Goal: Task Accomplishment & Management: Complete application form

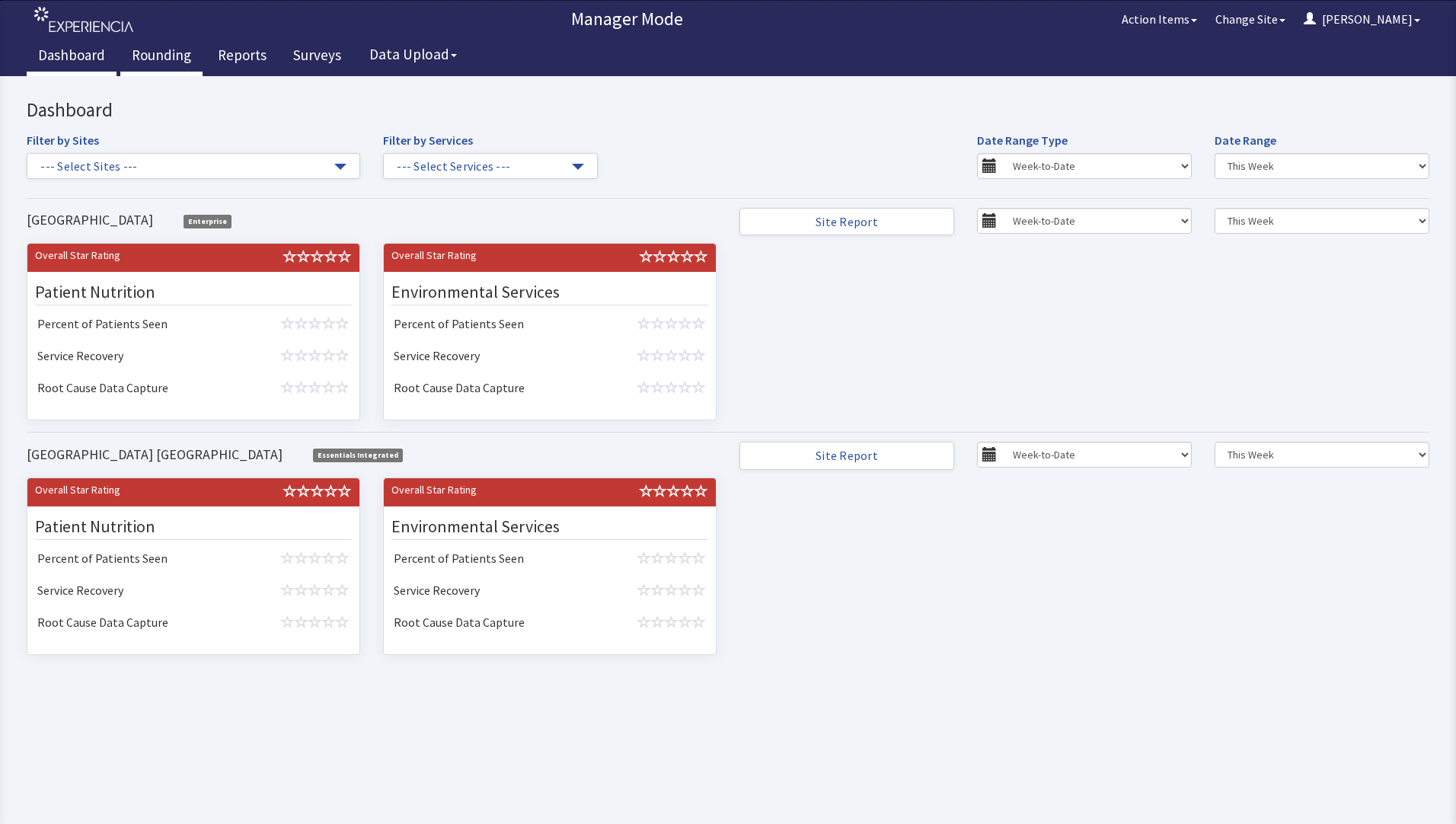
click at [159, 55] on link "Rounding" at bounding box center [161, 57] width 83 height 38
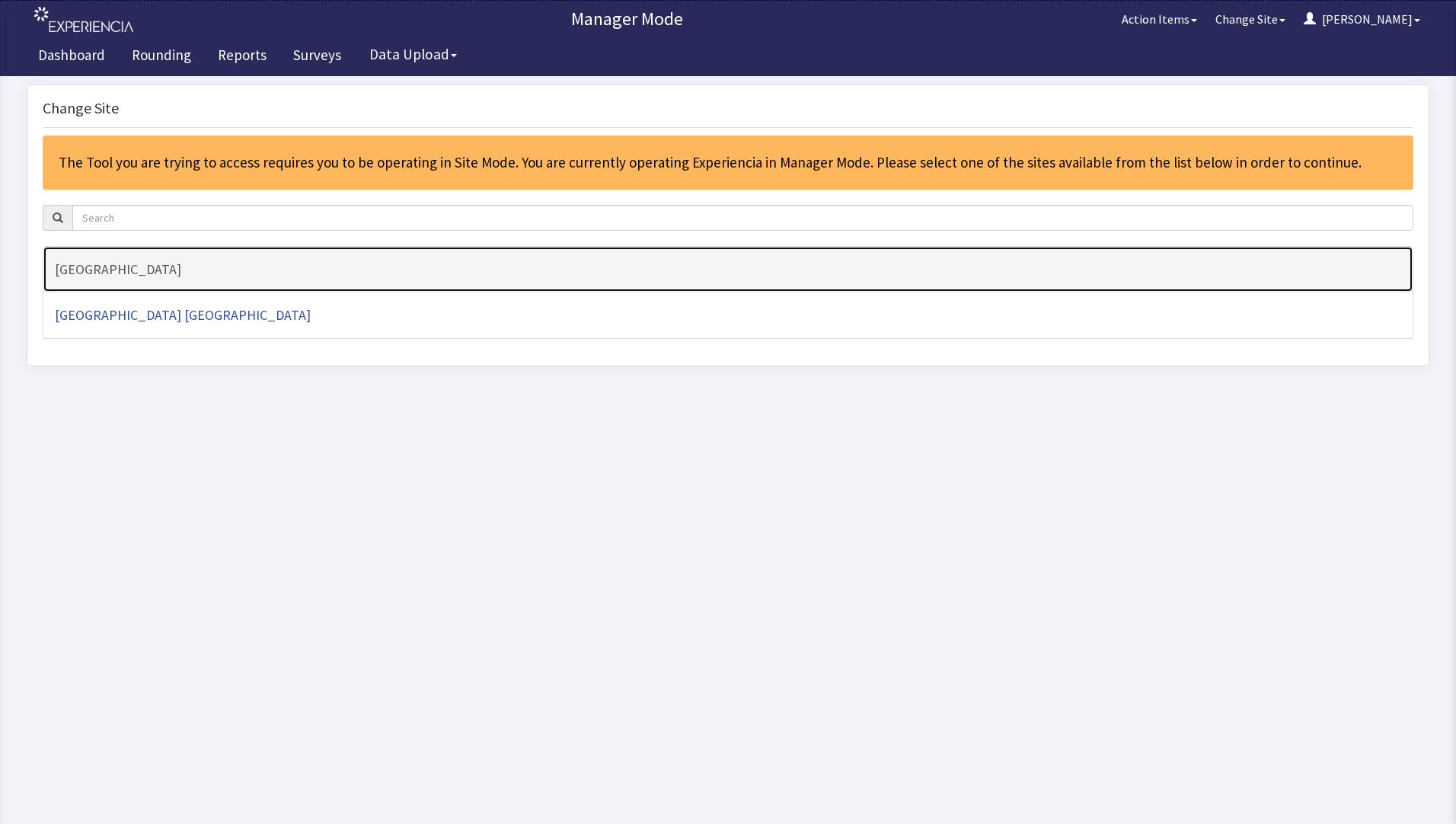
click at [75, 273] on h4 "[GEOGRAPHIC_DATA]" at bounding box center [728, 269] width 1346 height 16
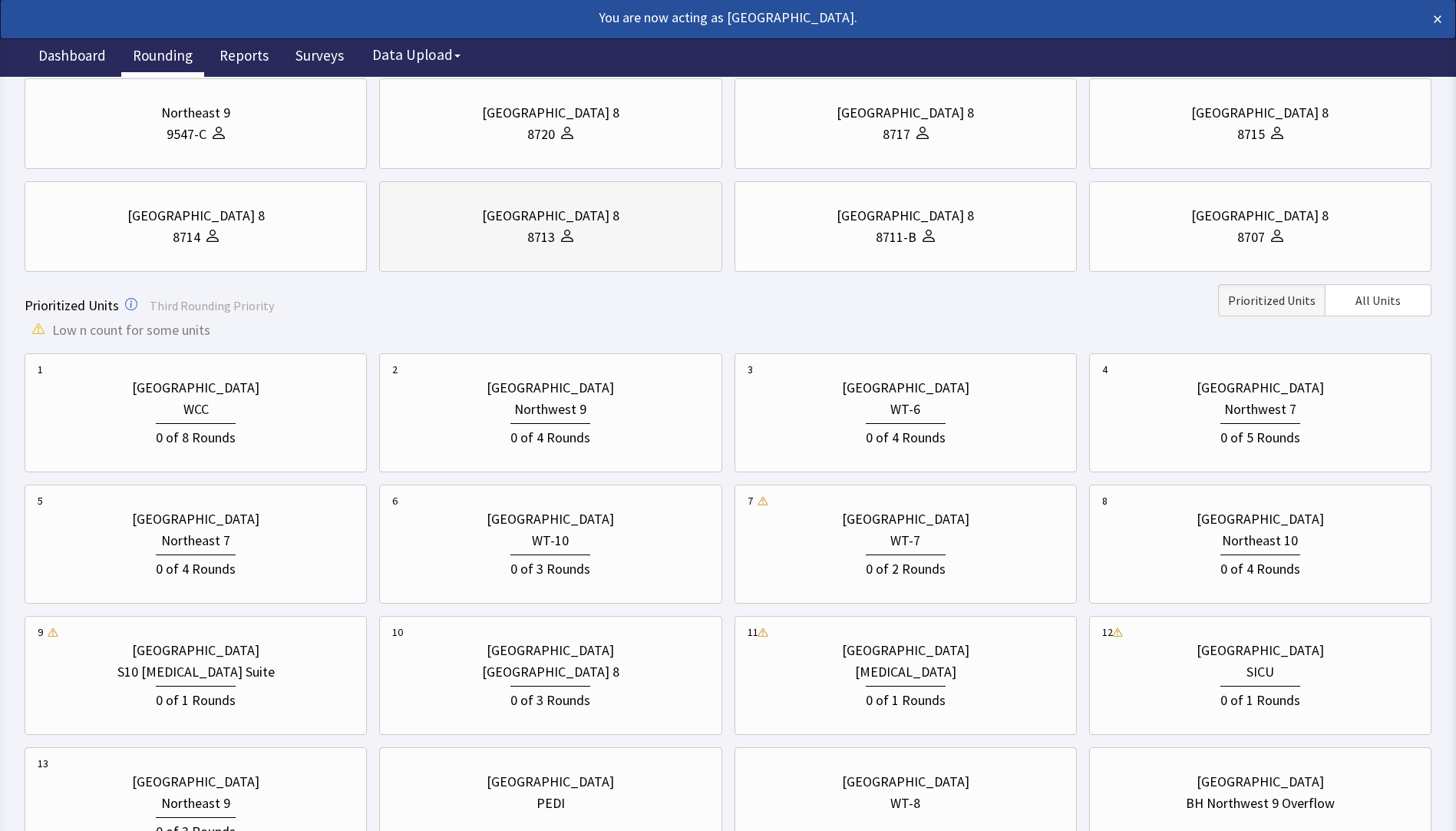
scroll to position [230, 0]
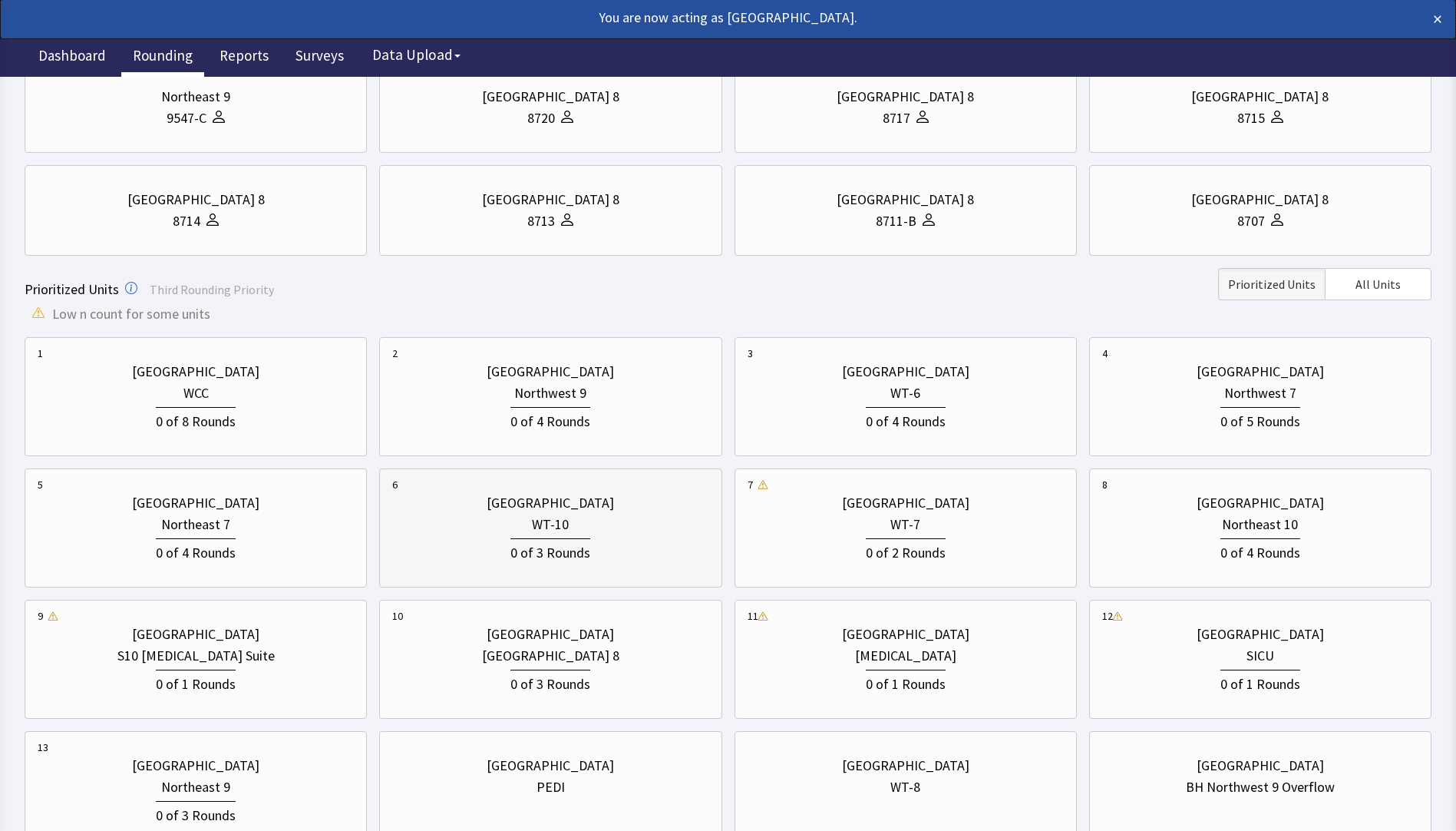
click at [559, 562] on div "0 of 3 Rounds" at bounding box center [551, 551] width 80 height 25
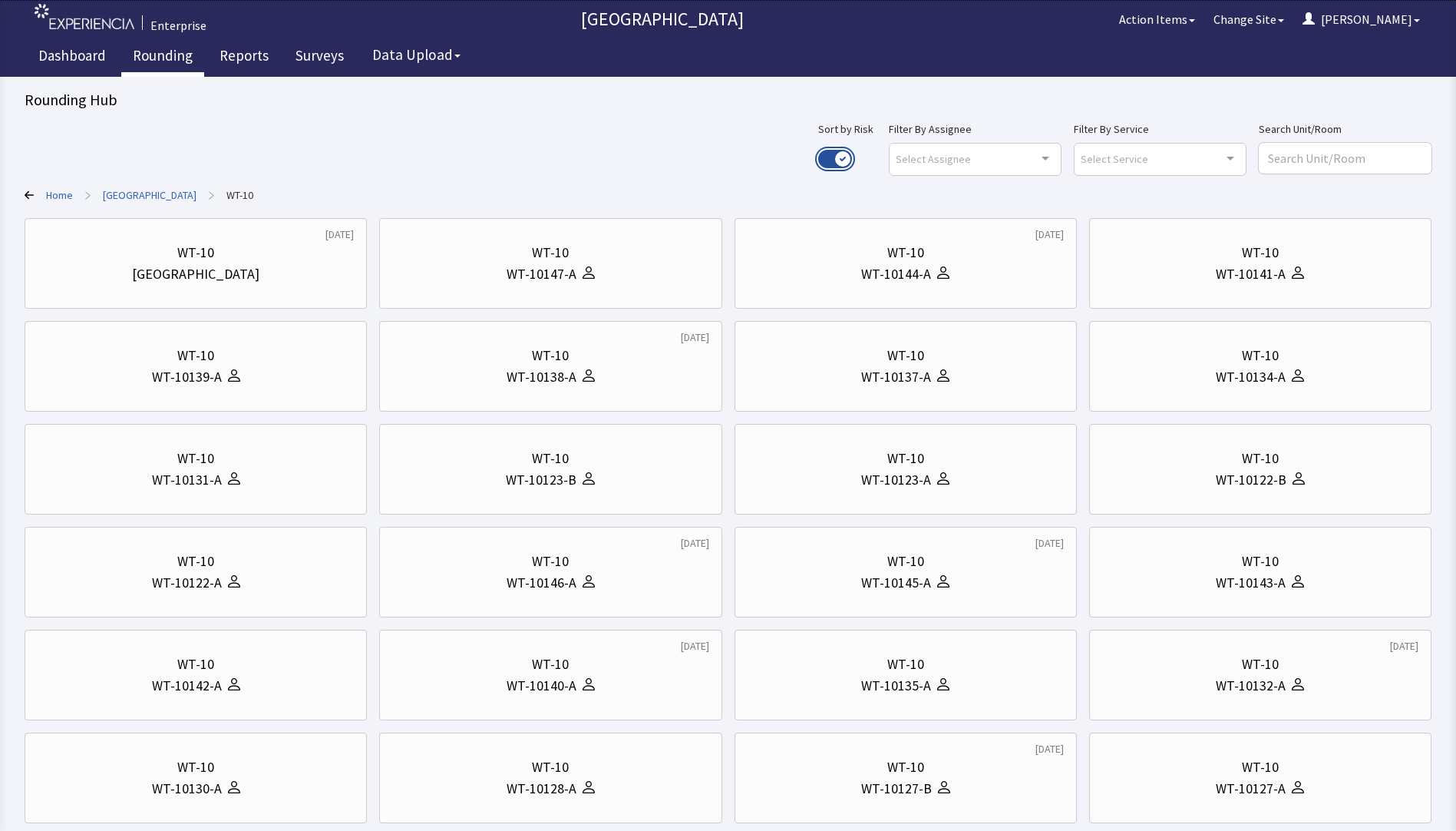
click at [852, 156] on button "Use setting" at bounding box center [835, 159] width 34 height 18
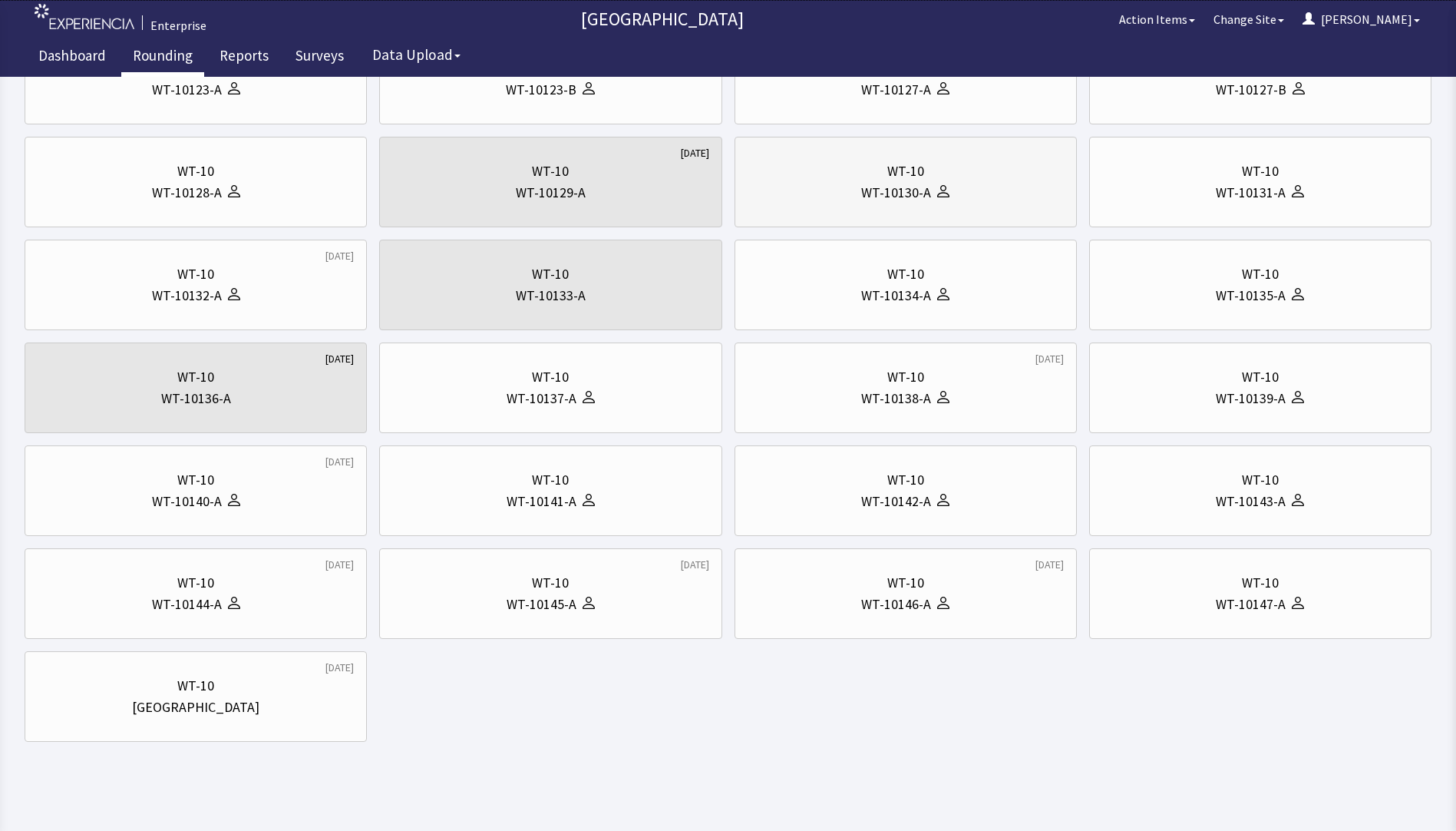
scroll to position [69, 0]
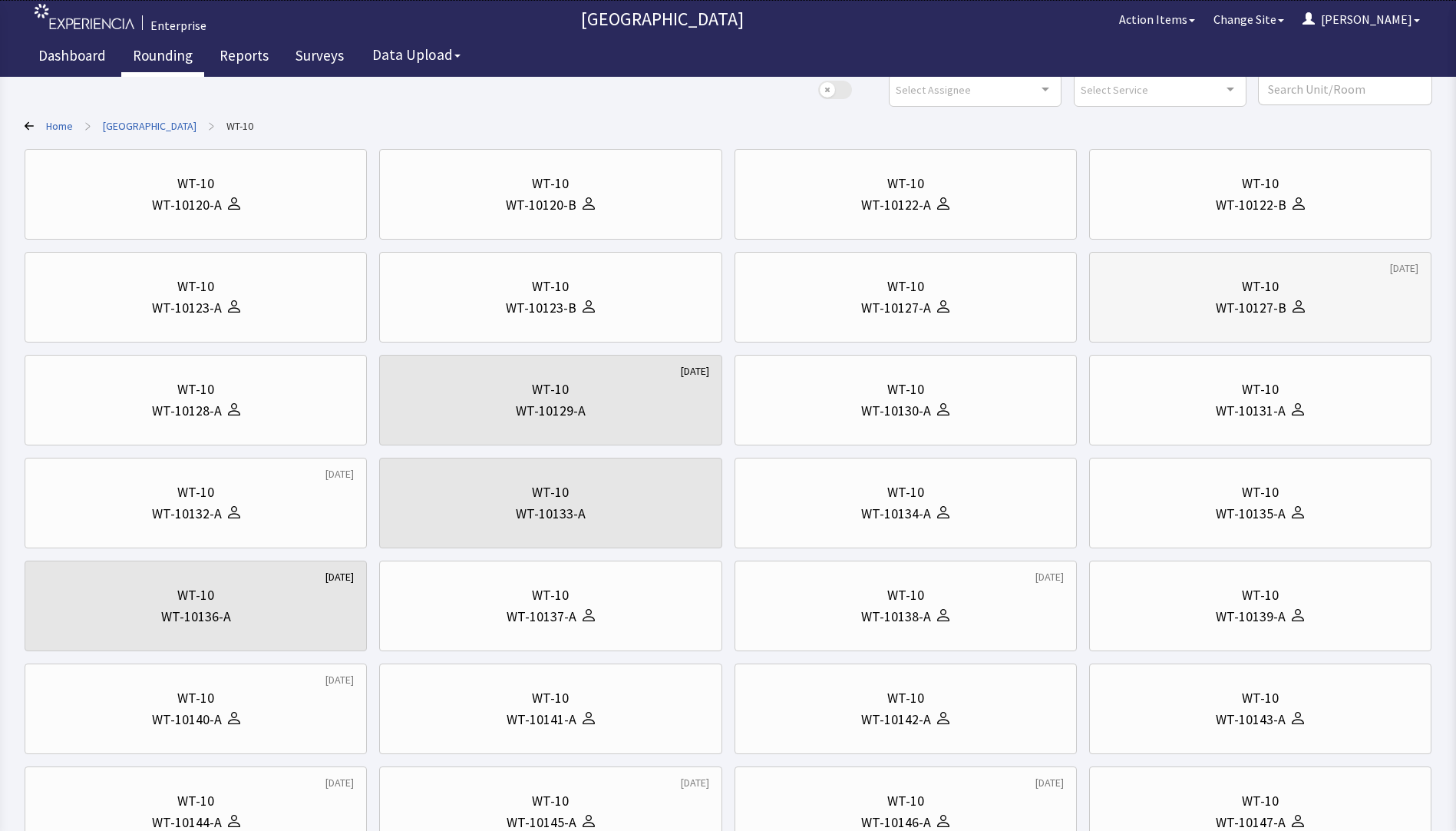
click at [1220, 306] on div "WT-10127-B" at bounding box center [1251, 307] width 71 height 21
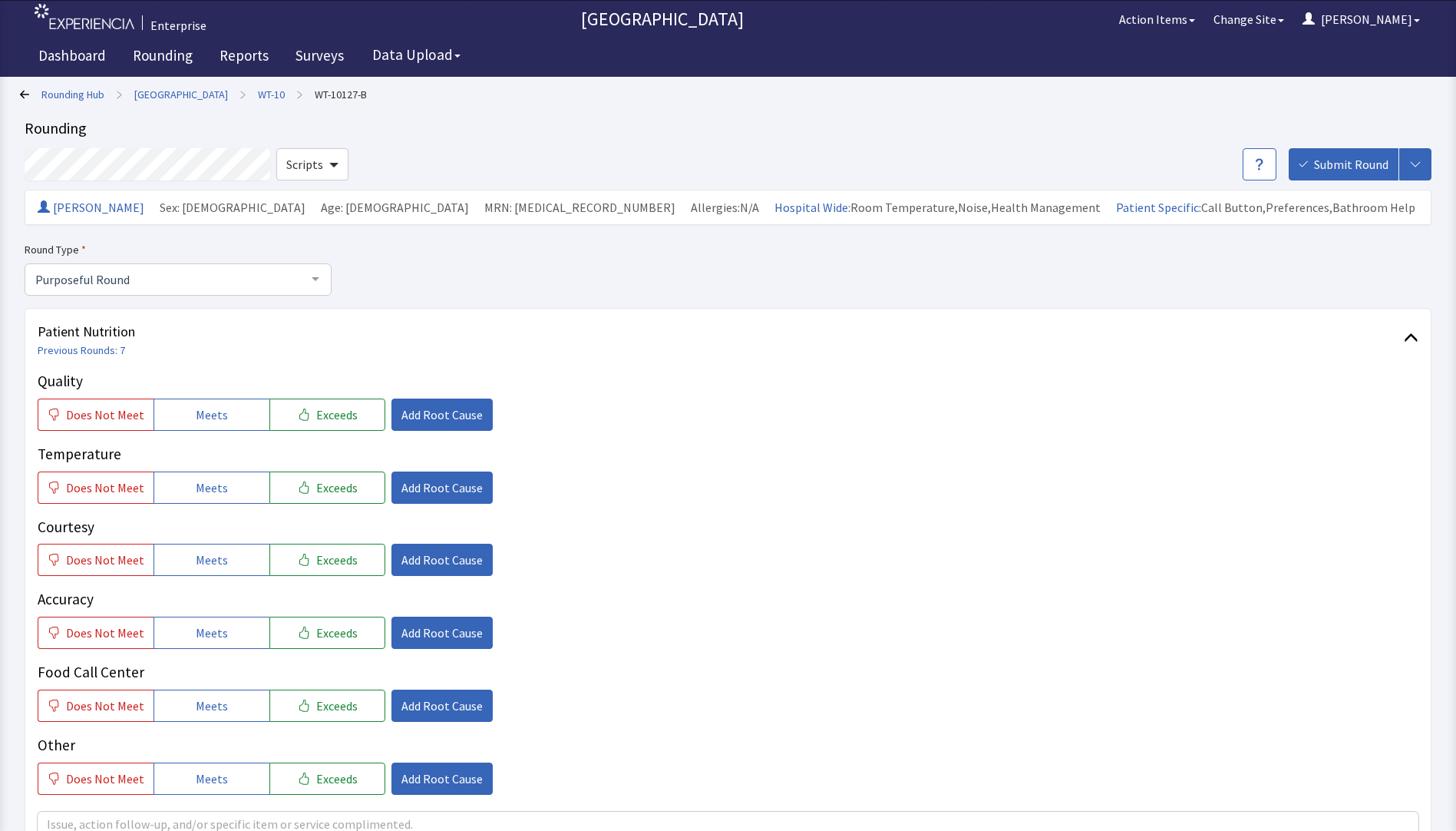
drag, startPoint x: 204, startPoint y: 412, endPoint x: 204, endPoint y: 441, distance: 29.0
click at [204, 415] on span "Meets" at bounding box center [211, 414] width 32 height 18
click at [203, 507] on div "Quality Does Not Meet Meets Exceeds Add Root Cause Temperature Does Not Meet Me…" at bounding box center [728, 582] width 1381 height 425
click at [196, 576] on button "Meets" at bounding box center [212, 559] width 116 height 32
drag, startPoint x: 194, startPoint y: 496, endPoint x: 197, endPoint y: 525, distance: 29.2
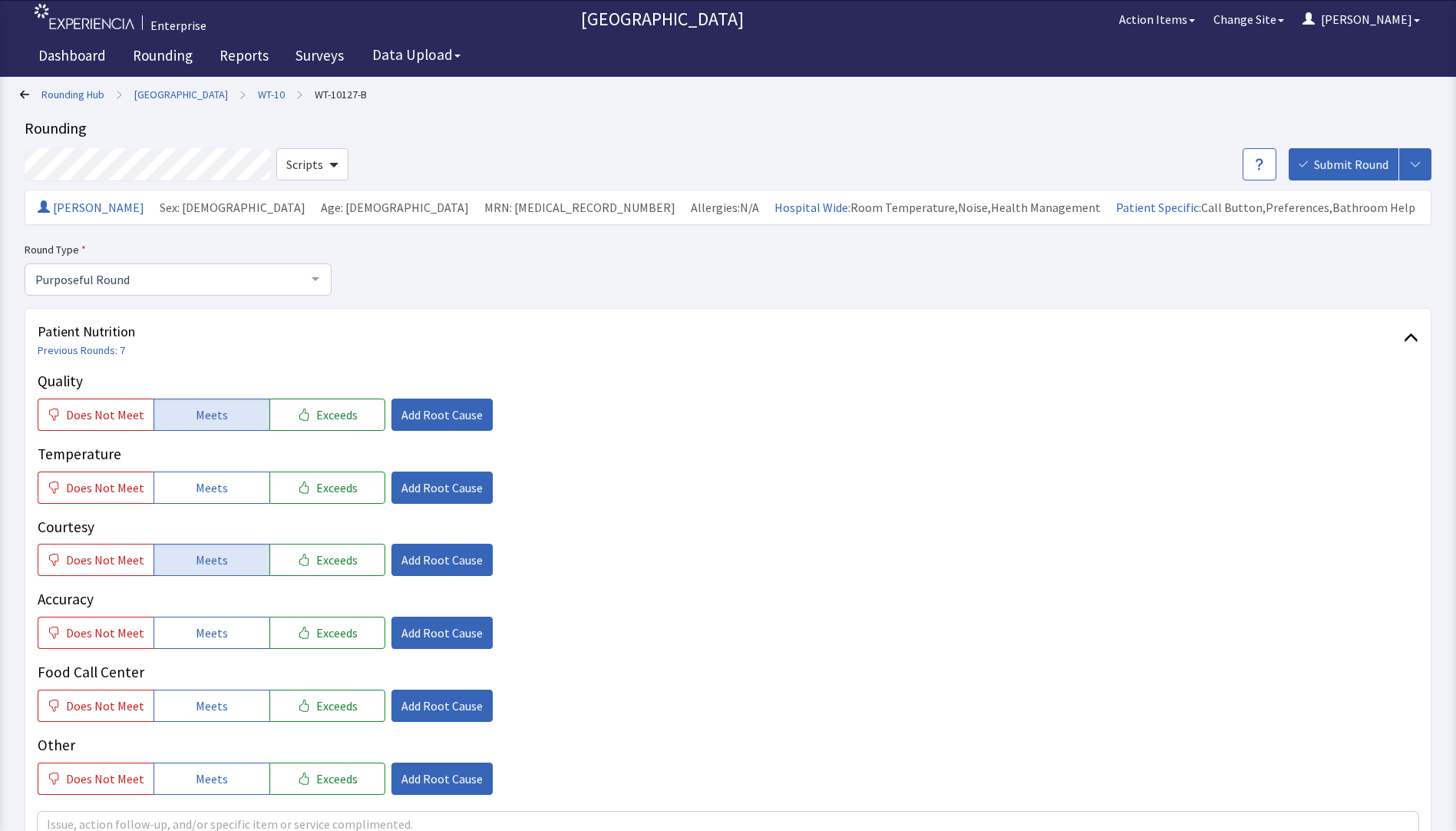
click at [195, 500] on button "Meets" at bounding box center [212, 487] width 116 height 32
click at [188, 635] on button "Meets" at bounding box center [212, 632] width 116 height 32
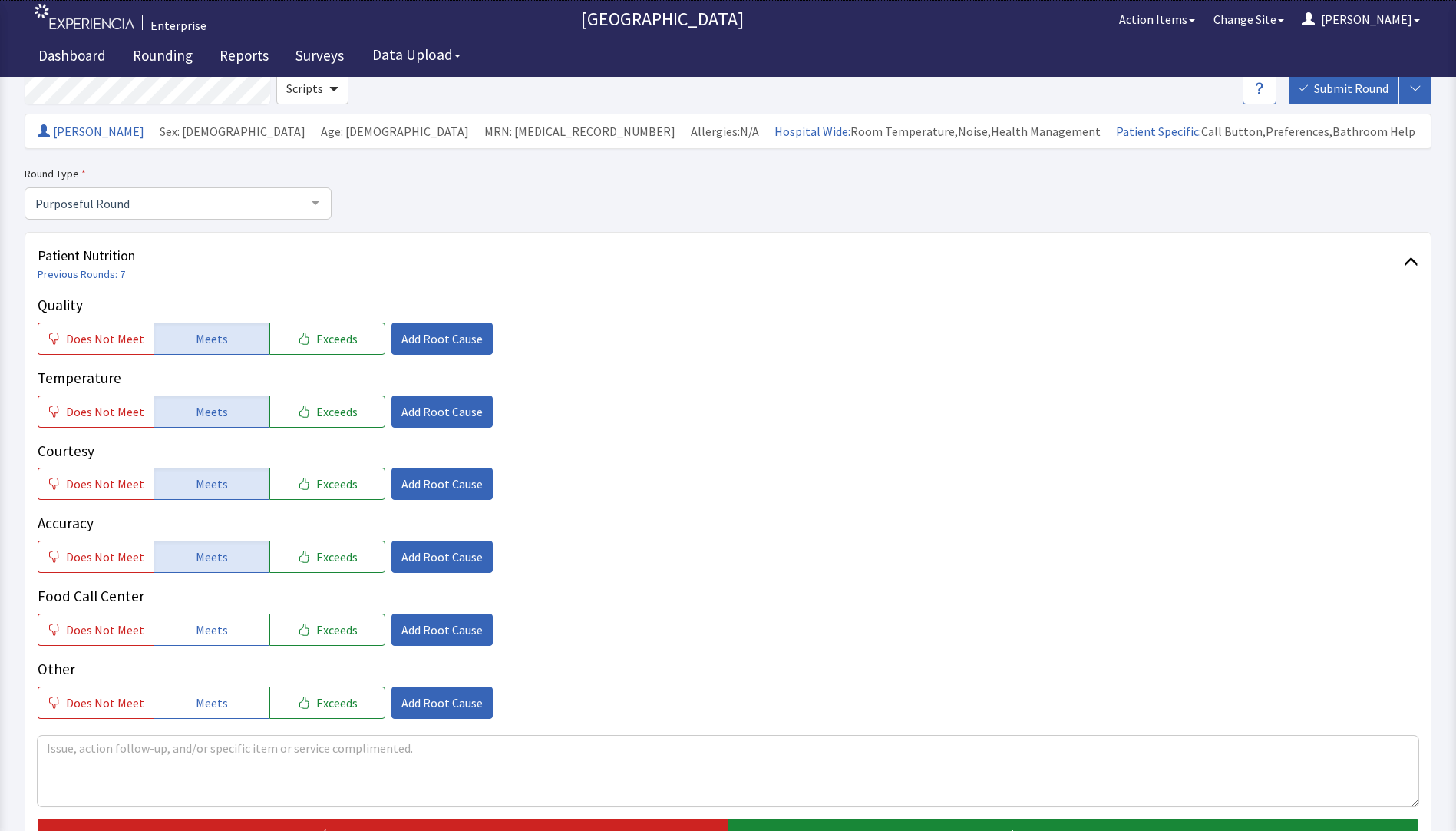
scroll to position [307, 0]
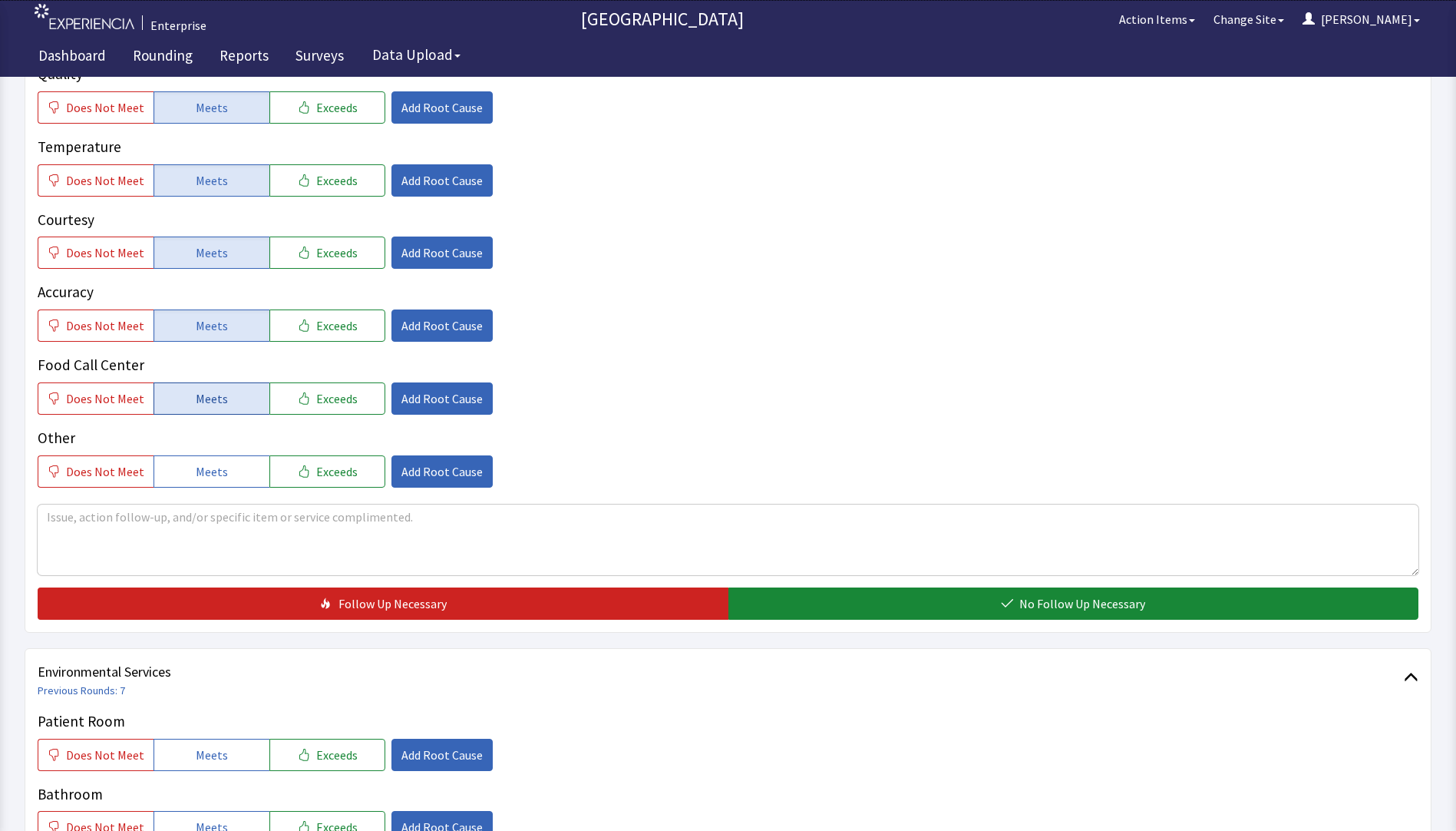
drag, startPoint x: 203, startPoint y: 392, endPoint x: 378, endPoint y: 456, distance: 186.3
click at [206, 393] on span "Meets" at bounding box center [211, 398] width 32 height 18
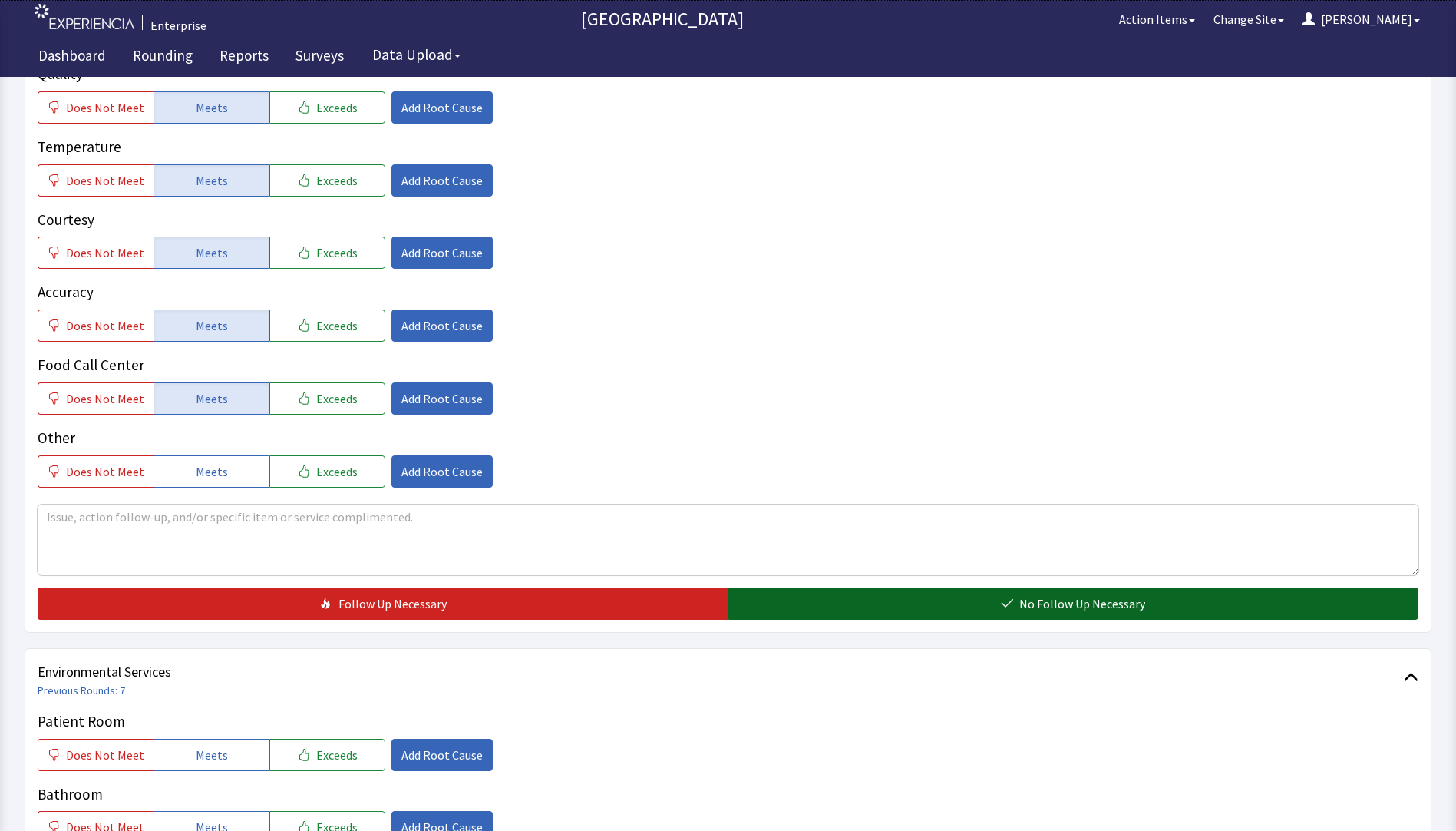
click at [752, 602] on button "No Follow Up Necessary" at bounding box center [1074, 603] width 691 height 32
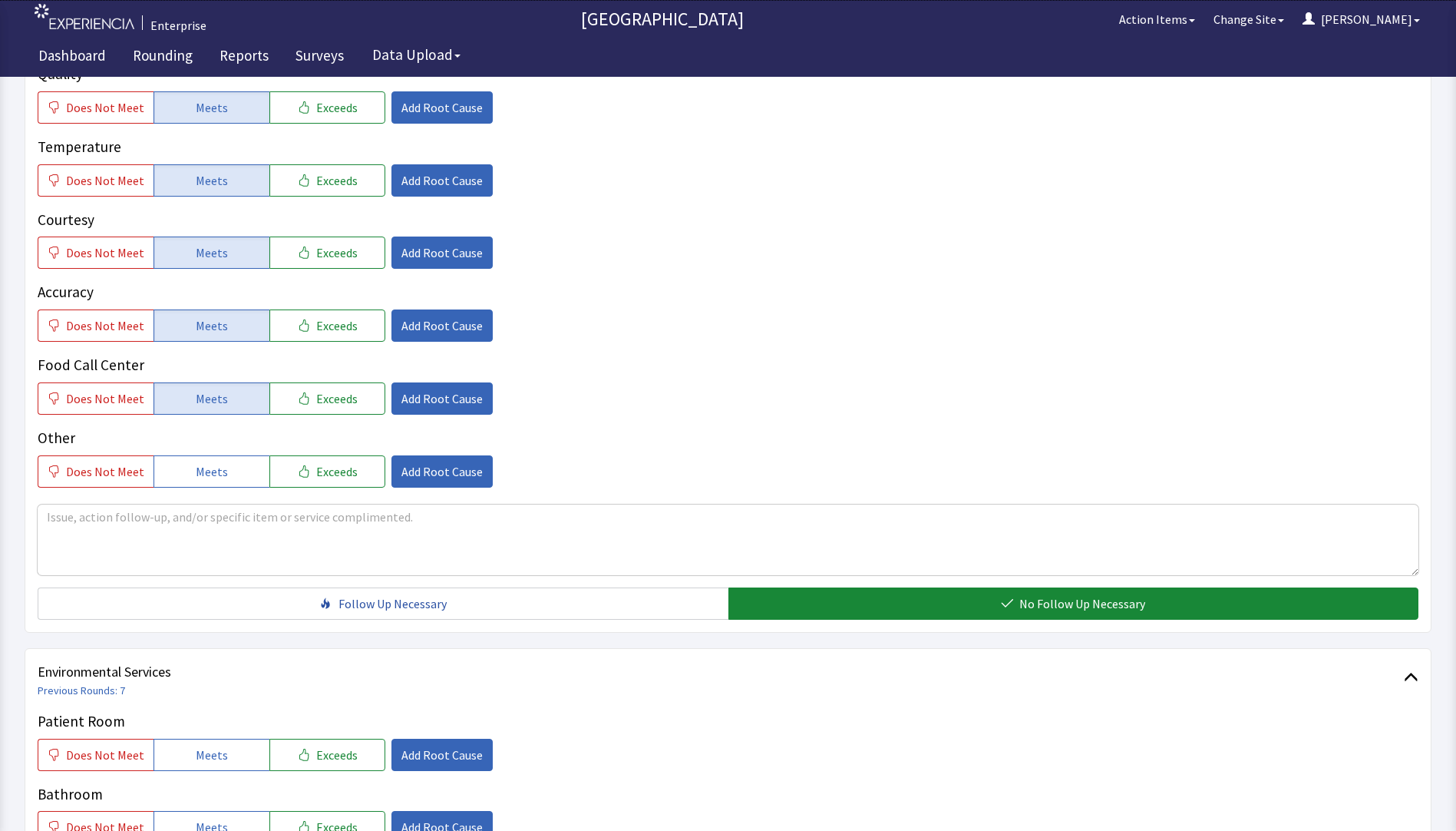
scroll to position [614, 0]
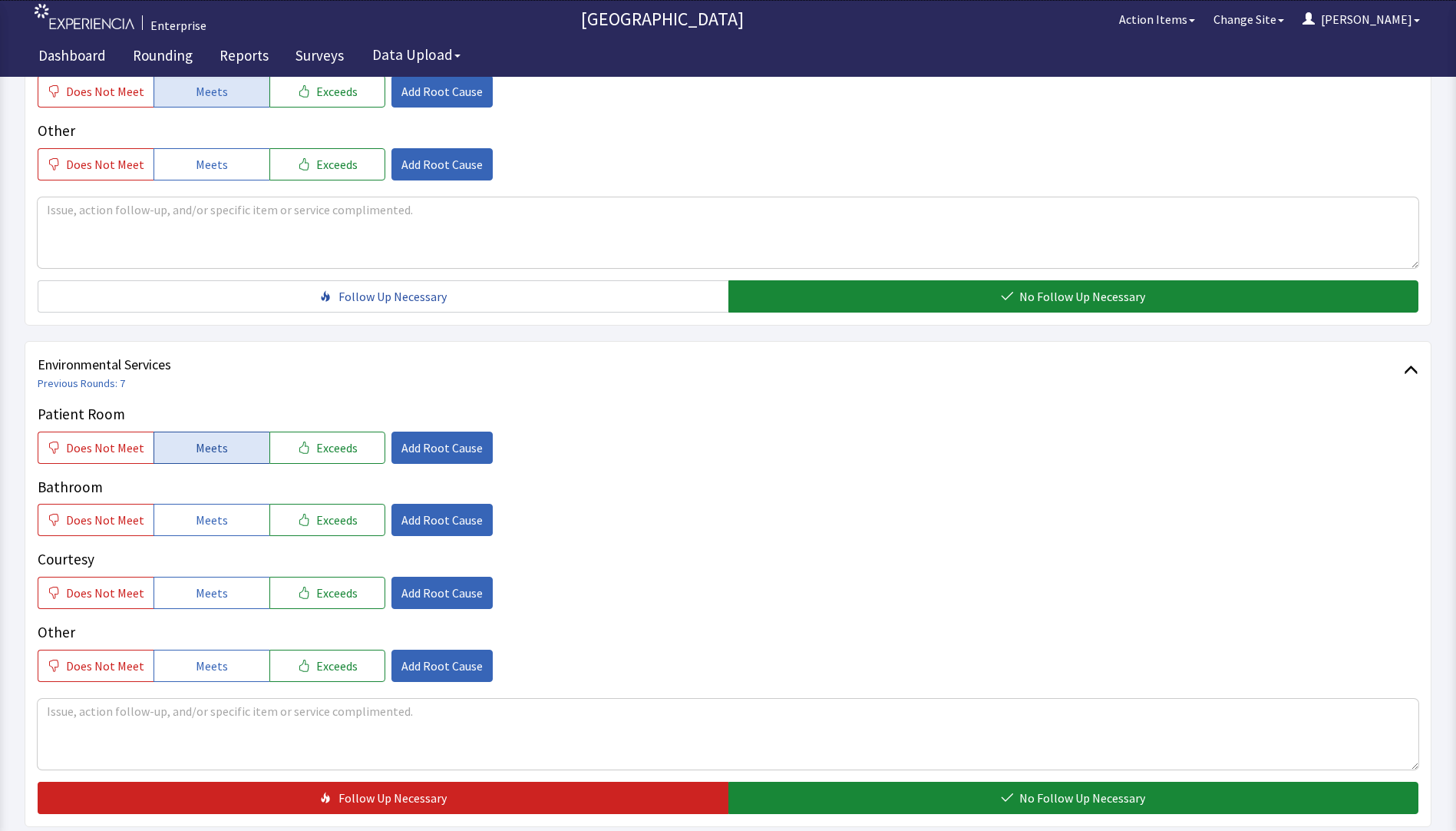
drag, startPoint x: 214, startPoint y: 448, endPoint x: 215, endPoint y: 513, distance: 65.0
click at [214, 450] on span "Meets" at bounding box center [211, 447] width 32 height 18
drag, startPoint x: 211, startPoint y: 529, endPoint x: 219, endPoint y: 554, distance: 26.2
click at [216, 536] on div "Patient Room Does Not Meet Meets Exceeds Add Root Cause Bathroom Does Not Meet …" at bounding box center [728, 542] width 1381 height 279
drag, startPoint x: 209, startPoint y: 597, endPoint x: 221, endPoint y: 553, distance: 45.6
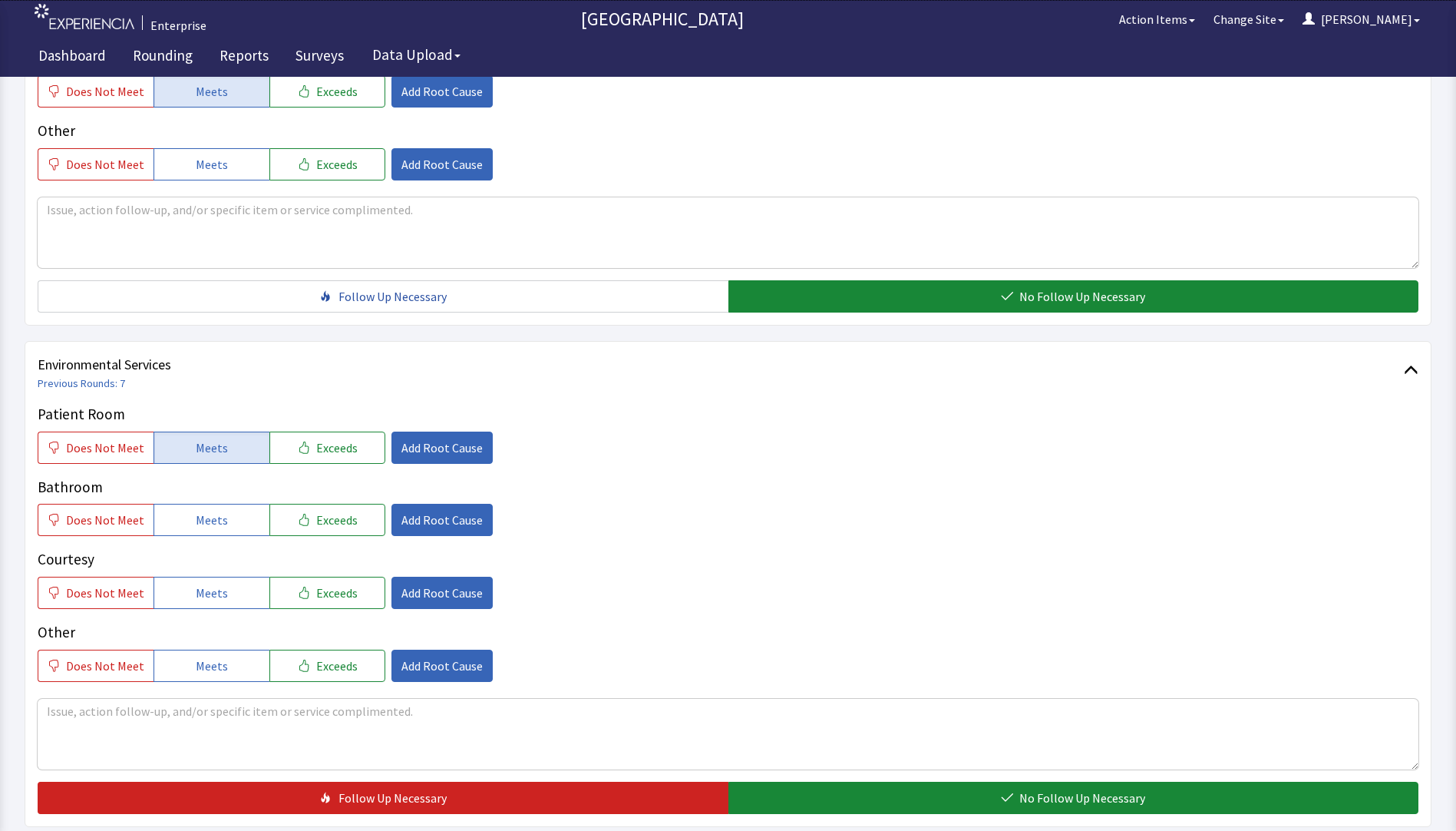
click at [214, 599] on span "Meets" at bounding box center [211, 592] width 32 height 18
click at [219, 534] on button "Meets" at bounding box center [212, 519] width 116 height 32
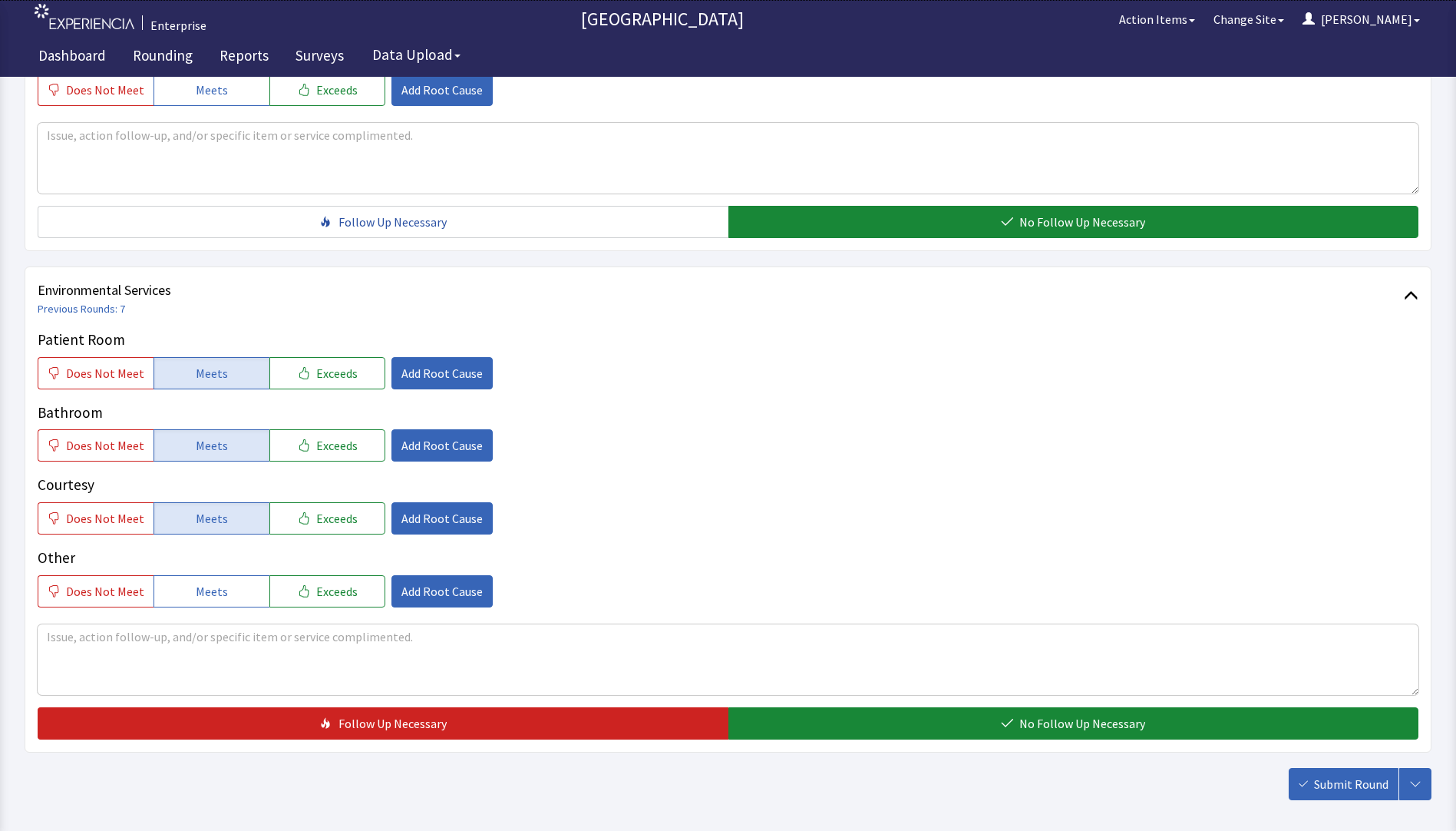
scroll to position [760, 0]
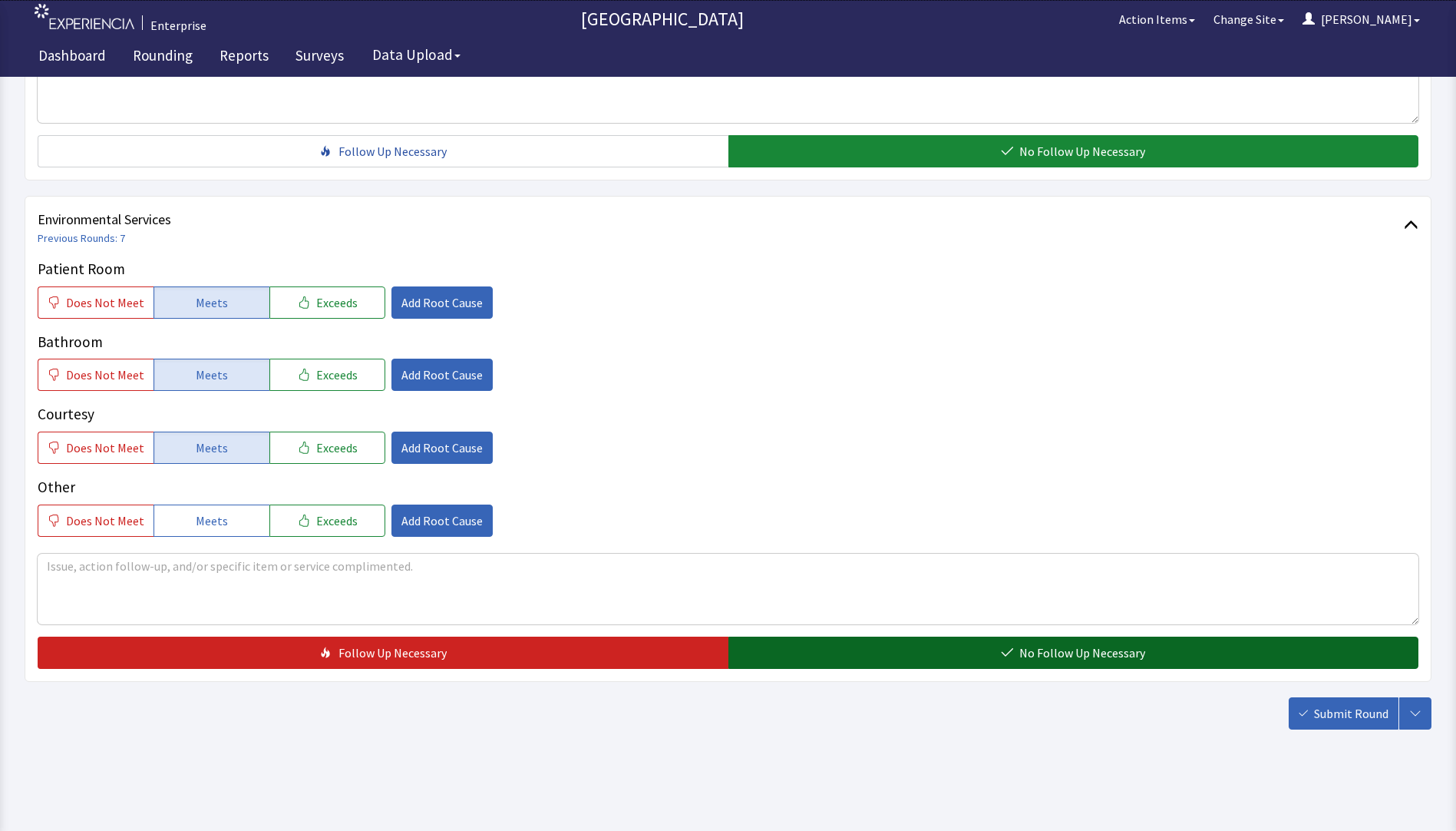
drag, startPoint x: 817, startPoint y: 643, endPoint x: 880, endPoint y: 650, distance: 63.4
click at [825, 644] on button "No Follow Up Necessary" at bounding box center [1074, 652] width 691 height 32
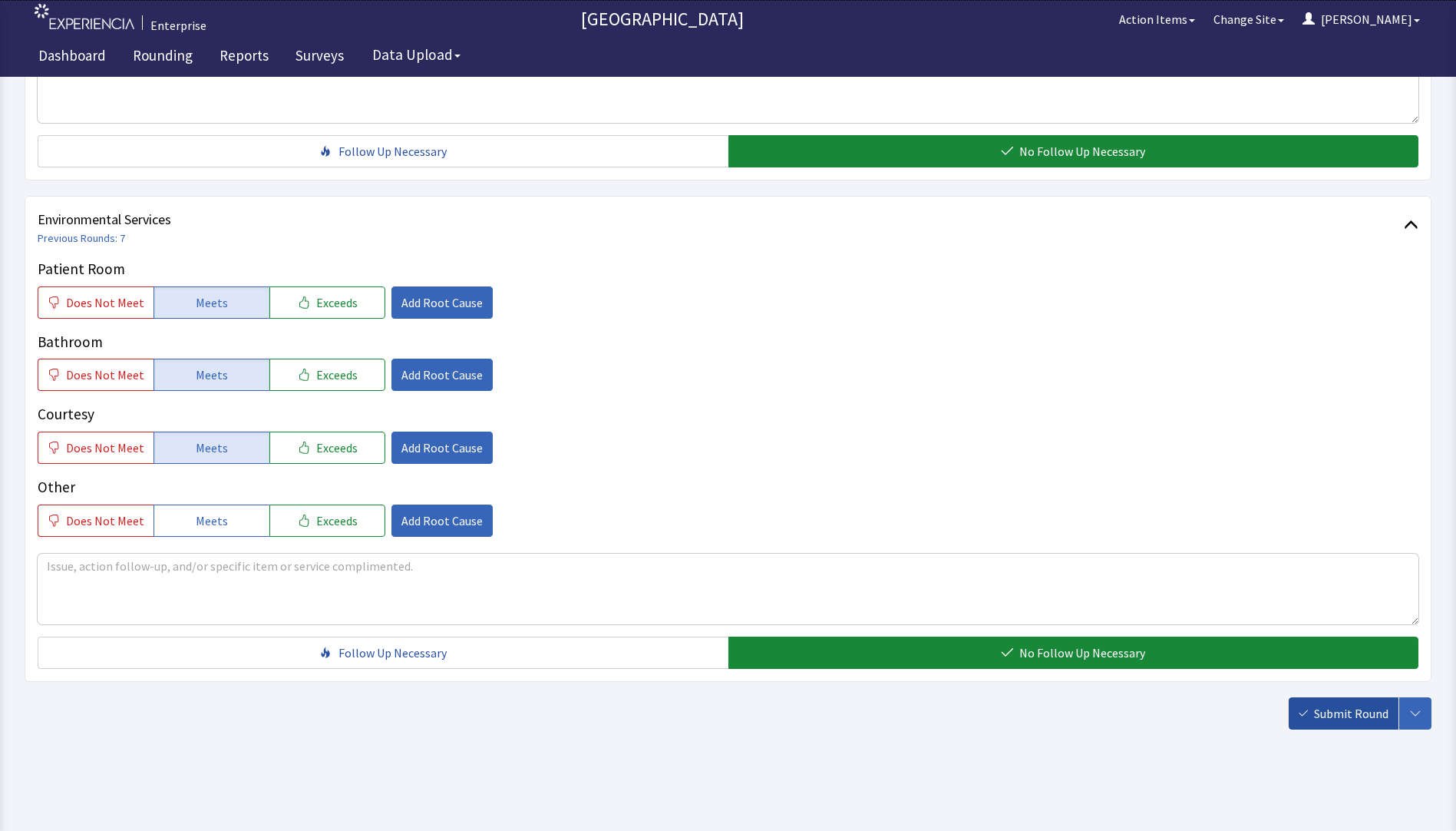
click at [1313, 705] on button "Submit Round" at bounding box center [1344, 713] width 110 height 32
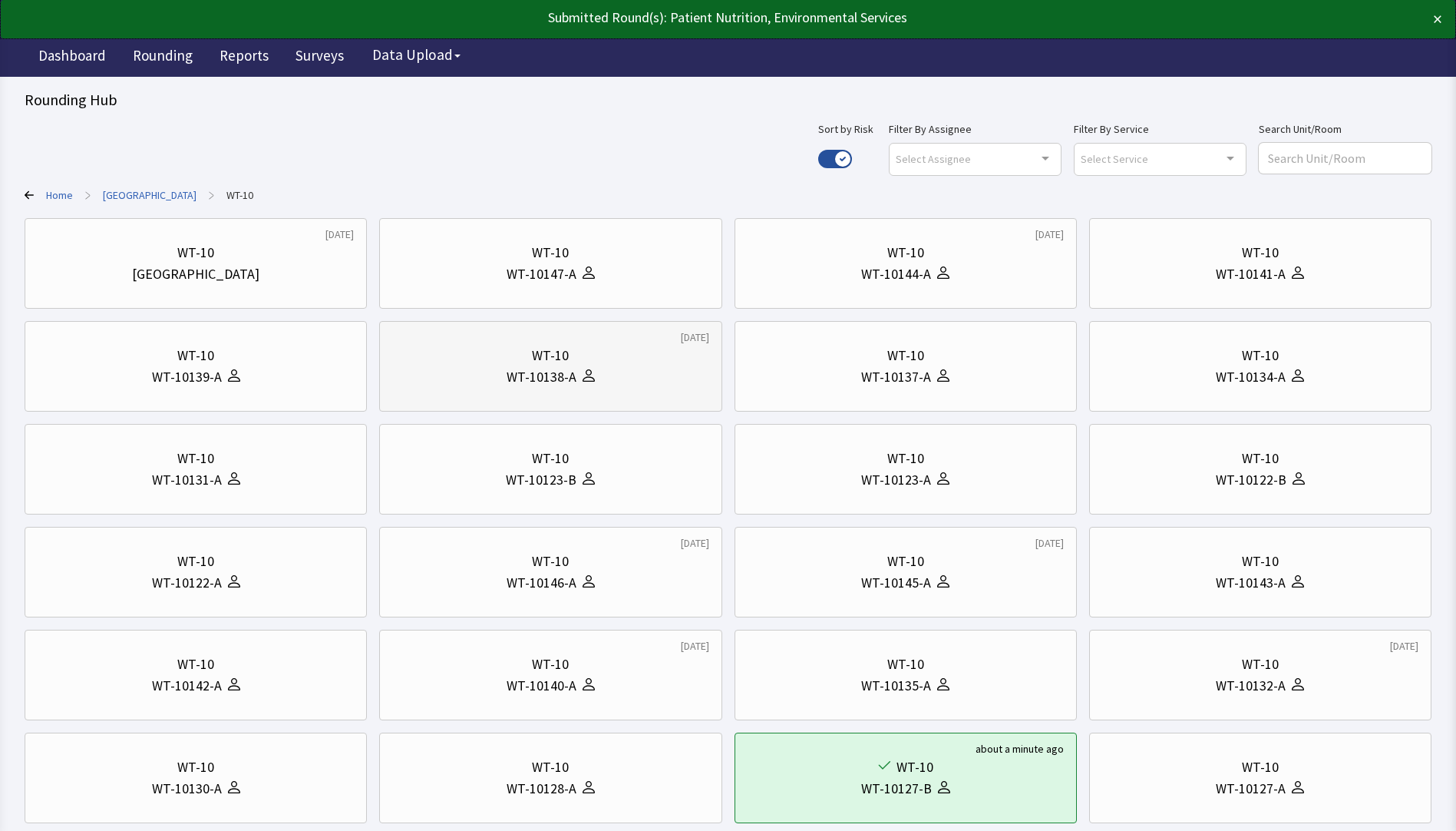
click at [532, 355] on div "WT-10" at bounding box center [550, 355] width 37 height 21
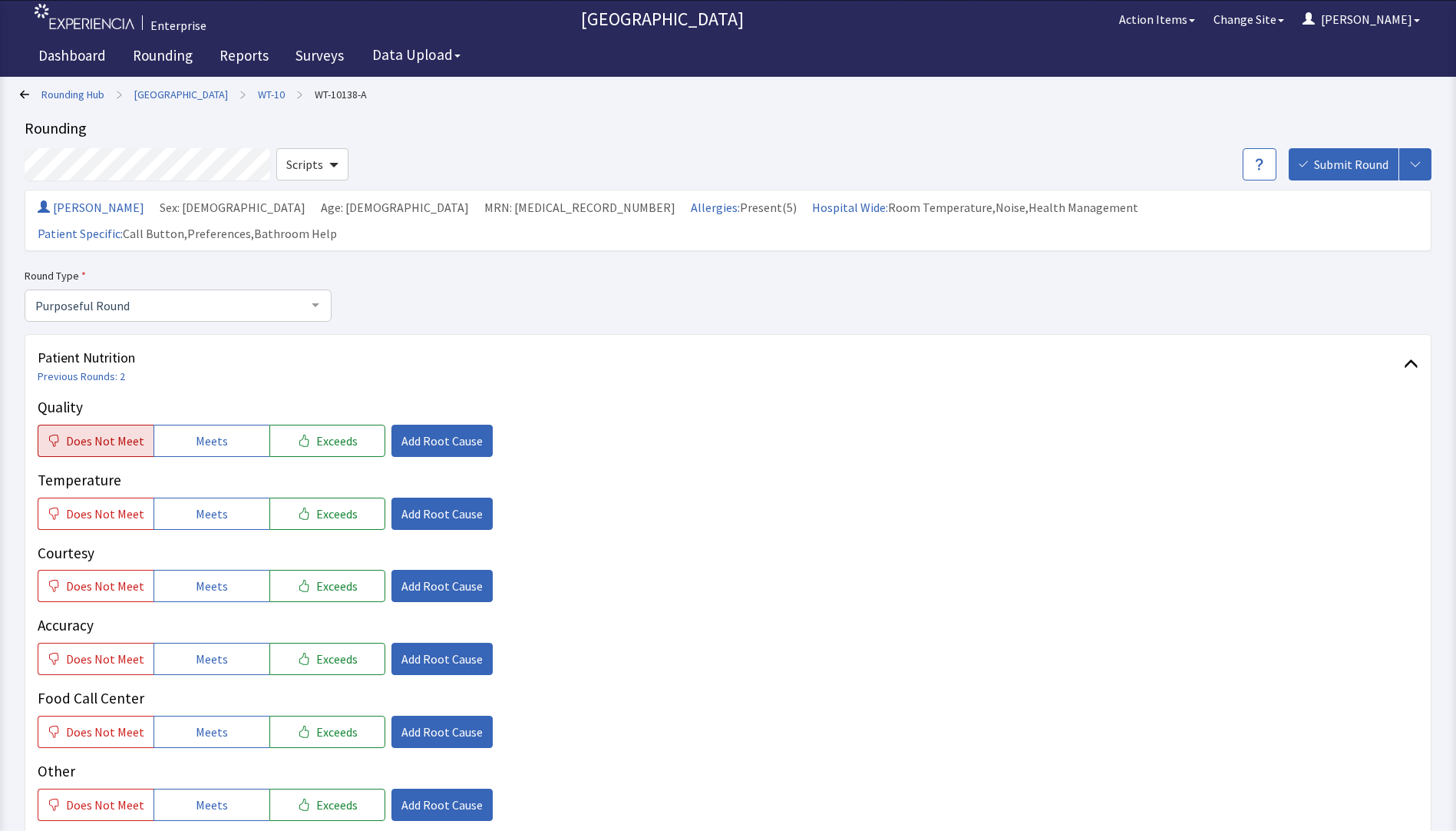
click at [120, 431] on span "Does Not Meet" at bounding box center [105, 440] width 79 height 18
click at [99, 497] on button "Does Not Meet" at bounding box center [96, 513] width 116 height 32
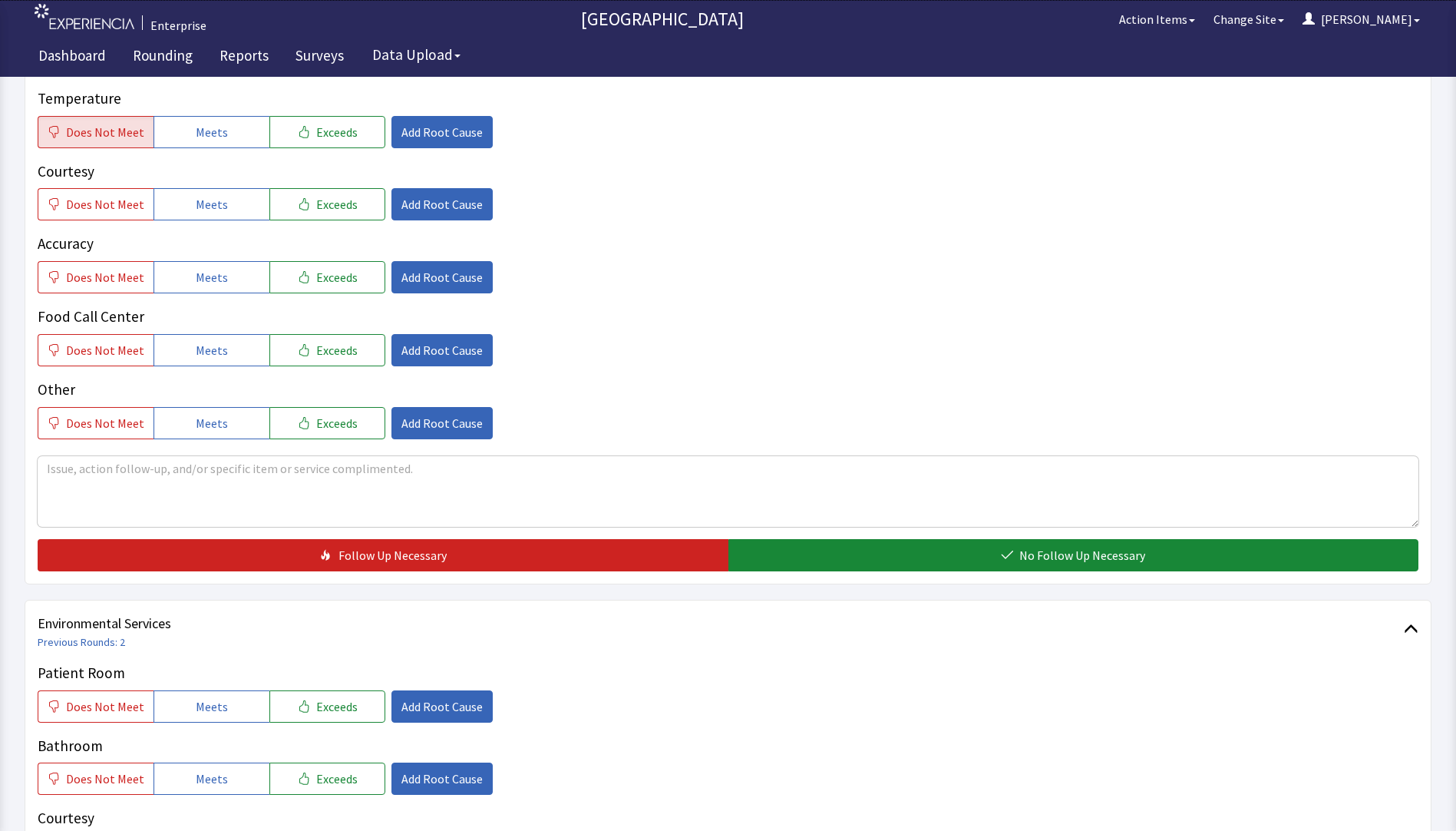
scroll to position [384, 0]
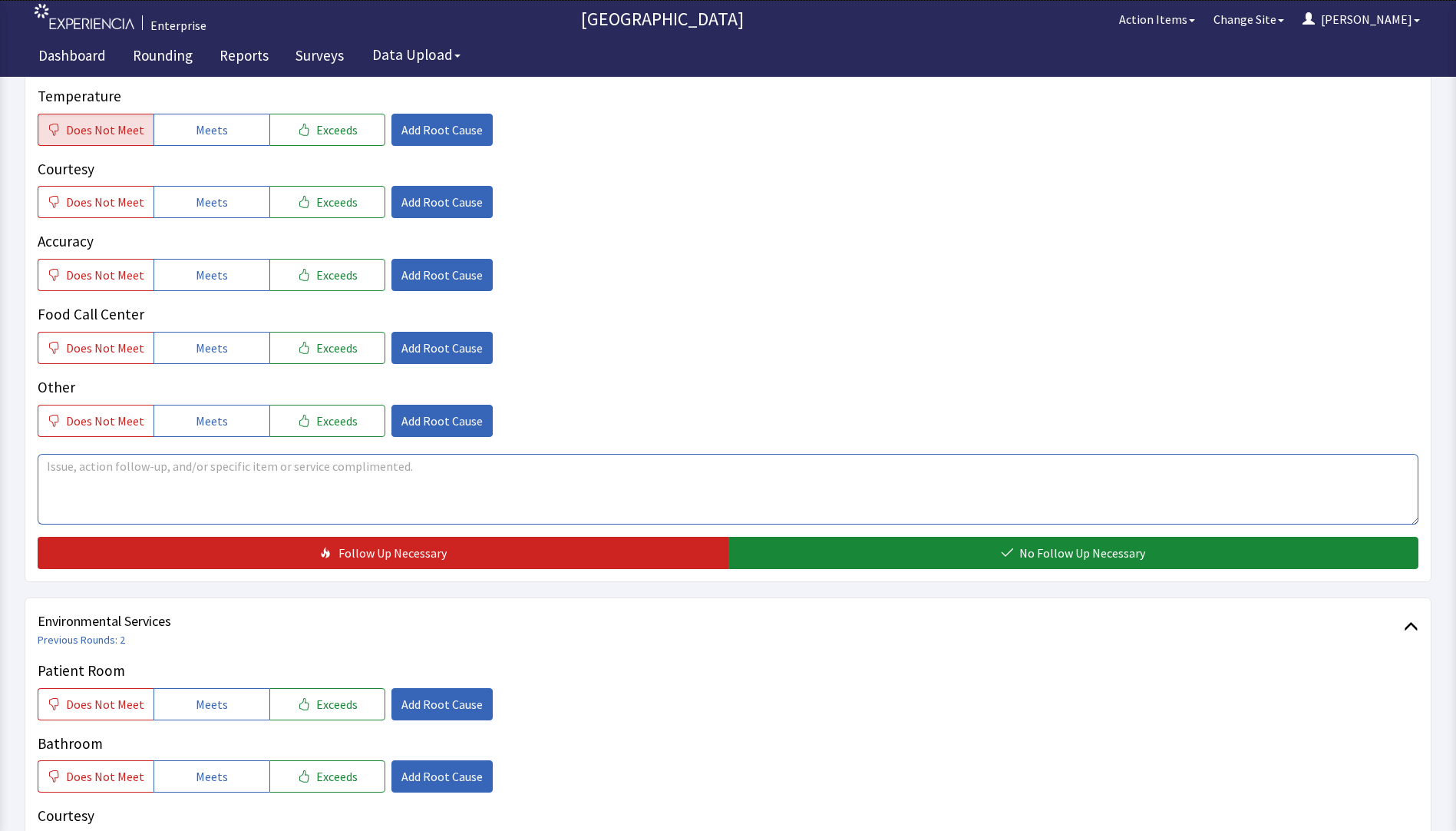
drag, startPoint x: 99, startPoint y: 449, endPoint x: 100, endPoint y: 457, distance: 8.1
click at [99, 454] on textarea at bounding box center [728, 489] width 1381 height 71
click at [351, 454] on textarea "patient mentioned food still comes up on the cold side ,breafast ,dinner" at bounding box center [728, 489] width 1381 height 71
drag, startPoint x: 46, startPoint y: 440, endPoint x: 463, endPoint y: 462, distance: 417.6
click at [693, 471] on textarea "patient mentioned food still comes up on the cold side ,breakfast ,dinner" at bounding box center [728, 489] width 1381 height 71
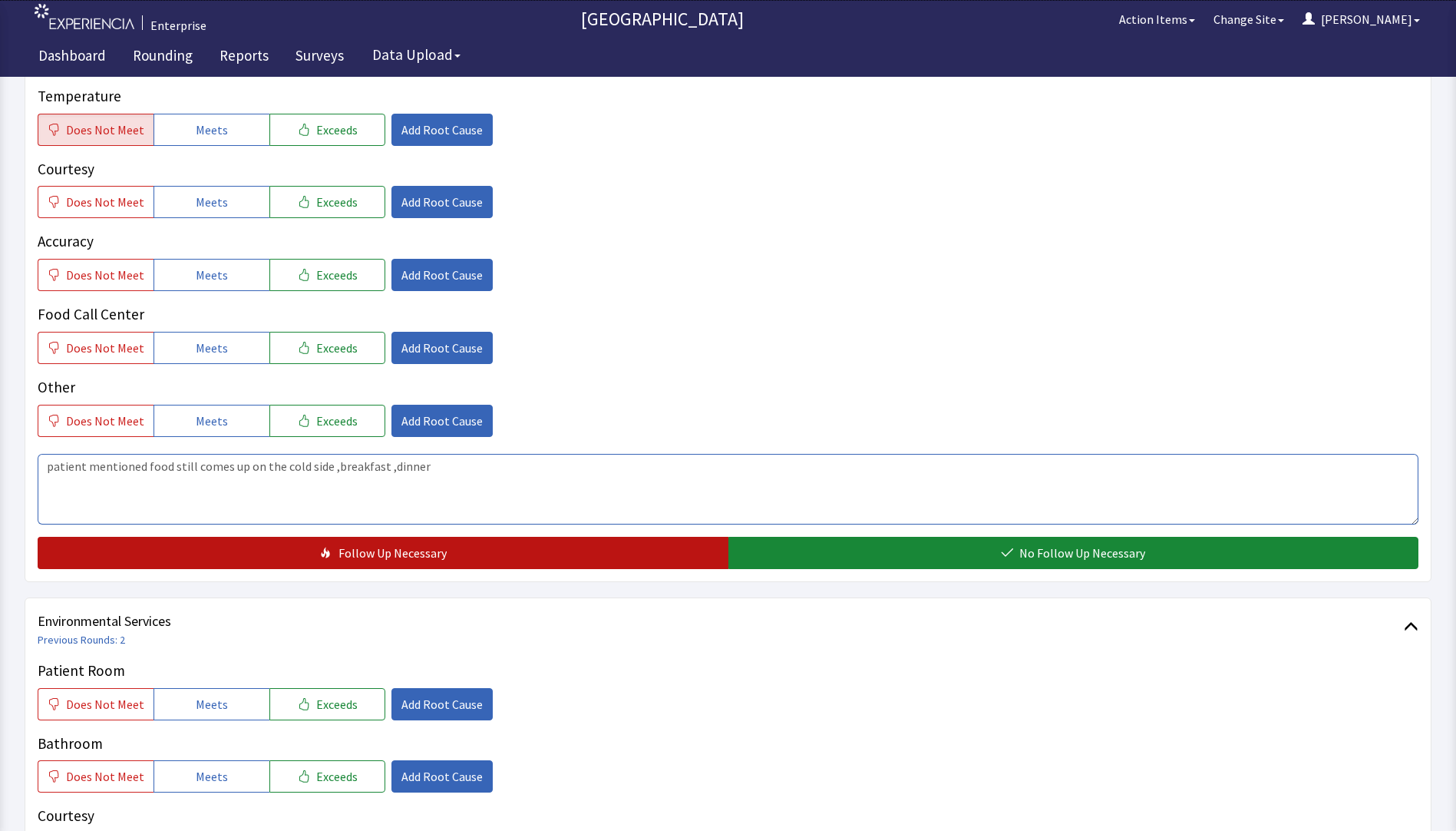
type textarea "patient mentioned food still comes up on the cold side ,breakfast ,dinner"
click at [408, 544] on span "Follow Up Necessary" at bounding box center [393, 552] width 108 height 18
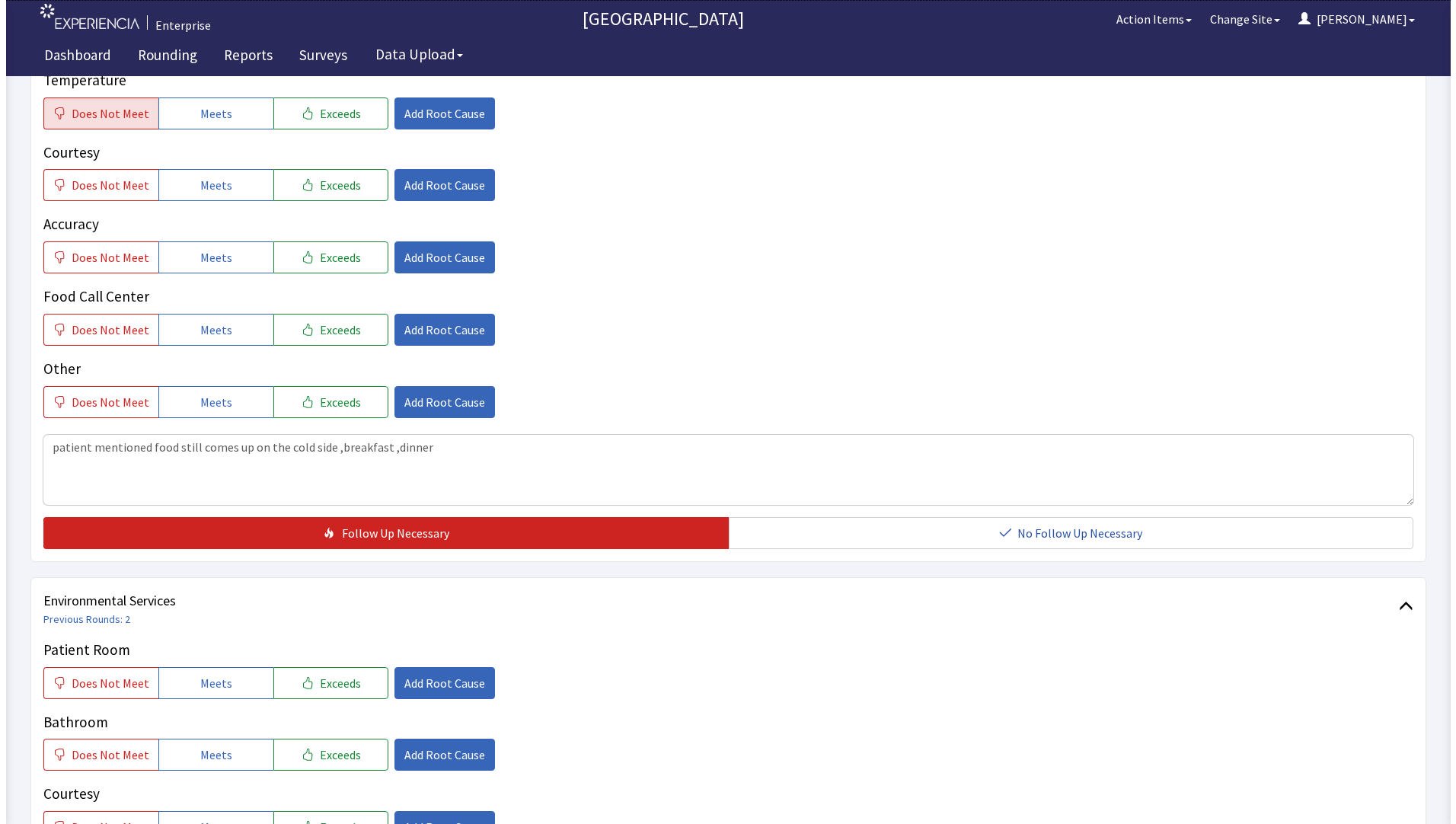
scroll to position [753, 0]
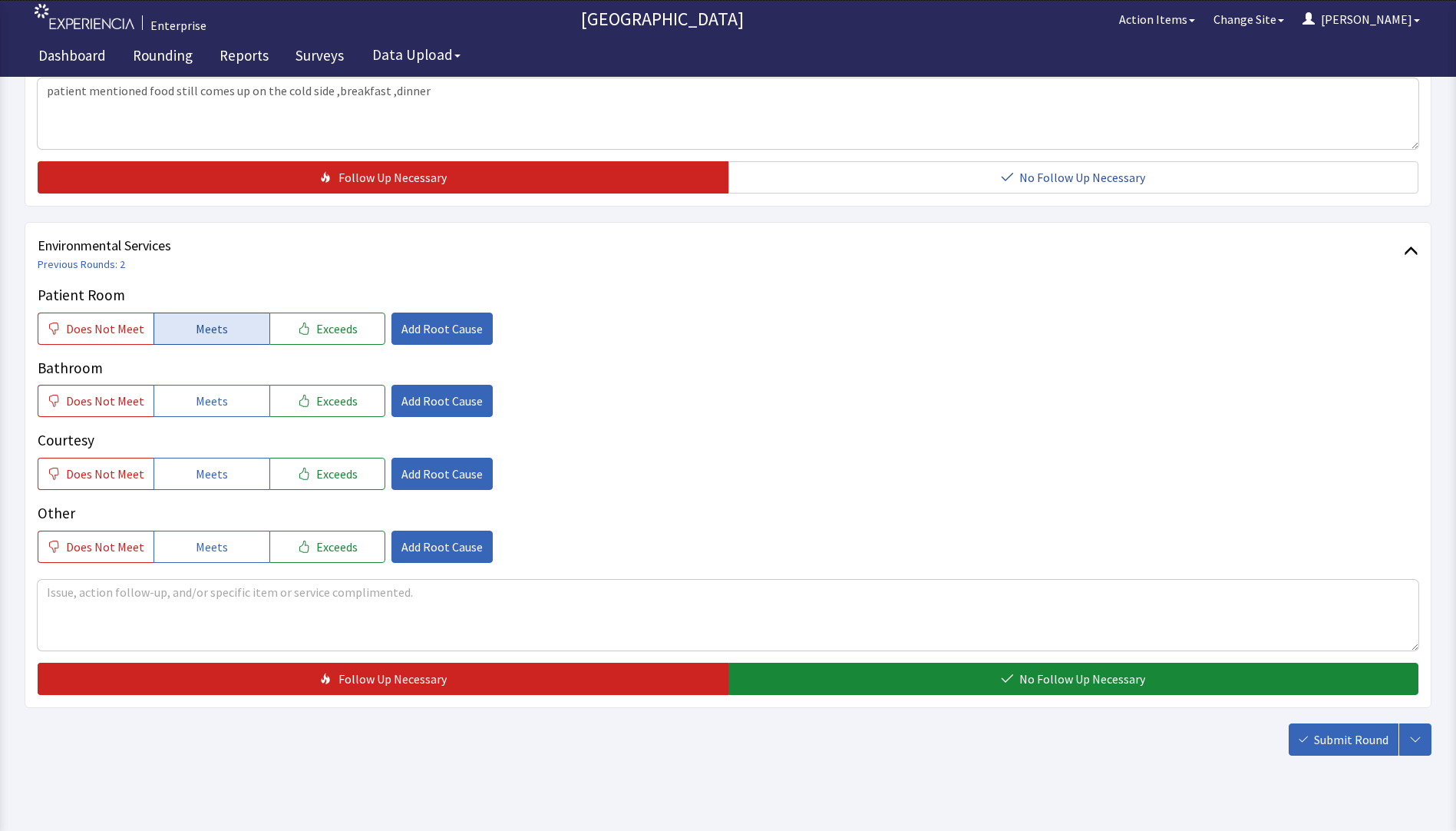
drag, startPoint x: 210, startPoint y: 296, endPoint x: 208, endPoint y: 314, distance: 18.1
click at [209, 320] on span "Meets" at bounding box center [211, 328] width 32 height 18
drag, startPoint x: 207, startPoint y: 380, endPoint x: 208, endPoint y: 401, distance: 21.0
click at [207, 392] on span "Meets" at bounding box center [211, 401] width 32 height 18
drag, startPoint x: 207, startPoint y: 450, endPoint x: 214, endPoint y: 489, distance: 39.6
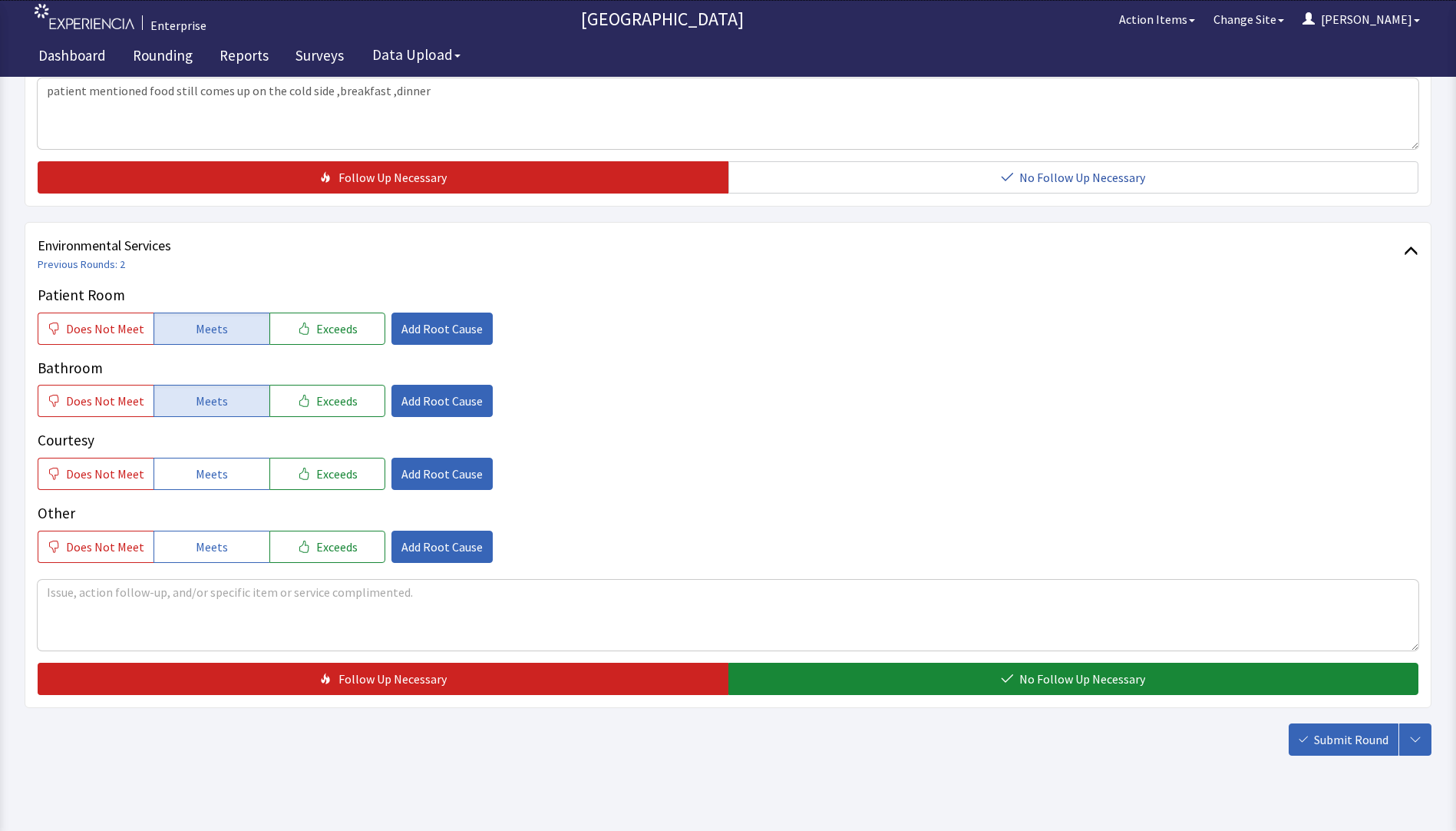
click at [207, 464] on span "Meets" at bounding box center [211, 473] width 32 height 18
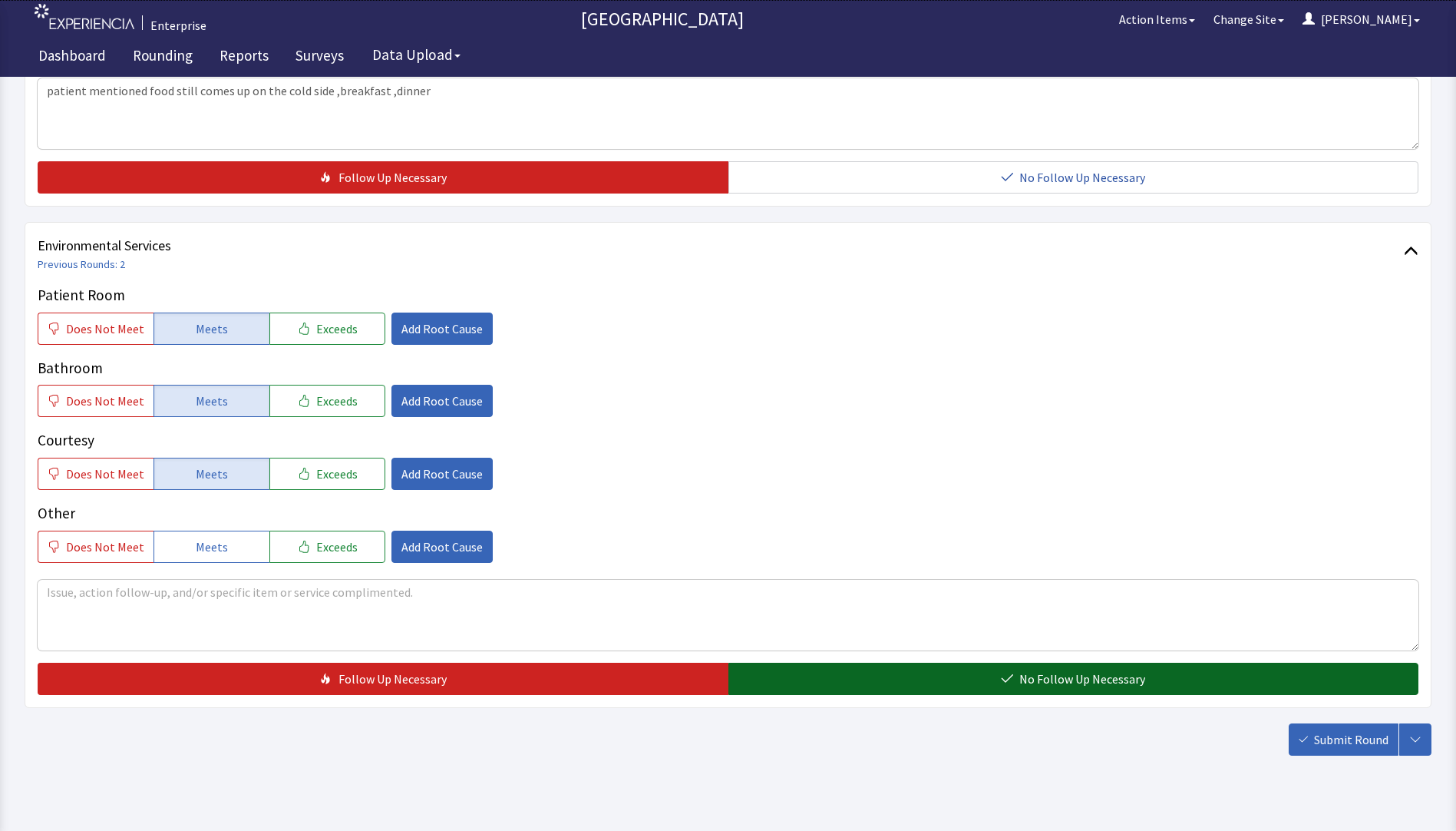
drag, startPoint x: 851, startPoint y: 651, endPoint x: 866, endPoint y: 652, distance: 15.0
click at [851, 663] on button "No Follow Up Necessary" at bounding box center [1074, 679] width 691 height 32
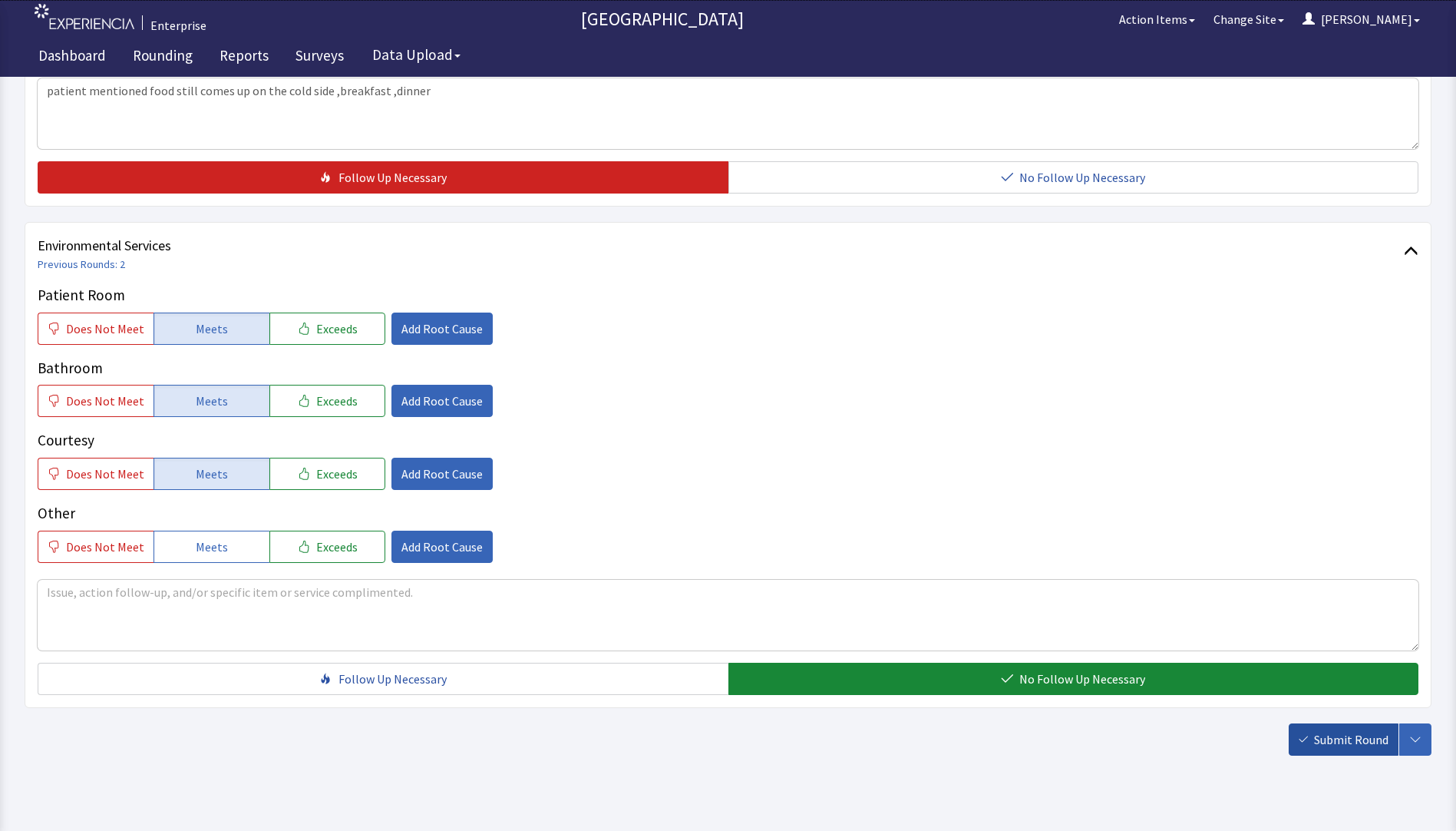
click at [1326, 730] on span "Submit Round" at bounding box center [1352, 739] width 75 height 18
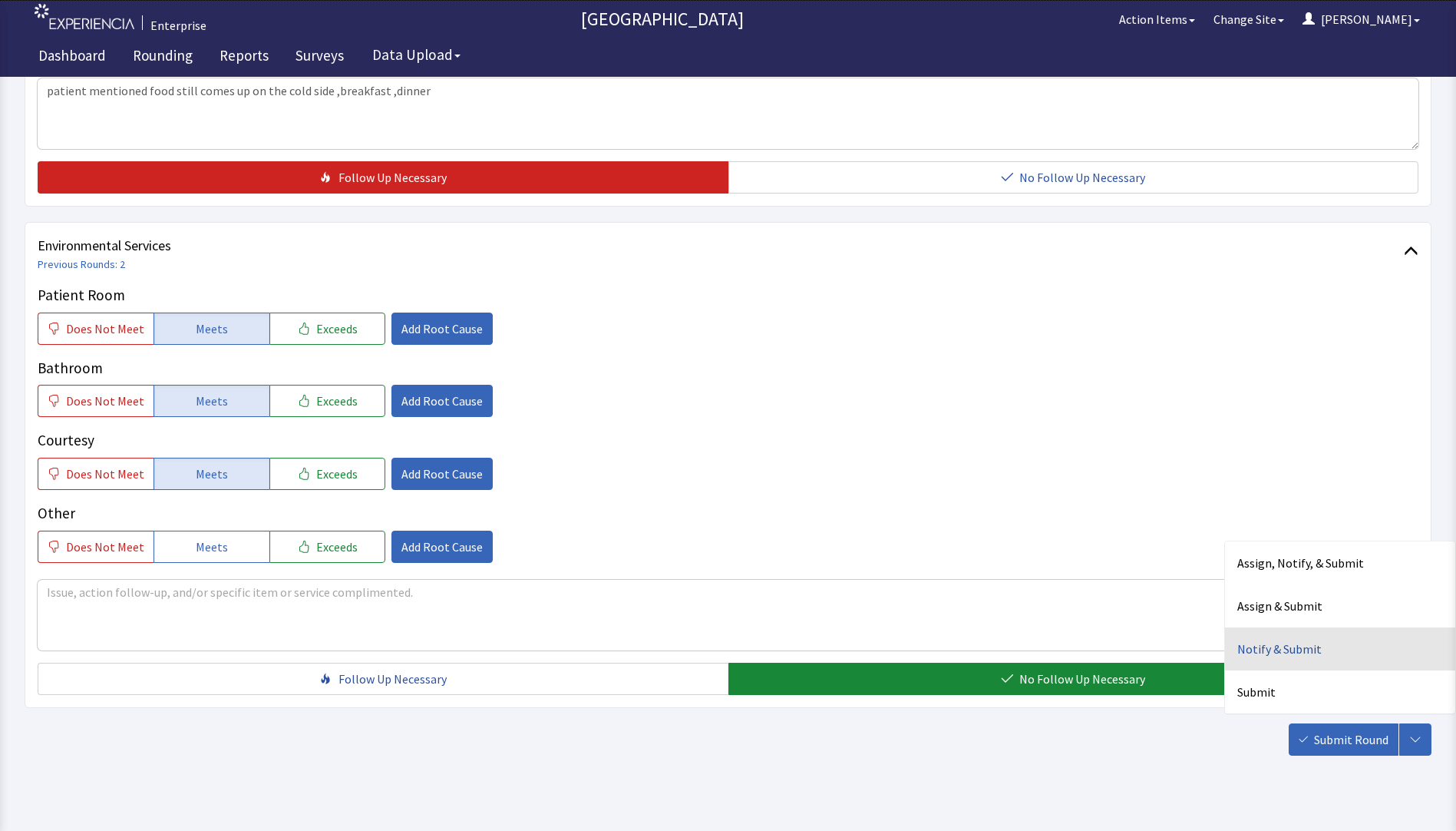
click at [1277, 630] on div "Notify & Submit" at bounding box center [1340, 649] width 230 height 43
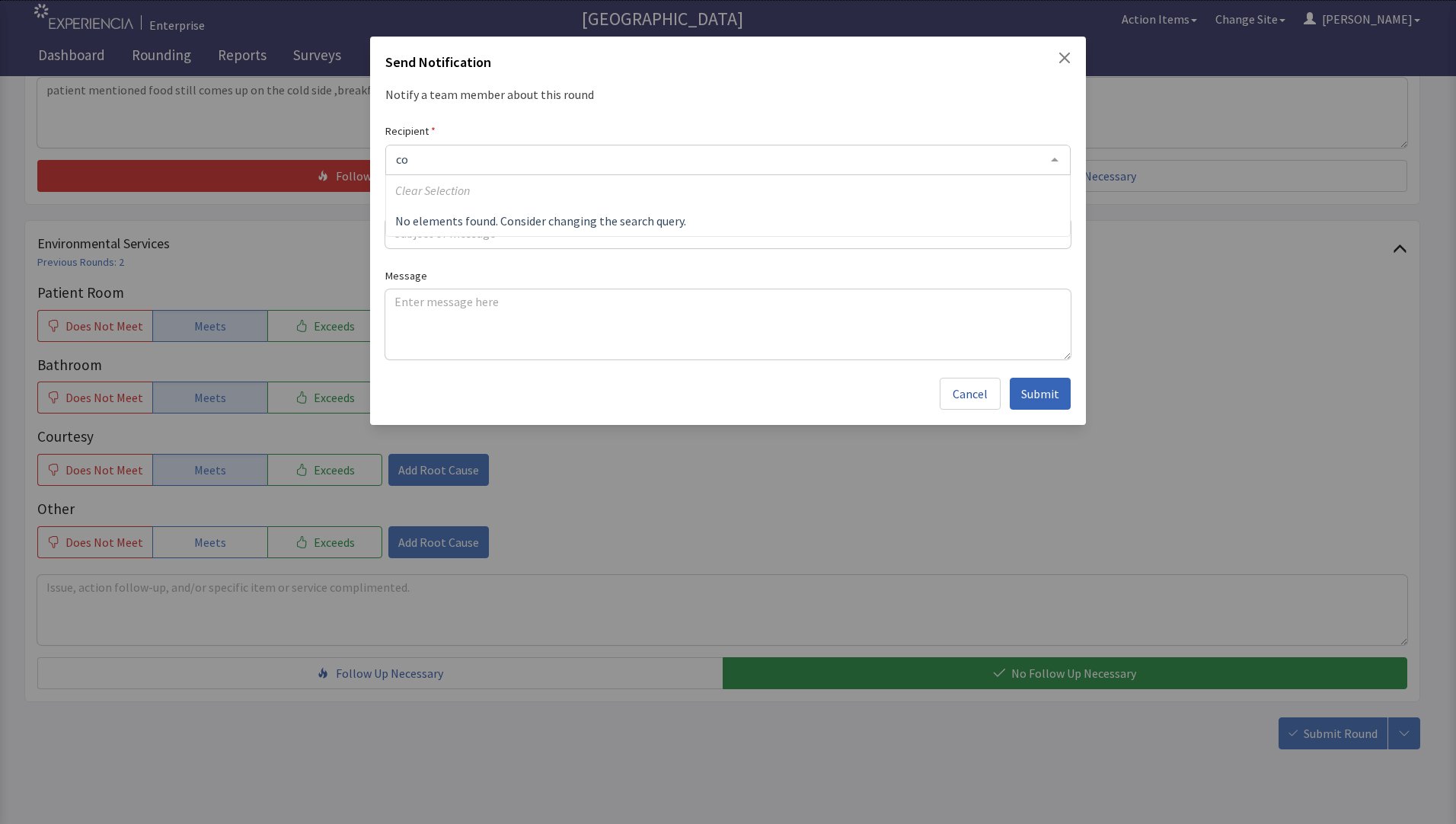
type input "c"
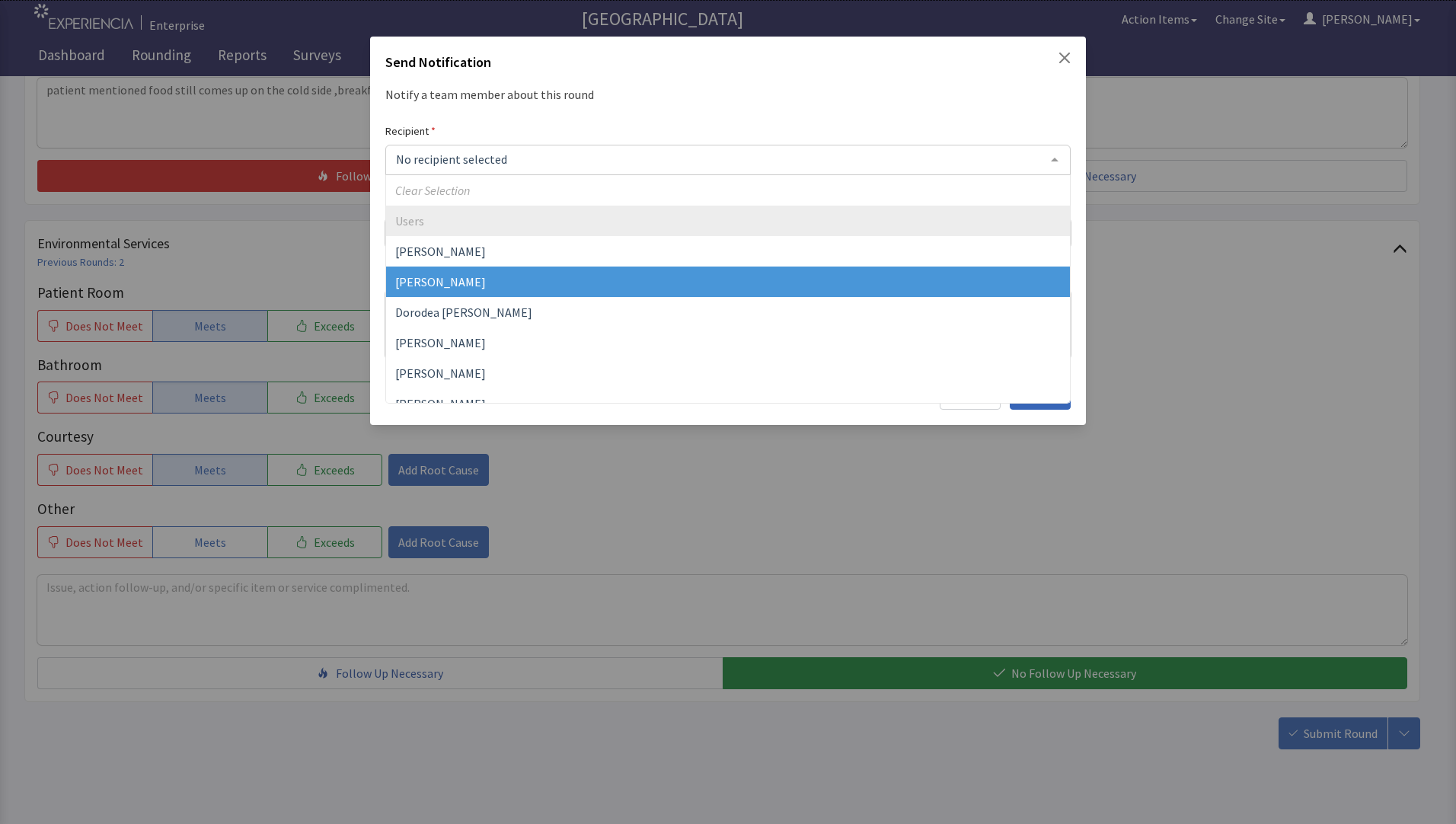
click at [444, 280] on span "[PERSON_NAME]" at bounding box center [440, 282] width 90 height 16
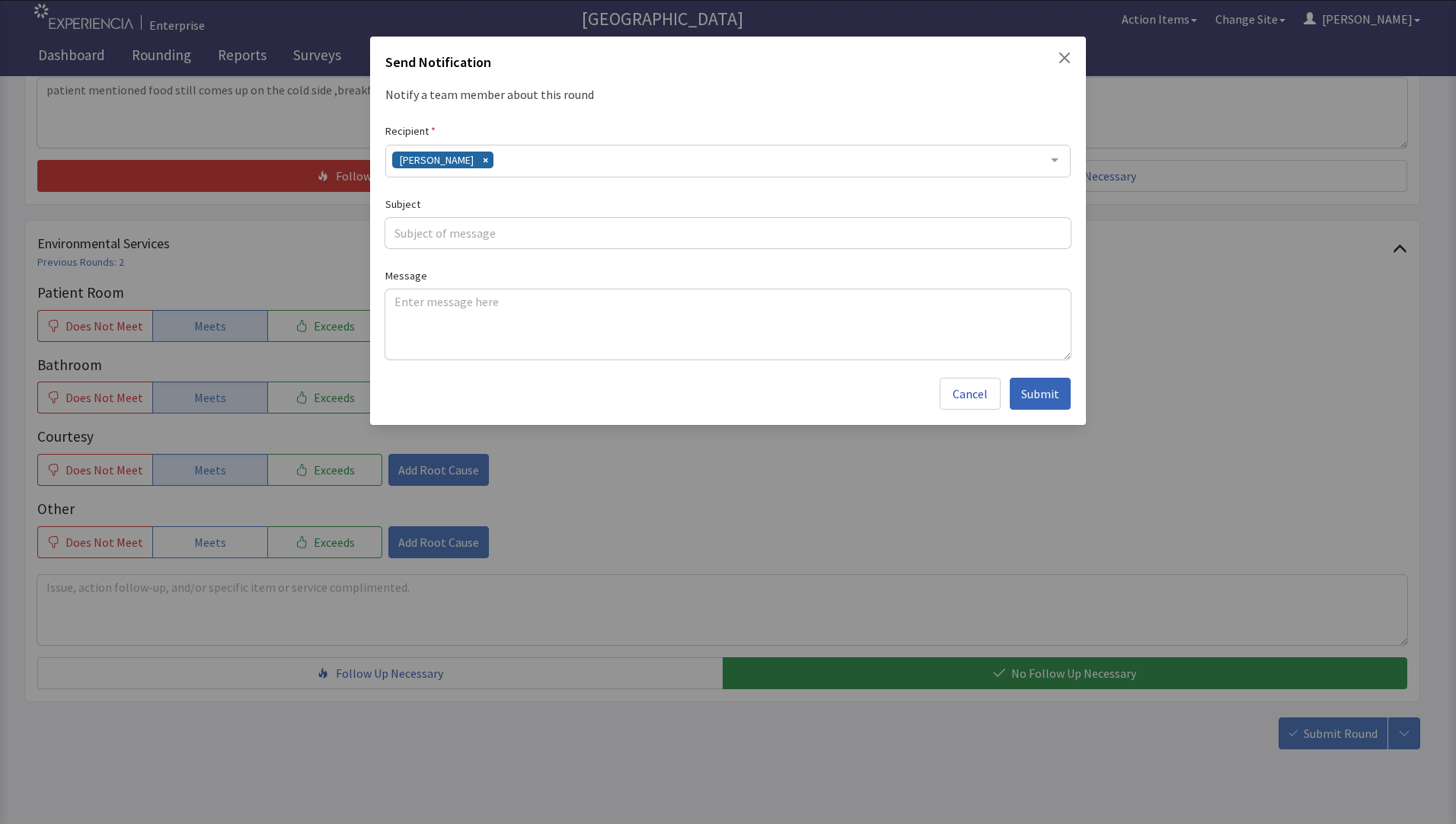
click at [493, 159] on div "David Garcia" at bounding box center [728, 161] width 686 height 33
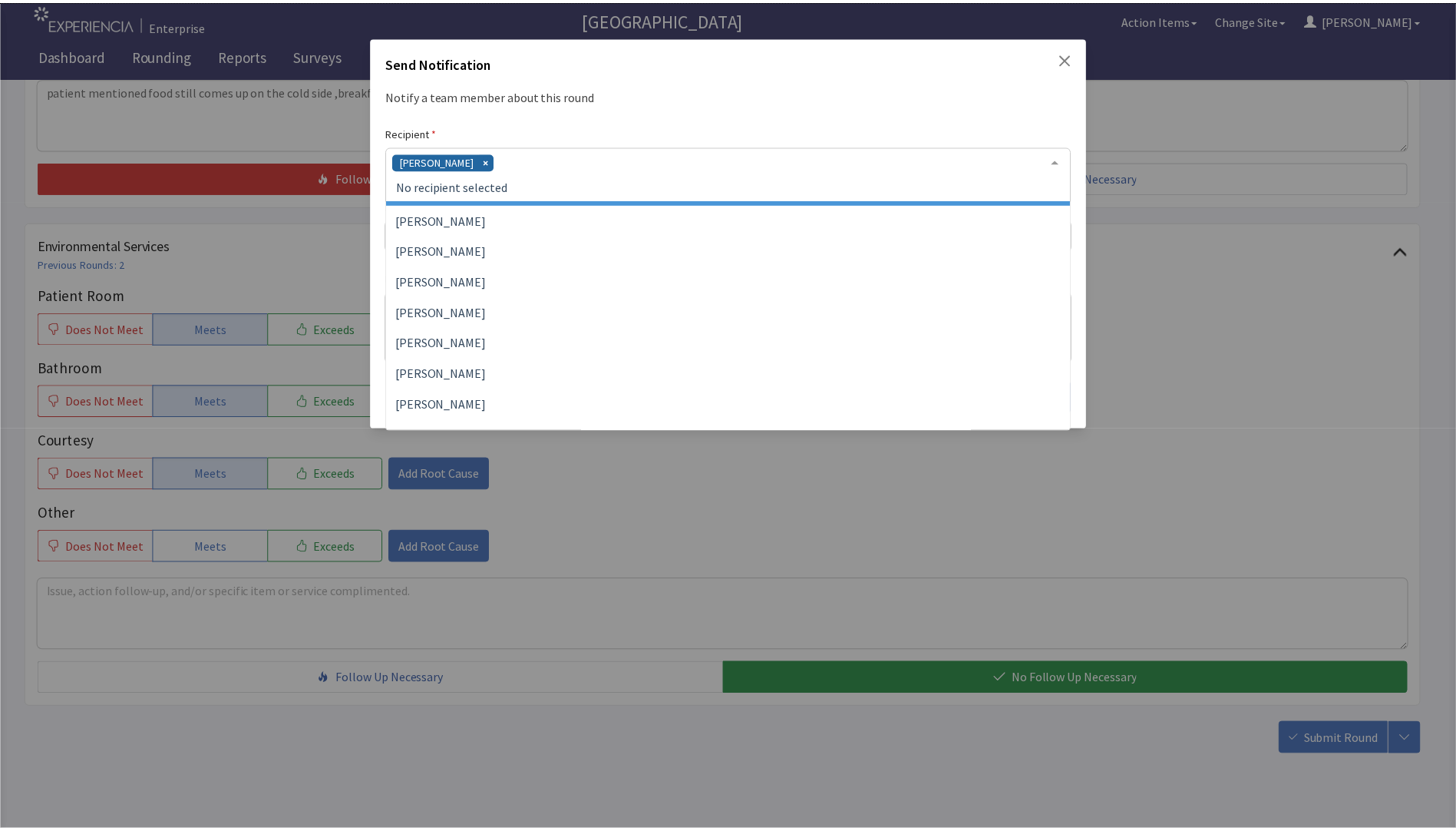
scroll to position [230, 0]
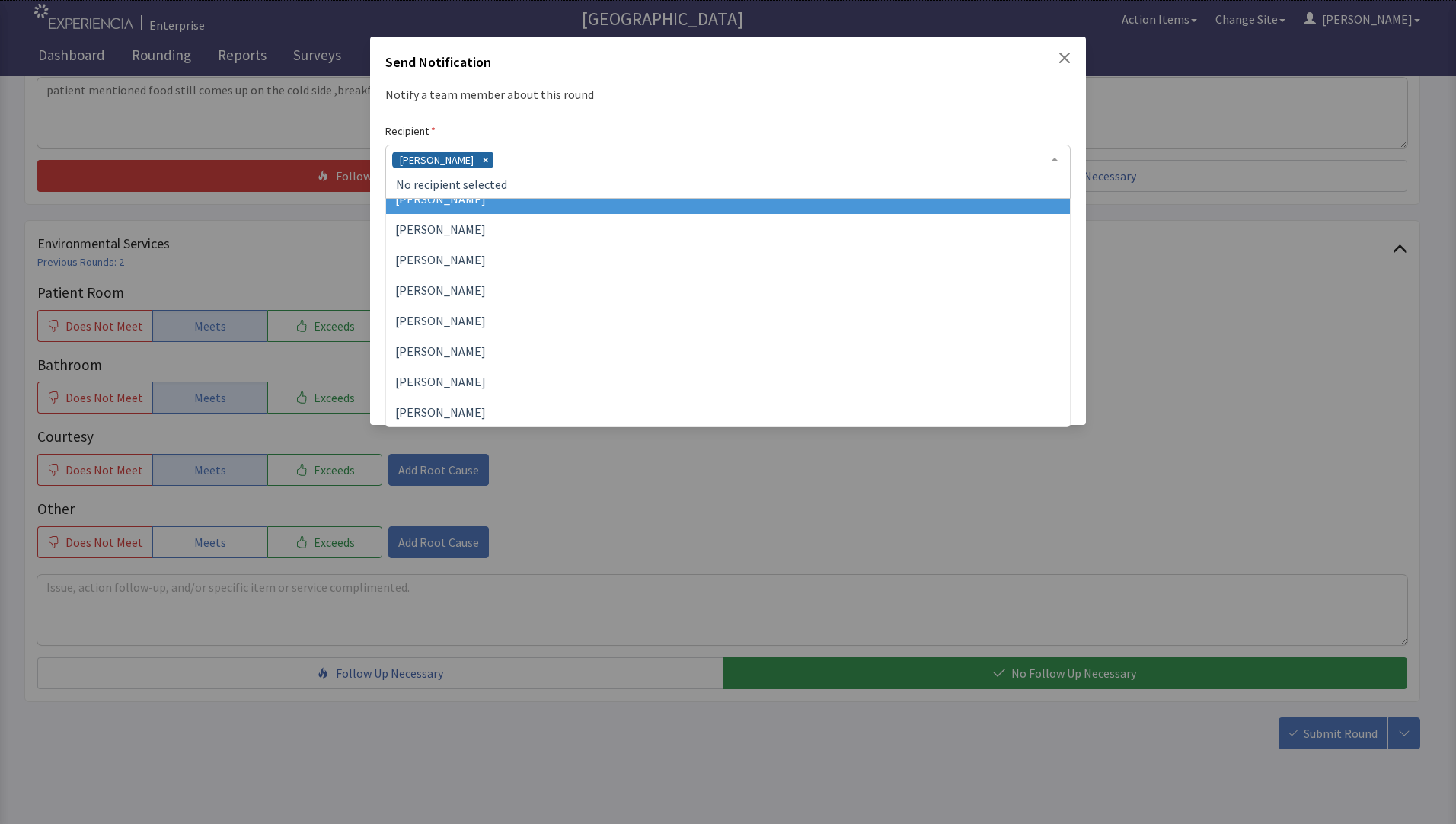
click at [469, 205] on span "Jacquelyn Bucci" at bounding box center [440, 199] width 90 height 16
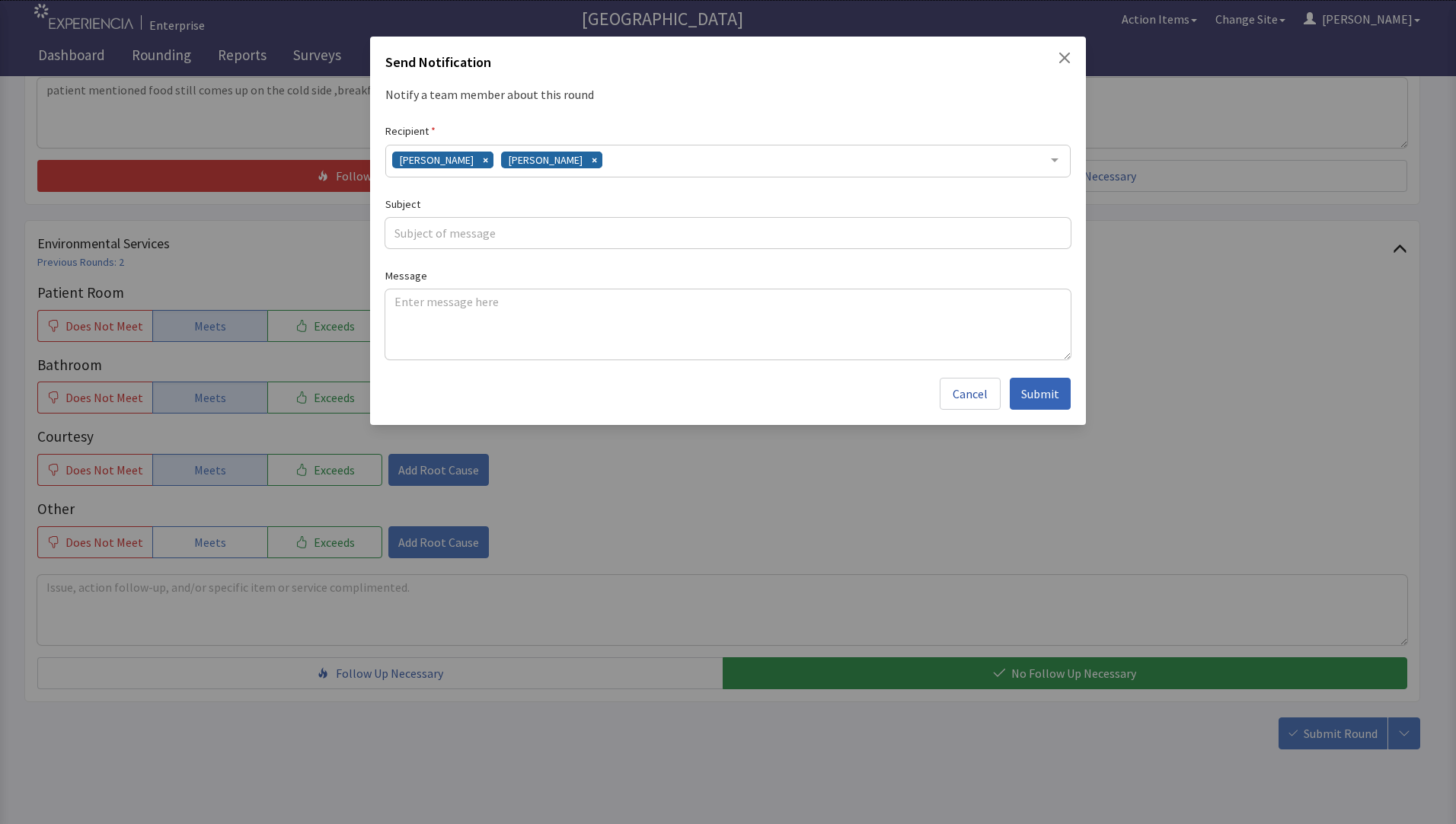
click at [605, 163] on div "David Garcia Jacquelyn Bucci" at bounding box center [728, 161] width 686 height 33
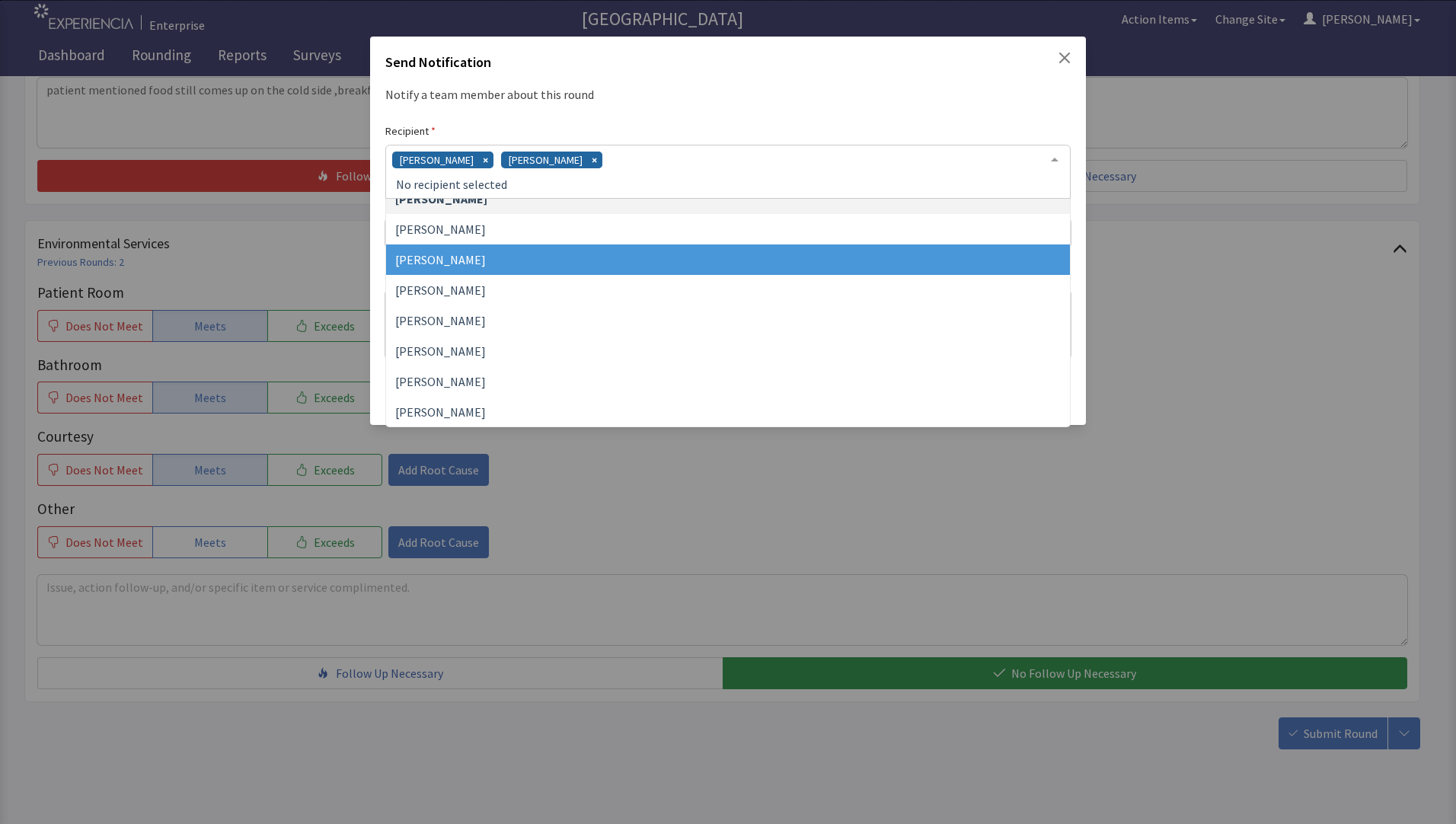
click at [518, 252] on span "James Hellandbrand" at bounding box center [728, 259] width 684 height 30
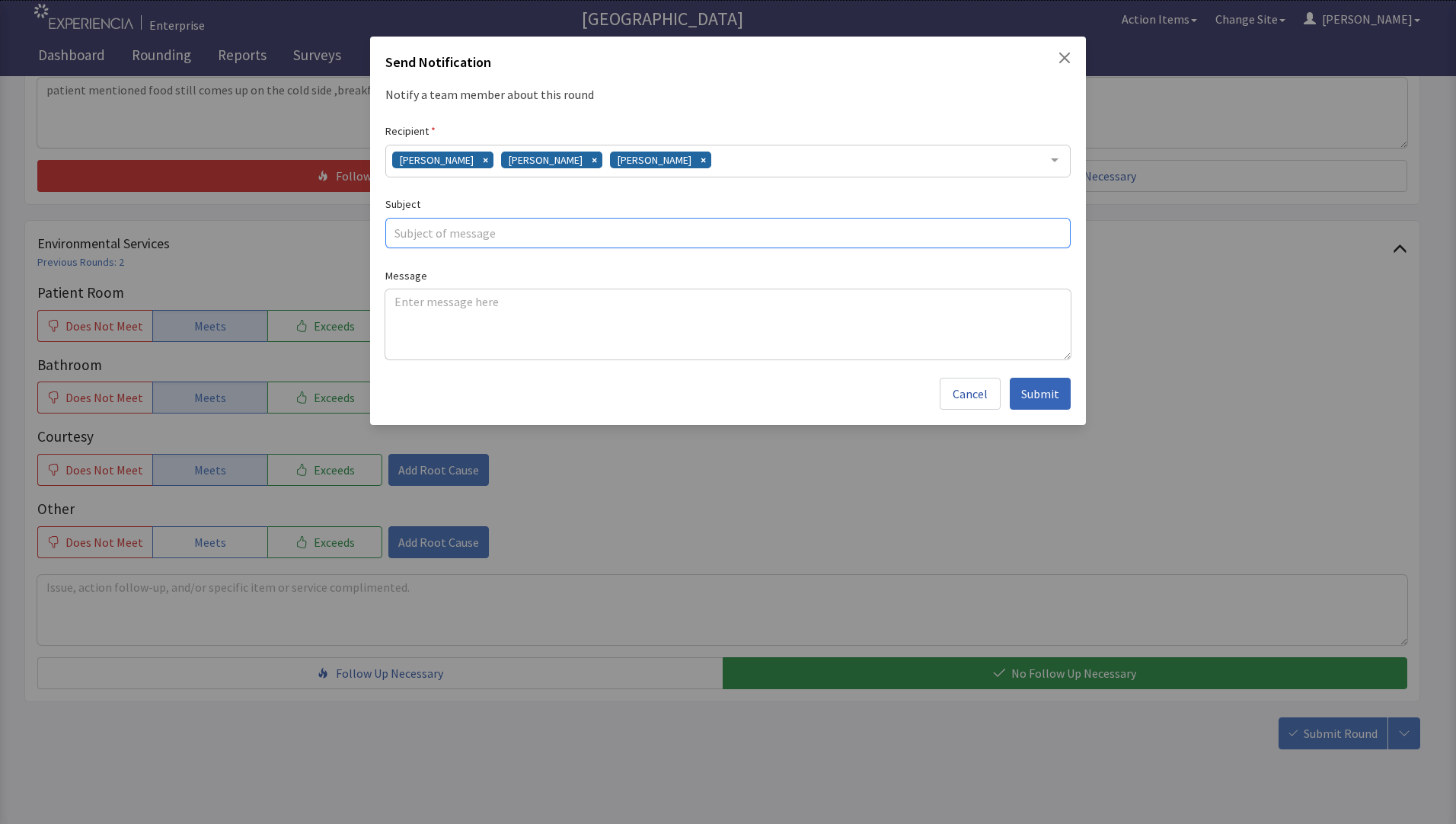
click at [439, 238] on input "text" at bounding box center [728, 233] width 686 height 30
type input "cold temps"
click at [400, 298] on textarea at bounding box center [728, 324] width 686 height 70
paste textarea "patient mentioned food still comes up on the cold side ,breakfast ,dinner"
type textarea "patient mentioned food still comes up on the cold side ,breakfast ,dinner"
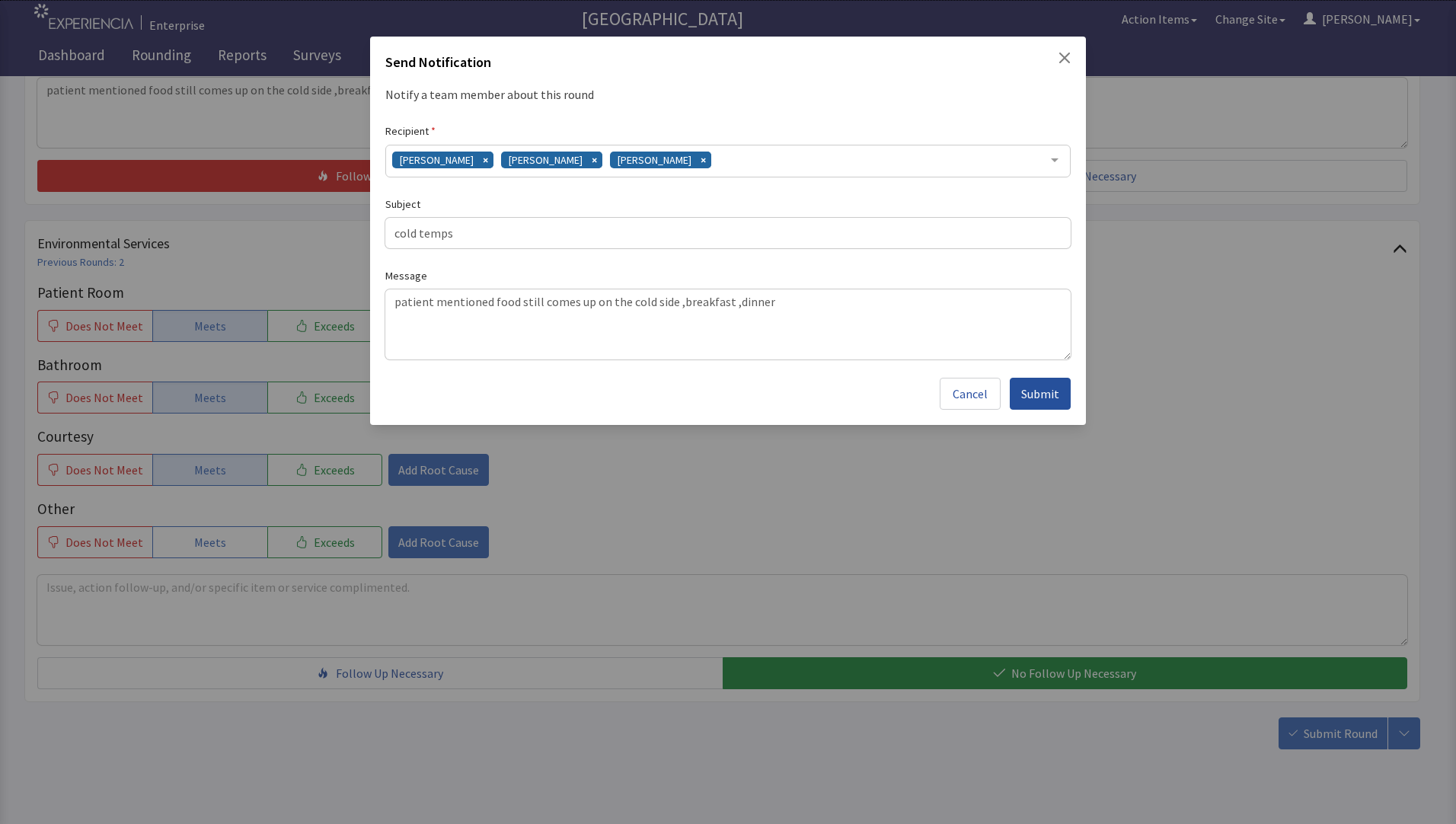
click at [1045, 394] on span "Submit" at bounding box center [1040, 393] width 38 height 18
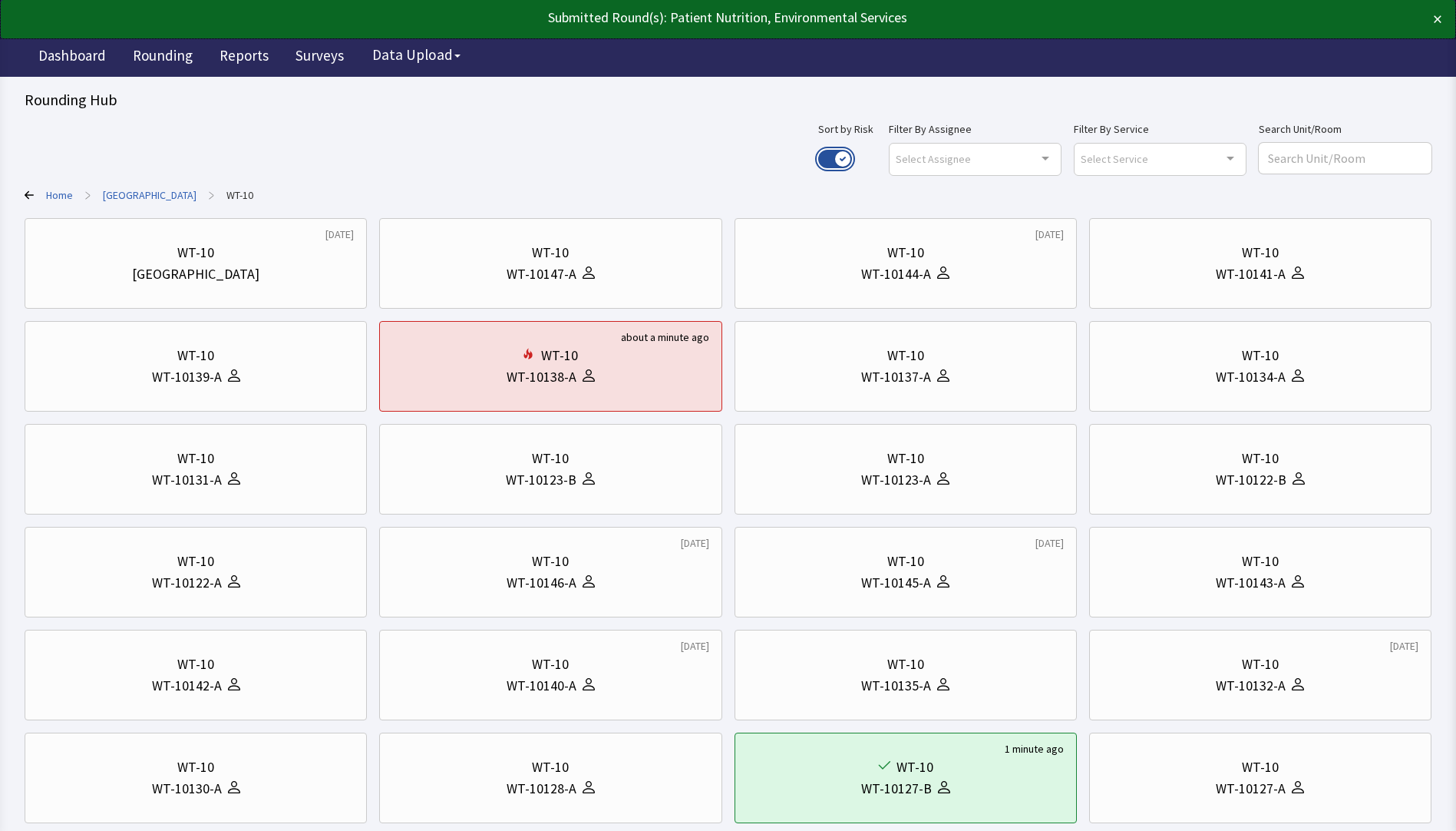
click at [852, 156] on button "Use setting" at bounding box center [835, 159] width 34 height 18
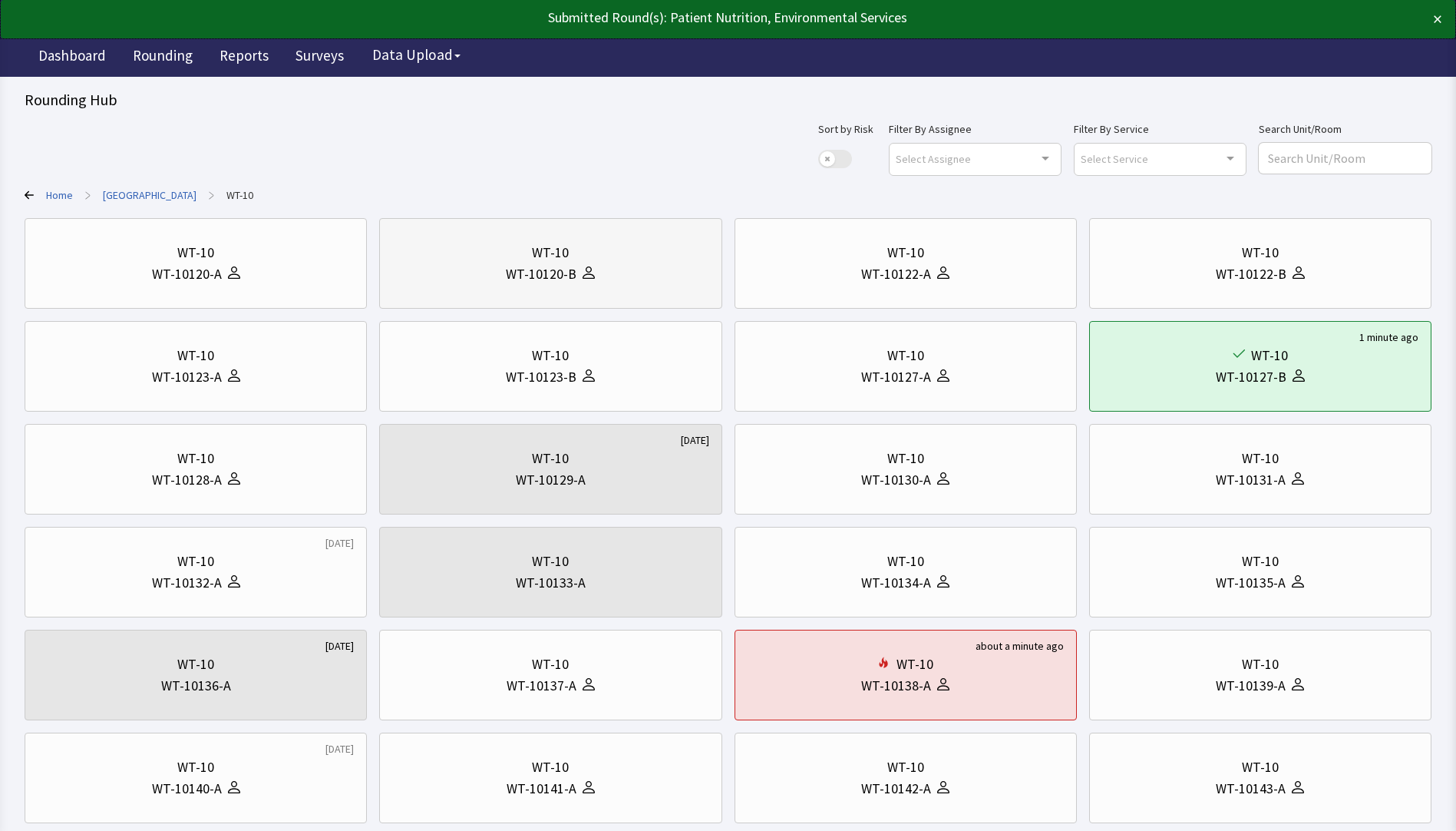
click at [488, 267] on div "WT-10120-B" at bounding box center [551, 273] width 316 height 21
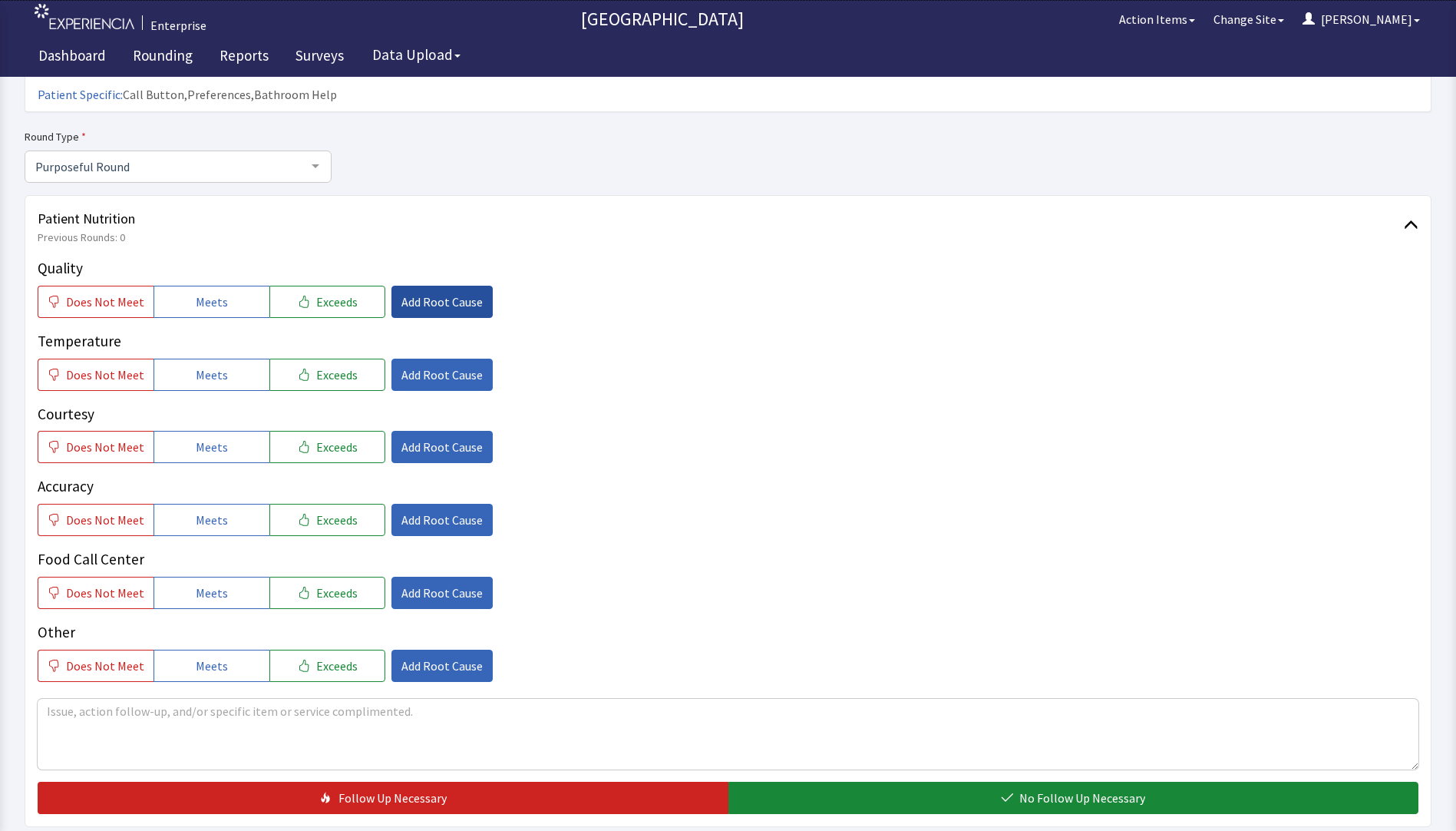
scroll to position [154, 0]
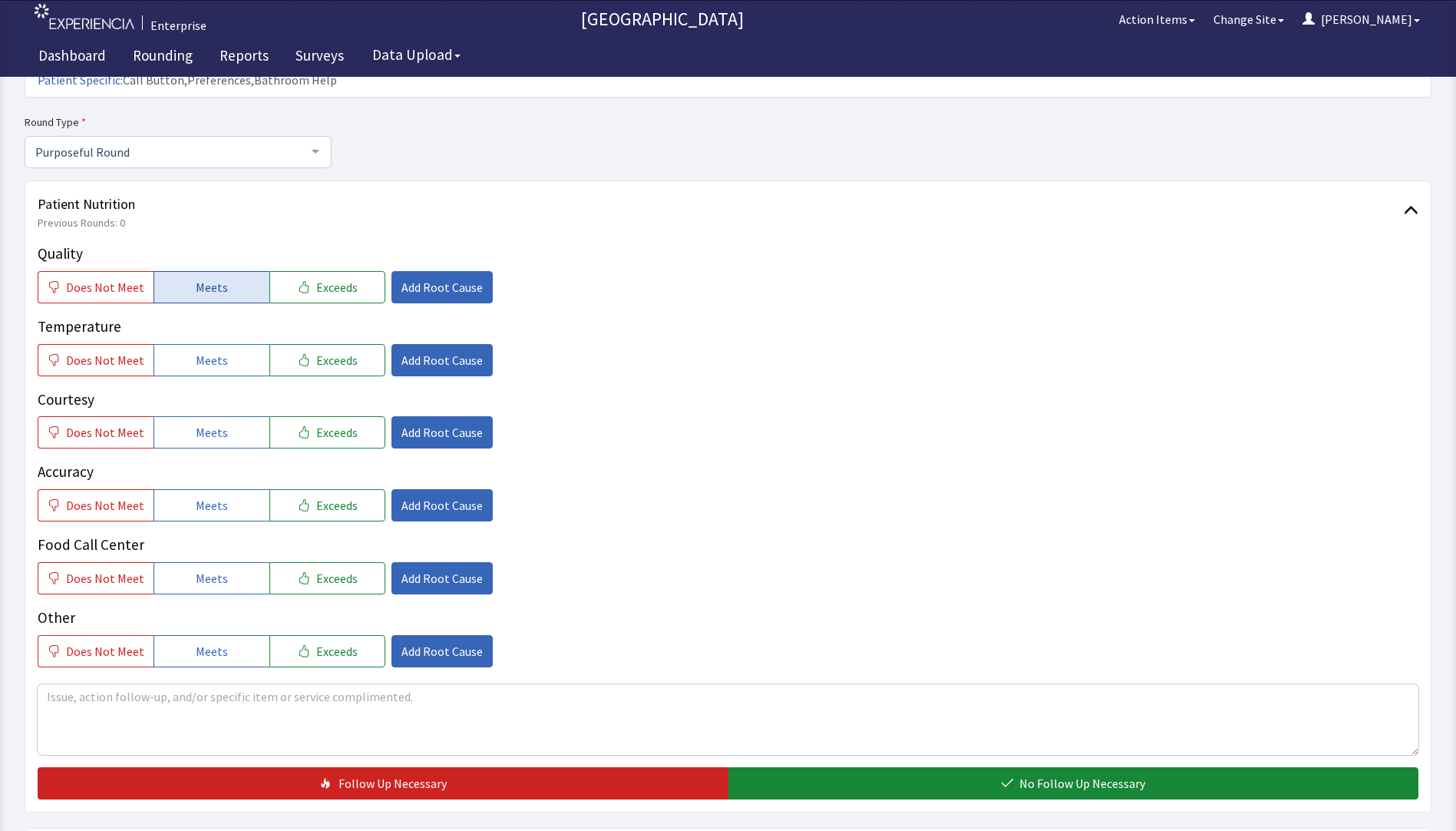
click at [188, 271] on button "Meets" at bounding box center [212, 287] width 116 height 32
drag, startPoint x: 196, startPoint y: 334, endPoint x: 197, endPoint y: 346, distance: 12.0
click at [196, 351] on span "Meets" at bounding box center [211, 360] width 32 height 18
drag, startPoint x: 198, startPoint y: 401, endPoint x: 203, endPoint y: 437, distance: 36.3
click at [201, 423] on span "Meets" at bounding box center [211, 432] width 32 height 18
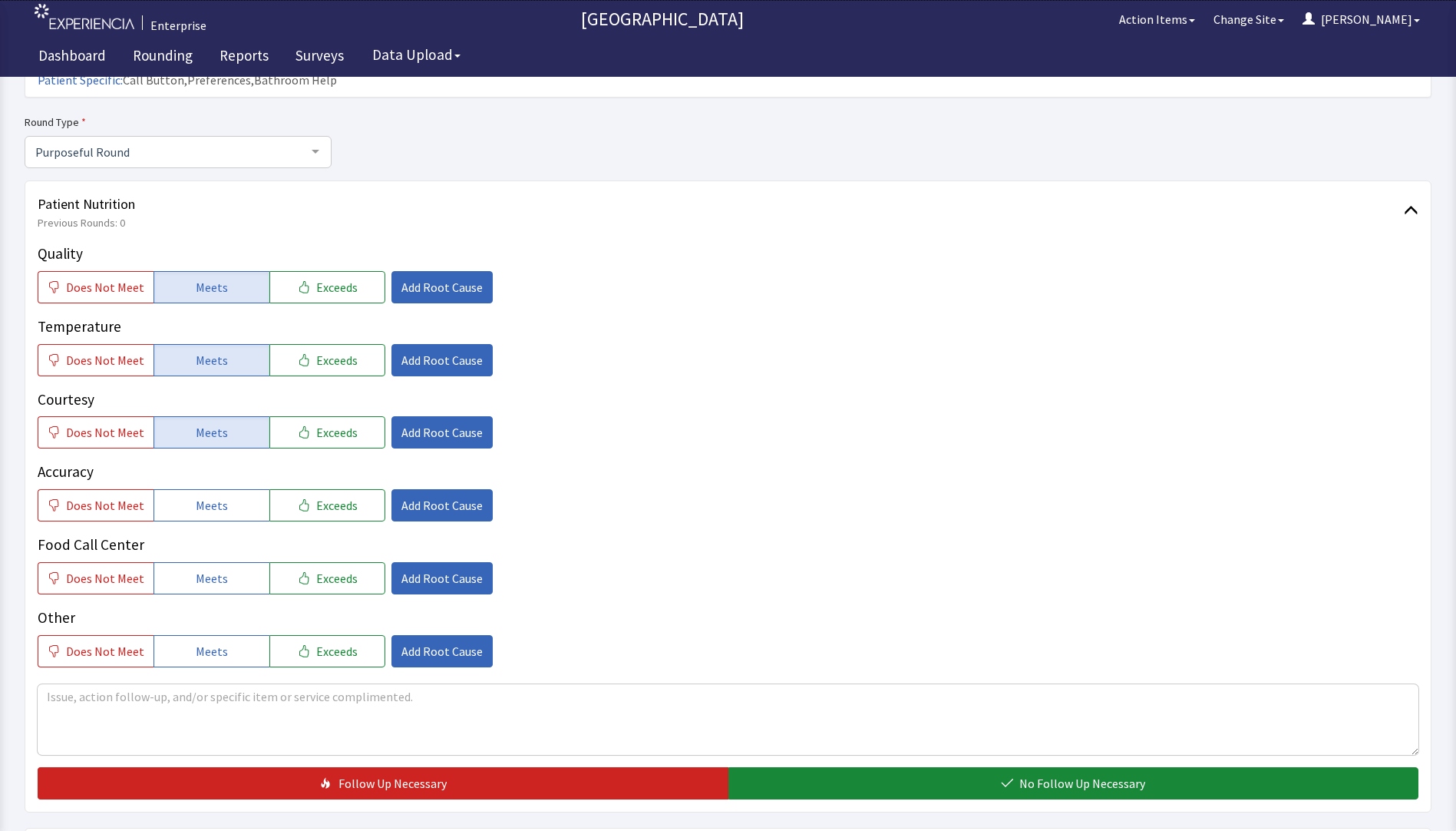
drag, startPoint x: 204, startPoint y: 484, endPoint x: 207, endPoint y: 516, distance: 32.1
click at [204, 489] on button "Meets" at bounding box center [212, 505] width 116 height 32
drag, startPoint x: 203, startPoint y: 547, endPoint x: 605, endPoint y: 404, distance: 426.7
click at [210, 569] on span "Meets" at bounding box center [211, 577] width 32 height 18
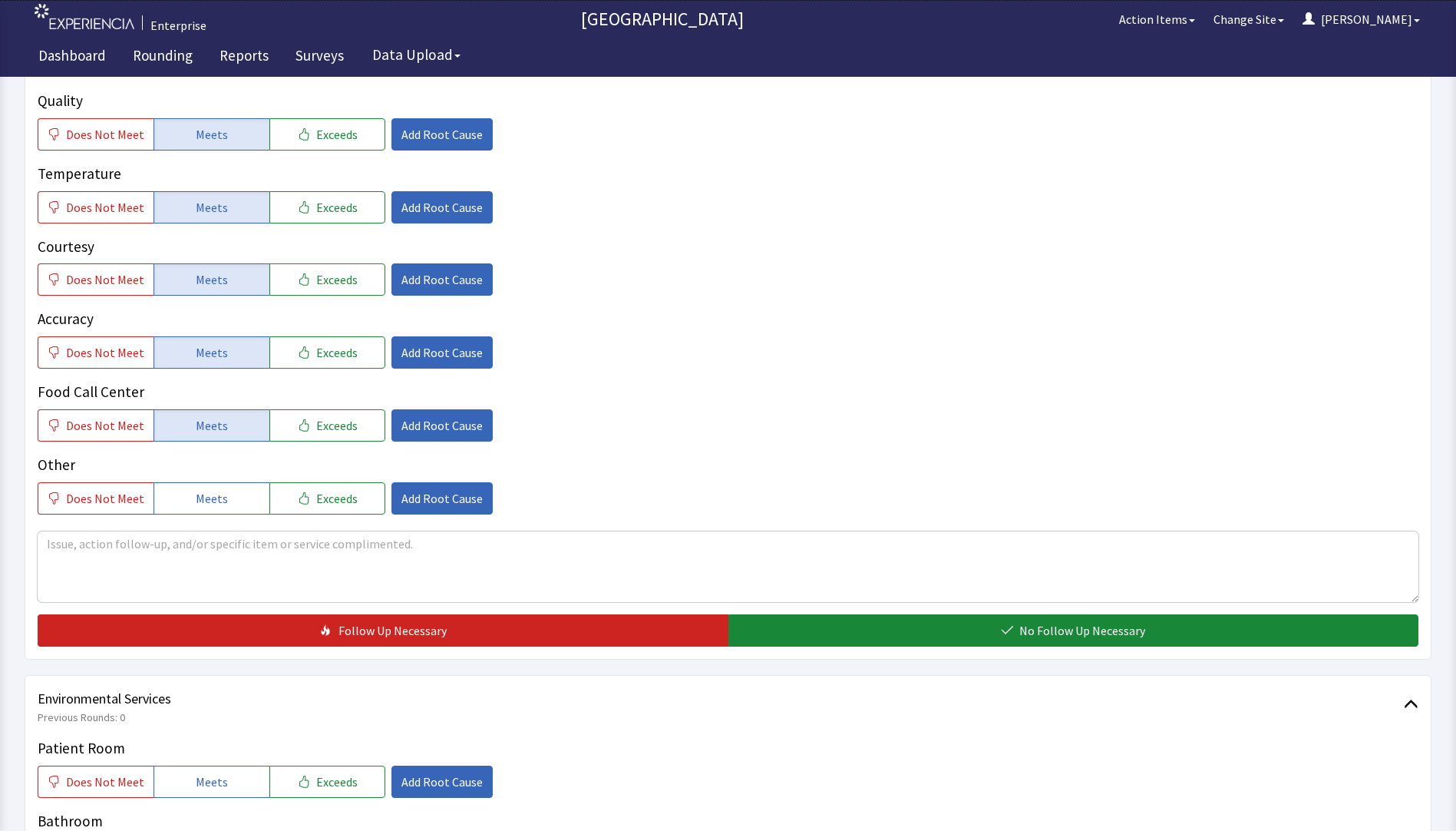
scroll to position [537, 0]
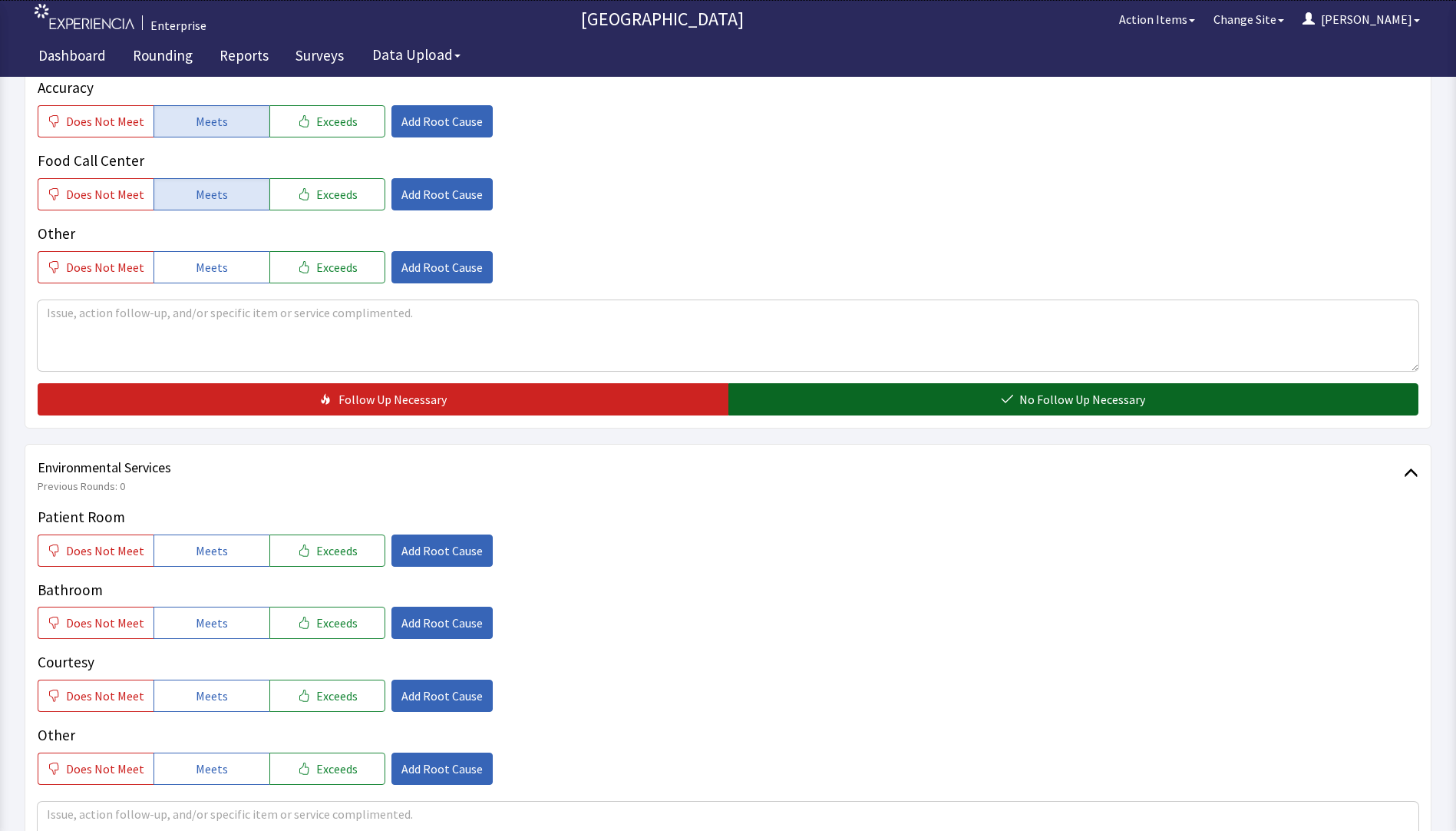
drag, startPoint x: 799, startPoint y: 364, endPoint x: 771, endPoint y: 375, distance: 30.1
click at [800, 383] on button "No Follow Up Necessary" at bounding box center [1074, 399] width 691 height 32
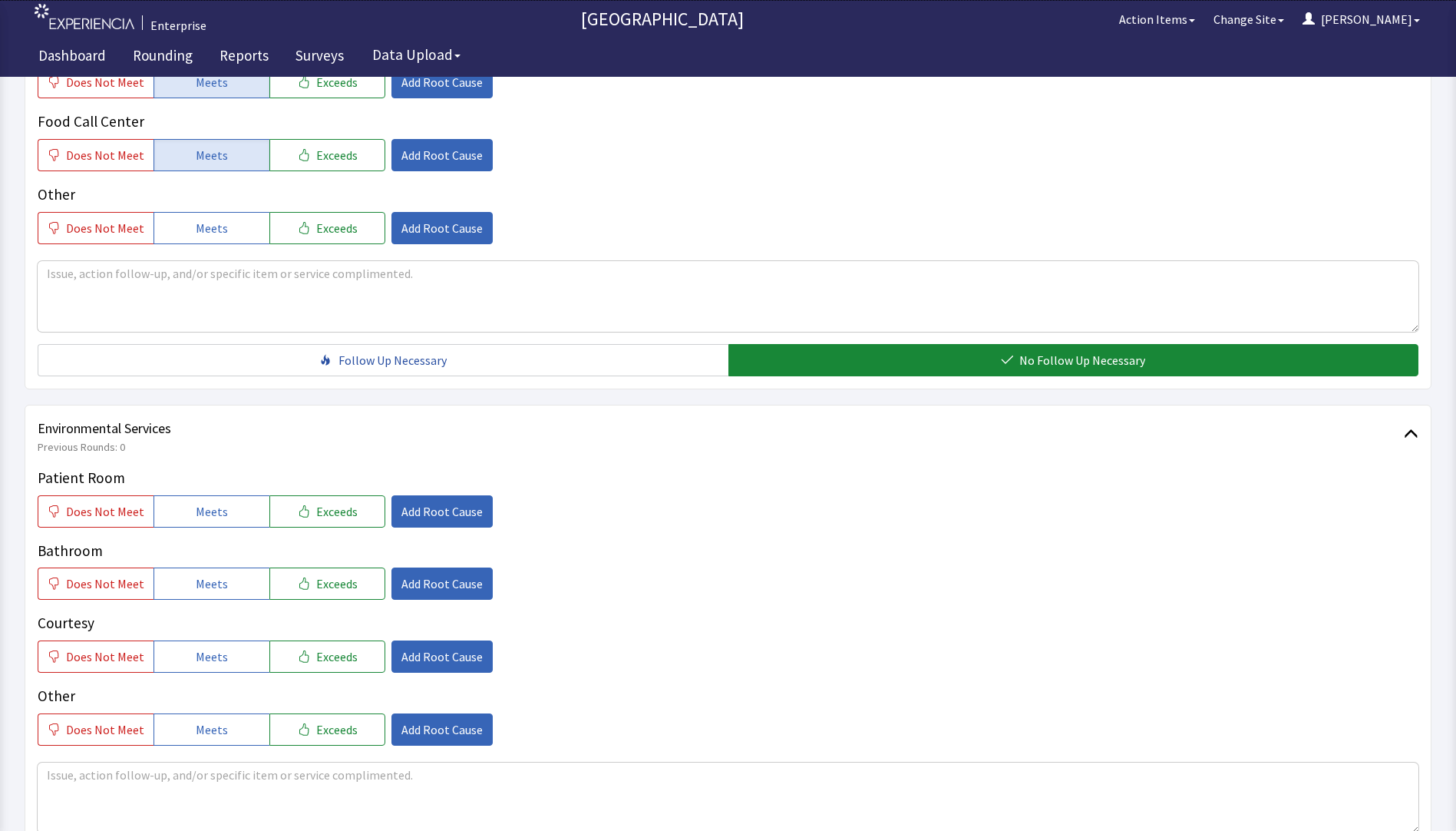
scroll to position [614, 0]
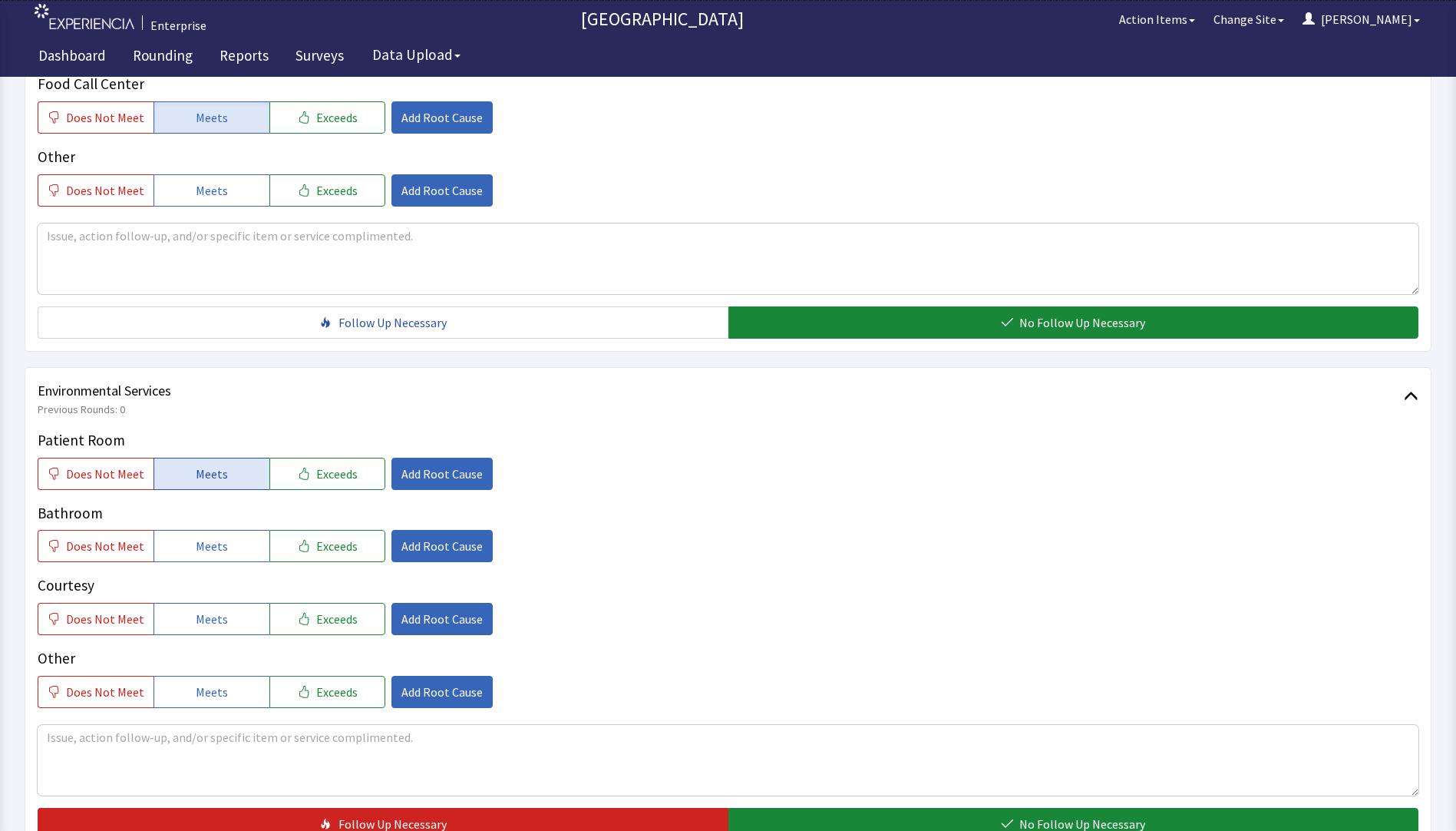
drag, startPoint x: 221, startPoint y: 445, endPoint x: 215, endPoint y: 457, distance: 13.4
click at [218, 458] on button "Meets" at bounding box center [212, 474] width 116 height 32
drag, startPoint x: 210, startPoint y: 528, endPoint x: 210, endPoint y: 579, distance: 51.0
click at [210, 539] on div "Patient Room Does Not Meet Meets Exceeds Add Root Cause Bathroom Does Not Meet …" at bounding box center [728, 568] width 1381 height 279
drag, startPoint x: 210, startPoint y: 590, endPoint x: 220, endPoint y: 534, distance: 56.9
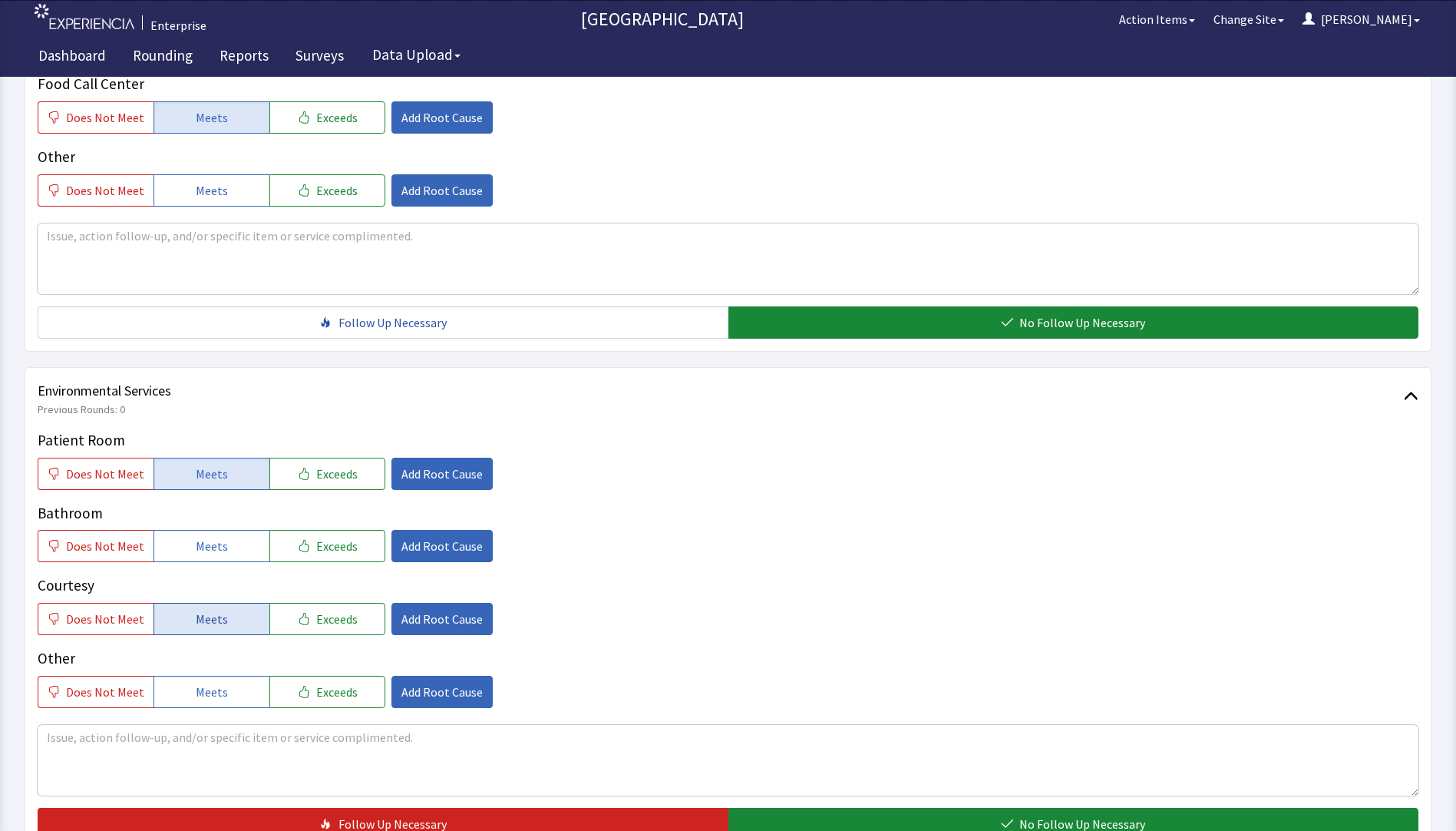
click at [212, 610] on span "Meets" at bounding box center [211, 618] width 32 height 18
click at [223, 530] on button "Meets" at bounding box center [212, 546] width 116 height 32
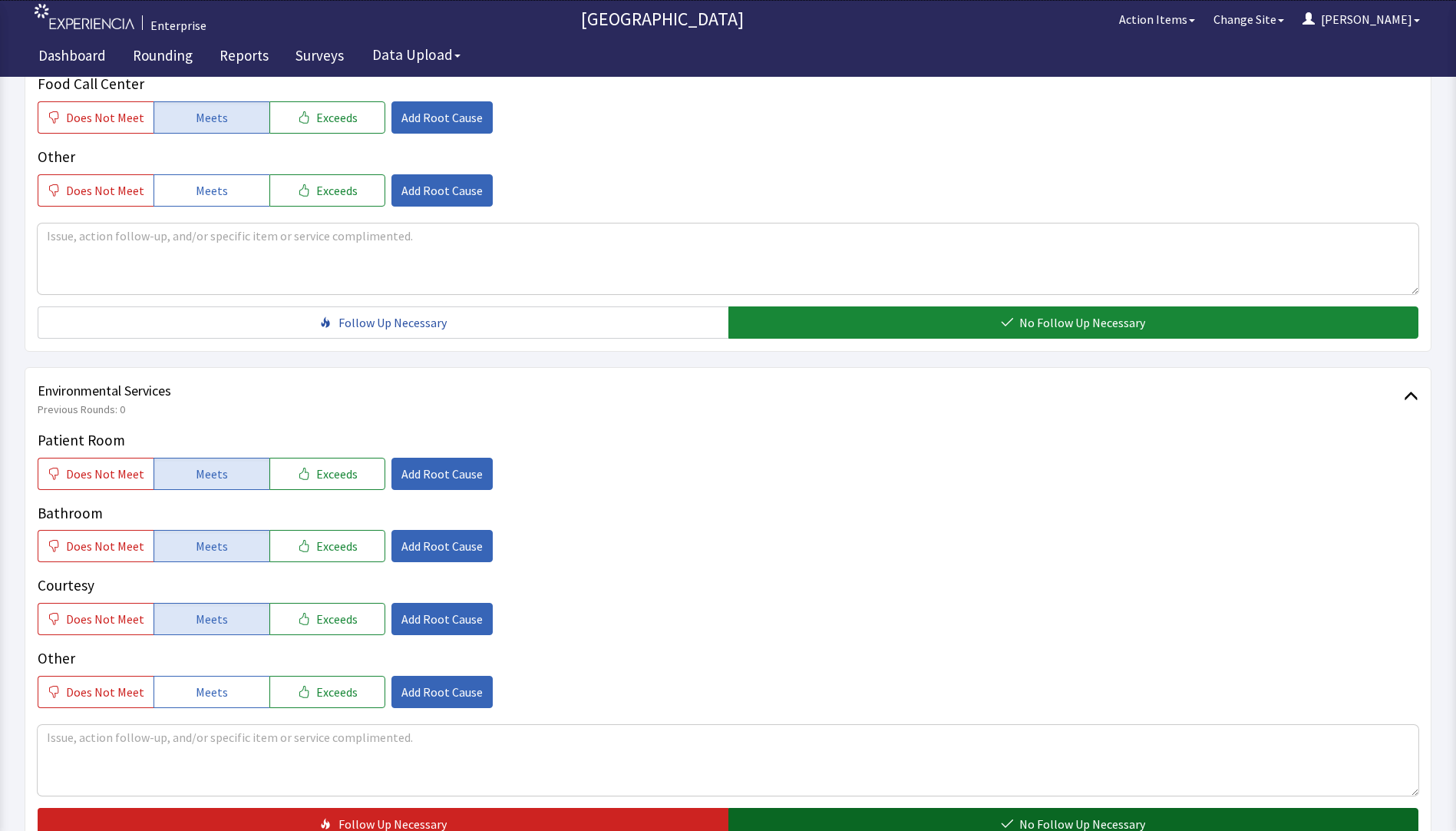
click at [796, 807] on button "No Follow Up Necessary" at bounding box center [1074, 823] width 691 height 32
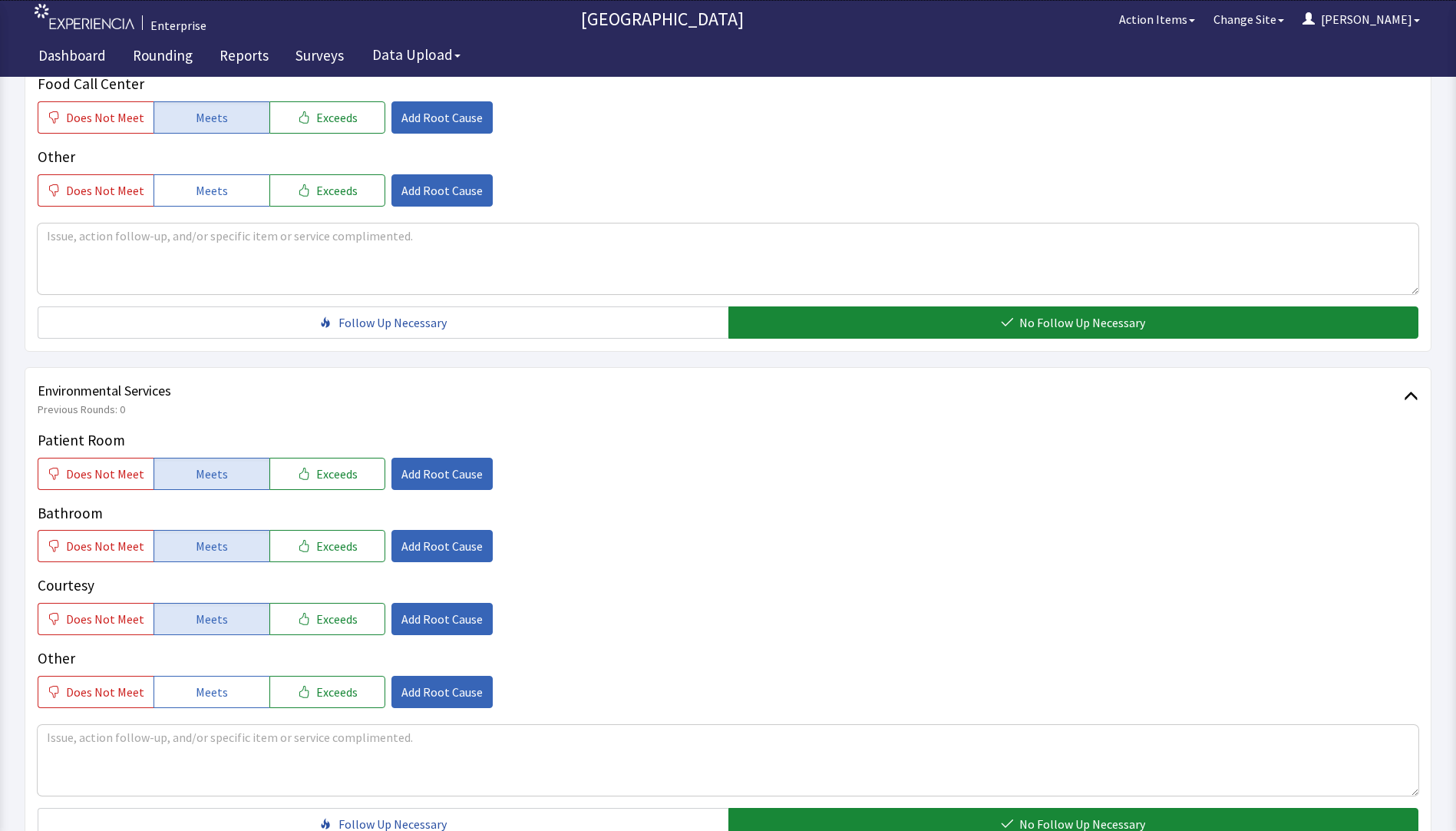
scroll to position [760, 0]
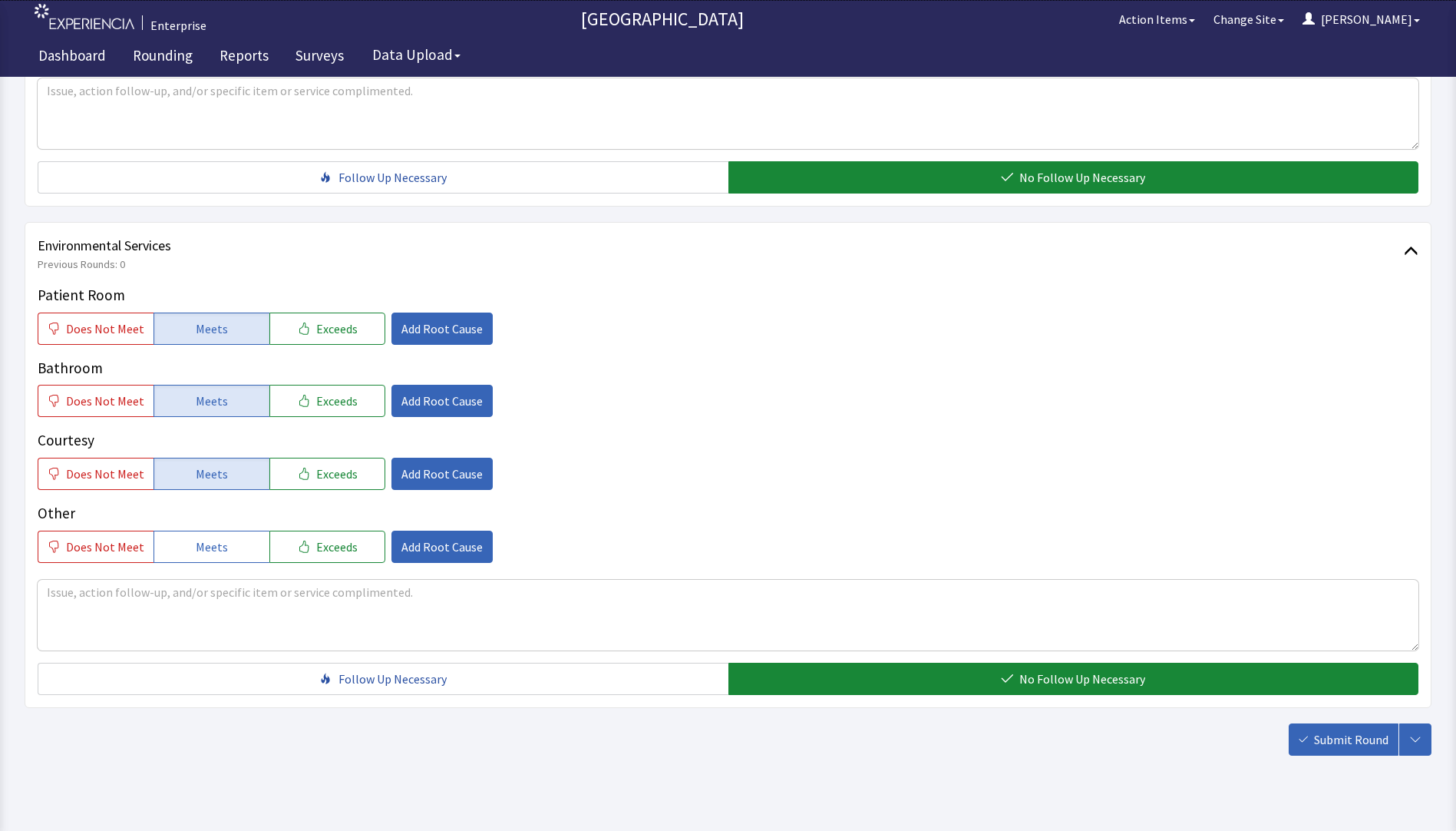
drag, startPoint x: 1332, startPoint y: 708, endPoint x: 1319, endPoint y: 702, distance: 14.3
click at [1333, 730] on span "Submit Round" at bounding box center [1352, 739] width 75 height 18
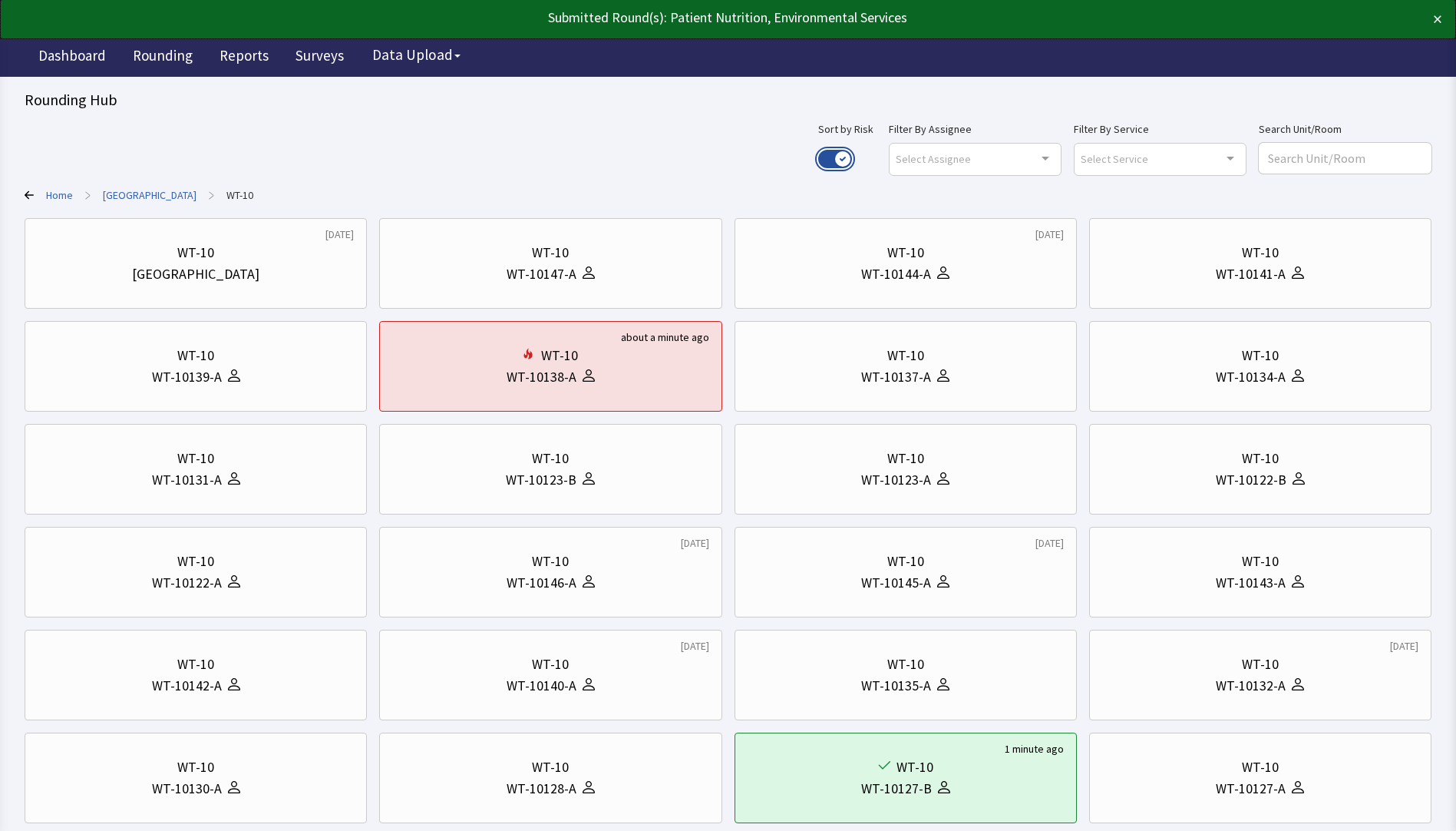
click at [852, 156] on button "Use setting" at bounding box center [835, 159] width 34 height 18
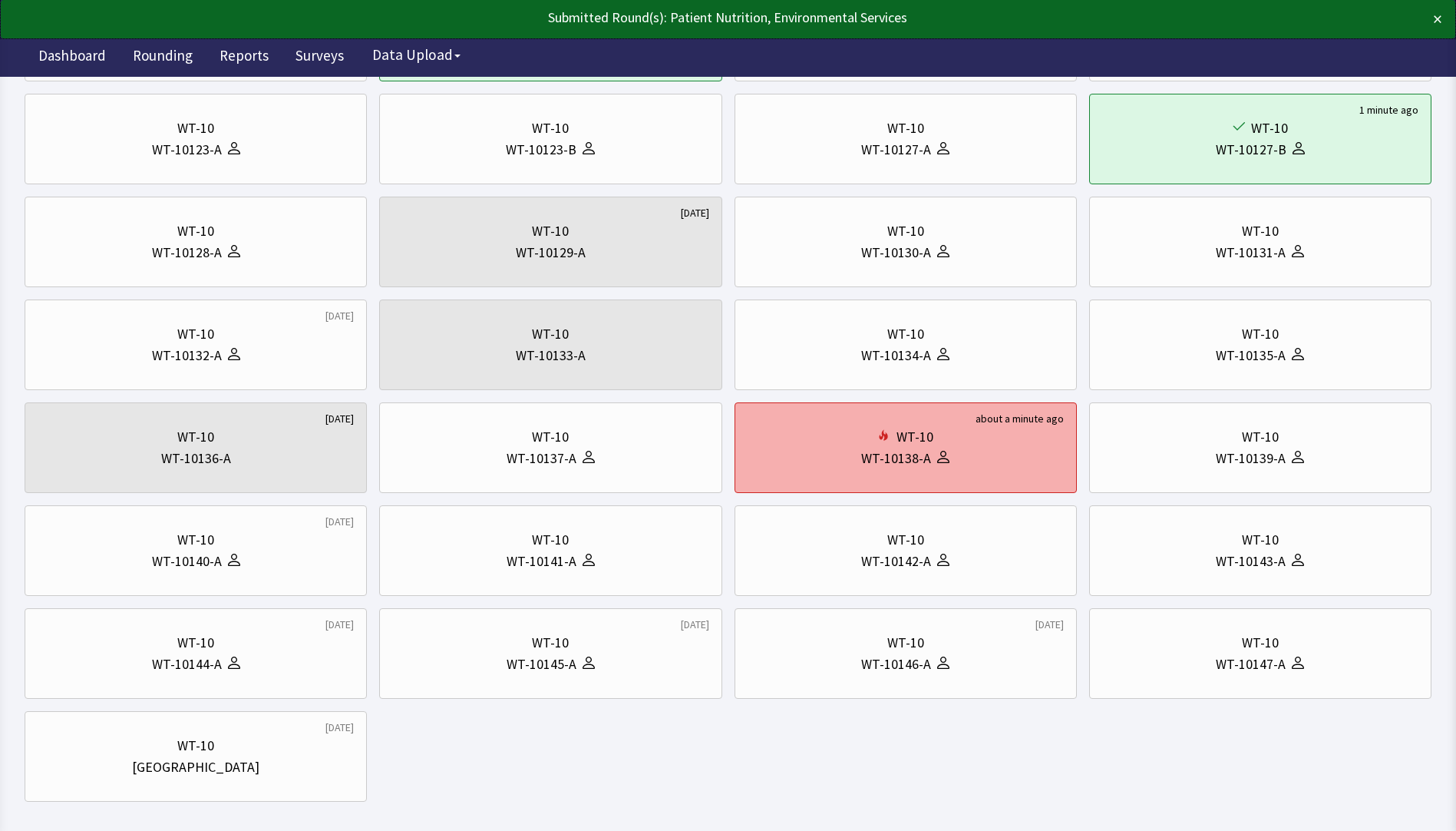
scroll to position [230, 0]
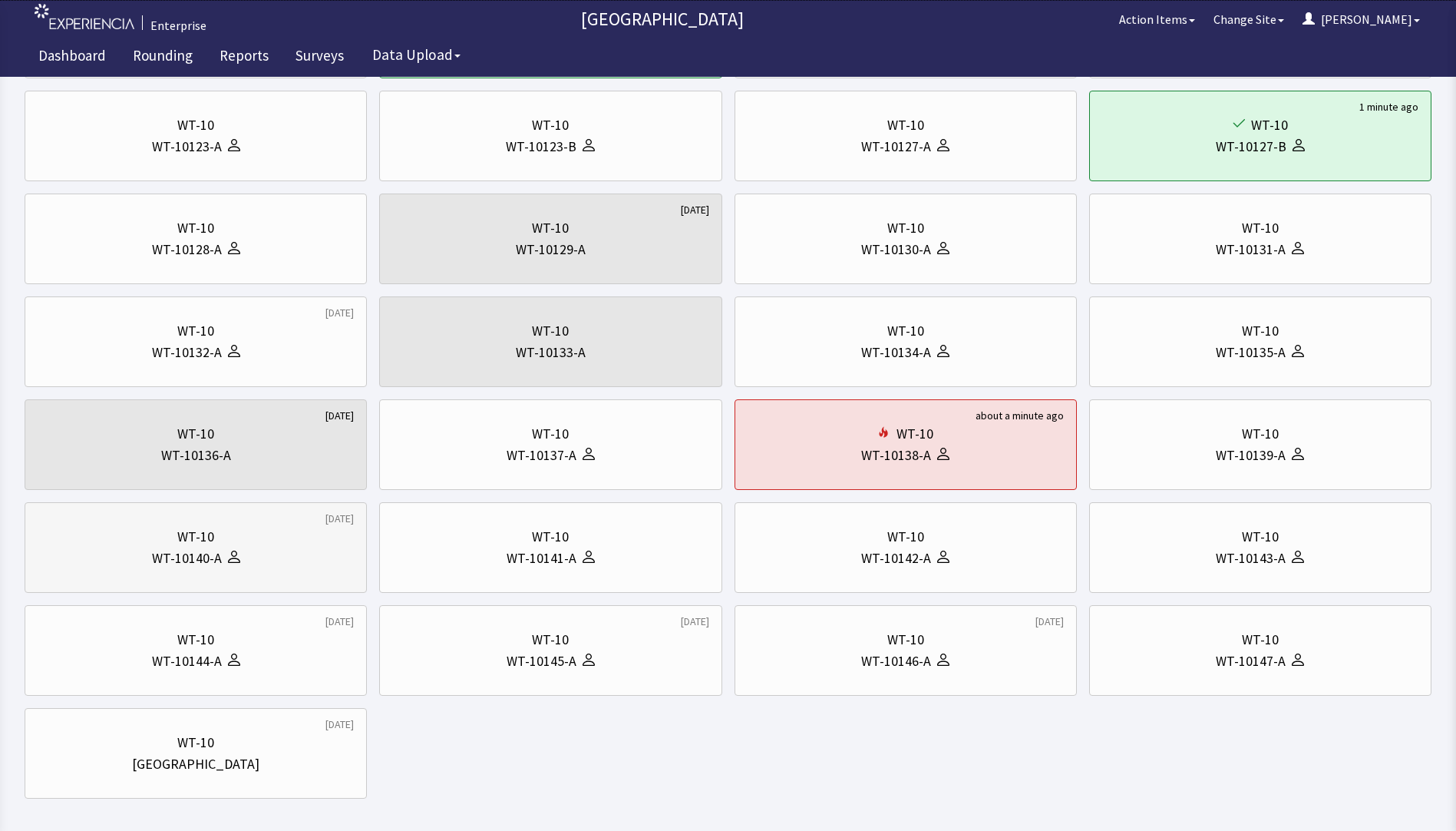
click at [222, 573] on div "WT-10 WT-10140-A" at bounding box center [196, 547] width 316 height 74
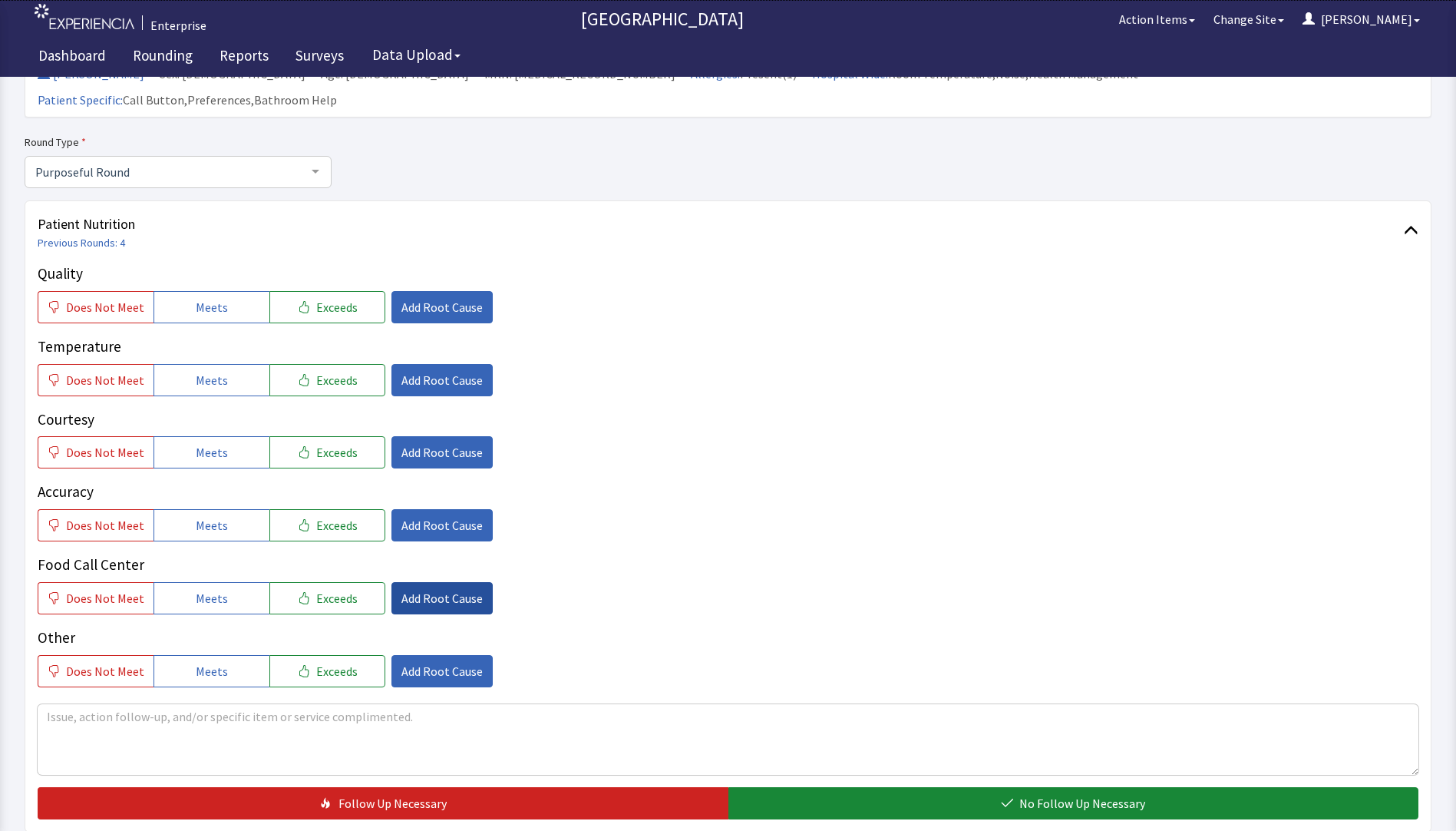
scroll to position [154, 0]
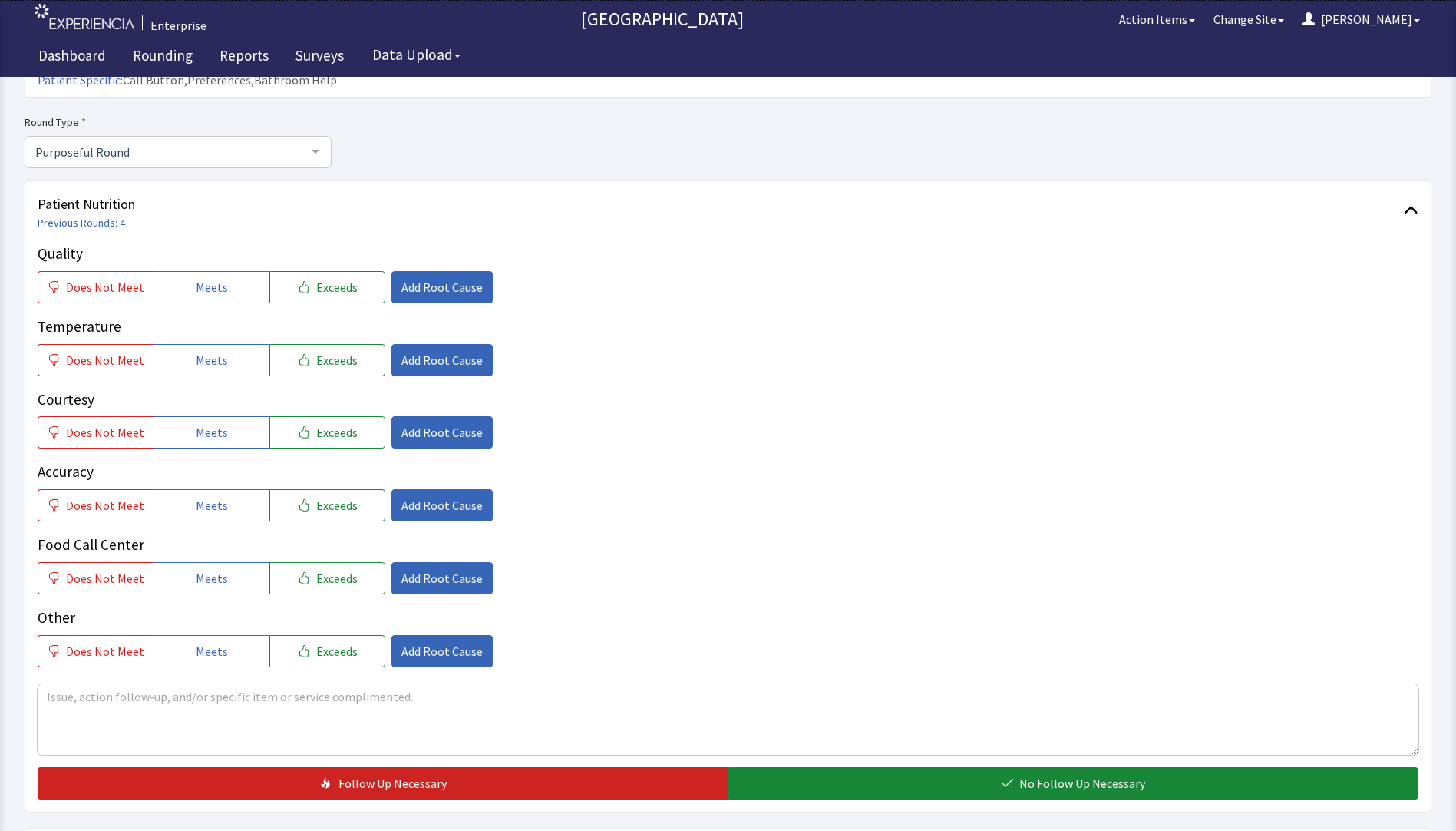
drag, startPoint x: 318, startPoint y: 261, endPoint x: 318, endPoint y: 288, distance: 27.0
click at [318, 278] on span "Exceeds" at bounding box center [337, 287] width 42 height 18
drag, startPoint x: 301, startPoint y: 341, endPoint x: 305, endPoint y: 373, distance: 32.2
click at [301, 344] on button "Exceeds" at bounding box center [327, 360] width 116 height 32
click at [316, 423] on span "Exceeds" at bounding box center [337, 432] width 42 height 18
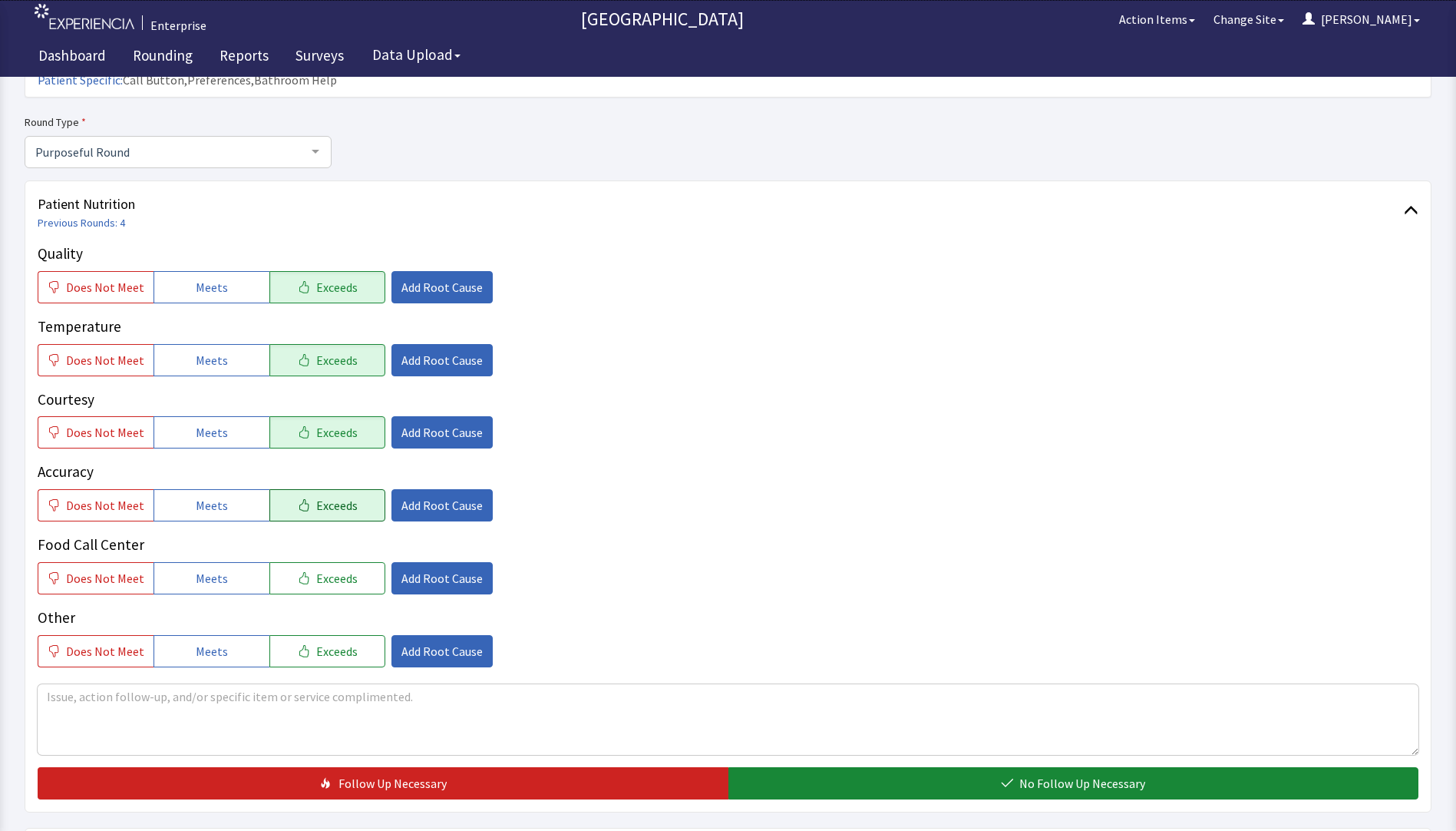
click at [318, 496] on span "Exceeds" at bounding box center [337, 504] width 42 height 18
click at [425, 278] on span "Add Root Cause" at bounding box center [442, 287] width 82 height 18
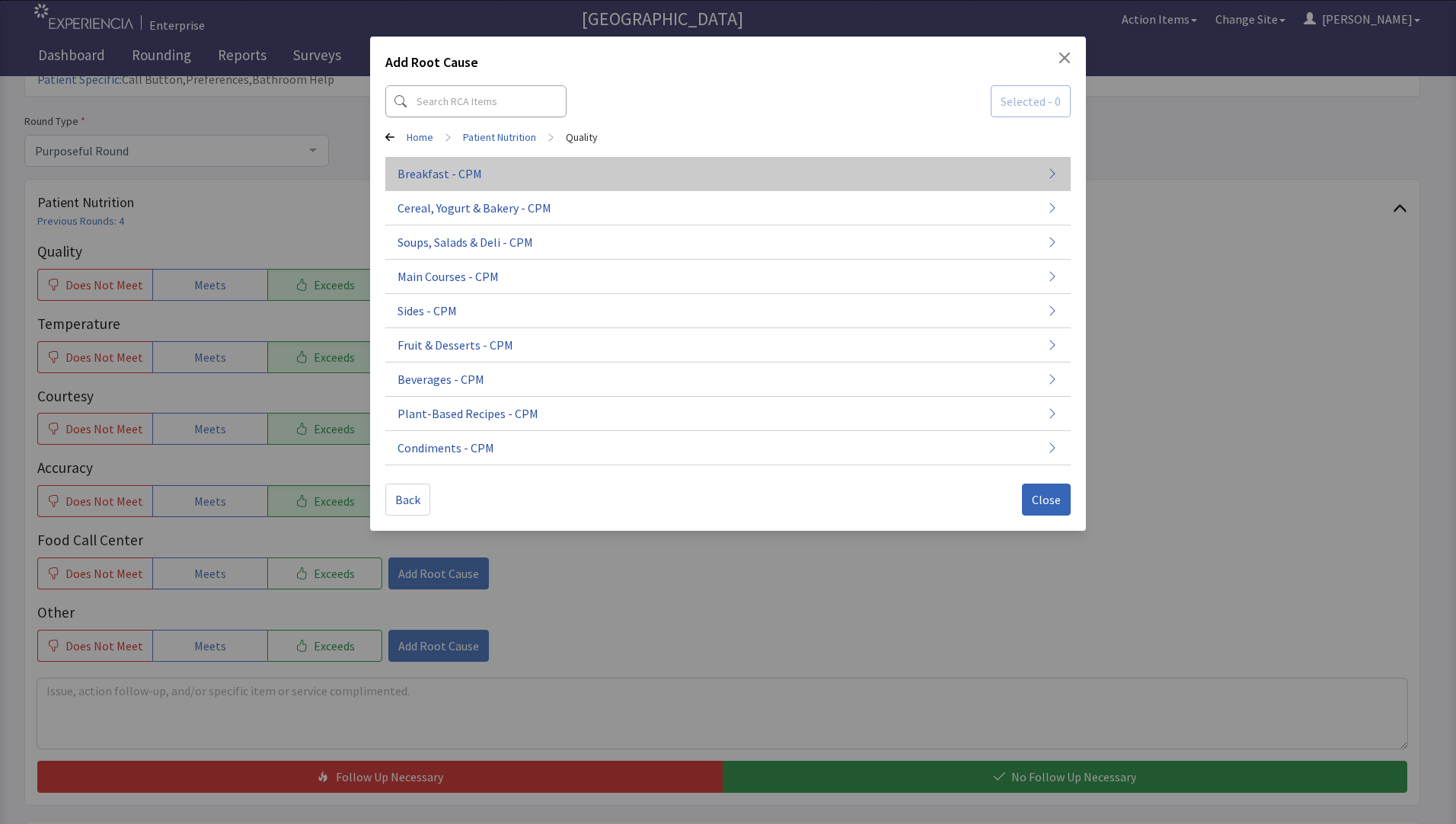
click at [467, 171] on span "Breakfast - CPM" at bounding box center [439, 173] width 85 height 18
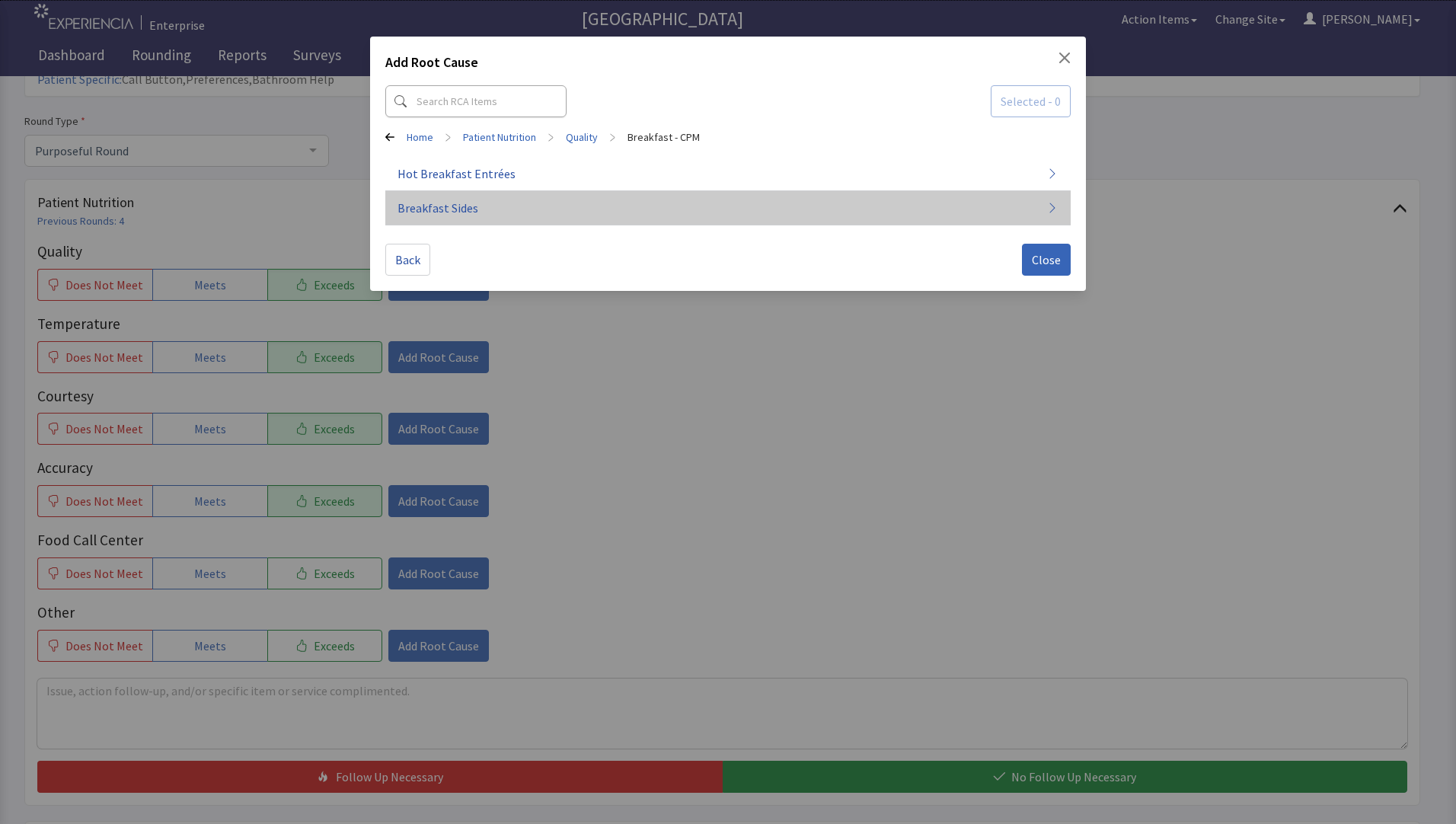
click at [475, 207] on button "Breakfast Sides" at bounding box center [728, 208] width 686 height 34
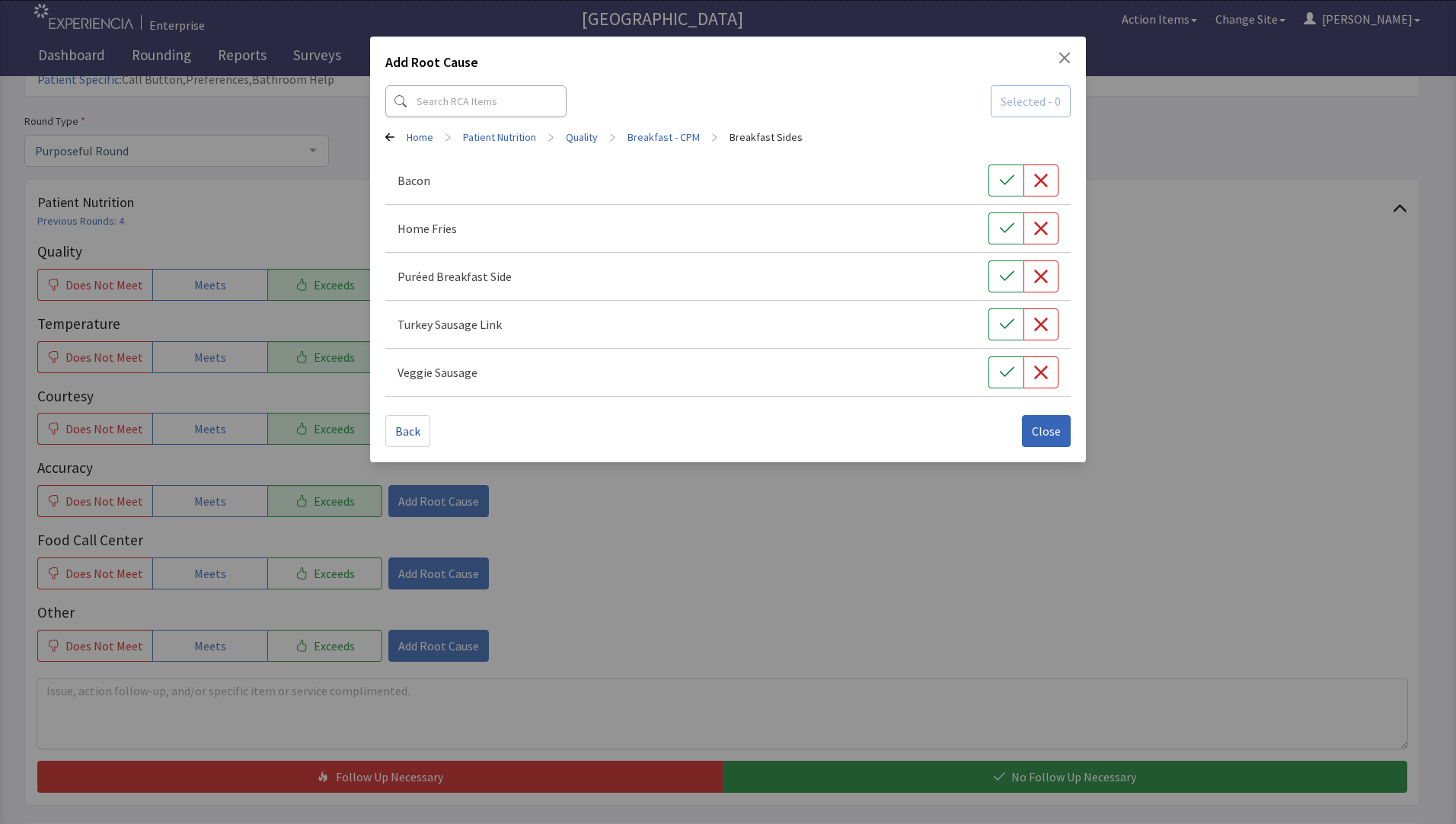
drag, startPoint x: 1035, startPoint y: 435, endPoint x: 993, endPoint y: 435, distance: 42.0
click at [1032, 435] on button "Close" at bounding box center [1046, 431] width 49 height 32
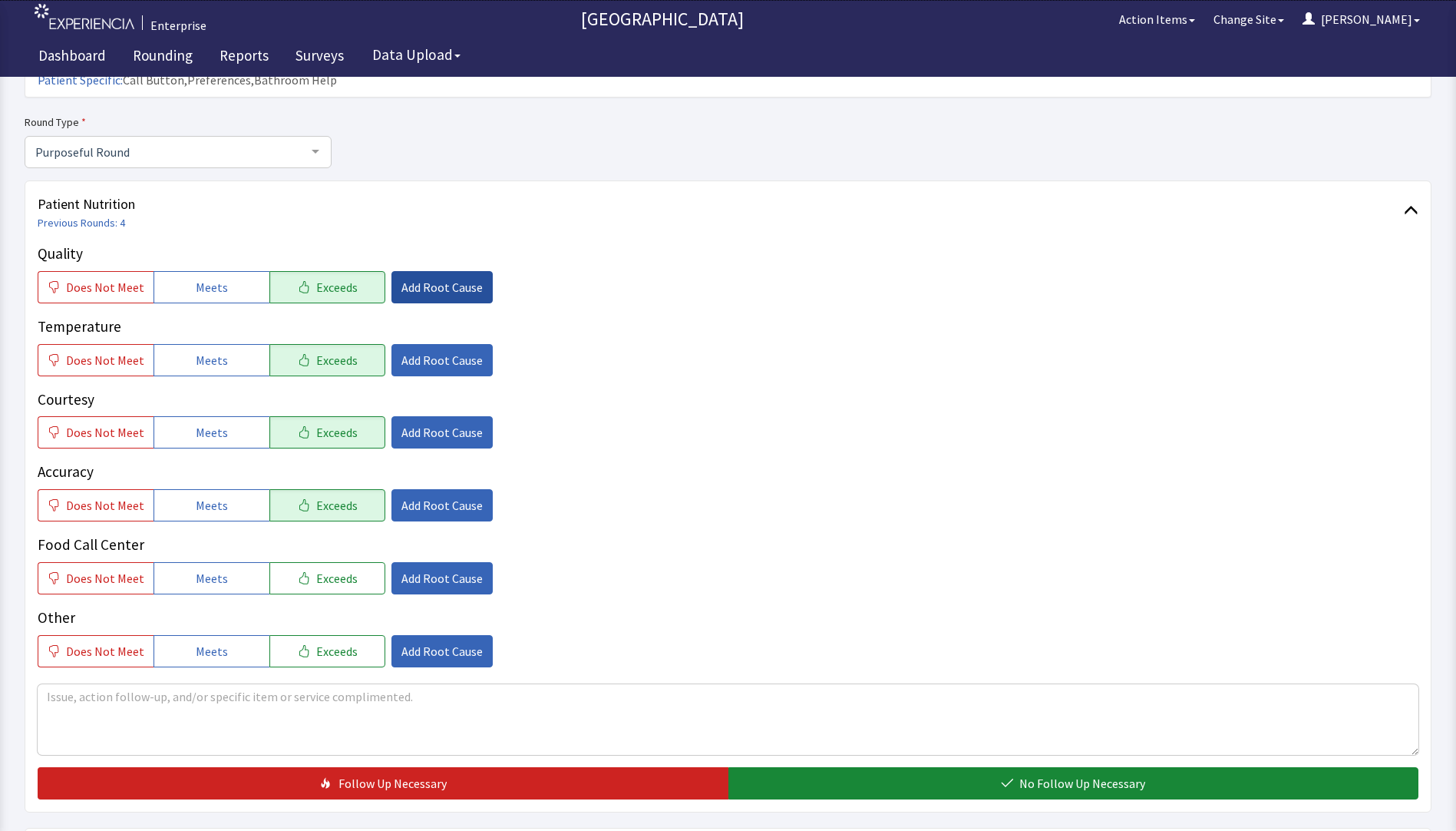
click at [419, 278] on span "Add Root Cause" at bounding box center [442, 287] width 82 height 18
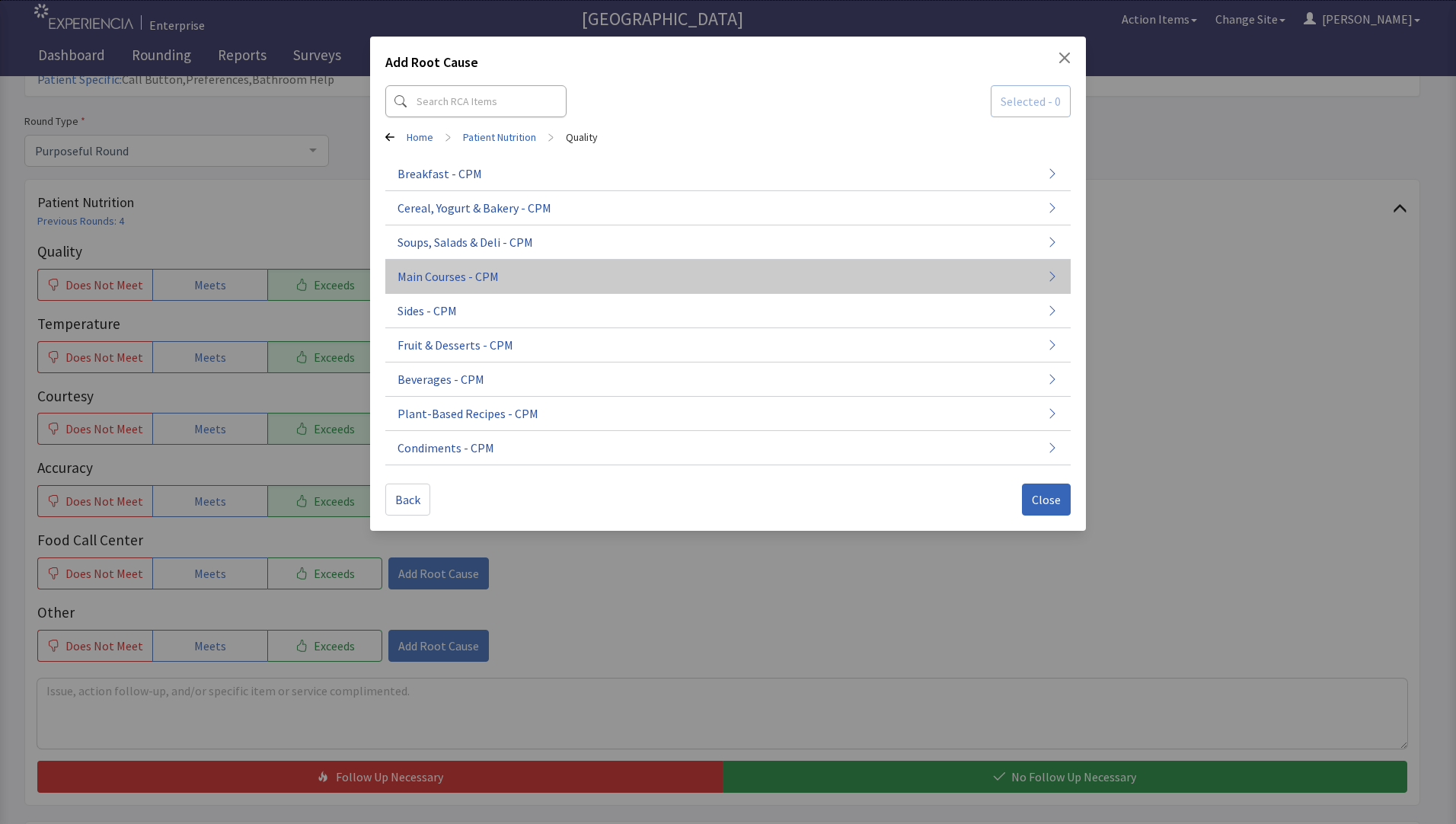
click at [442, 278] on span "Main Courses - CPM" at bounding box center [448, 276] width 101 height 18
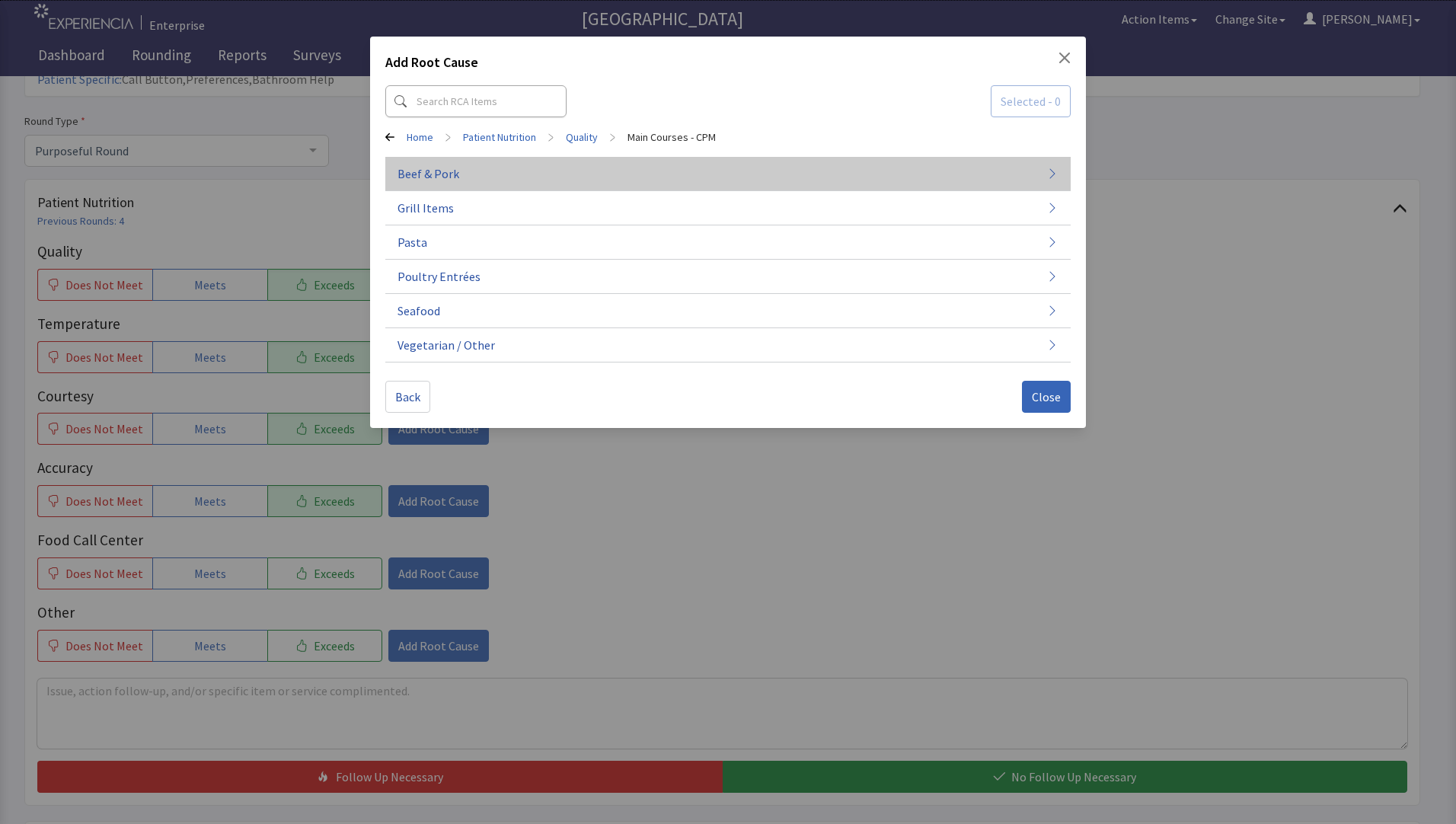
click at [502, 225] on button "Beef & Pork" at bounding box center [728, 242] width 686 height 34
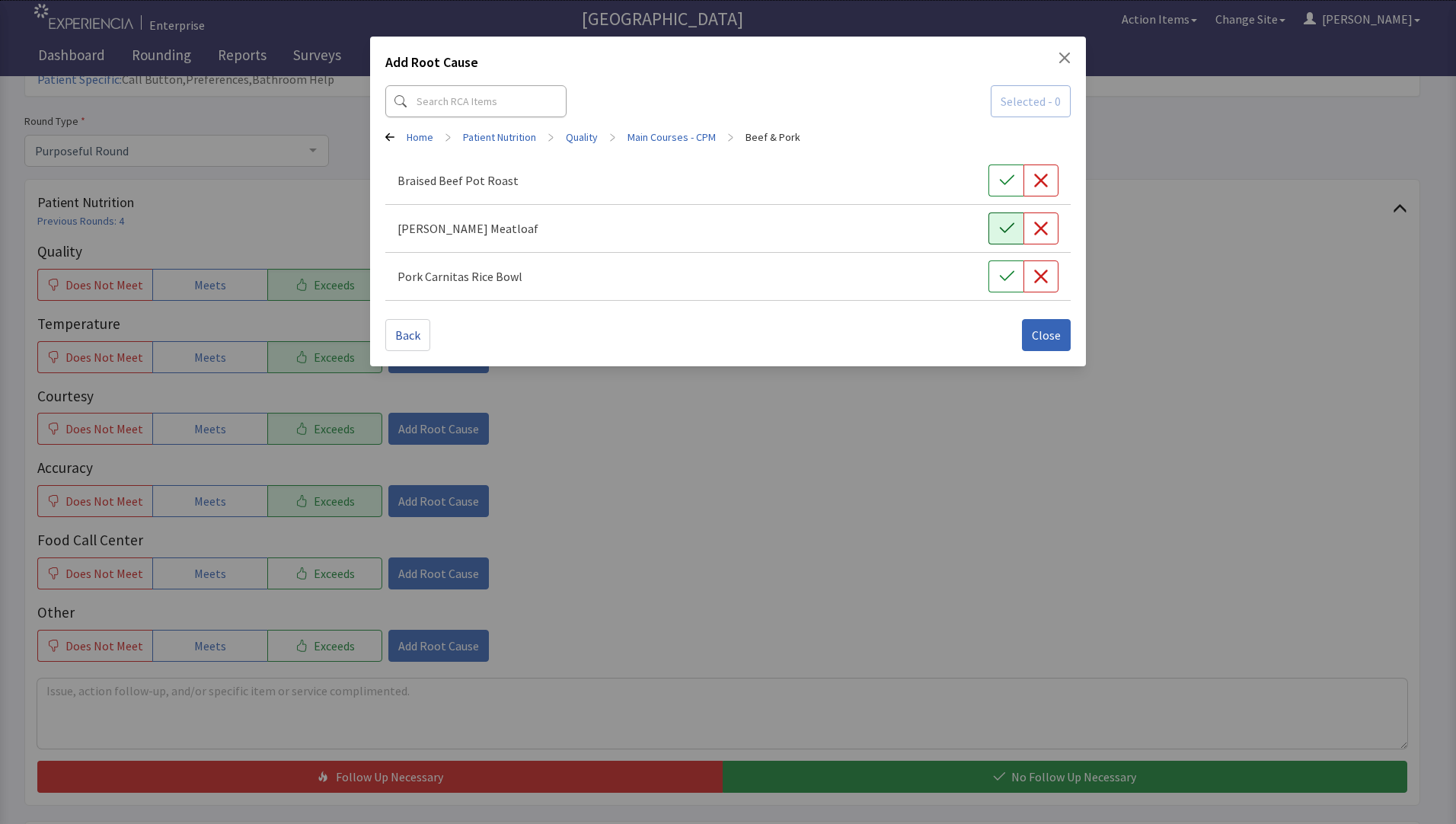
click at [1006, 226] on icon "button" at bounding box center [1007, 228] width 16 height 16
click at [1038, 334] on span "Close" at bounding box center [1046, 334] width 29 height 18
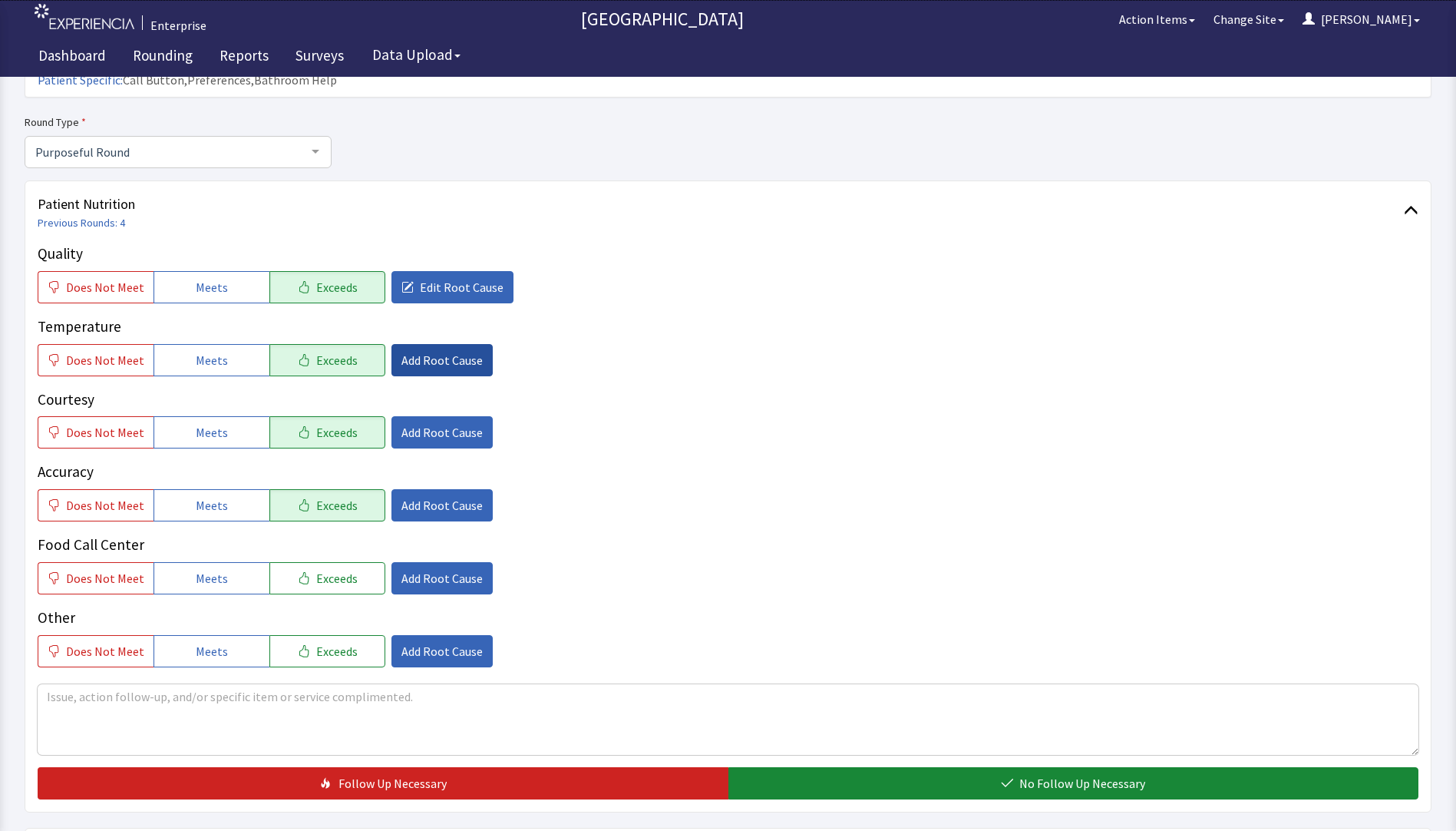
click at [425, 351] on span "Add Root Cause" at bounding box center [442, 360] width 82 height 18
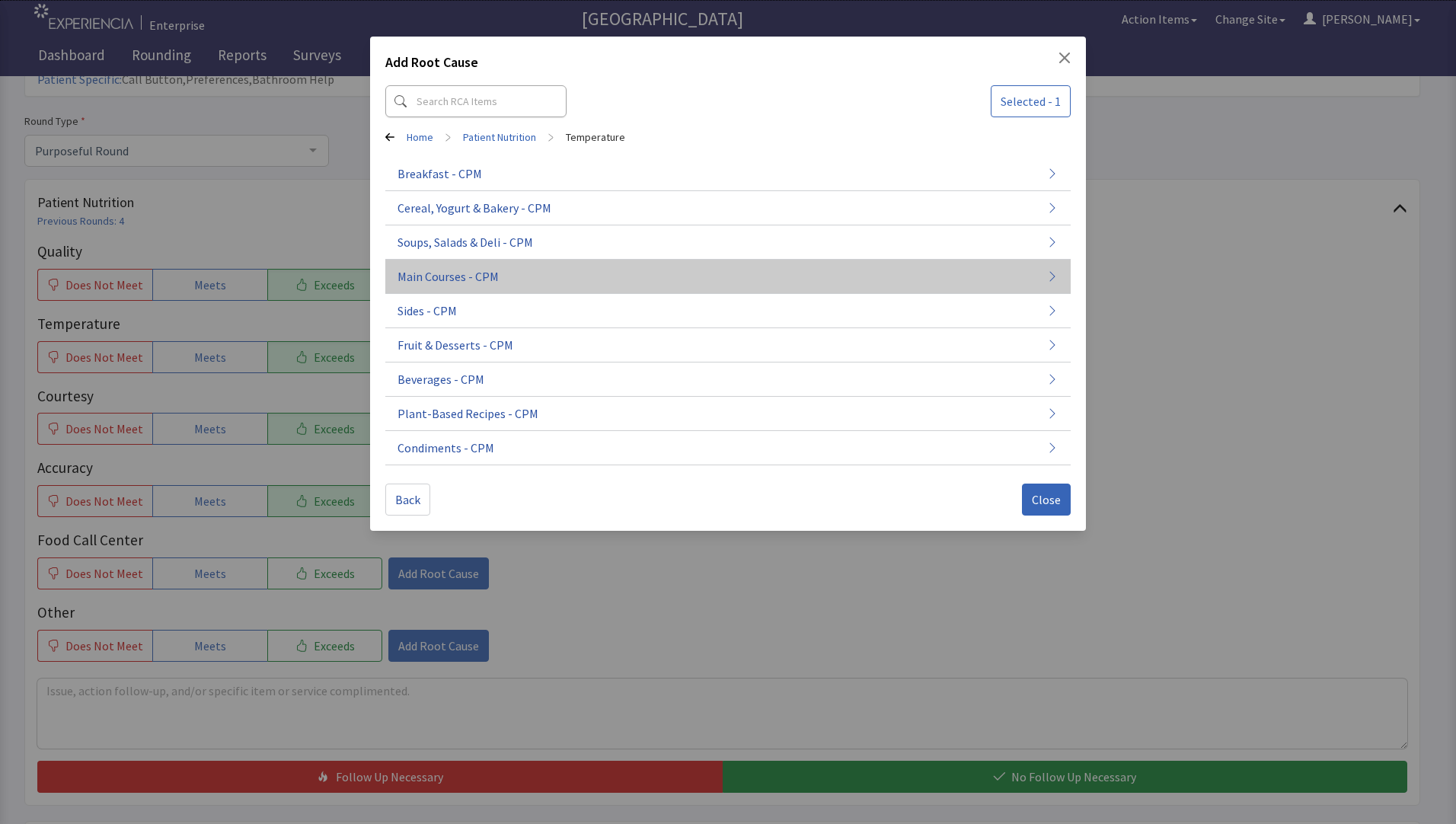
click at [464, 284] on span "Main Courses - CPM" at bounding box center [448, 276] width 101 height 18
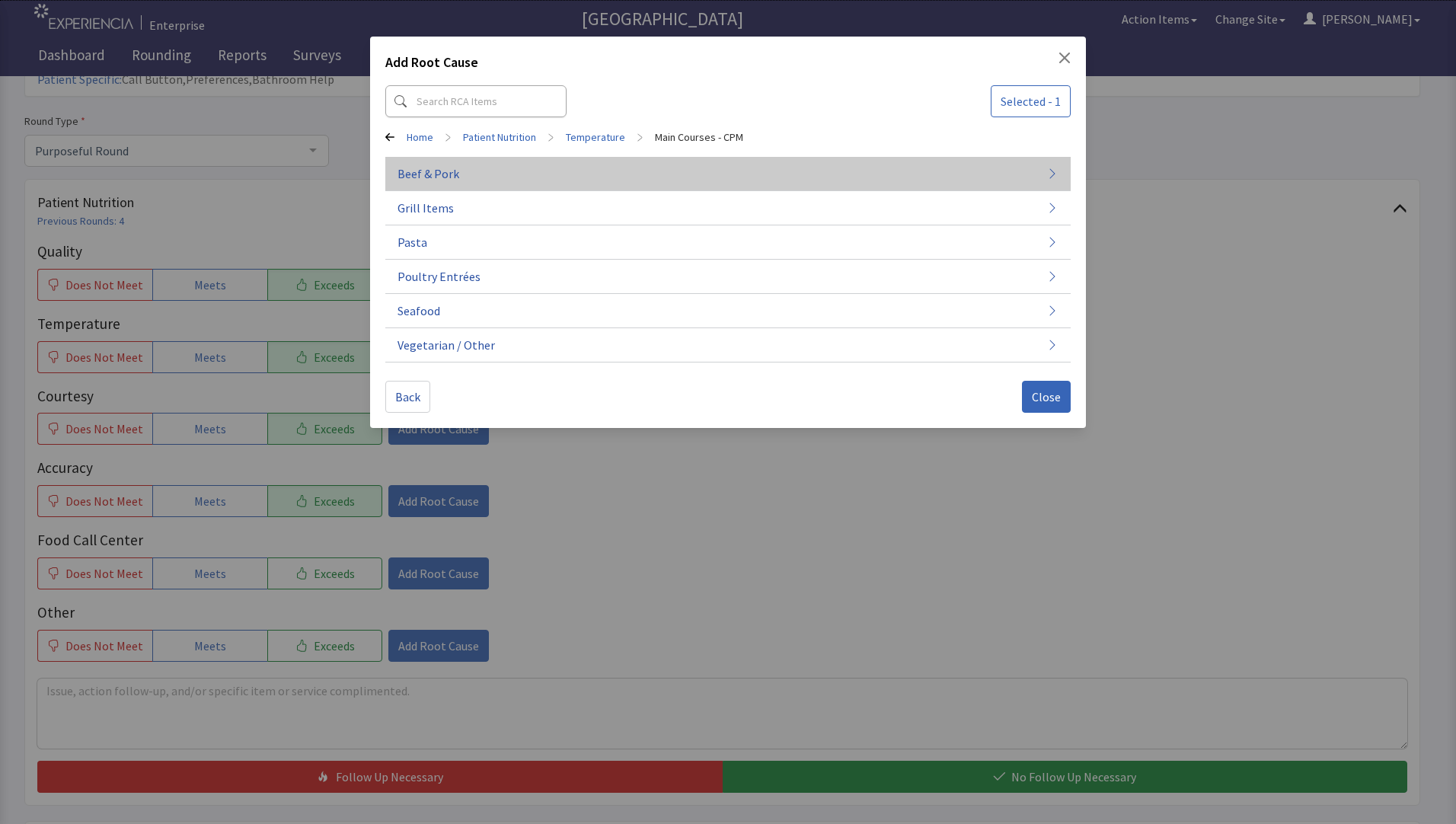
click at [565, 225] on button "Beef & Pork" at bounding box center [728, 242] width 686 height 34
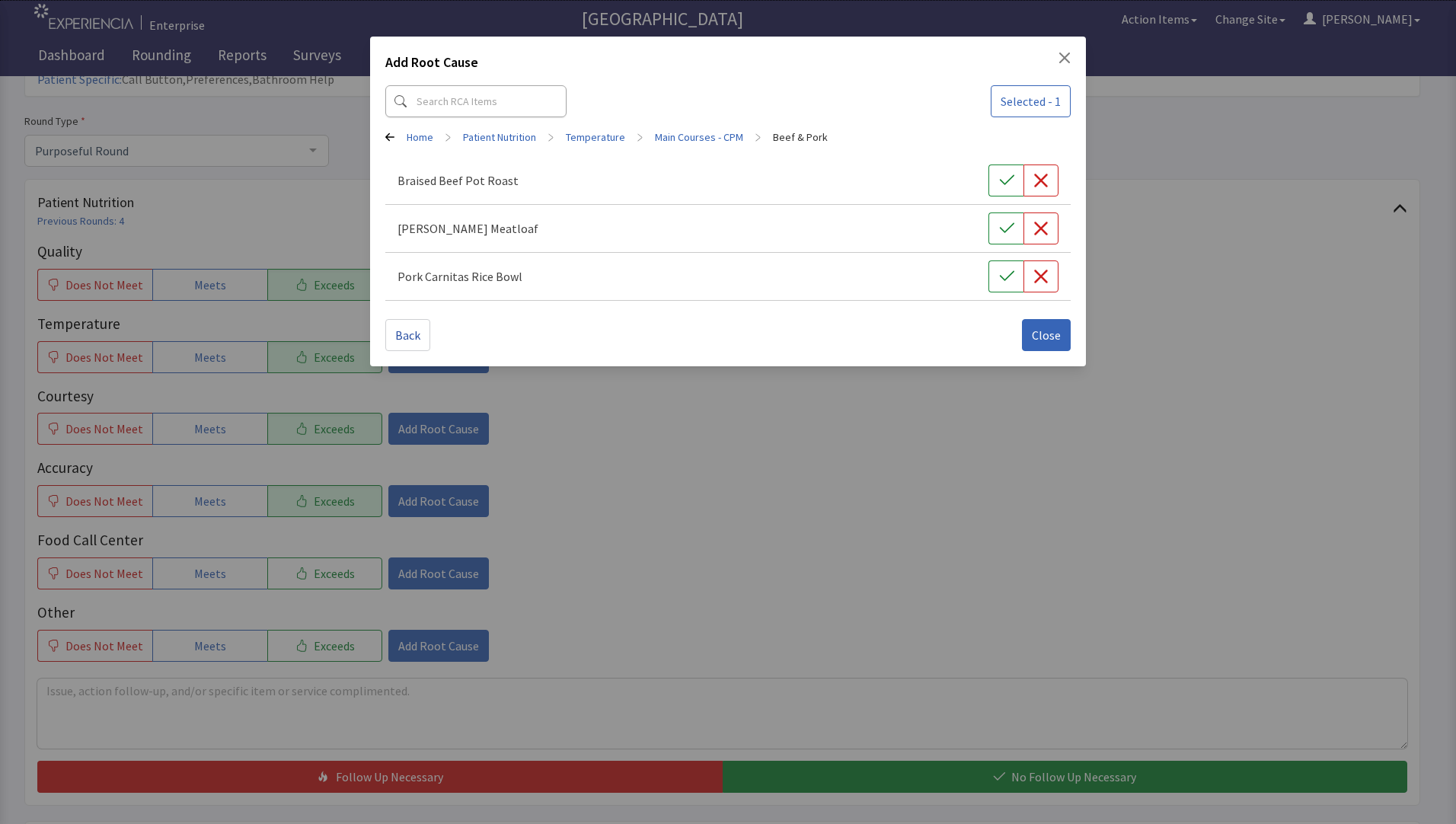
drag, startPoint x: 1000, startPoint y: 226, endPoint x: 1000, endPoint y: 252, distance: 26.0
click at [1000, 227] on icon "button" at bounding box center [1007, 228] width 16 height 16
click at [1045, 341] on span "Close" at bounding box center [1046, 334] width 29 height 18
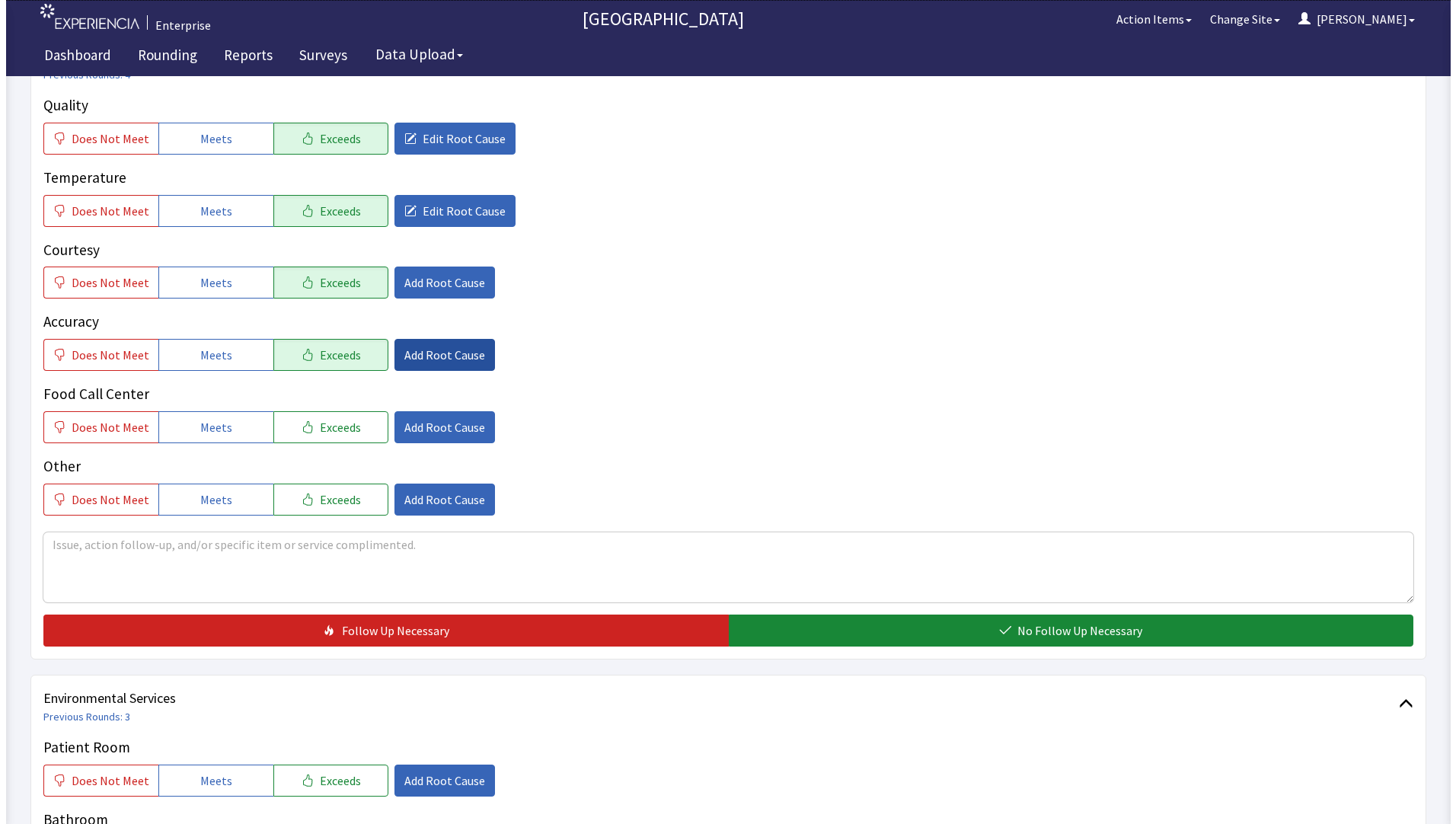
scroll to position [305, 0]
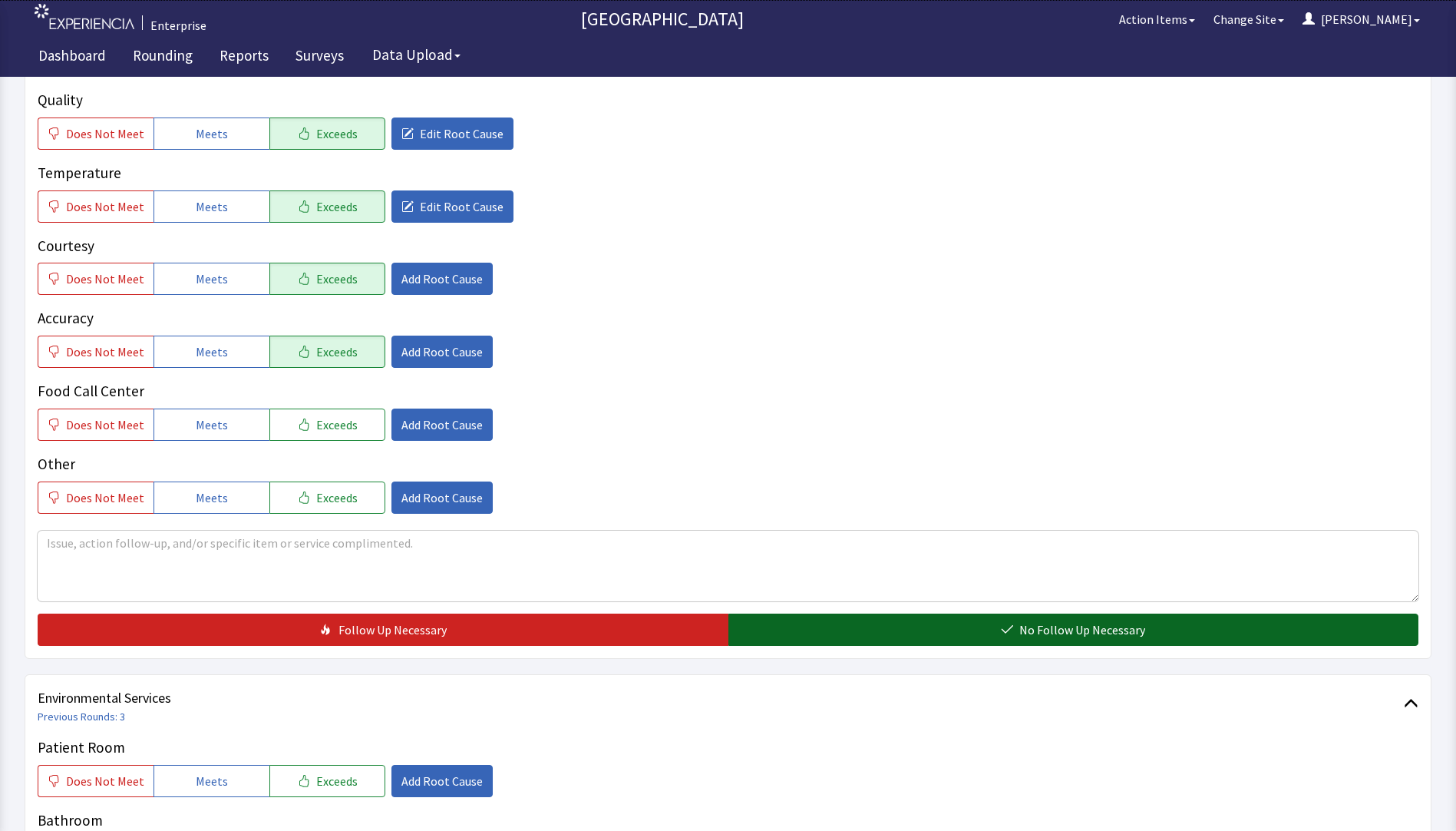
click at [778, 613] on button "No Follow Up Necessary" at bounding box center [1074, 629] width 691 height 32
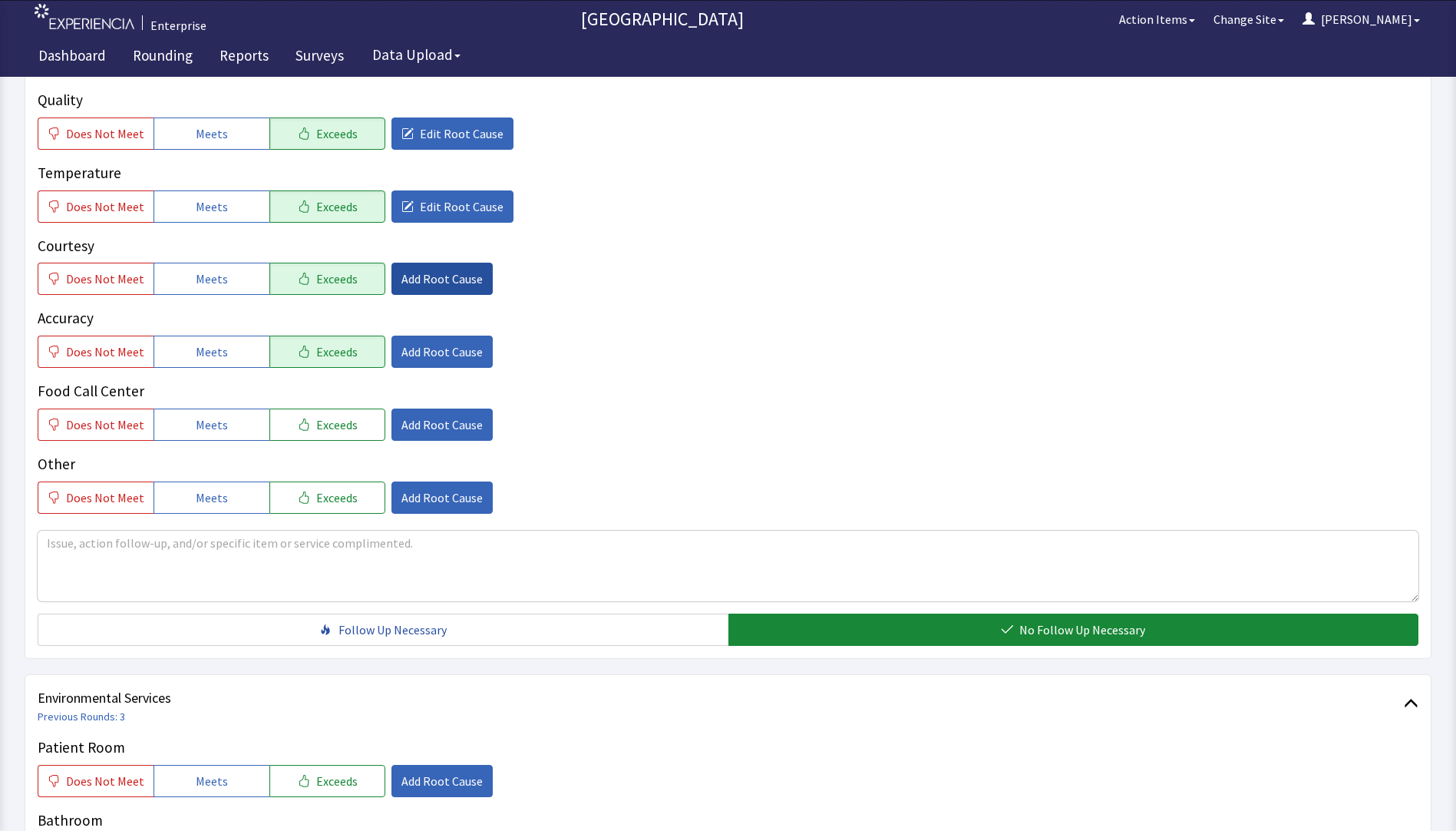
click at [436, 269] on span "Add Root Cause" at bounding box center [442, 278] width 82 height 18
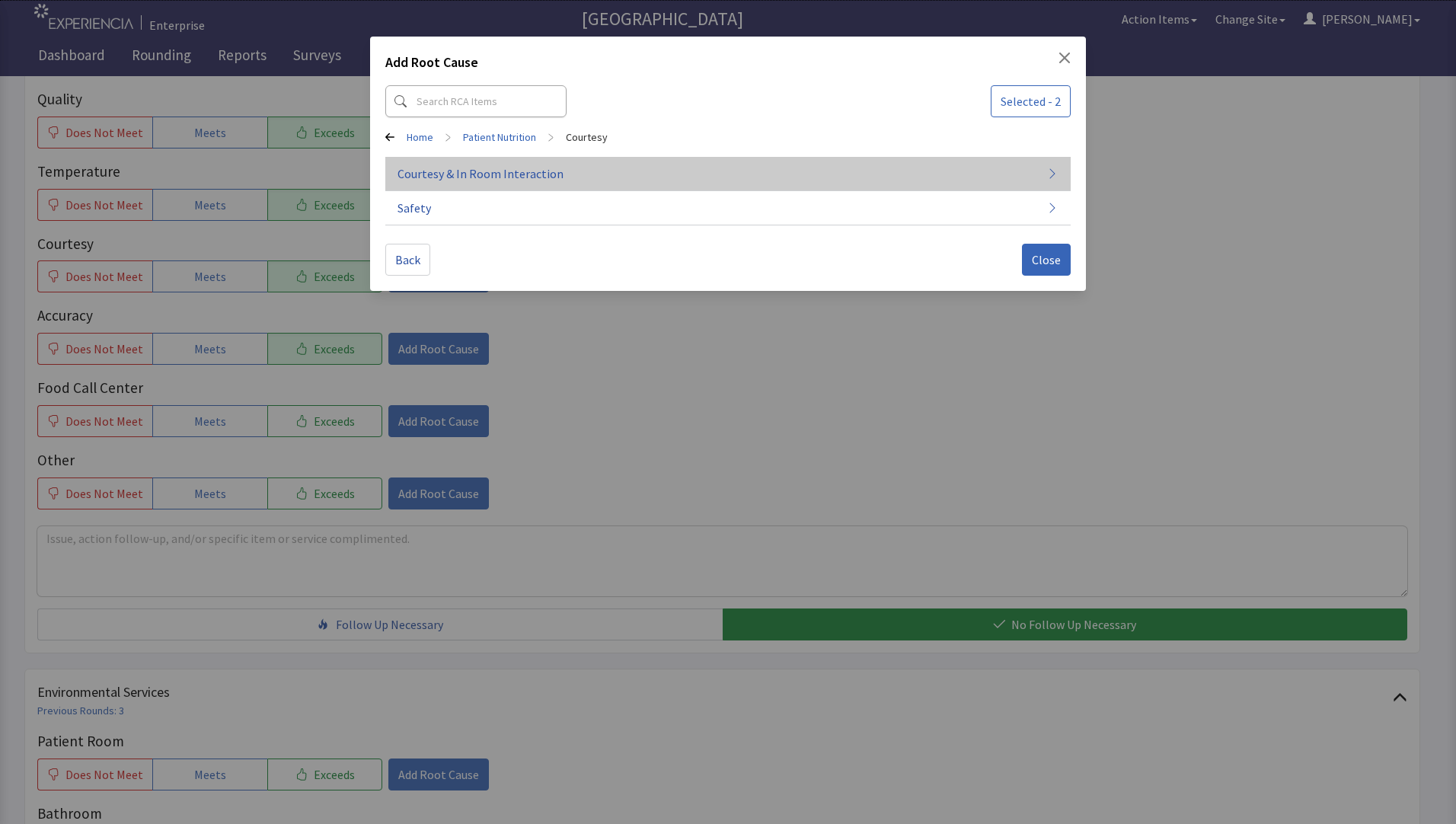
click at [491, 178] on span "Courtesy & In Room Interaction" at bounding box center [480, 173] width 166 height 18
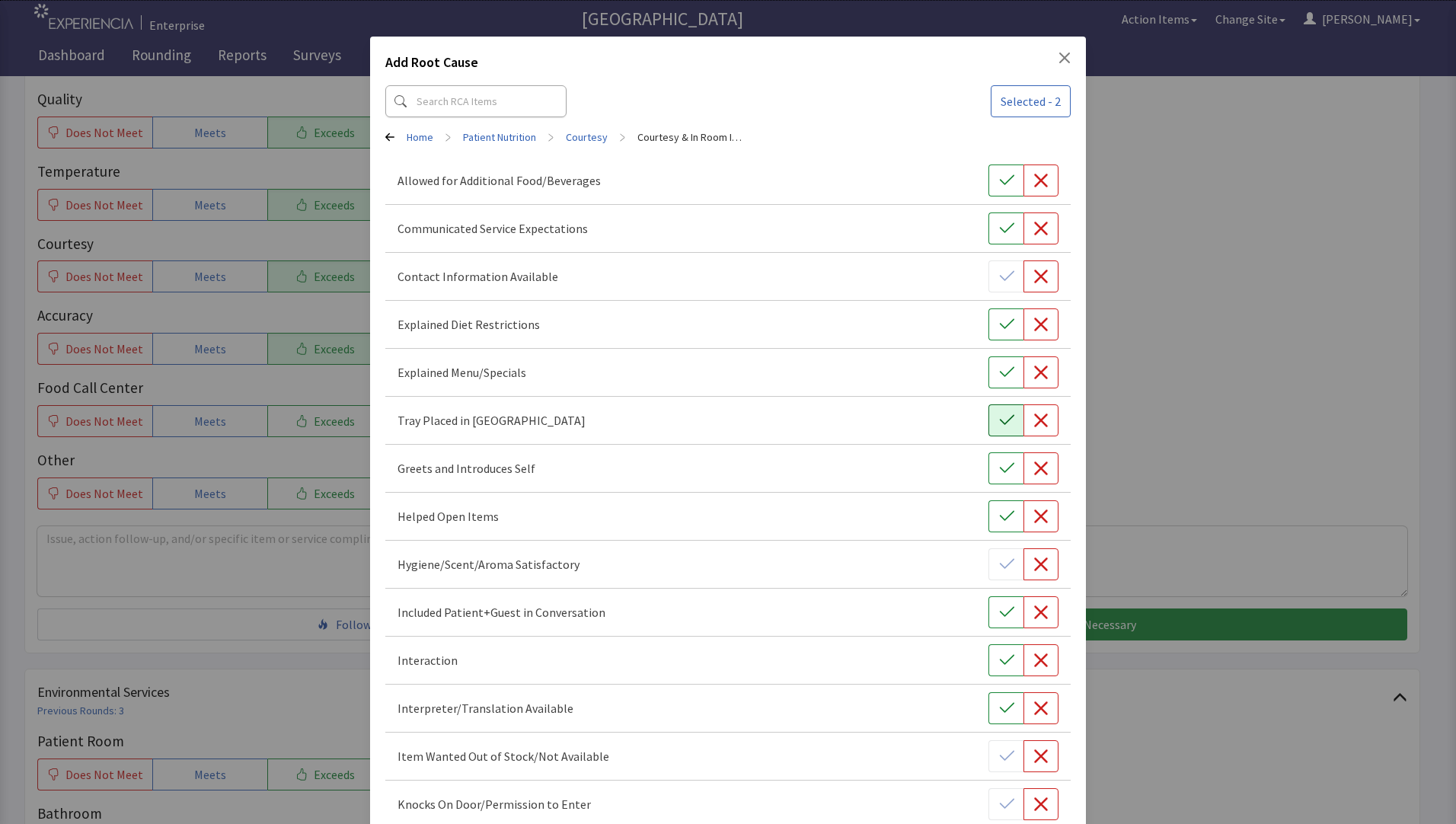
click at [999, 421] on icon "button" at bounding box center [1007, 421] width 16 height 16
click at [990, 473] on button "button" at bounding box center [1006, 468] width 35 height 32
click at [1035, 513] on icon "button" at bounding box center [1042, 516] width 14 height 14
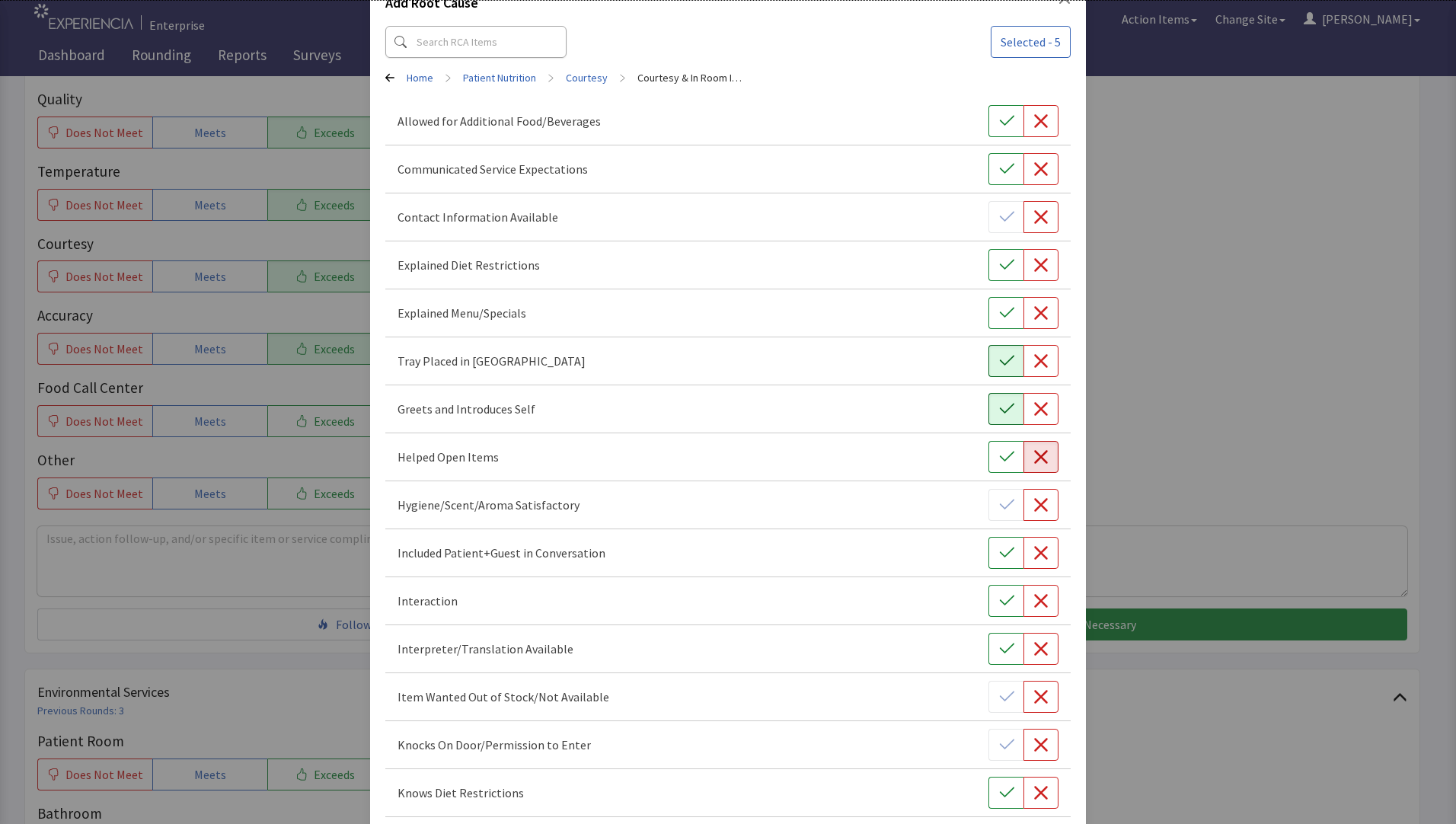
scroll to position [153, 0]
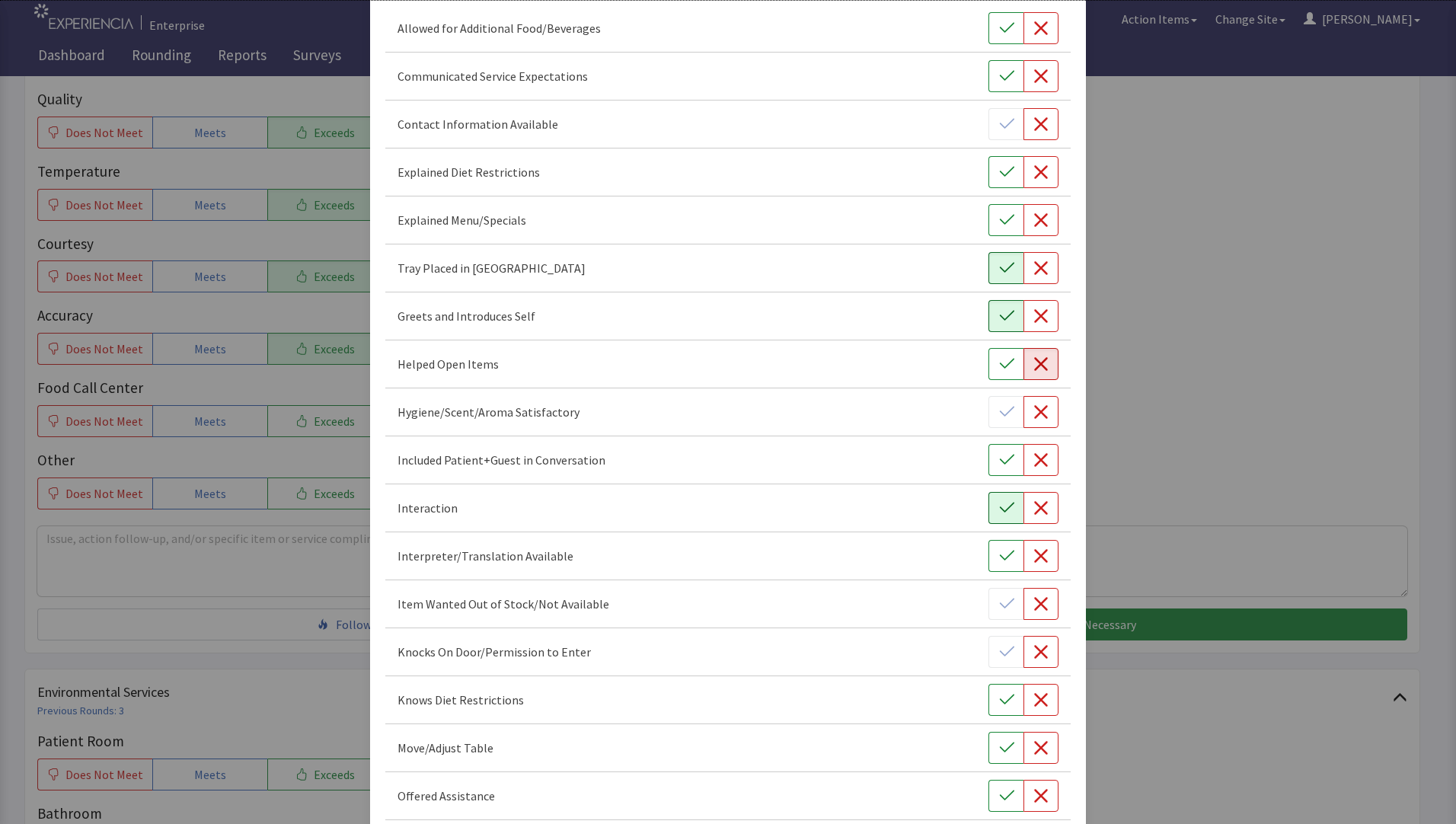
click at [999, 509] on icon "button" at bounding box center [1007, 507] width 15 height 10
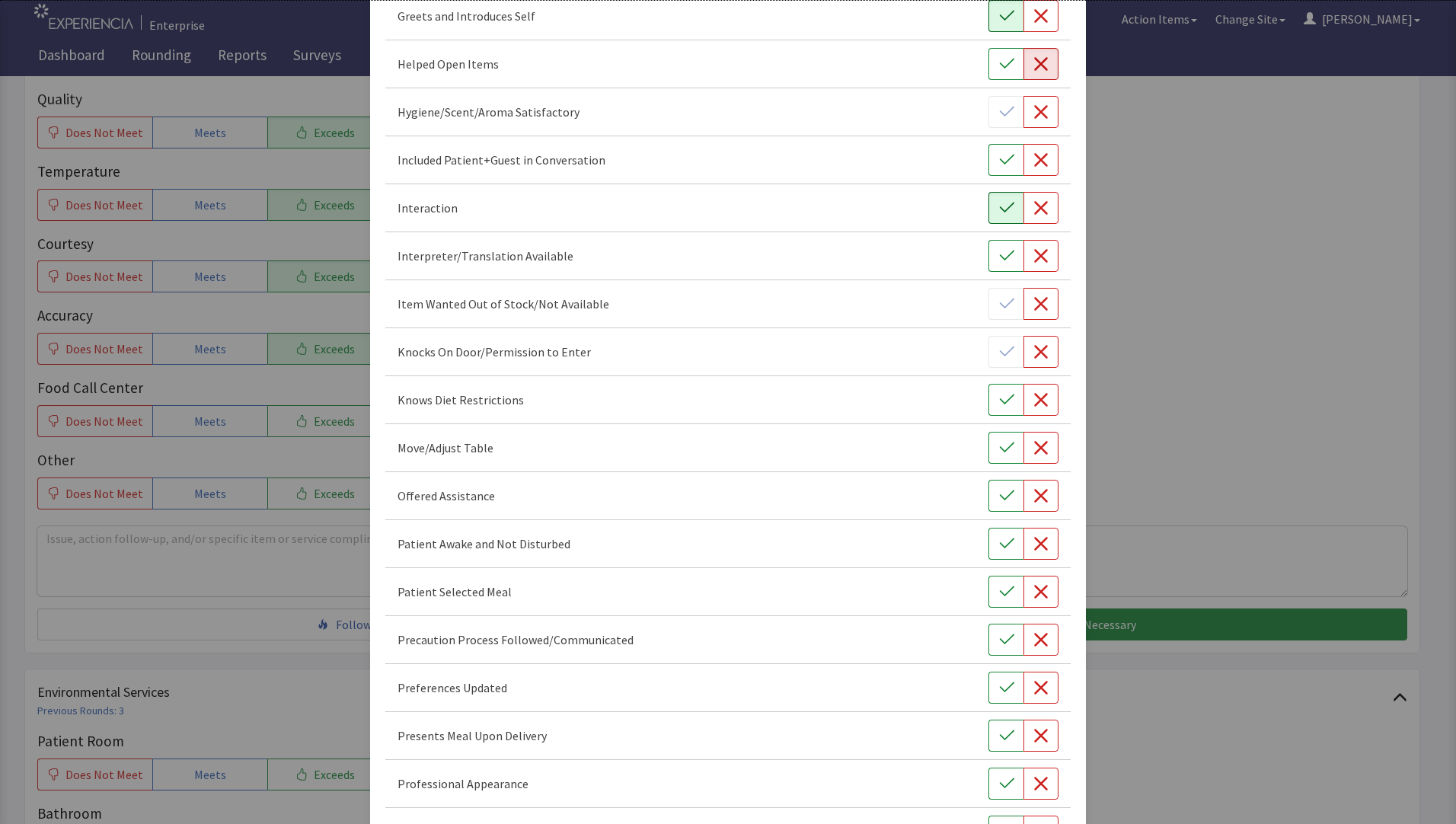
scroll to position [457, 0]
click at [1034, 492] on icon "button" at bounding box center [1042, 491] width 16 height 16
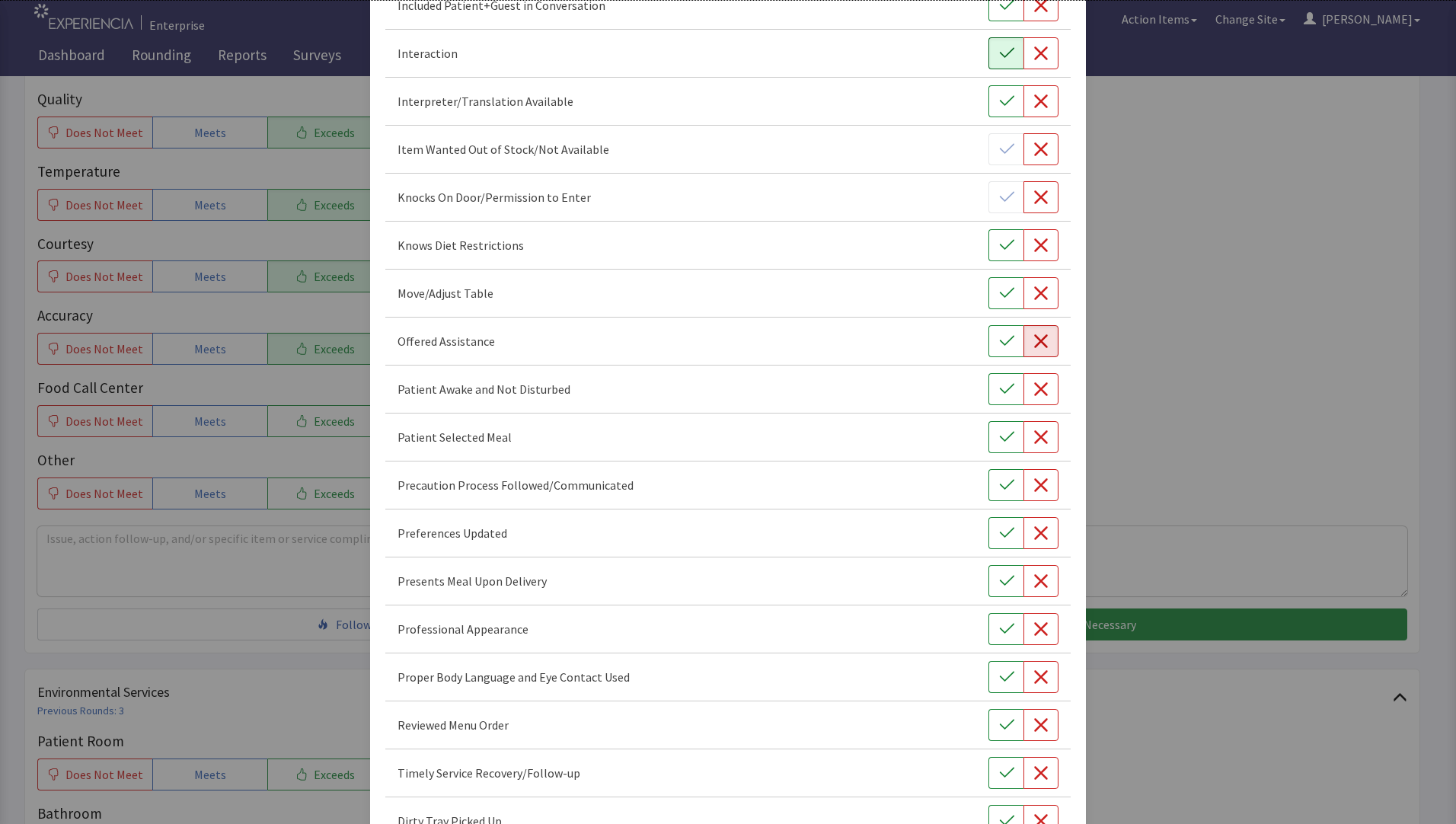
scroll to position [609, 0]
click at [999, 435] on icon "button" at bounding box center [1007, 434] width 15 height 10
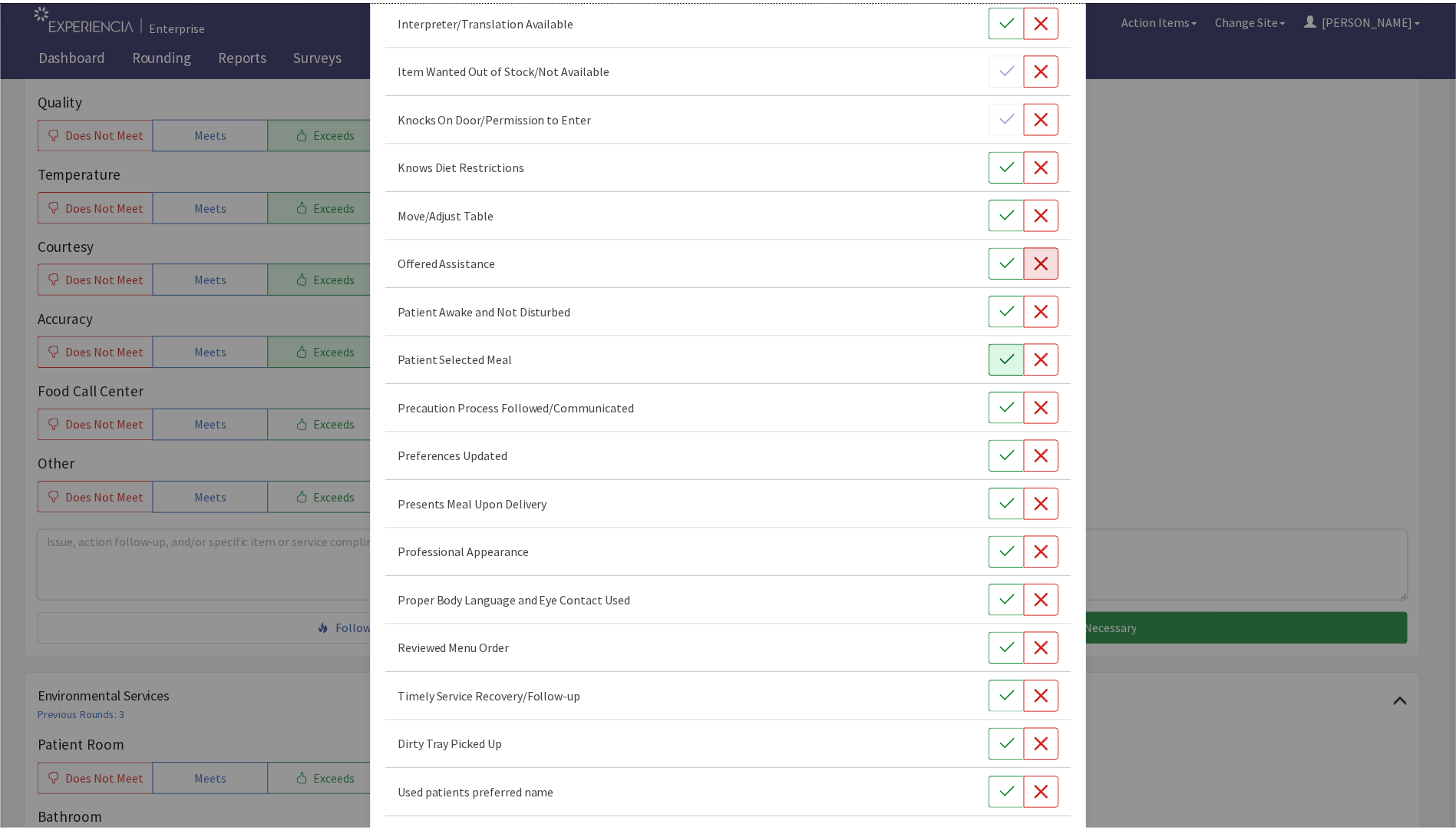
scroll to position [760, 0]
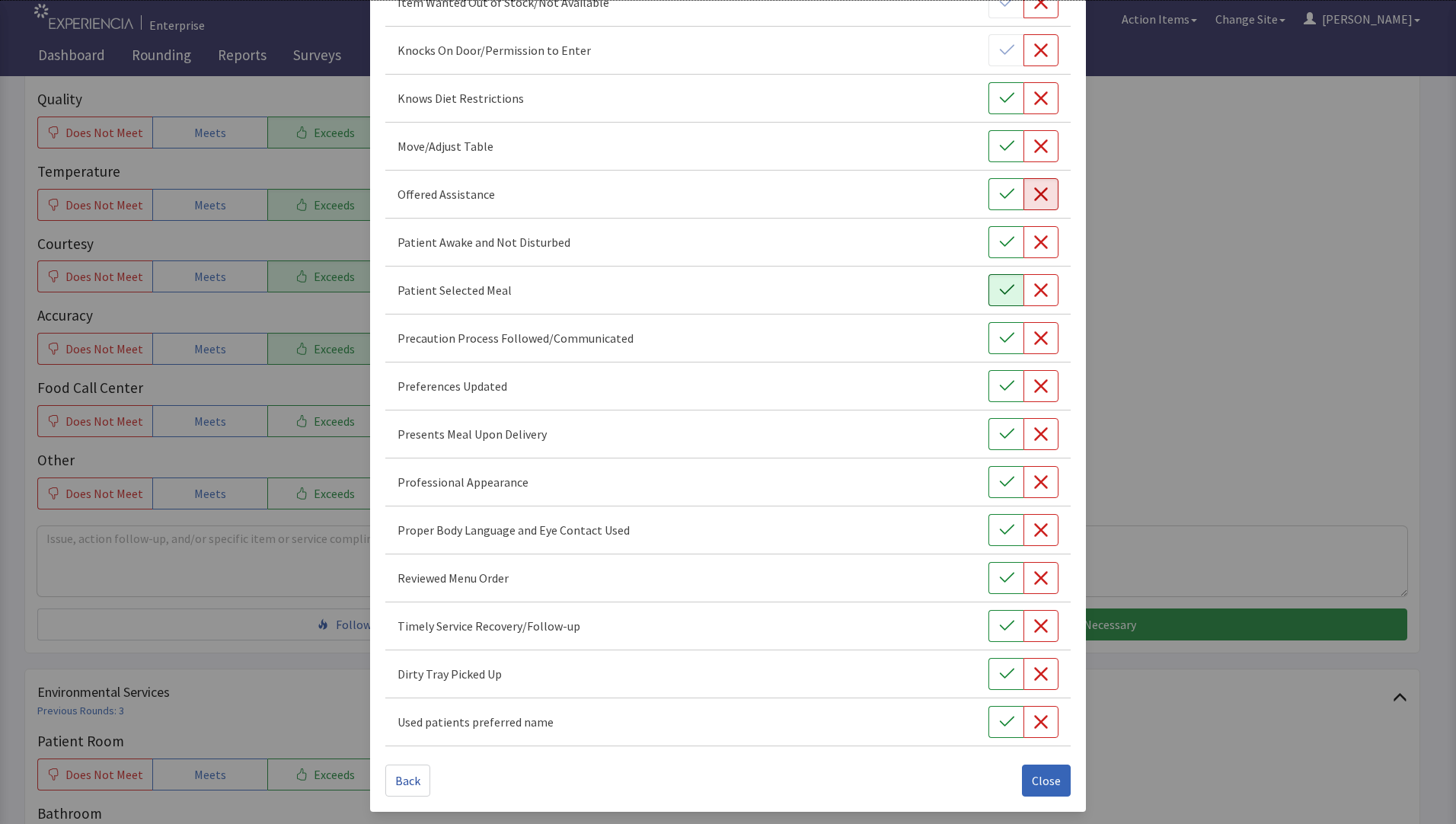
drag, startPoint x: 996, startPoint y: 481, endPoint x: 963, endPoint y: 496, distance: 36.2
click at [999, 482] on icon "button" at bounding box center [1007, 482] width 16 height 16
click at [999, 673] on icon "button" at bounding box center [1007, 674] width 16 height 16
click at [1035, 627] on icon "button" at bounding box center [1042, 626] width 14 height 14
click at [1045, 791] on button "Close" at bounding box center [1046, 780] width 49 height 32
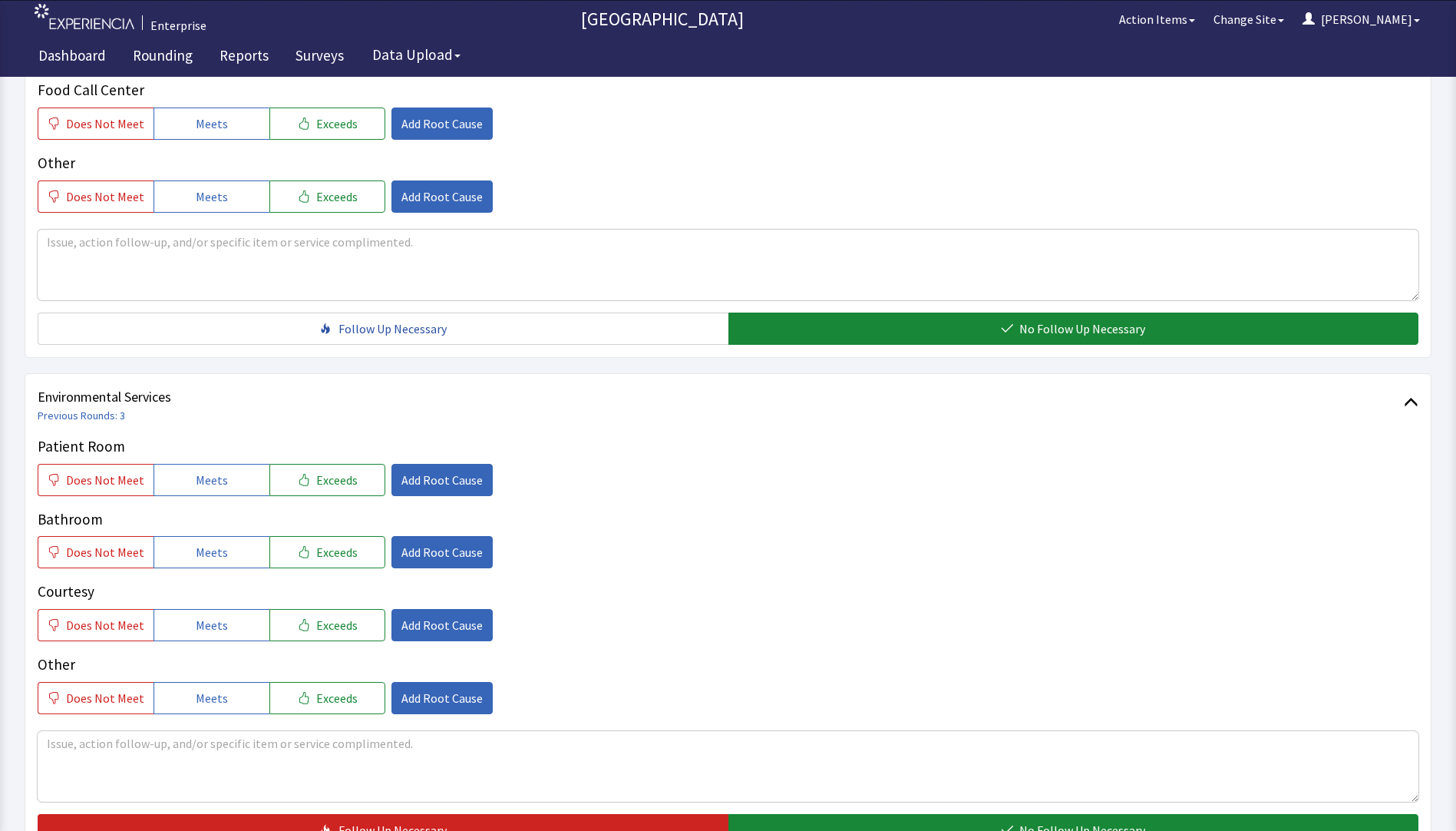
scroll to position [614, 0]
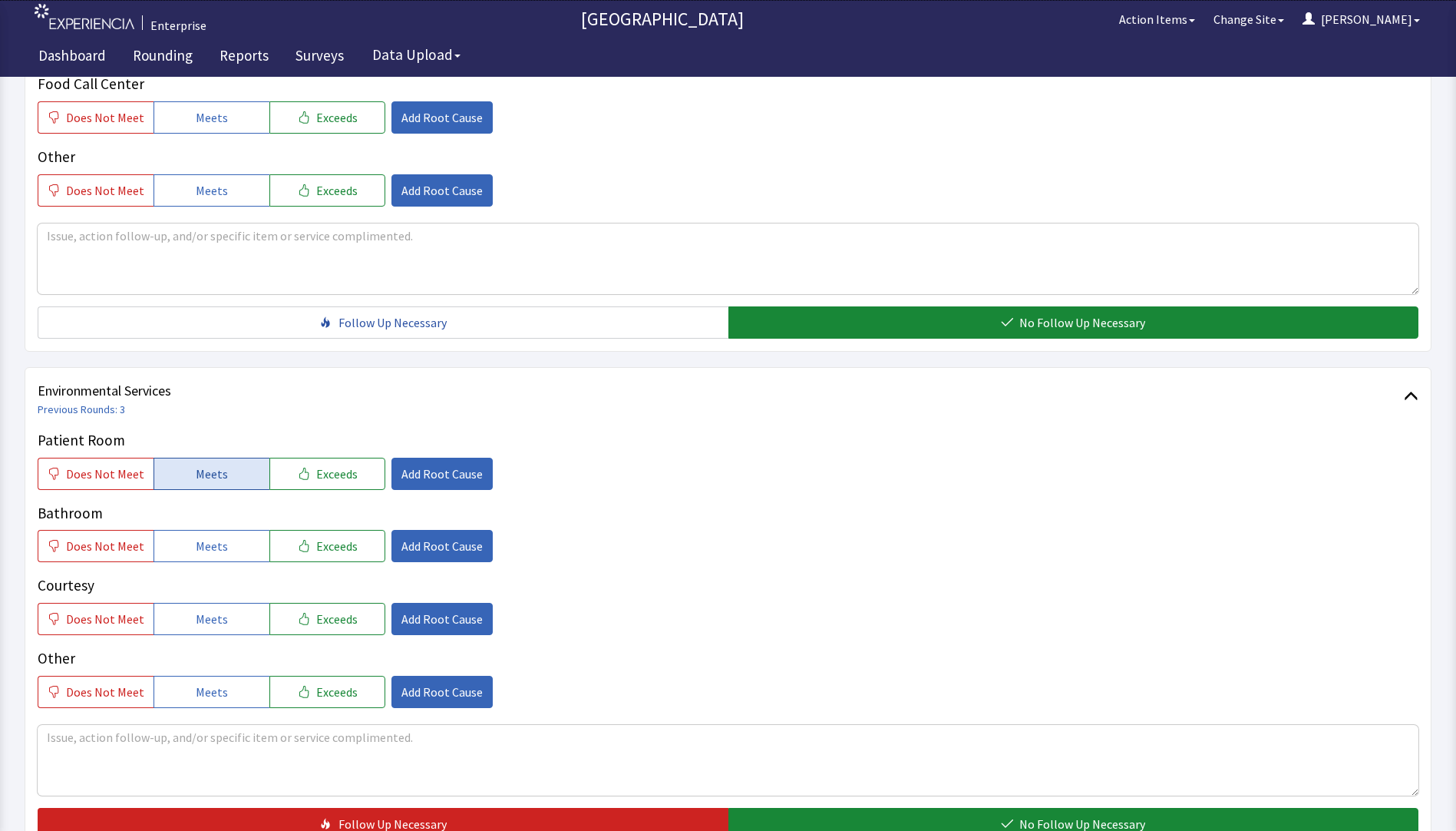
drag, startPoint x: 204, startPoint y: 447, endPoint x: 208, endPoint y: 489, distance: 42.2
click at [204, 464] on span "Meets" at bounding box center [211, 473] width 32 height 18
drag, startPoint x: 210, startPoint y: 520, endPoint x: 210, endPoint y: 559, distance: 39.0
click at [210, 536] on span "Meets" at bounding box center [211, 545] width 32 height 18
drag, startPoint x: 214, startPoint y: 587, endPoint x: 452, endPoint y: 682, distance: 256.3
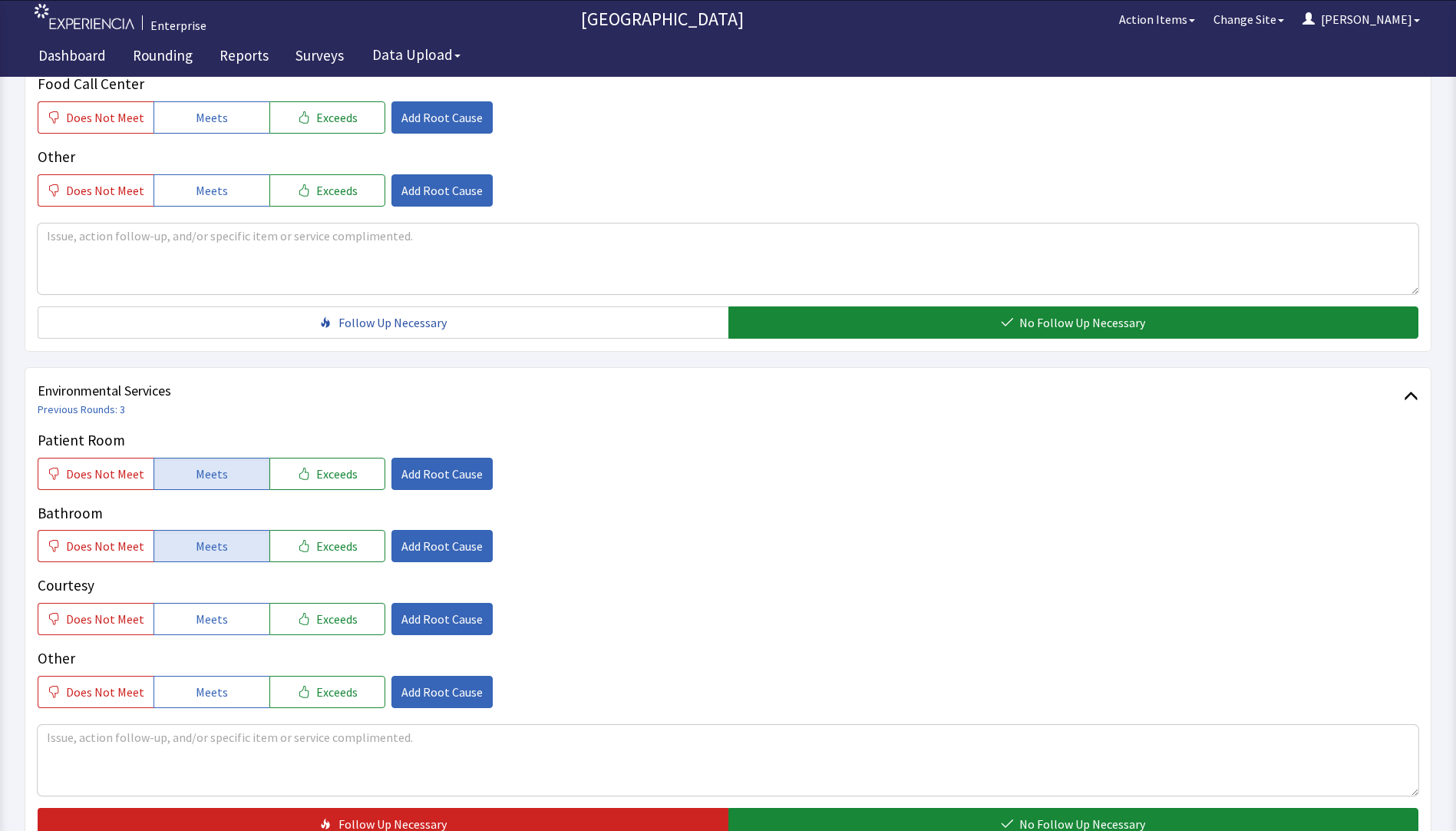
click at [219, 610] on span "Meets" at bounding box center [211, 618] width 32 height 18
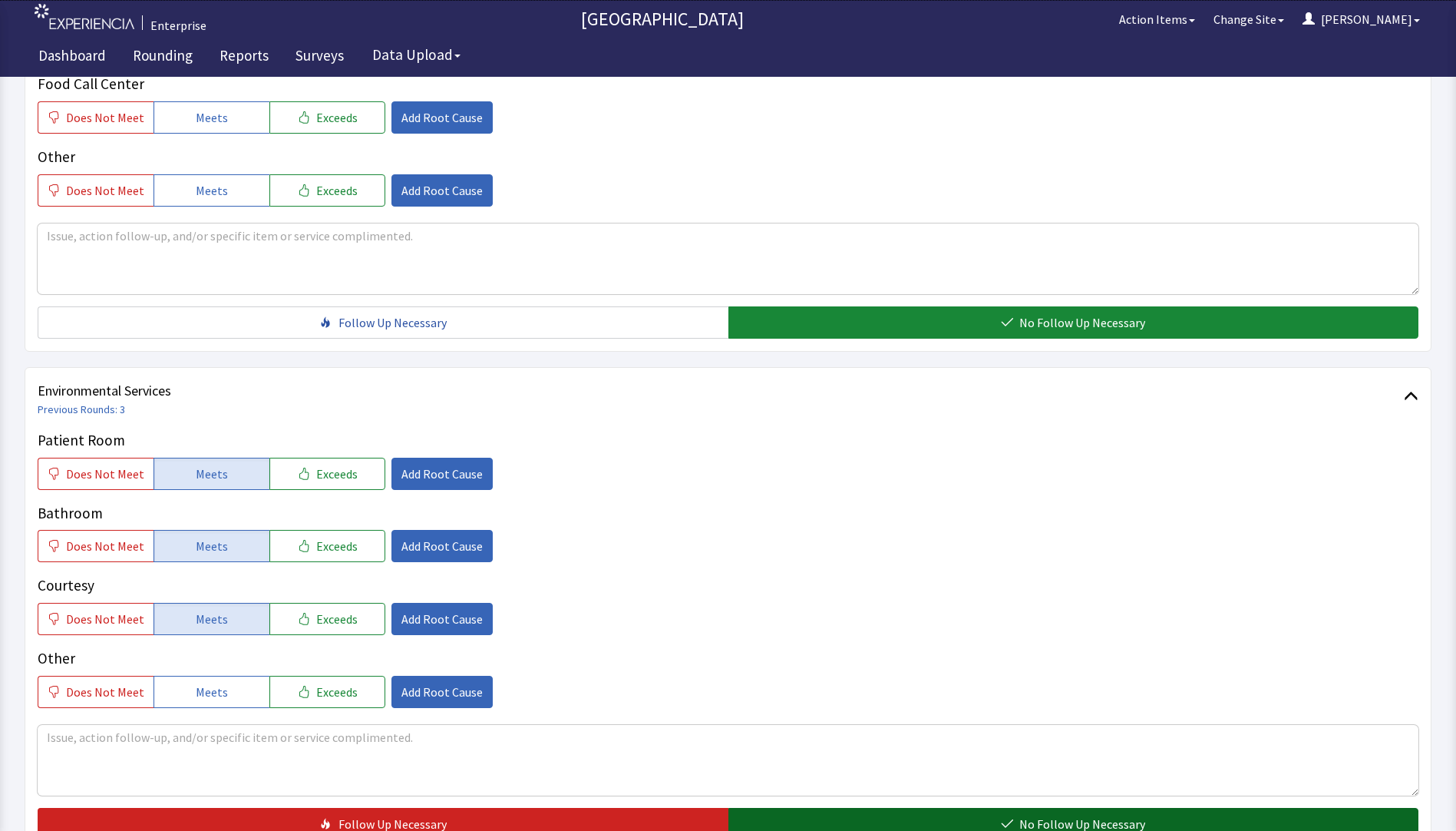
click at [897, 807] on button "No Follow Up Necessary" at bounding box center [1074, 823] width 691 height 32
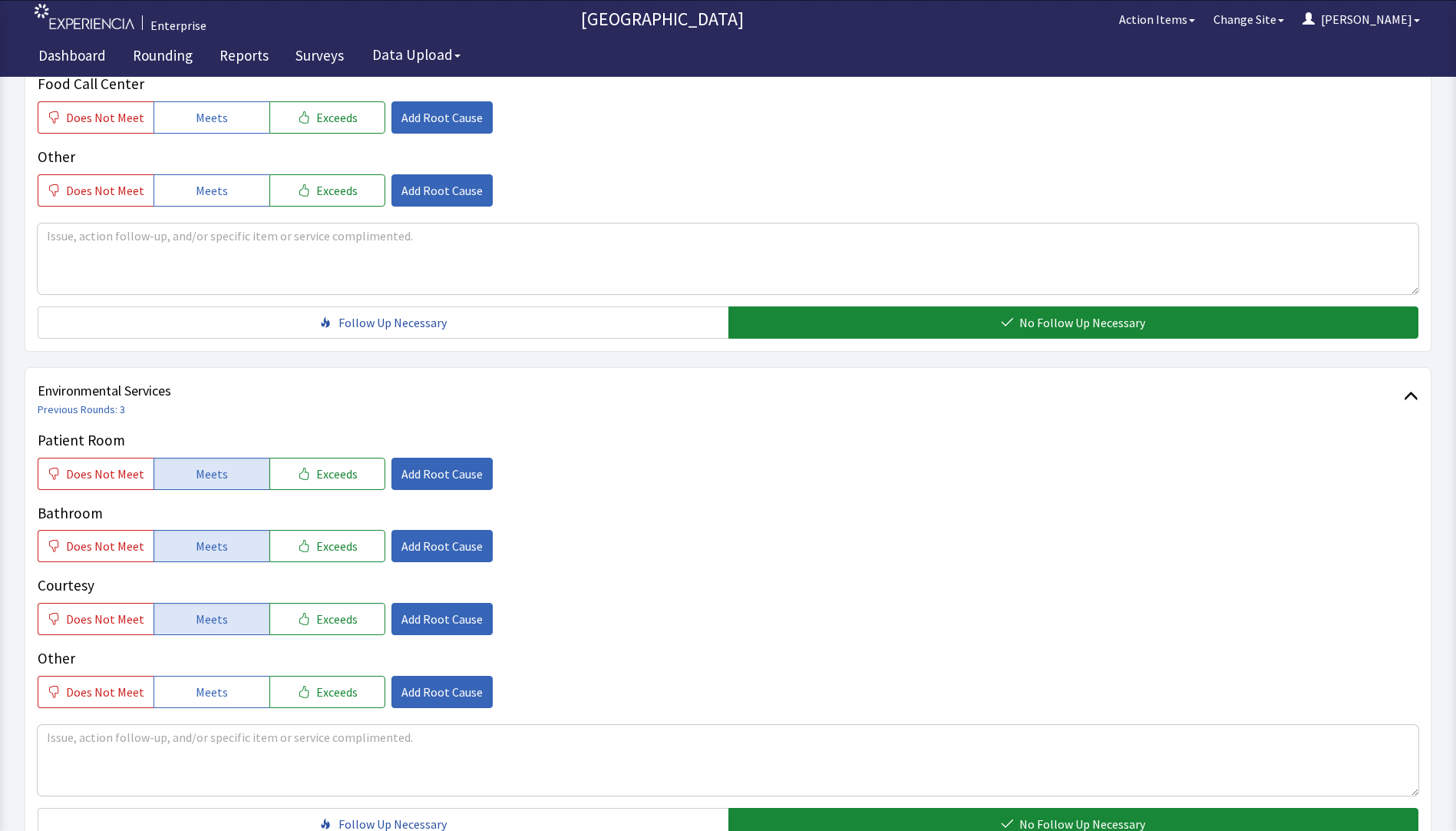
scroll to position [760, 0]
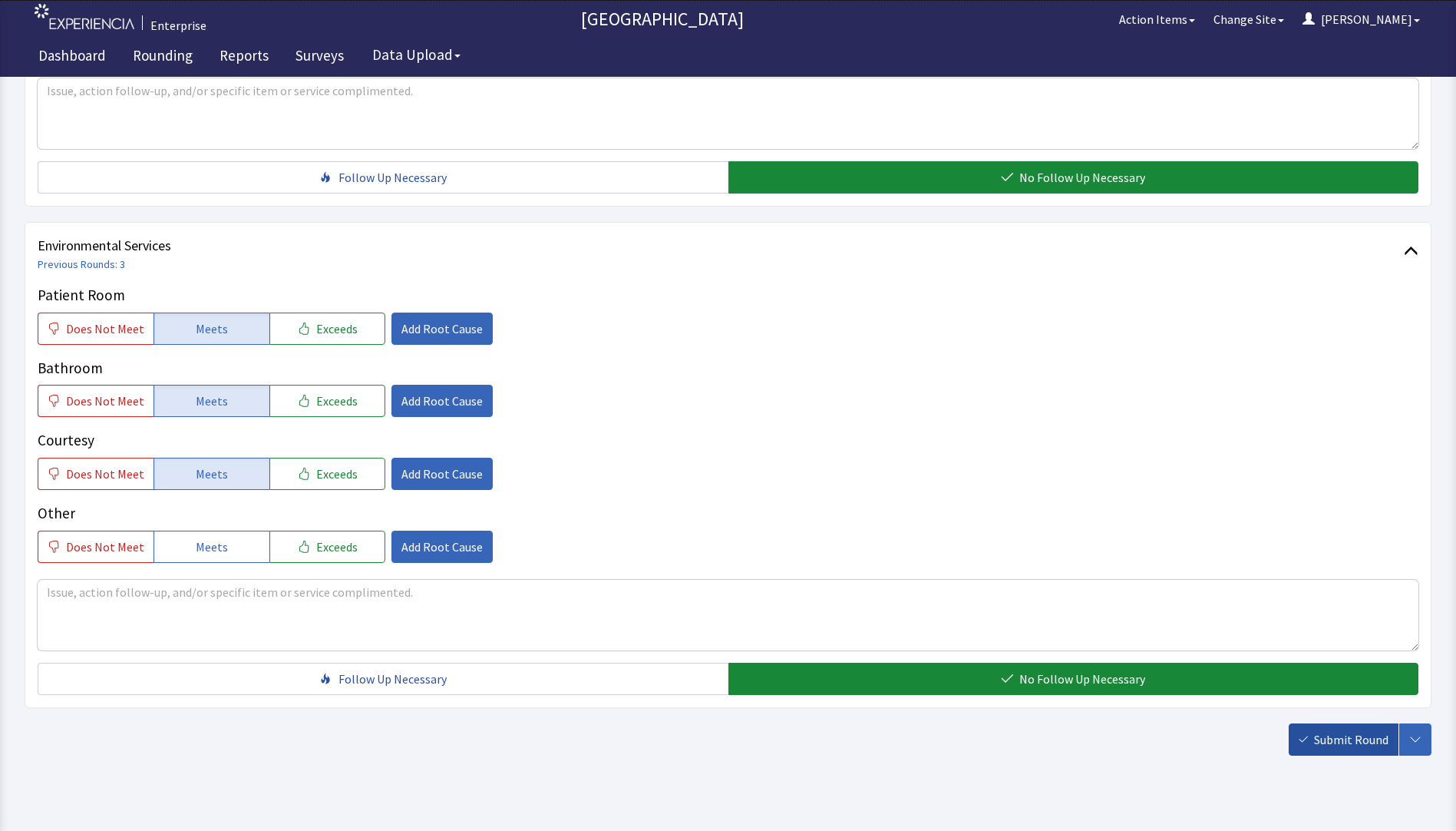
click at [1339, 730] on span "Submit Round" at bounding box center [1352, 739] width 75 height 18
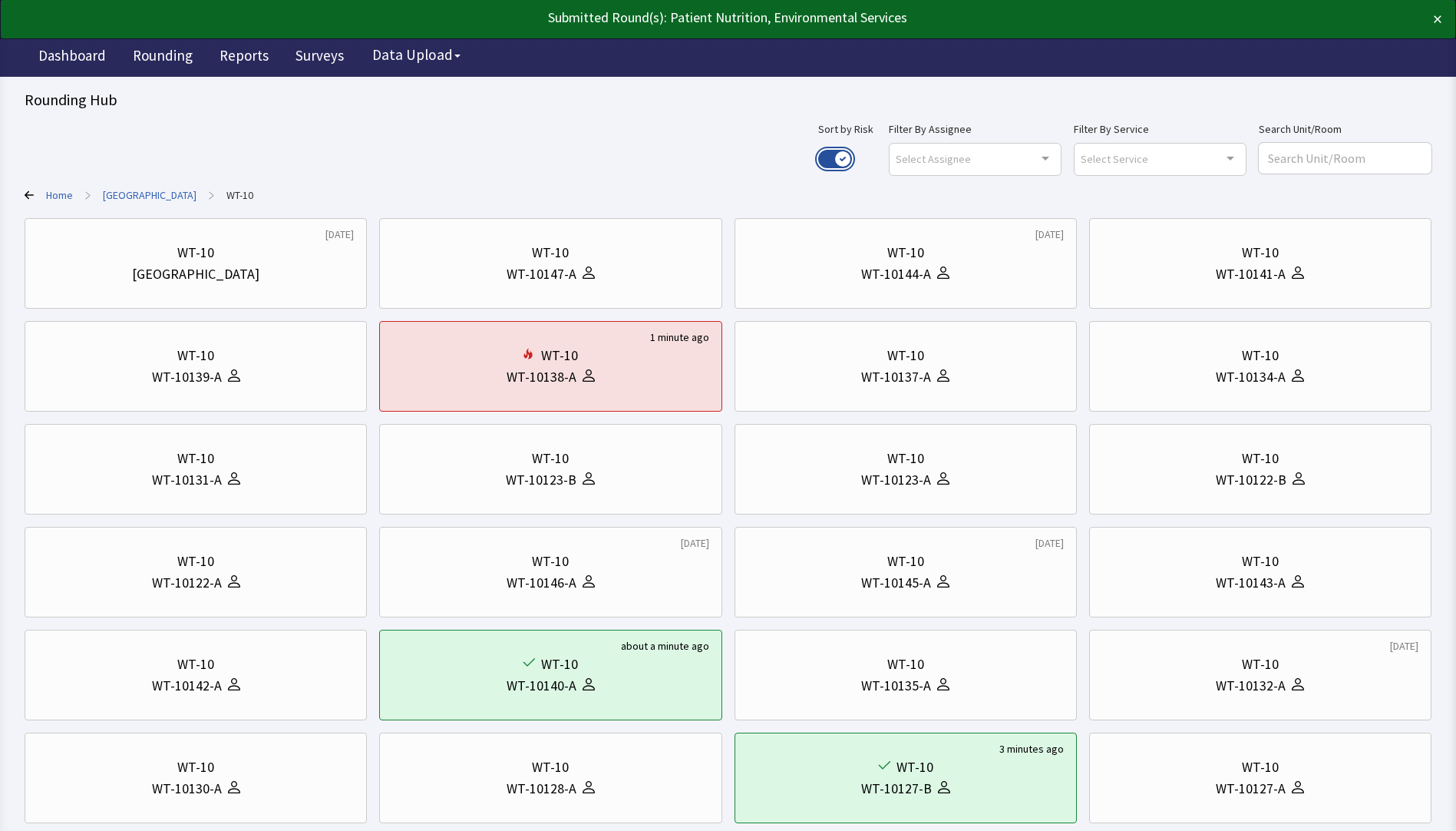
click at [852, 150] on button "Use setting" at bounding box center [835, 159] width 34 height 18
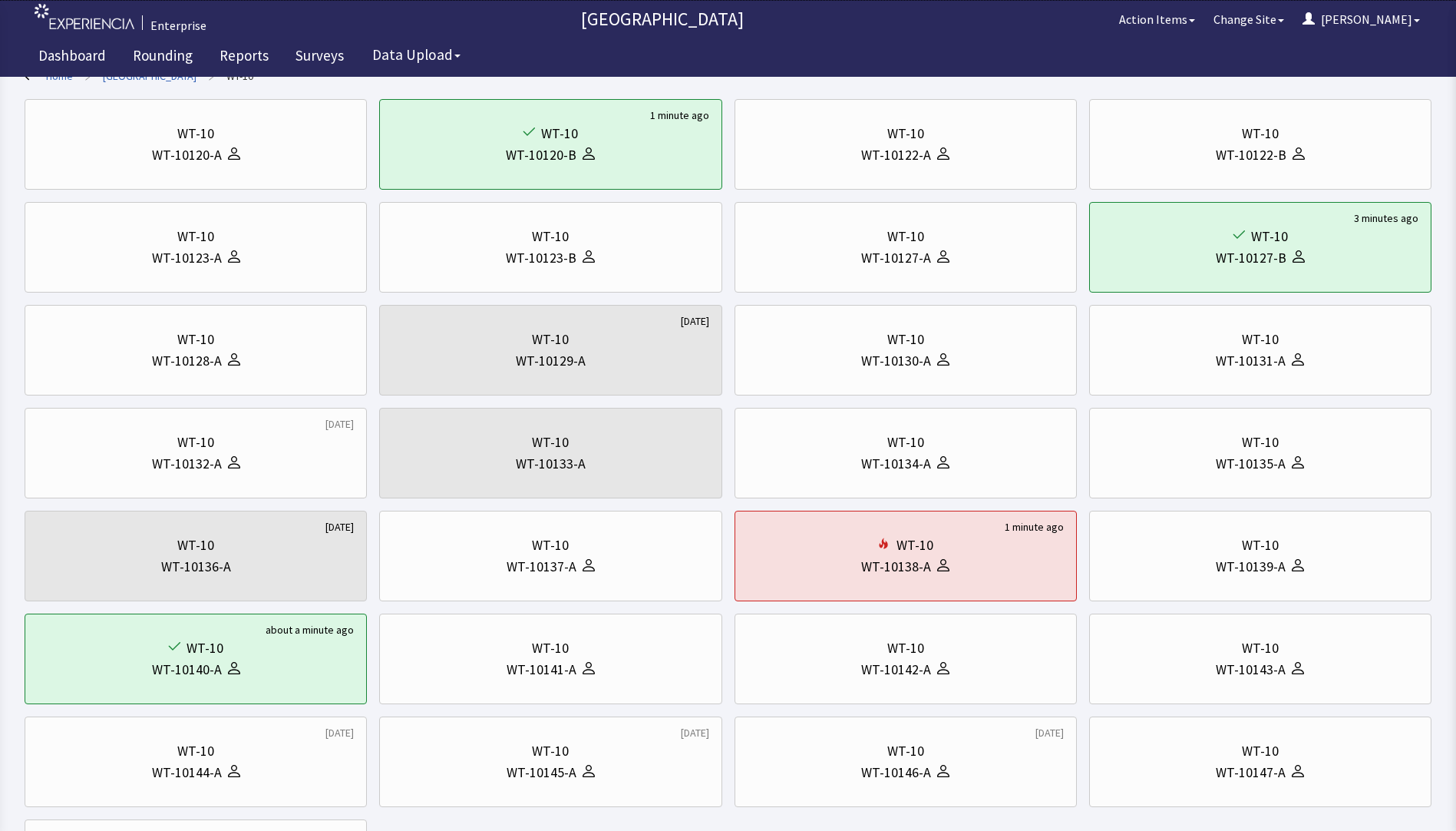
scroll to position [299, 0]
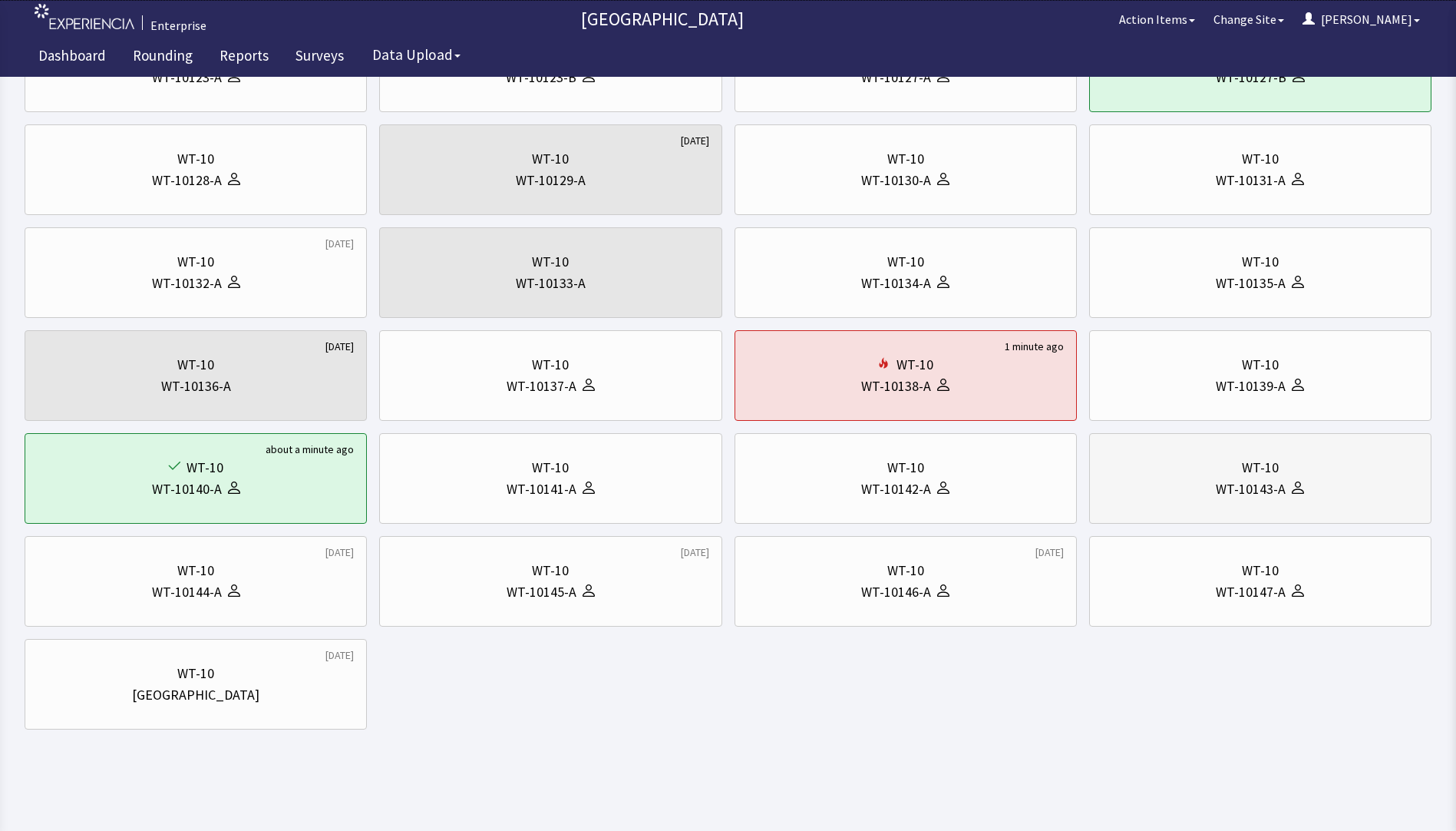
click at [1299, 480] on div at bounding box center [1294, 489] width 18 height 21
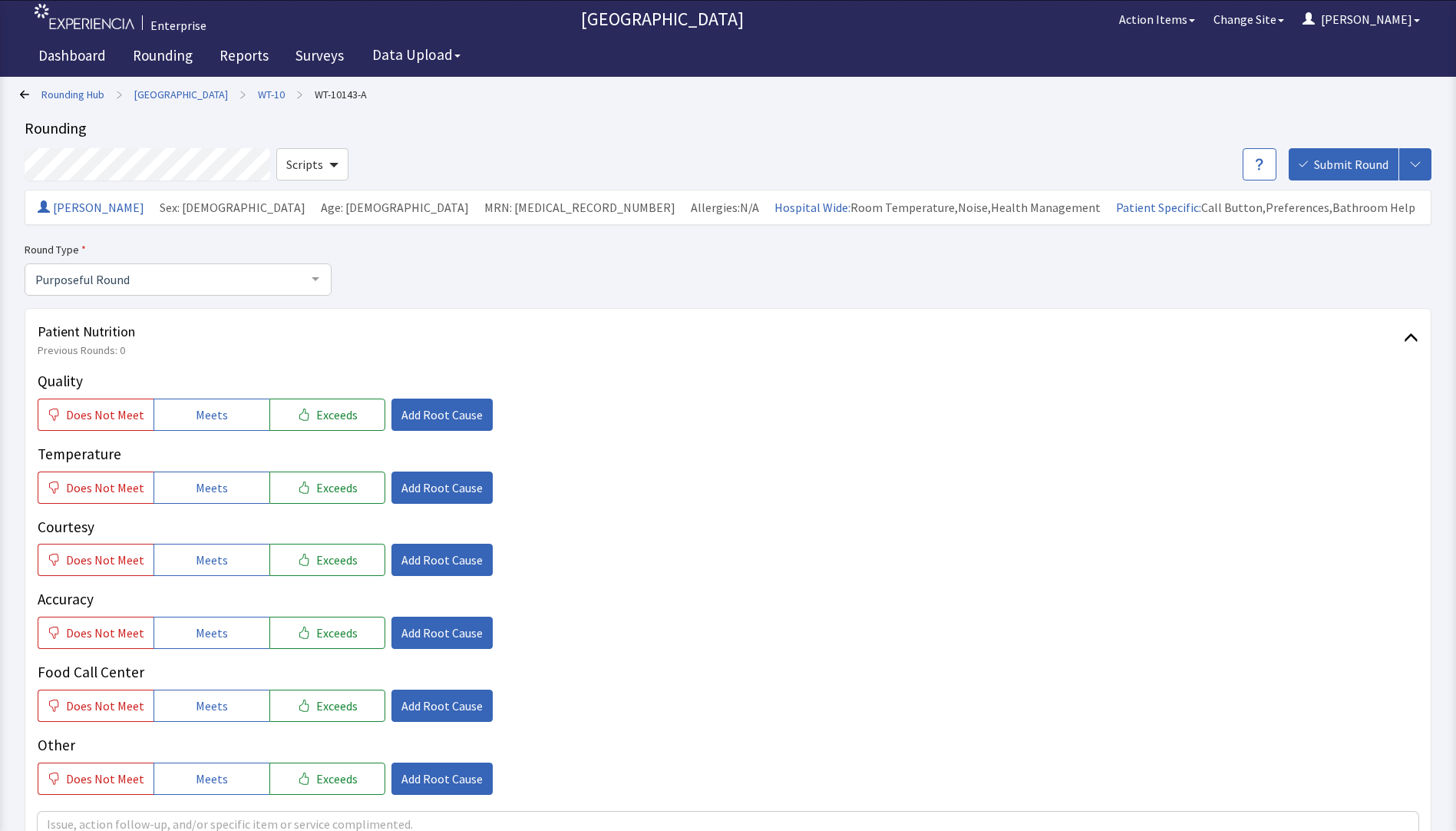
click at [67, 95] on link "Rounding Hub" at bounding box center [73, 94] width 63 height 16
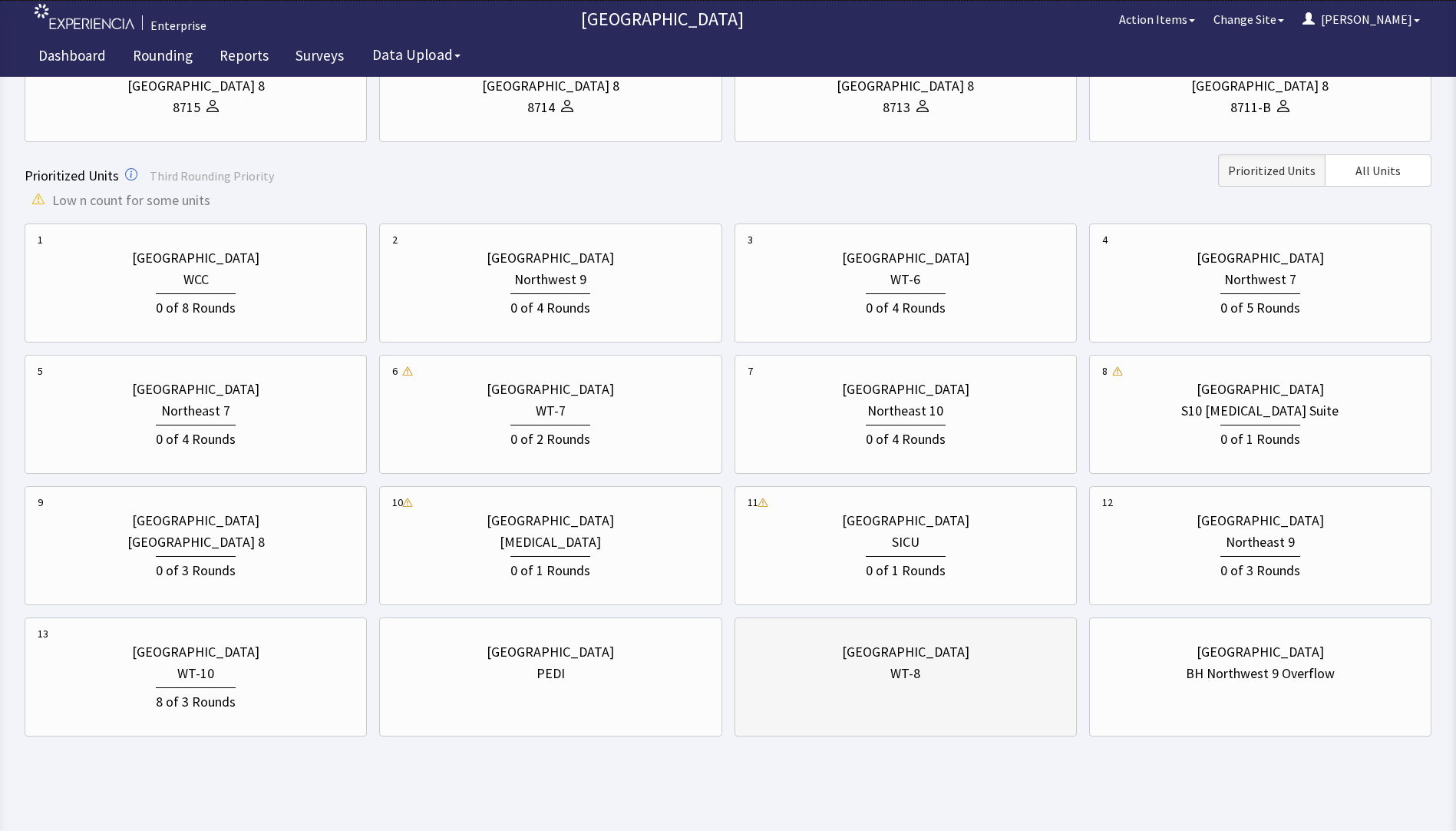
scroll to position [389, 0]
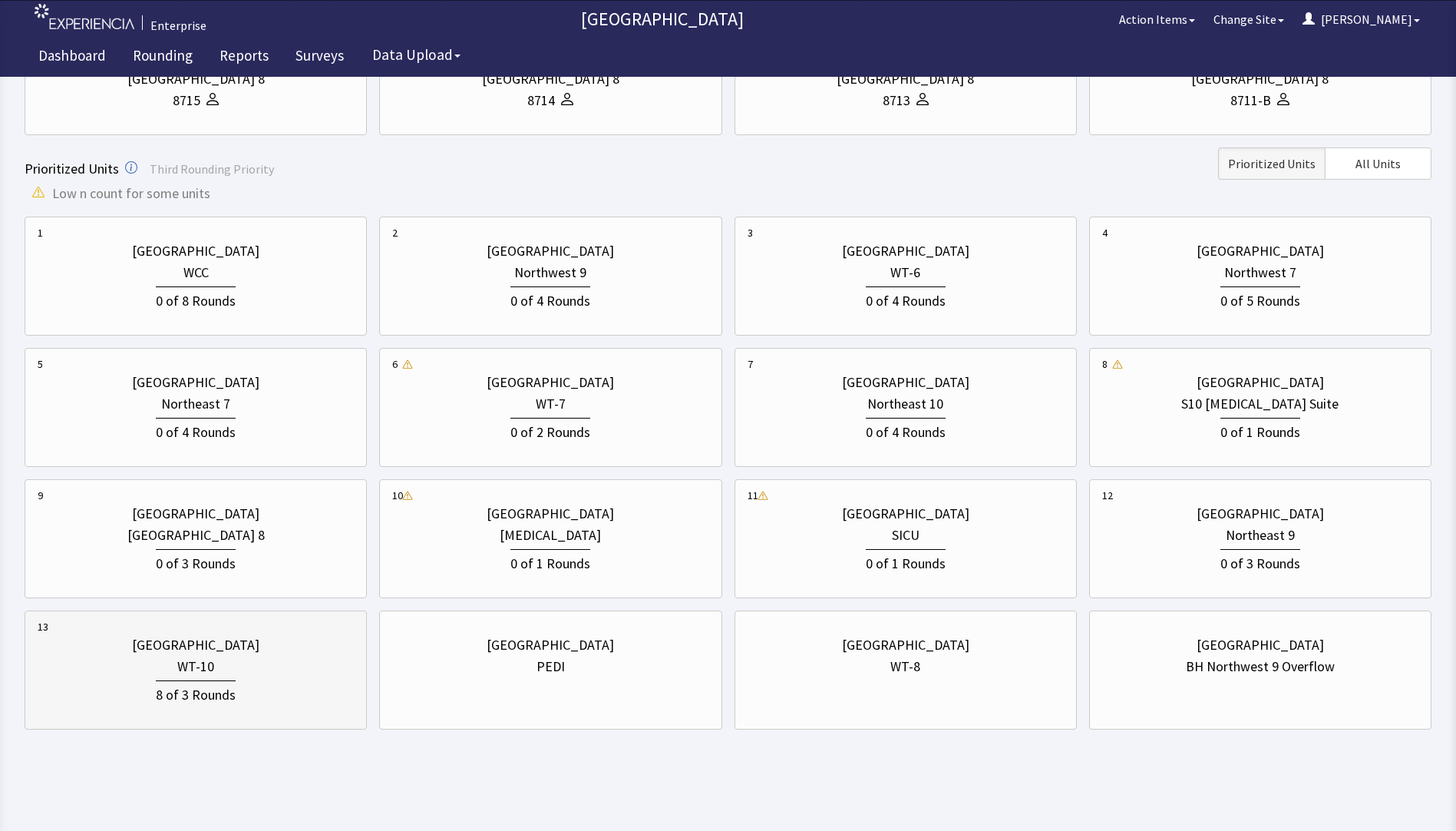
click at [260, 674] on div "WT-10" at bounding box center [196, 666] width 316 height 21
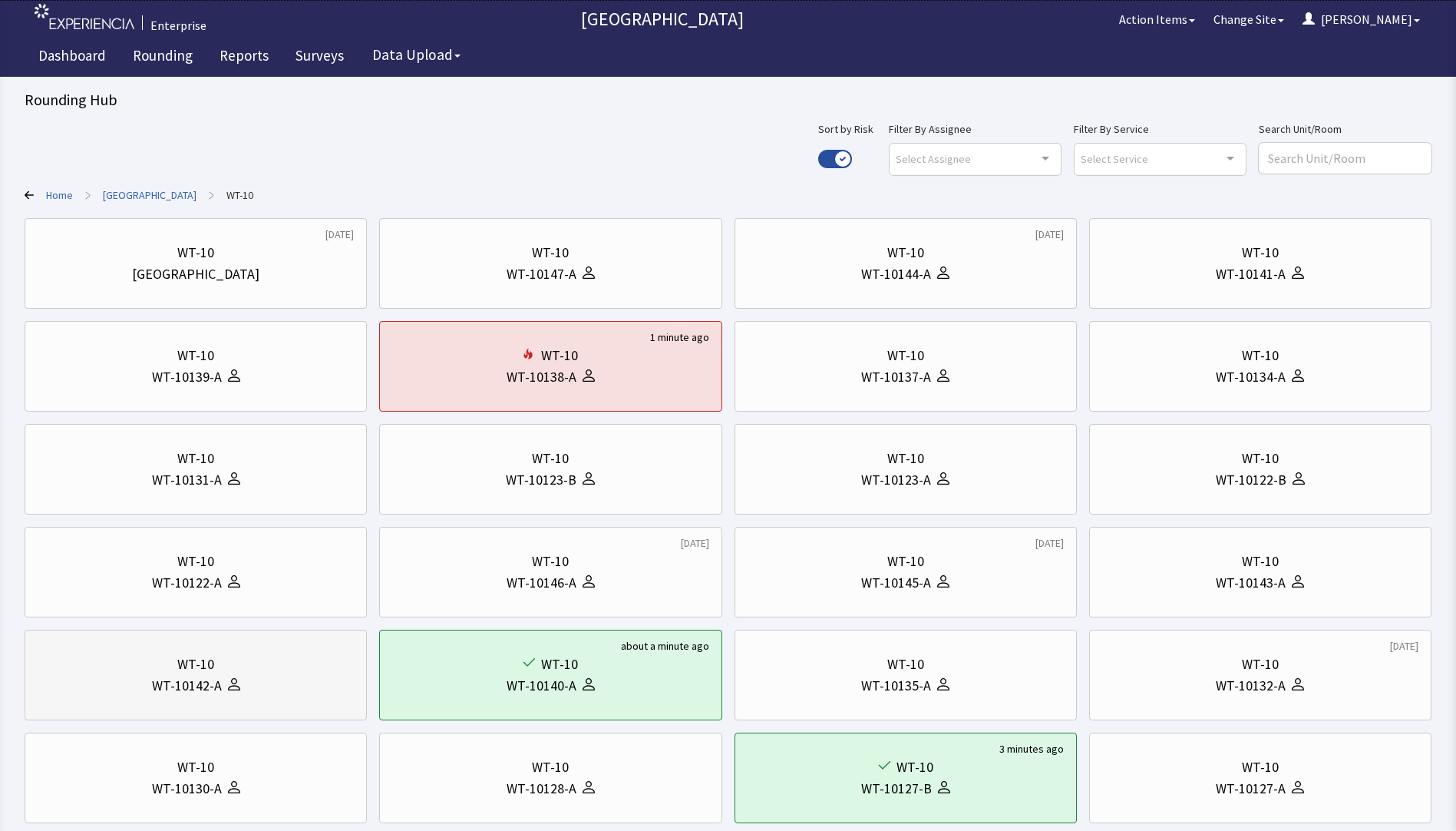
click at [256, 668] on div "WT-10" at bounding box center [196, 664] width 316 height 21
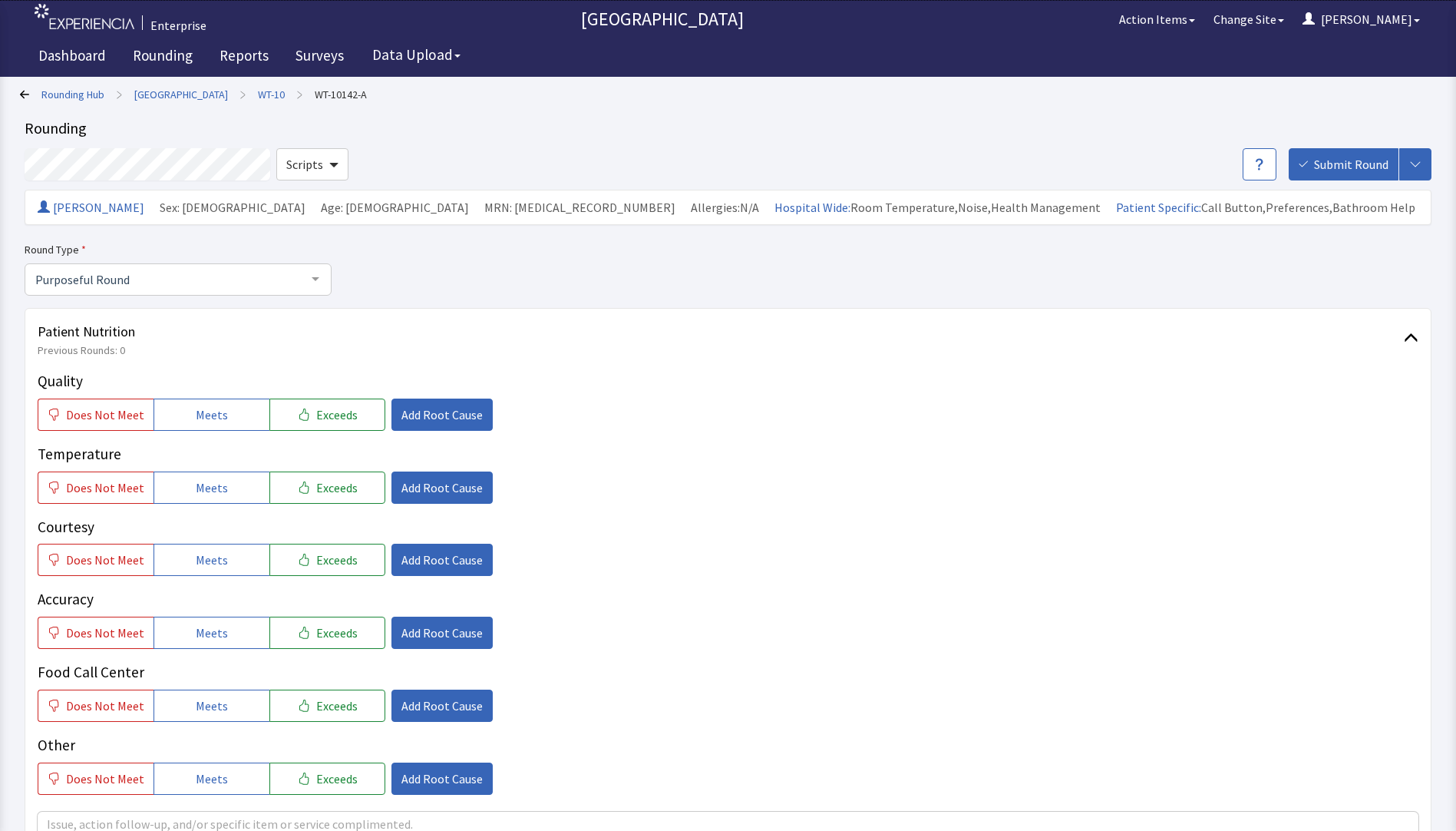
click at [23, 90] on icon at bounding box center [24, 94] width 9 height 9
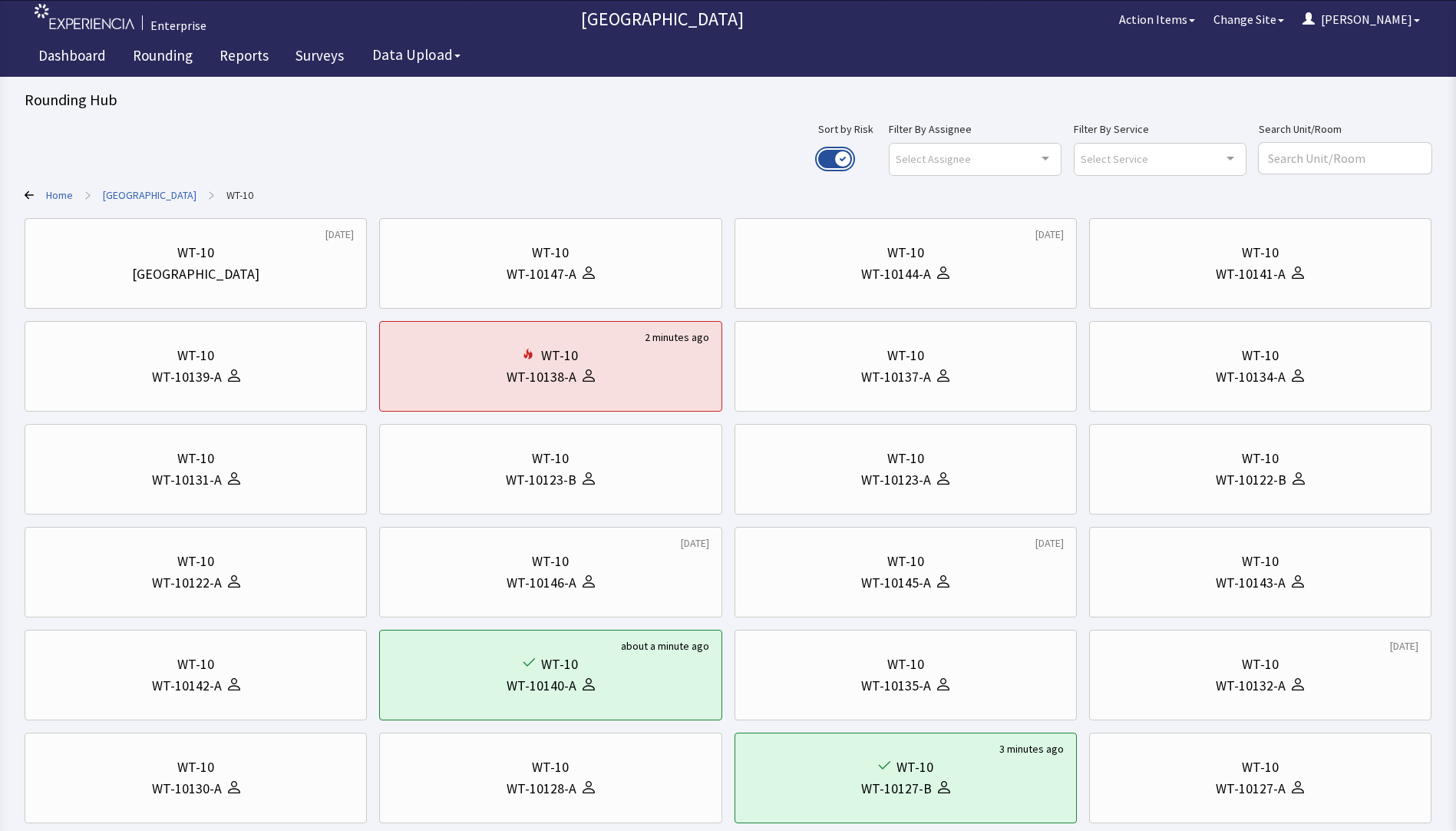
click at [852, 156] on button "Use setting" at bounding box center [835, 159] width 34 height 18
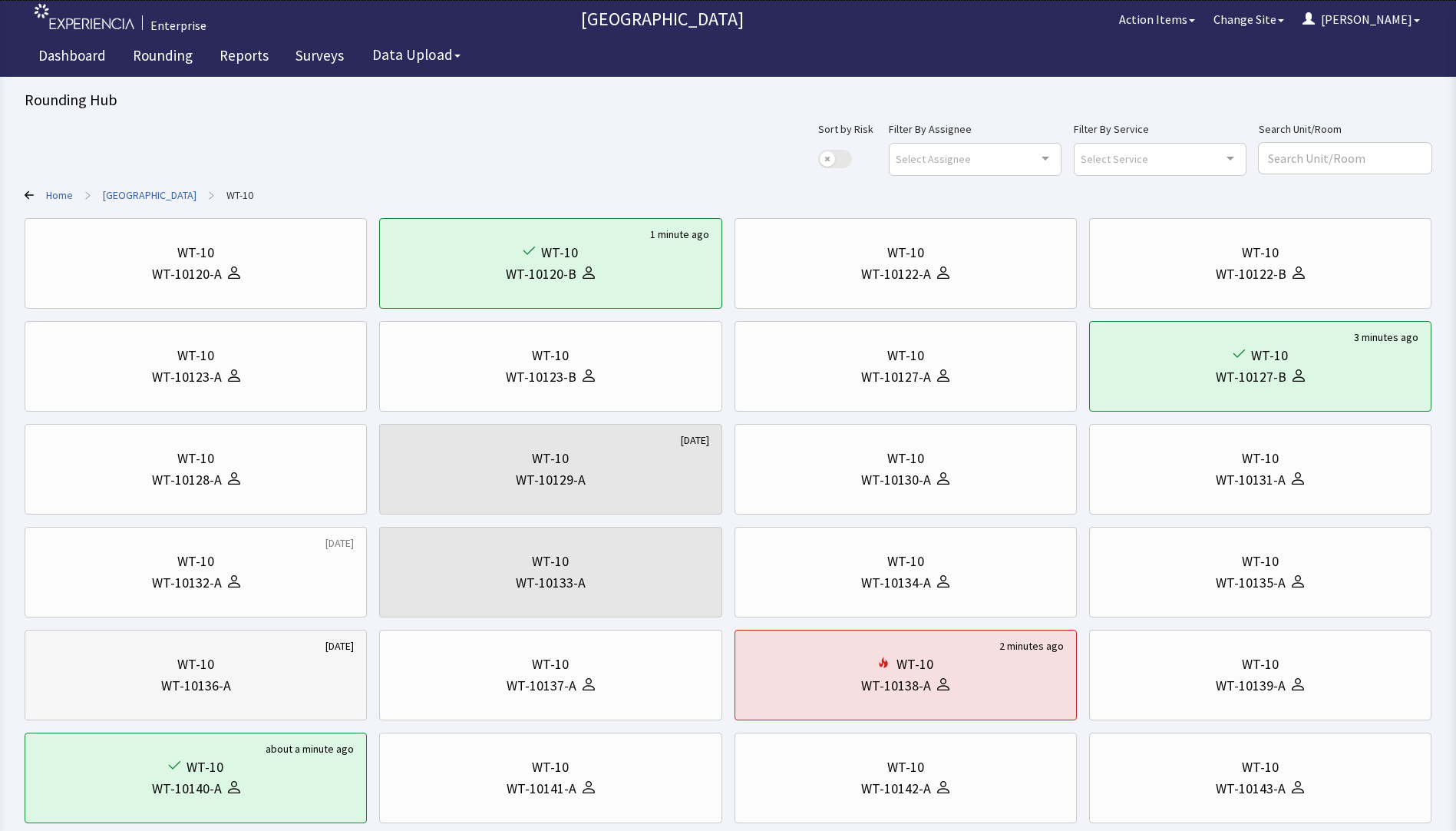
click at [219, 668] on div "WT-10" at bounding box center [196, 664] width 316 height 21
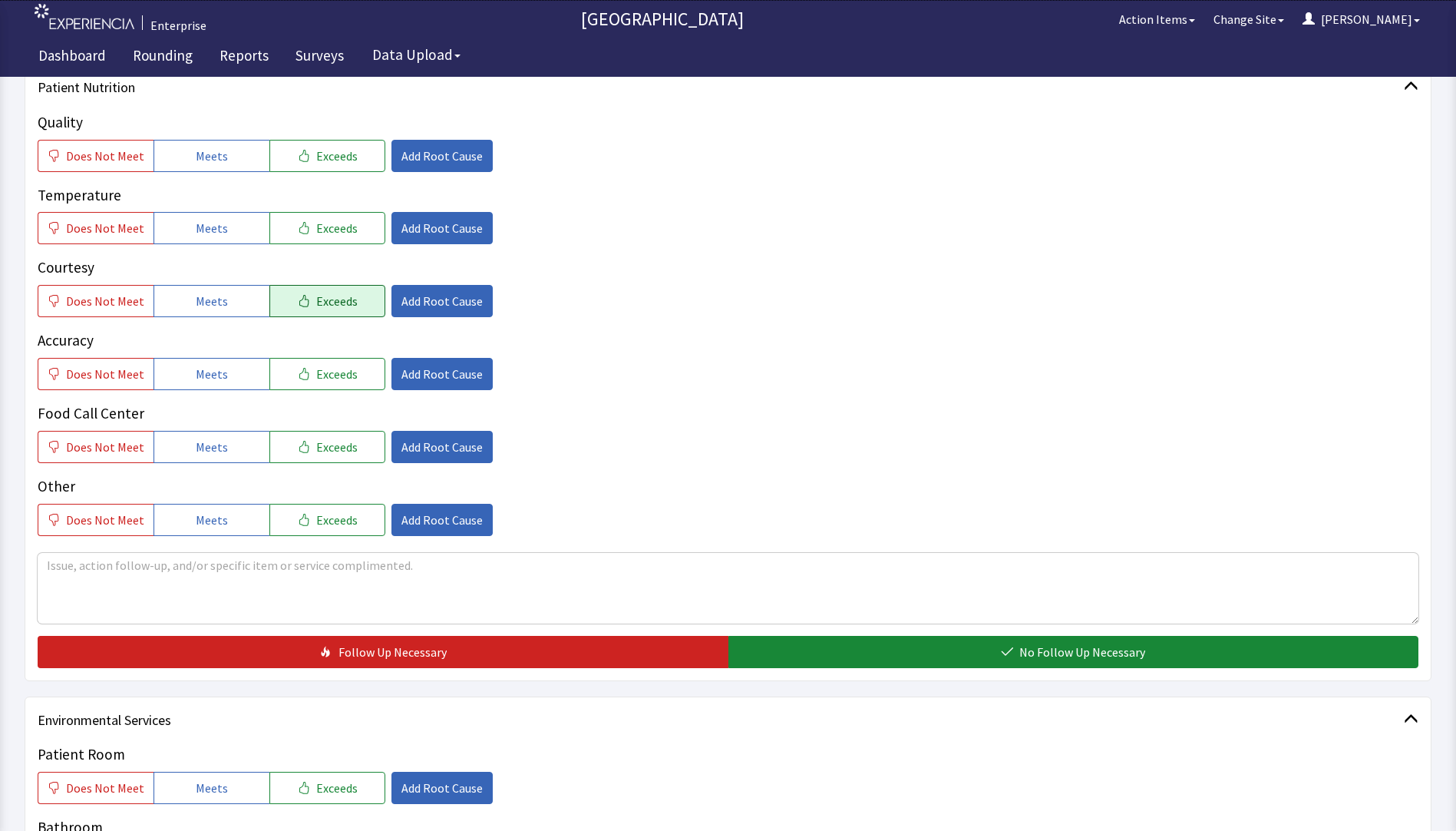
scroll to position [230, 0]
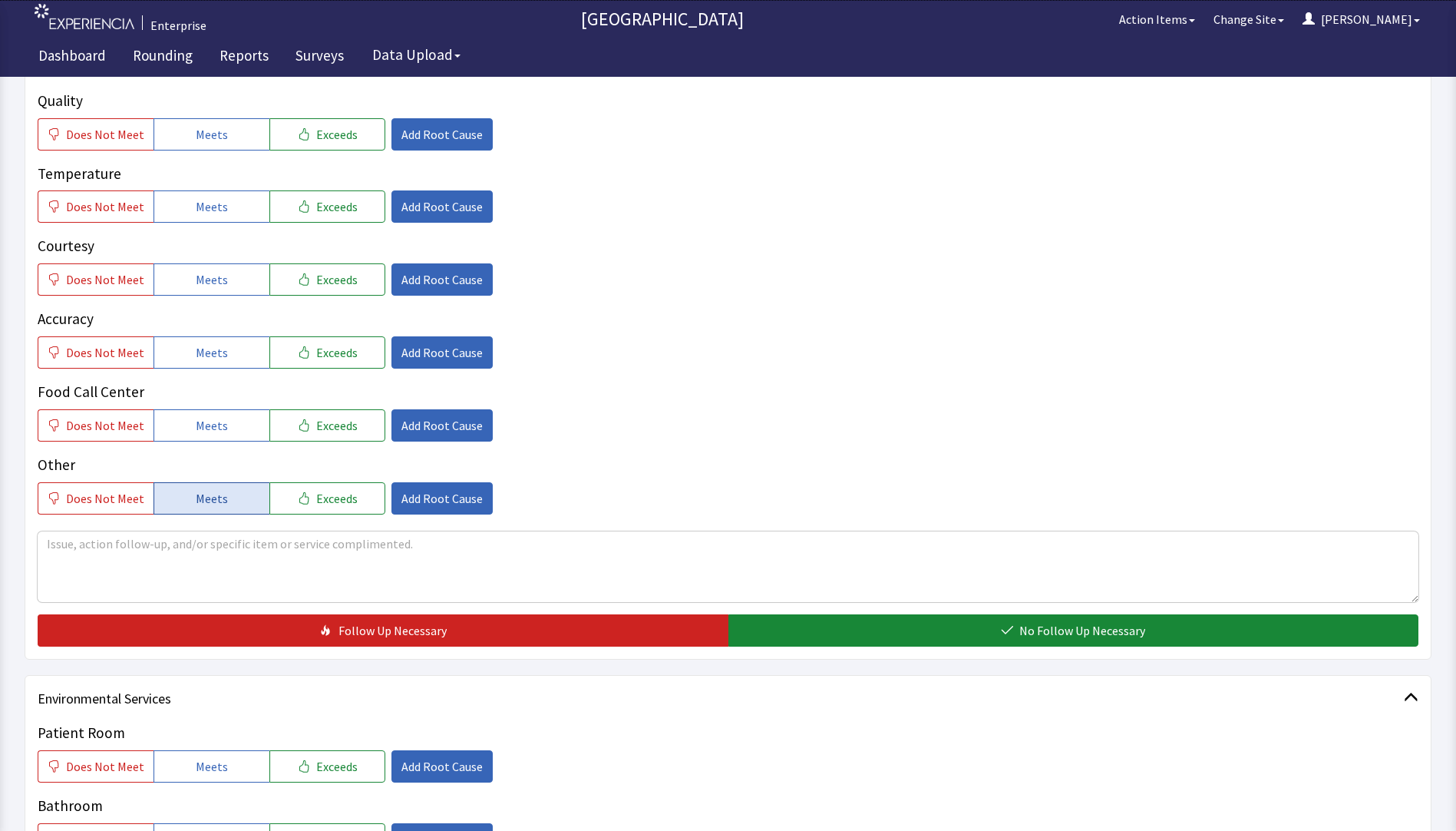
drag, startPoint x: 75, startPoint y: 496, endPoint x: 207, endPoint y: 496, distance: 132.0
click at [77, 496] on span "Does Not Meet" at bounding box center [105, 498] width 79 height 18
click at [424, 495] on span "Add Root Cause" at bounding box center [442, 498] width 82 height 18
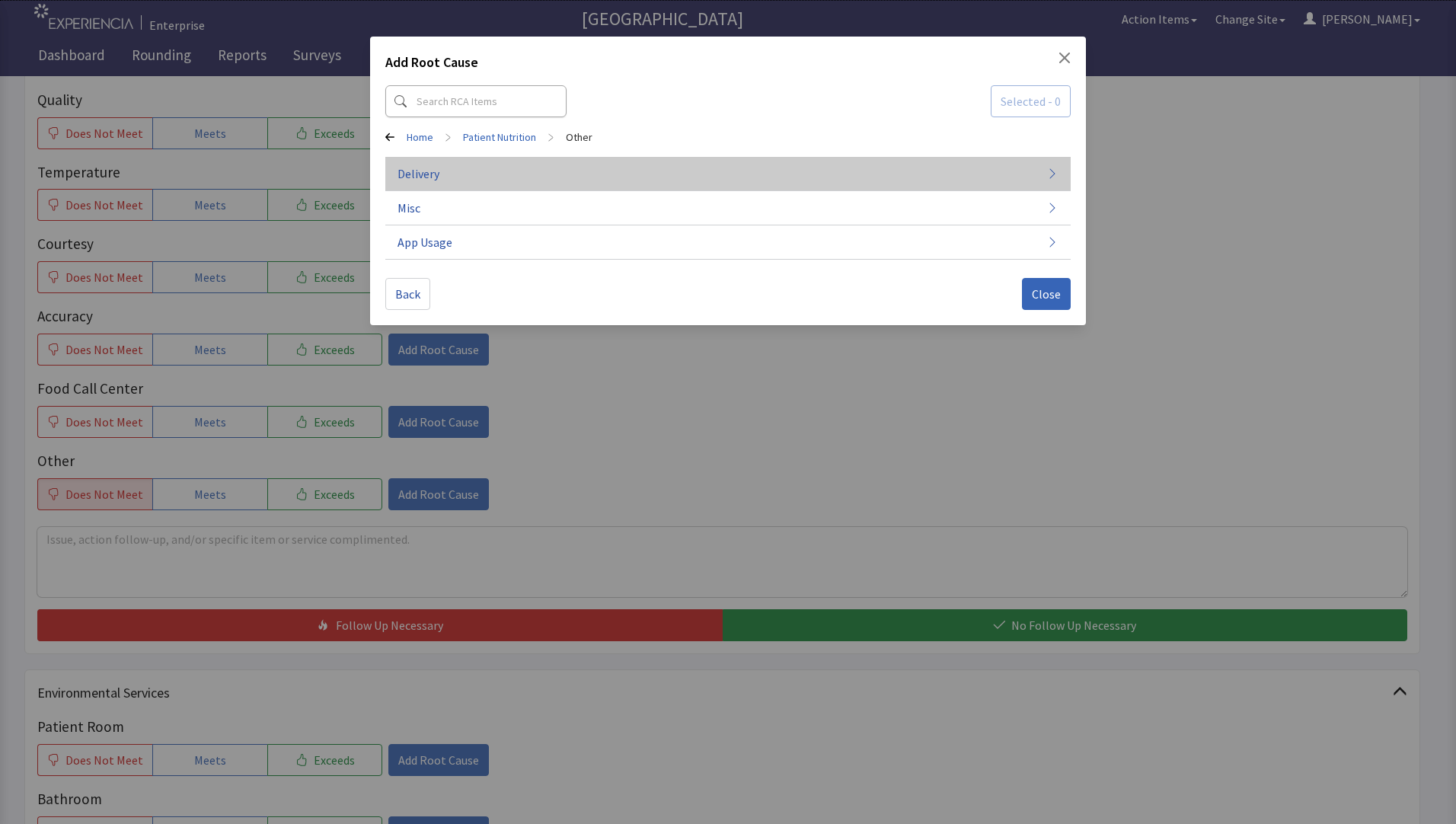
click at [508, 225] on button "Delivery" at bounding box center [728, 242] width 686 height 34
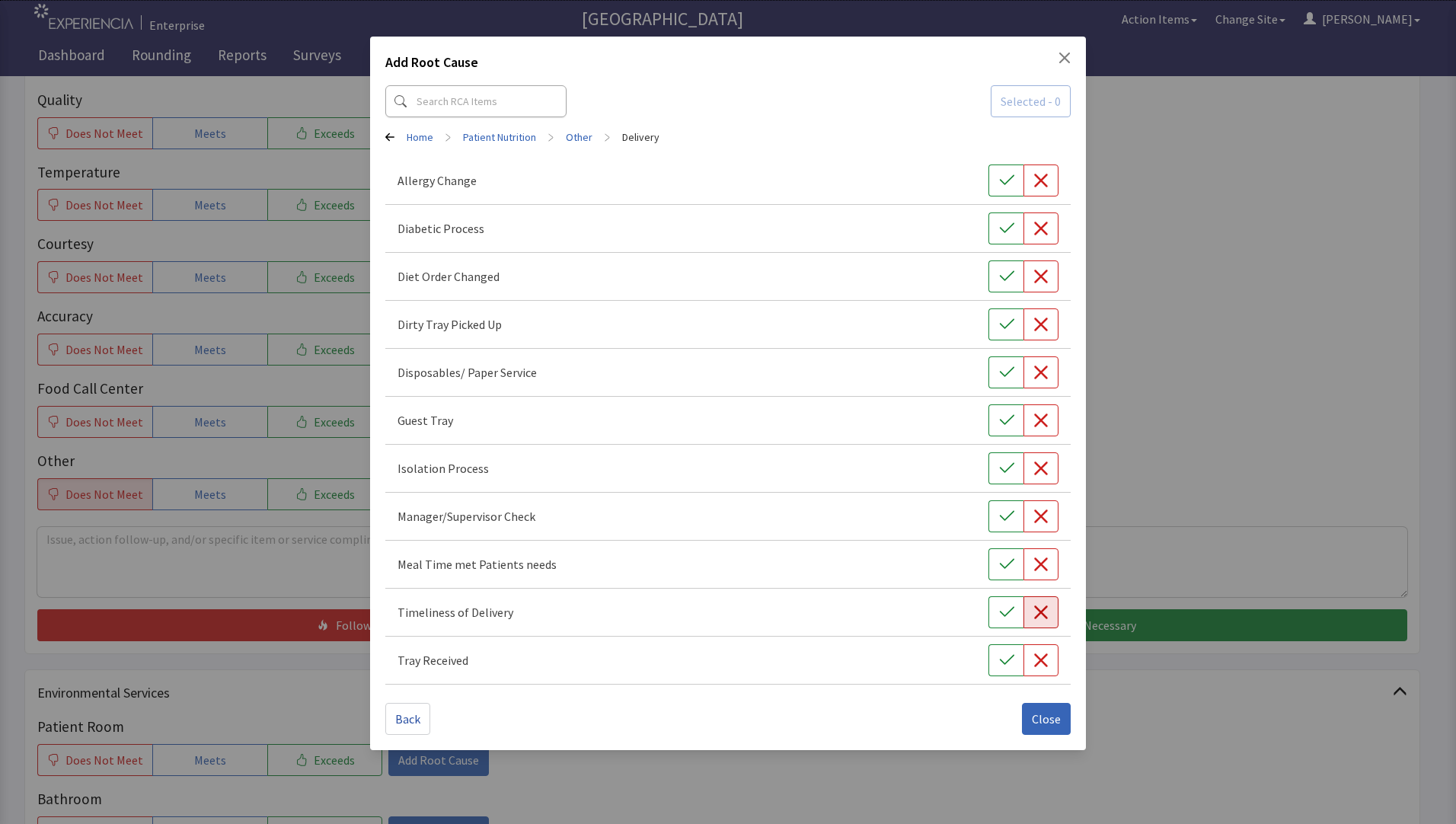
click at [1039, 611] on icon "button" at bounding box center [1042, 612] width 14 height 14
drag, startPoint x: 1042, startPoint y: 724, endPoint x: 1017, endPoint y: 717, distance: 26.0
click at [1042, 724] on span "Close" at bounding box center [1046, 718] width 29 height 18
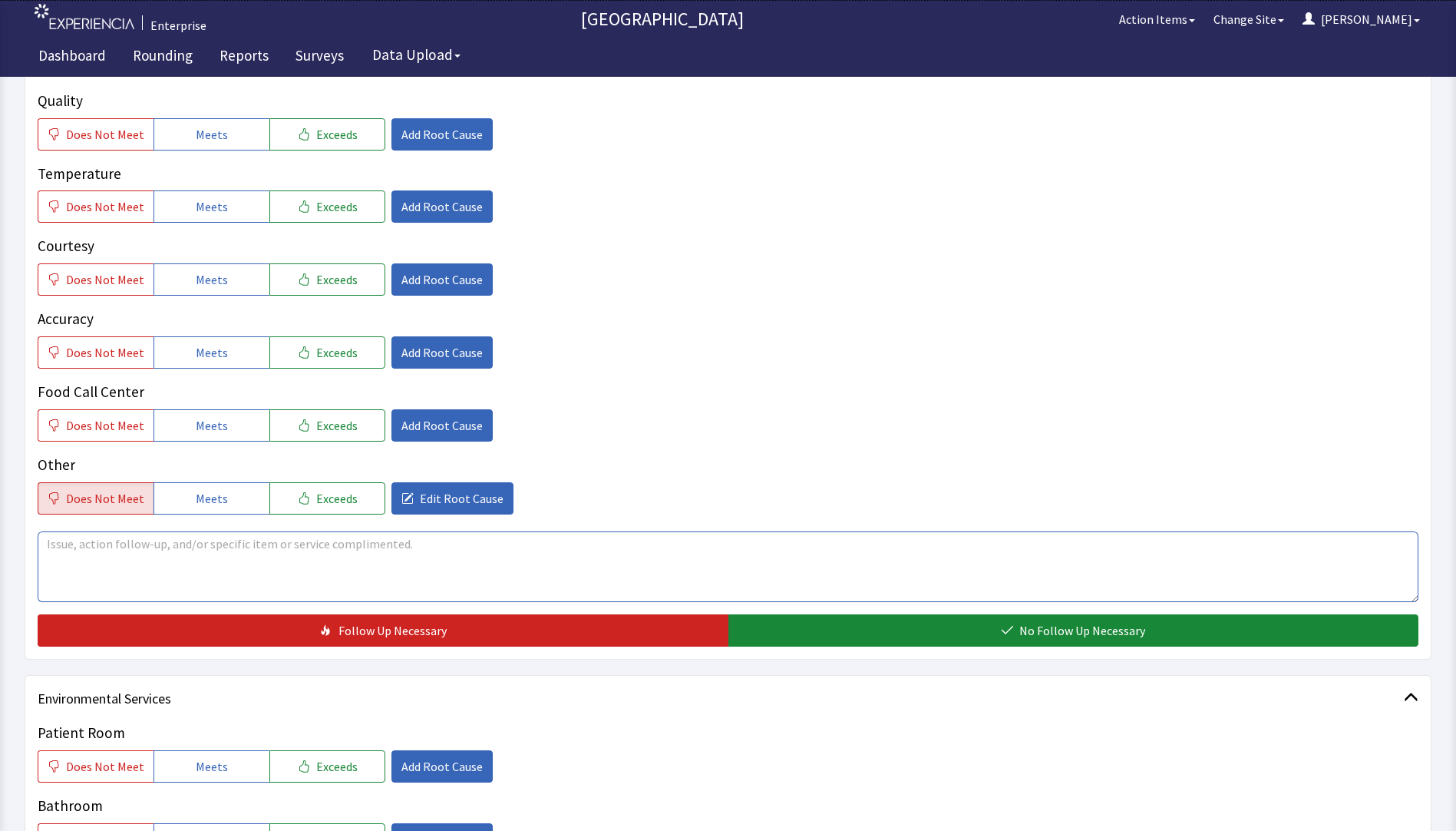
click at [74, 544] on textarea at bounding box center [728, 566] width 1381 height 71
drag, startPoint x: 42, startPoint y: 550, endPoint x: 477, endPoint y: 546, distance: 435.0
click at [720, 546] on textarea "patients family member mentioned dinner comes up late,overall food has been good" at bounding box center [728, 566] width 1381 height 71
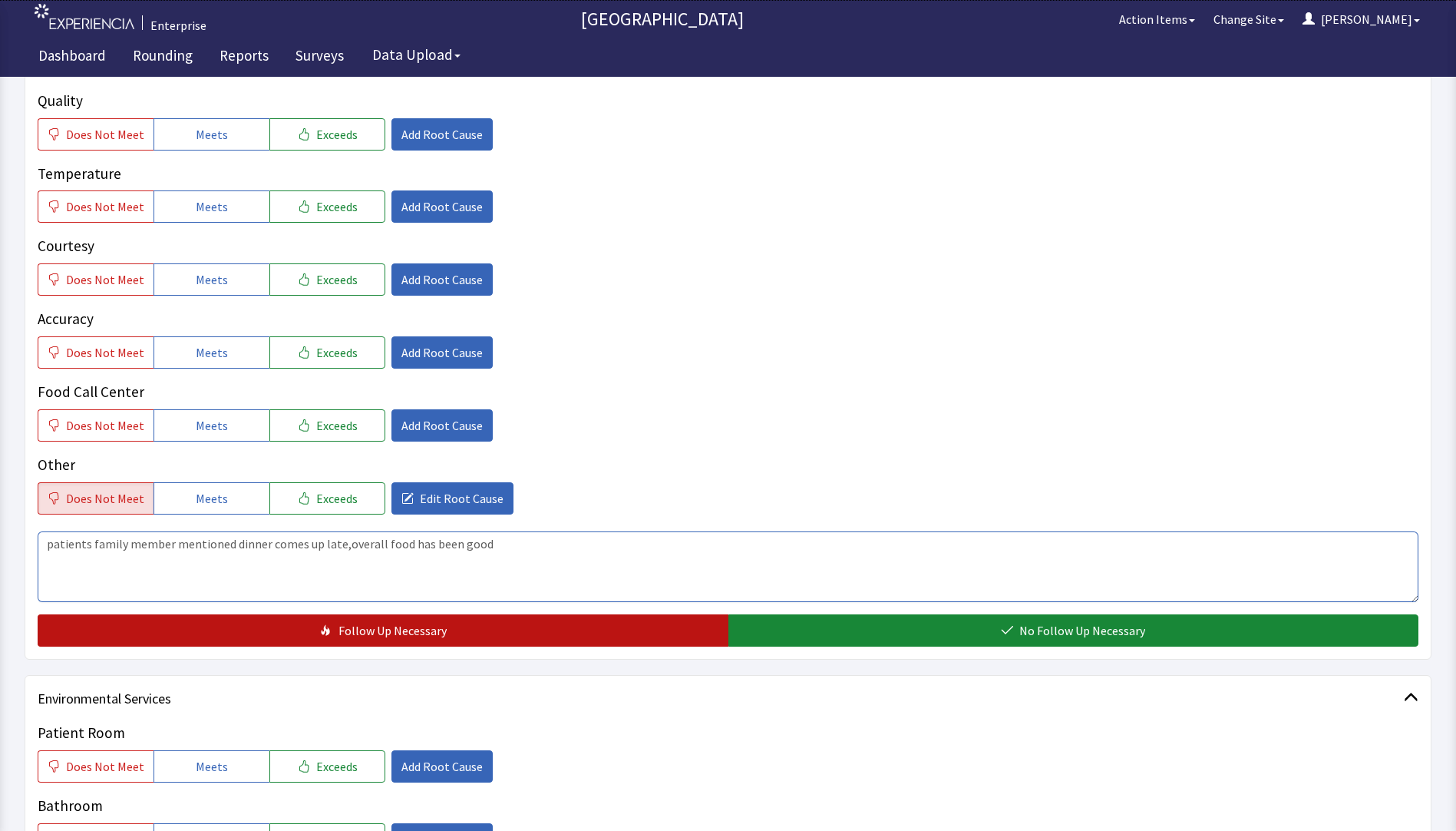
type textarea "patients family member mentioned dinner comes up late,overall food has been good"
click at [411, 632] on span "Follow Up Necessary" at bounding box center [393, 630] width 108 height 18
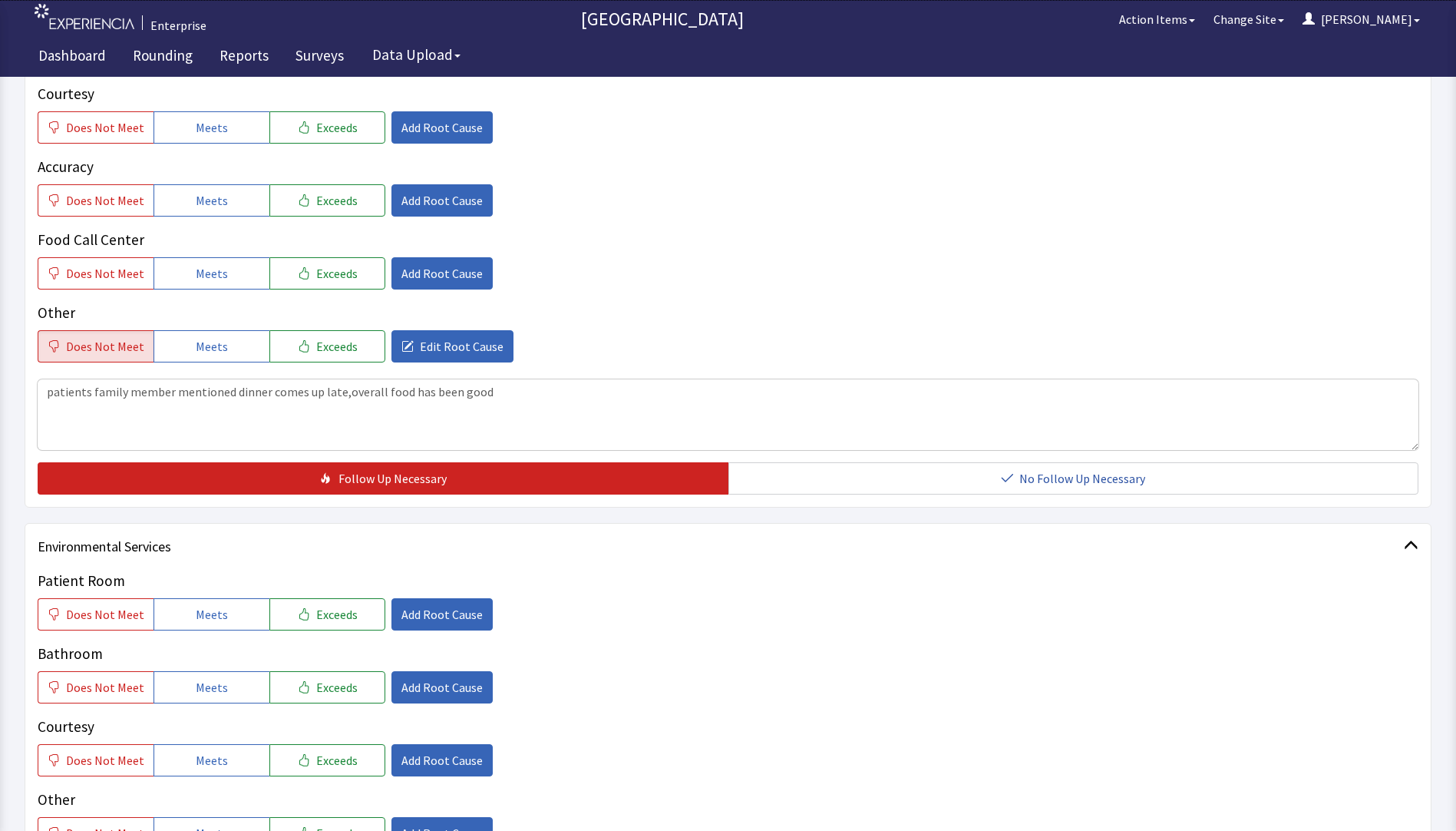
scroll to position [537, 0]
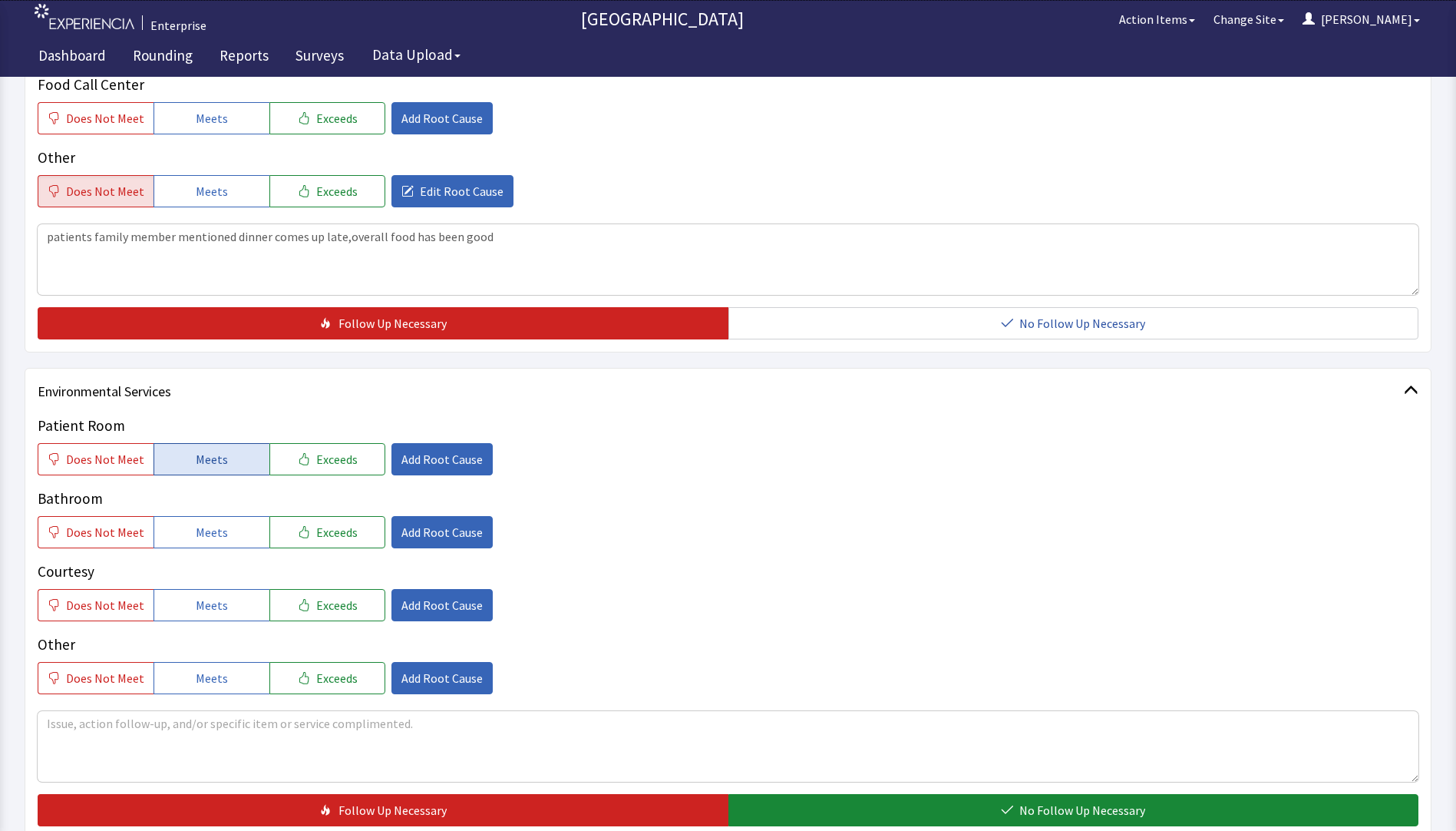
click at [239, 461] on button "Meets" at bounding box center [212, 459] width 116 height 32
drag, startPoint x: 220, startPoint y: 535, endPoint x: 220, endPoint y: 547, distance: 12.0
click at [220, 544] on button "Meets" at bounding box center [212, 532] width 116 height 32
drag, startPoint x: 214, startPoint y: 599, endPoint x: 341, endPoint y: 597, distance: 127.0
click at [215, 599] on span "Meets" at bounding box center [211, 605] width 32 height 18
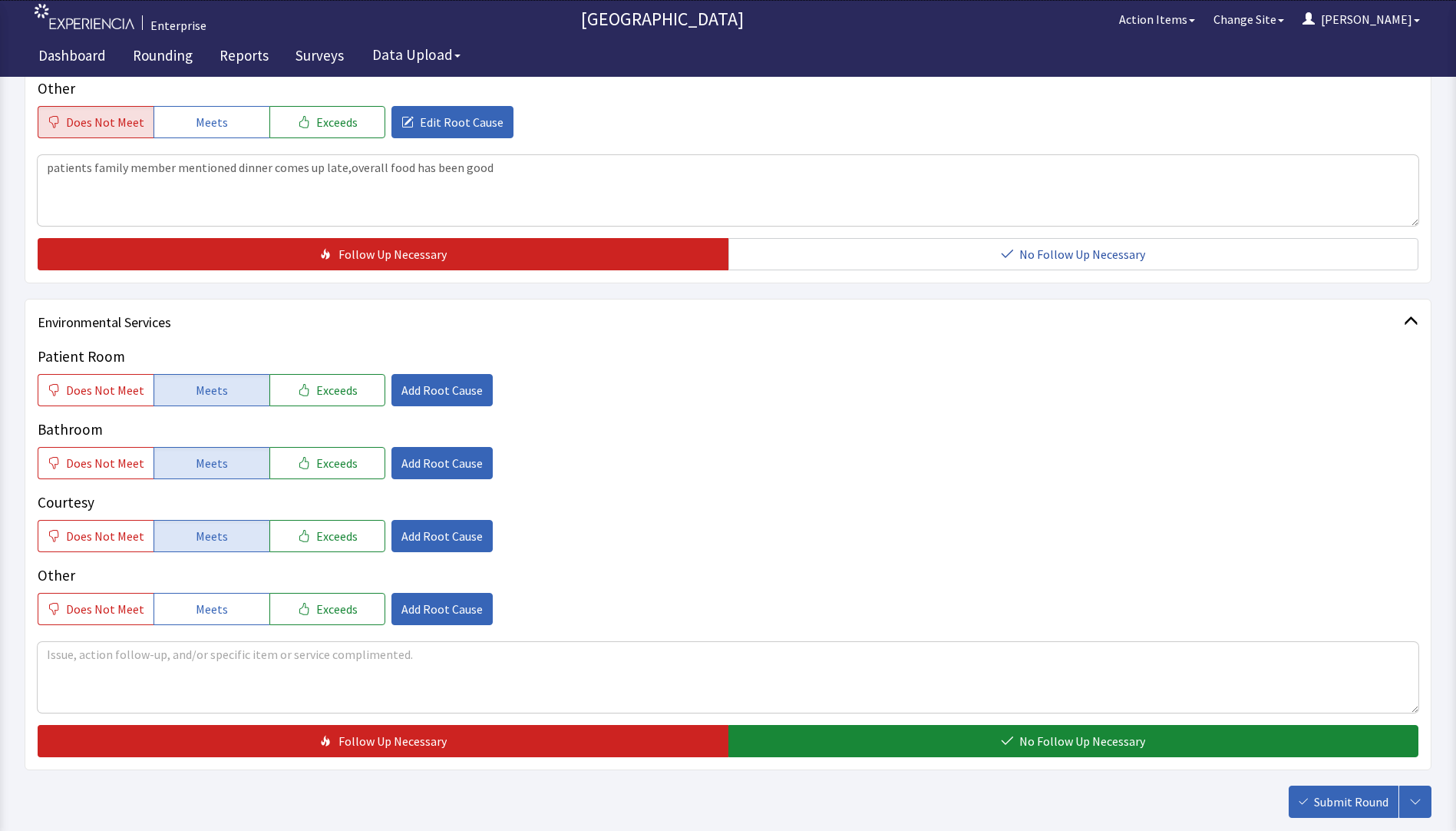
scroll to position [695, 0]
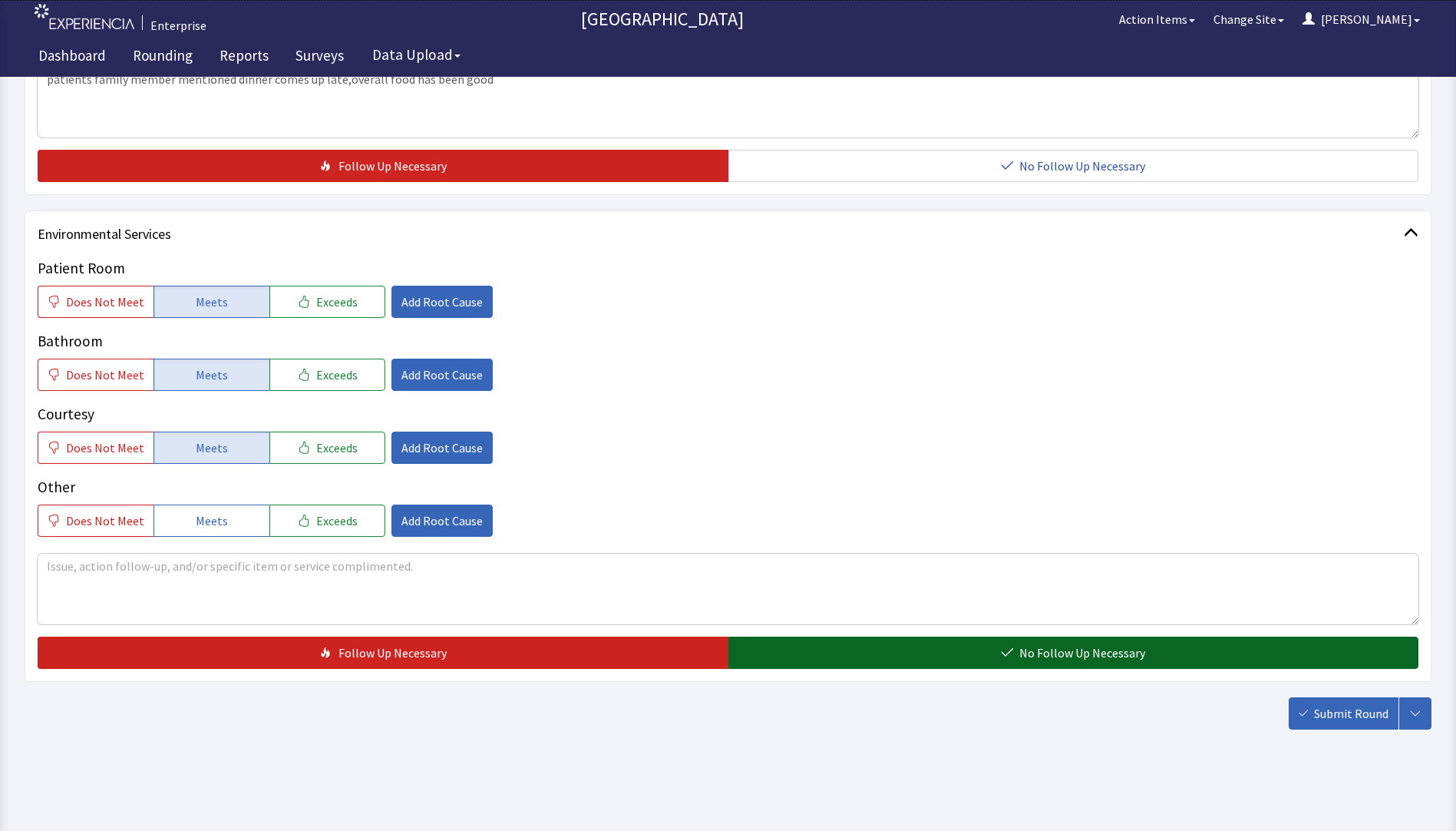
click at [1022, 657] on span "No Follow Up Necessary" at bounding box center [1082, 652] width 126 height 18
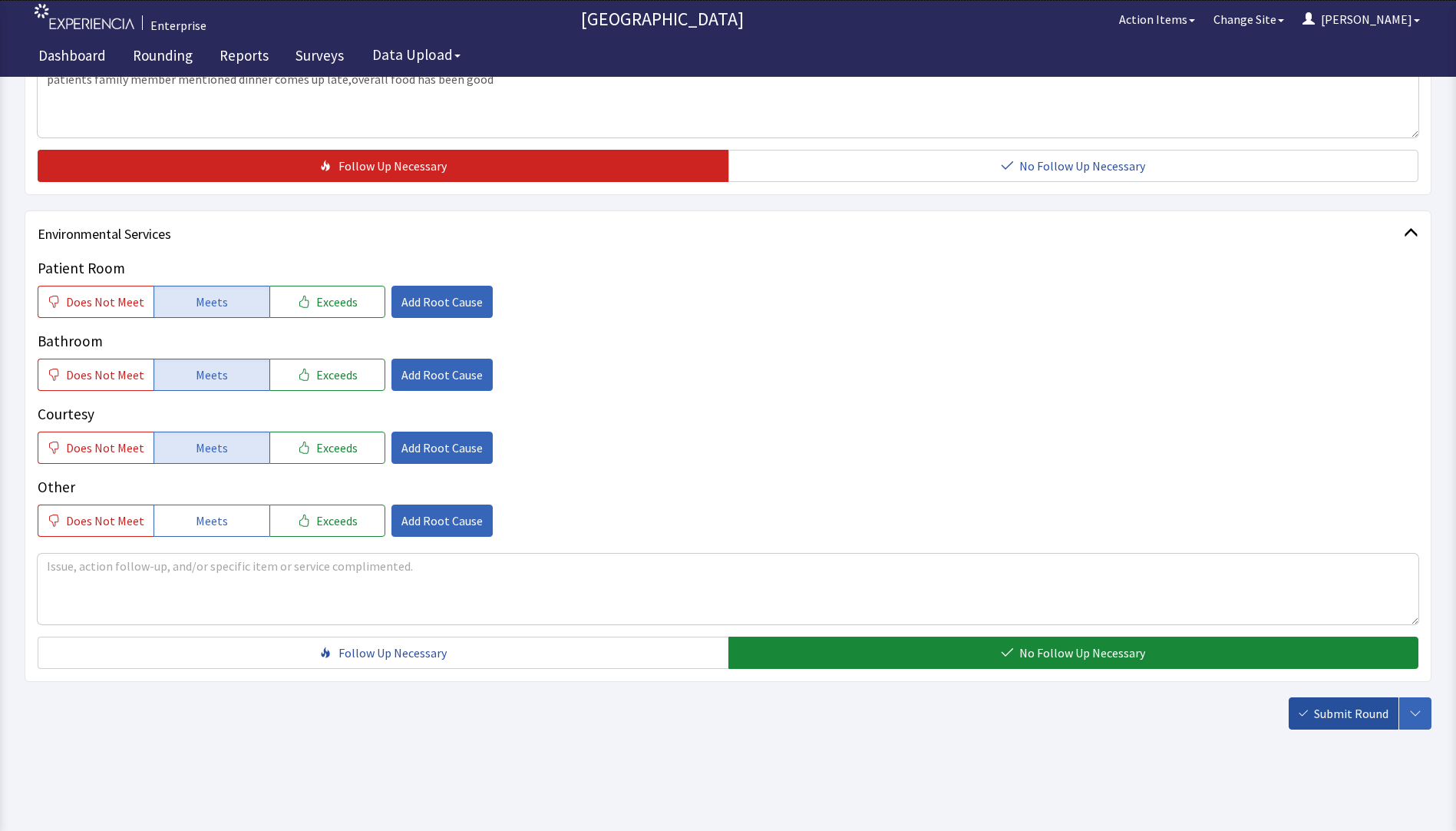
click at [1350, 711] on span "Submit Round" at bounding box center [1352, 712] width 75 height 18
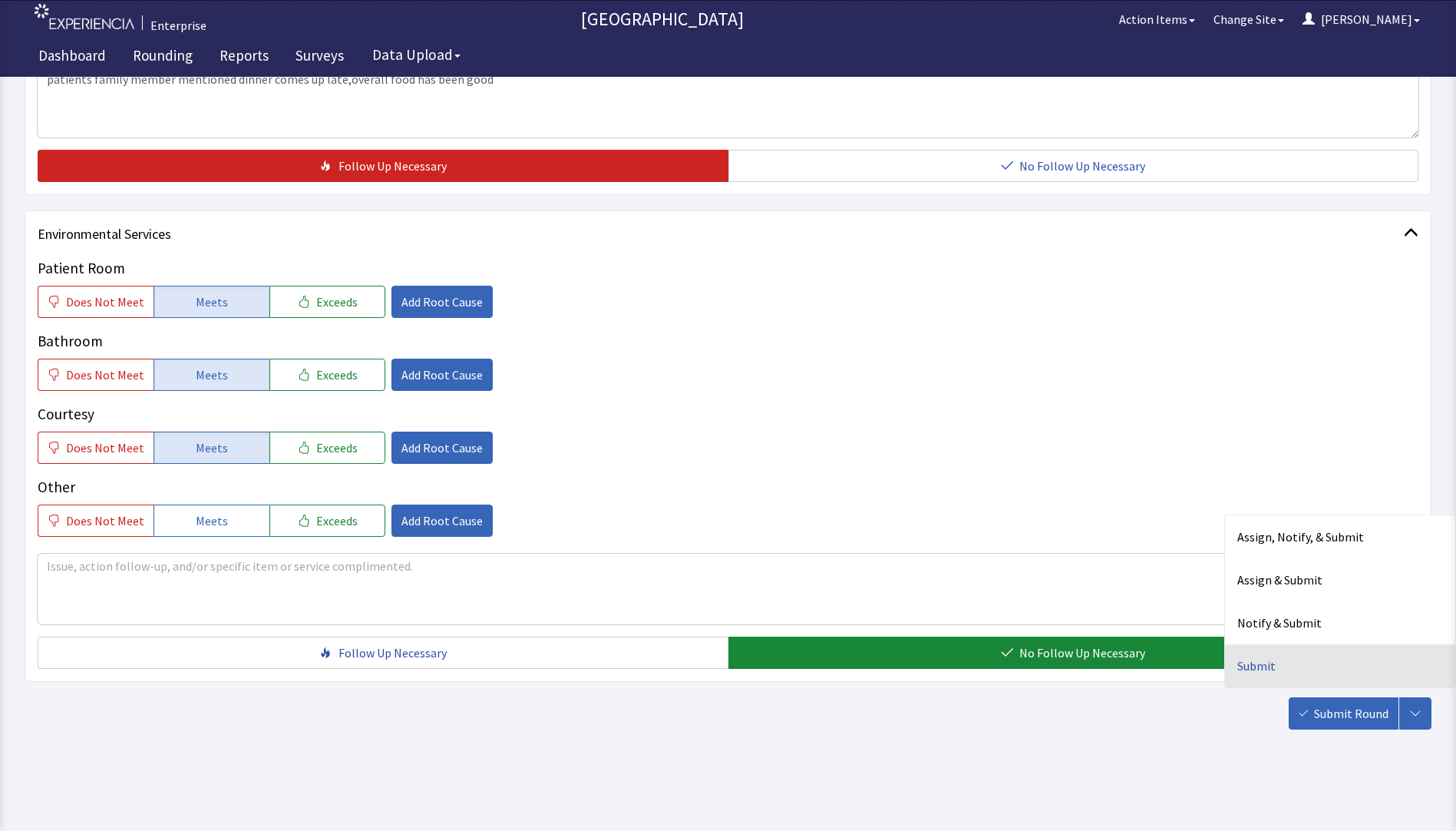
click at [1279, 661] on div "Submit" at bounding box center [1340, 665] width 230 height 43
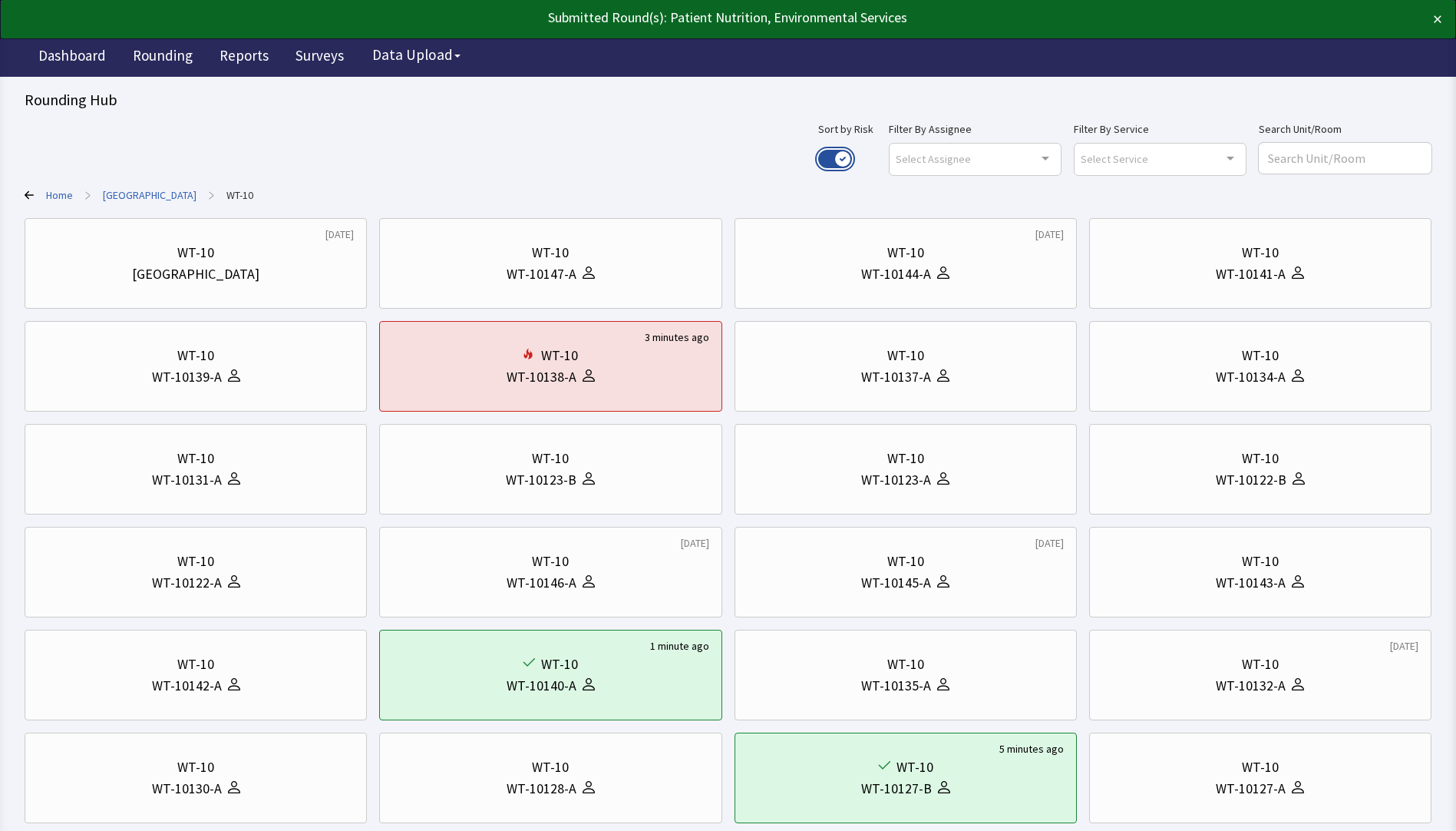
click at [852, 159] on button "Use setting" at bounding box center [835, 159] width 34 height 18
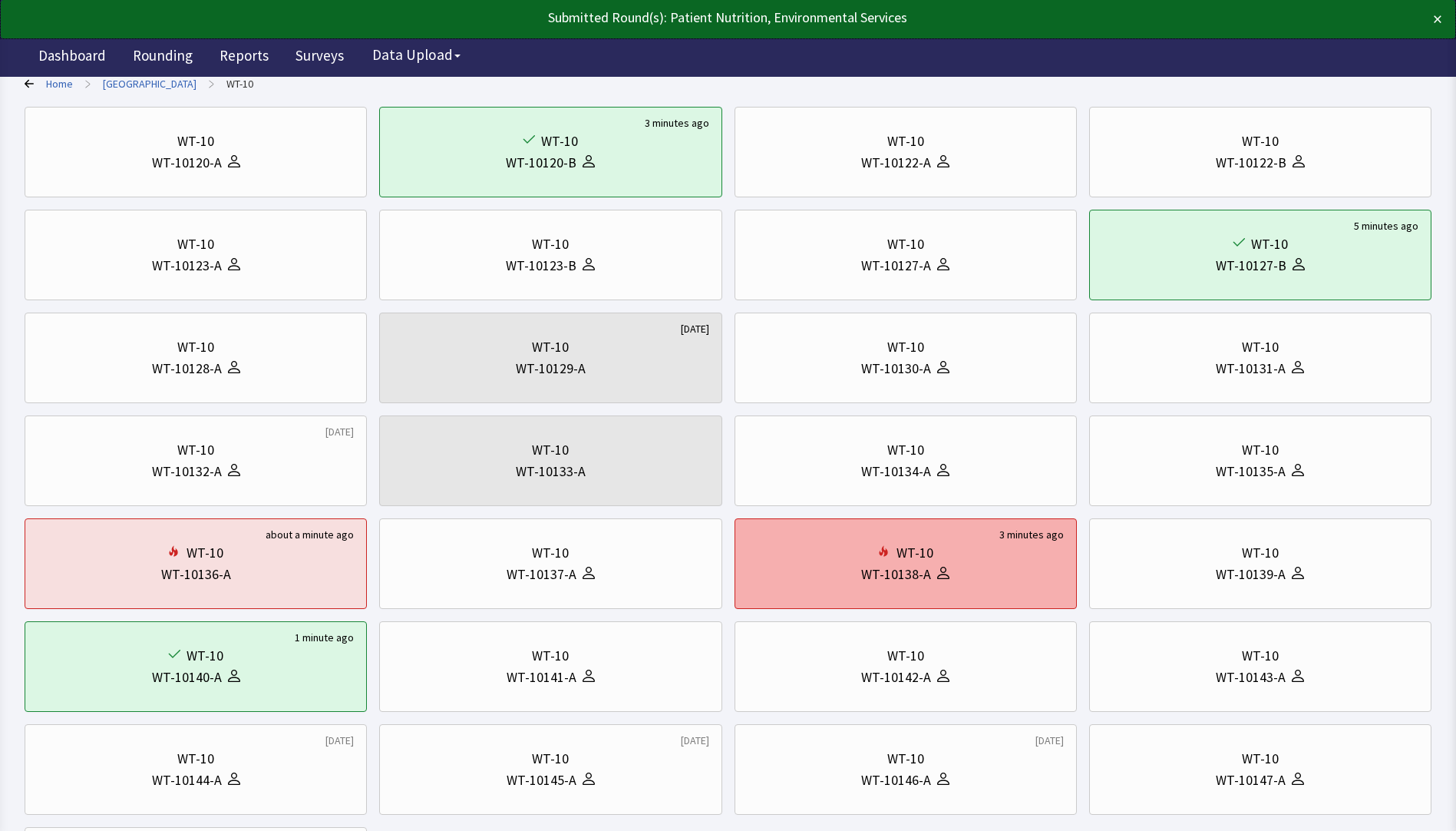
scroll to position [230, 0]
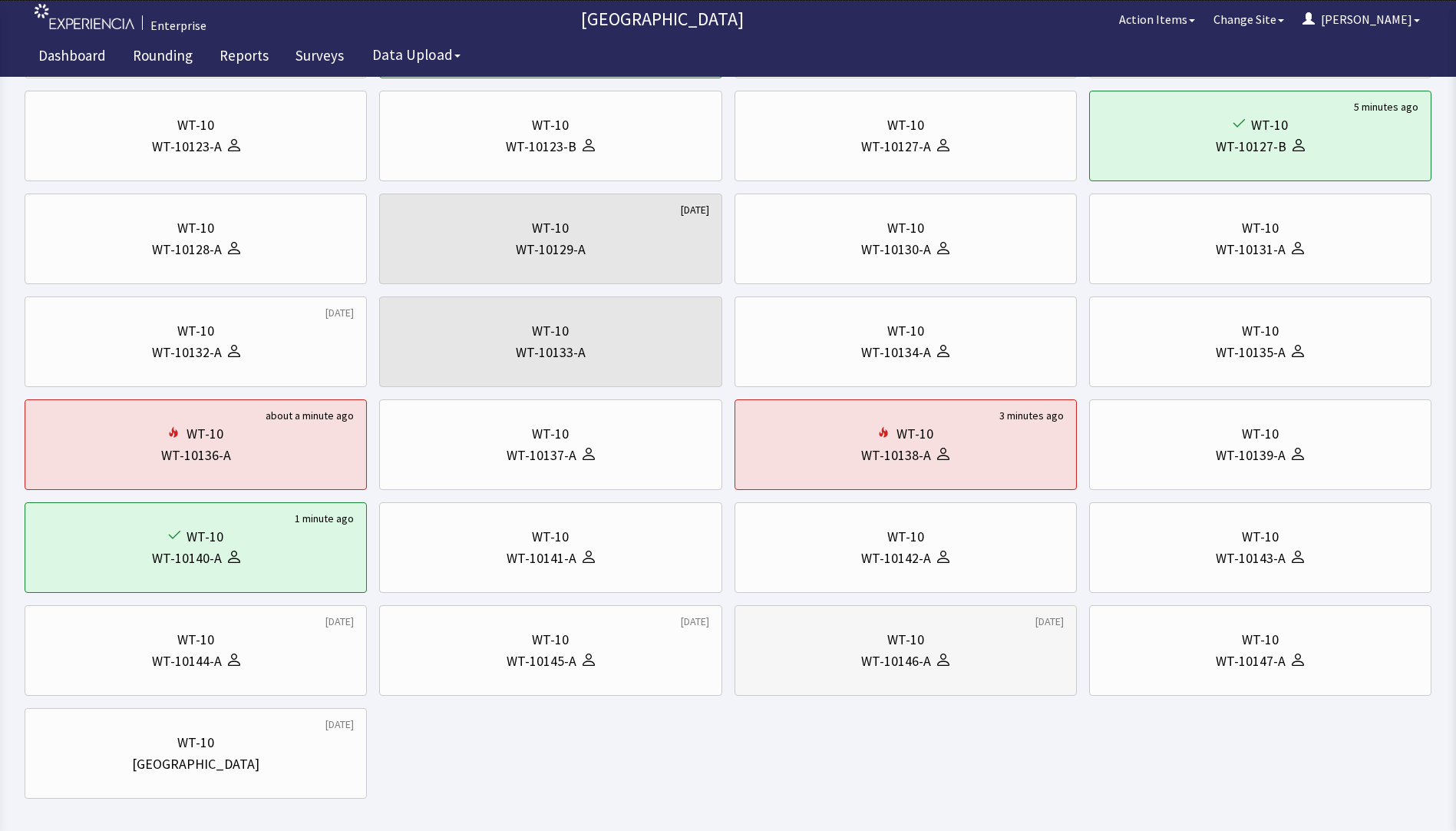
click at [884, 651] on div "WT-10146-A" at bounding box center [896, 661] width 70 height 21
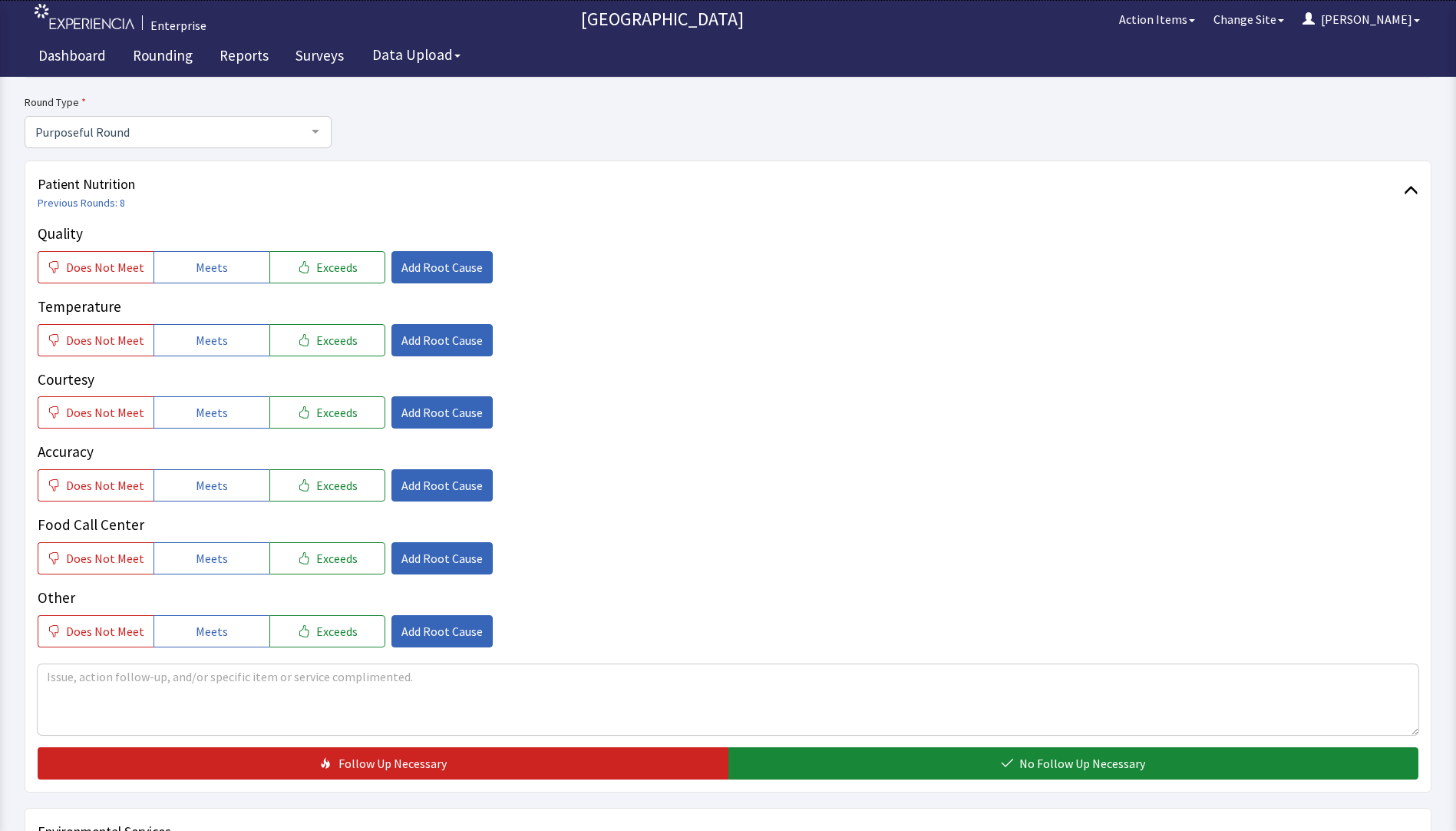
scroll to position [154, 0]
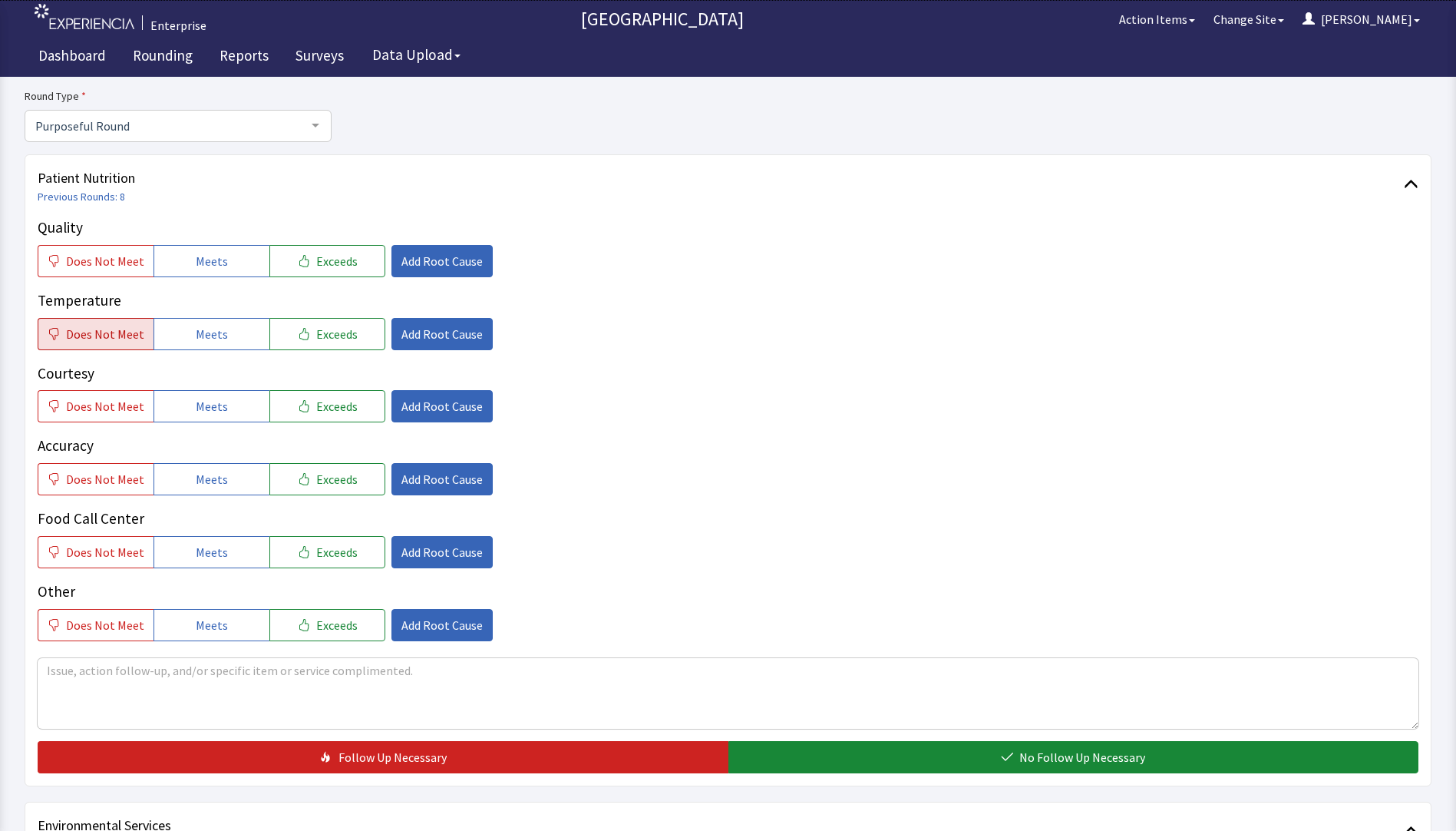
click at [111, 324] on button "Does Not Meet" at bounding box center [96, 334] width 116 height 32
click at [177, 261] on button "Meets" at bounding box center [212, 261] width 116 height 32
drag, startPoint x: 207, startPoint y: 407, endPoint x: 199, endPoint y: 453, distance: 46.7
click at [207, 412] on span "Meets" at bounding box center [211, 405] width 32 height 18
drag, startPoint x: 192, startPoint y: 485, endPoint x: 196, endPoint y: 528, distance: 43.2
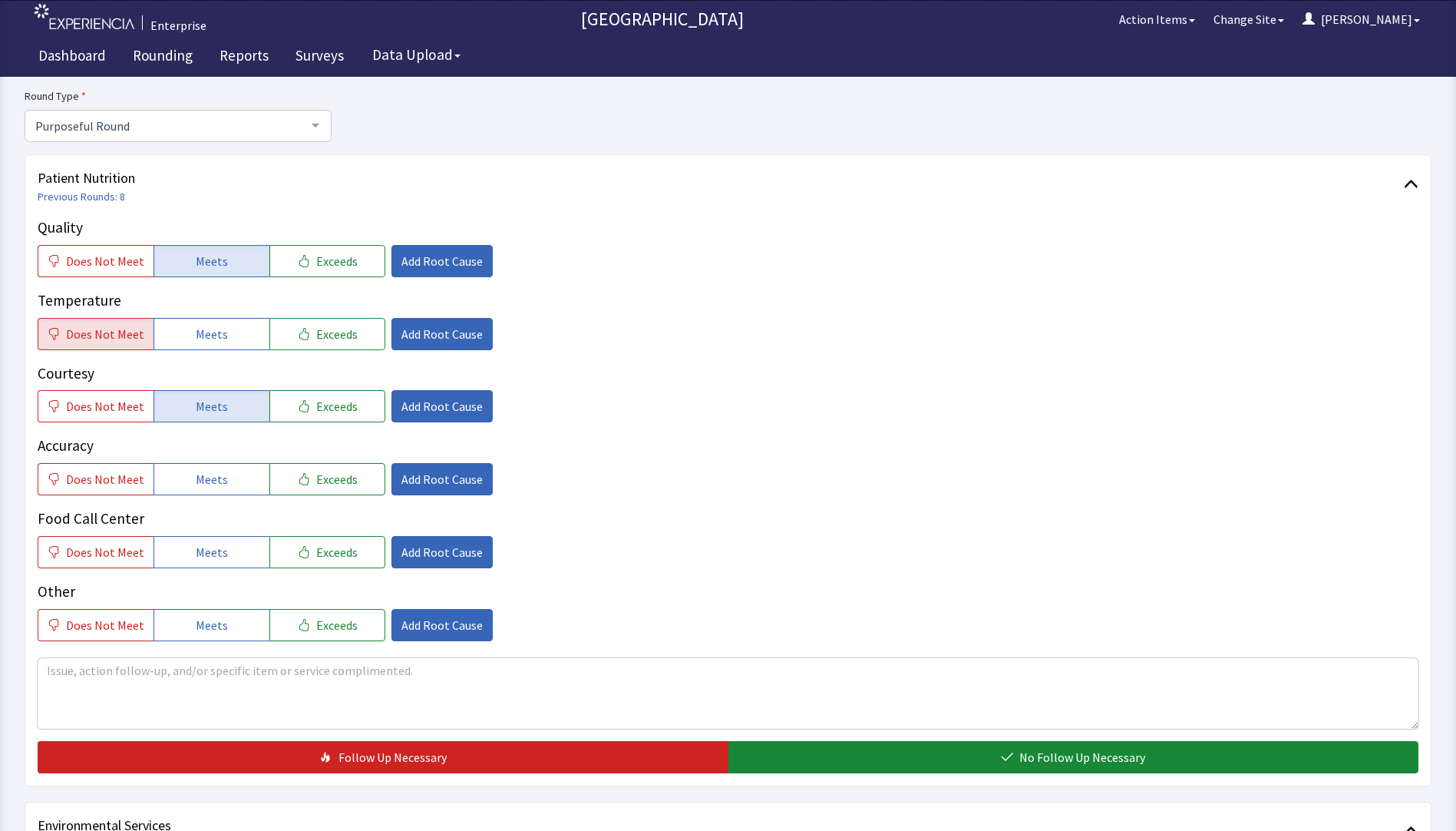
click at [194, 496] on button "Meets" at bounding box center [212, 478] width 116 height 32
drag, startPoint x: 196, startPoint y: 544, endPoint x: 296, endPoint y: 411, distance: 166.4
click at [199, 540] on button "Meets" at bounding box center [212, 551] width 116 height 32
click at [427, 330] on span "Add Root Cause" at bounding box center [442, 334] width 82 height 18
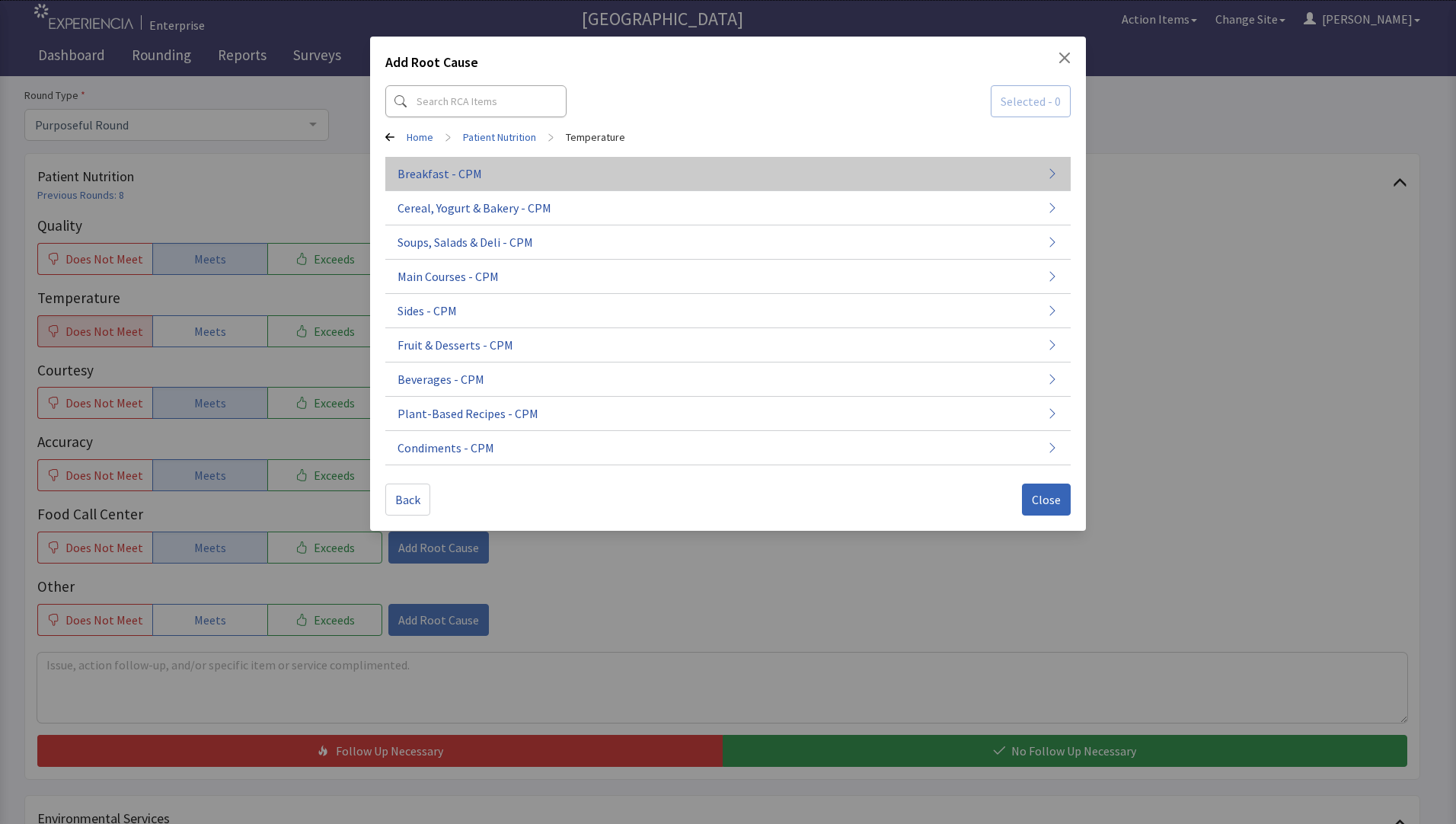
click at [474, 167] on span "Breakfast - CPM" at bounding box center [439, 173] width 85 height 18
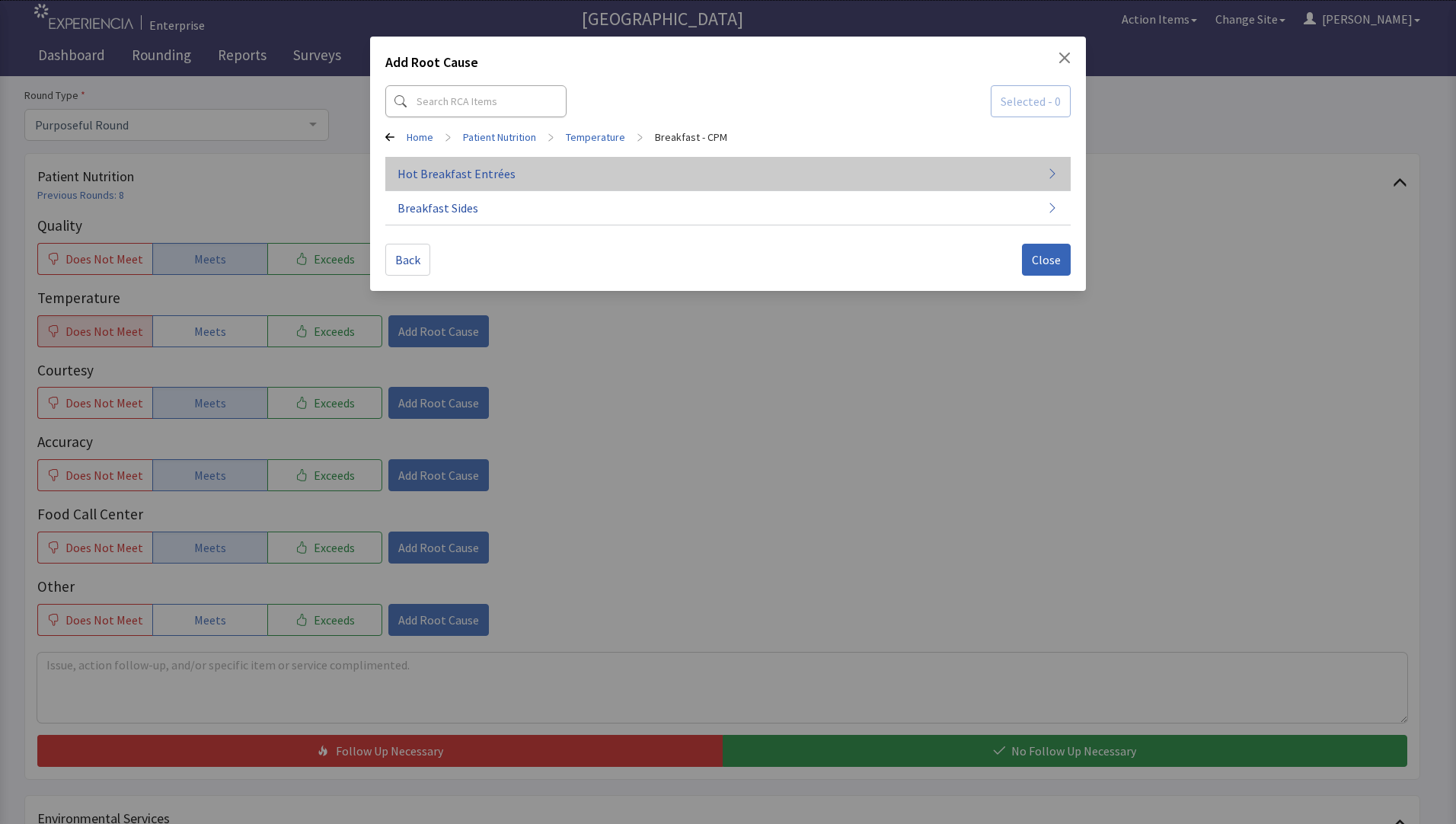
click at [505, 171] on span "Hot Breakfast Entrées" at bounding box center [457, 173] width 118 height 18
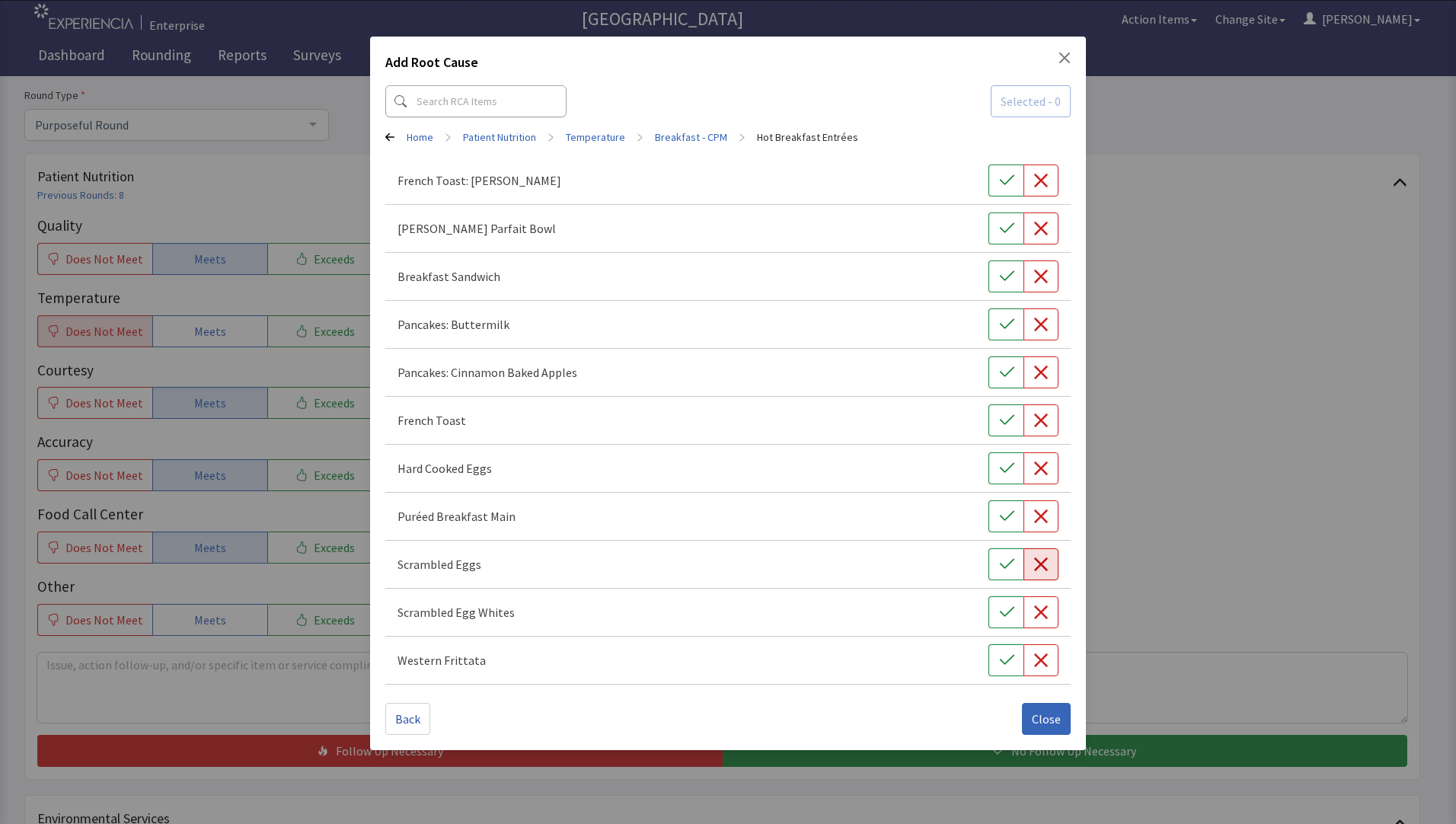
click at [1038, 568] on icon "button" at bounding box center [1042, 565] width 14 height 14
click at [1051, 720] on span "Close" at bounding box center [1046, 718] width 29 height 18
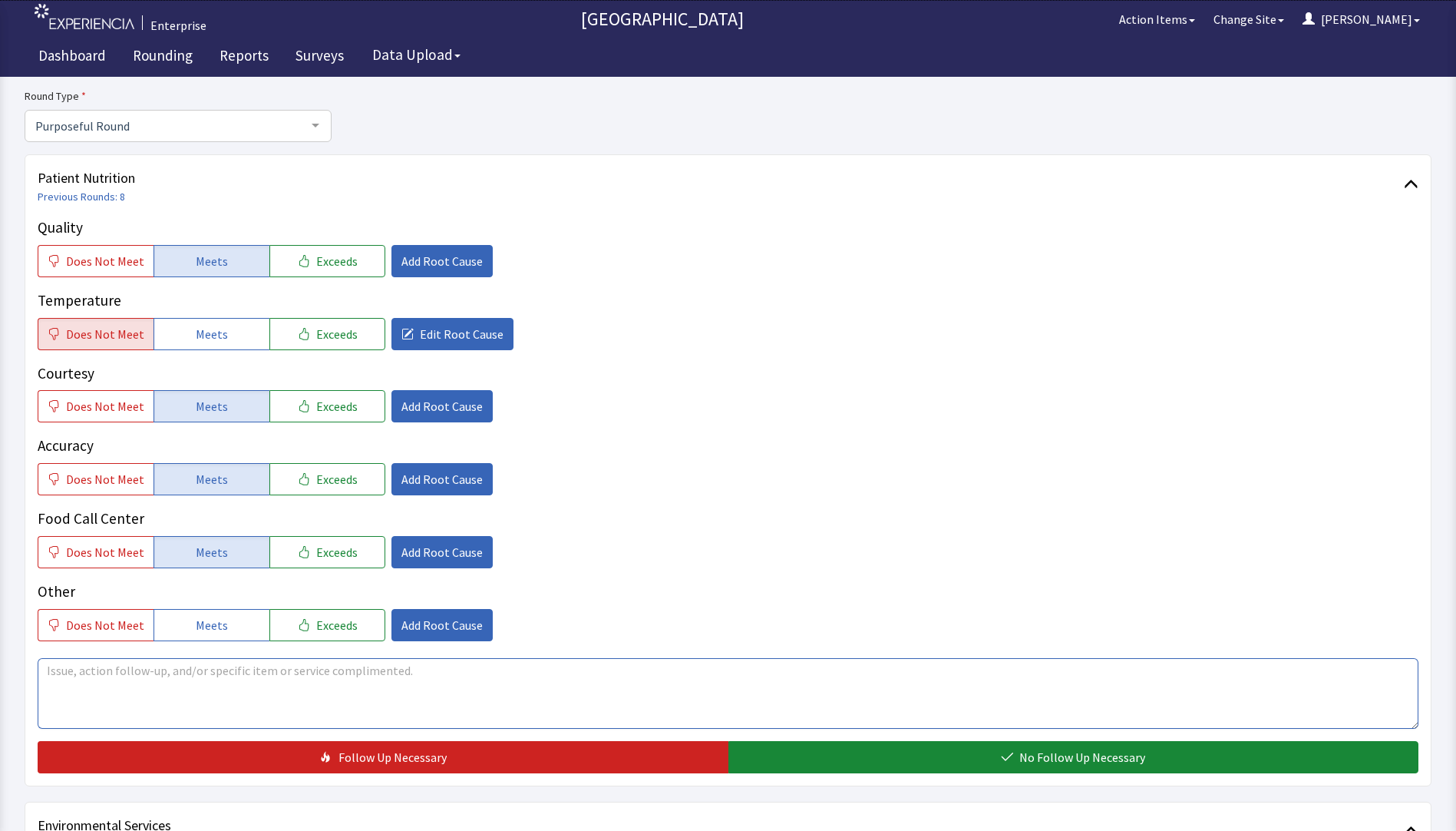
click at [90, 672] on textarea at bounding box center [728, 694] width 1381 height 71
drag, startPoint x: 46, startPoint y: 668, endPoint x: 167, endPoint y: 673, distance: 121.1
click at [167, 673] on textarea "eggs always cold." at bounding box center [728, 694] width 1381 height 71
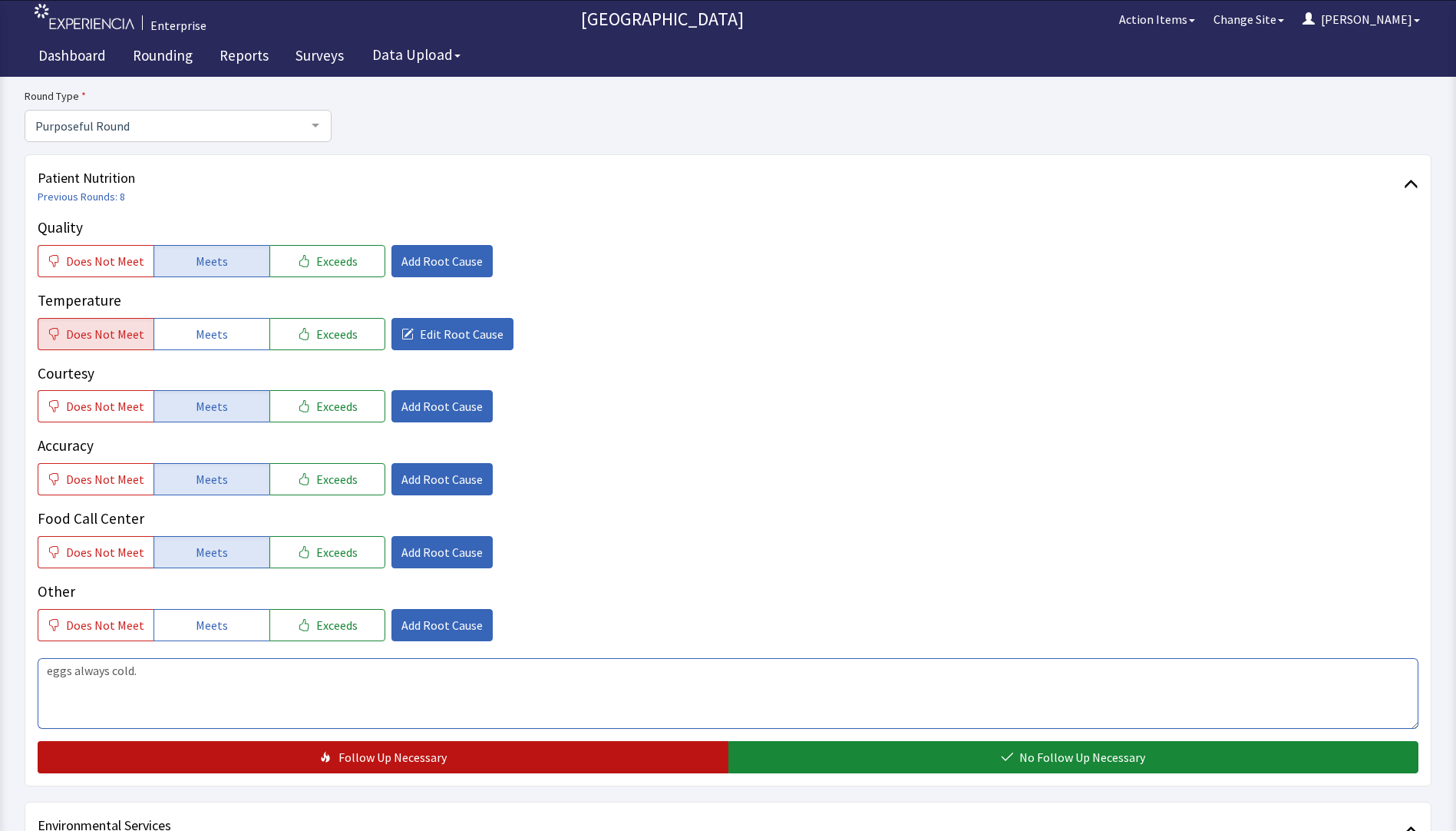
type textarea "eggs always cold."
drag, startPoint x: 279, startPoint y: 754, endPoint x: 309, endPoint y: 743, distance: 32.0
click at [280, 754] on button "Follow Up Necessary" at bounding box center [383, 756] width 691 height 32
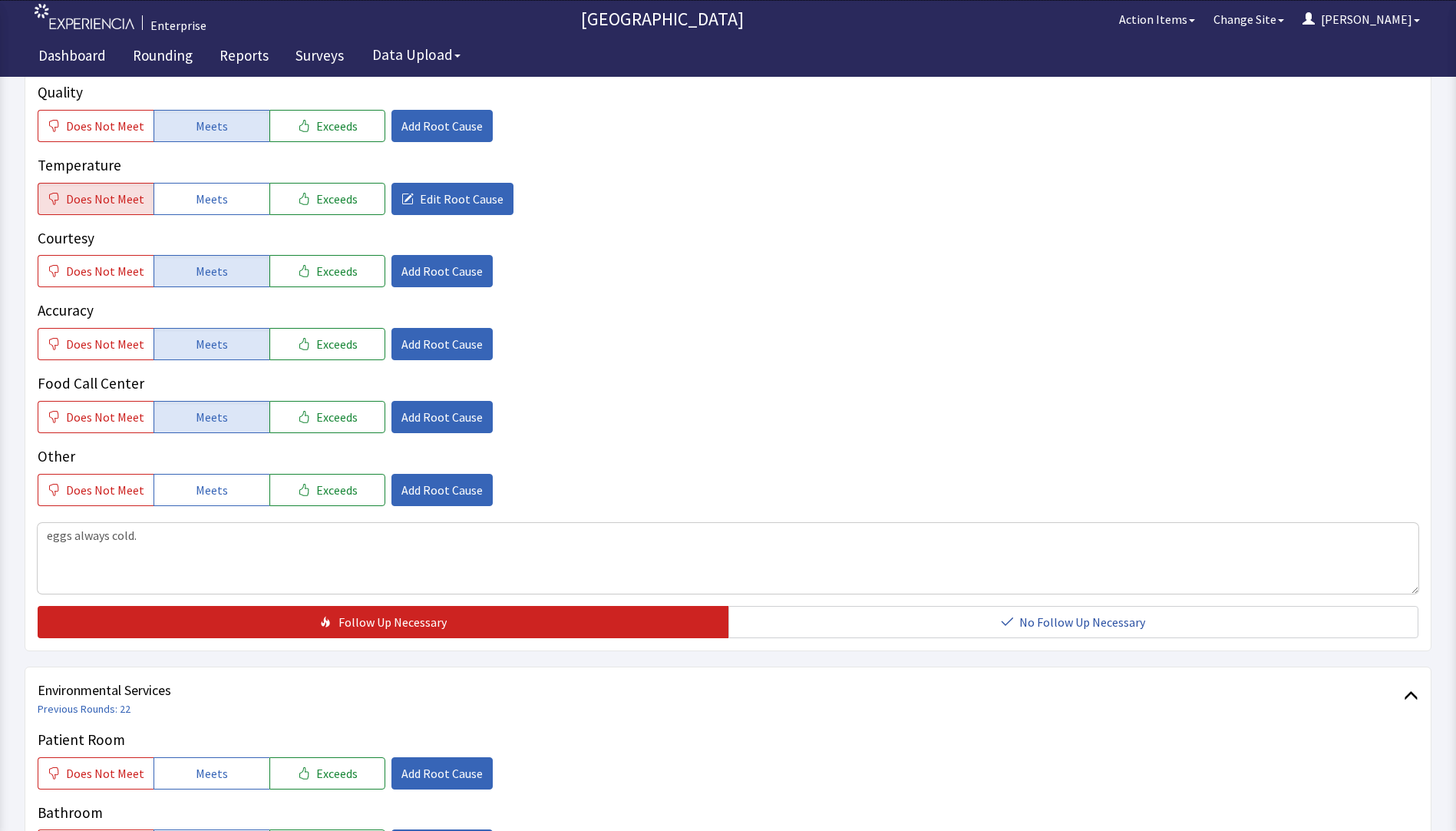
scroll to position [461, 0]
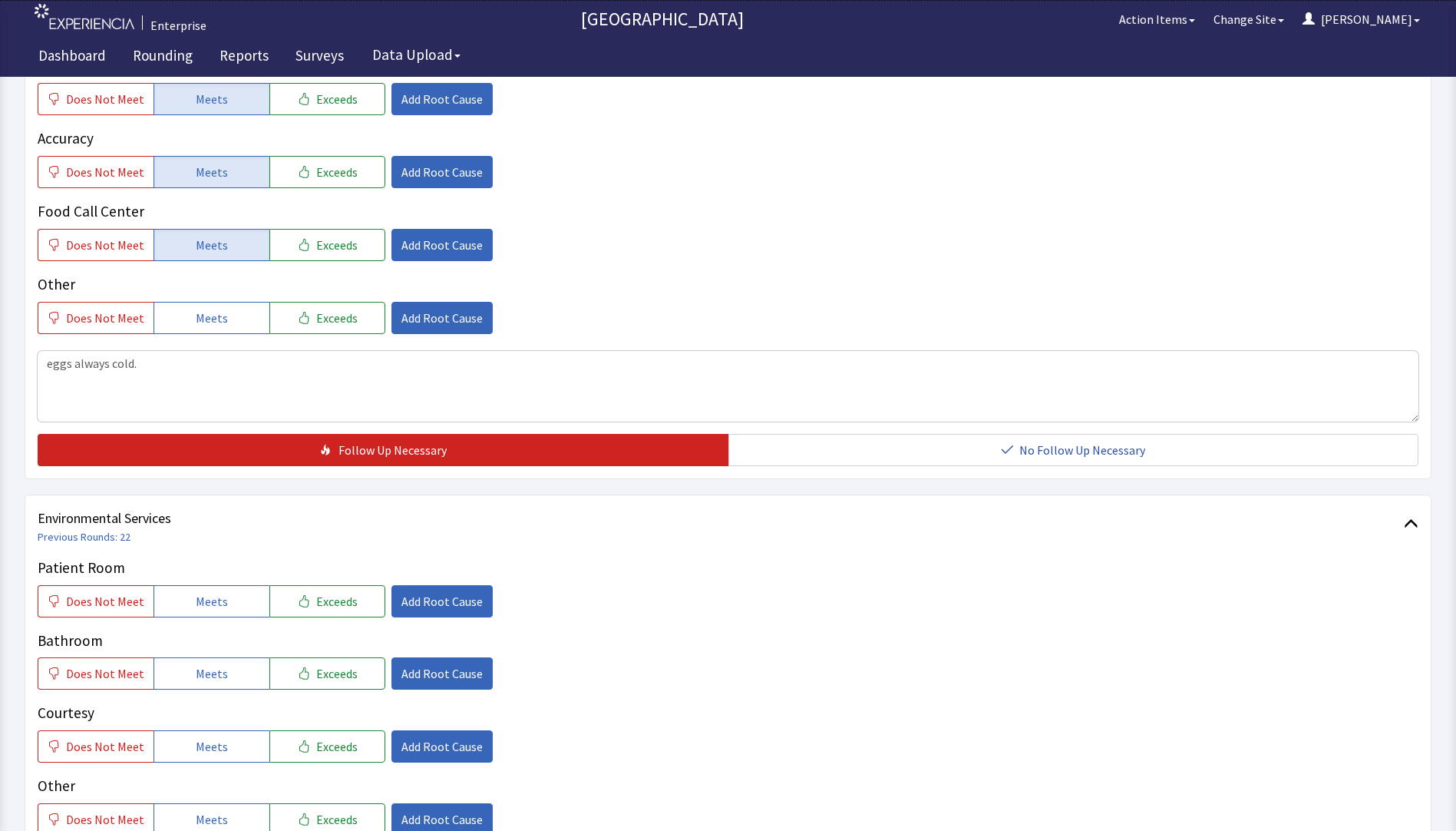
drag, startPoint x: 200, startPoint y: 608, endPoint x: 193, endPoint y: 644, distance: 36.7
click at [200, 607] on span "Meets" at bounding box center [211, 601] width 32 height 18
click at [196, 670] on span "Meets" at bounding box center [211, 673] width 32 height 18
drag, startPoint x: 196, startPoint y: 742, endPoint x: 259, endPoint y: 738, distance: 63.1
click at [200, 742] on span "Meets" at bounding box center [211, 745] width 32 height 18
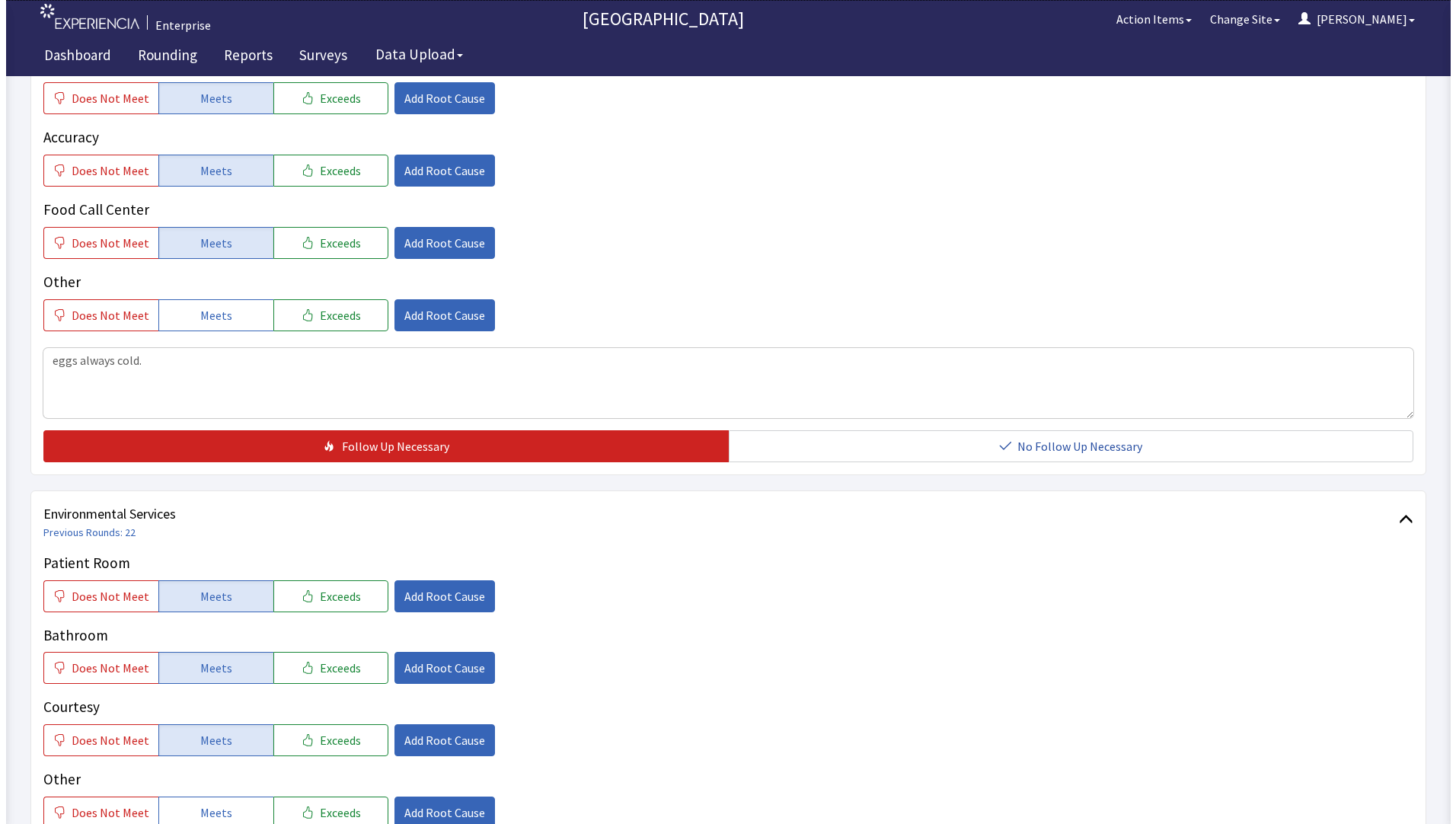
scroll to position [753, 0]
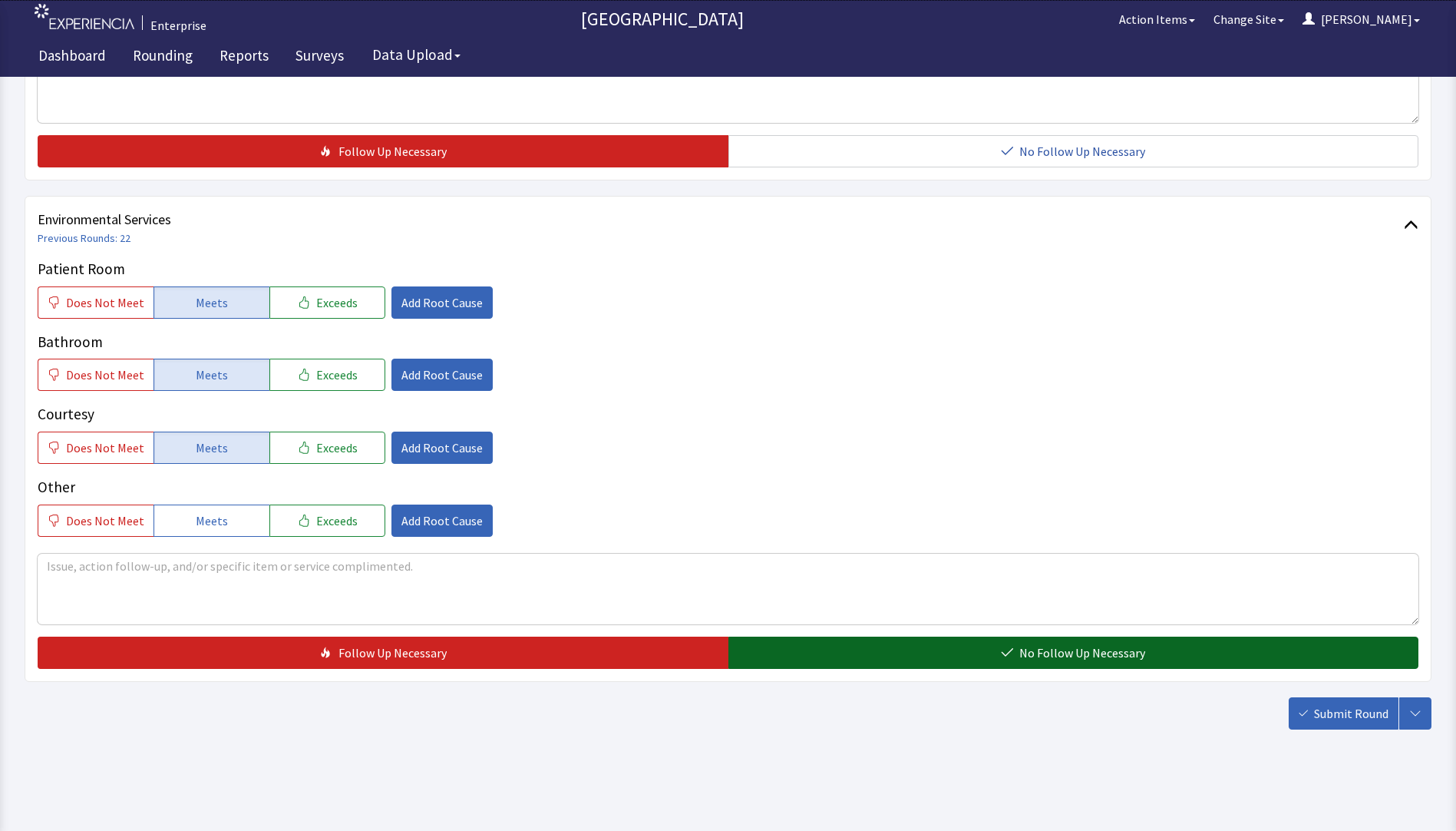
click at [987, 653] on button "No Follow Up Necessary" at bounding box center [1074, 652] width 691 height 32
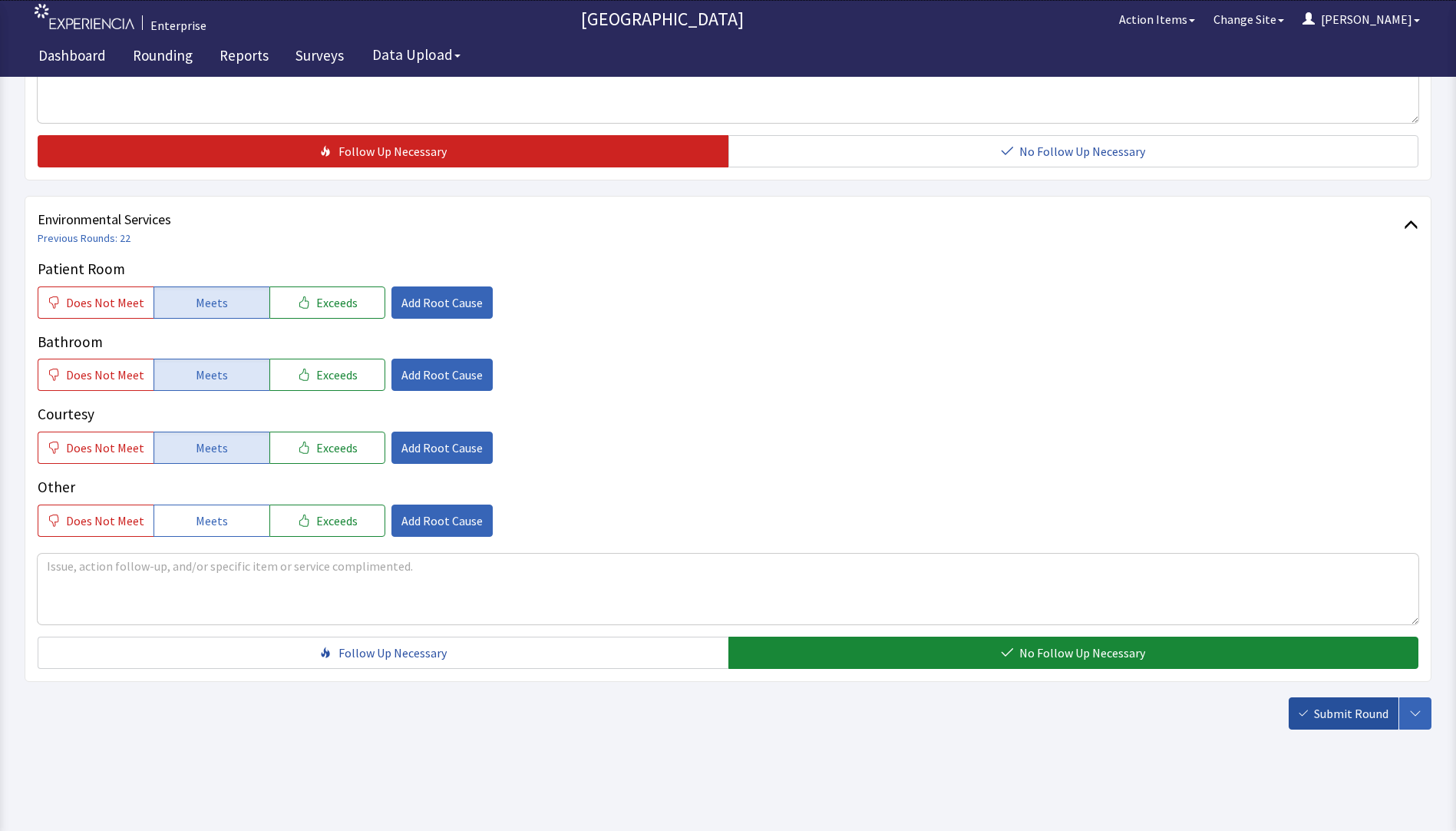
click at [1353, 716] on span "Submit Round" at bounding box center [1352, 712] width 75 height 18
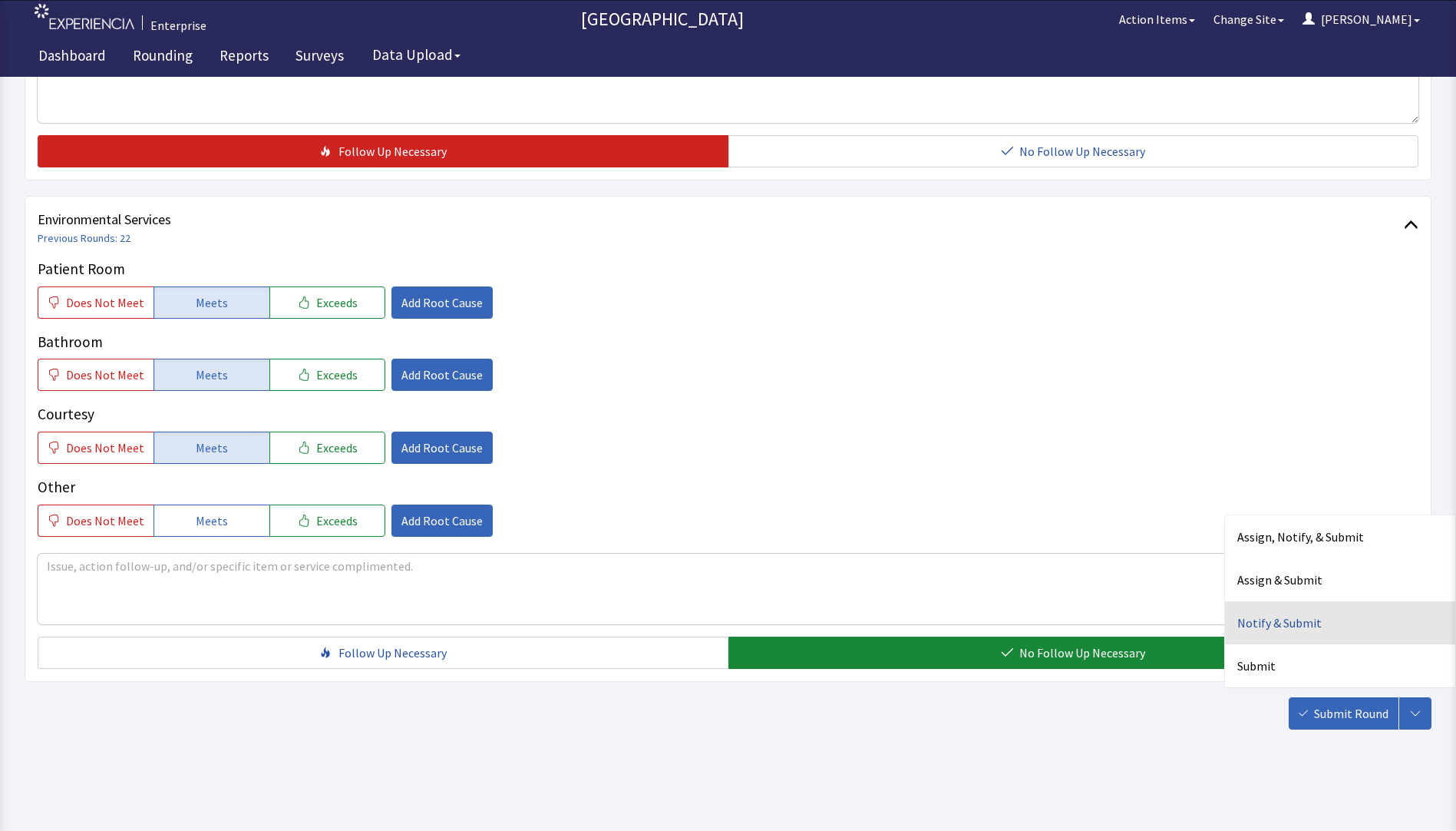
click at [1280, 628] on div "Notify & Submit" at bounding box center [1340, 622] width 230 height 43
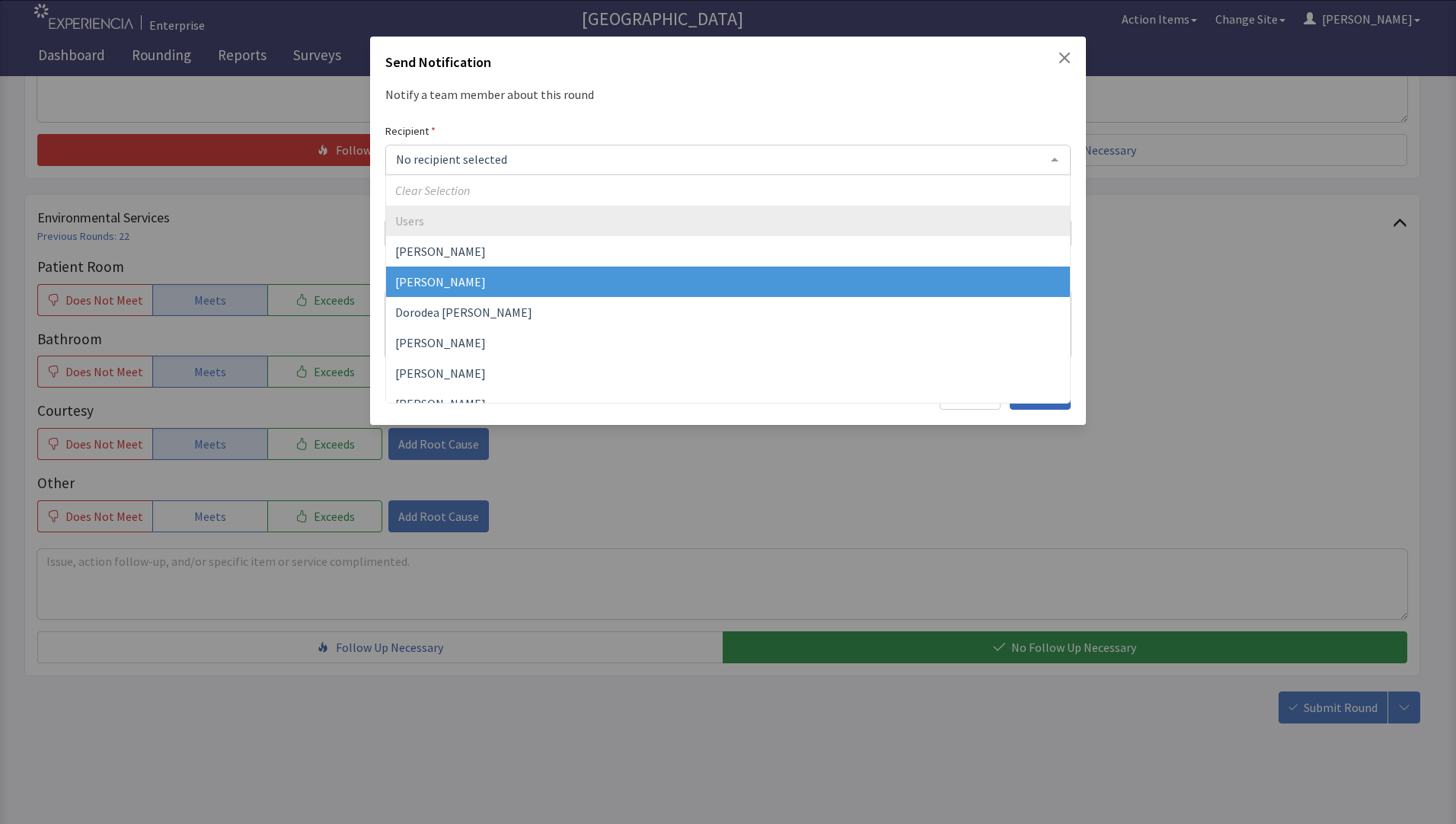
click at [445, 280] on span "[PERSON_NAME]" at bounding box center [440, 282] width 90 height 16
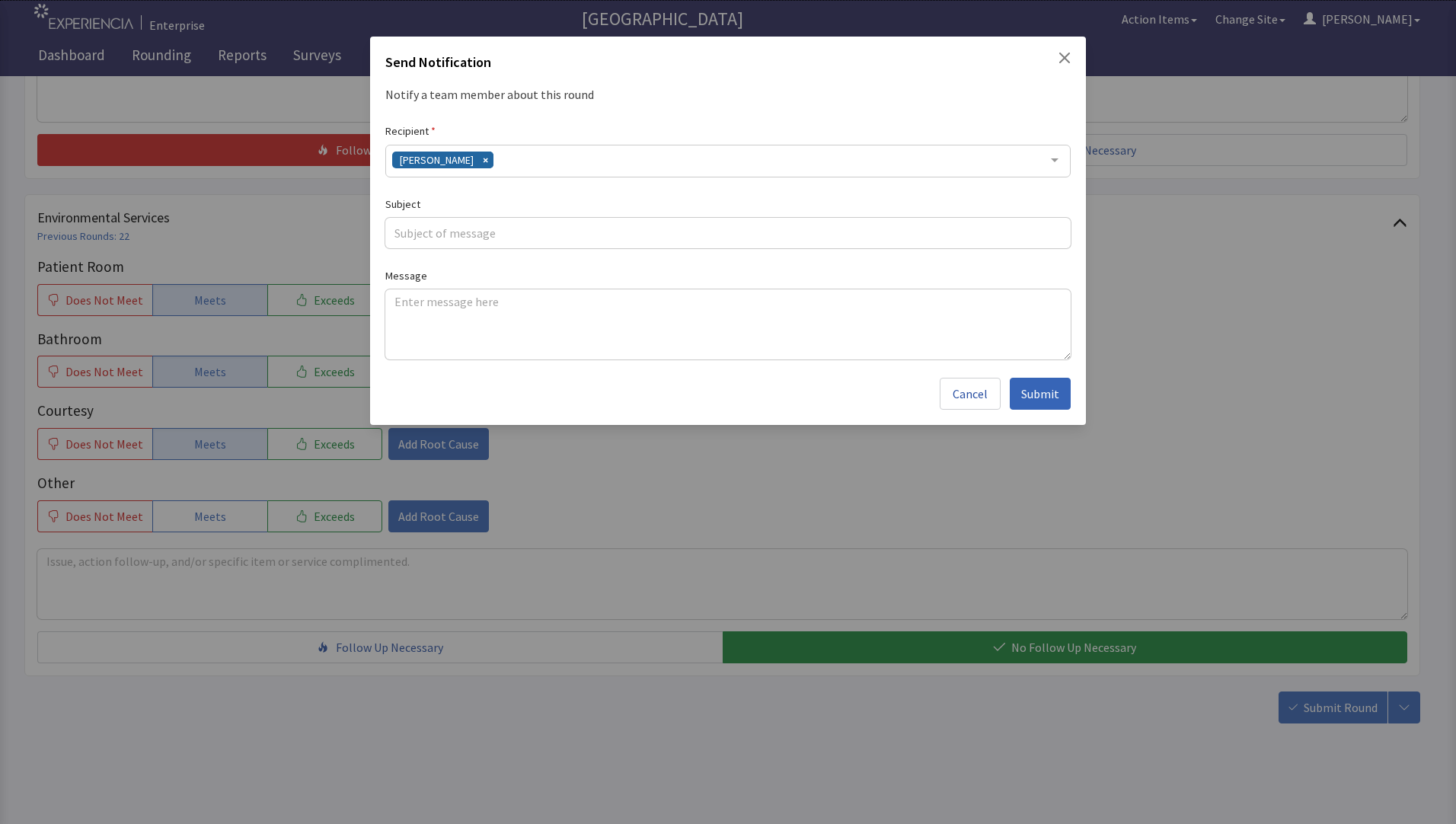
click at [520, 157] on div "[PERSON_NAME]" at bounding box center [728, 161] width 686 height 33
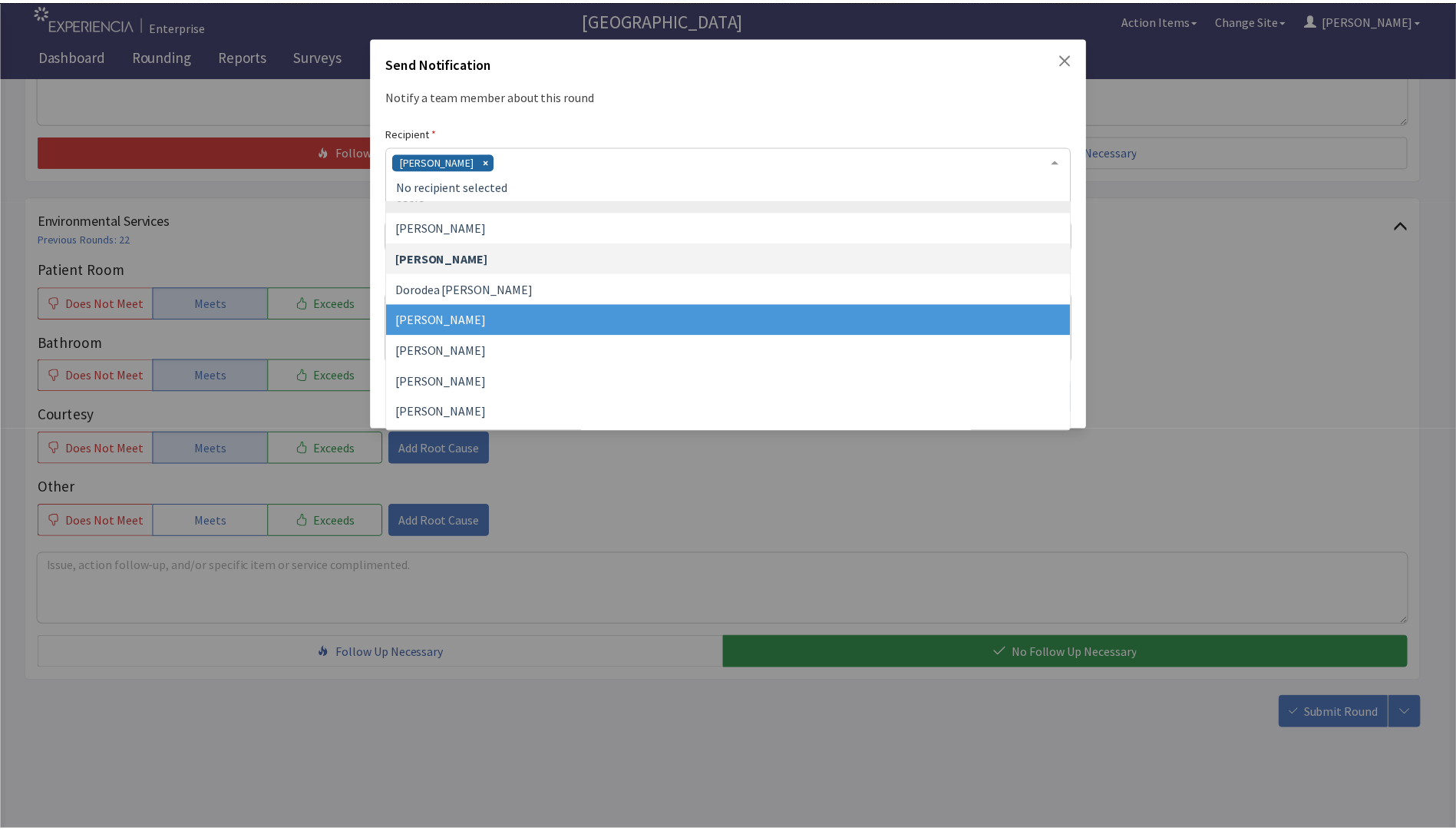
scroll to position [77, 0]
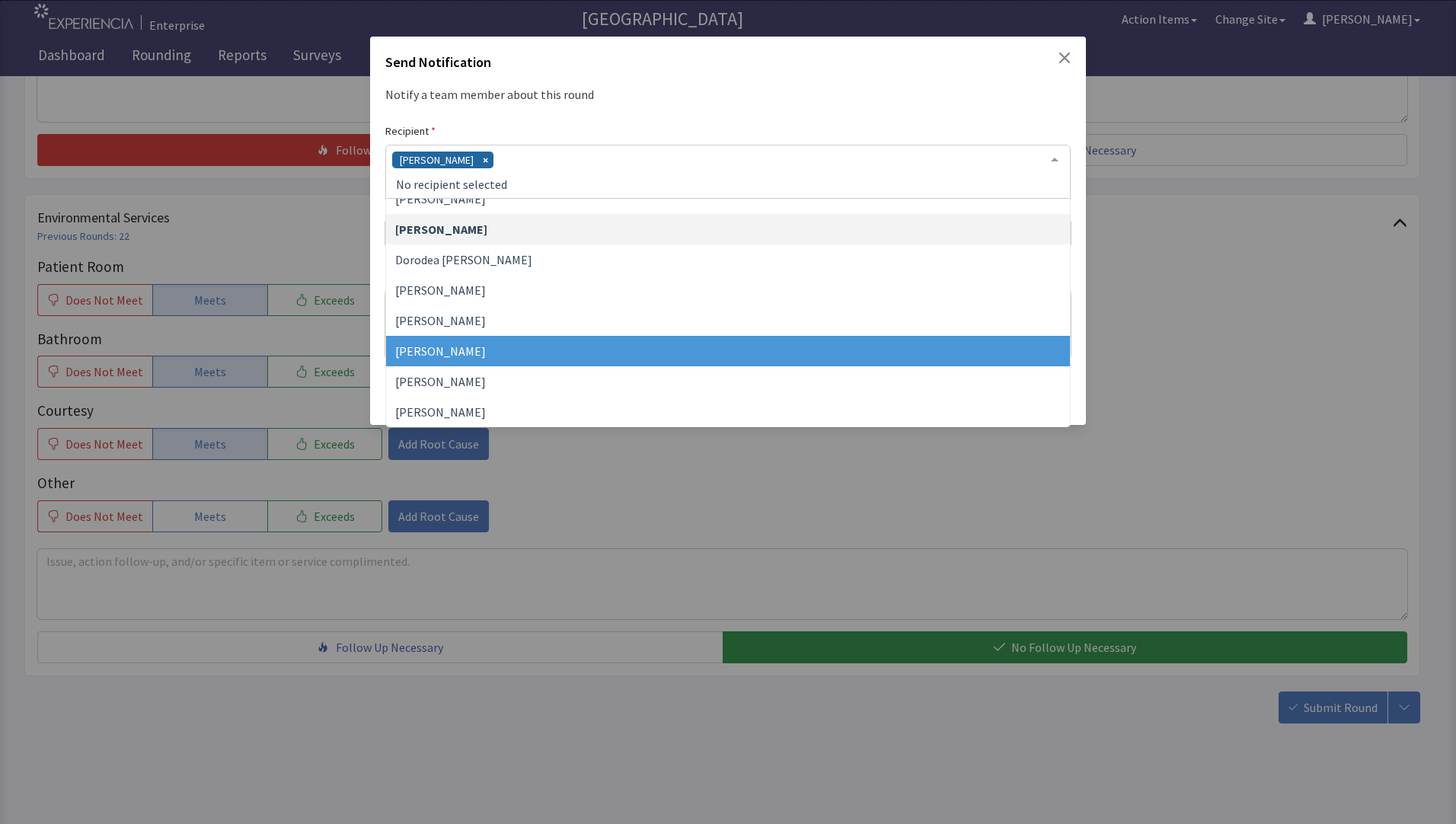
click at [479, 361] on span "[PERSON_NAME]" at bounding box center [728, 350] width 684 height 30
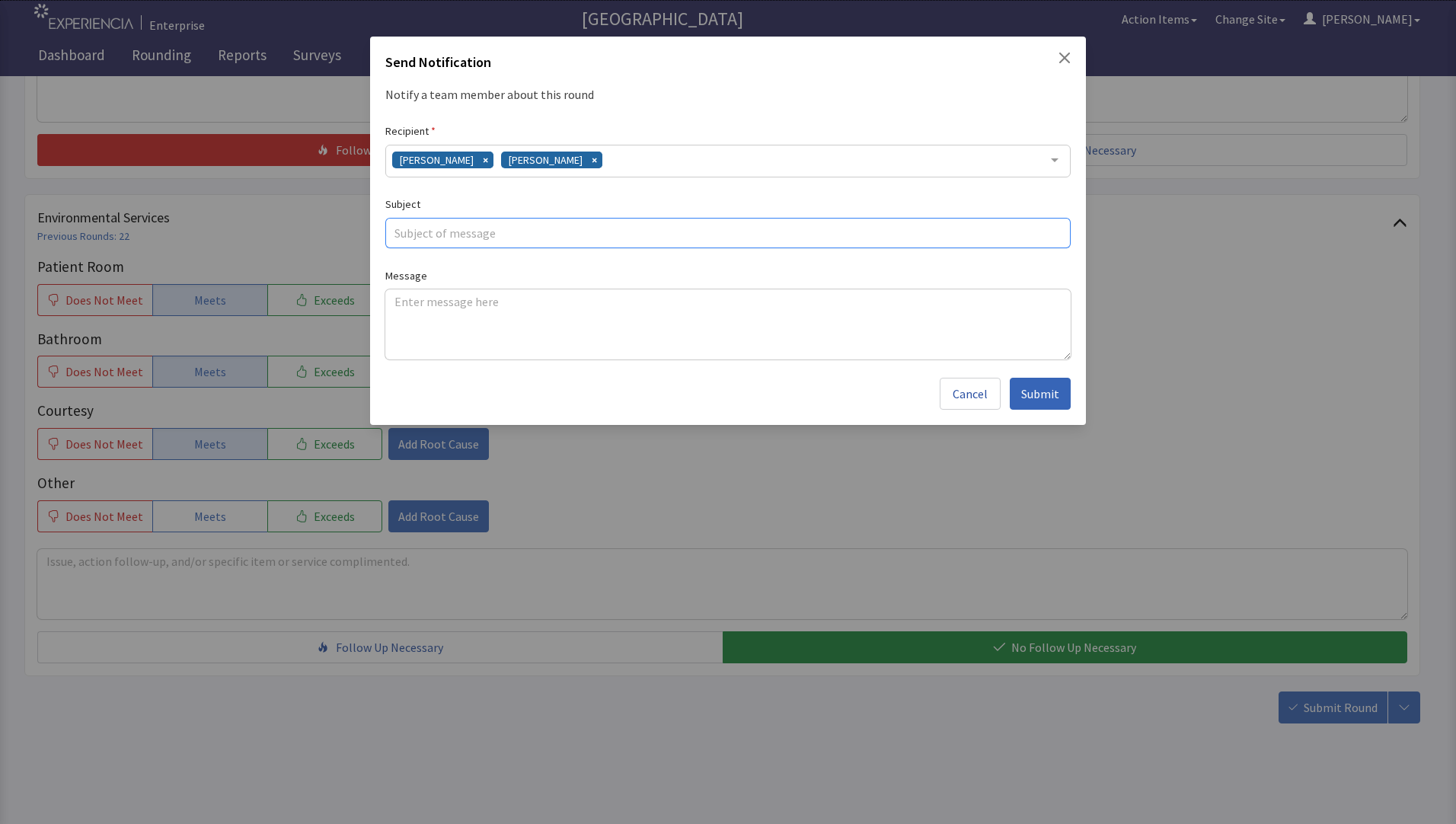
click at [432, 231] on input "text" at bounding box center [728, 233] width 686 height 30
type input "cold eggs"
click at [402, 300] on textarea at bounding box center [728, 324] width 686 height 70
paste textarea "eggs always cold."
type textarea "eggs always cold."
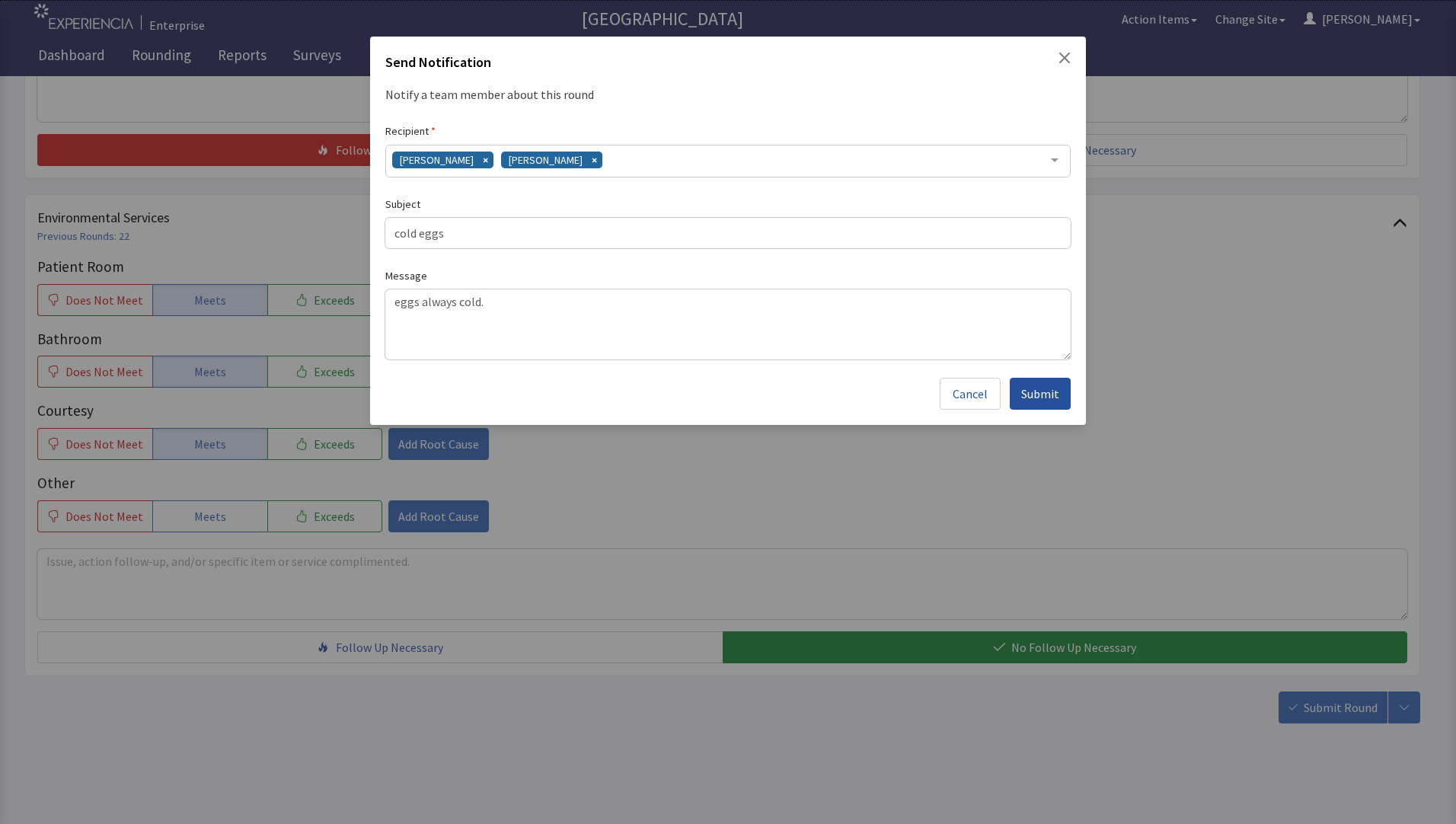
click at [1029, 393] on span "Submit" at bounding box center [1040, 393] width 38 height 18
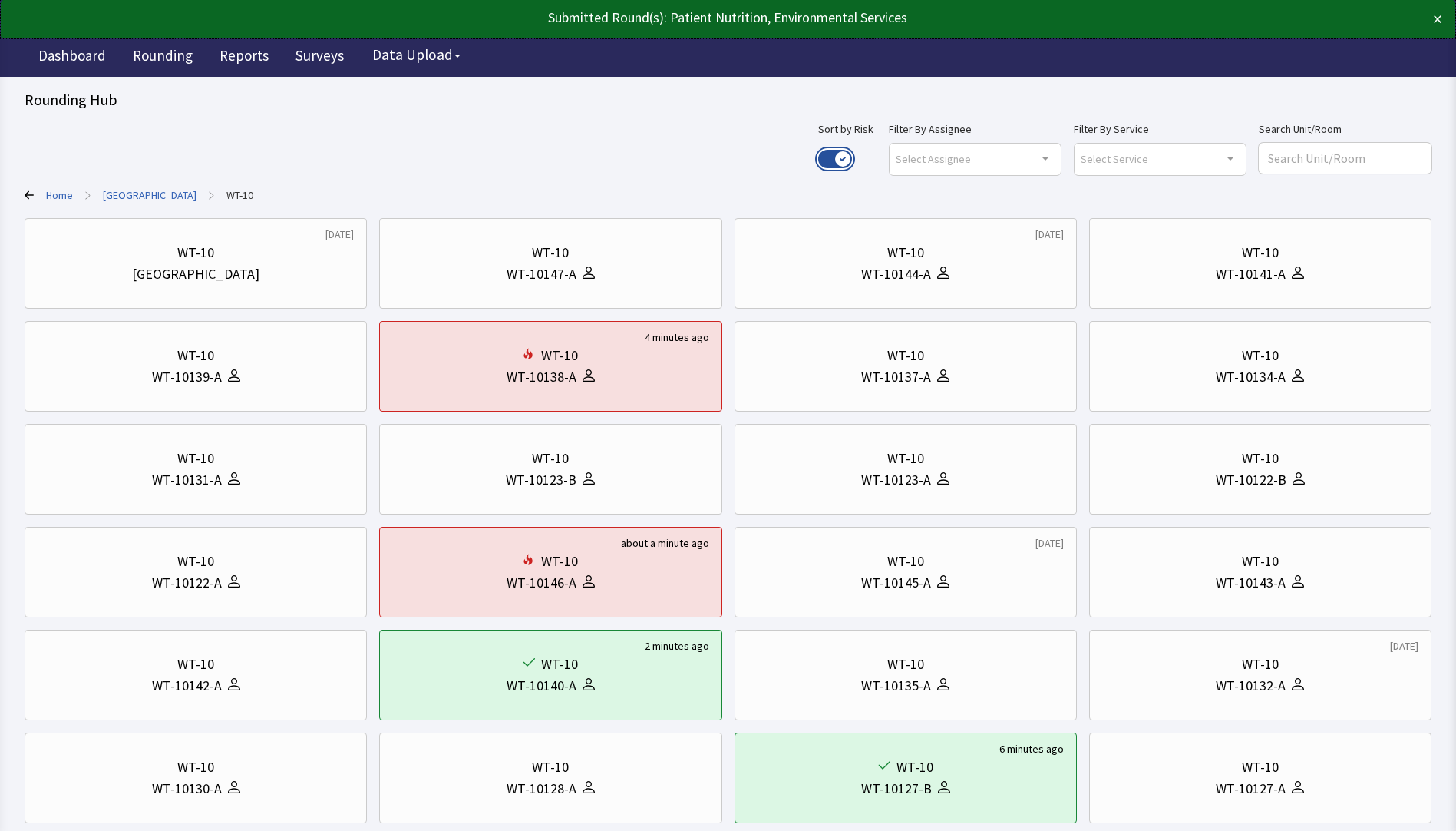
click at [852, 157] on button "Use setting" at bounding box center [835, 159] width 34 height 18
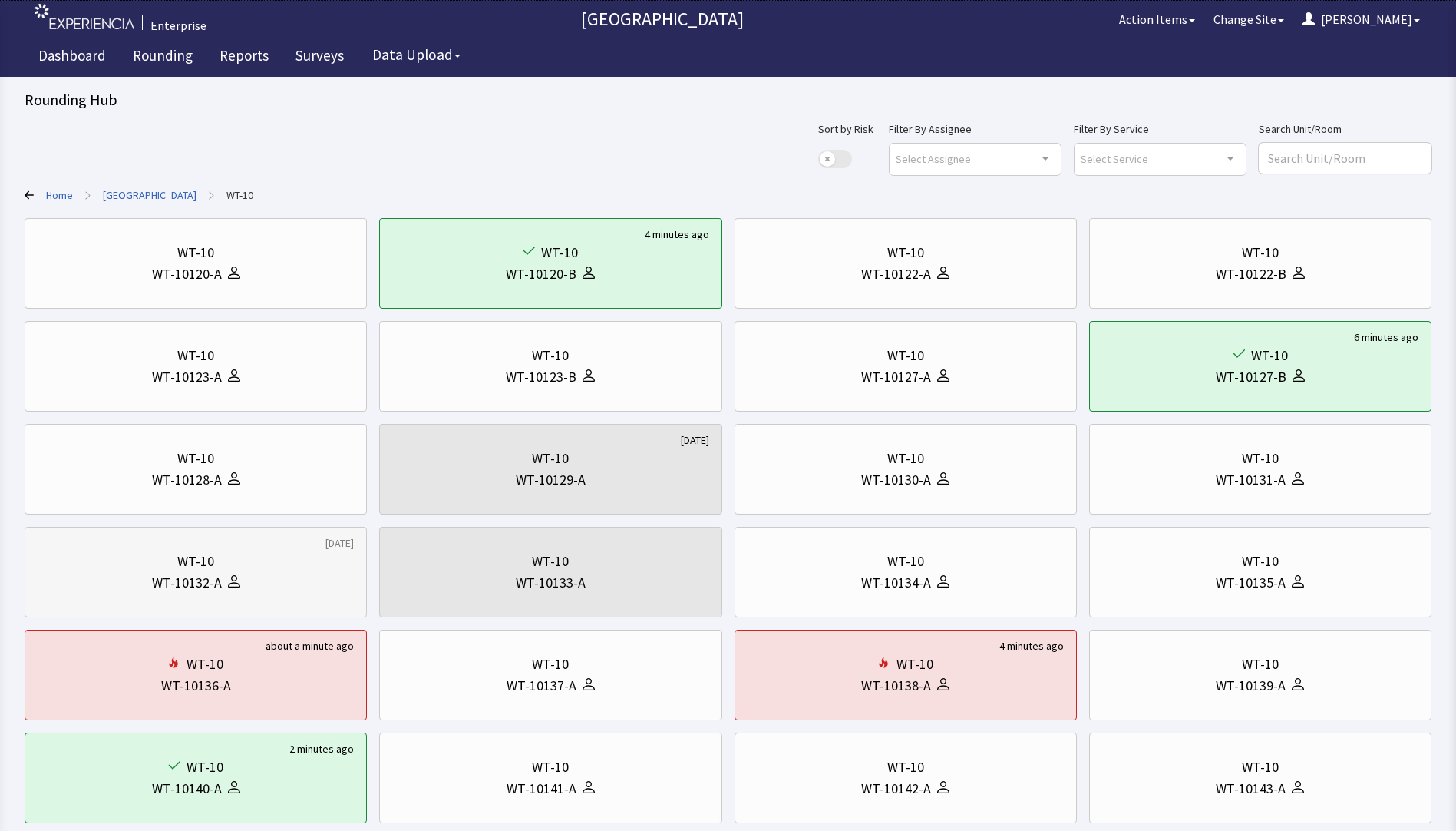
click at [247, 577] on div "WT-10132-A" at bounding box center [196, 582] width 316 height 21
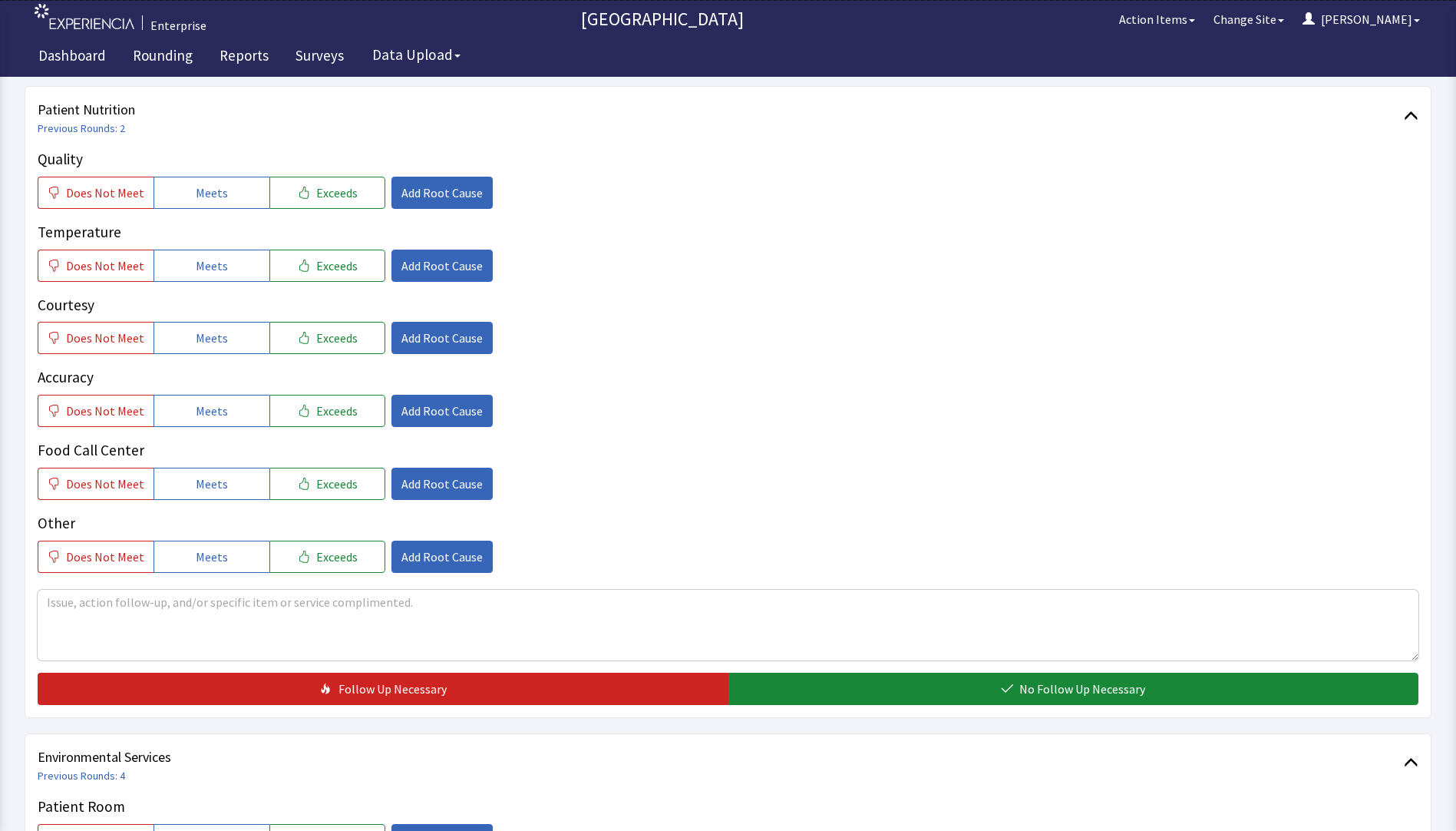
scroll to position [230, 0]
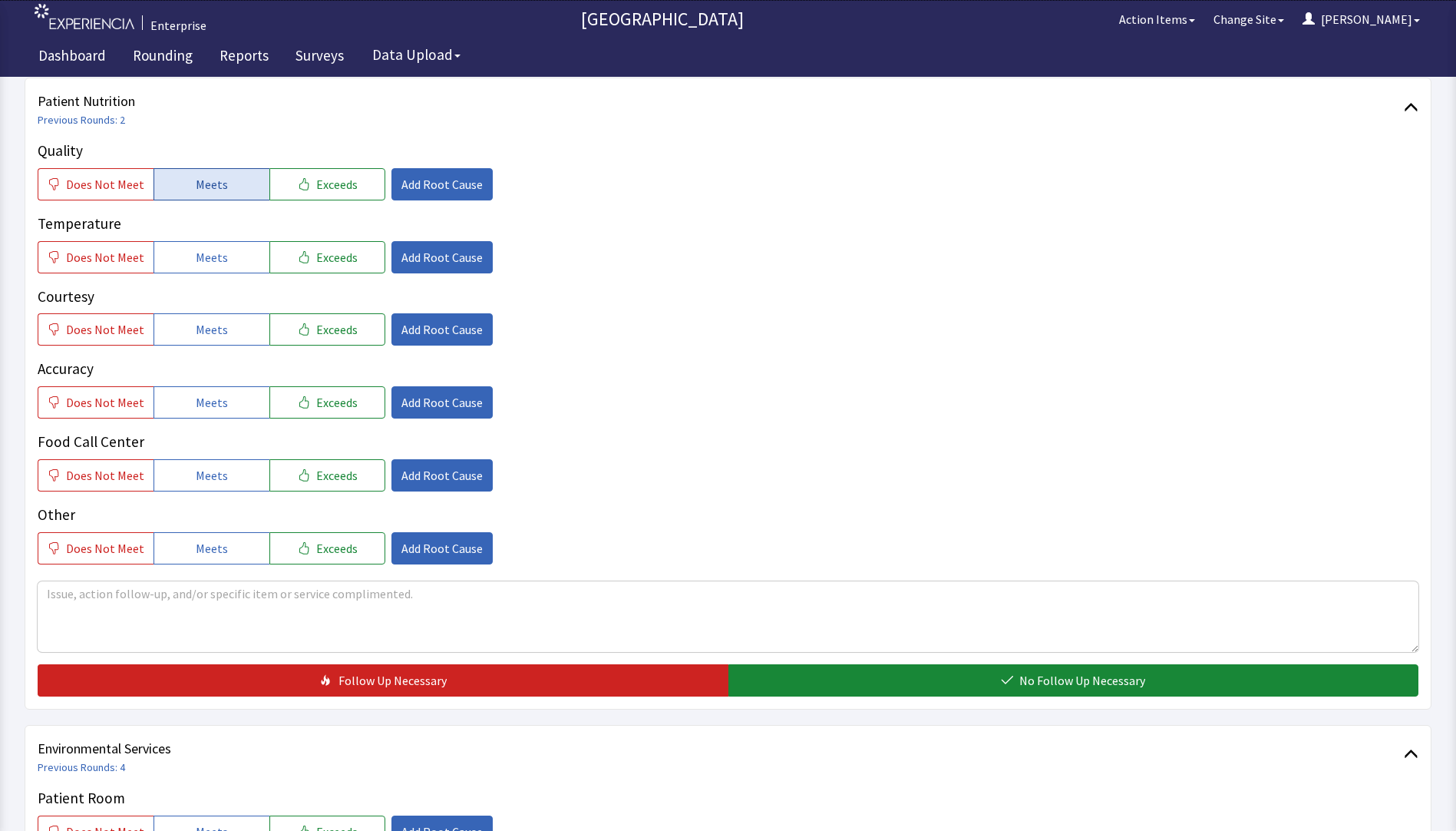
drag, startPoint x: 218, startPoint y: 185, endPoint x: 216, endPoint y: 234, distance: 49.0
click at [218, 186] on span "Meets" at bounding box center [211, 184] width 32 height 18
drag, startPoint x: 215, startPoint y: 249, endPoint x: 210, endPoint y: 309, distance: 60.2
click at [214, 258] on span "Meets" at bounding box center [211, 257] width 32 height 18
drag, startPoint x: 207, startPoint y: 325, endPoint x: 214, endPoint y: 359, distance: 34.7
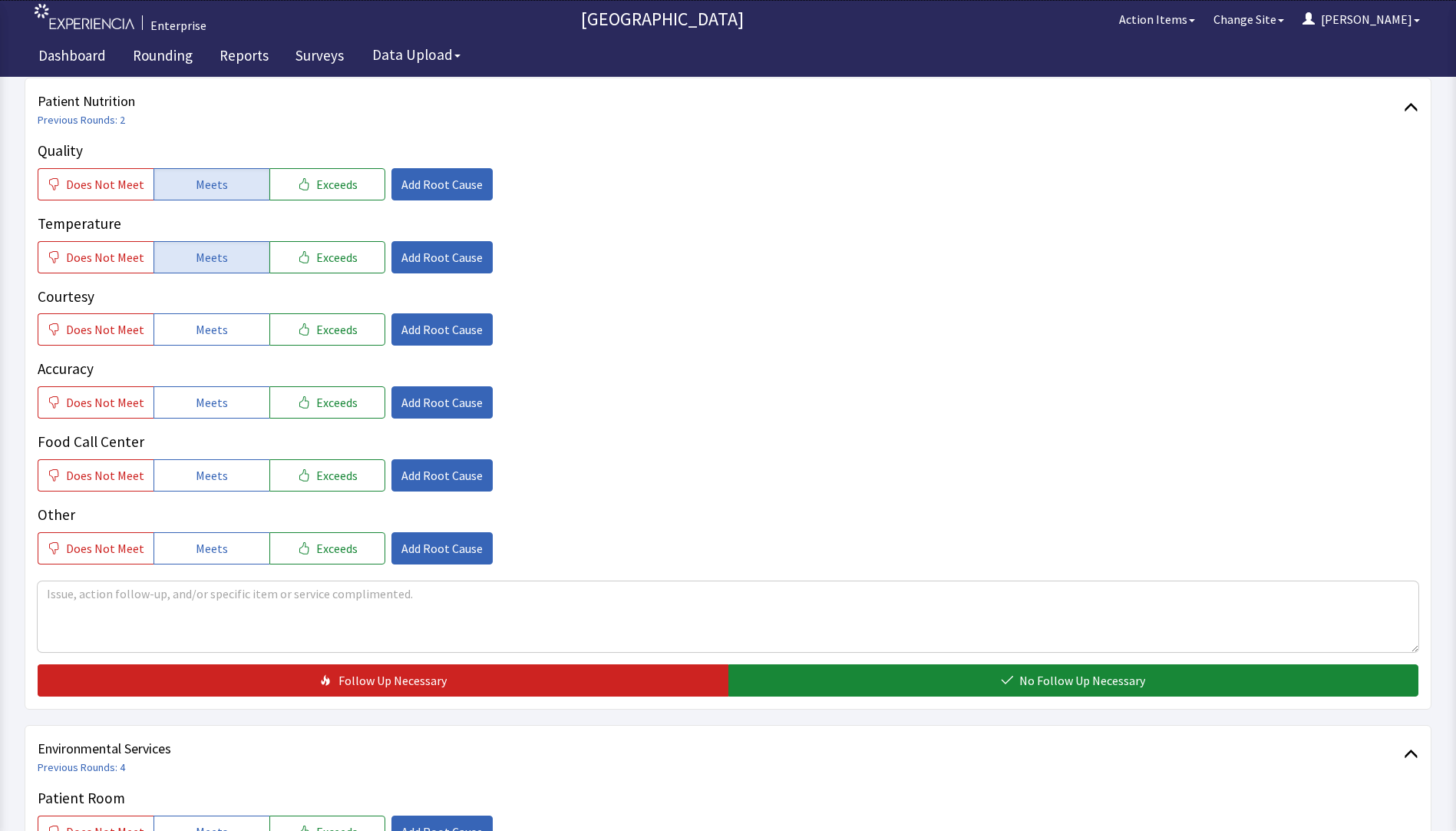
click at [207, 335] on span "Meets" at bounding box center [211, 329] width 32 height 18
drag, startPoint x: 216, startPoint y: 401, endPoint x: 218, endPoint y: 441, distance: 40.0
click at [216, 409] on span "Meets" at bounding box center [211, 402] width 32 height 18
drag, startPoint x: 214, startPoint y: 464, endPoint x: 591, endPoint y: 445, distance: 377.5
click at [216, 466] on button "Meets" at bounding box center [212, 475] width 116 height 32
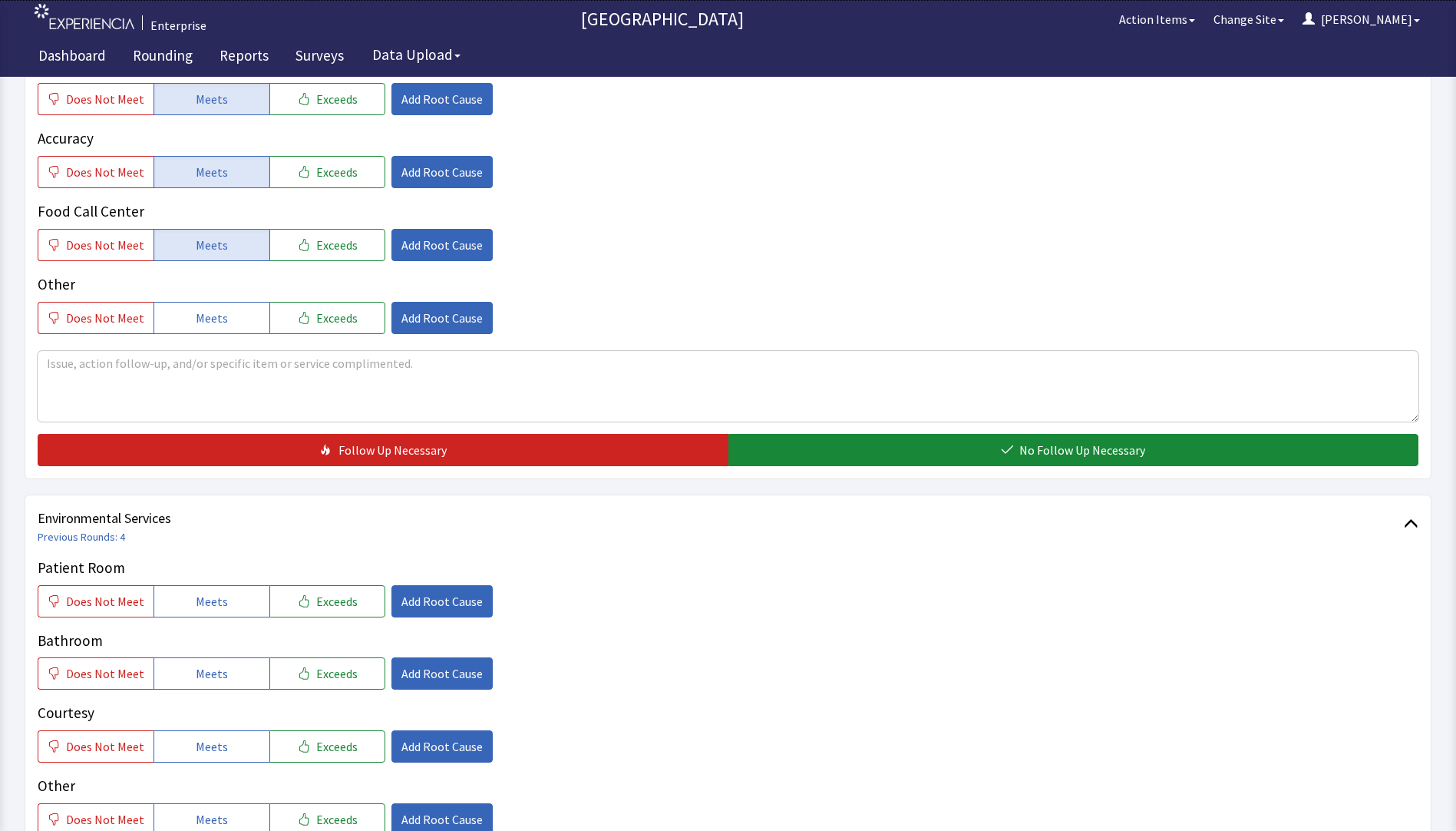
drag, startPoint x: 813, startPoint y: 448, endPoint x: 584, endPoint y: 479, distance: 231.1
click at [810, 450] on button "No Follow Up Necessary" at bounding box center [1074, 449] width 691 height 32
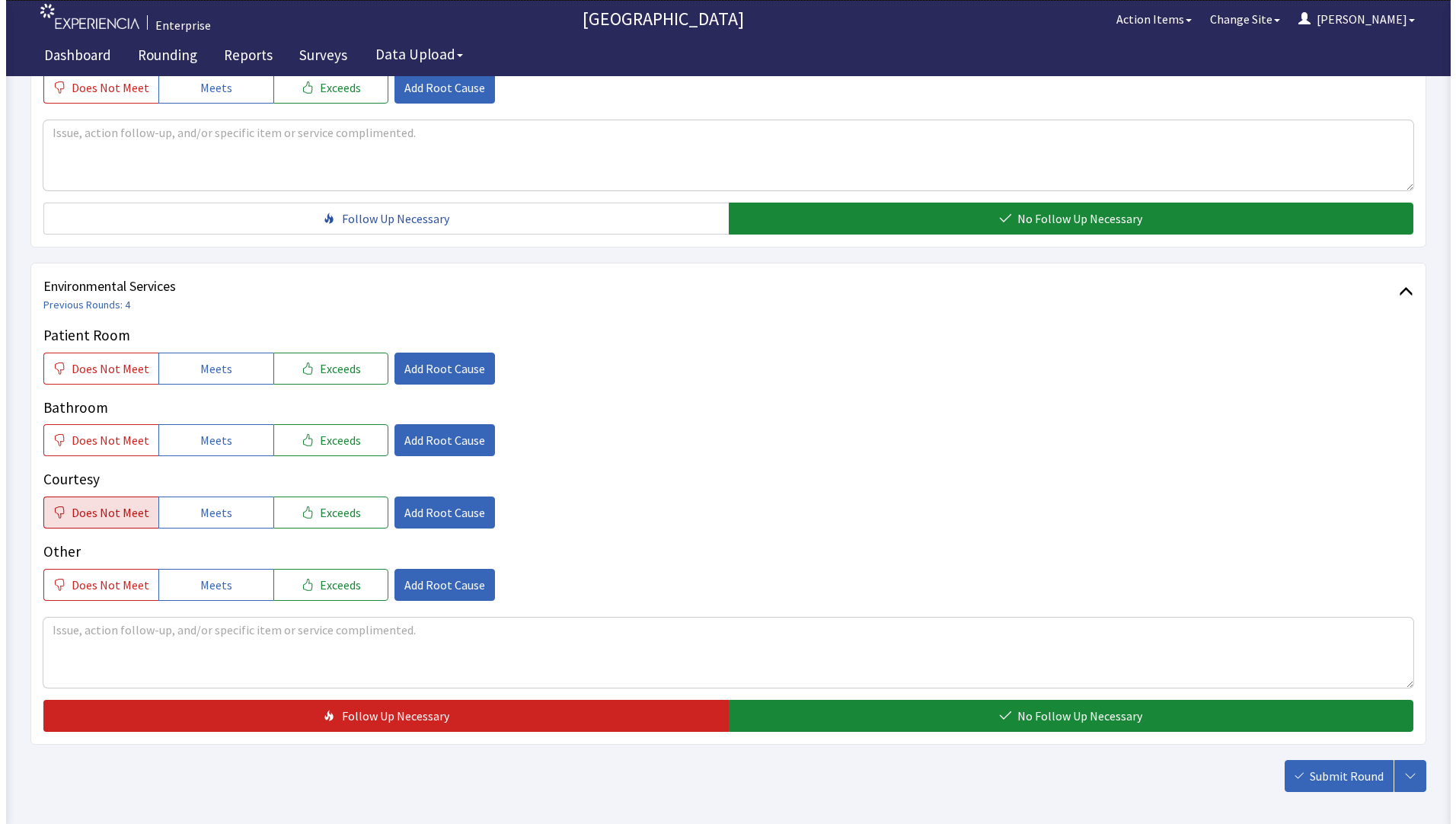
scroll to position [685, 0]
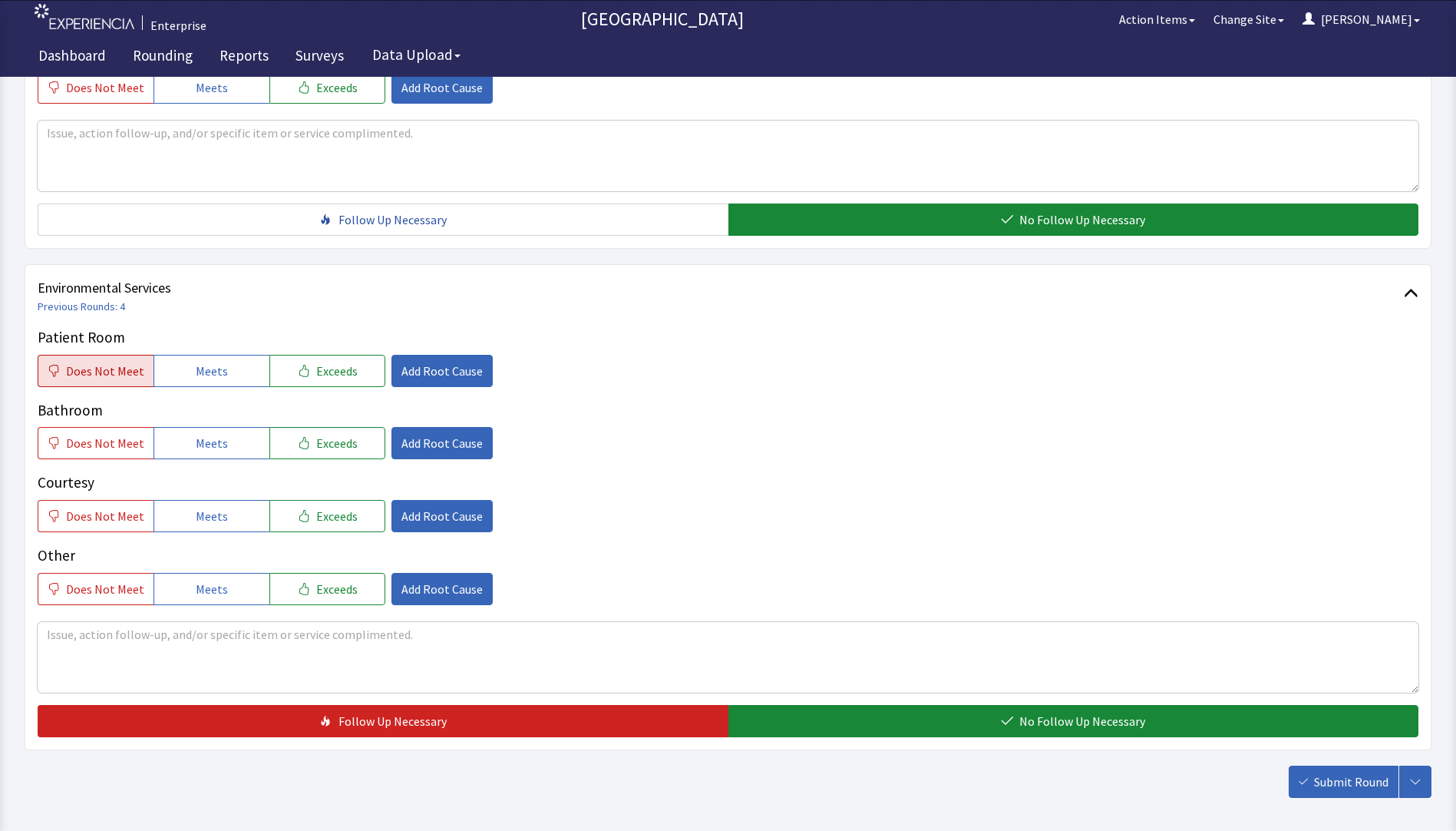
click at [105, 374] on span "Does Not Meet" at bounding box center [105, 370] width 79 height 18
click at [214, 450] on span "Meets" at bounding box center [211, 442] width 32 height 18
click at [214, 517] on span "Meets" at bounding box center [211, 515] width 32 height 18
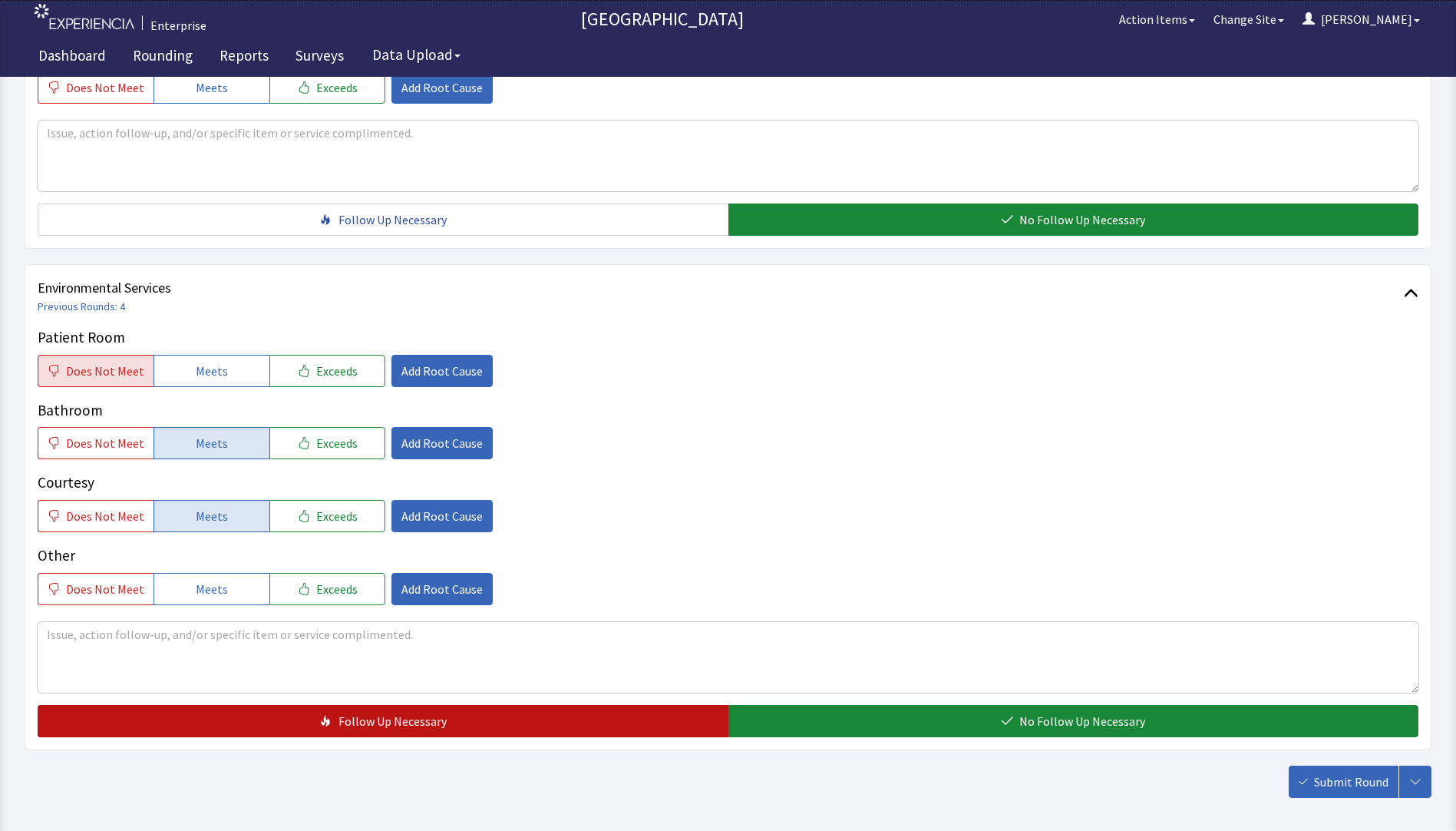
click at [534, 725] on button "Follow Up Necessary" at bounding box center [383, 720] width 691 height 32
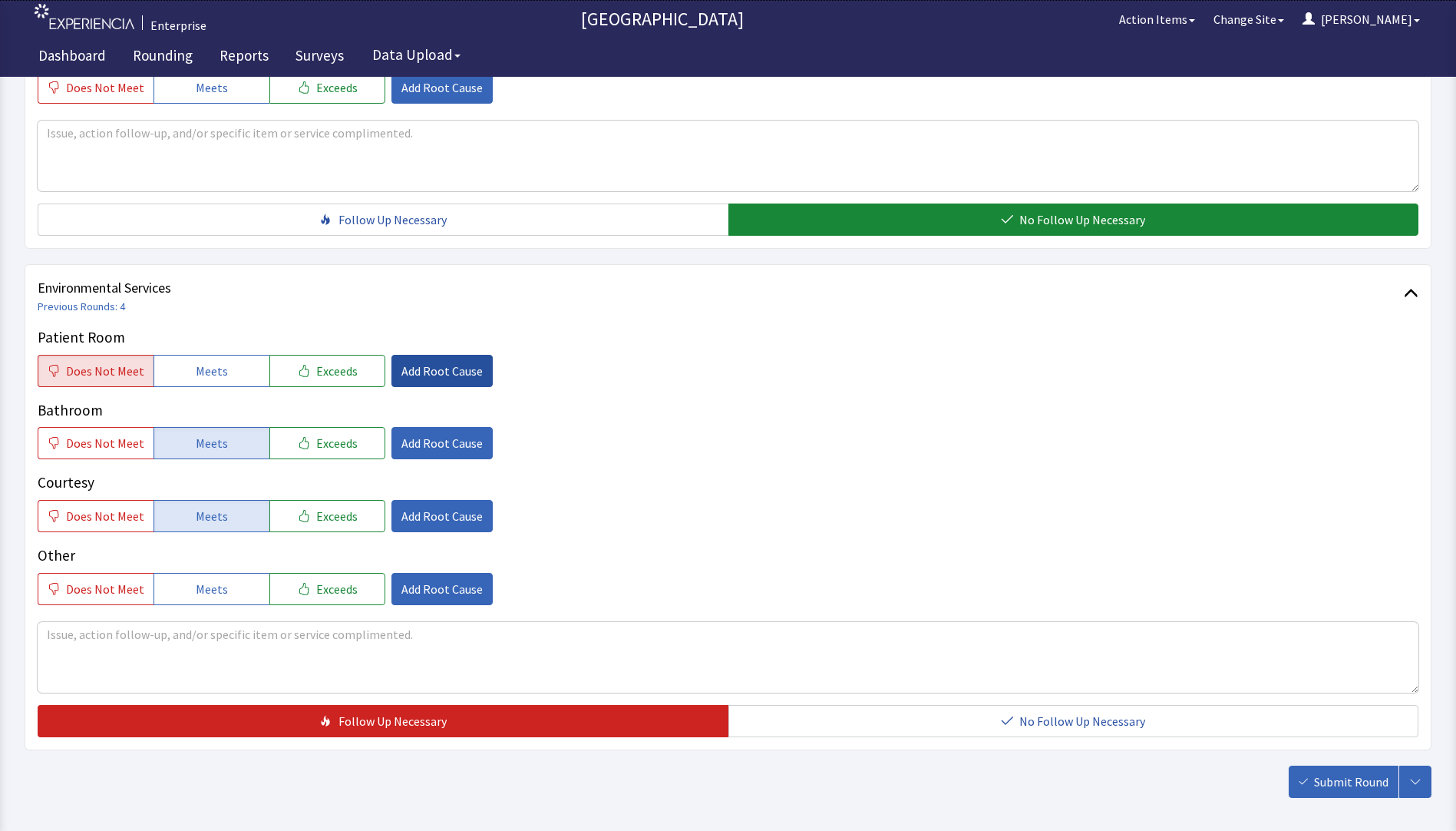
click at [401, 370] on span "Add Root Cause" at bounding box center [442, 370] width 82 height 18
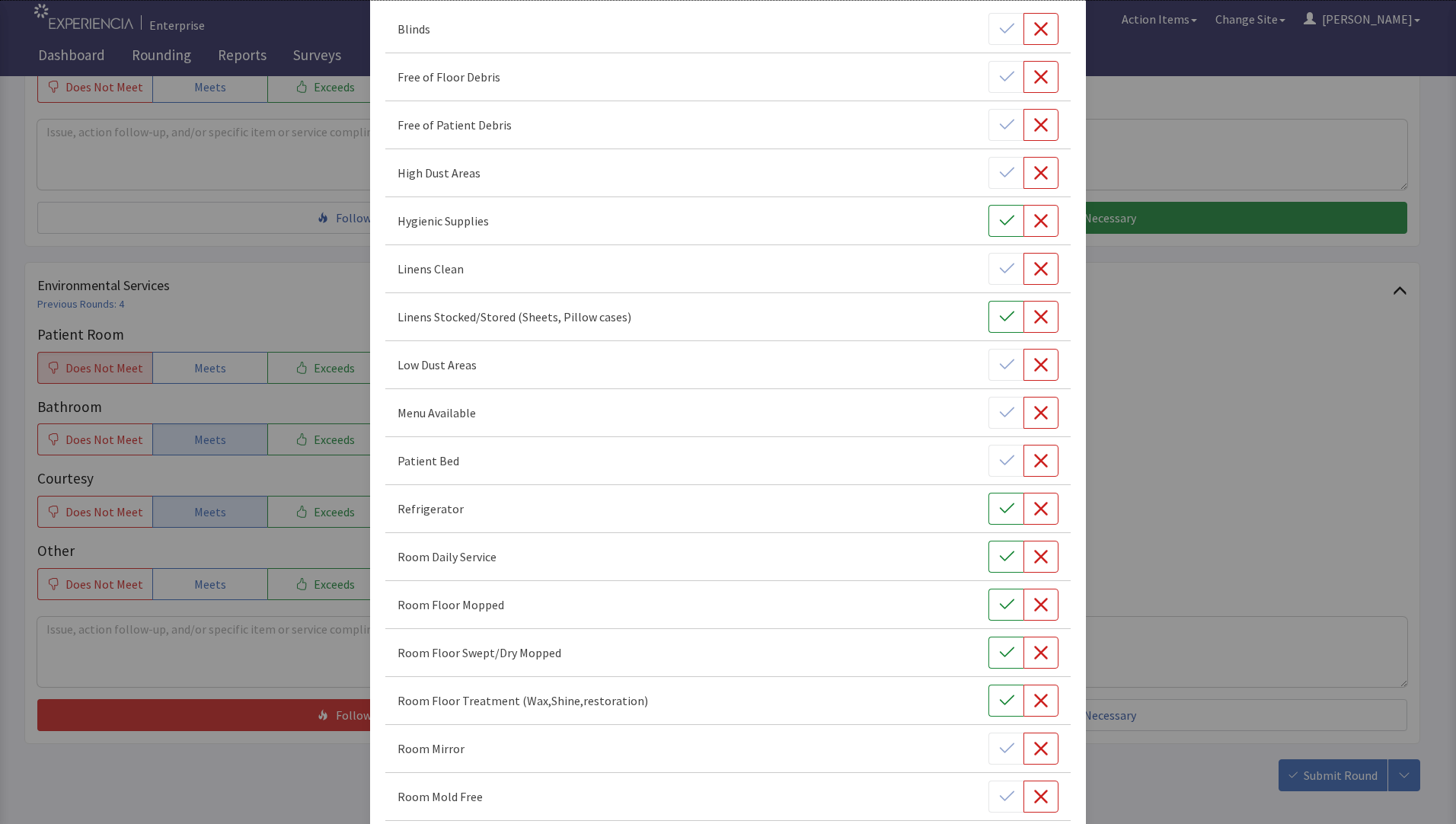
scroll to position [228, 0]
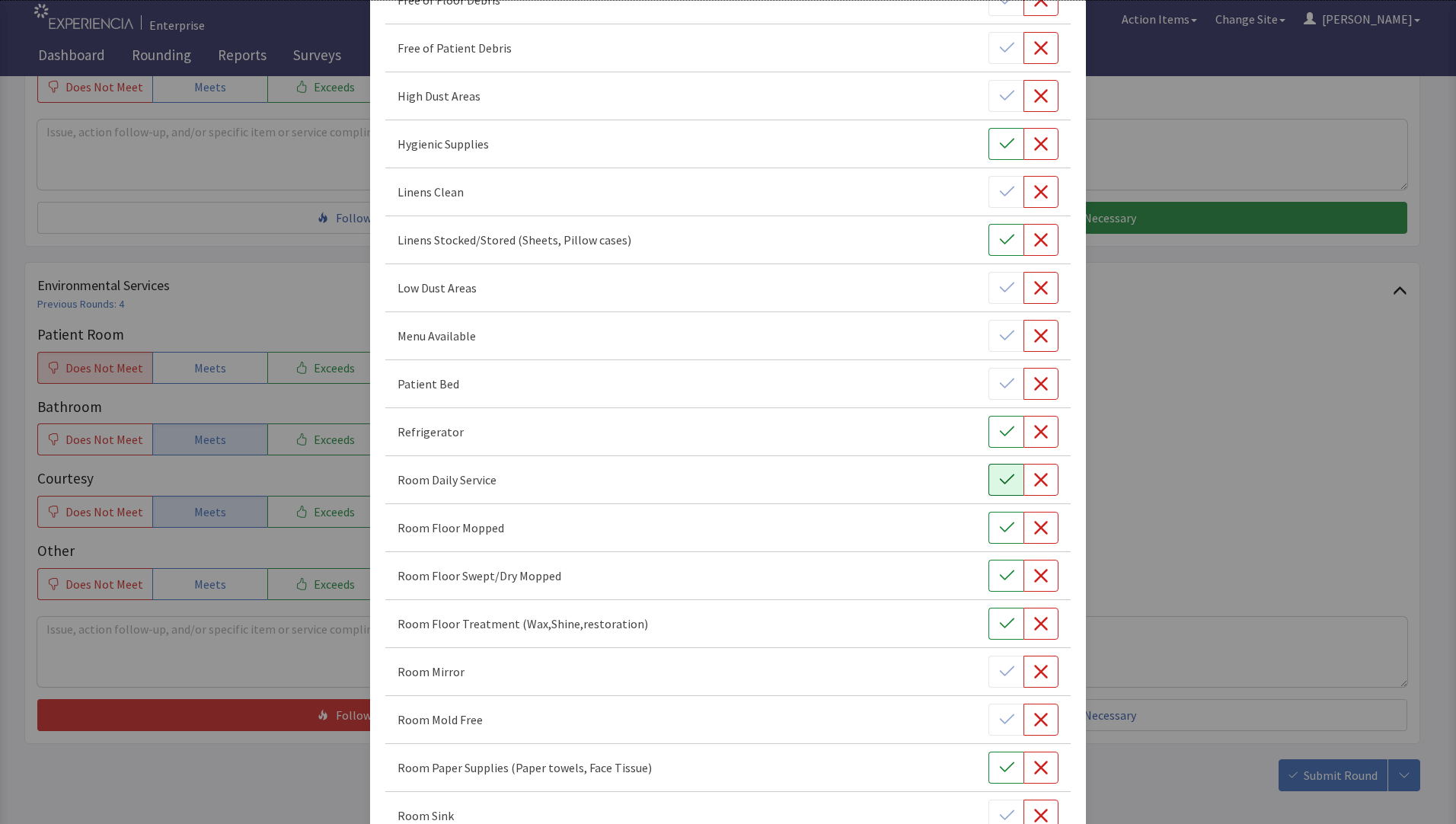
click at [999, 481] on icon "button" at bounding box center [1007, 480] width 16 height 16
click at [999, 531] on icon "button" at bounding box center [1007, 528] width 16 height 16
drag, startPoint x: 1025, startPoint y: 525, endPoint x: 1007, endPoint y: 519, distance: 19.0
click at [1034, 525] on icon "button" at bounding box center [1042, 528] width 16 height 16
click at [1035, 477] on icon "button" at bounding box center [1042, 480] width 14 height 14
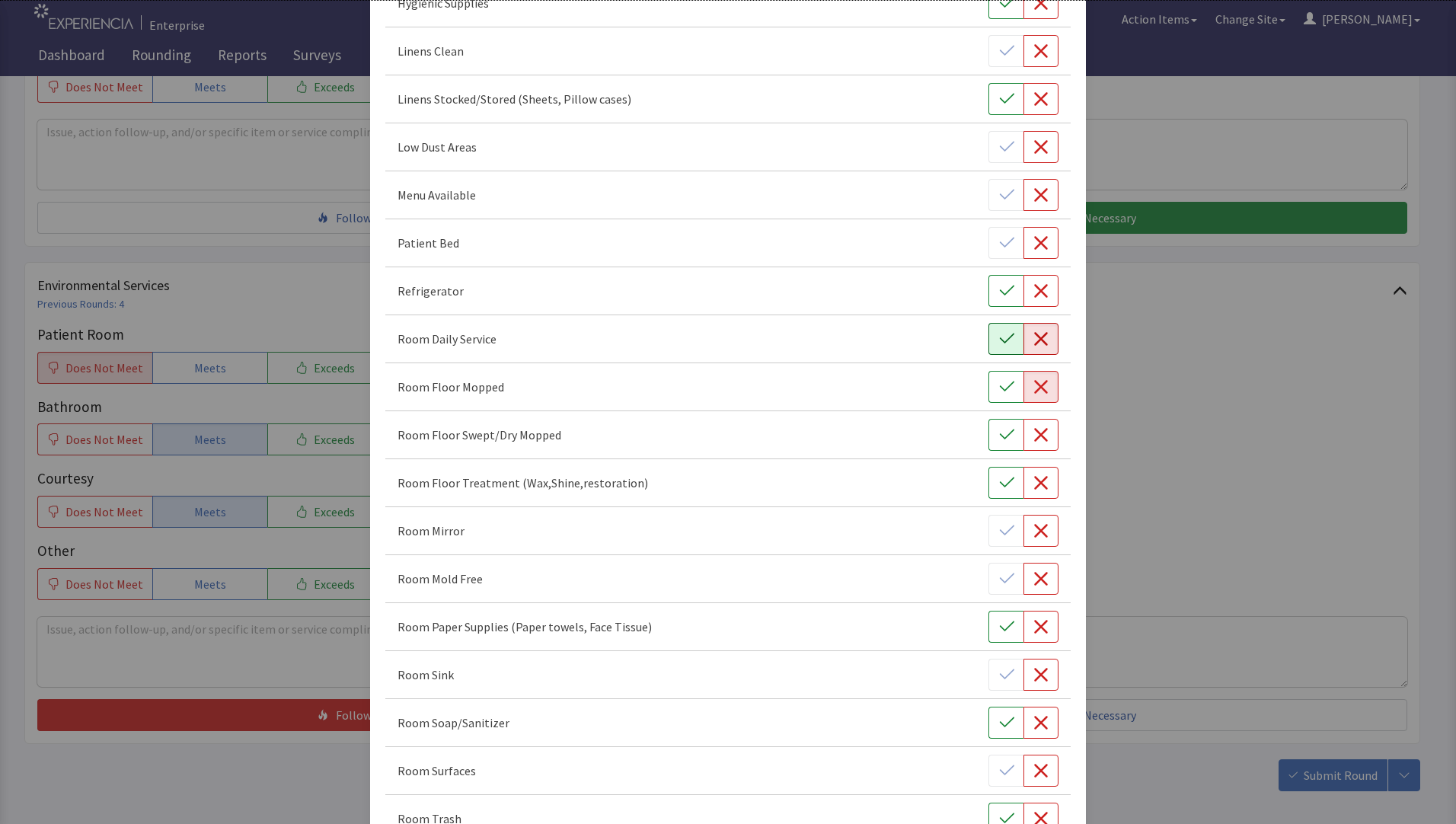
scroll to position [381, 0]
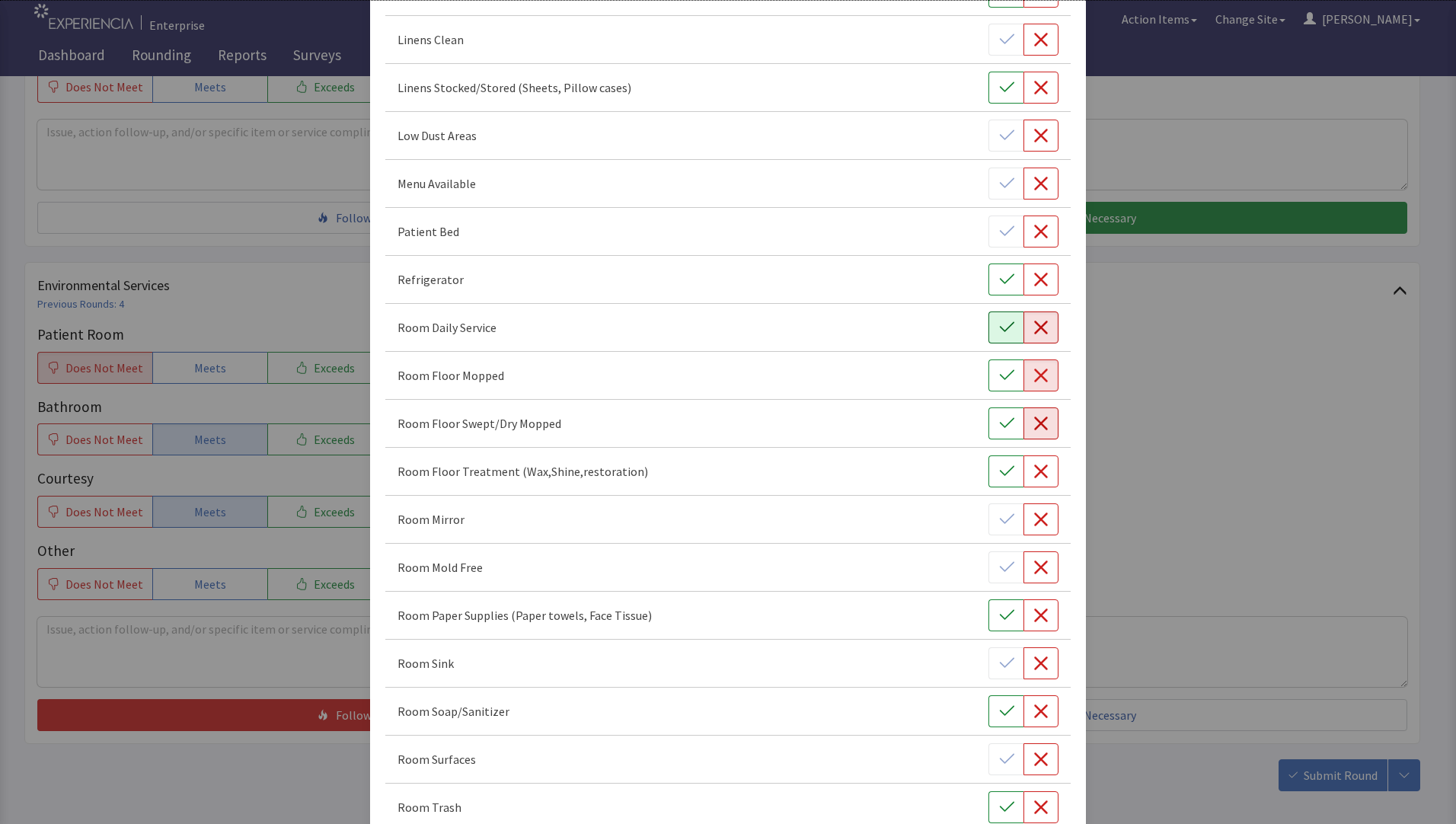
click at [1034, 425] on icon "button" at bounding box center [1042, 424] width 16 height 16
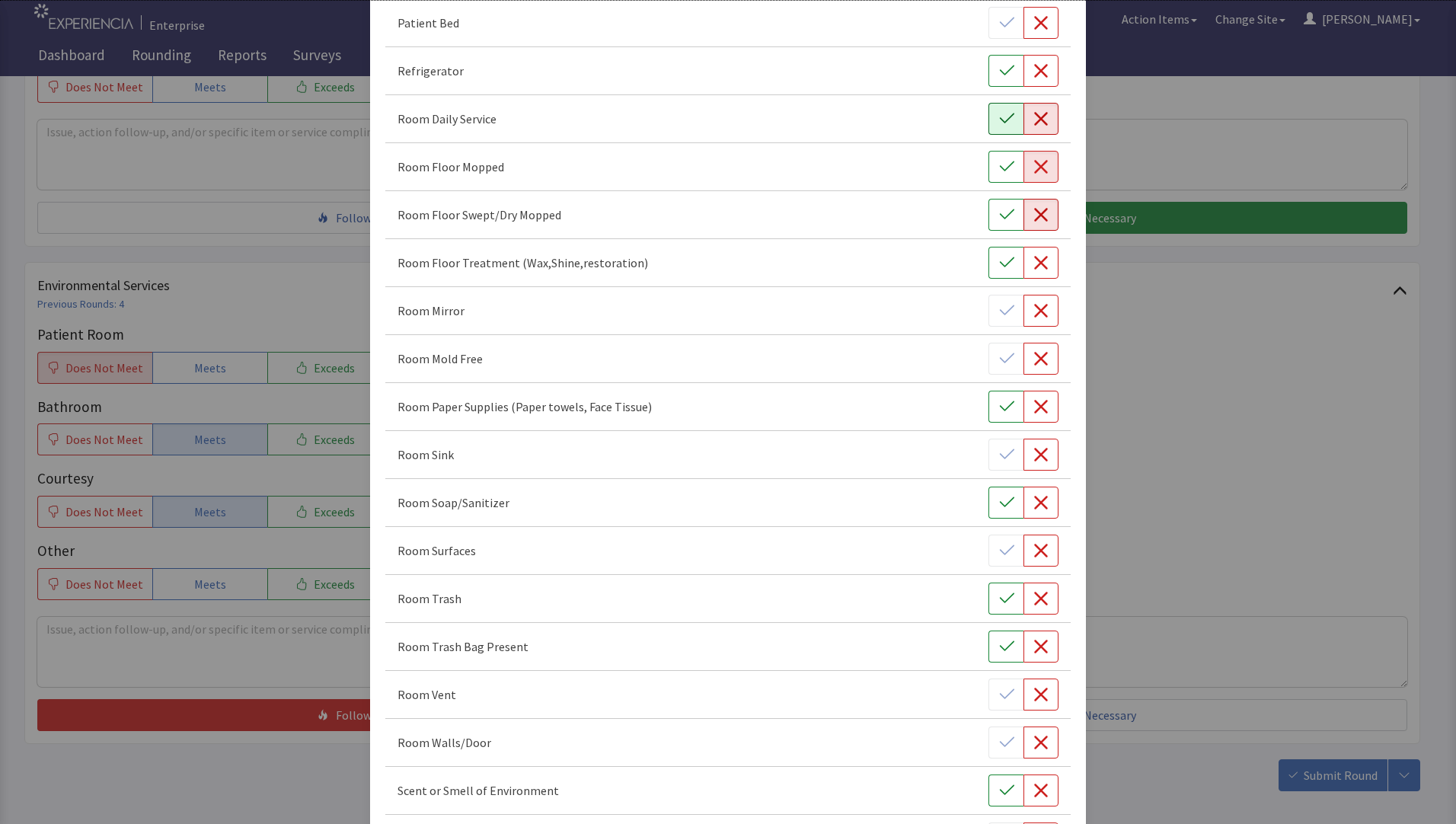
scroll to position [609, 0]
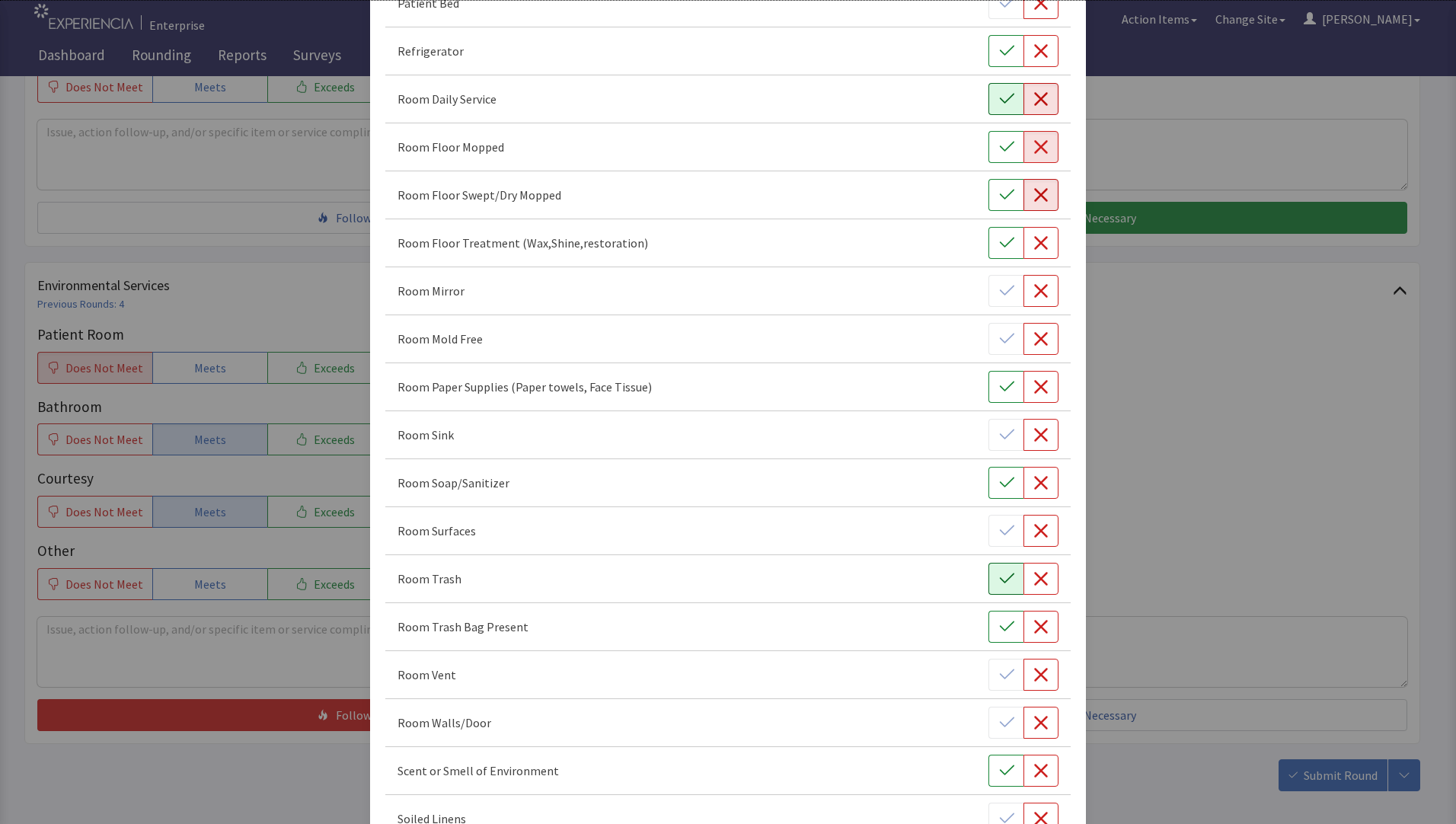
click at [999, 579] on icon "button" at bounding box center [1007, 578] width 15 height 10
drag, startPoint x: 1031, startPoint y: 526, endPoint x: 1000, endPoint y: 537, distance: 32.9
click at [1034, 526] on icon "button" at bounding box center [1042, 531] width 16 height 16
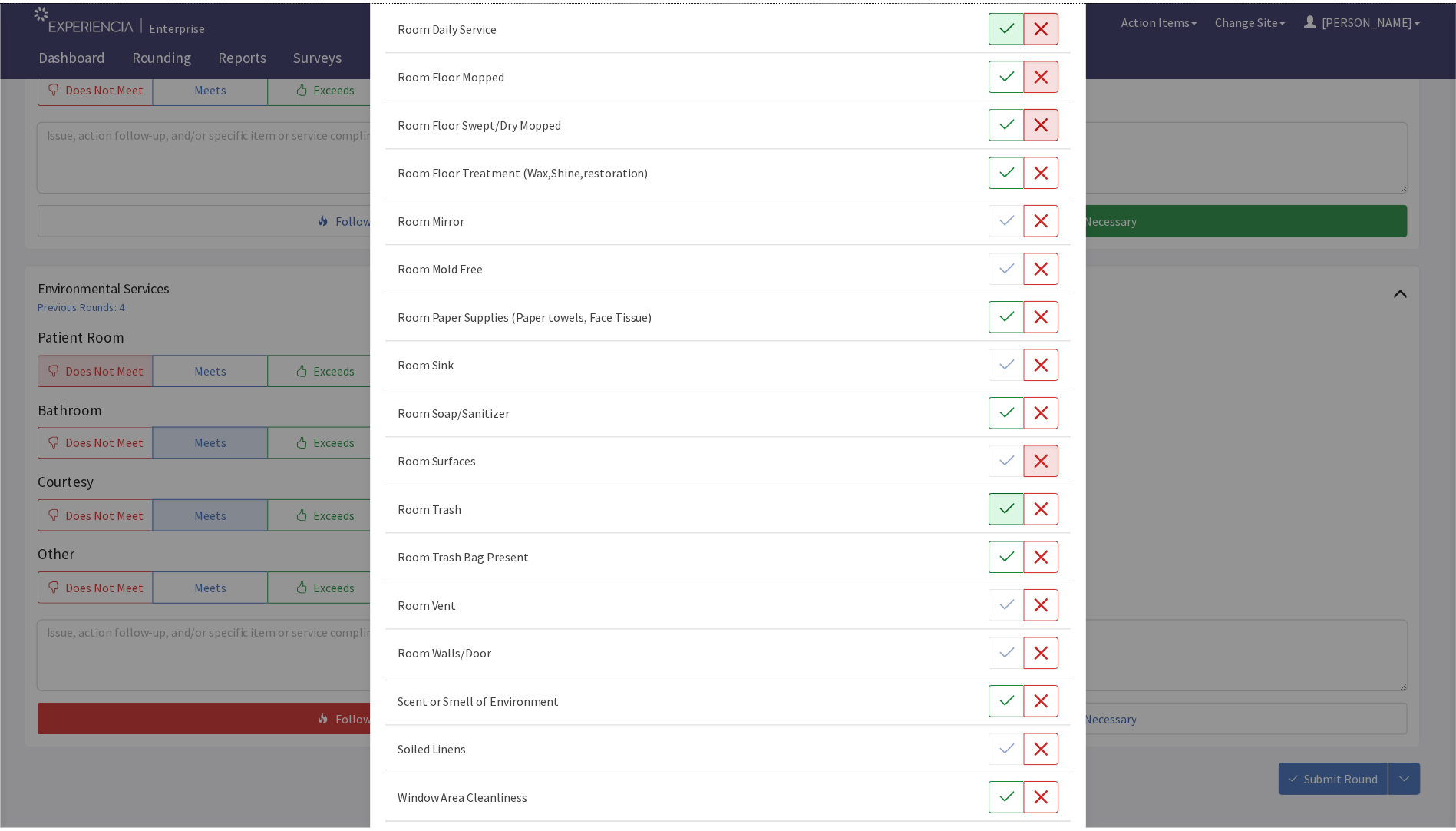
scroll to position [760, 0]
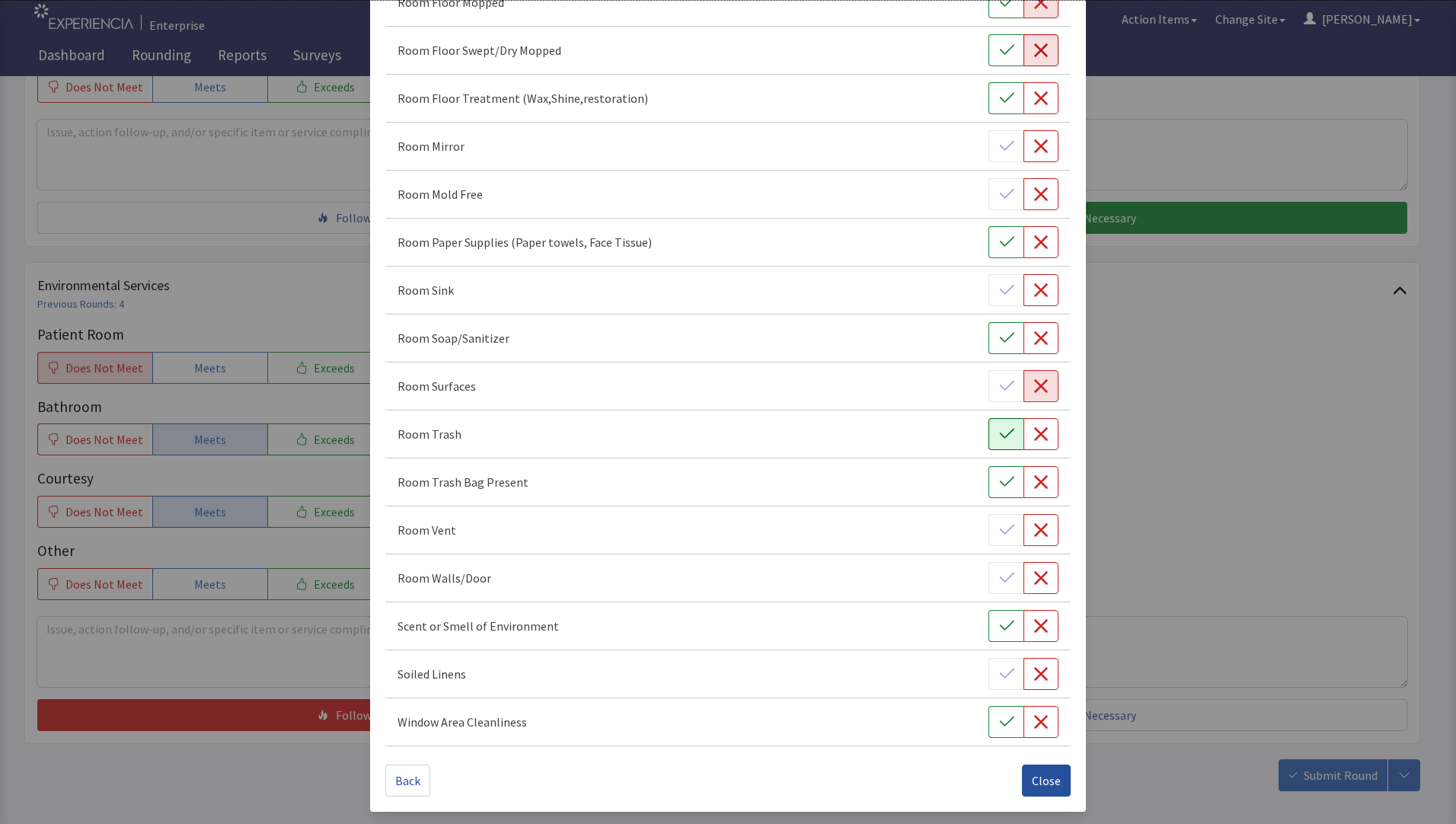
click at [1038, 779] on span "Close" at bounding box center [1046, 780] width 29 height 18
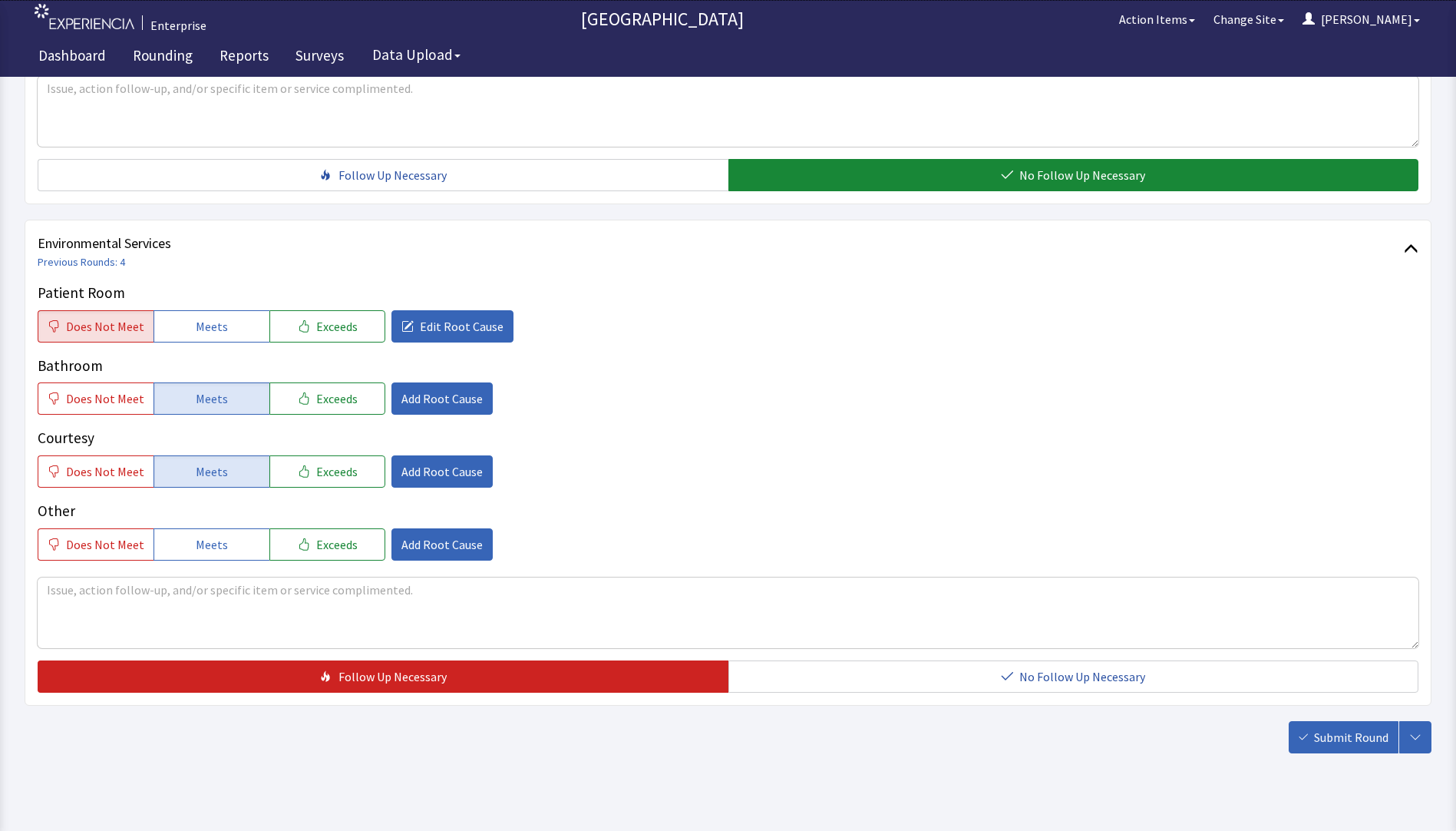
scroll to position [760, 0]
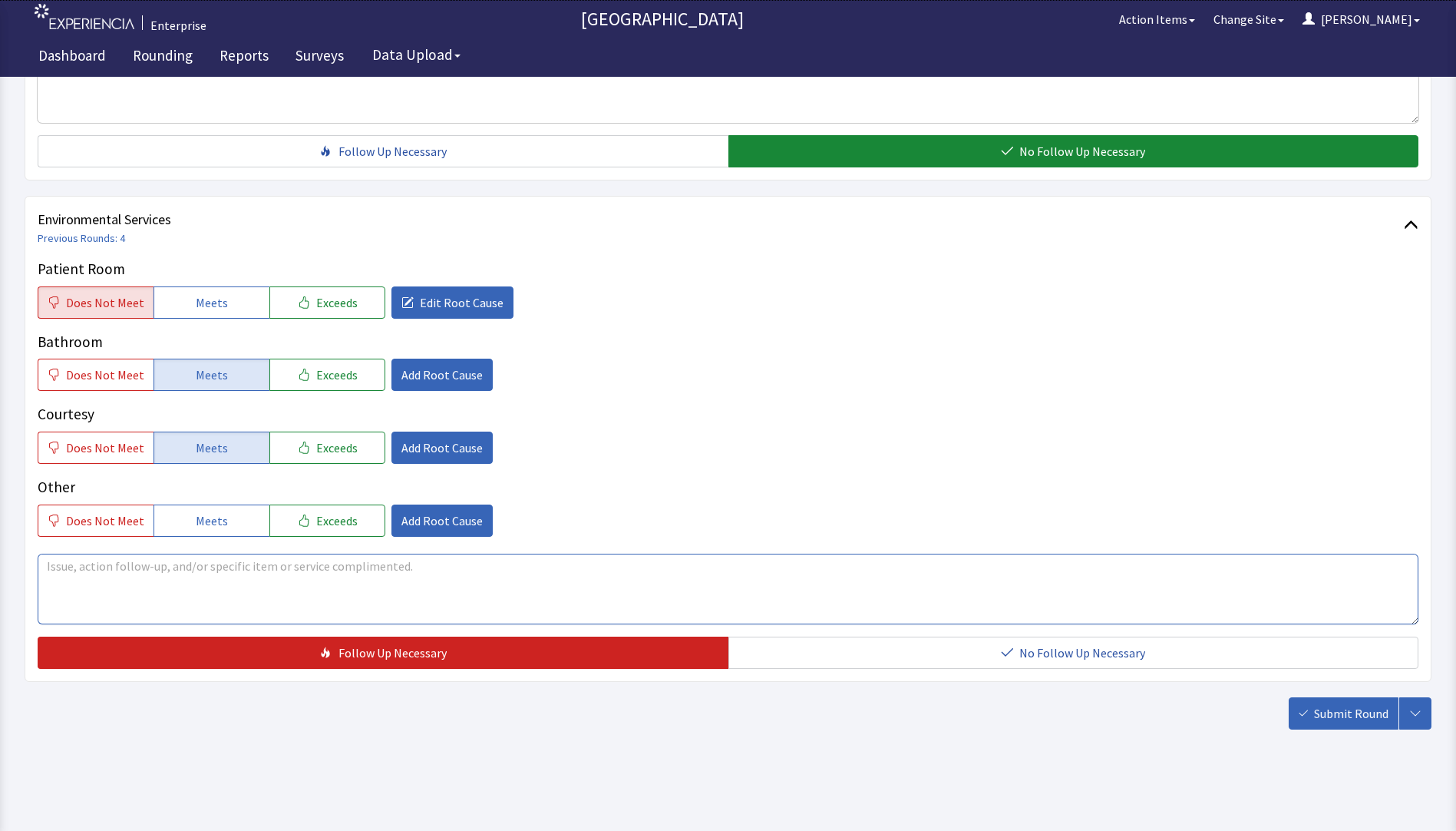
drag, startPoint x: 63, startPoint y: 555, endPoint x: 56, endPoint y: 564, distance: 11.4
click at [61, 558] on textarea at bounding box center [728, 589] width 1381 height 71
drag, startPoint x: 44, startPoint y: 569, endPoint x: 659, endPoint y: 569, distance: 615.0
click at [659, 569] on textarea "patient mentioned liquid was spilled and wasnt mopped over the weekend,stain st…" at bounding box center [728, 589] width 1381 height 71
type textarea "patient mentioned liquid was spilled and wasnt mopped over the weekend,stain st…"
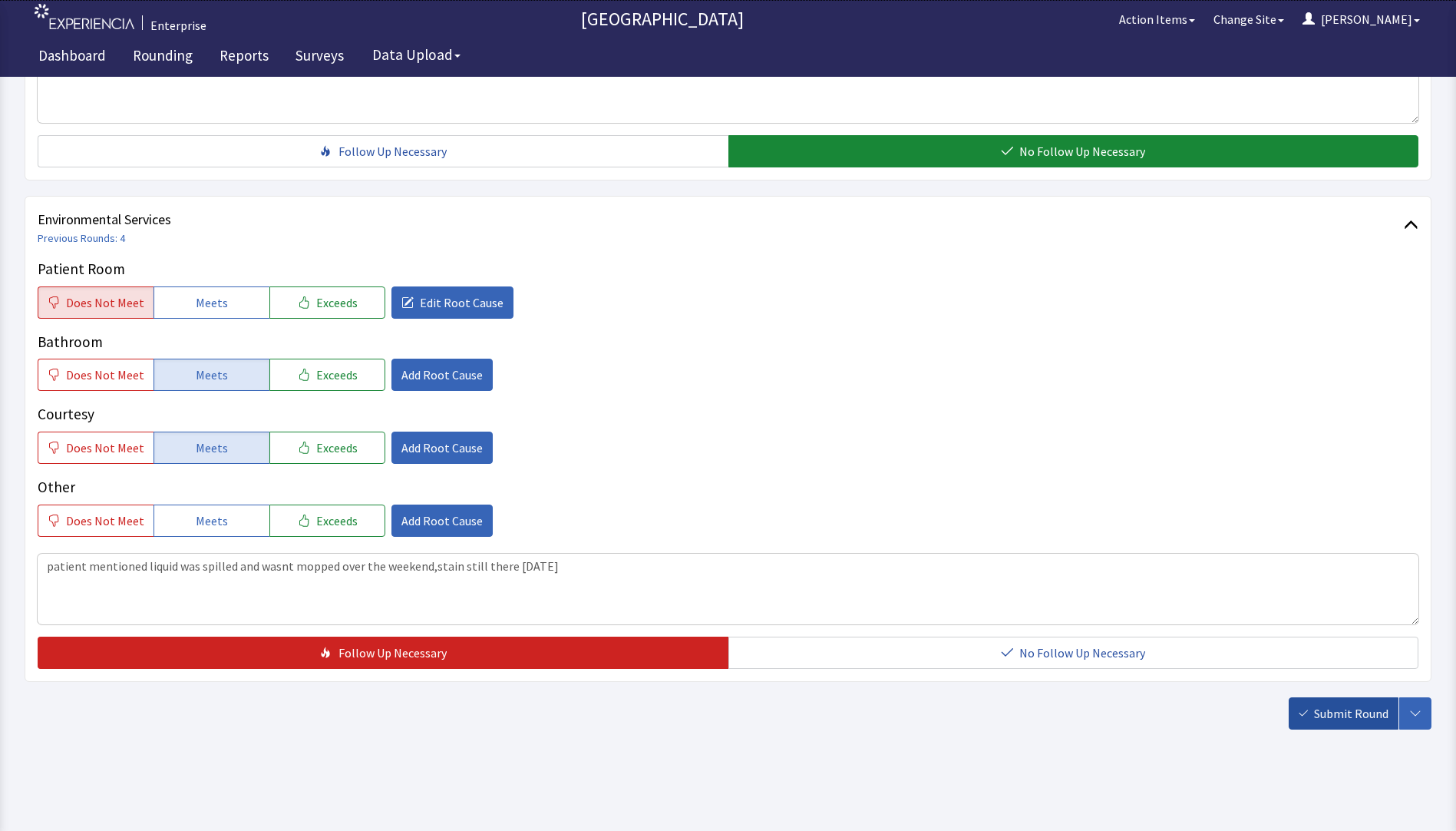
click at [1326, 717] on span "Submit Round" at bounding box center [1352, 712] width 75 height 18
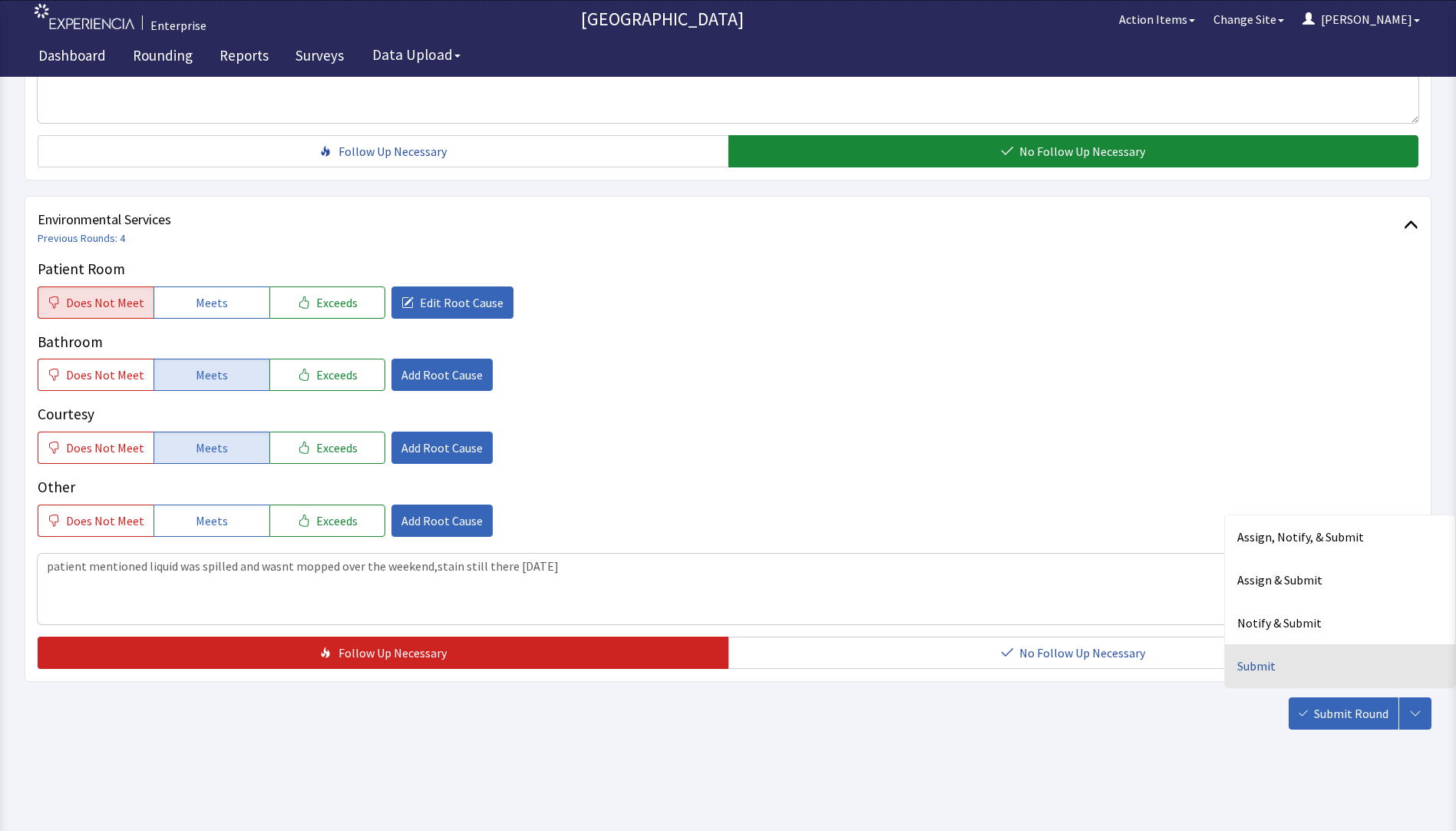
click at [1259, 665] on div "Submit" at bounding box center [1340, 665] width 230 height 43
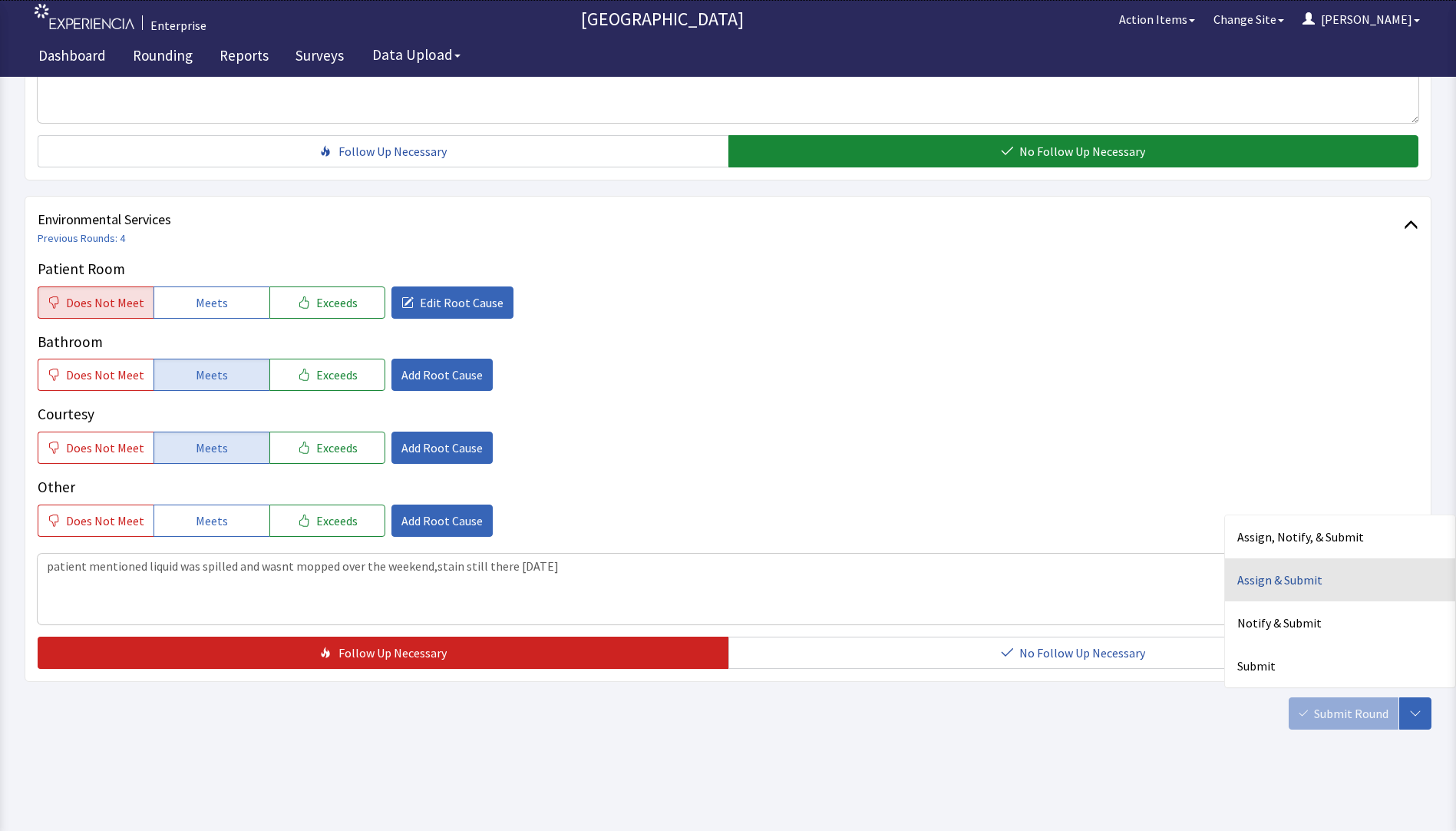
click at [1255, 595] on div "Assign & Submit" at bounding box center [1340, 580] width 230 height 43
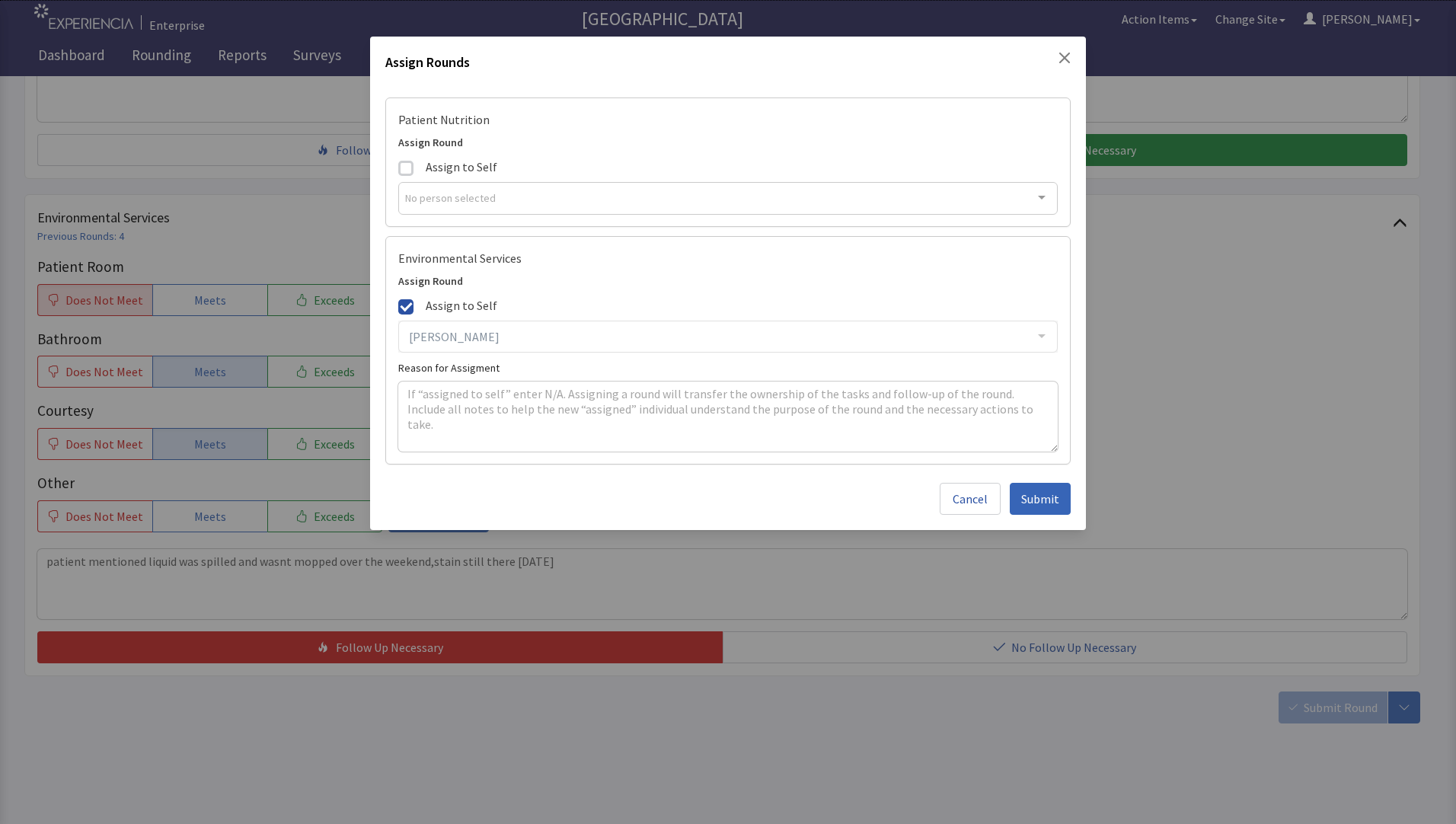
click at [1245, 607] on div "Assign Rounds Patient Nutrition Assign Round Assign to Self No person selected …" at bounding box center [728, 412] width 1456 height 824
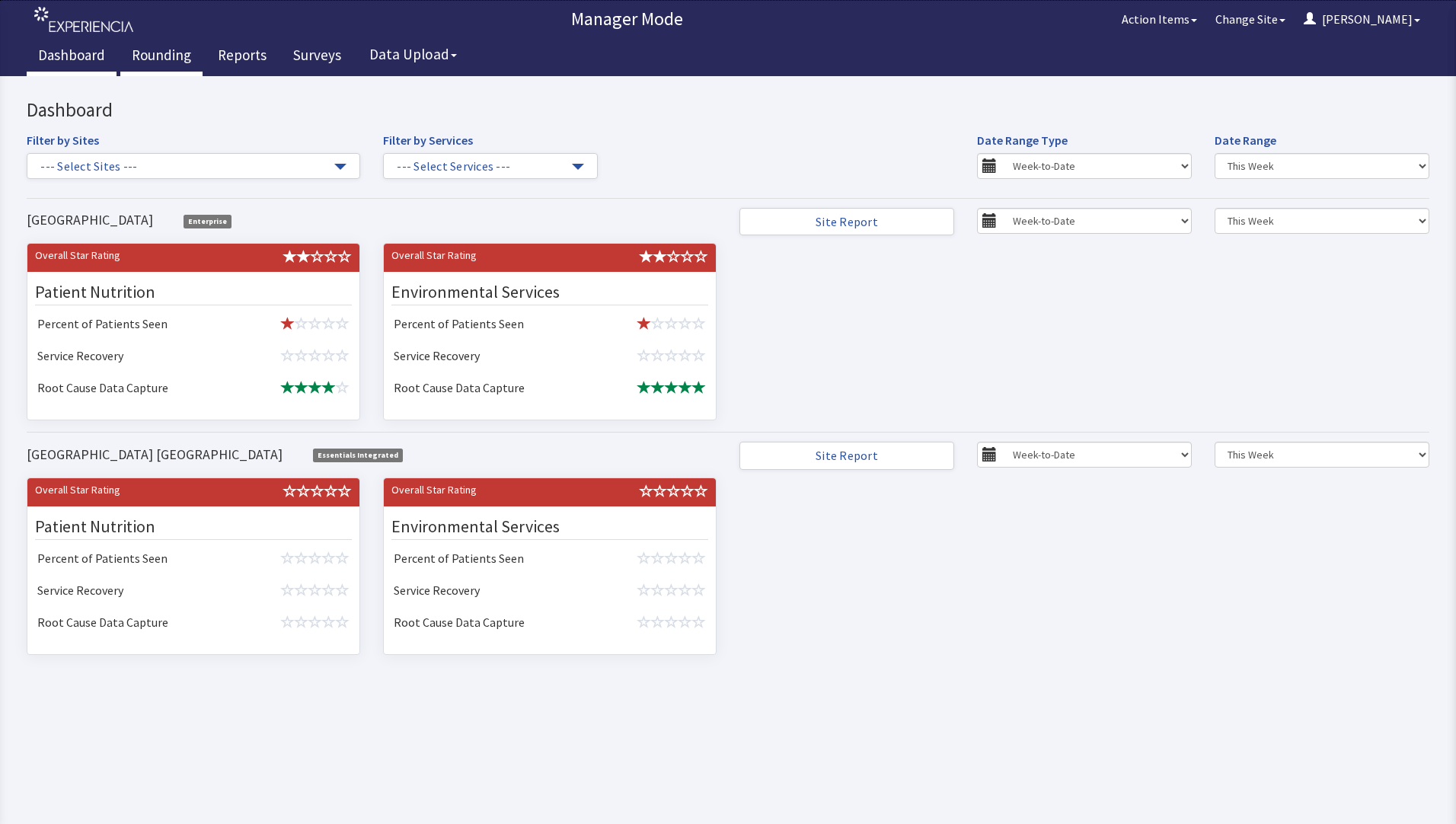
click at [150, 51] on link "Rounding" at bounding box center [161, 57] width 83 height 38
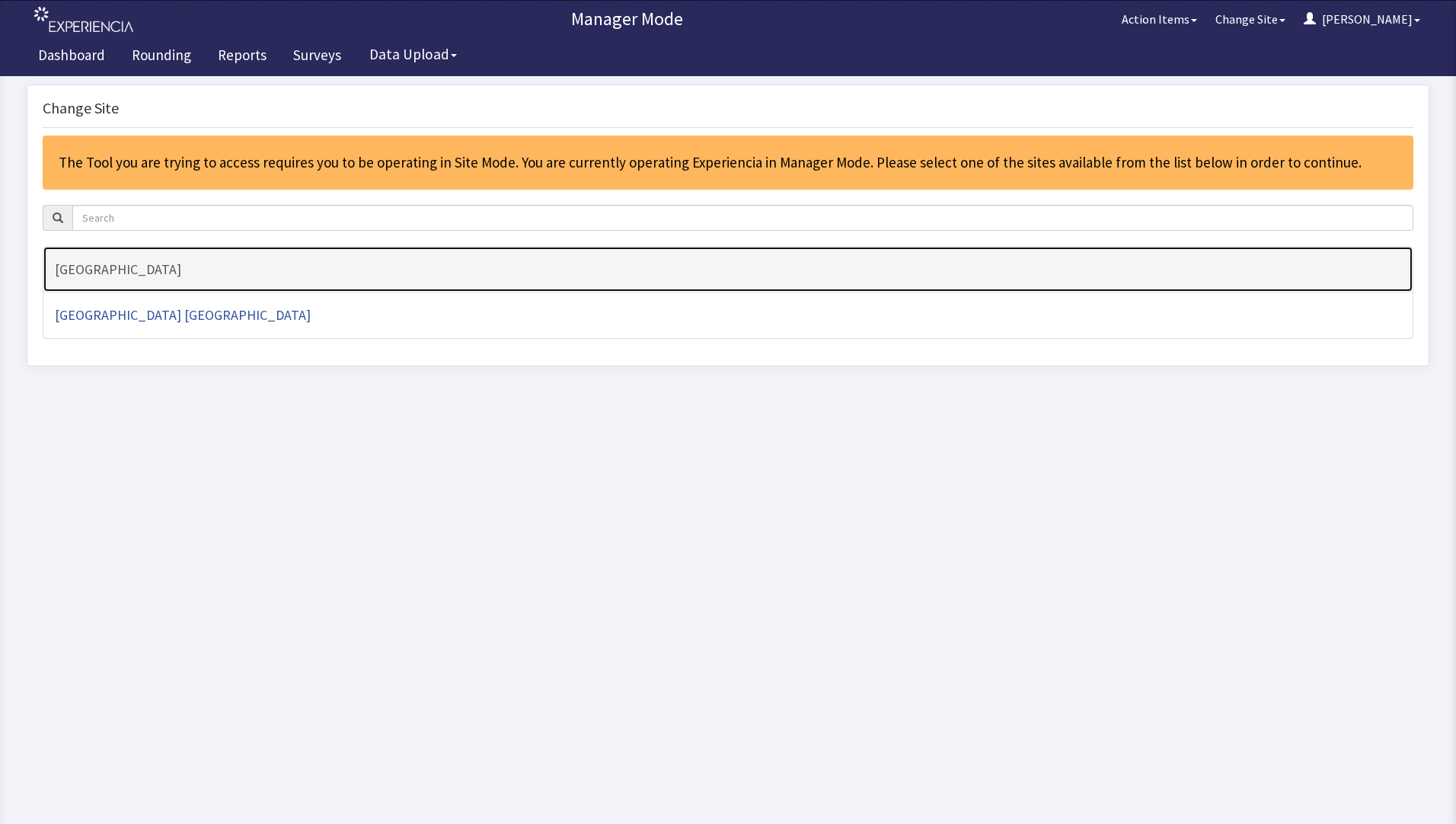
click at [91, 268] on h4 "[GEOGRAPHIC_DATA]" at bounding box center [728, 269] width 1346 height 16
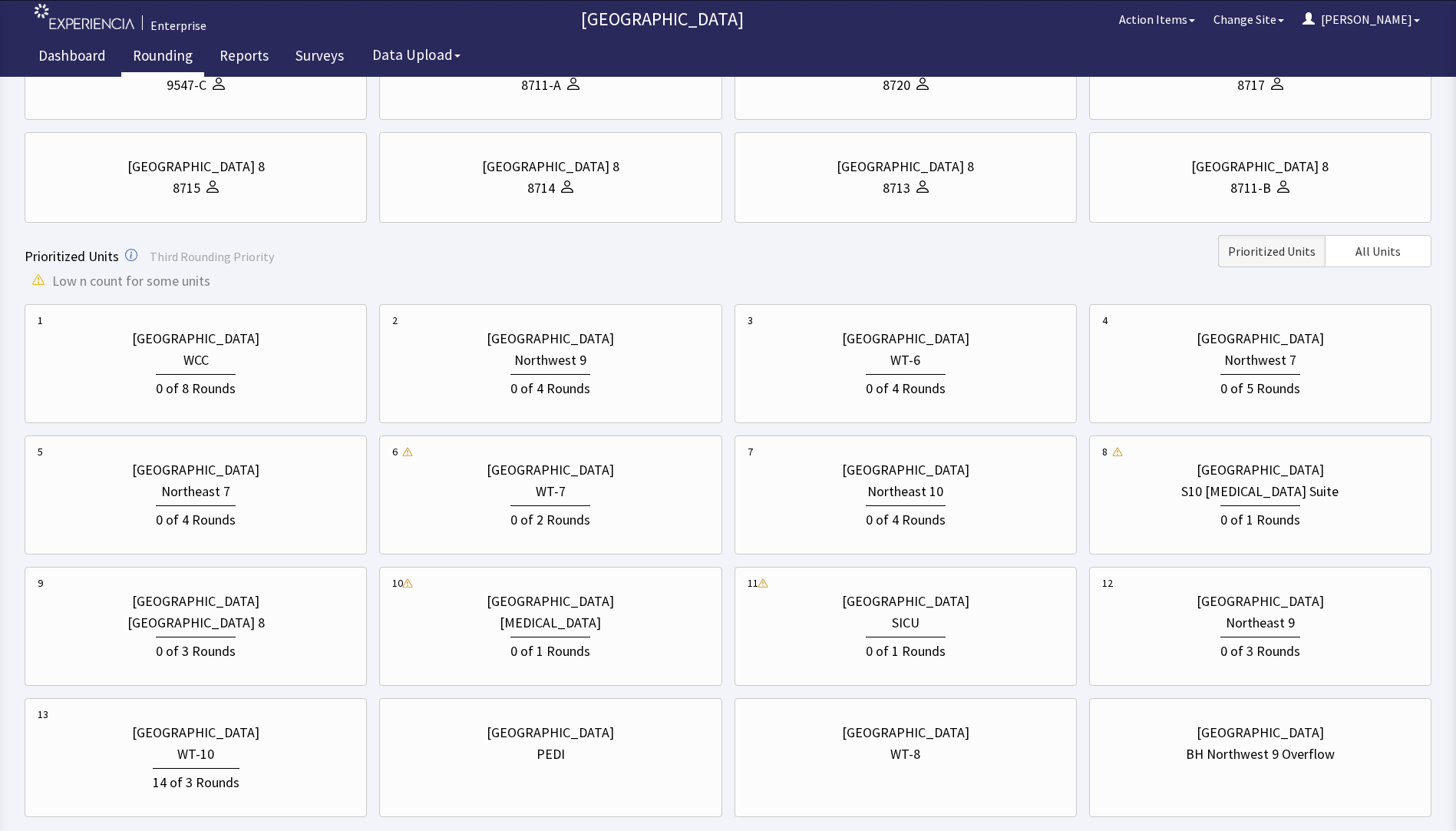
scroll to position [384, 0]
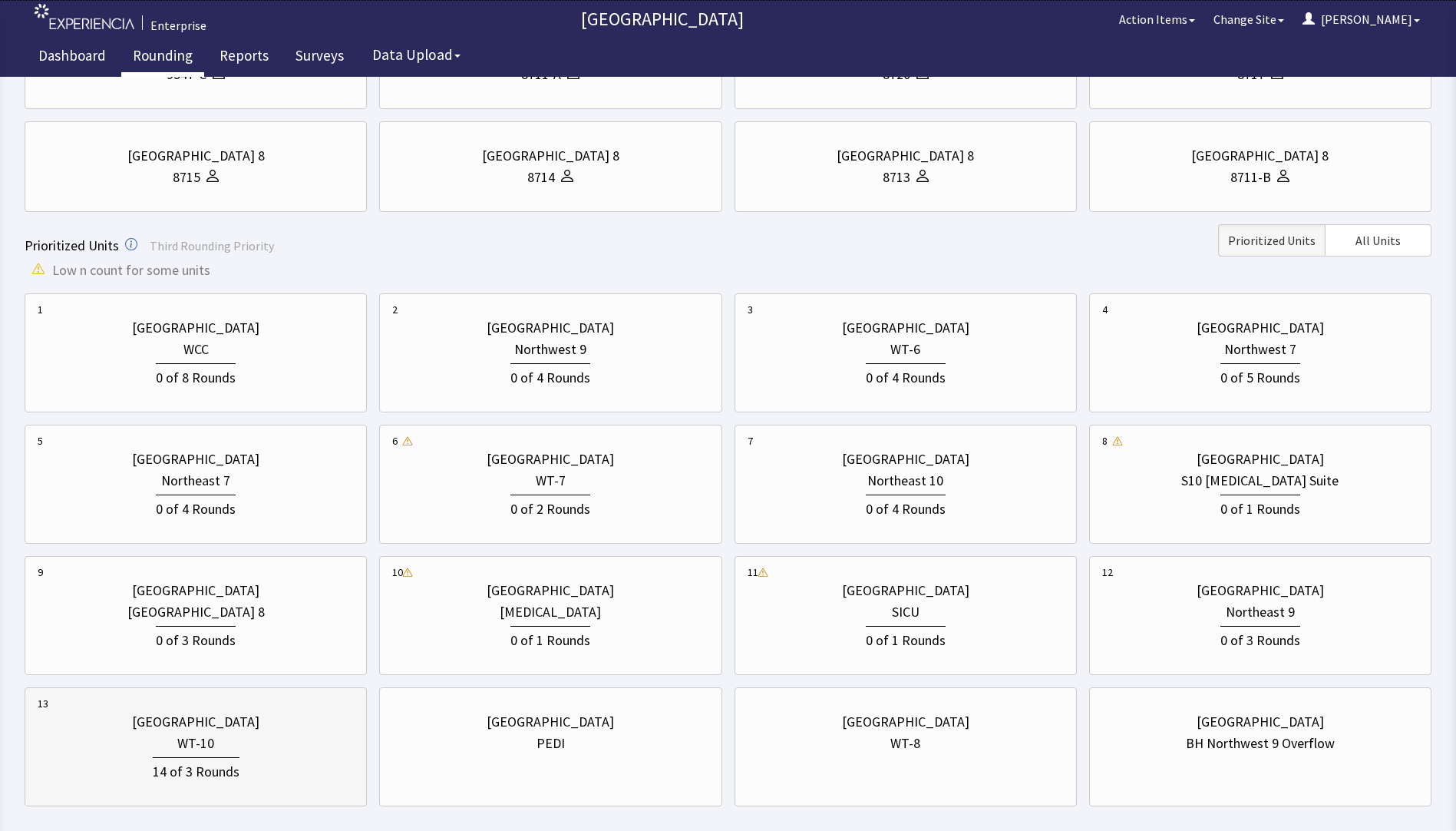
click at [227, 737] on div "WT-10" at bounding box center [196, 743] width 316 height 21
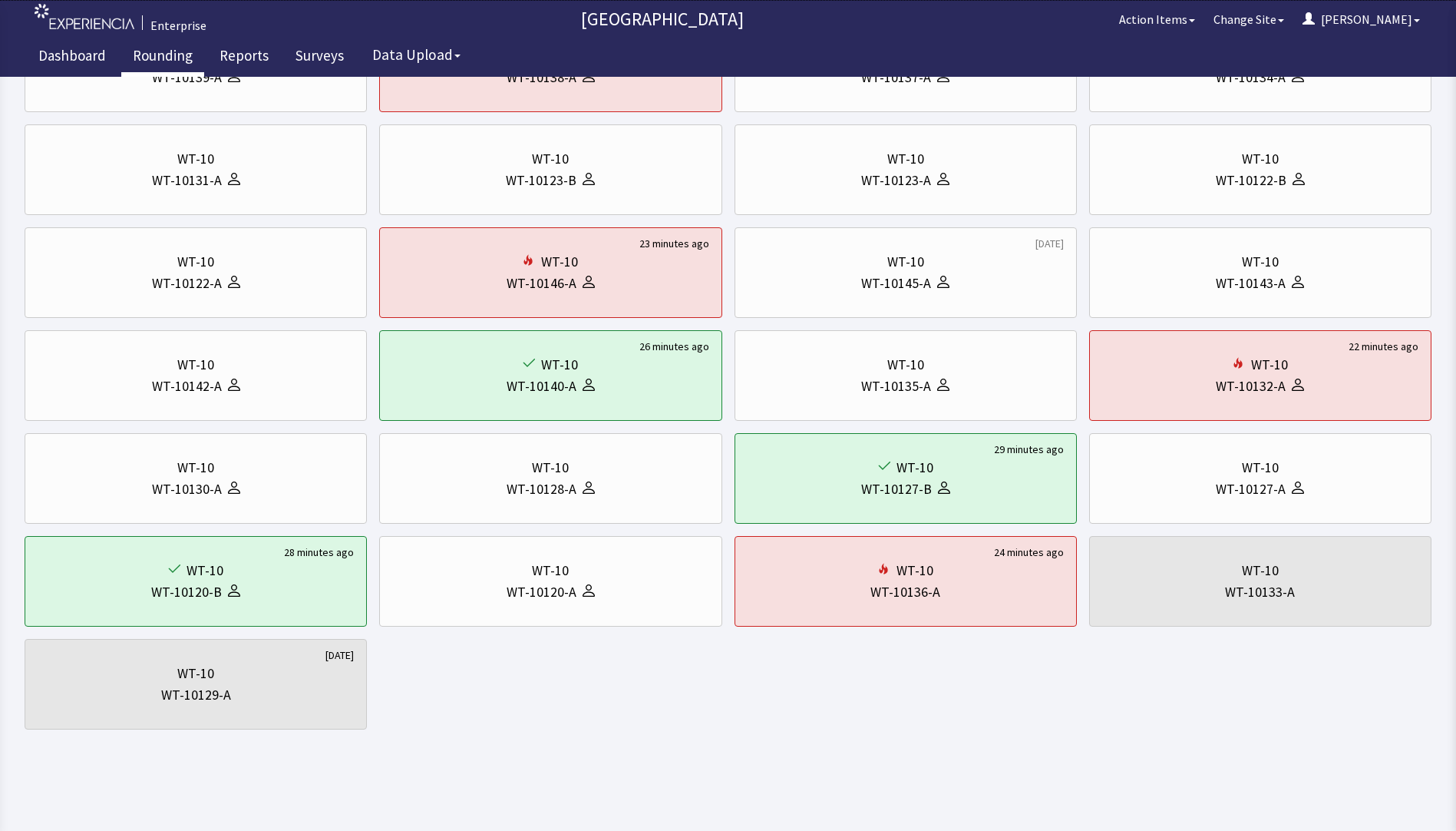
scroll to position [0, 0]
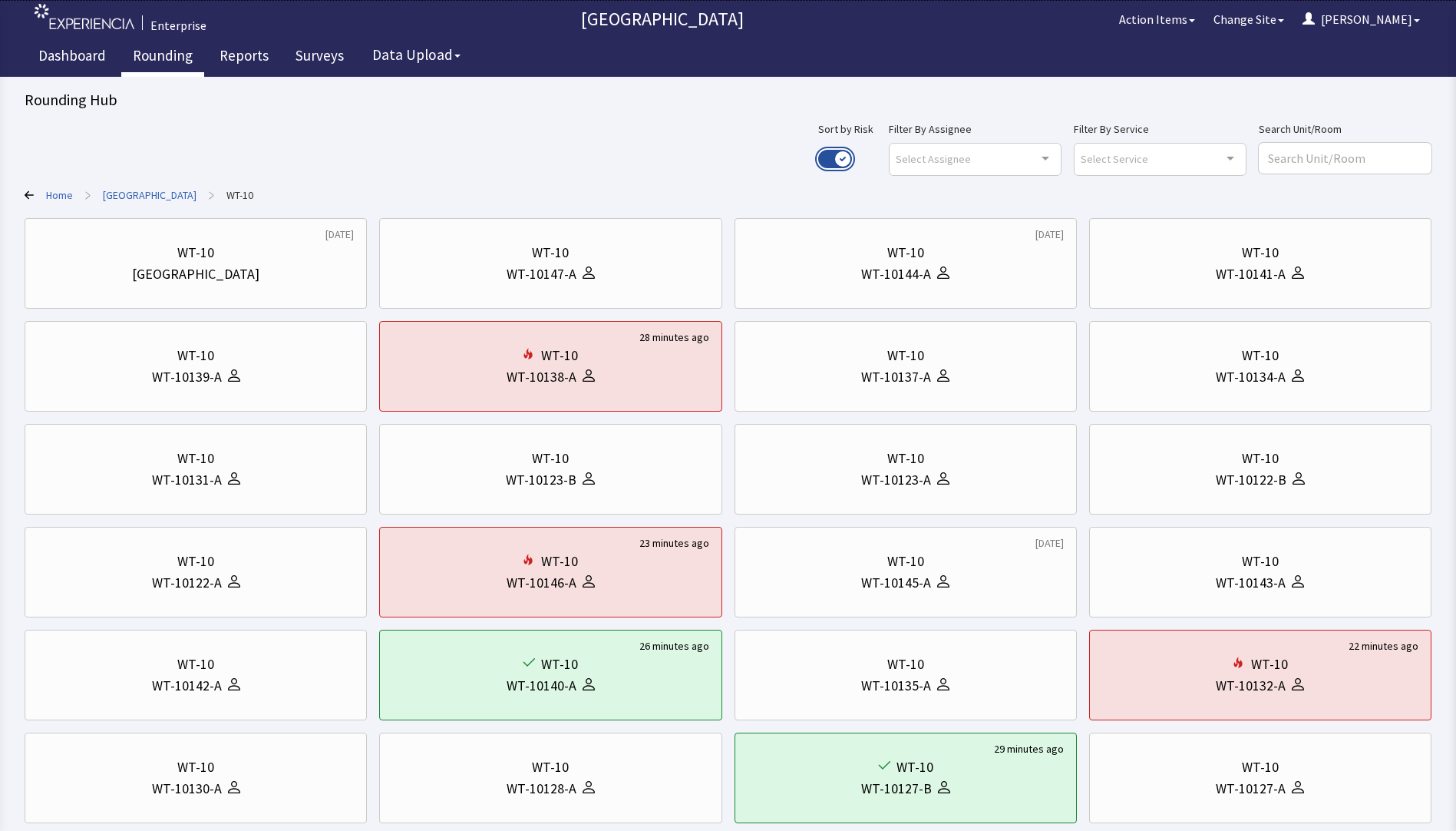
click at [852, 156] on button "Use setting" at bounding box center [835, 159] width 34 height 18
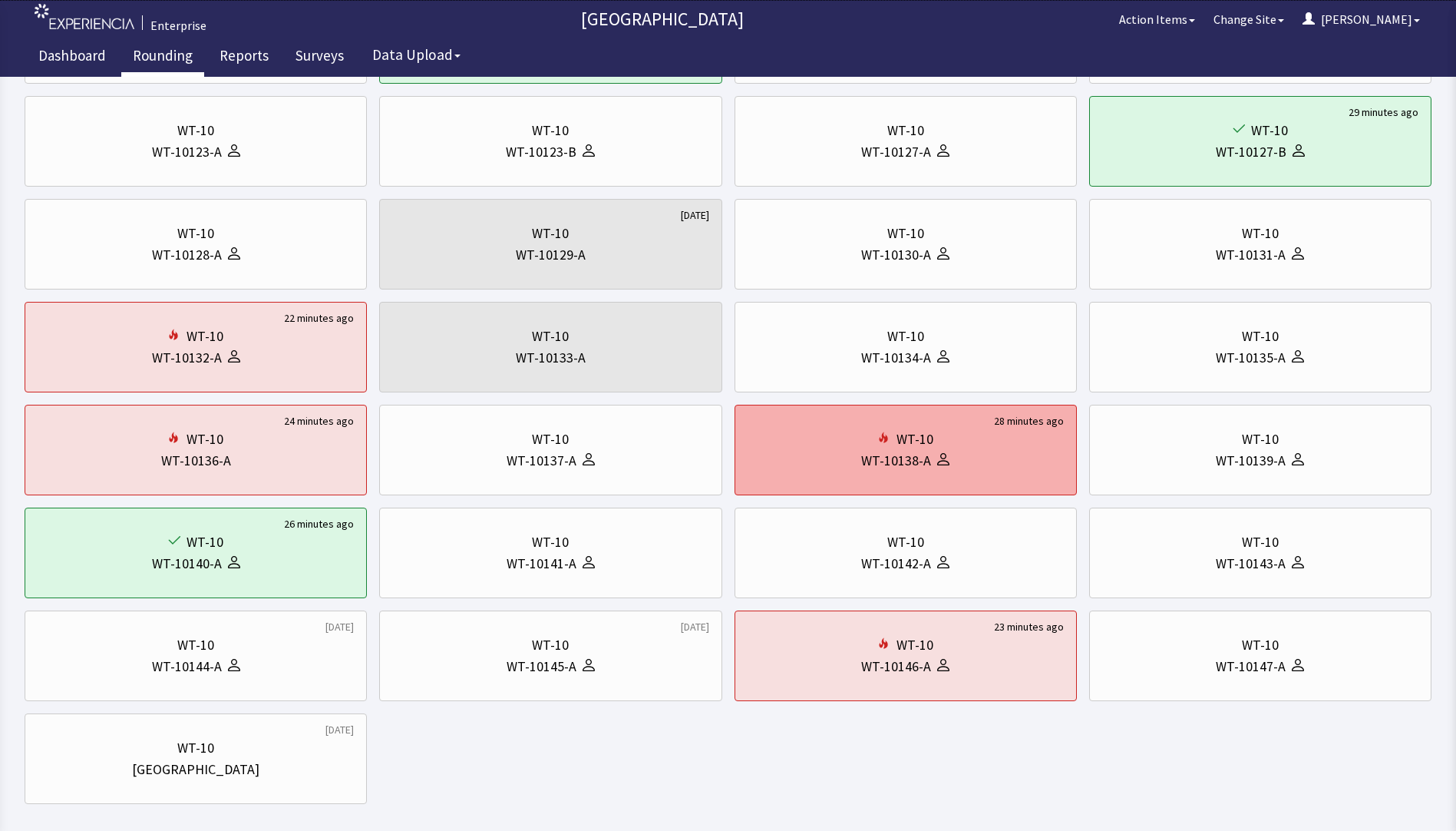
scroll to position [230, 0]
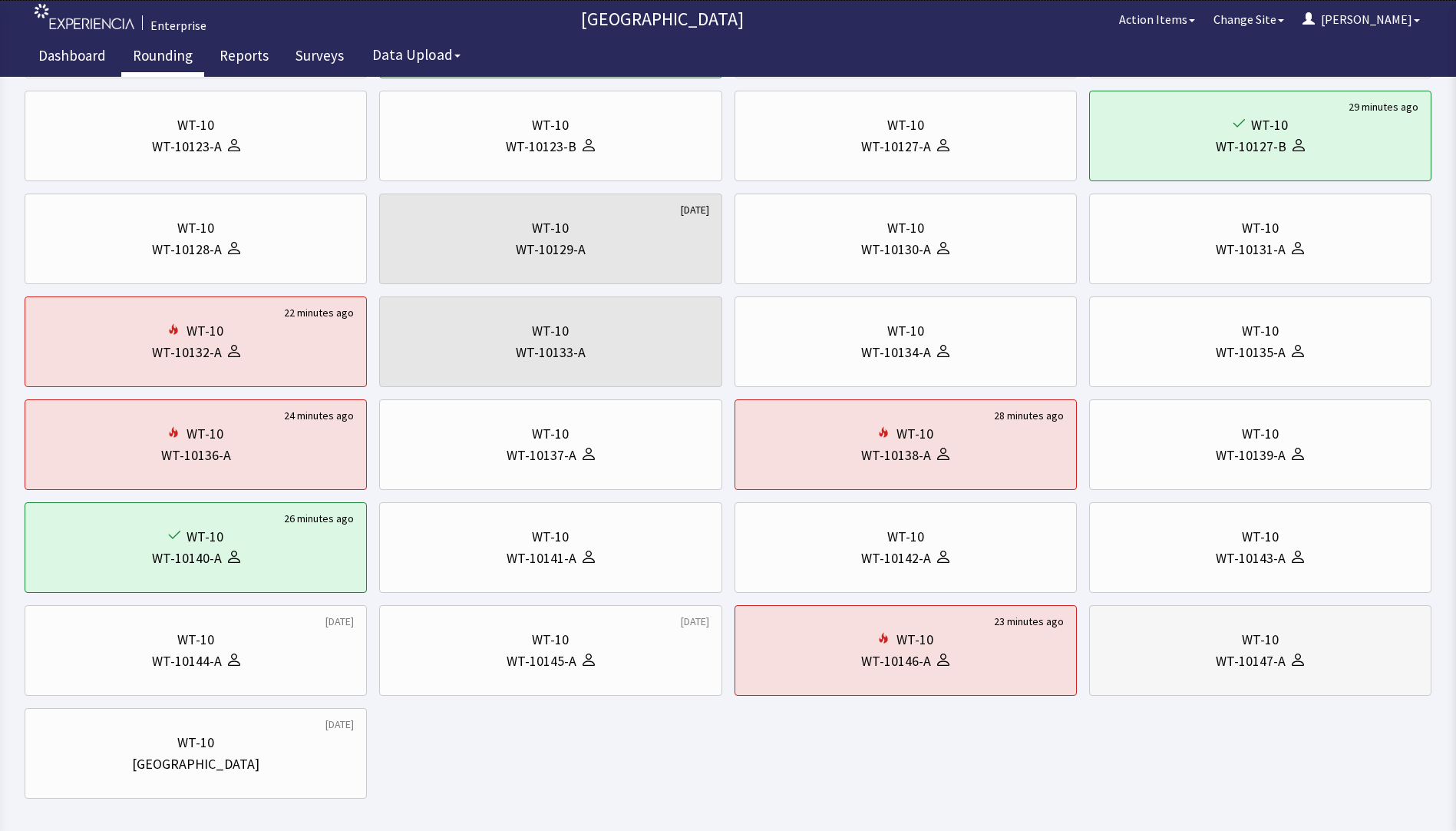
click at [1158, 651] on div "WT-10147-A" at bounding box center [1260, 661] width 316 height 21
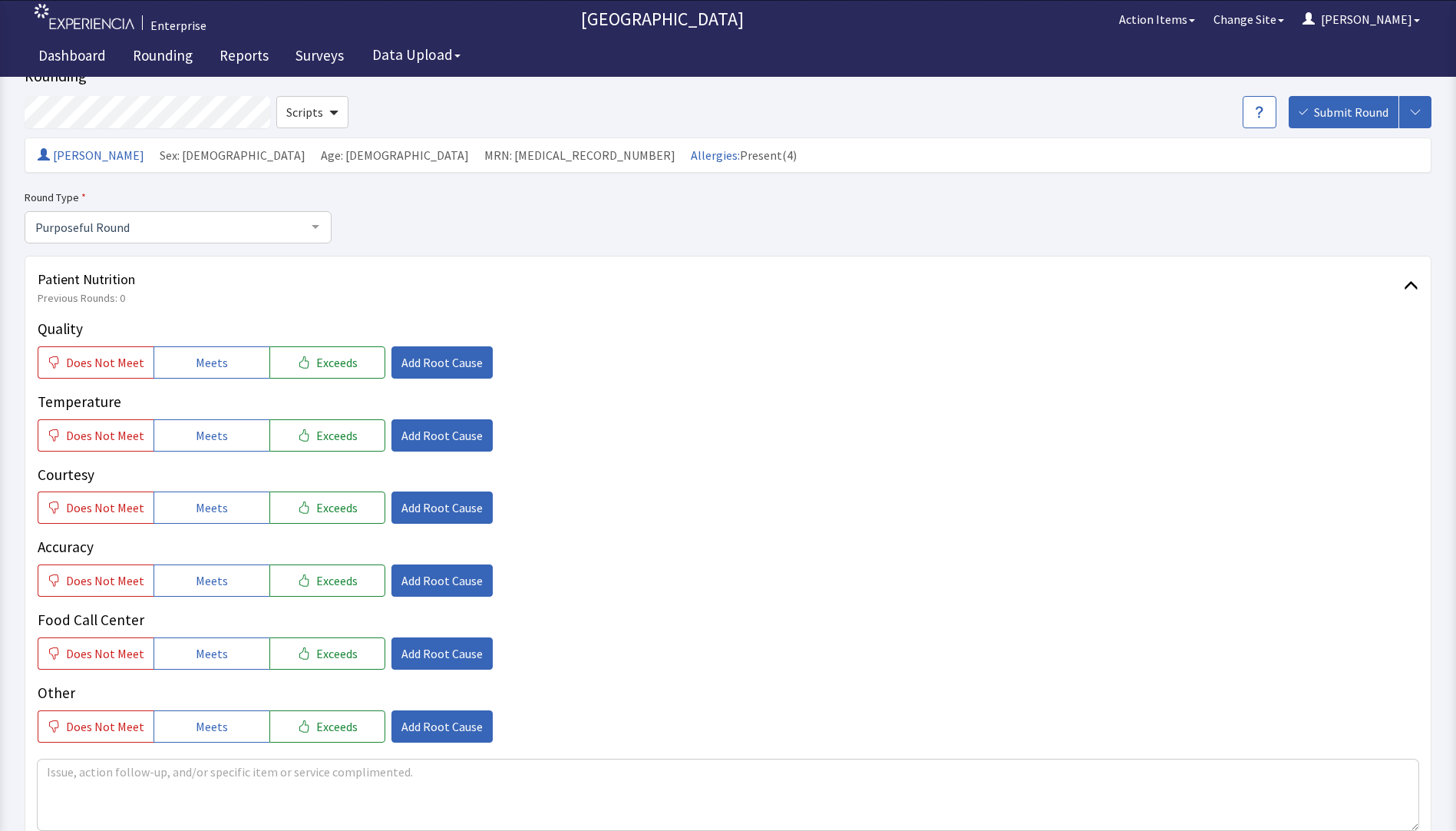
scroll to position [77, 0]
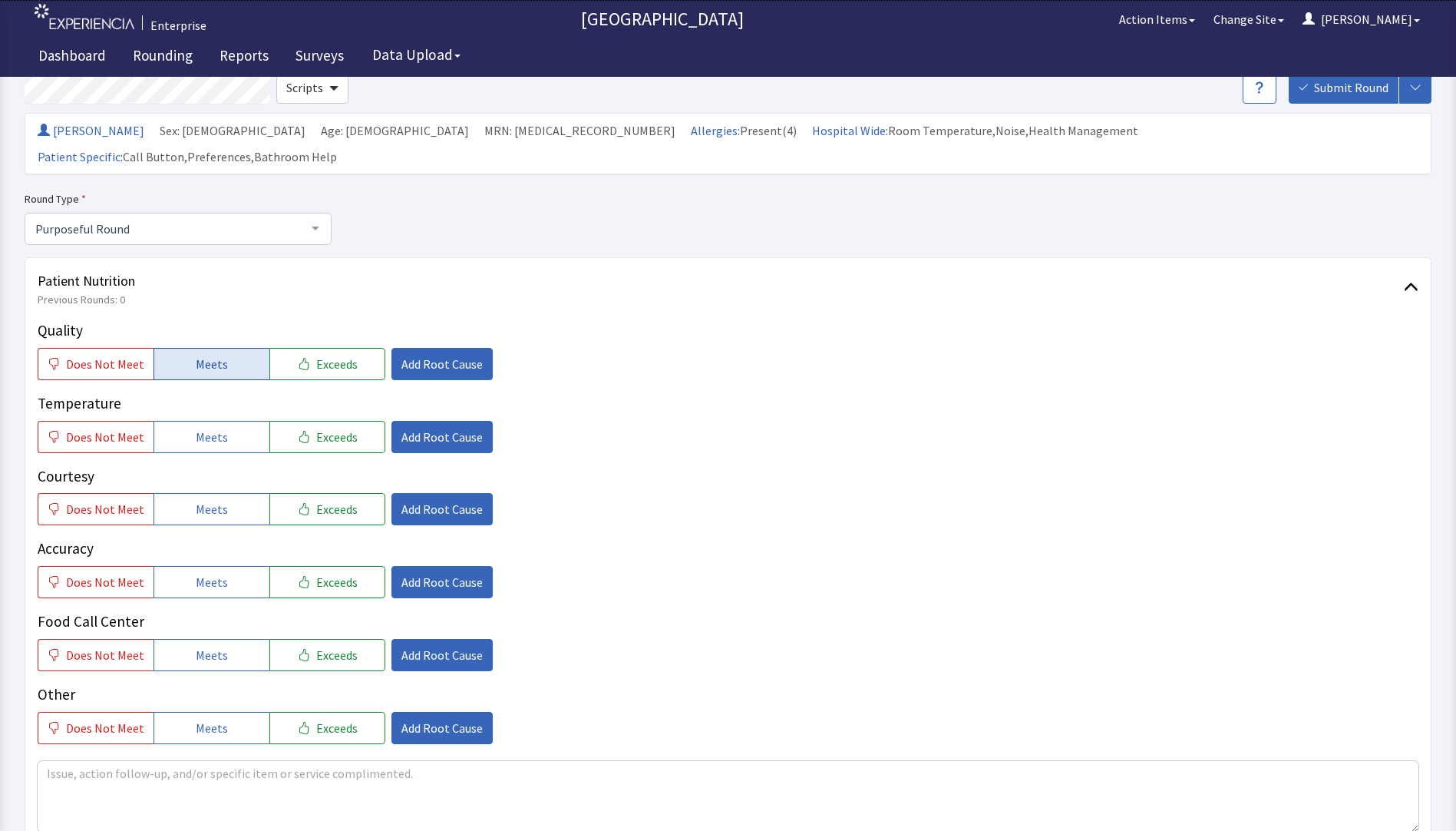
drag, startPoint x: 221, startPoint y: 332, endPoint x: 222, endPoint y: 340, distance: 8.1
click at [222, 348] on button "Meets" at bounding box center [212, 364] width 116 height 32
click at [229, 421] on button "Meets" at bounding box center [212, 437] width 116 height 32
drag, startPoint x: 211, startPoint y: 481, endPoint x: 210, endPoint y: 492, distance: 11.0
click at [210, 500] on span "Meets" at bounding box center [211, 508] width 32 height 18
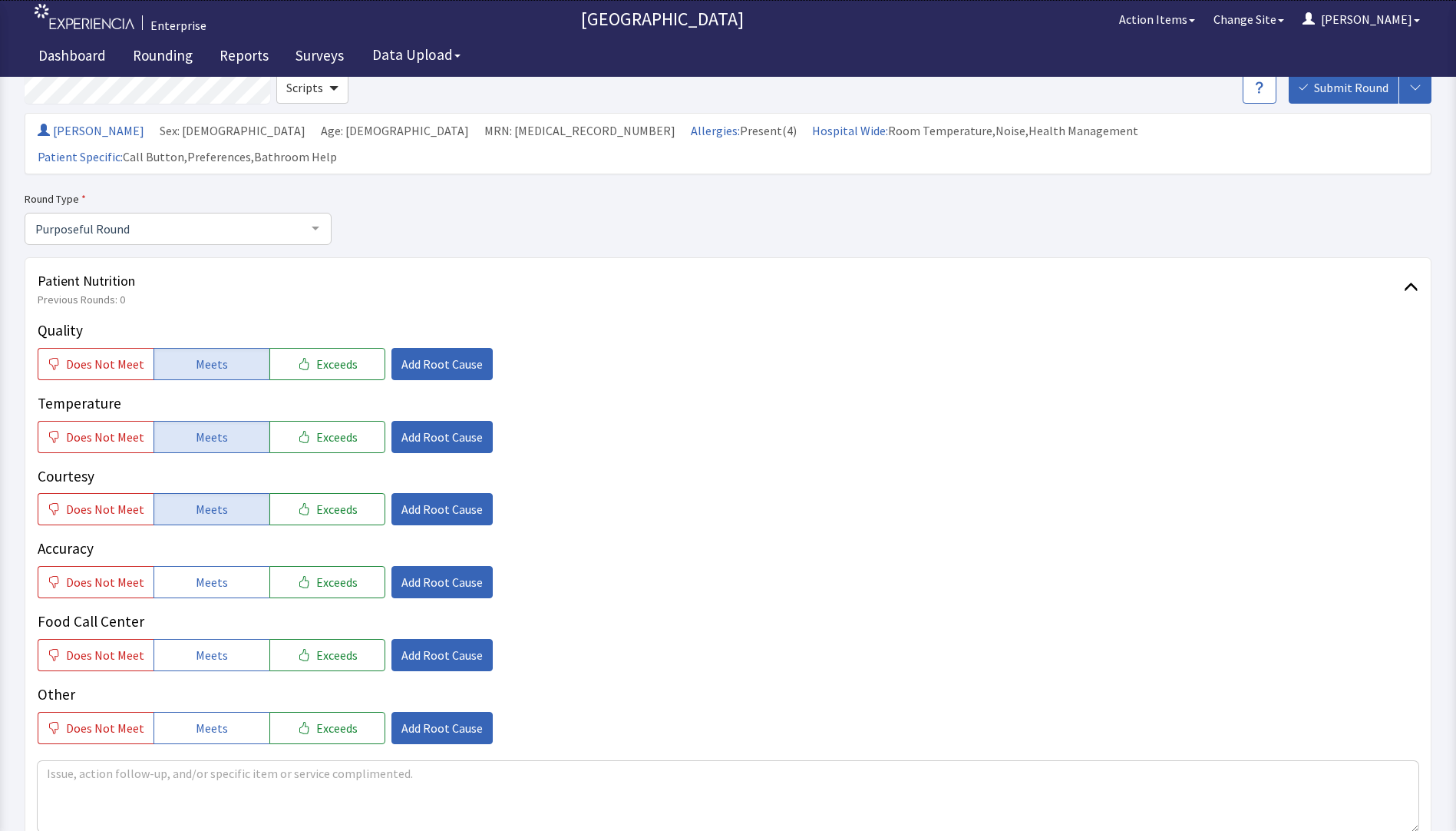
drag, startPoint x: 205, startPoint y: 551, endPoint x: 210, endPoint y: 595, distance: 44.3
click at [205, 573] on span "Meets" at bounding box center [211, 581] width 32 height 18
click at [211, 646] on span "Meets" at bounding box center [211, 654] width 32 height 18
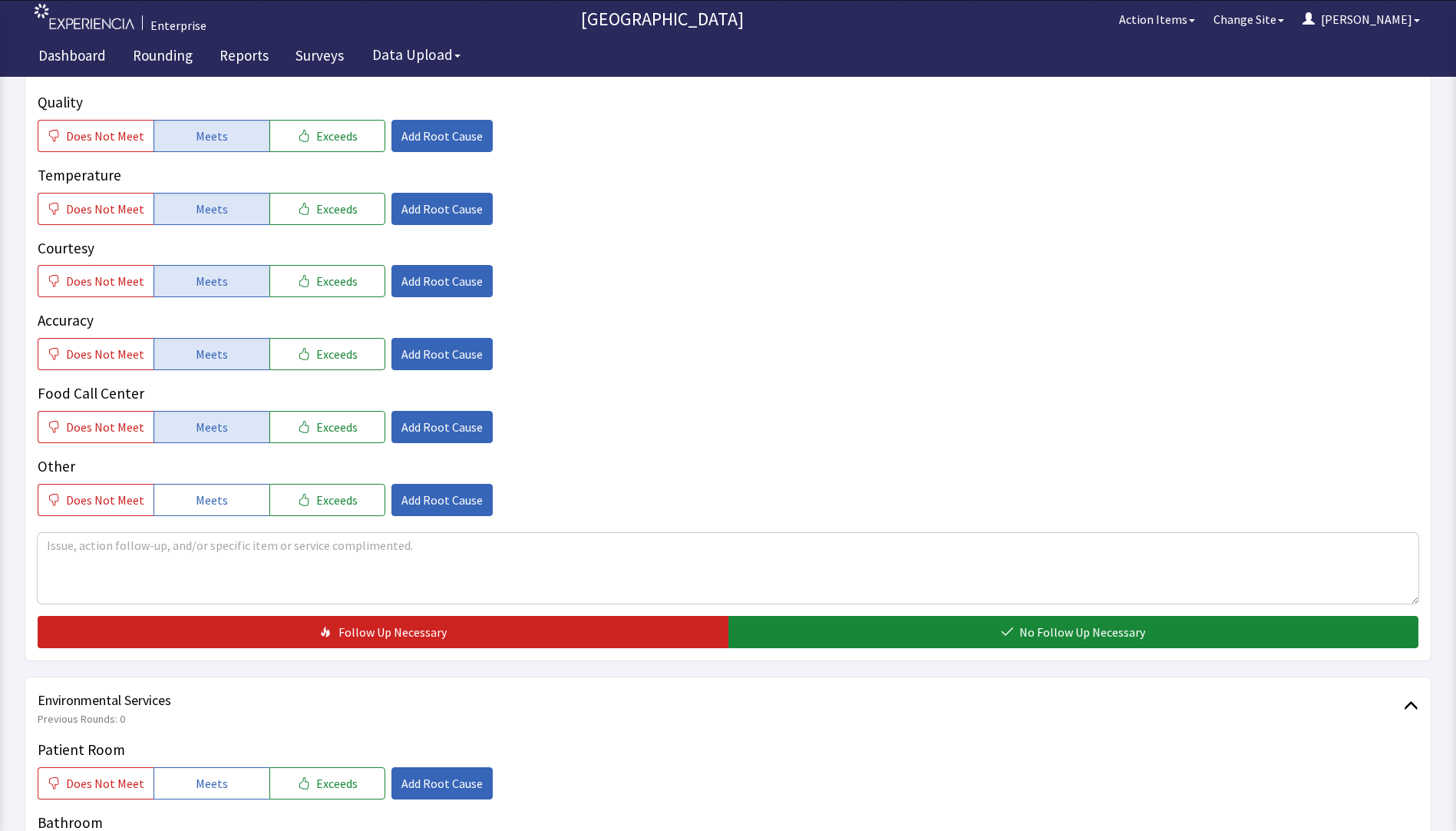
scroll to position [461, 0]
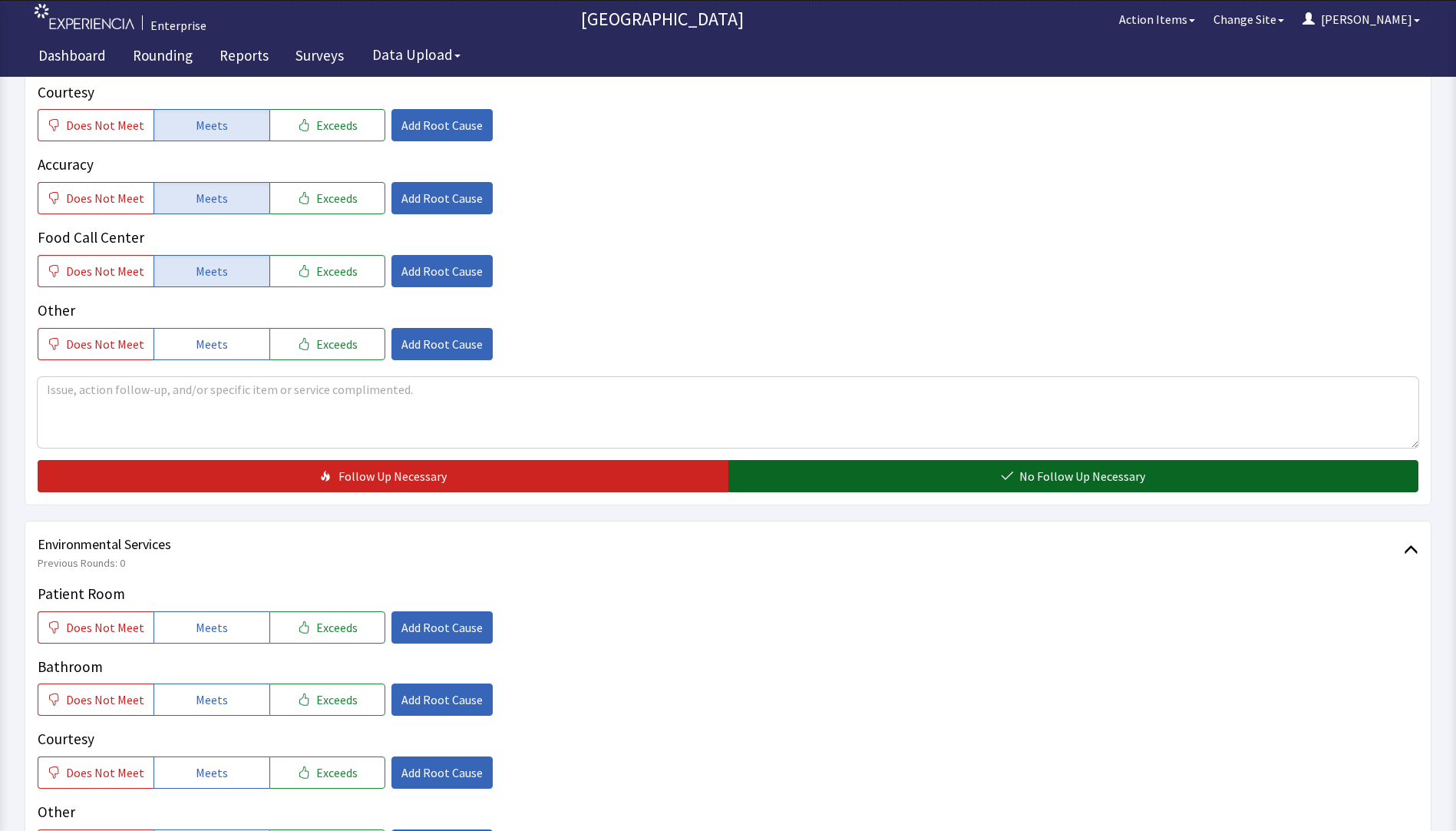
click at [827, 460] on button "No Follow Up Necessary" at bounding box center [1074, 476] width 691 height 32
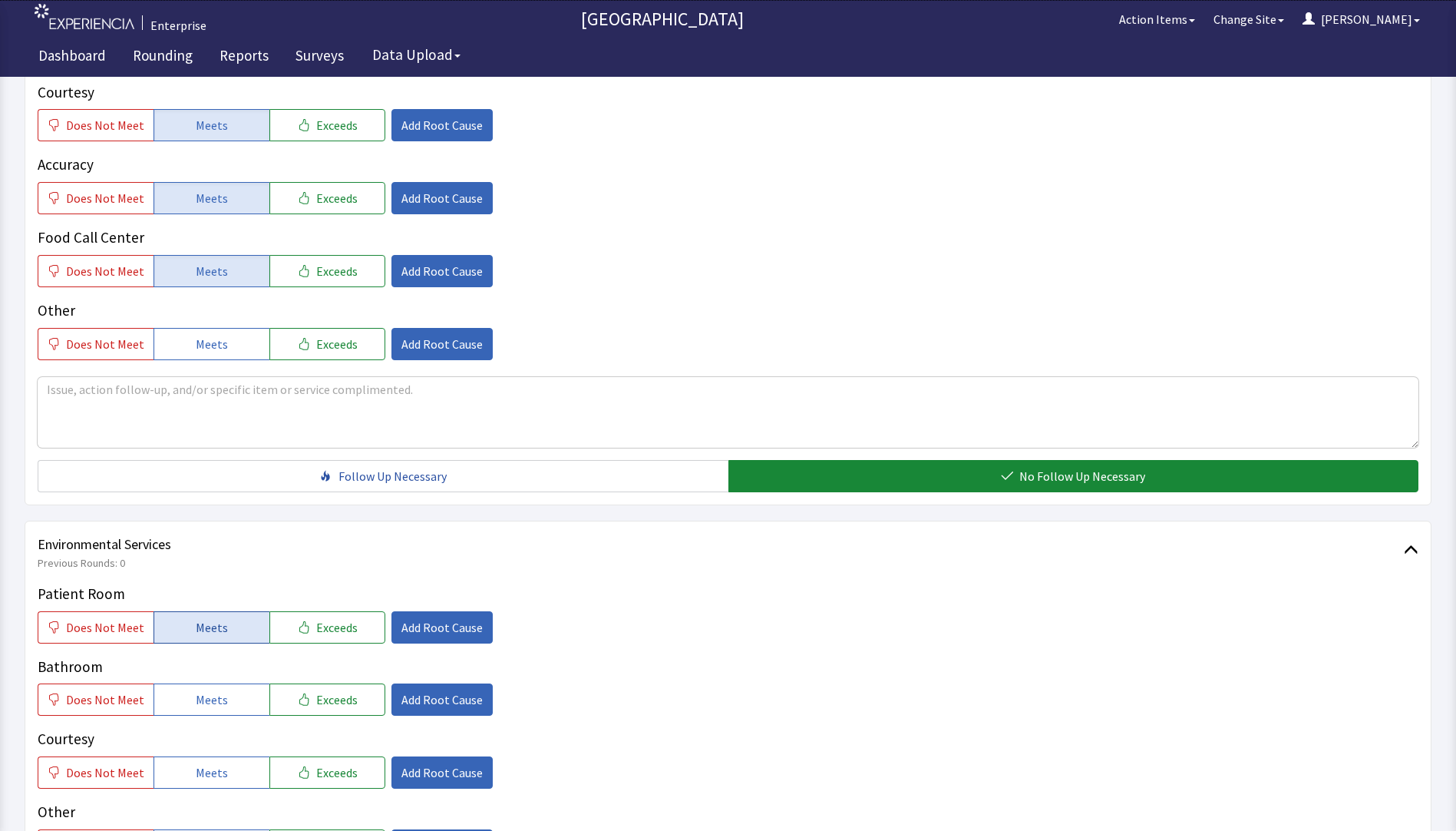
click at [172, 611] on button "Meets" at bounding box center [212, 627] width 116 height 32
drag, startPoint x: 194, startPoint y: 674, endPoint x: 194, endPoint y: 715, distance: 41.0
click at [196, 690] on span "Meets" at bounding box center [211, 699] width 32 height 18
click at [196, 763] on span "Meets" at bounding box center [211, 772] width 32 height 18
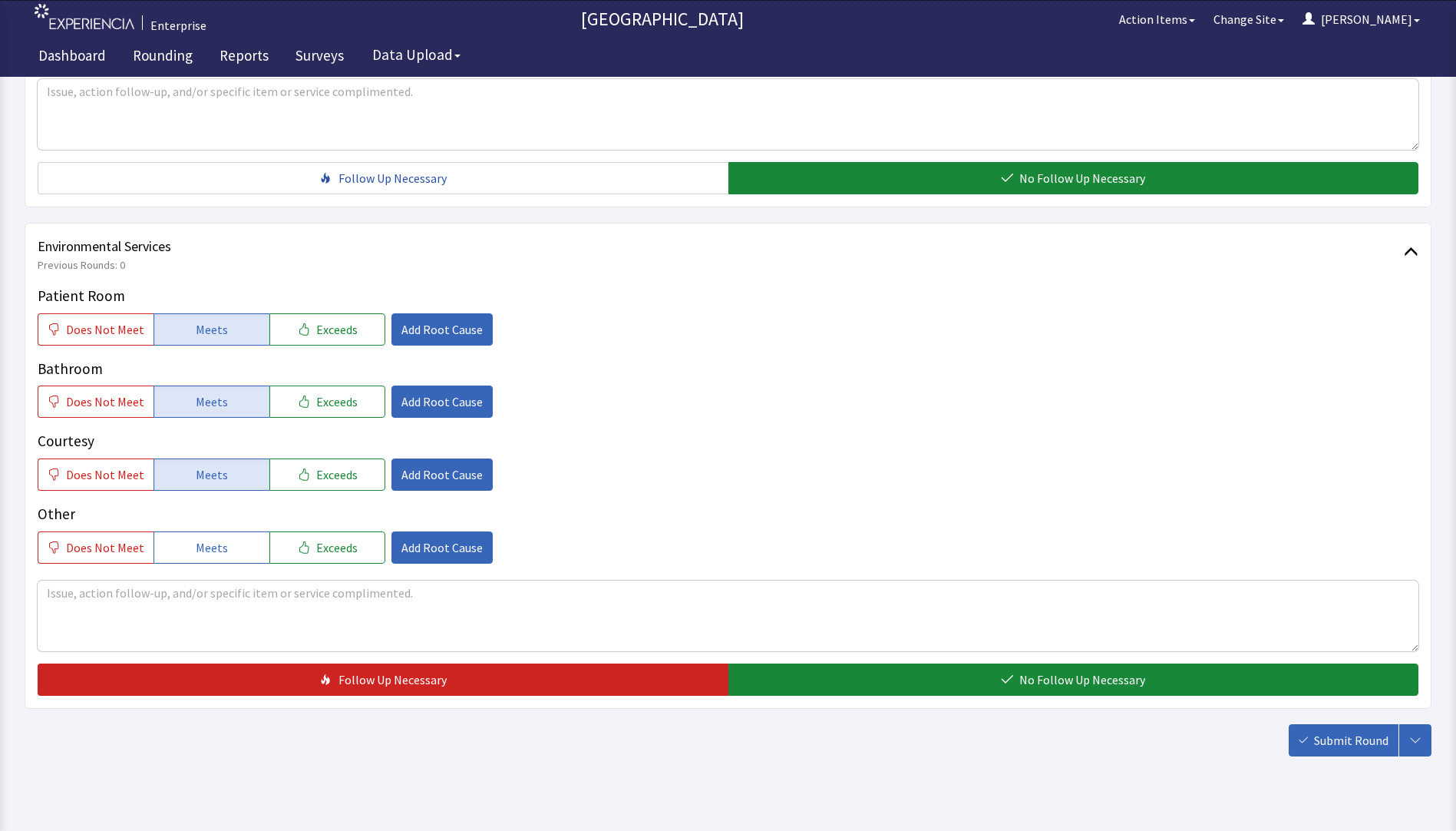
scroll to position [760, 0]
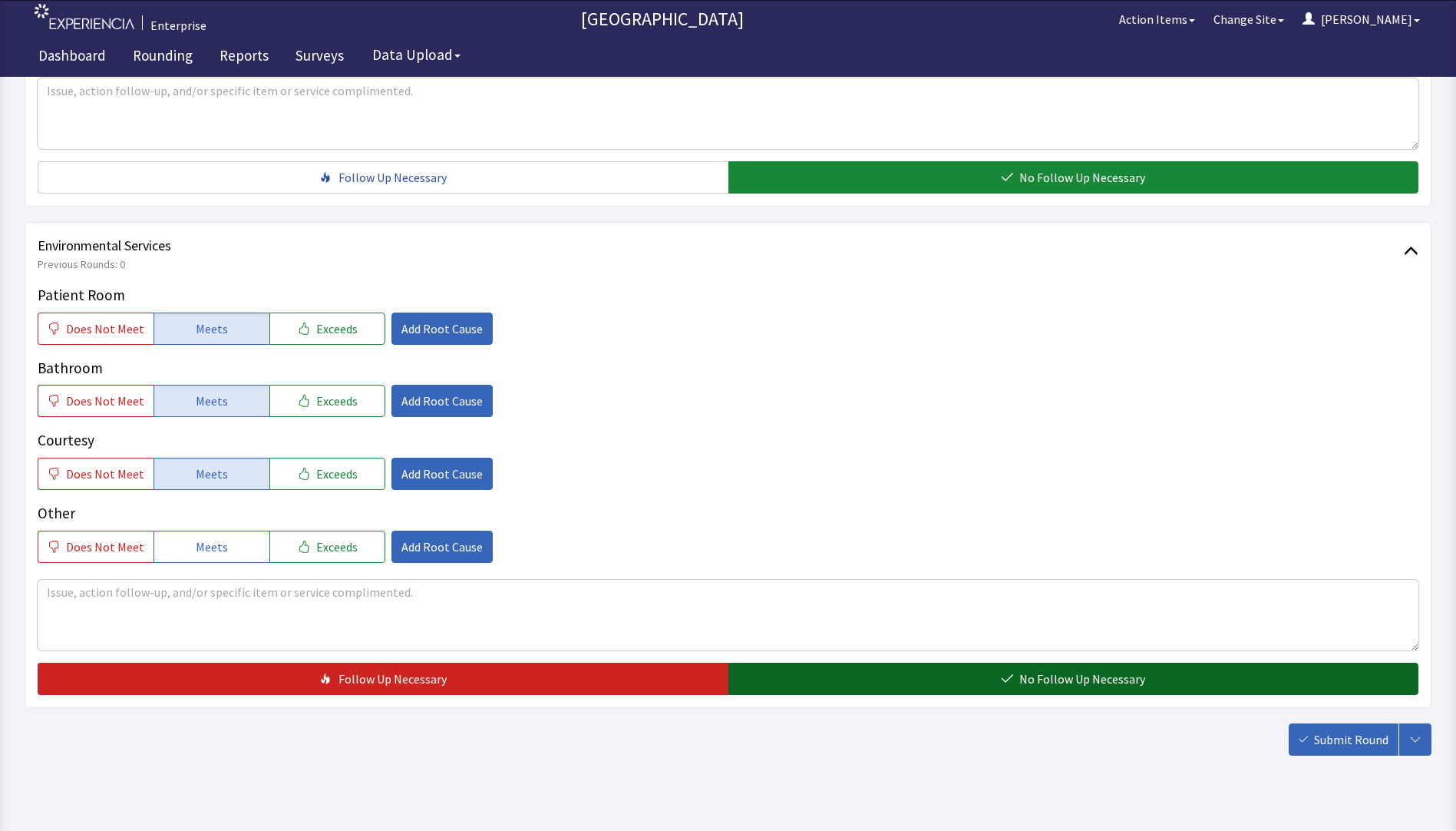
drag, startPoint x: 788, startPoint y: 658, endPoint x: 835, endPoint y: 658, distance: 47.0
click at [788, 663] on button "No Follow Up Necessary" at bounding box center [1074, 679] width 691 height 32
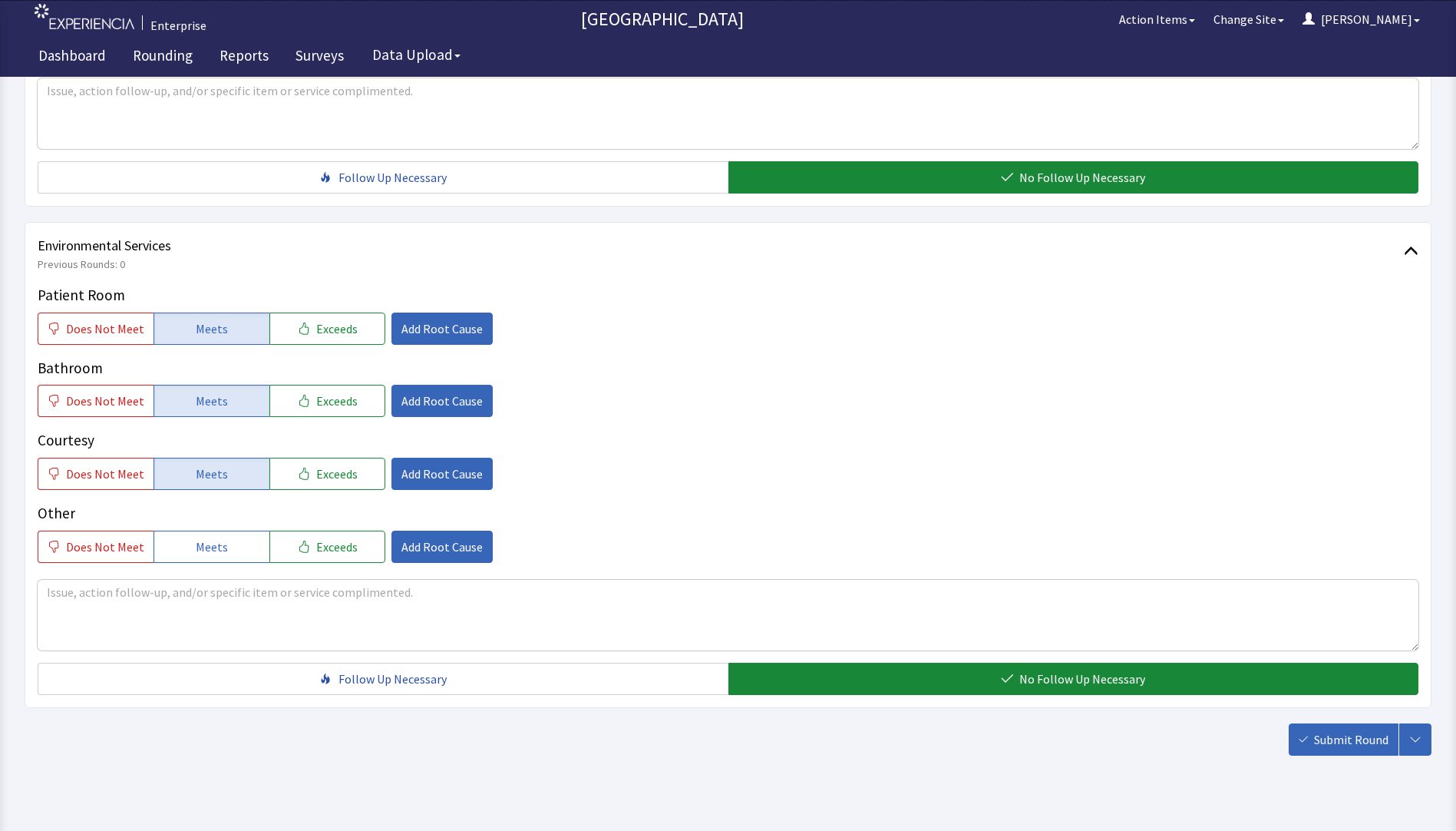
click at [1347, 730] on span "Submit Round" at bounding box center [1352, 739] width 75 height 18
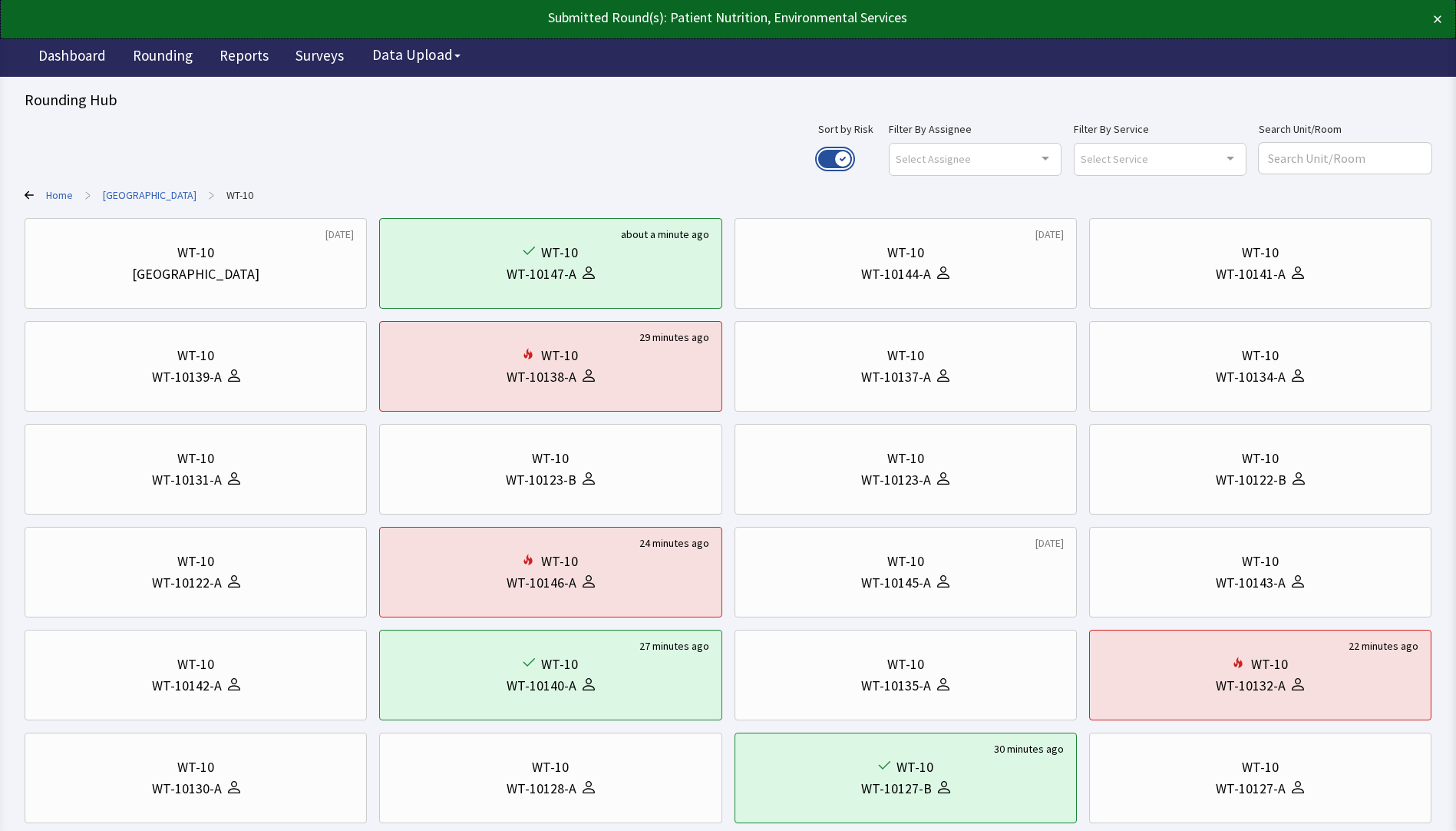
click at [852, 156] on button "Use setting" at bounding box center [835, 159] width 34 height 18
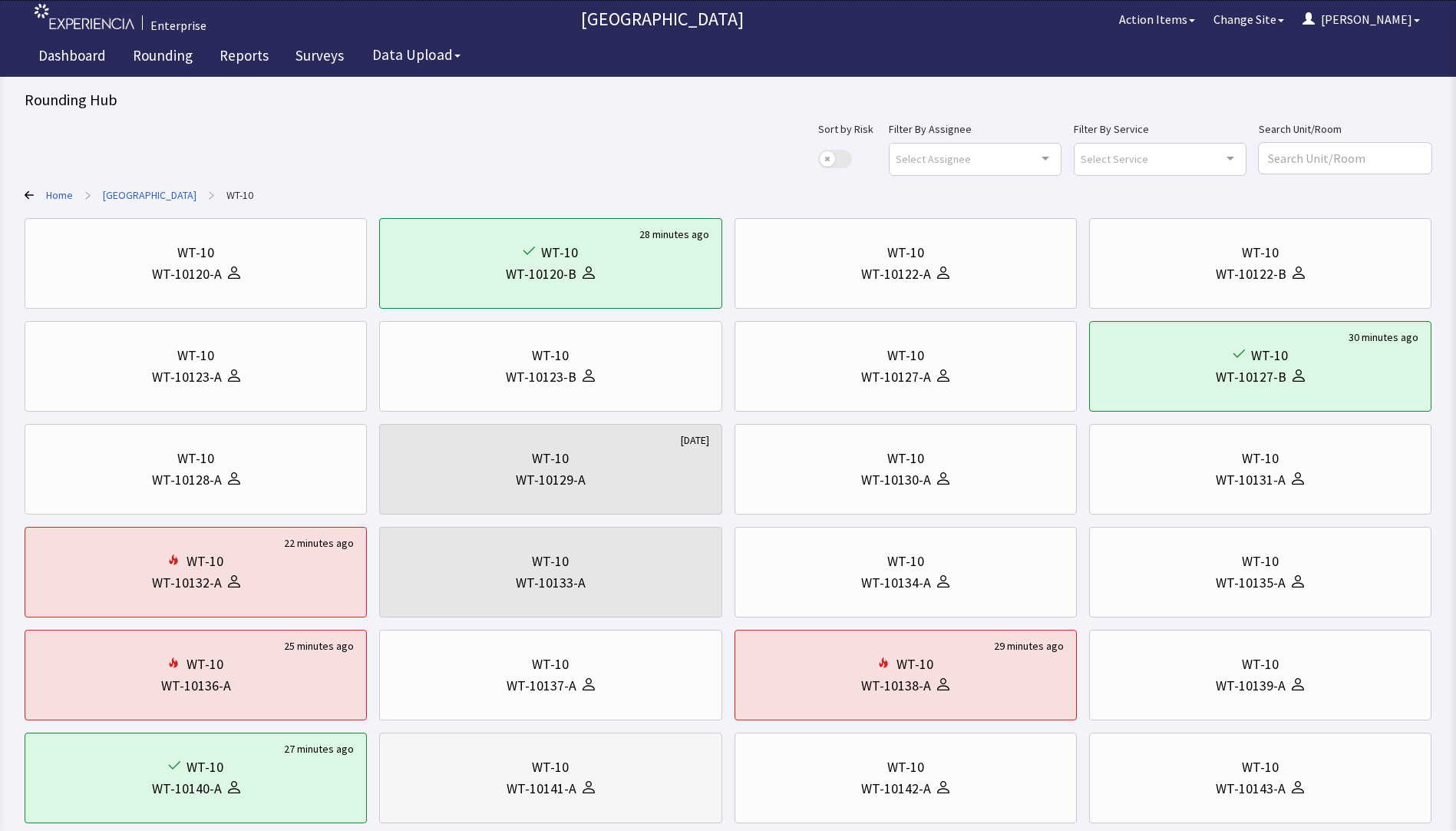
click at [562, 786] on div "WT-10141-A" at bounding box center [541, 788] width 70 height 21
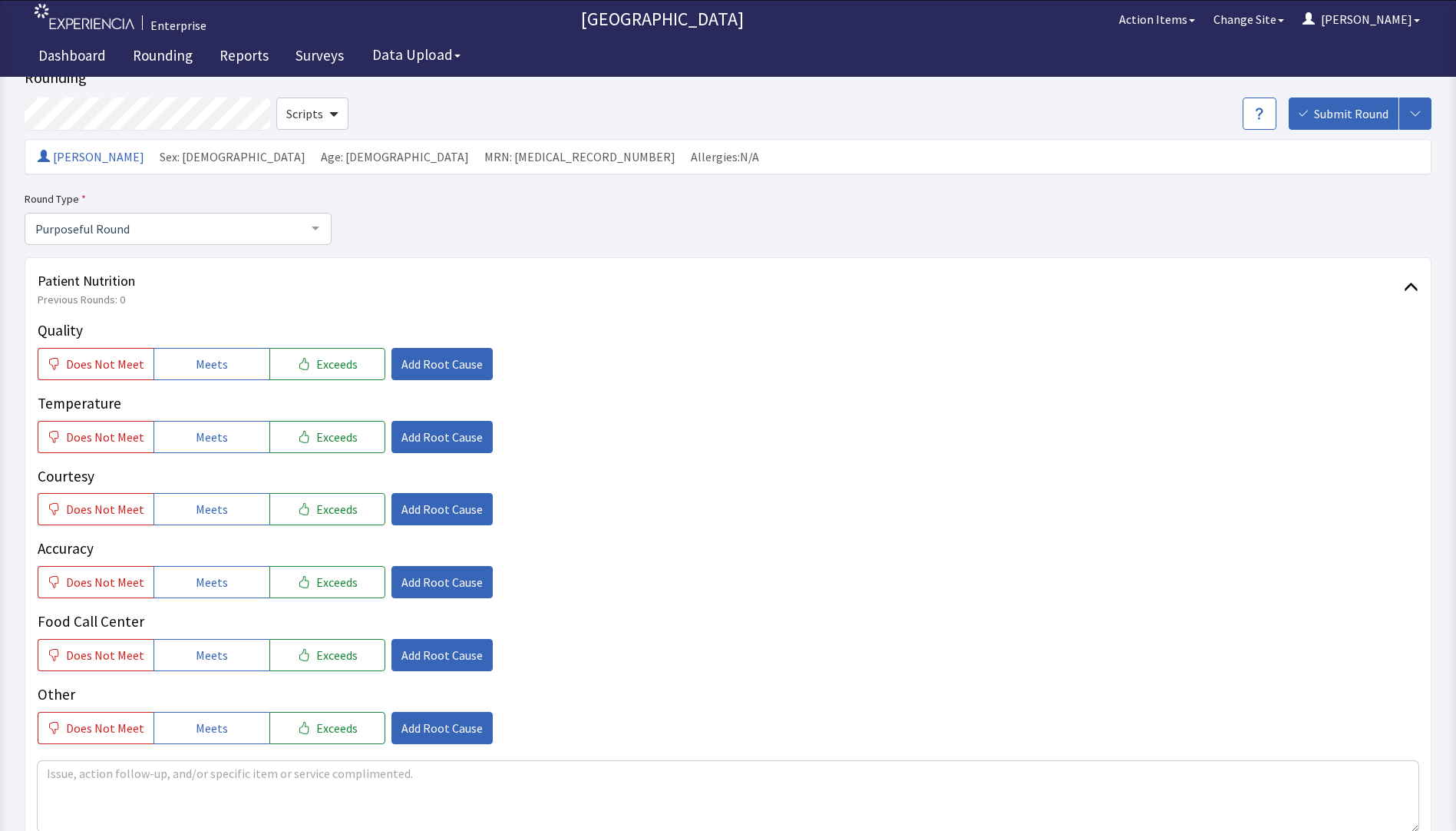
scroll to position [77, 0]
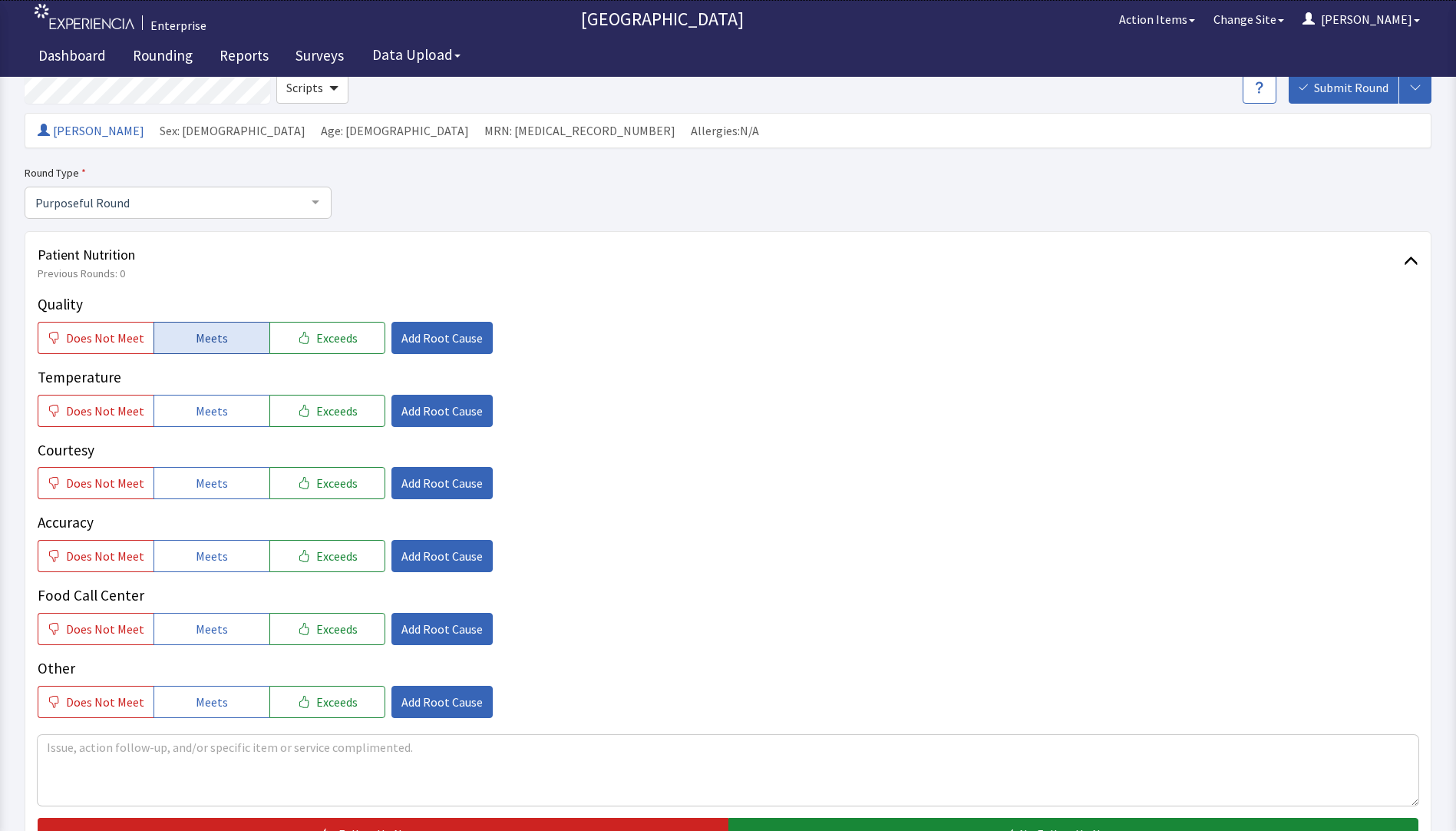
click at [225, 343] on button "Meets" at bounding box center [212, 338] width 116 height 32
drag, startPoint x: 214, startPoint y: 424, endPoint x: 207, endPoint y: 457, distance: 33.7
click at [213, 427] on div "Quality Does Not Meet Meets Exceeds Add Root Cause Temperature Does Not Meet Me…" at bounding box center [728, 505] width 1381 height 425
drag, startPoint x: 203, startPoint y: 493, endPoint x: 209, endPoint y: 514, distance: 21.8
click at [203, 496] on button "Meets" at bounding box center [212, 482] width 116 height 32
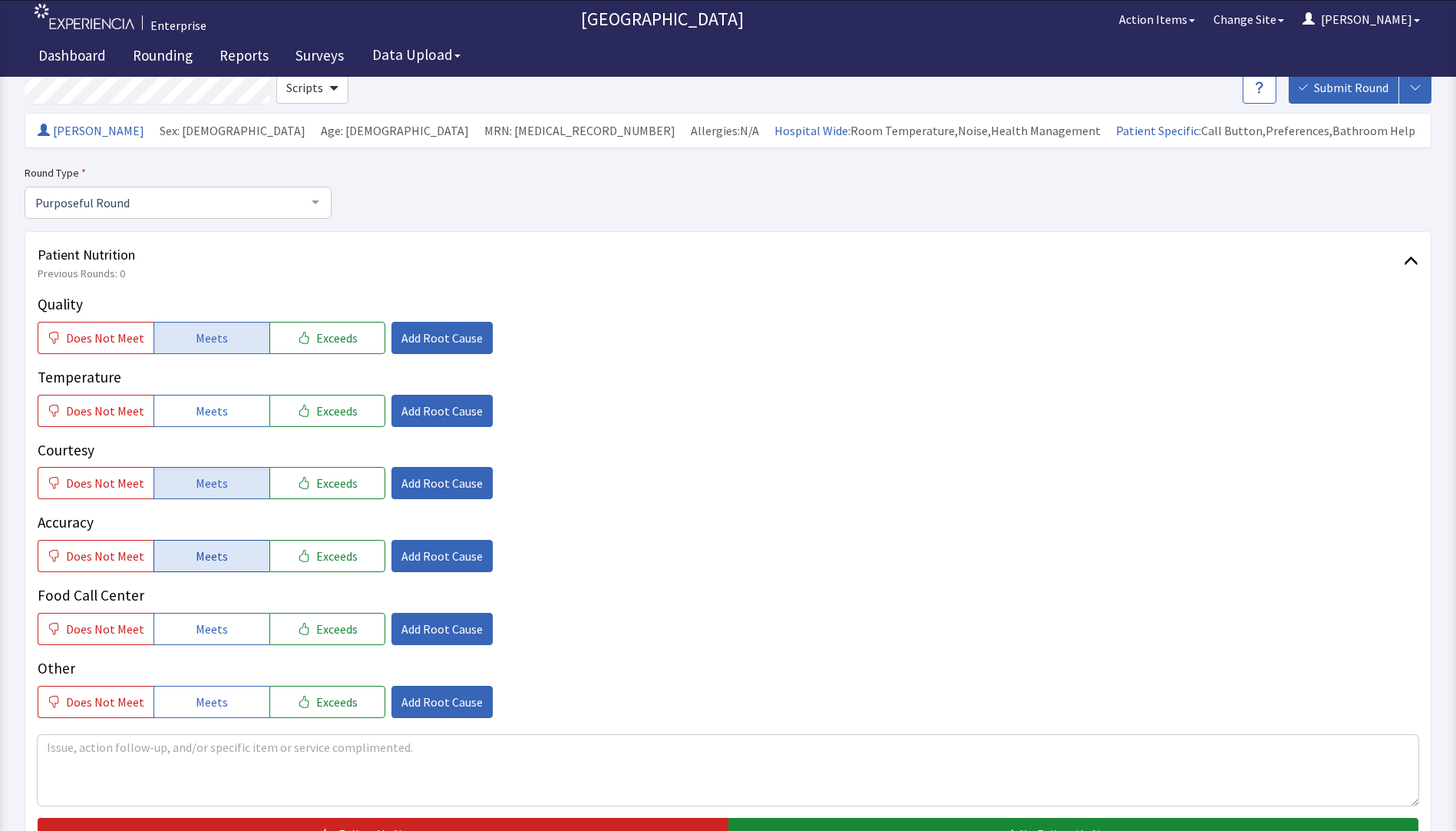
click at [211, 564] on span "Meets" at bounding box center [211, 555] width 32 height 18
drag, startPoint x: 217, startPoint y: 414, endPoint x: 217, endPoint y: 445, distance: 31.0
click at [217, 417] on span "Meets" at bounding box center [211, 410] width 32 height 18
drag, startPoint x: 193, startPoint y: 625, endPoint x: 305, endPoint y: 586, distance: 118.6
click at [196, 628] on span "Meets" at bounding box center [211, 628] width 32 height 18
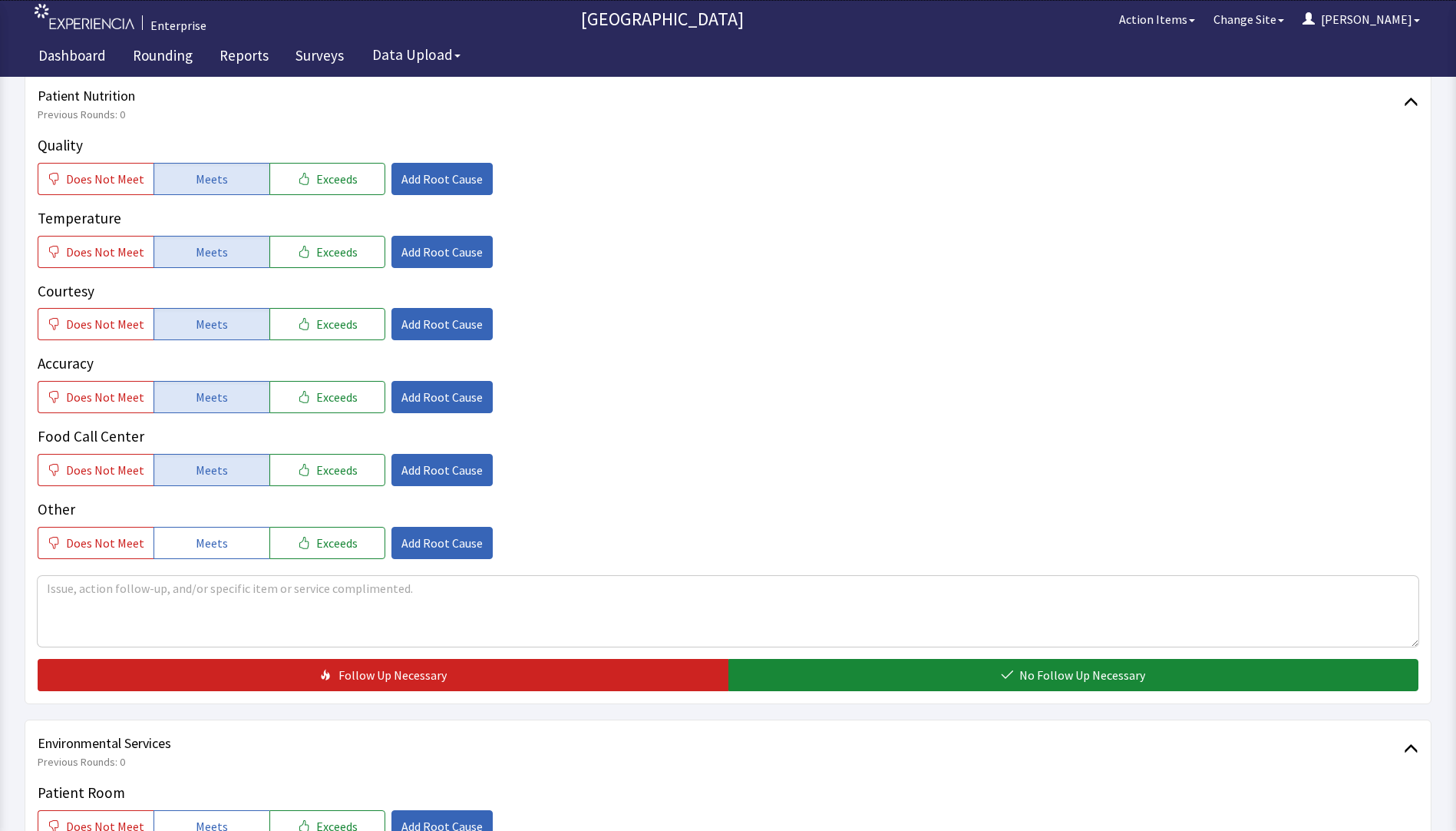
scroll to position [384, 0]
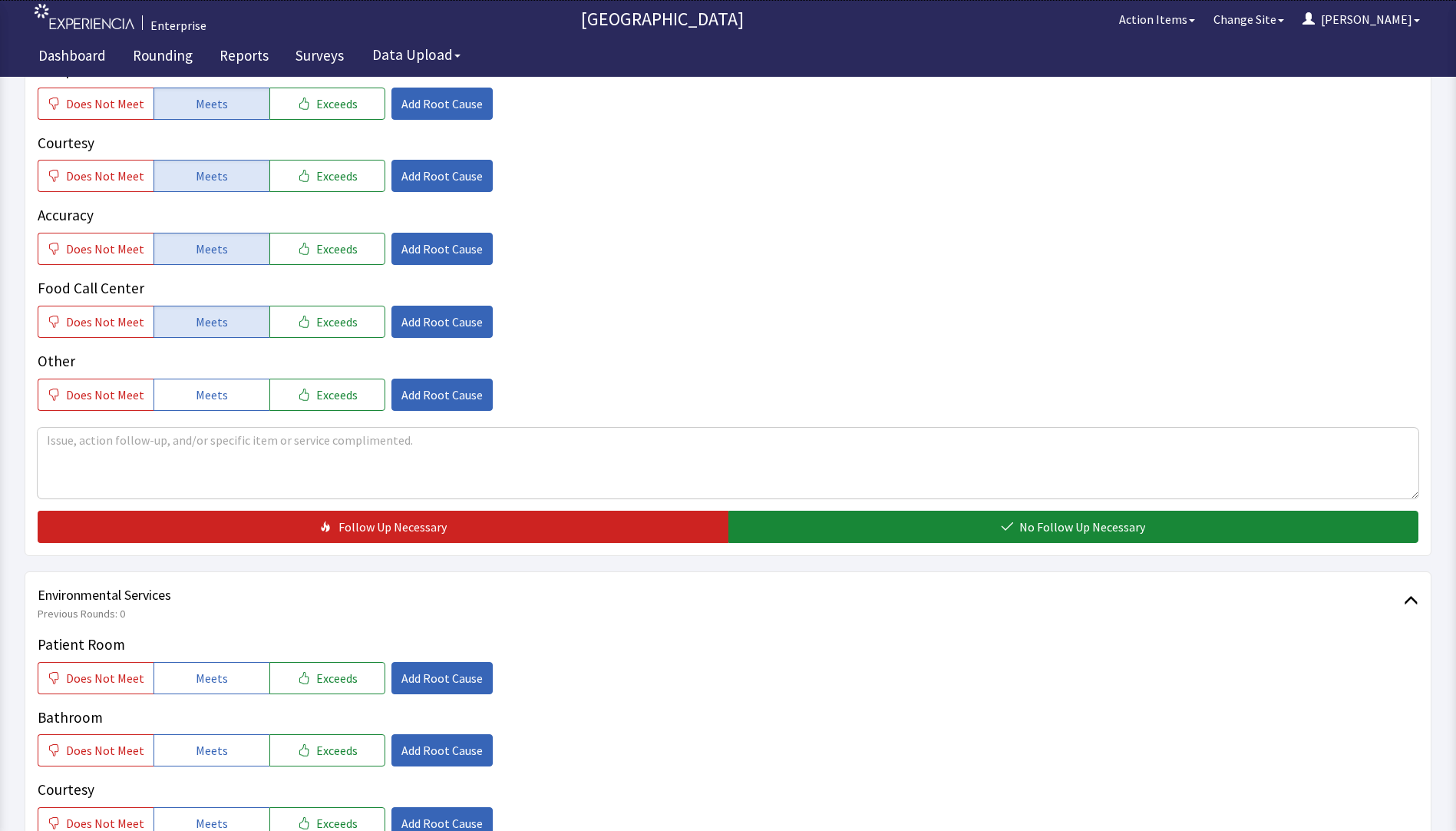
drag, startPoint x: 887, startPoint y: 515, endPoint x: 653, endPoint y: 555, distance: 237.4
click at [886, 516] on button "No Follow Up Necessary" at bounding box center [1074, 526] width 691 height 32
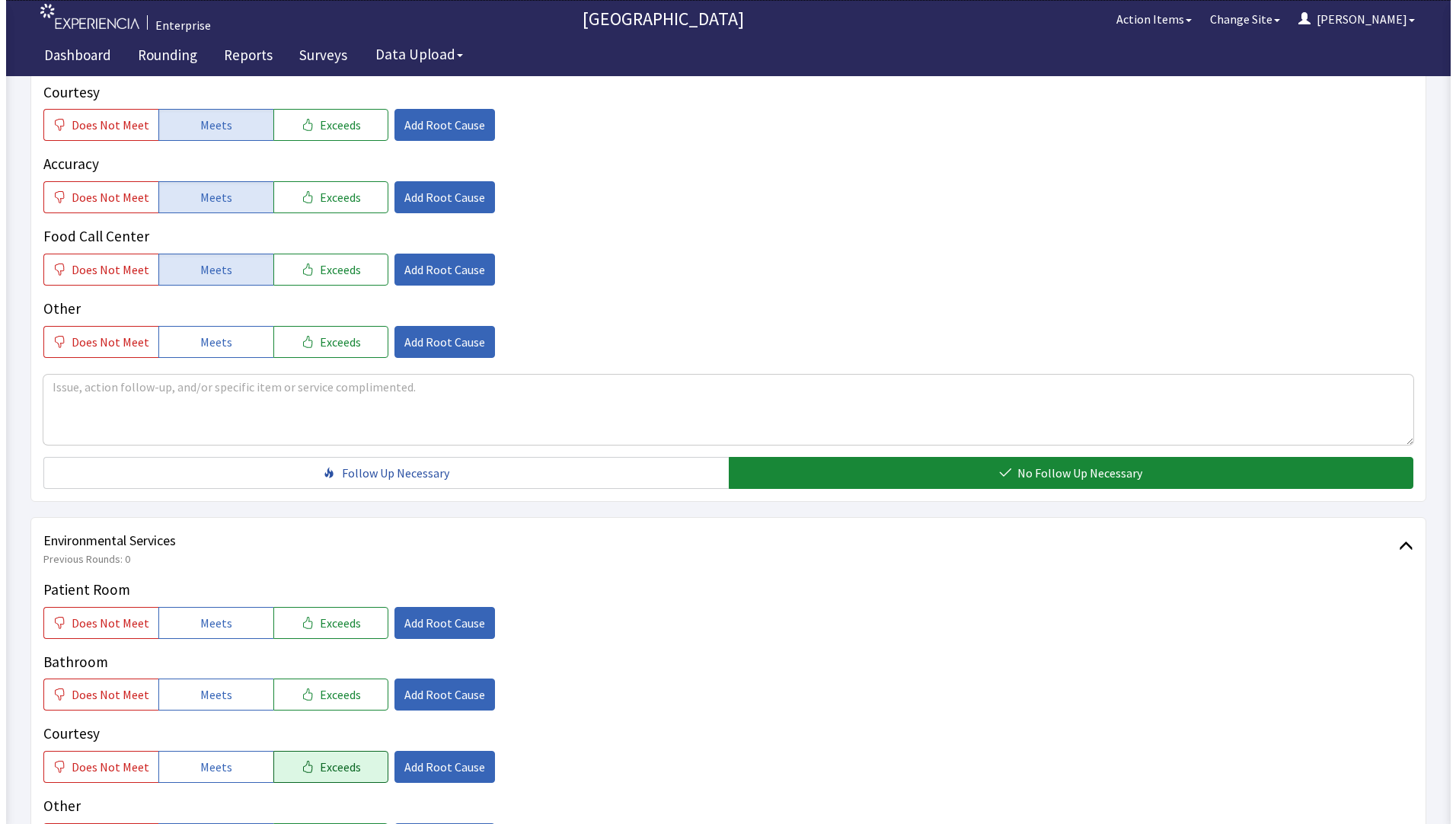
scroll to position [609, 0]
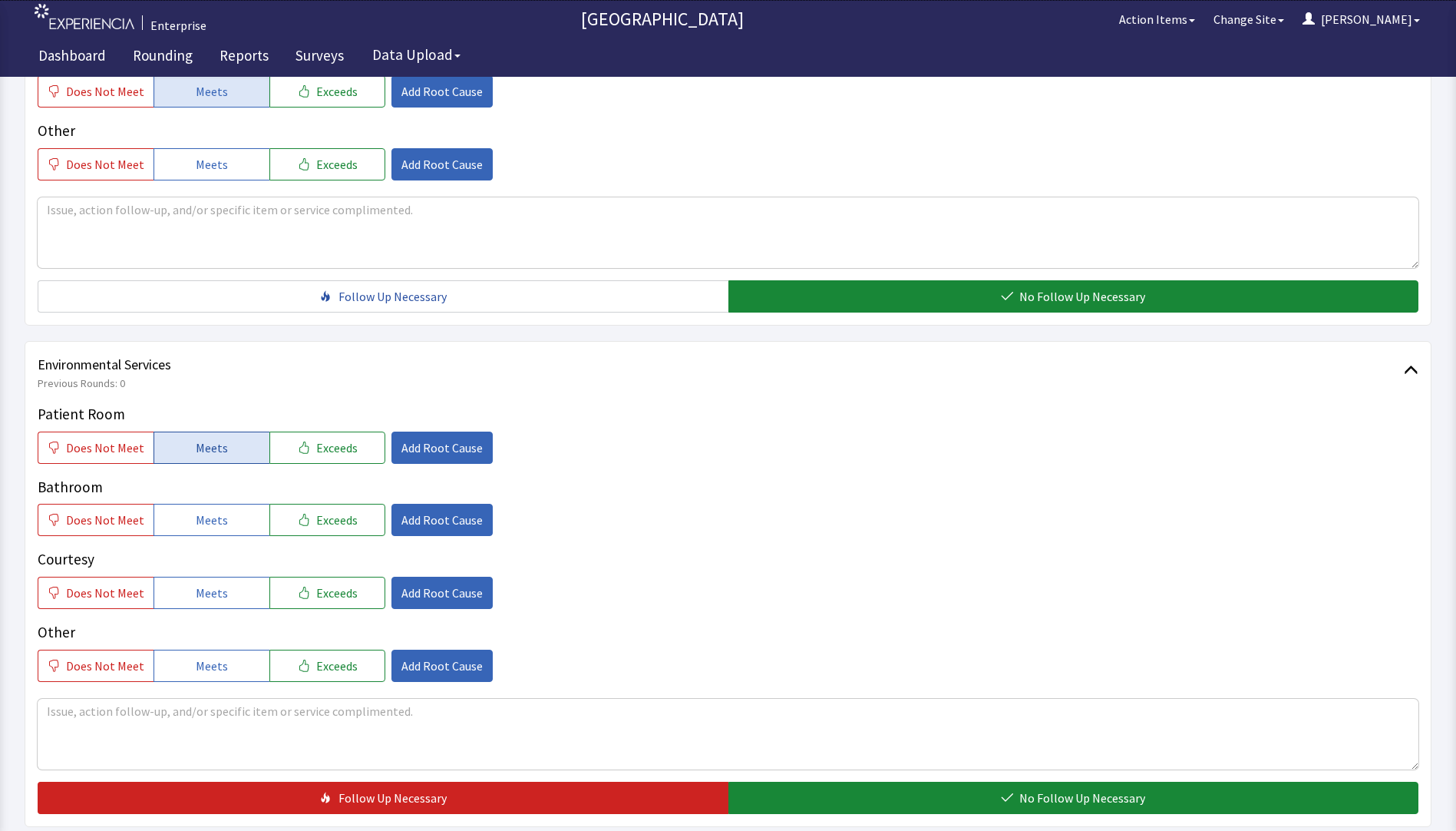
click at [209, 450] on span "Meets" at bounding box center [211, 447] width 32 height 18
drag, startPoint x: 222, startPoint y: 529, endPoint x: 208, endPoint y: 581, distance: 53.9
click at [222, 536] on button "Meets" at bounding box center [212, 519] width 116 height 32
click at [208, 595] on span "Meets" at bounding box center [211, 592] width 32 height 18
click at [435, 444] on span "Add Root Cause" at bounding box center [442, 447] width 82 height 18
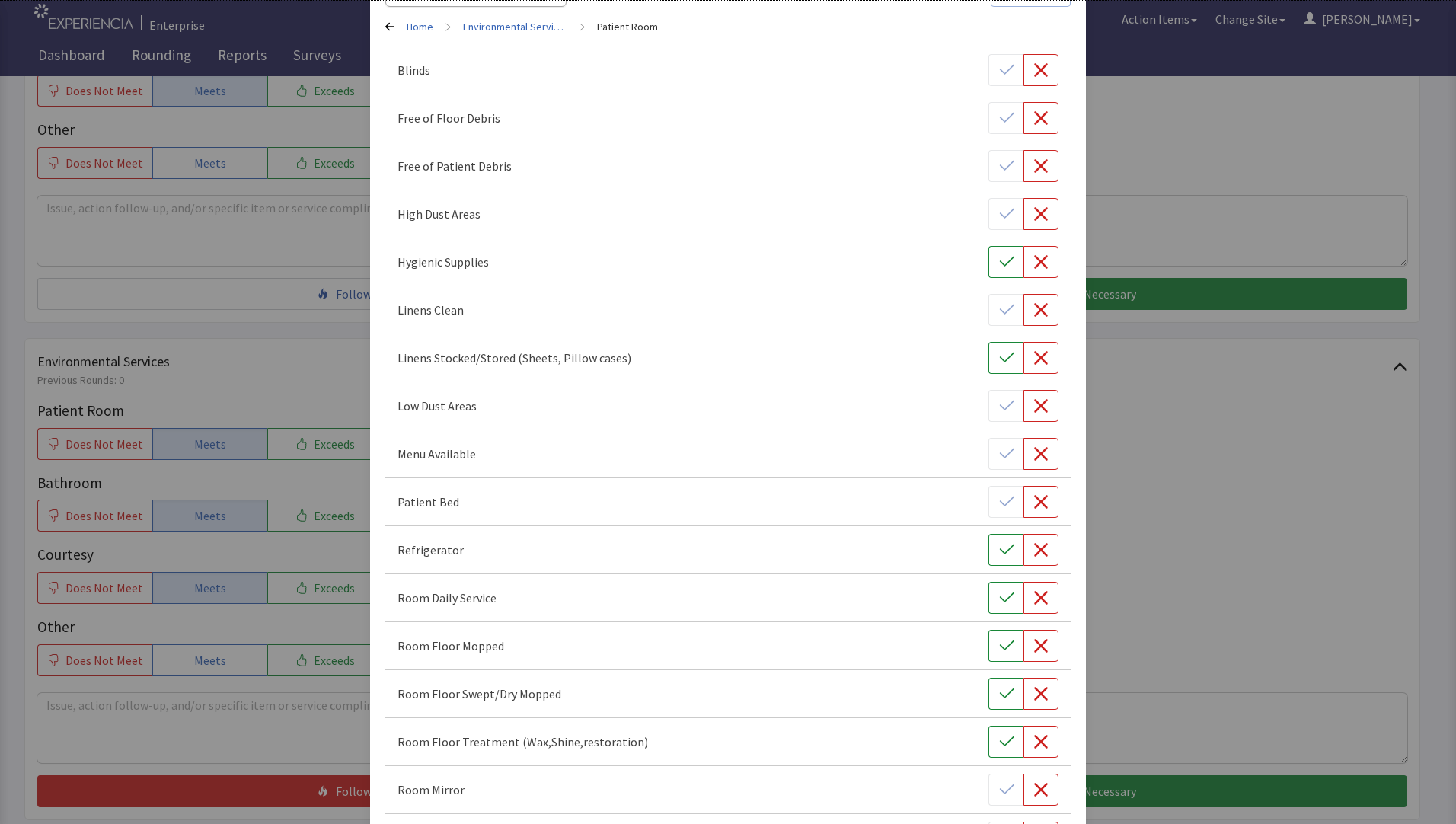
scroll to position [305, 0]
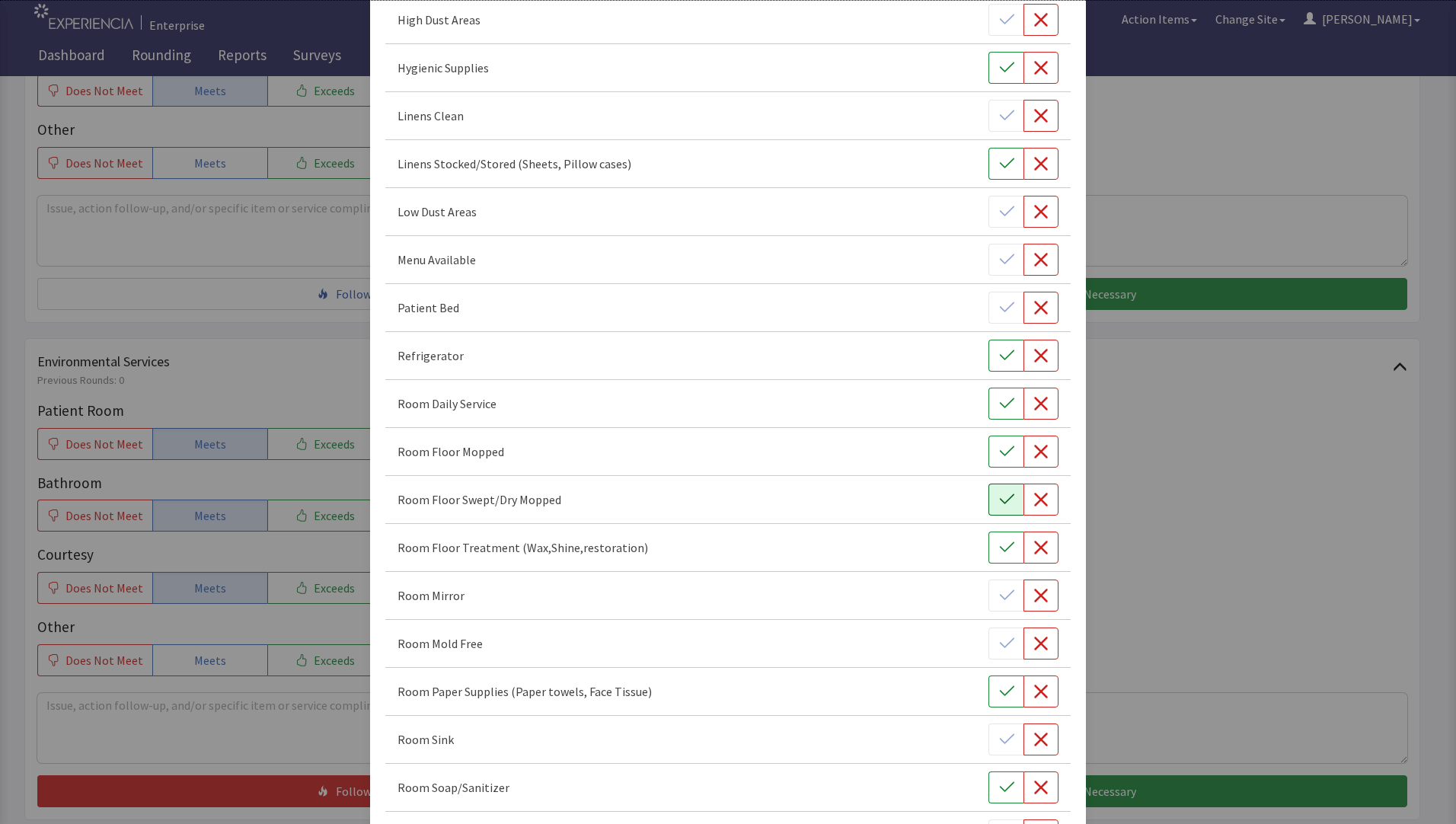
click at [999, 500] on icon "button" at bounding box center [1007, 499] width 16 height 16
drag, startPoint x: 996, startPoint y: 449, endPoint x: 995, endPoint y: 439, distance: 10.0
click at [999, 448] on icon "button" at bounding box center [1007, 452] width 16 height 16
drag, startPoint x: 987, startPoint y: 398, endPoint x: 981, endPoint y: 407, distance: 10.8
click at [989, 399] on button "button" at bounding box center [1006, 403] width 35 height 32
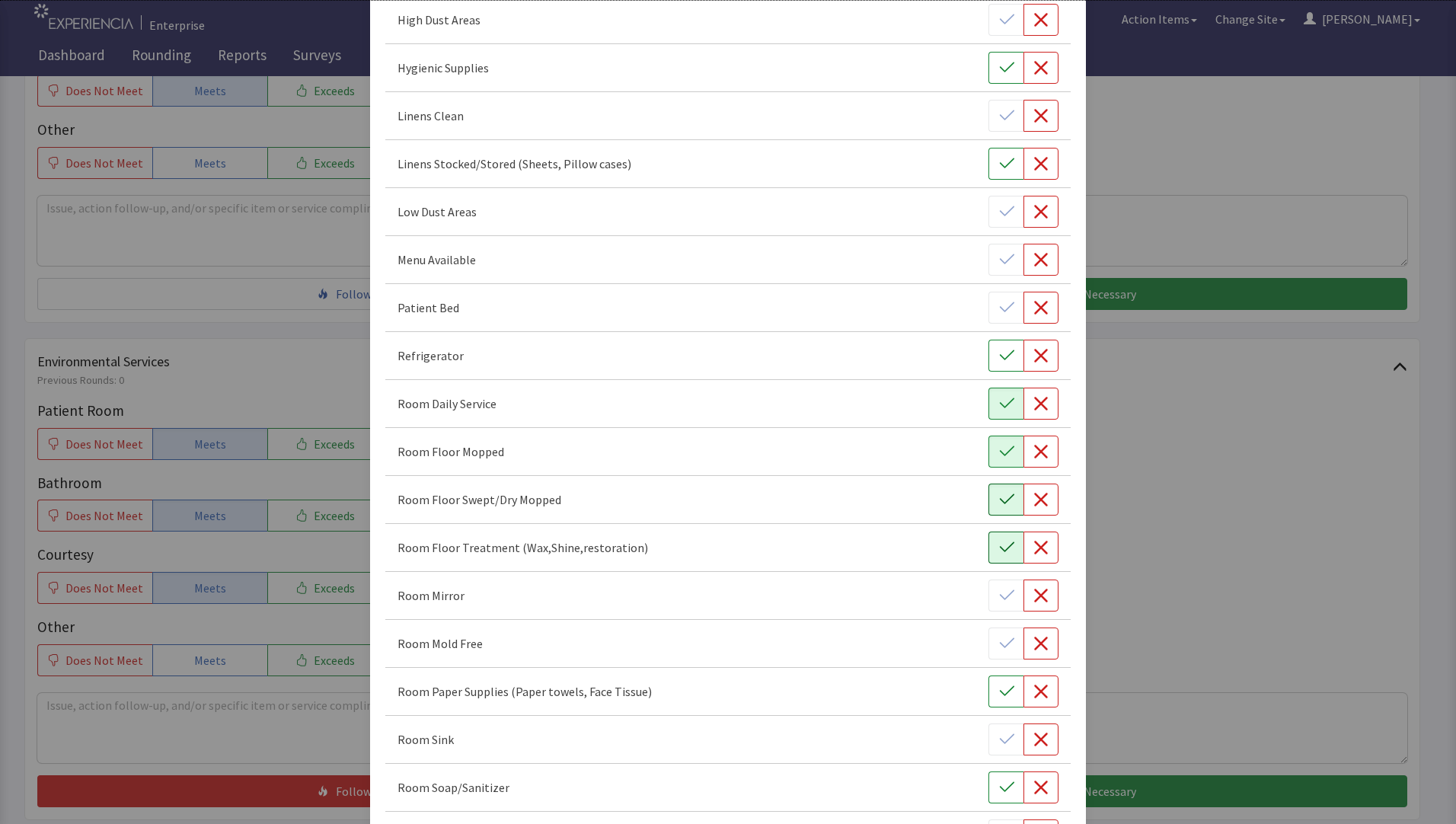
click at [999, 548] on icon "button" at bounding box center [1007, 547] width 15 height 10
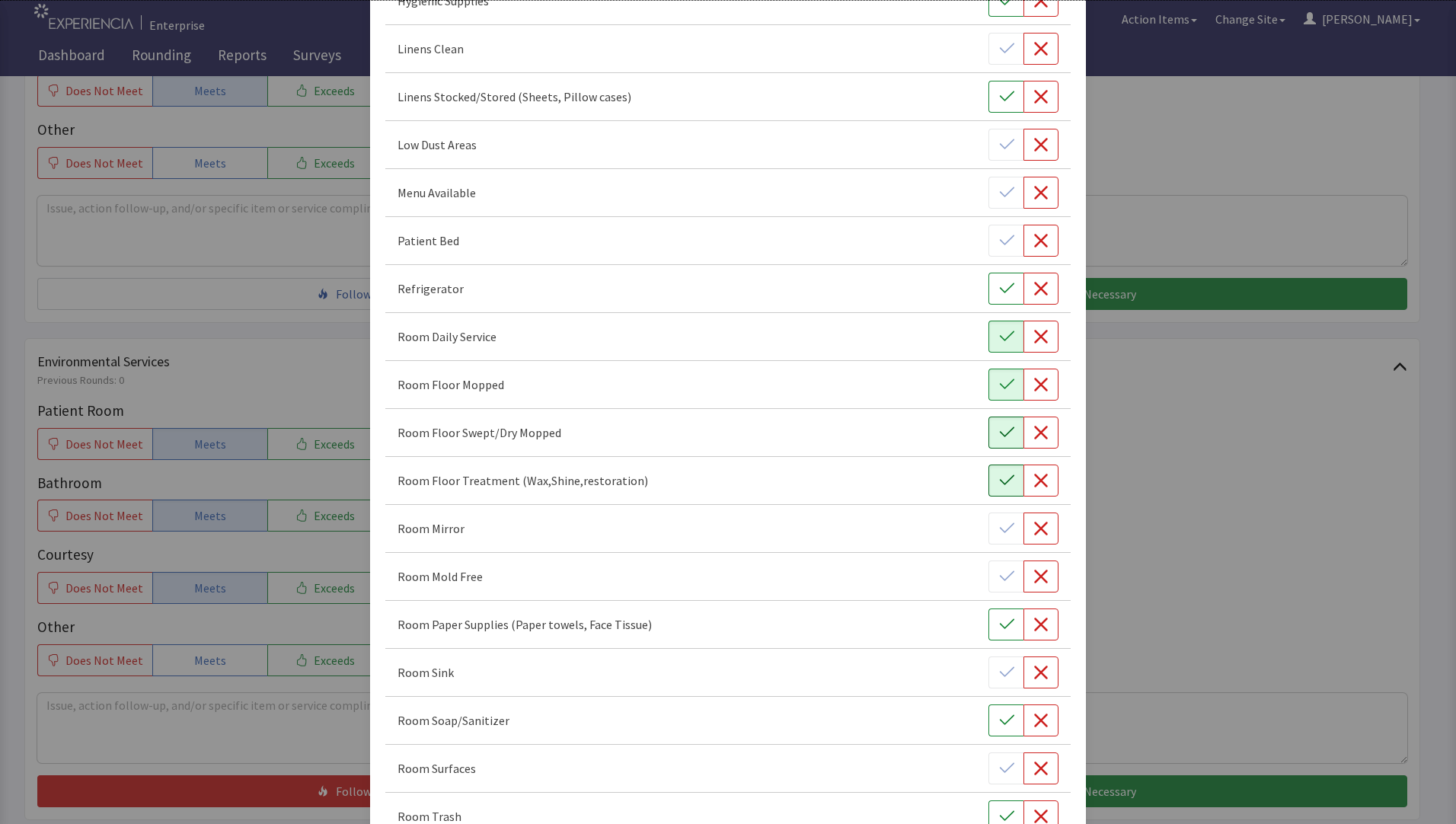
scroll to position [533, 0]
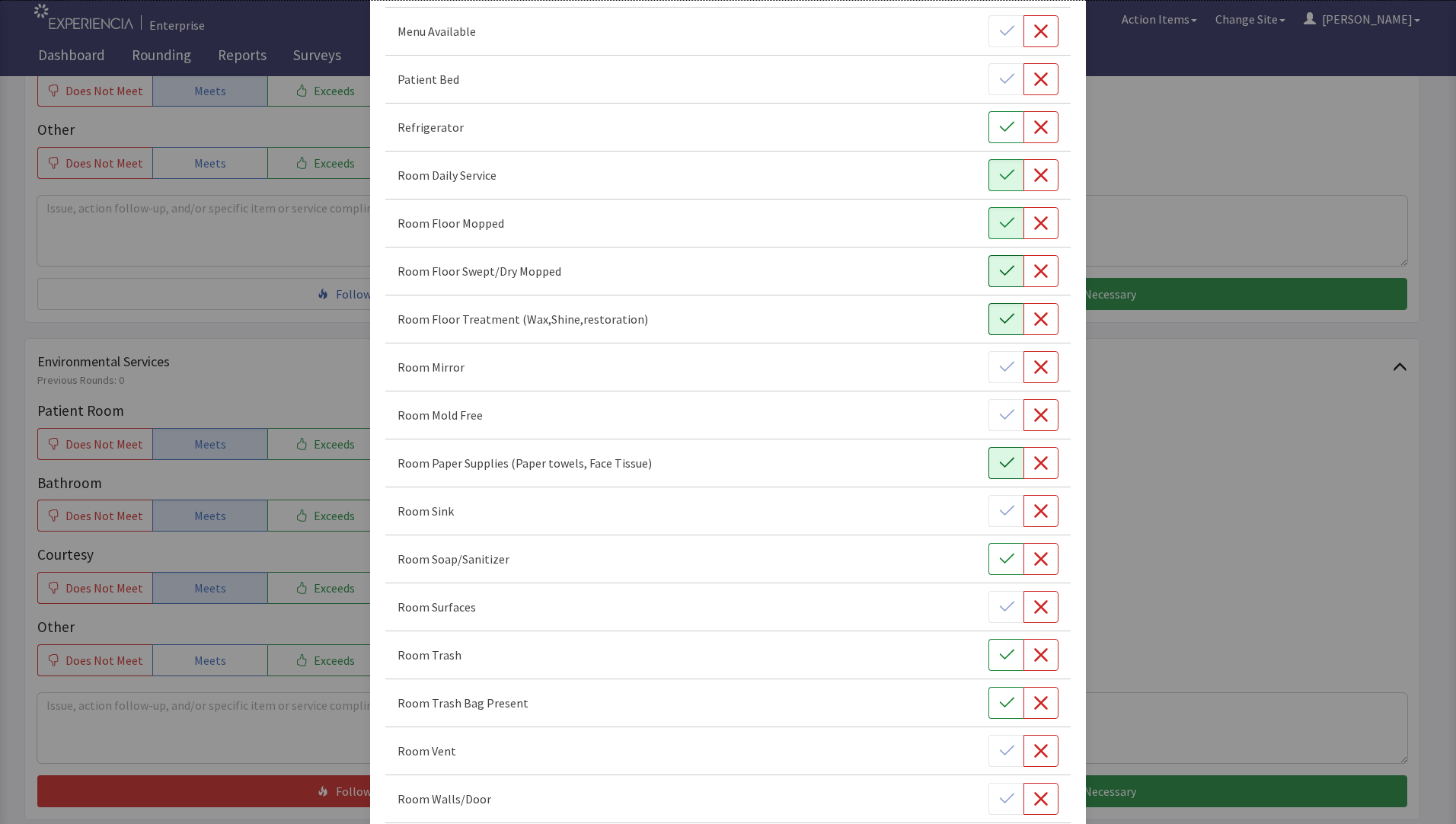
click at [1000, 470] on icon "button" at bounding box center [1007, 463] width 16 height 16
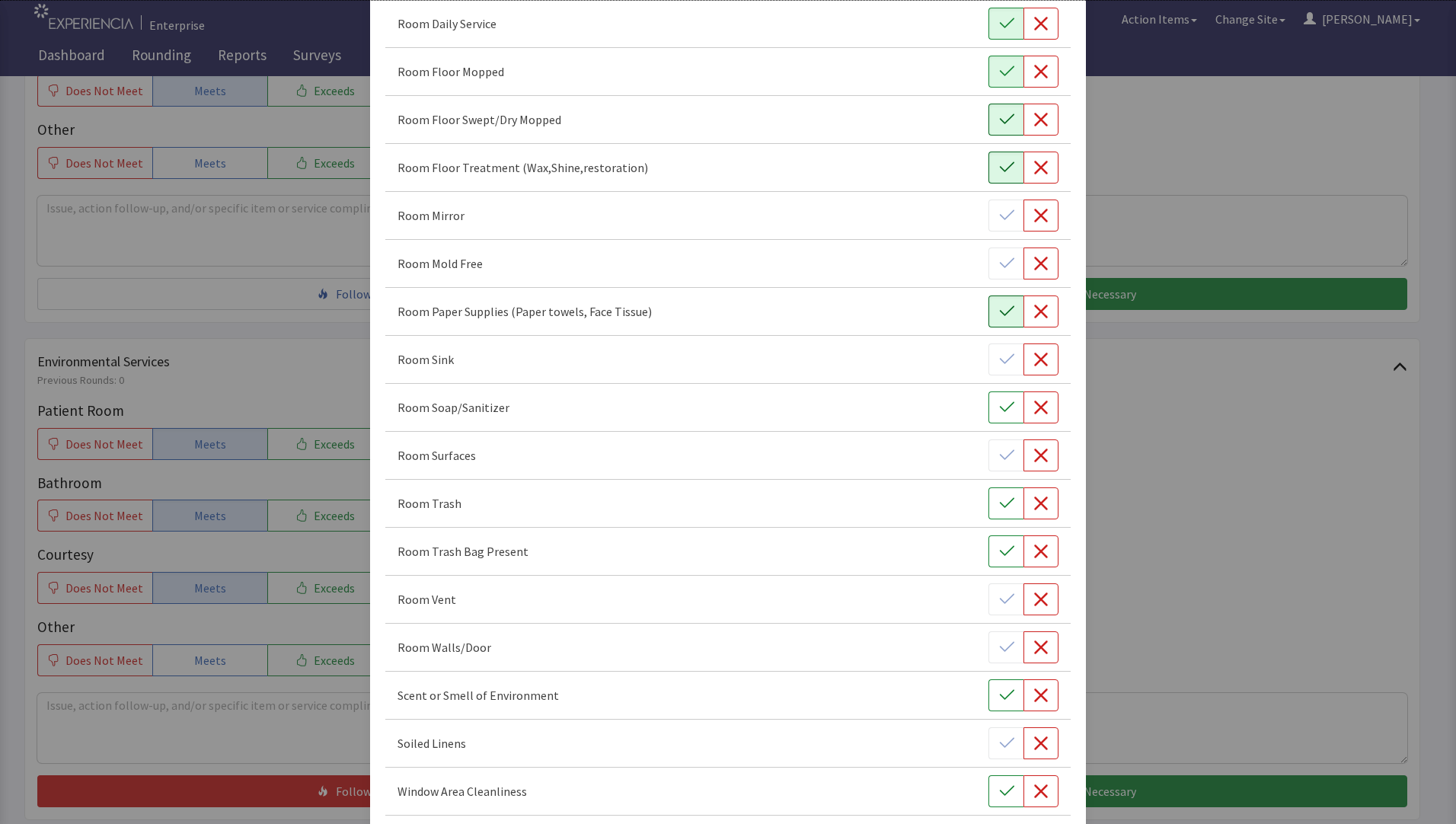
scroll to position [685, 0]
click at [990, 510] on button "button" at bounding box center [1006, 502] width 35 height 32
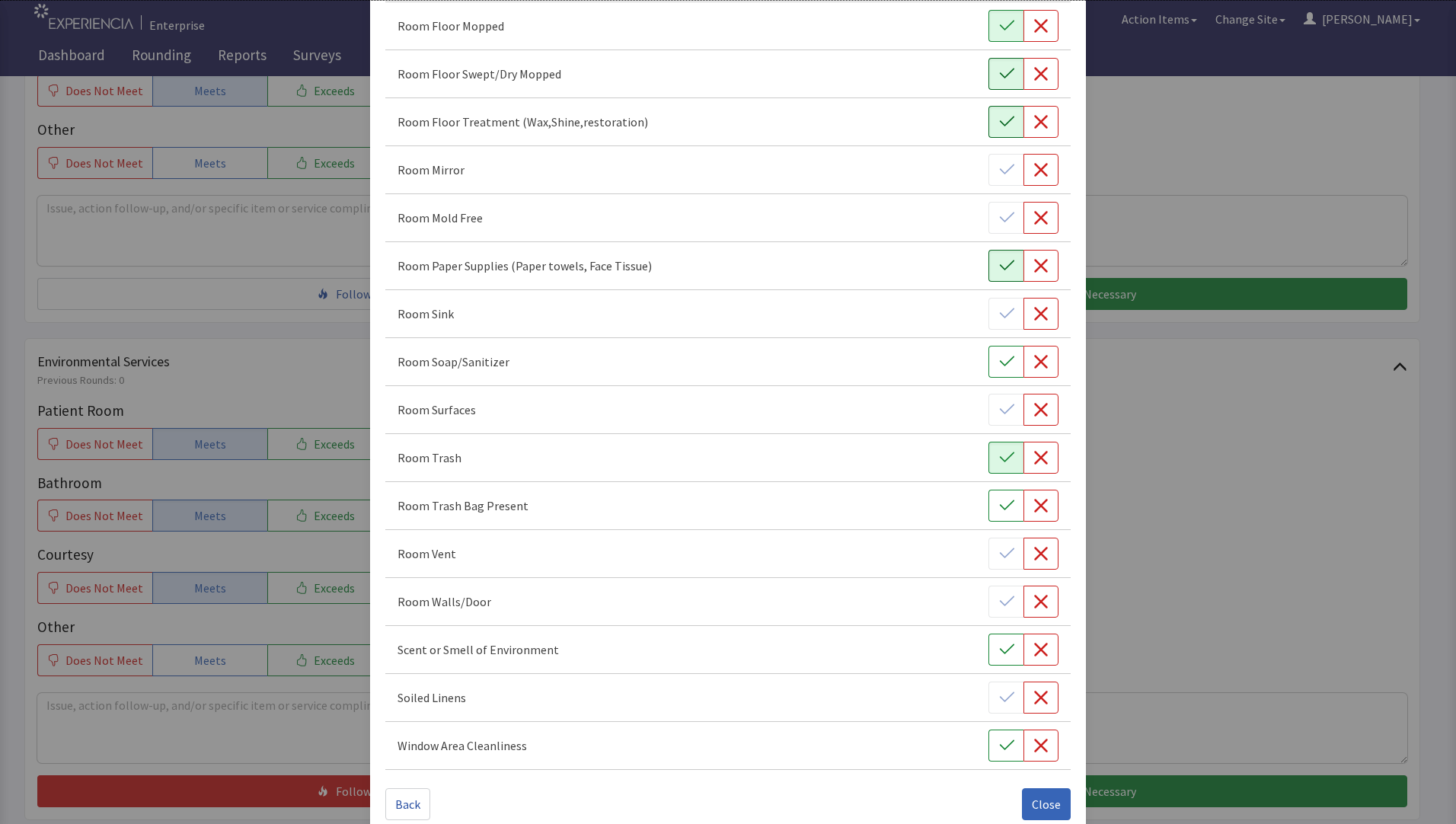
scroll to position [754, 0]
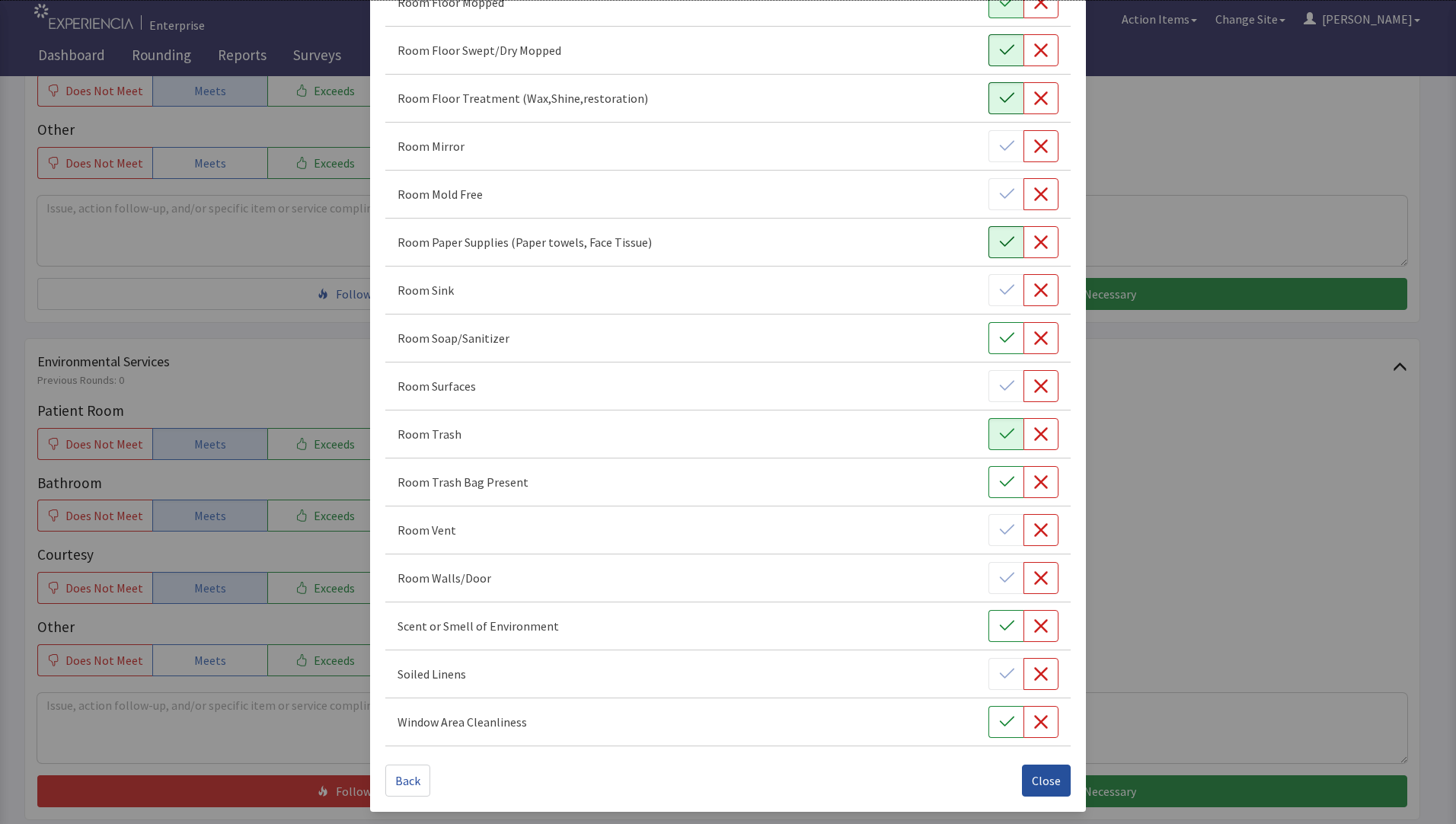
click at [1035, 776] on span "Close" at bounding box center [1046, 780] width 29 height 18
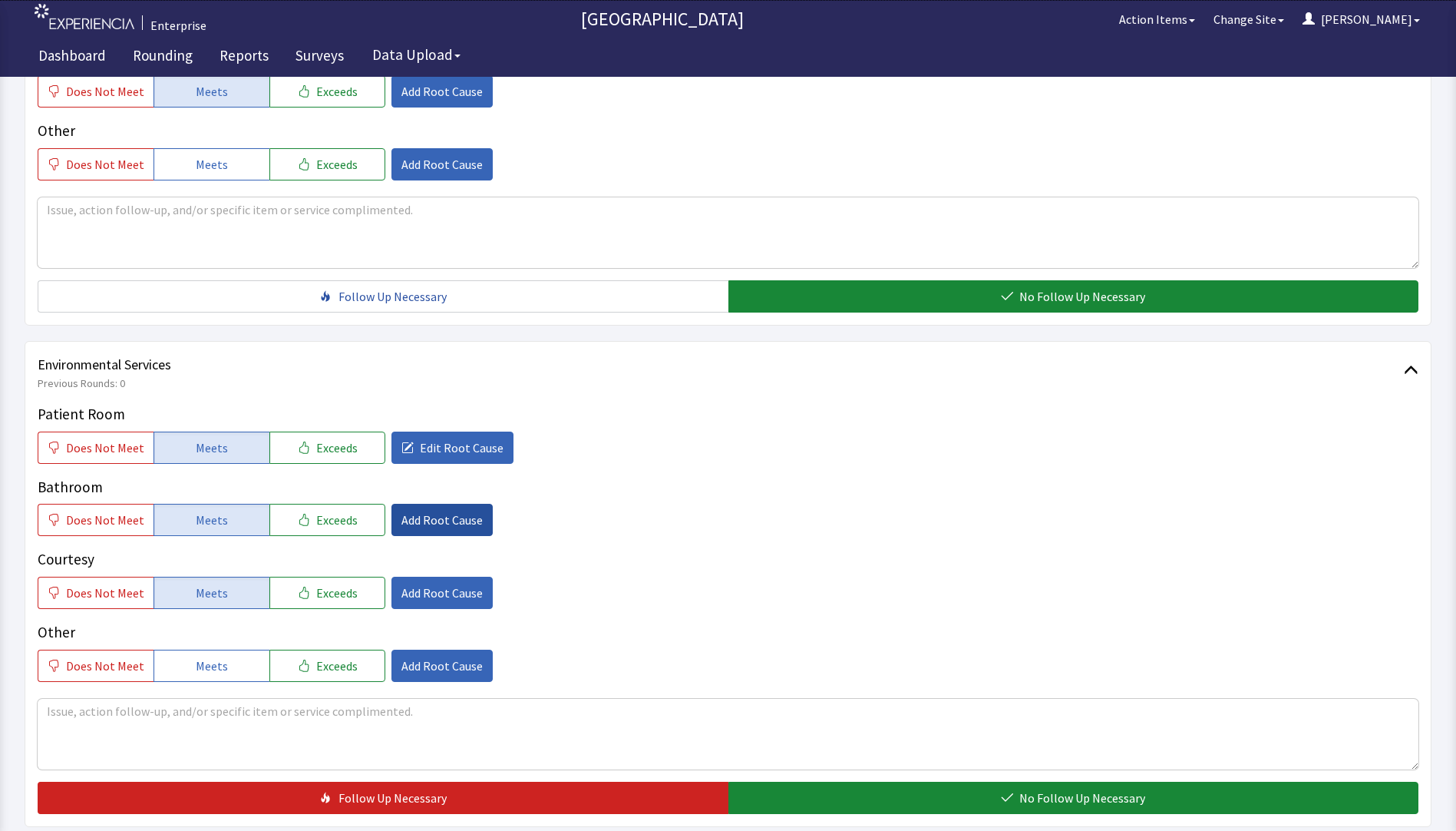
click at [429, 524] on span "Add Root Cause" at bounding box center [442, 519] width 82 height 18
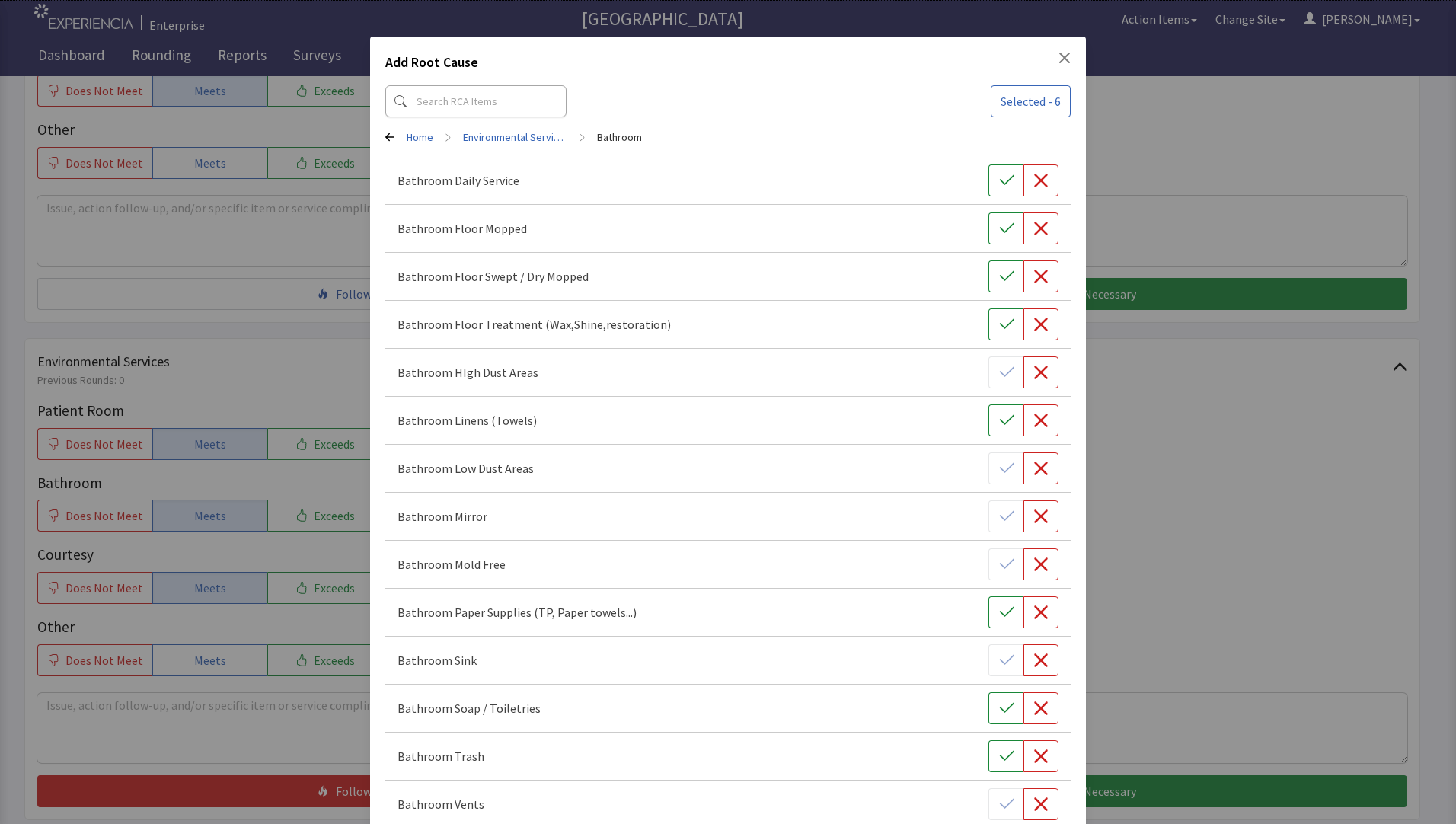
drag, startPoint x: 988, startPoint y: 189, endPoint x: 986, endPoint y: 211, distance: 22.1
click at [989, 253] on div "Bathroom Daily Service" at bounding box center [728, 277] width 686 height 48
drag, startPoint x: 985, startPoint y: 225, endPoint x: 985, endPoint y: 238, distance: 13.0
click at [989, 236] on button "button" at bounding box center [1006, 228] width 35 height 32
click at [993, 288] on button "button" at bounding box center [1006, 276] width 35 height 32
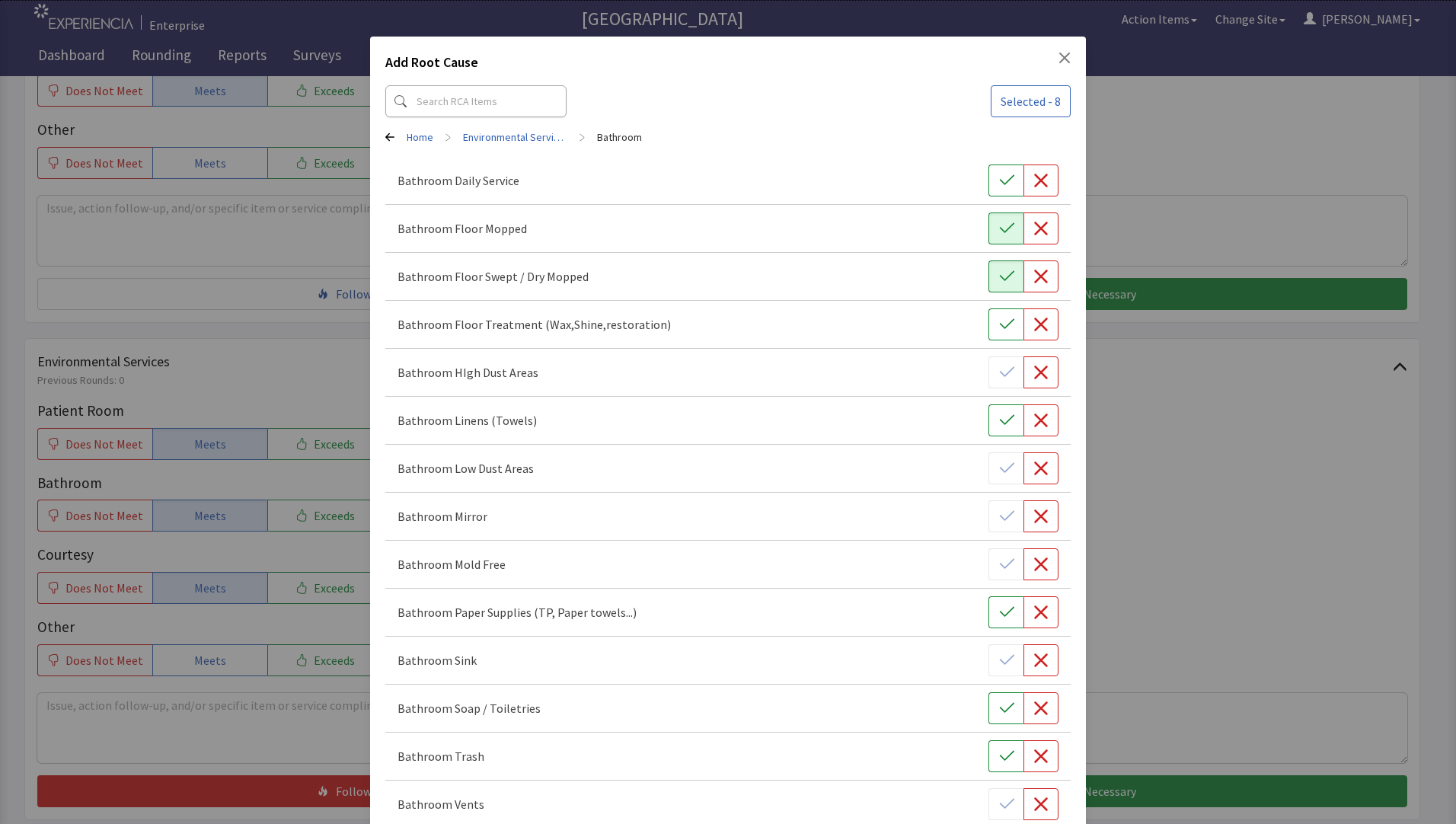
drag, startPoint x: 992, startPoint y: 319, endPoint x: 992, endPoint y: 343, distance: 24.0
click at [992, 333] on button "button" at bounding box center [1006, 324] width 35 height 32
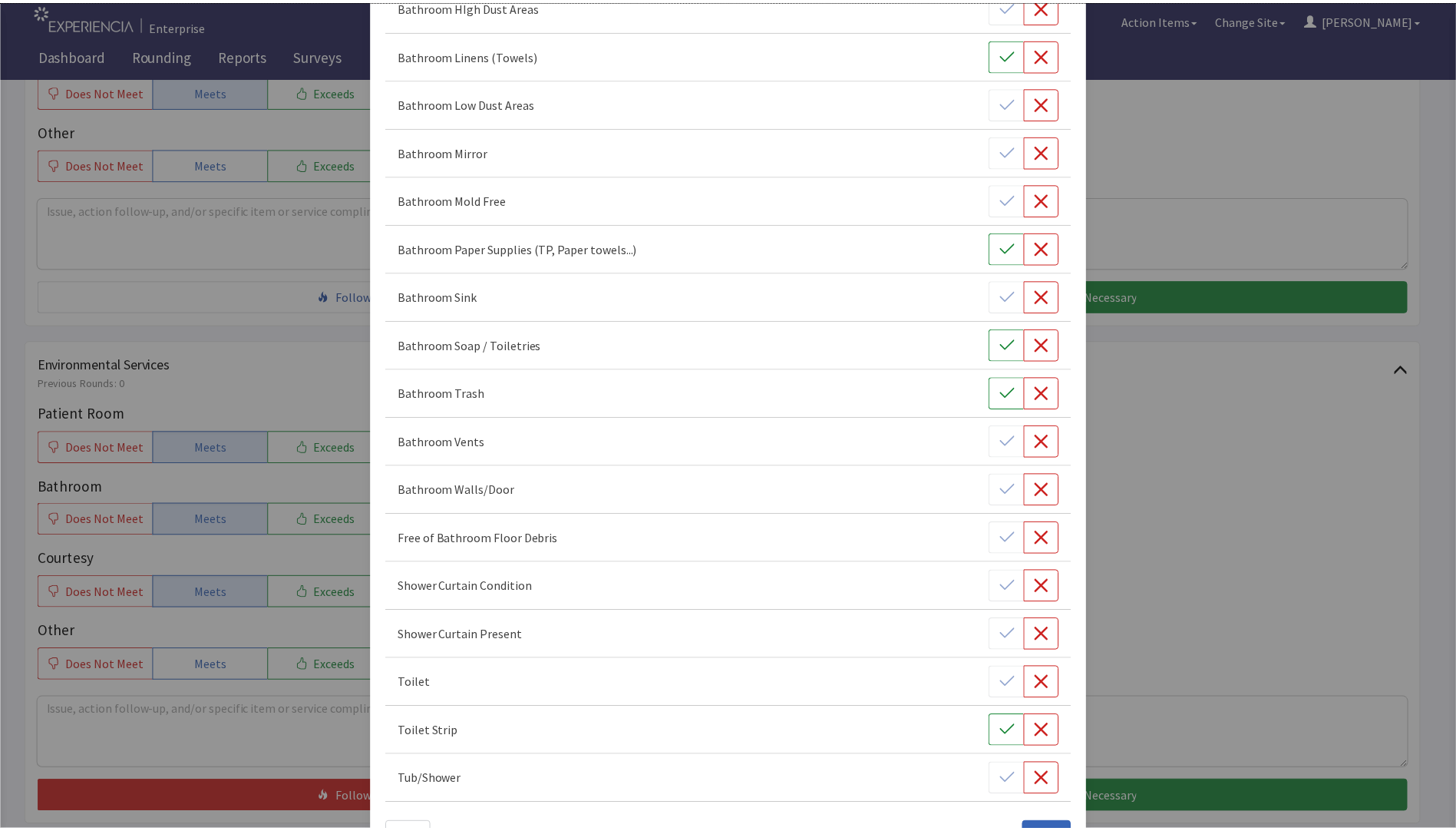
scroll to position [384, 0]
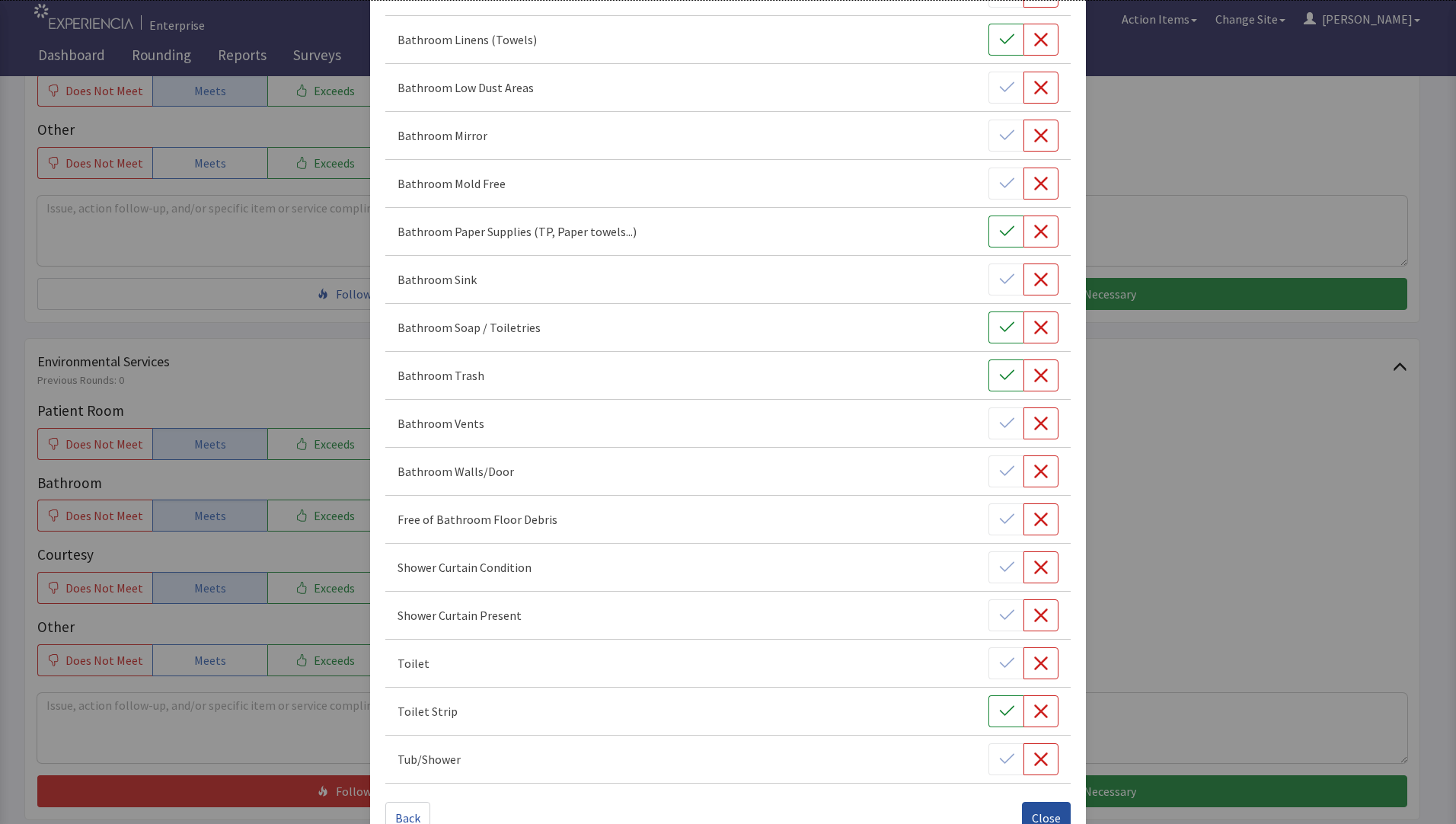
click at [1032, 808] on span "Close" at bounding box center [1046, 817] width 29 height 18
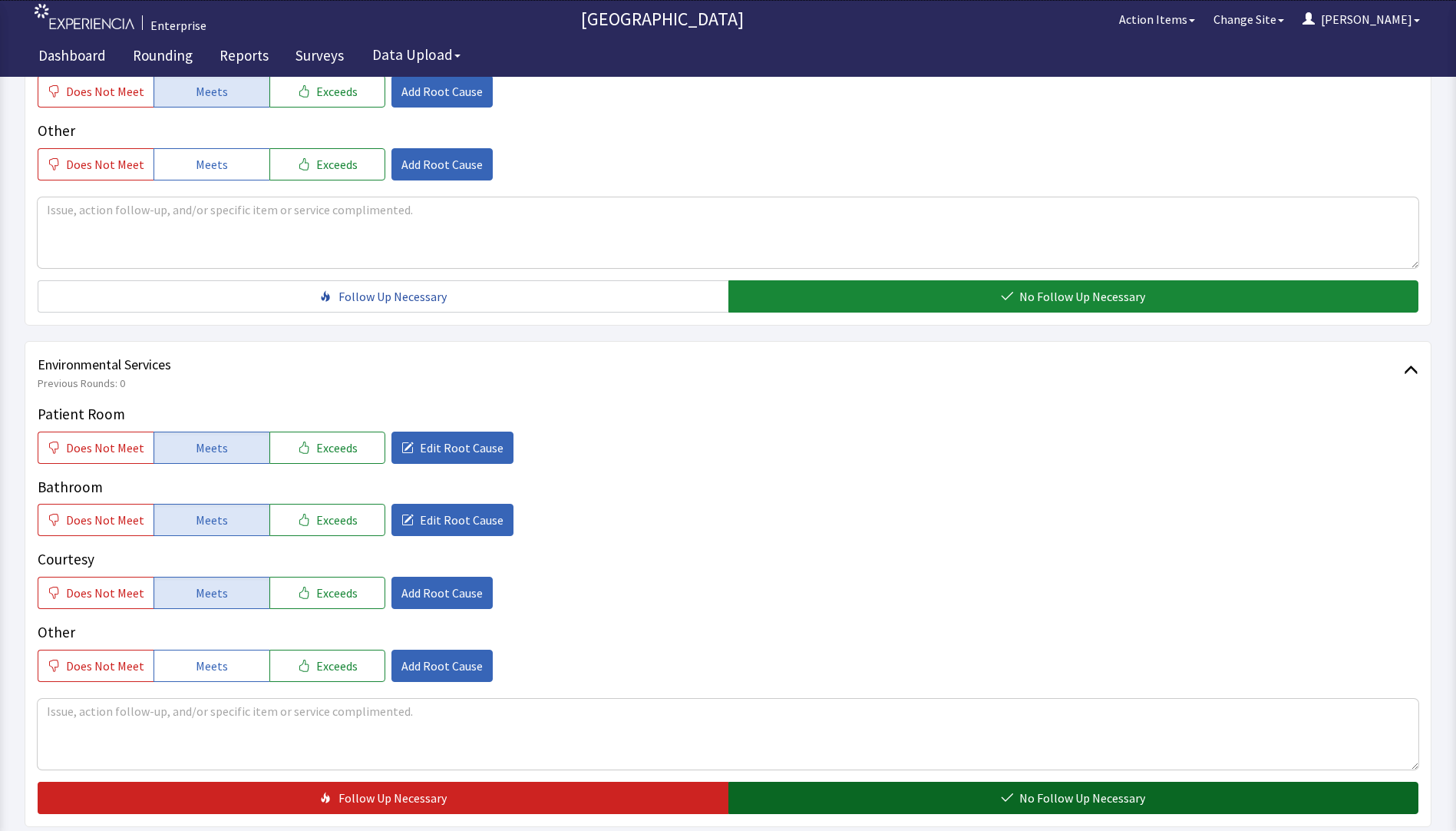
click at [797, 797] on button "No Follow Up Necessary" at bounding box center [1074, 797] width 691 height 32
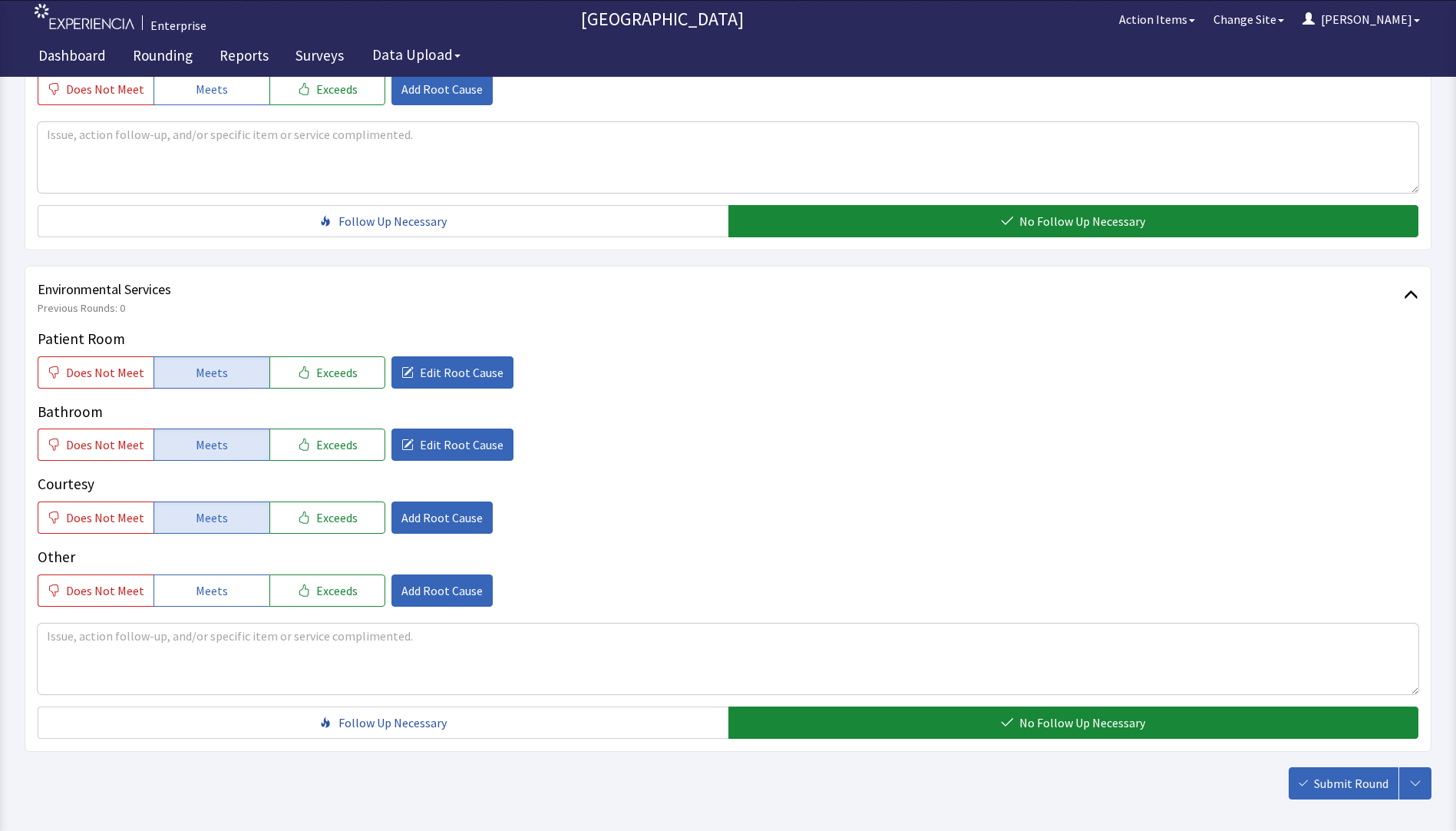
scroll to position [760, 0]
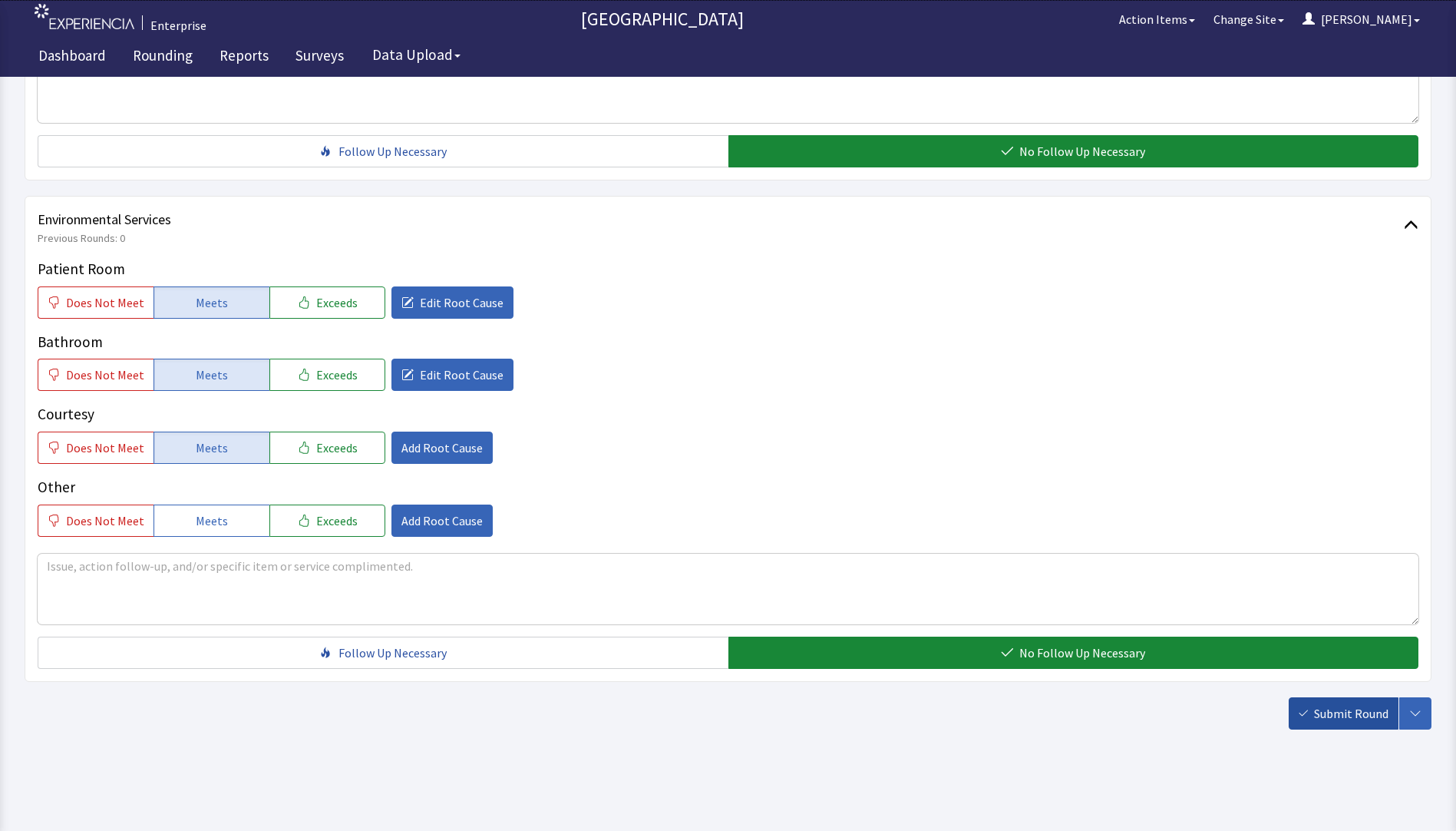
click at [1350, 716] on span "Submit Round" at bounding box center [1352, 712] width 75 height 18
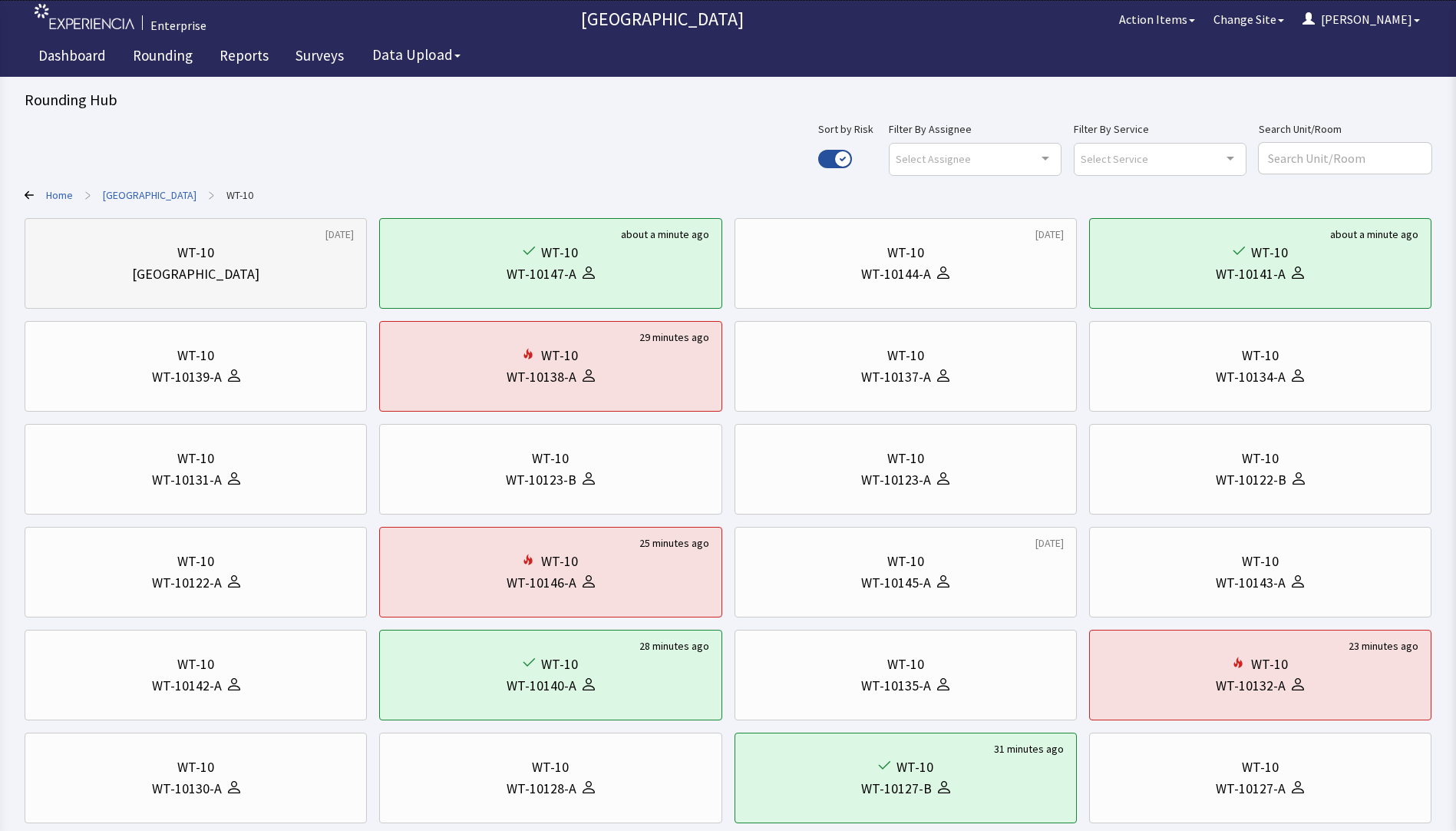
click at [165, 262] on div "WT-10" at bounding box center [196, 252] width 316 height 21
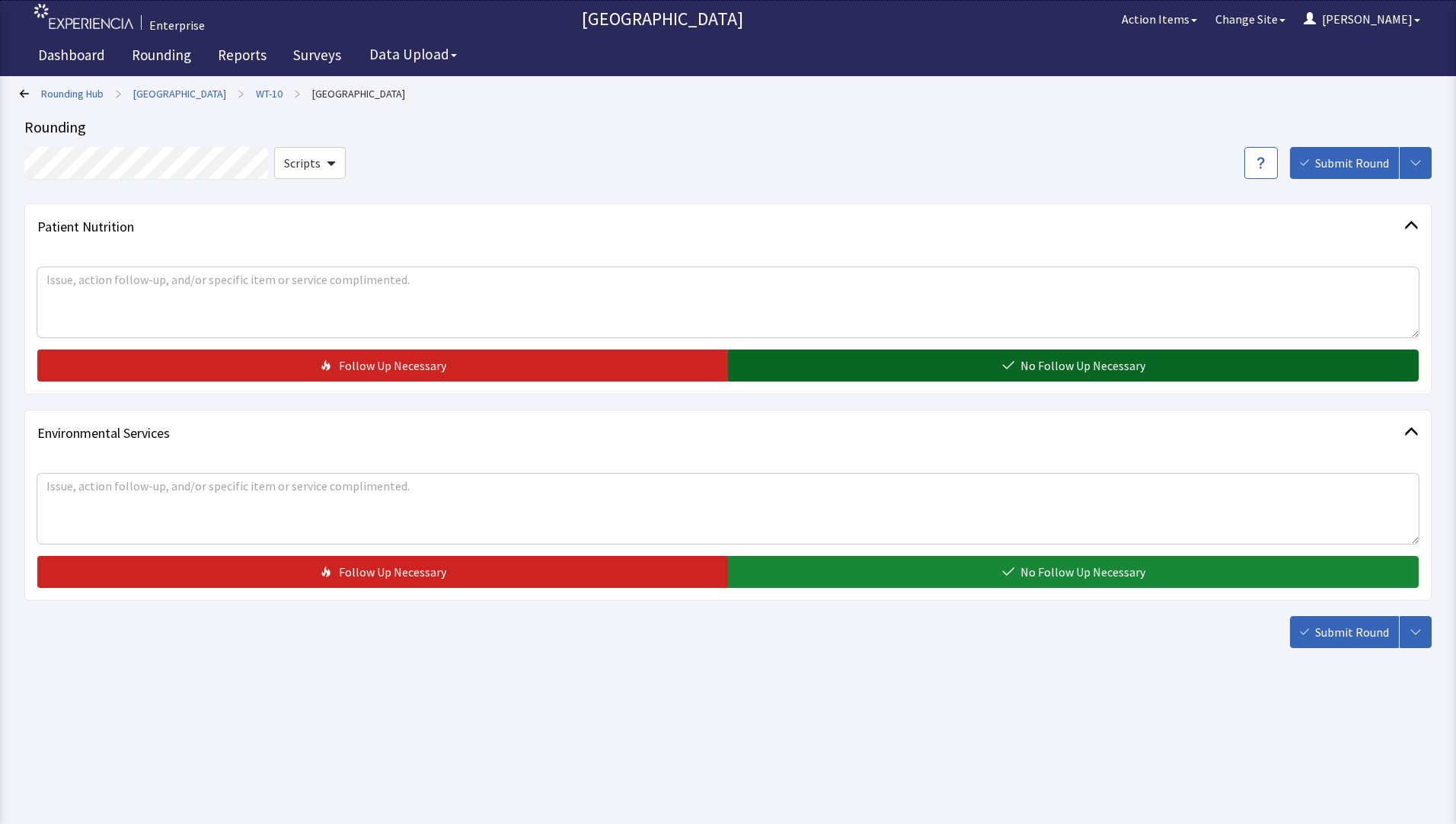
drag, startPoint x: 1077, startPoint y: 368, endPoint x: 1077, endPoint y: 424, distance: 56.0
click at [1077, 368] on span "No Follow Up Necessary" at bounding box center [1083, 364] width 125 height 18
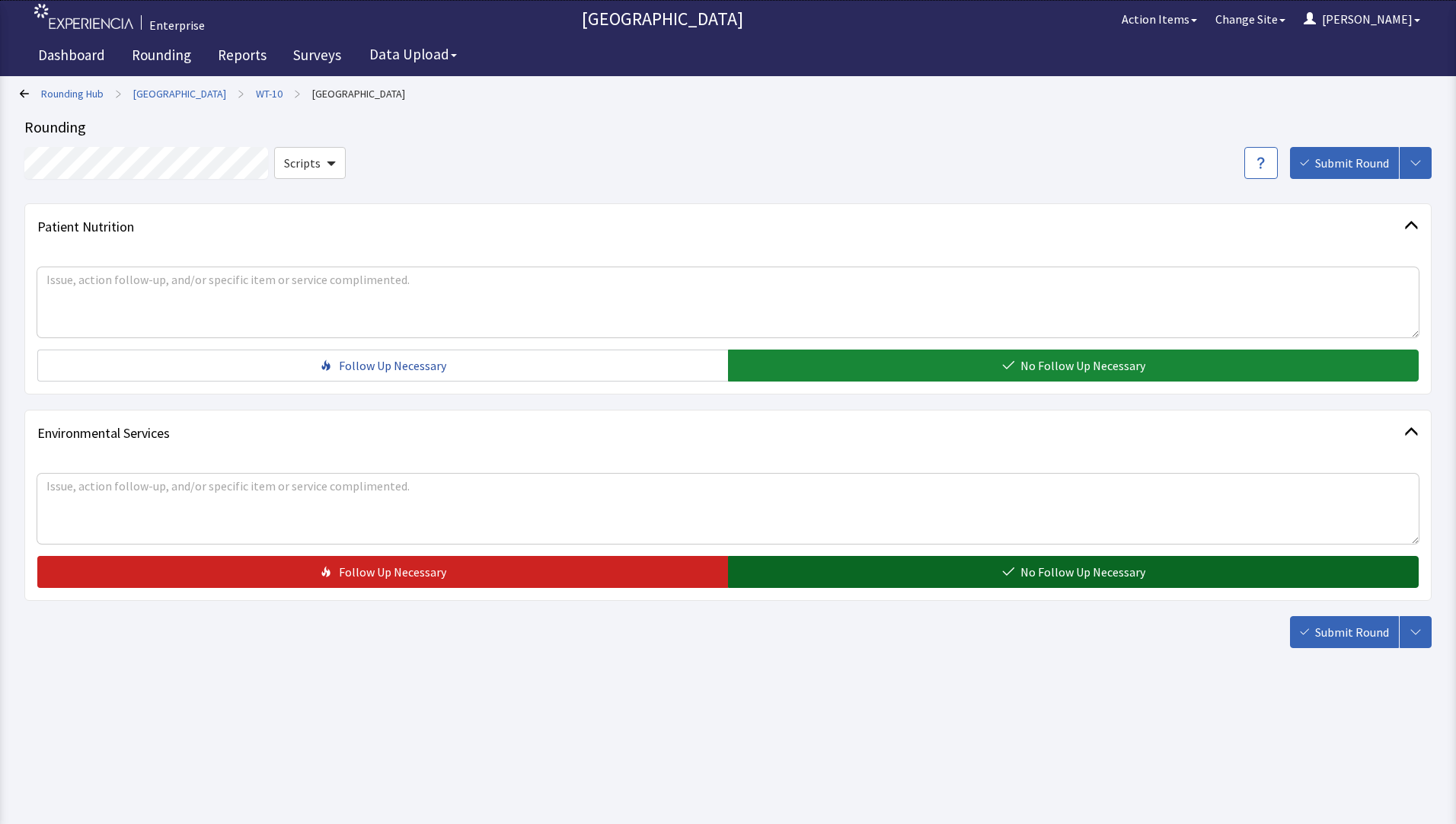
click at [1069, 576] on span "No Follow Up Necessary" at bounding box center [1083, 571] width 125 height 18
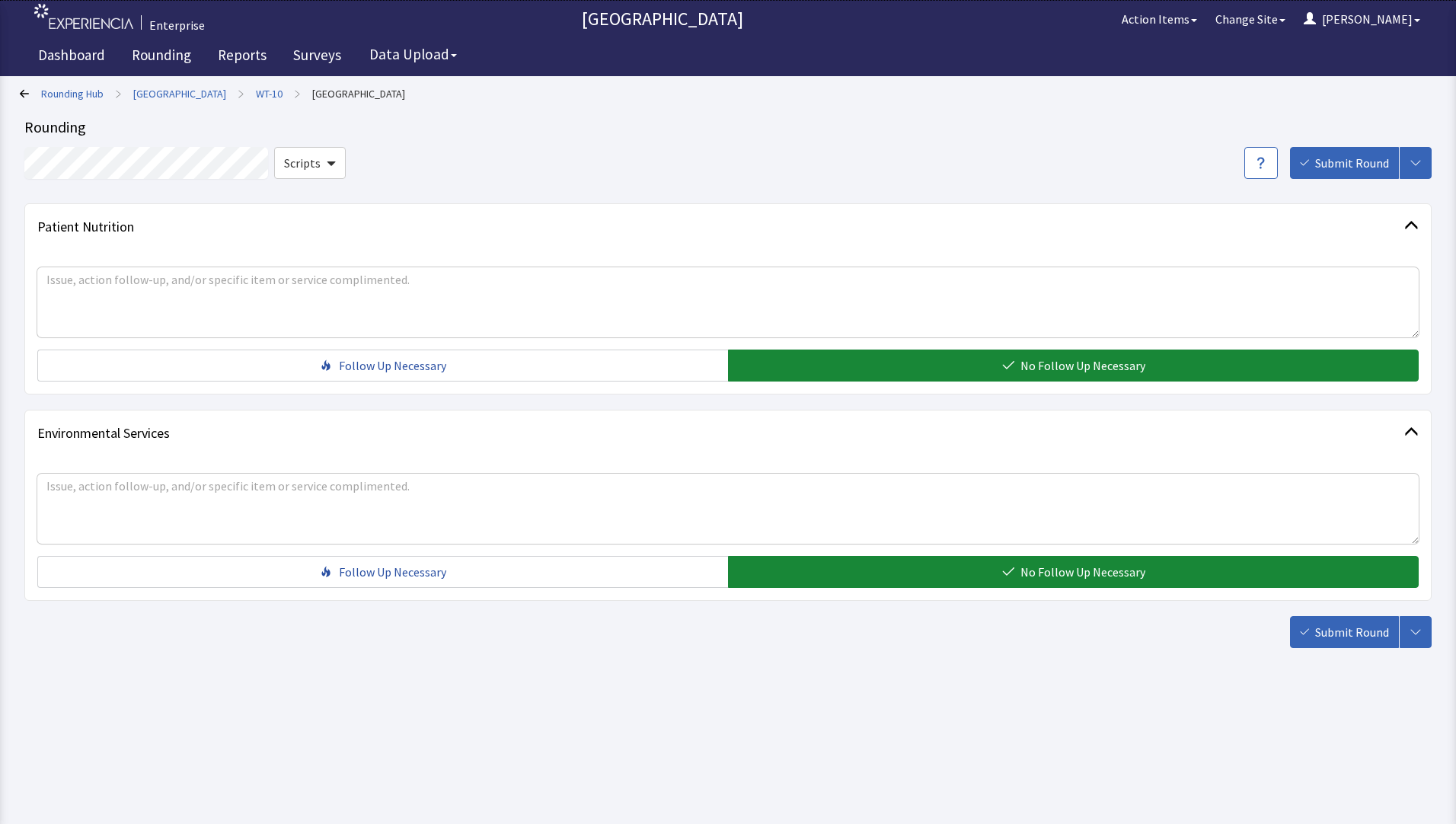
click at [1324, 632] on span "Submit Round" at bounding box center [1352, 632] width 74 height 18
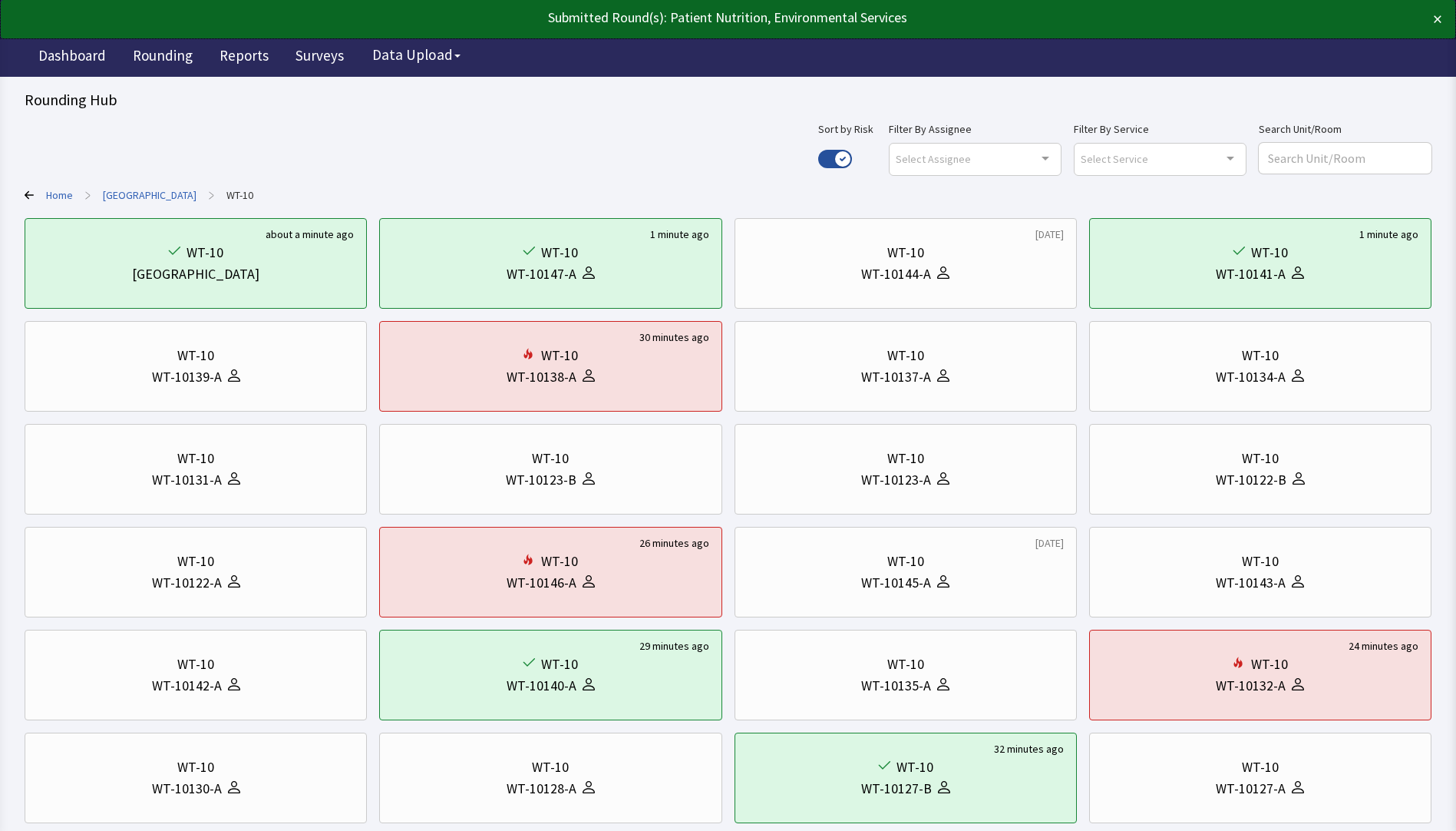
click at [150, 193] on link "[GEOGRAPHIC_DATA]" at bounding box center [149, 196] width 93 height 16
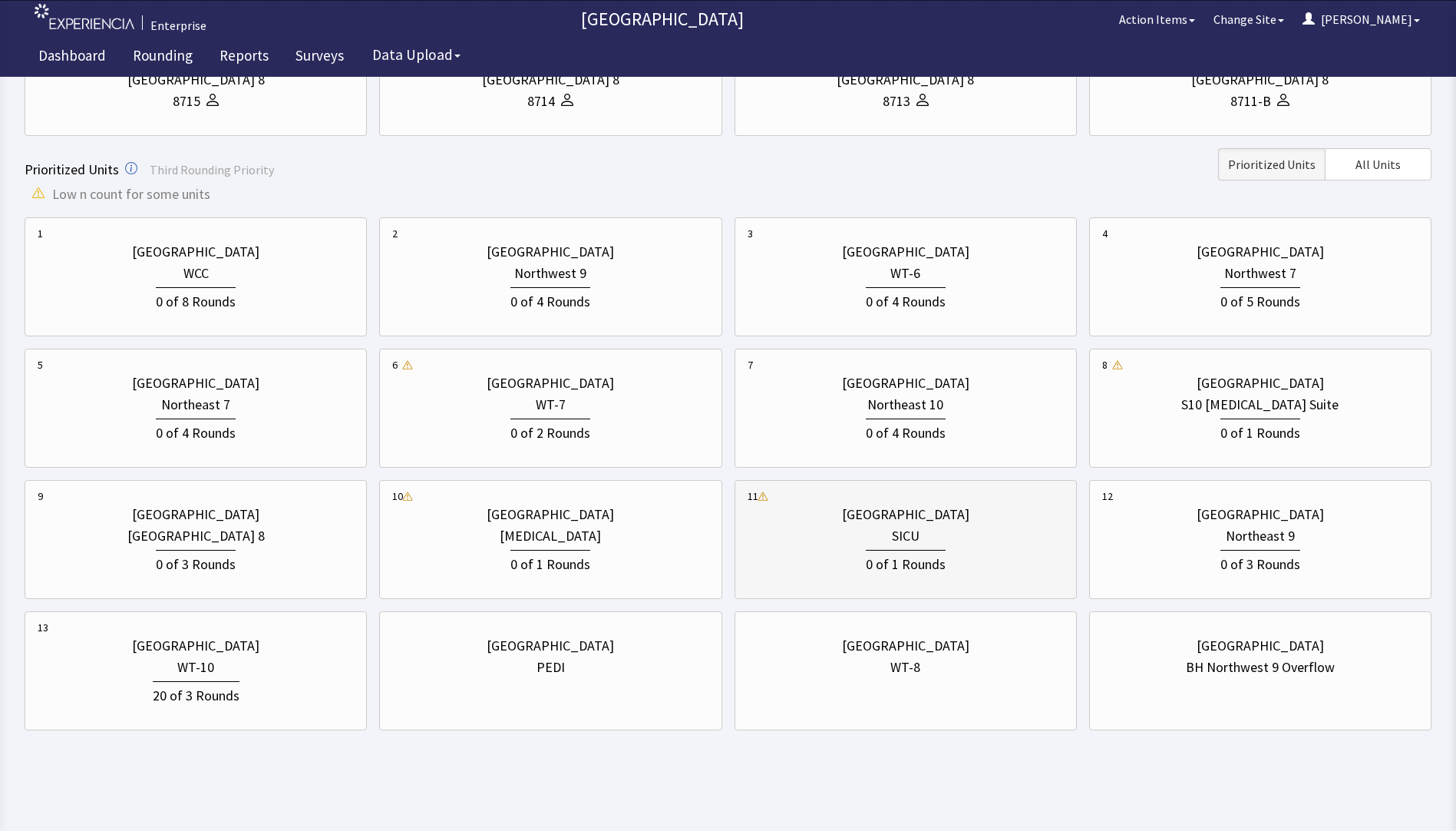
scroll to position [461, 0]
click at [914, 412] on div "Northeast 10" at bounding box center [905, 404] width 76 height 21
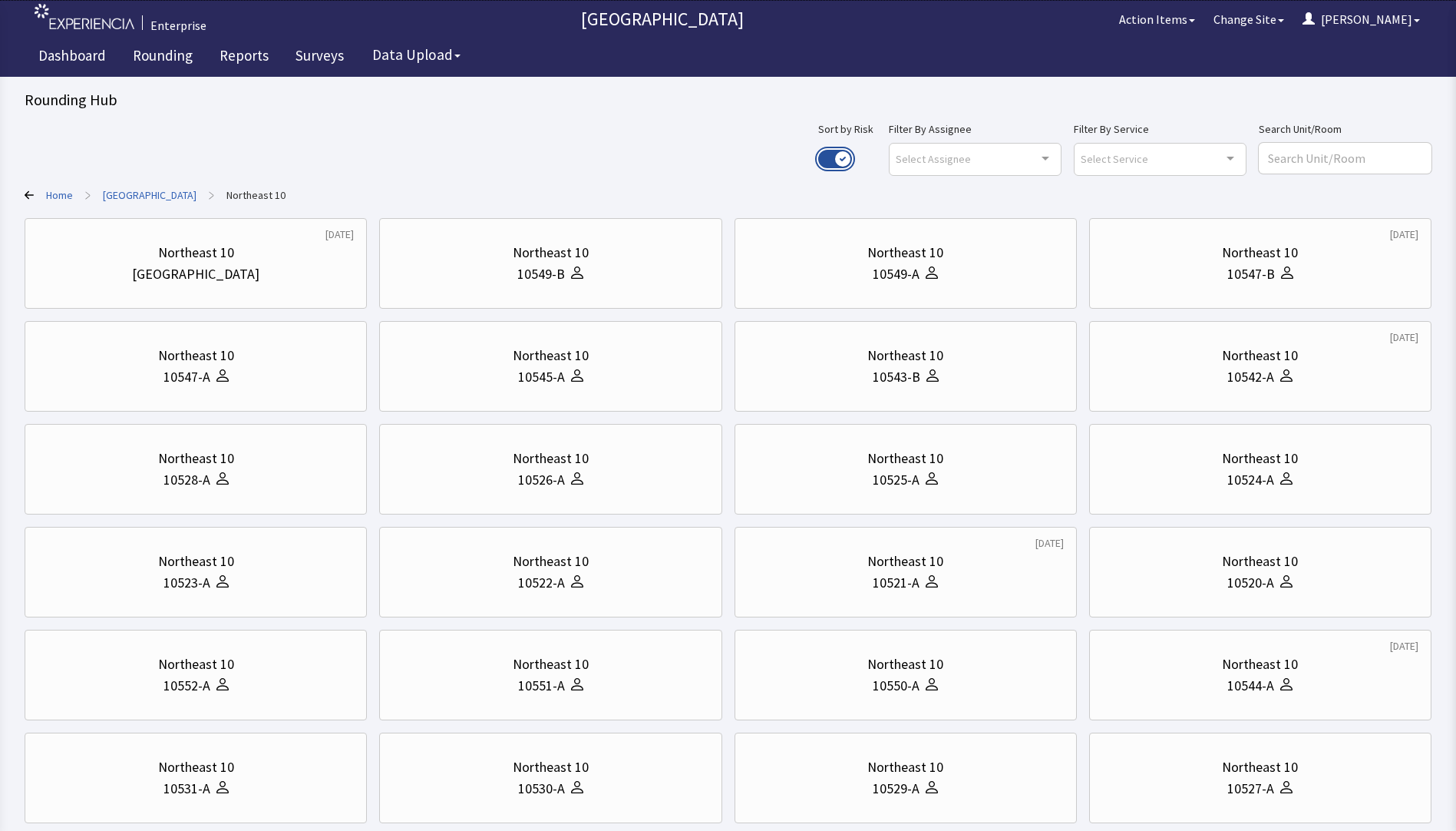
click at [852, 159] on button "Use setting" at bounding box center [835, 159] width 34 height 18
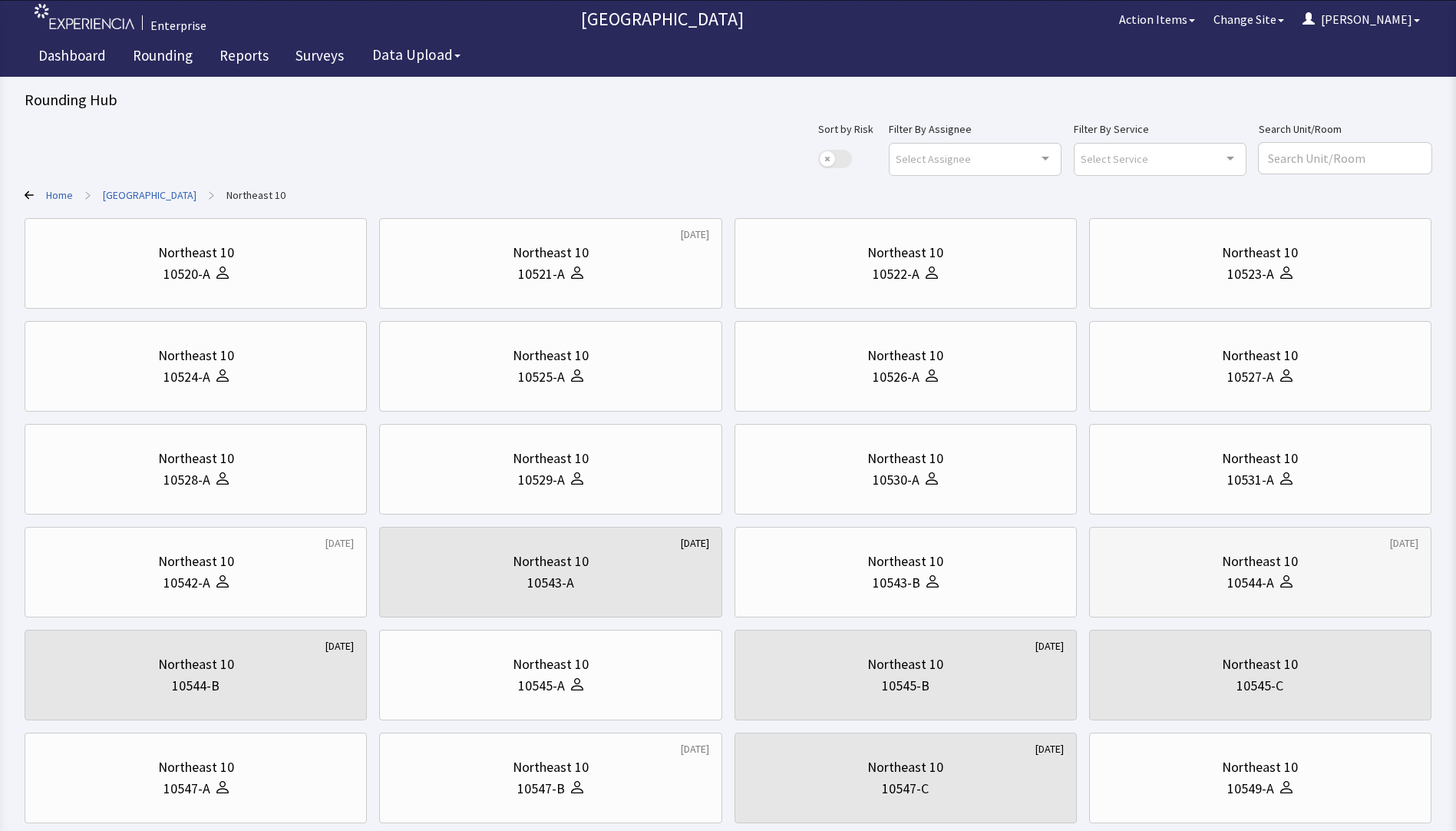
click at [1190, 593] on div "10544-A" at bounding box center [1260, 582] width 316 height 21
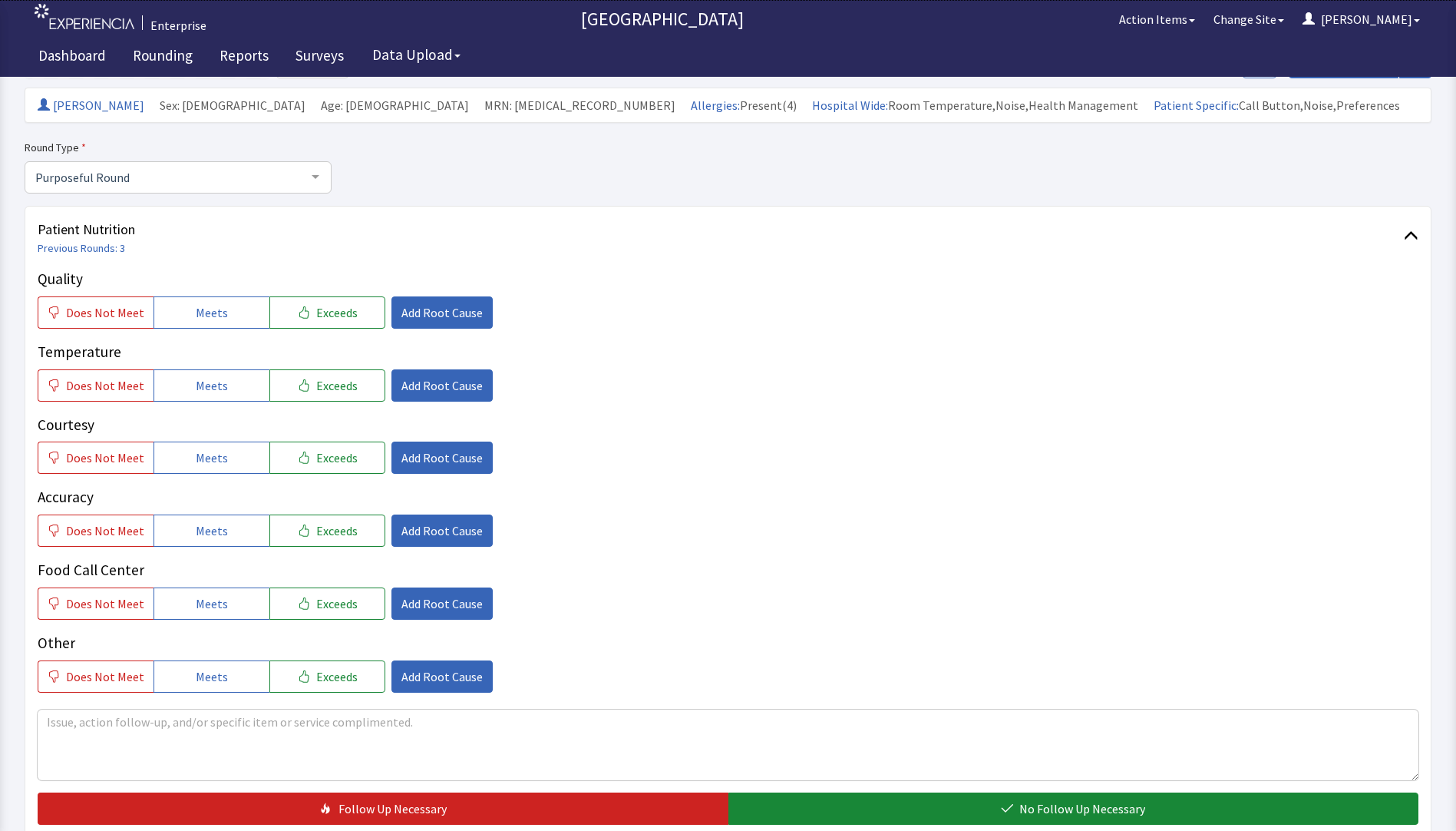
scroll to position [154, 0]
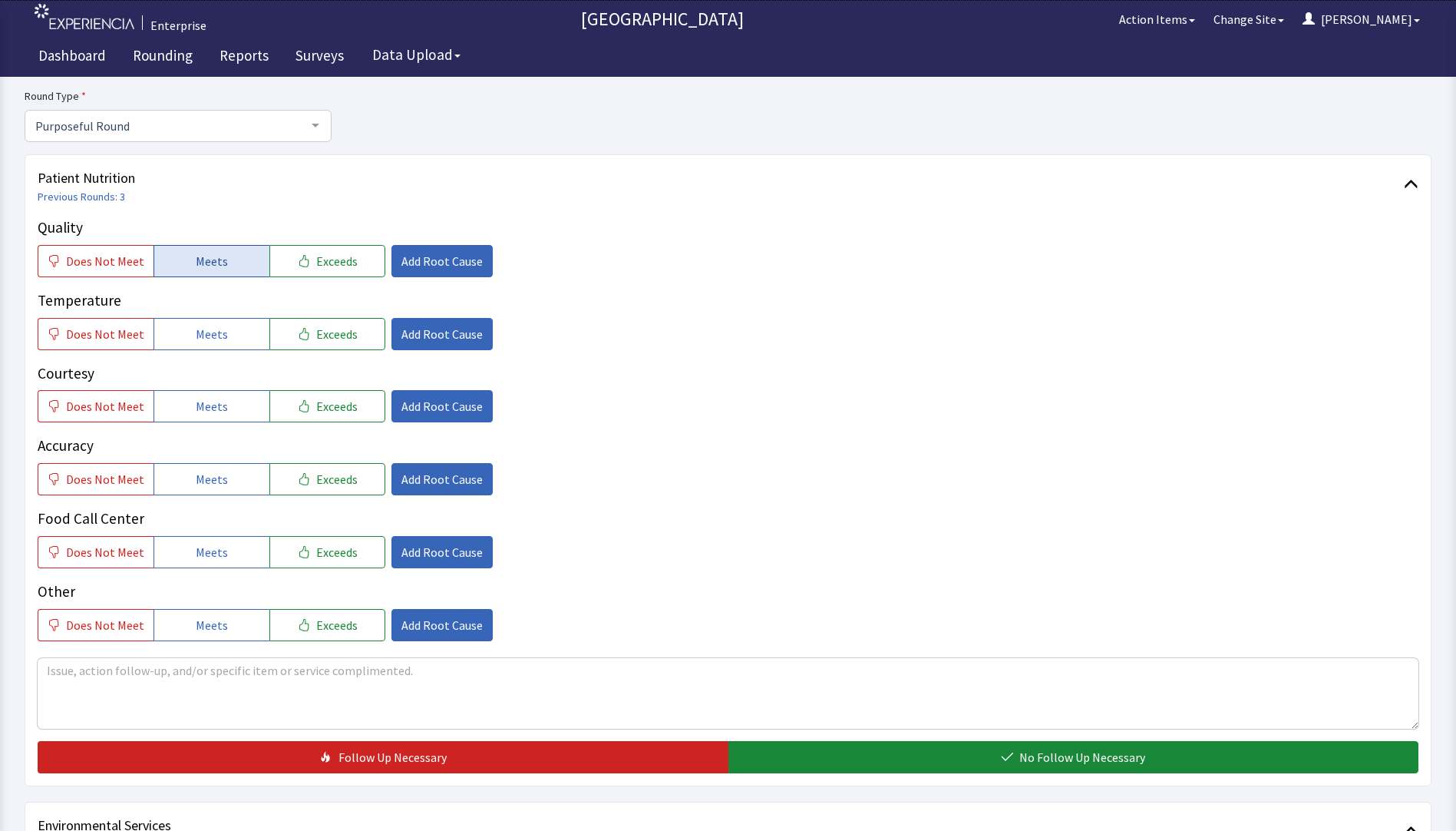
click at [222, 264] on button "Meets" at bounding box center [212, 261] width 116 height 32
drag, startPoint x: 229, startPoint y: 331, endPoint x: 229, endPoint y: 359, distance: 28.0
click at [229, 333] on button "Meets" at bounding box center [212, 334] width 116 height 32
drag, startPoint x: 221, startPoint y: 405, endPoint x: 222, endPoint y: 439, distance: 34.0
click at [221, 411] on span "Meets" at bounding box center [211, 405] width 32 height 18
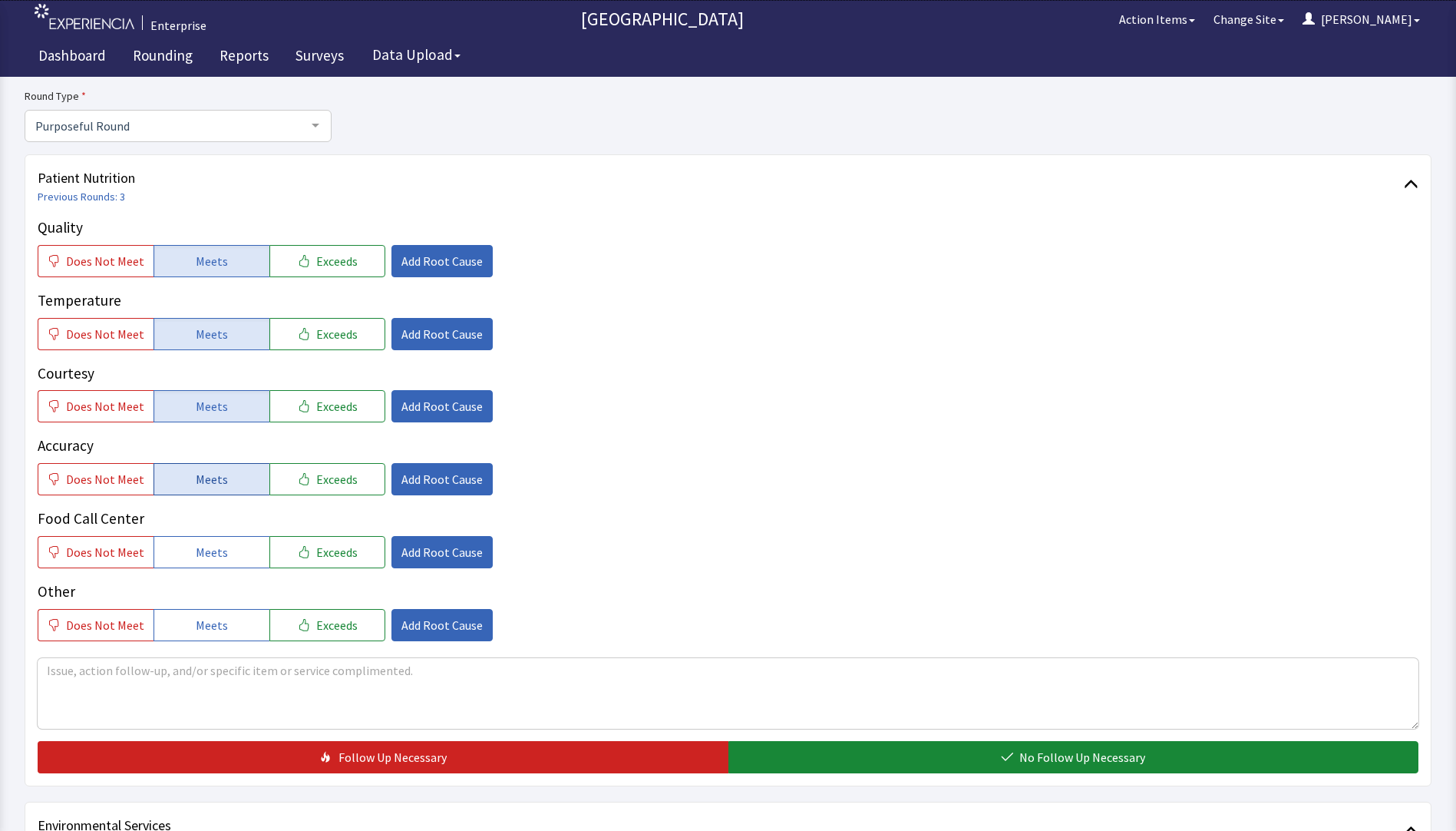
click at [214, 478] on span "Meets" at bounding box center [211, 478] width 32 height 18
click at [442, 256] on span "Add Root Cause" at bounding box center [442, 261] width 82 height 18
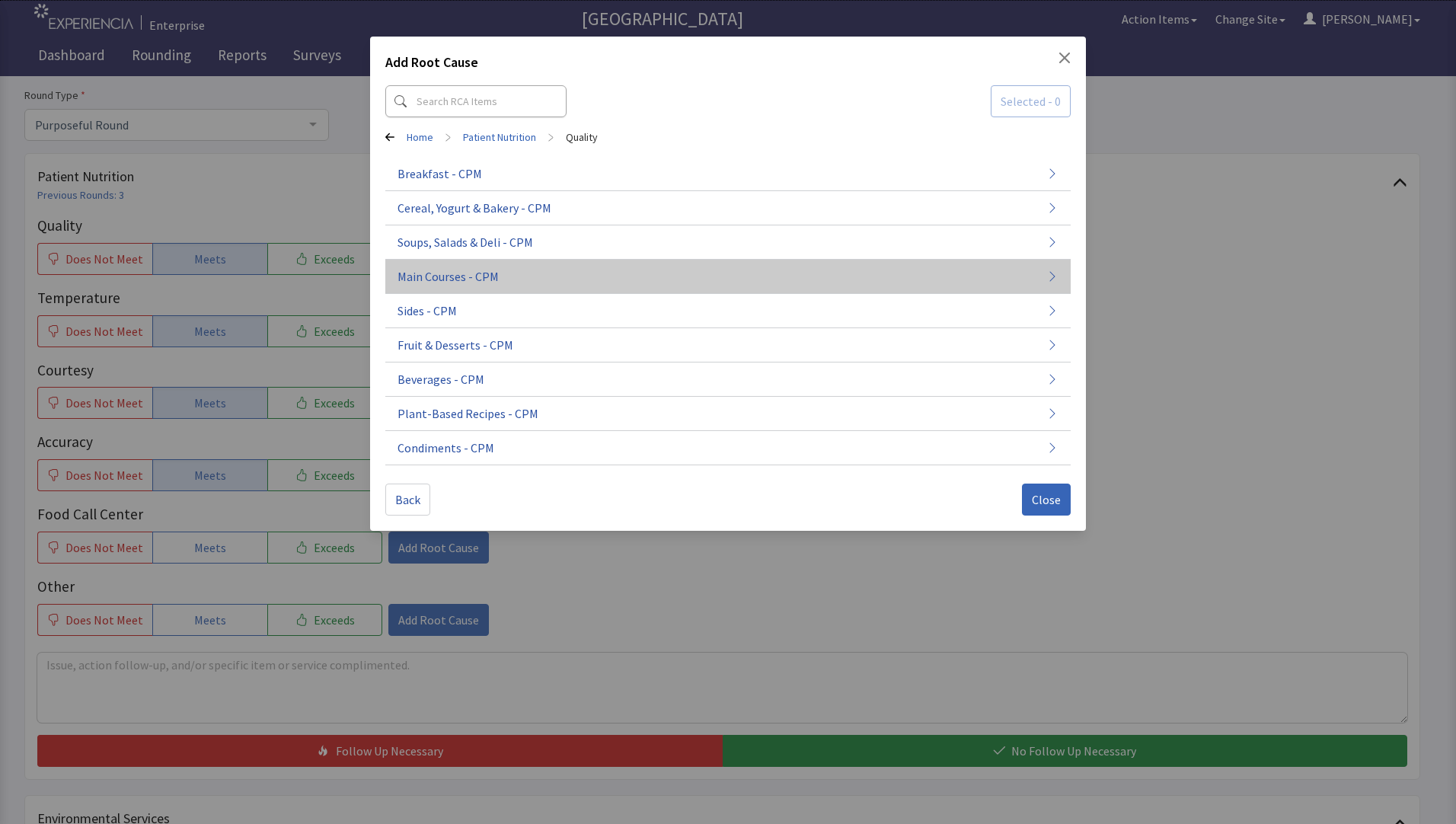
click at [523, 276] on button "Main Courses - CPM" at bounding box center [728, 276] width 686 height 34
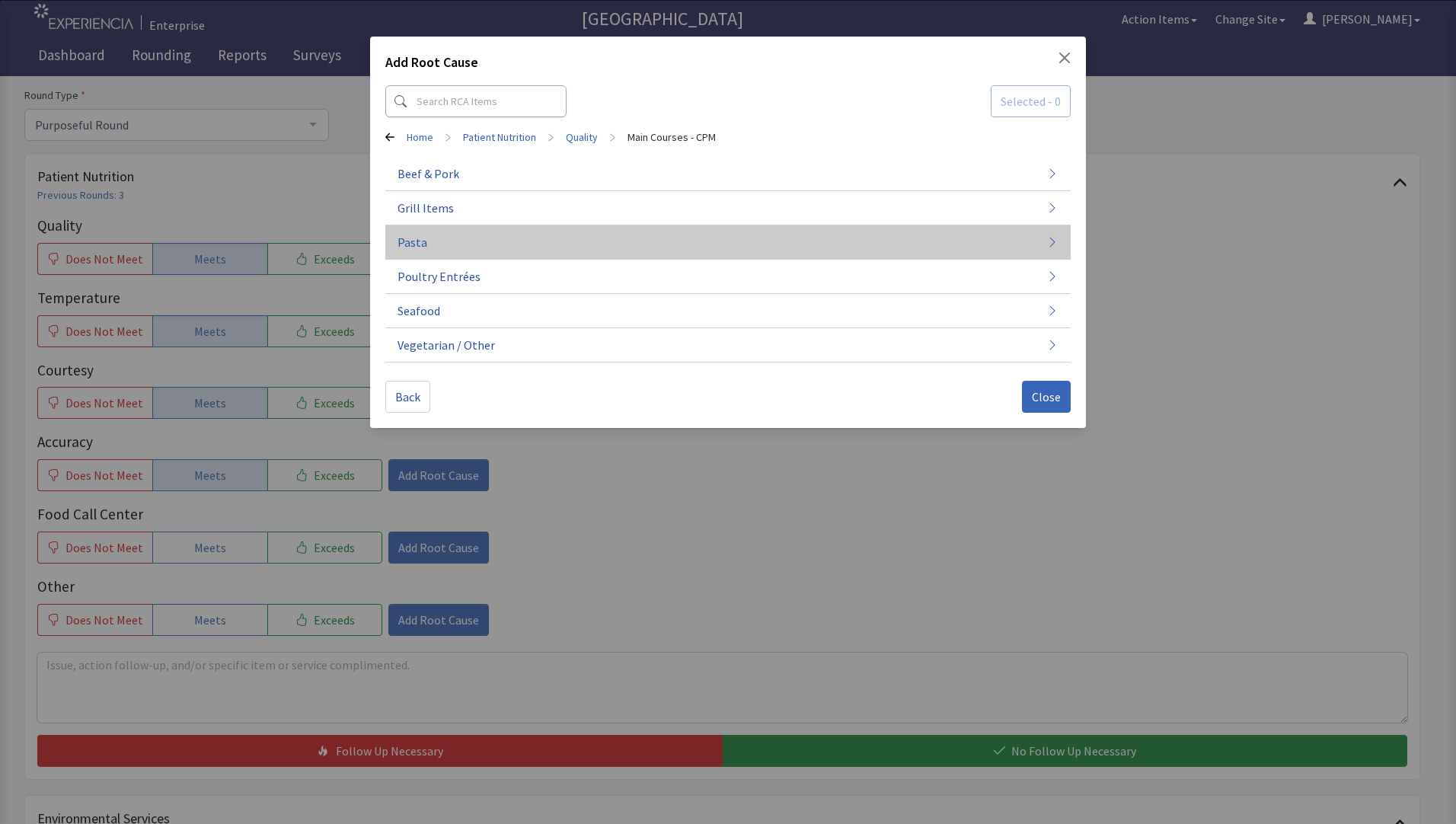
click at [520, 245] on button "Pasta" at bounding box center [728, 242] width 686 height 34
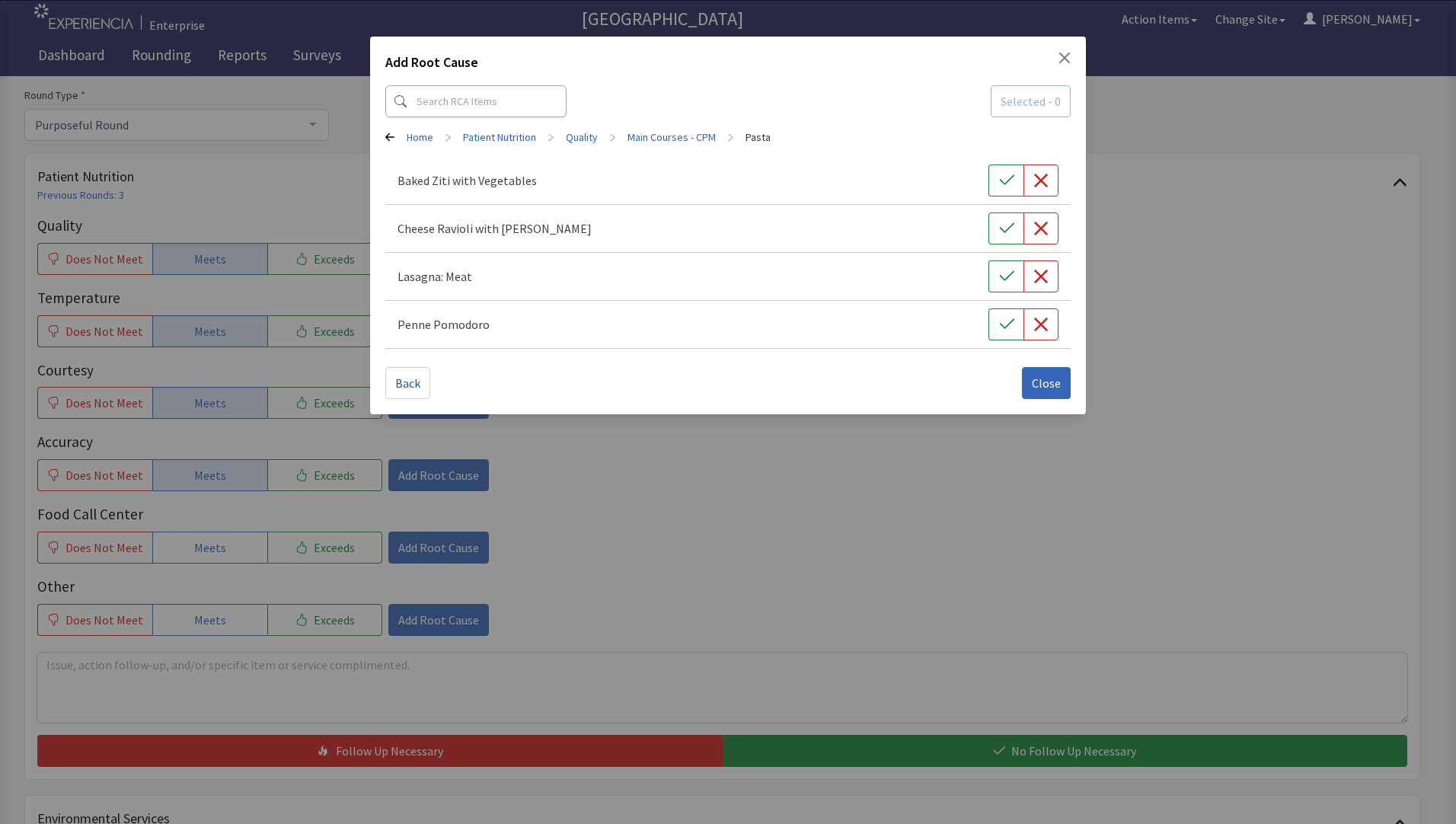
drag, startPoint x: 1000, startPoint y: 276, endPoint x: 1007, endPoint y: 305, distance: 29.8
click at [1000, 278] on icon "button" at bounding box center [1007, 276] width 16 height 16
click at [1042, 387] on span "Close" at bounding box center [1046, 382] width 29 height 18
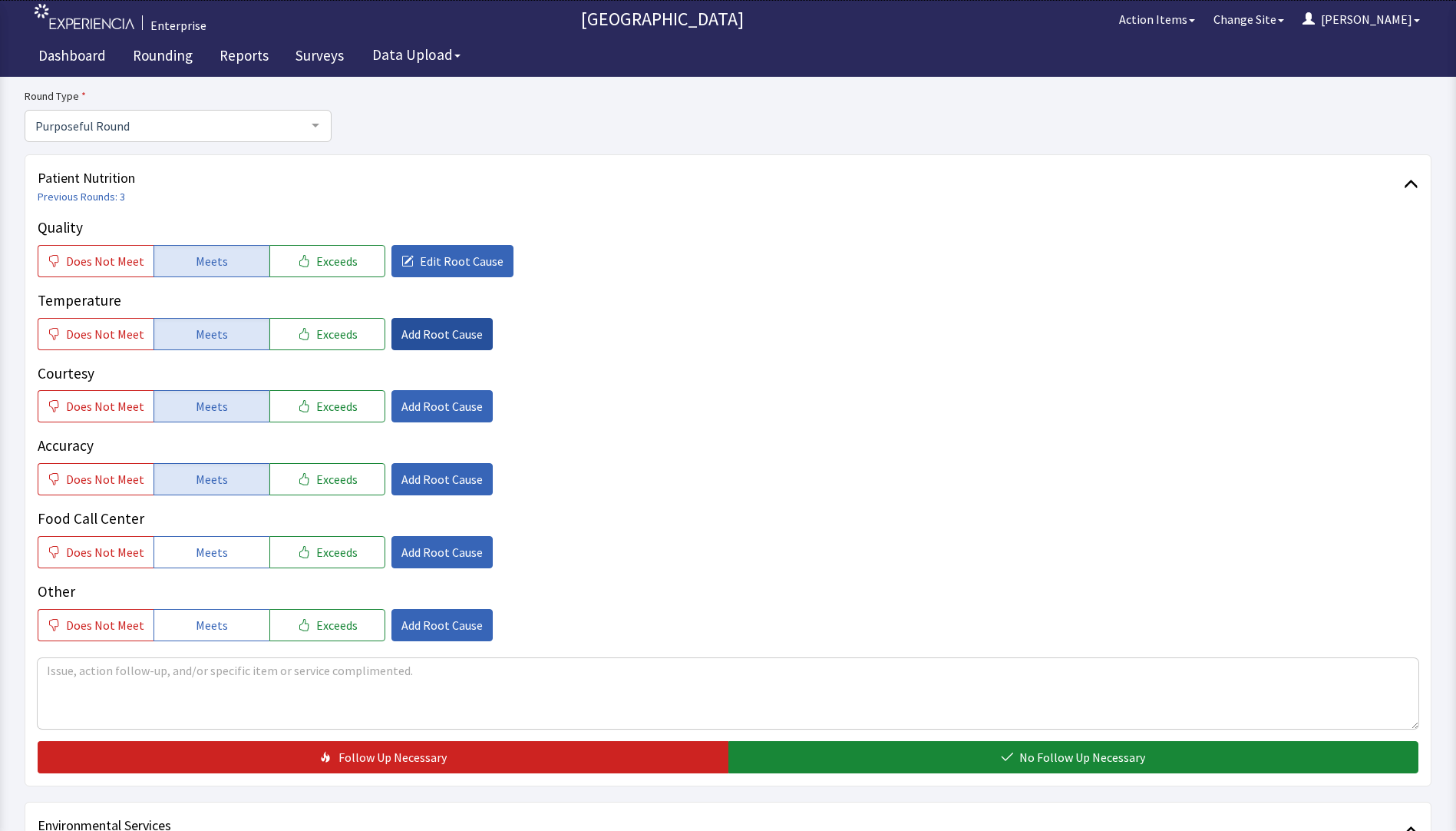
click at [426, 333] on span "Add Root Cause" at bounding box center [442, 334] width 82 height 18
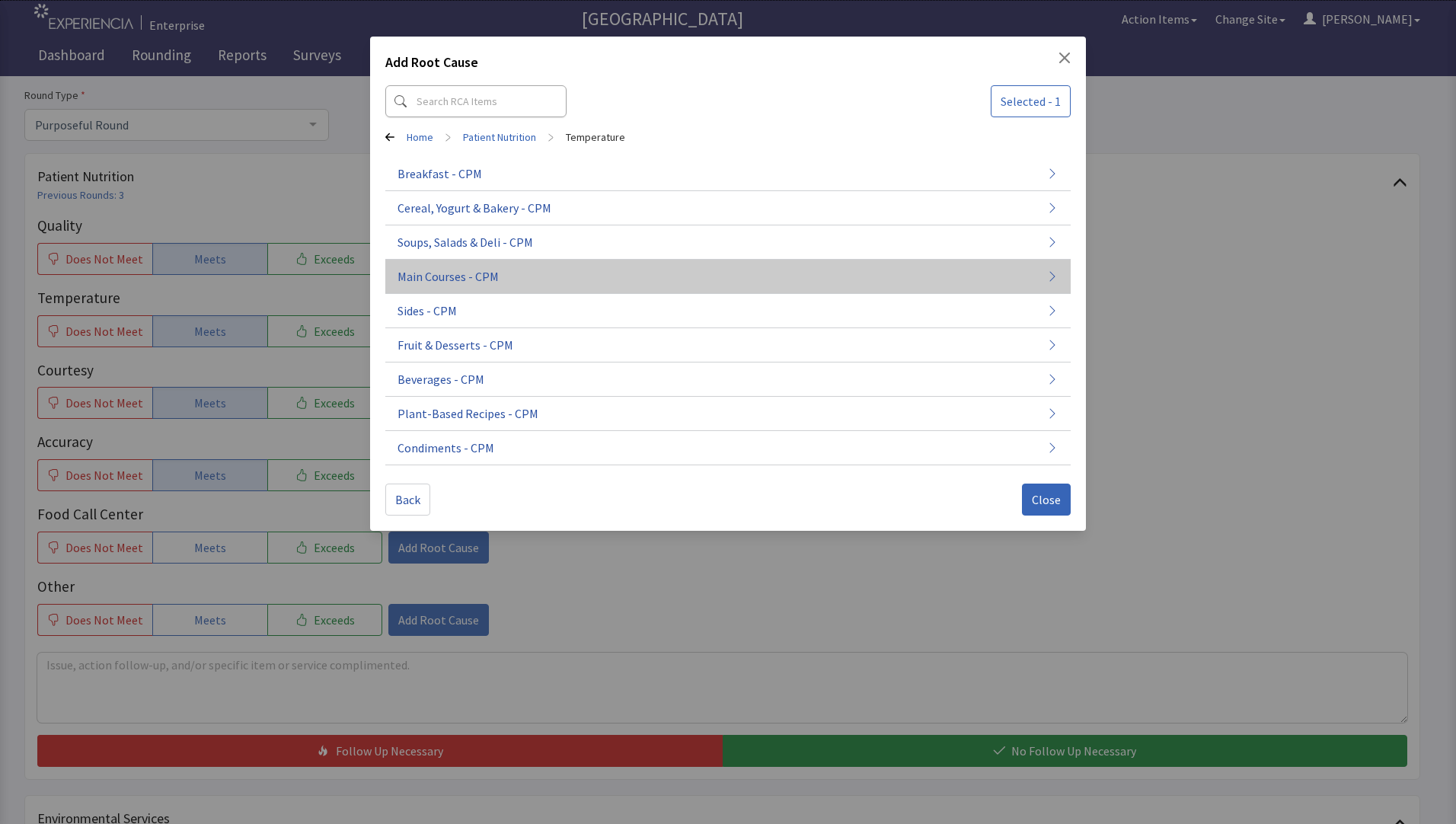
click at [453, 281] on span "Main Courses - CPM" at bounding box center [448, 276] width 101 height 18
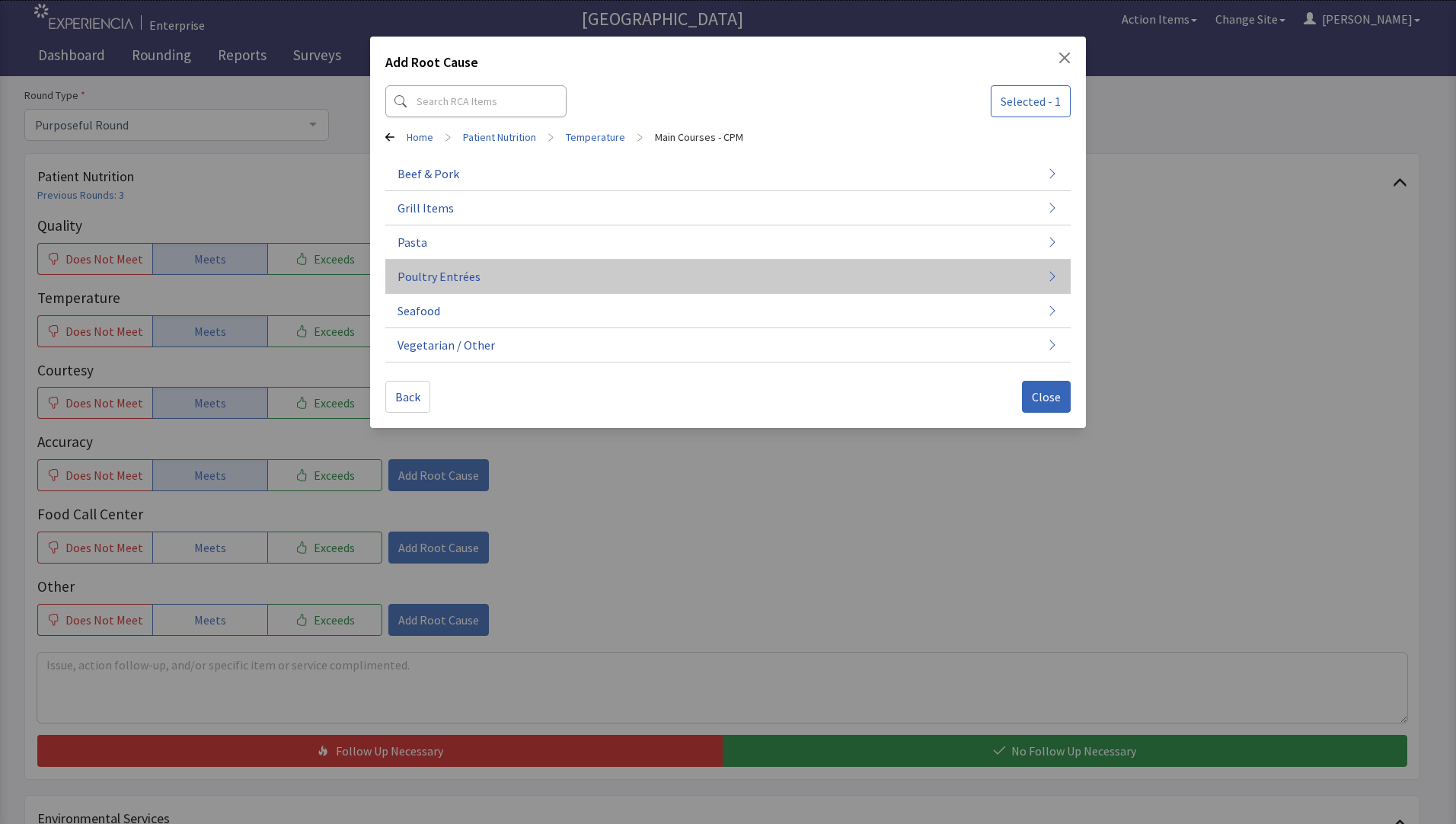
click at [471, 279] on span "Poultry Entrées" at bounding box center [439, 276] width 83 height 18
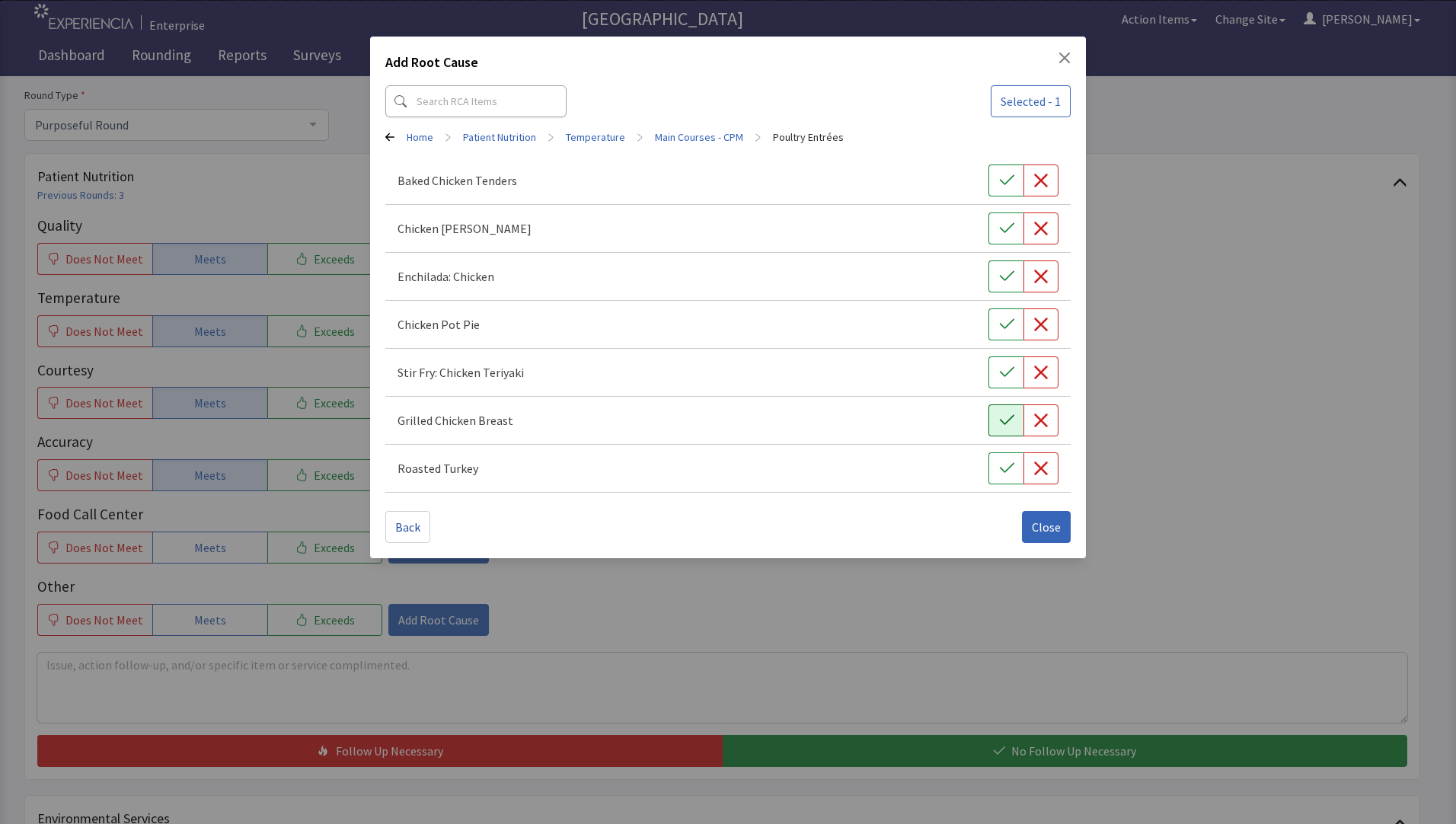
click at [1007, 417] on icon "button" at bounding box center [1007, 421] width 16 height 16
click at [1042, 526] on span "Close" at bounding box center [1046, 526] width 29 height 18
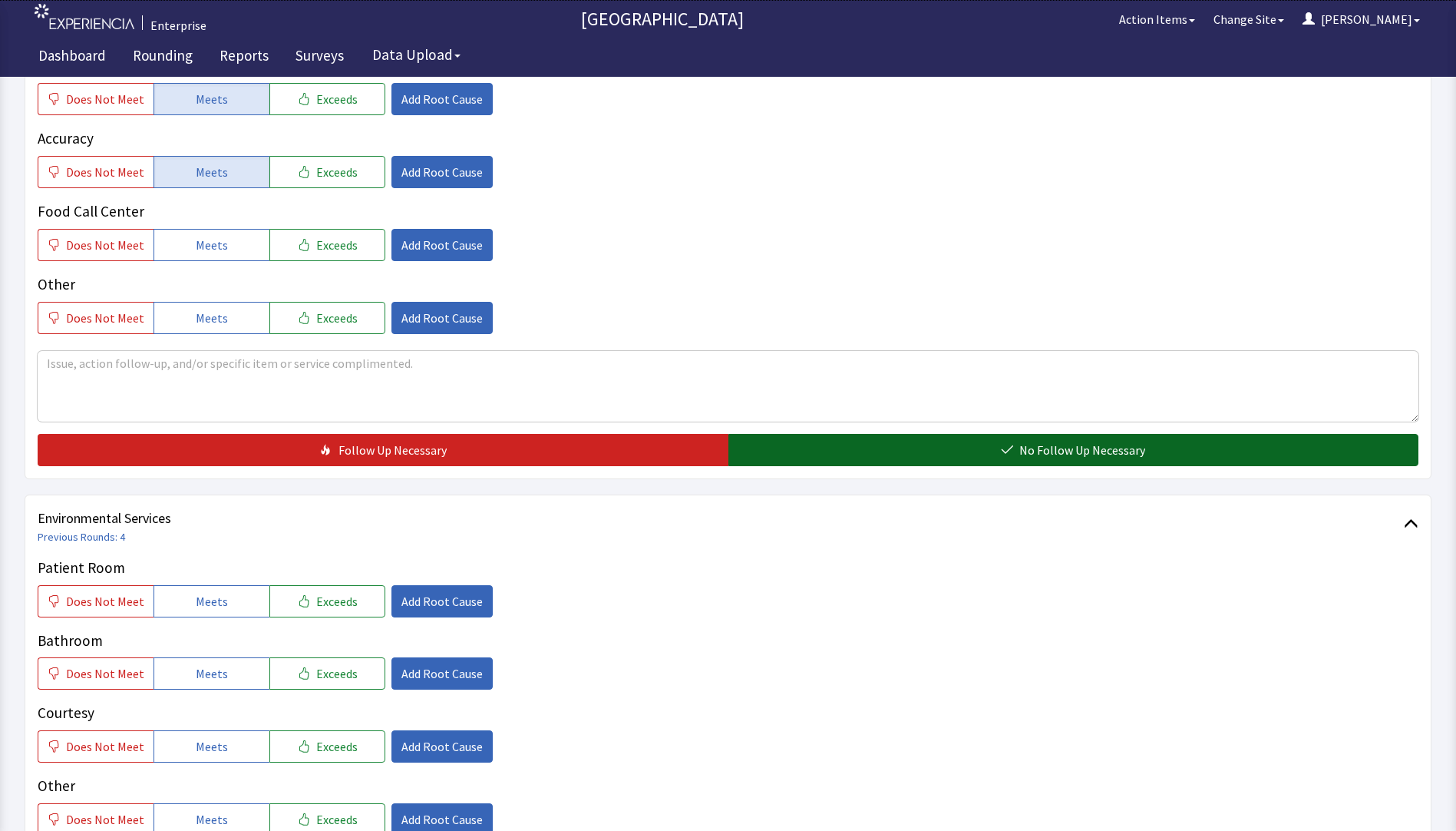
click at [834, 444] on button "No Follow Up Necessary" at bounding box center [1074, 449] width 691 height 32
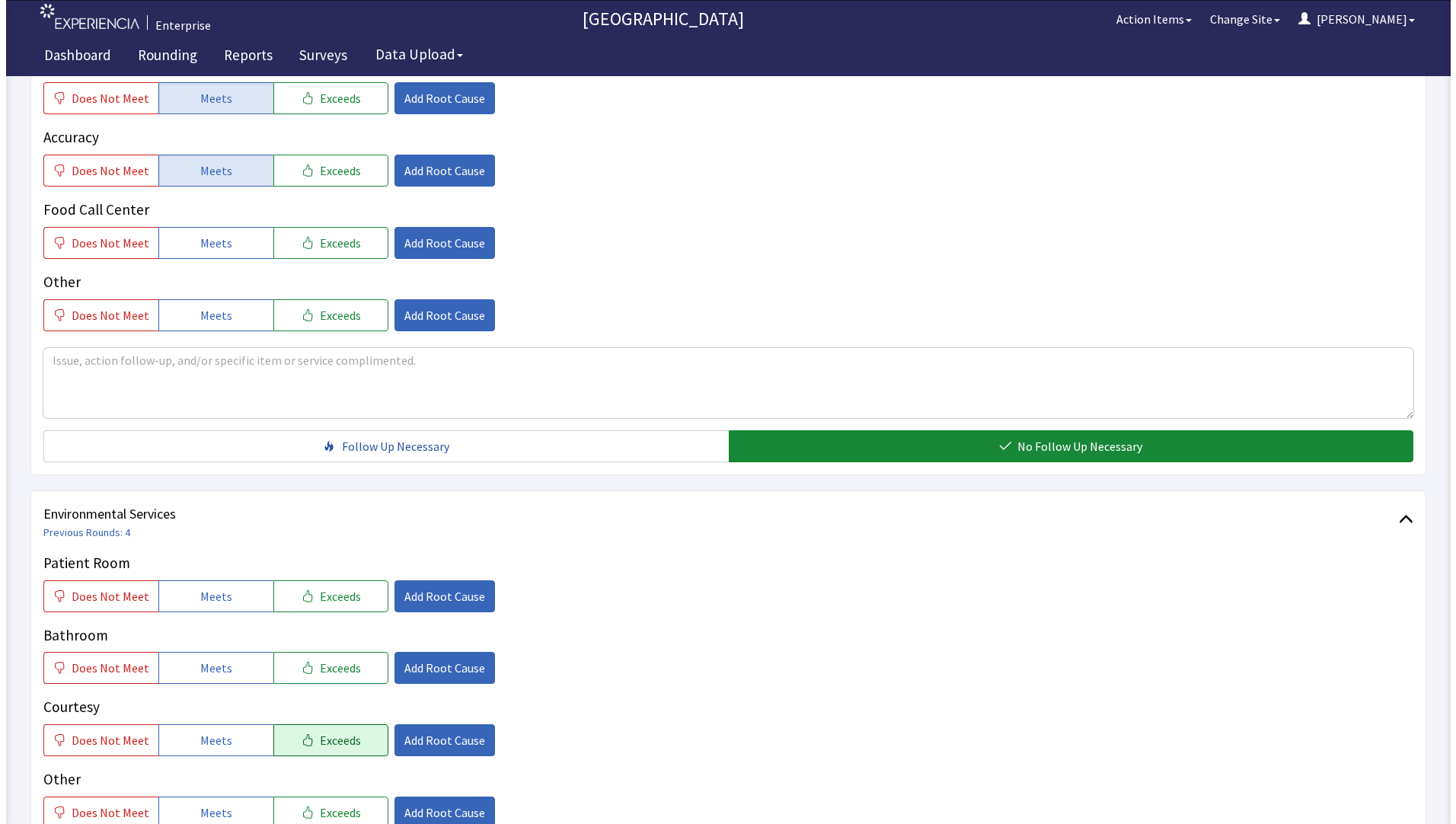
scroll to position [753, 0]
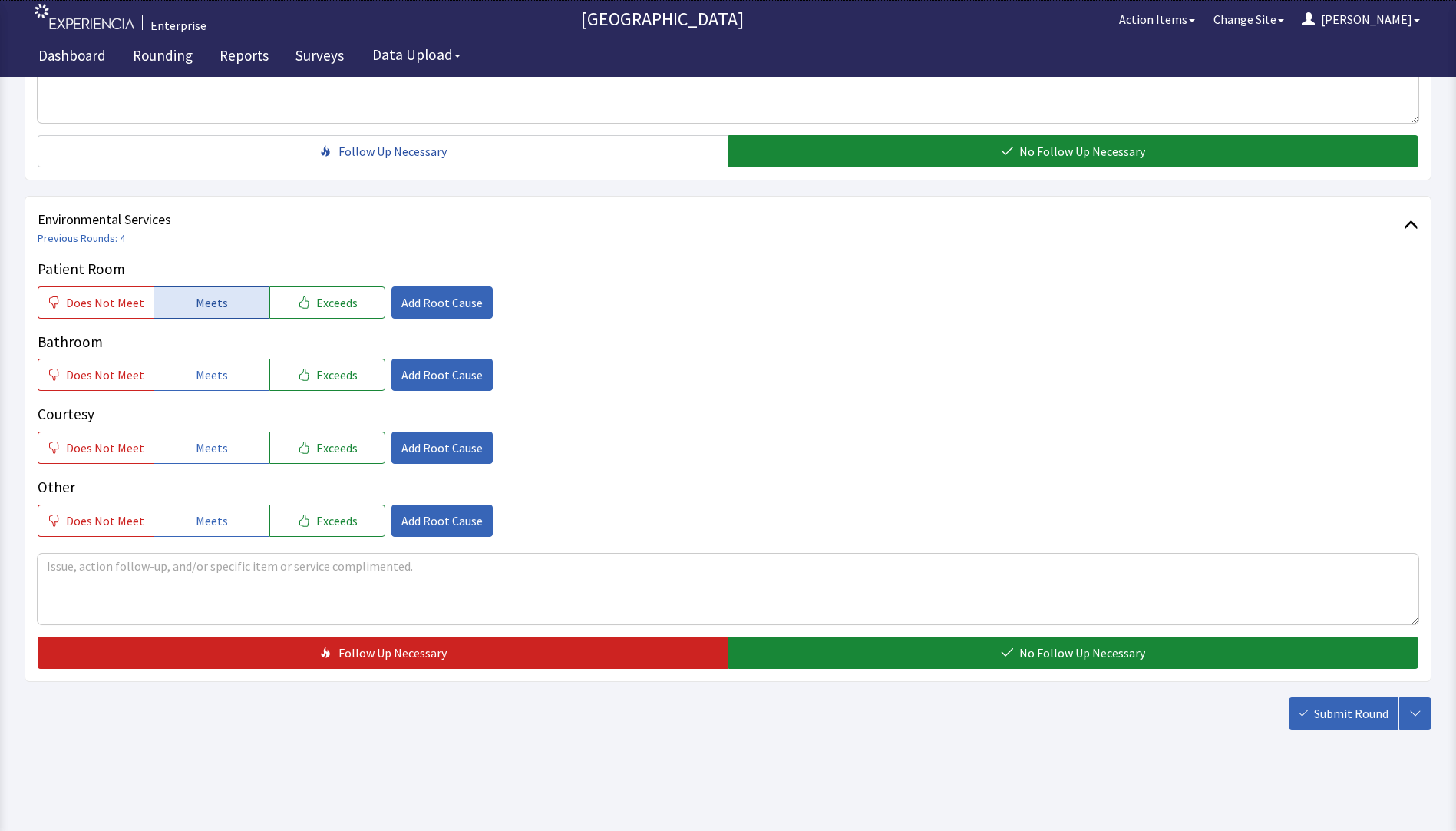
click at [218, 305] on span "Meets" at bounding box center [211, 302] width 32 height 18
click at [227, 379] on button "Meets" at bounding box center [212, 375] width 116 height 32
drag, startPoint x: 233, startPoint y: 436, endPoint x: 261, endPoint y: 410, distance: 38.2
click at [235, 436] on button "Meets" at bounding box center [212, 447] width 116 height 32
click at [419, 302] on span "Add Root Cause" at bounding box center [442, 302] width 82 height 18
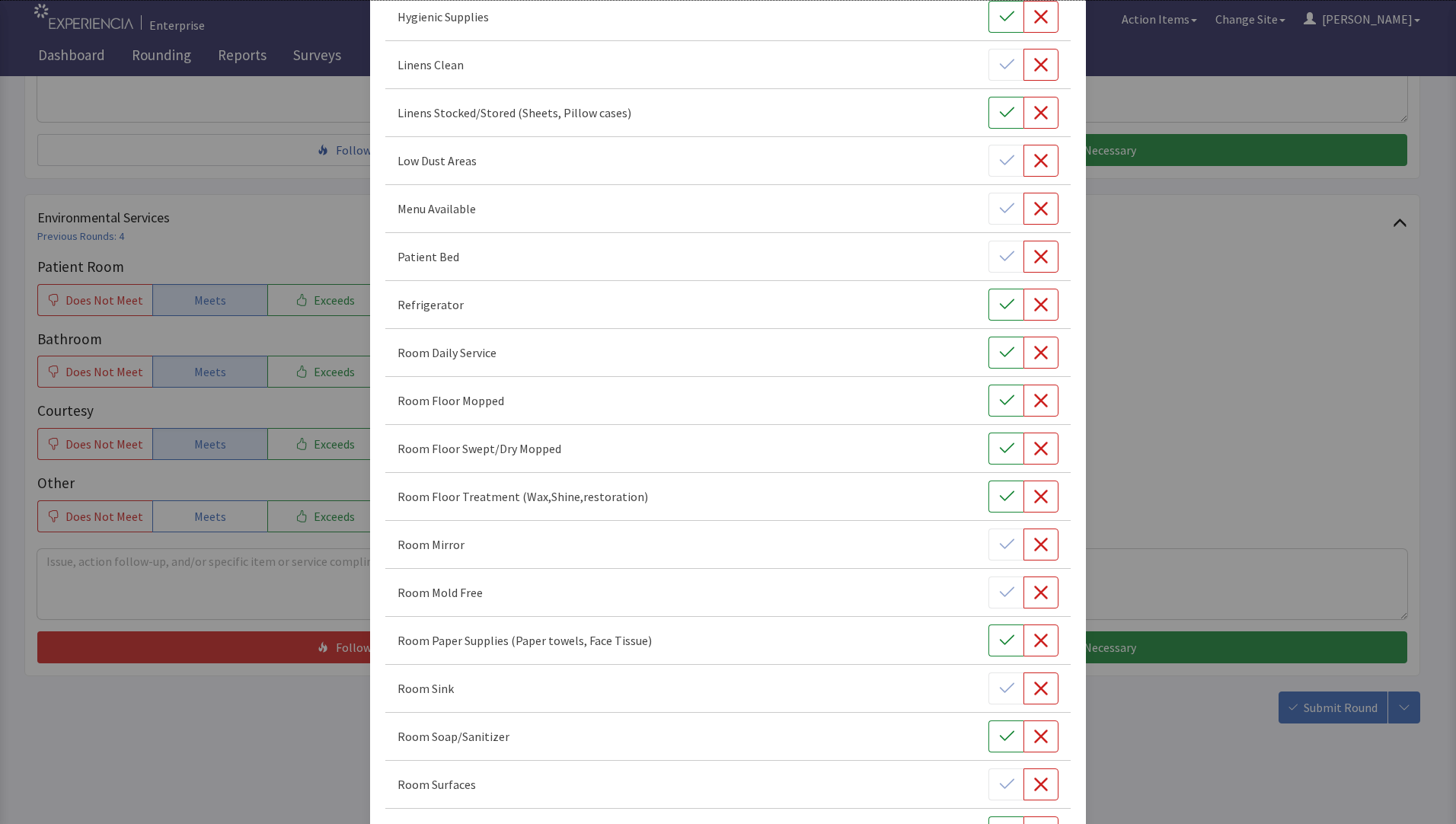
scroll to position [457, 0]
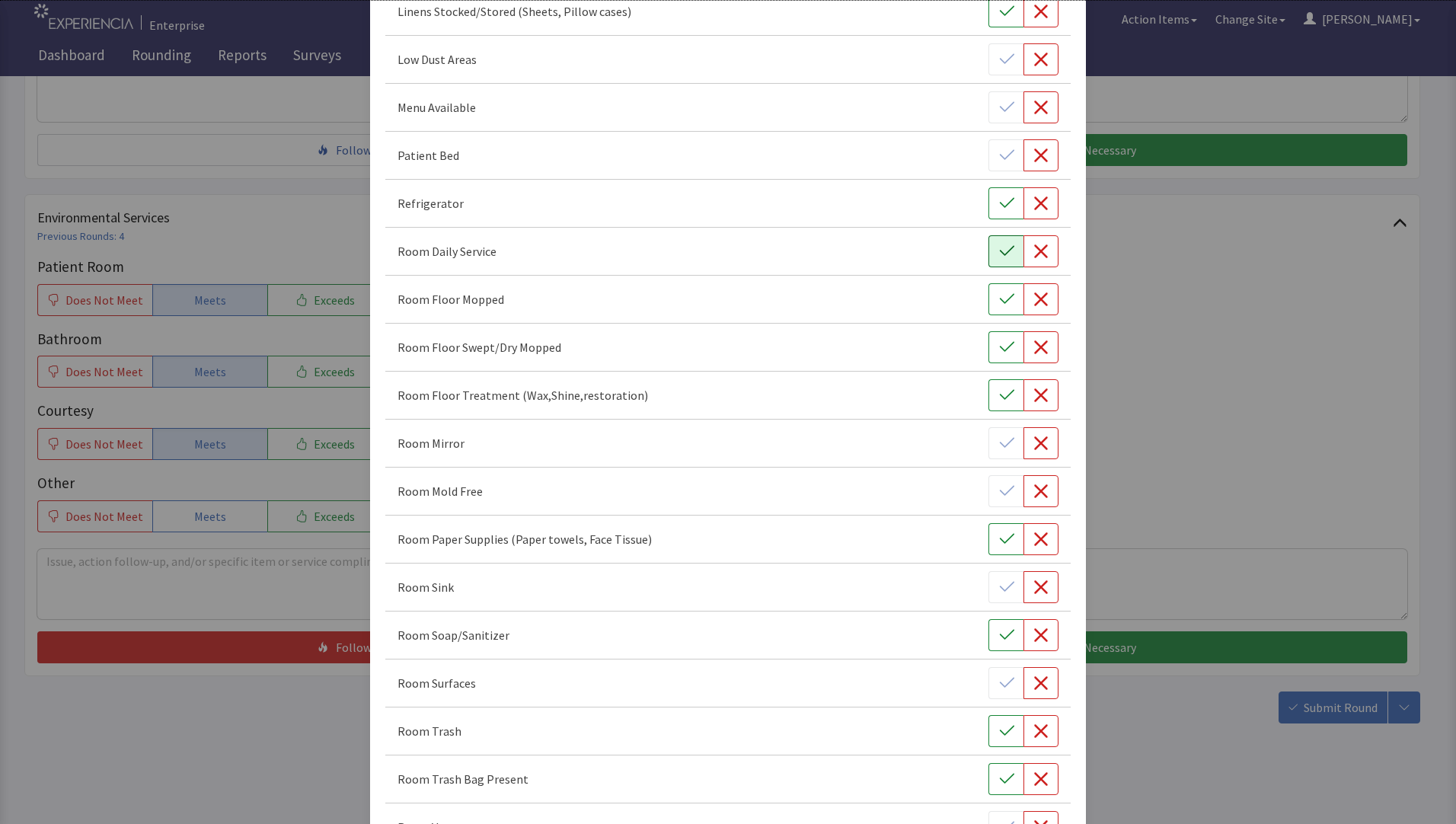
click at [1000, 259] on button "button" at bounding box center [1006, 251] width 35 height 32
drag, startPoint x: 1003, startPoint y: 309, endPoint x: 998, endPoint y: 338, distance: 29.4
click at [1003, 311] on button "button" at bounding box center [1006, 299] width 35 height 32
drag, startPoint x: 992, startPoint y: 355, endPoint x: 993, endPoint y: 389, distance: 34.0
click at [992, 358] on button "button" at bounding box center [1006, 347] width 35 height 32
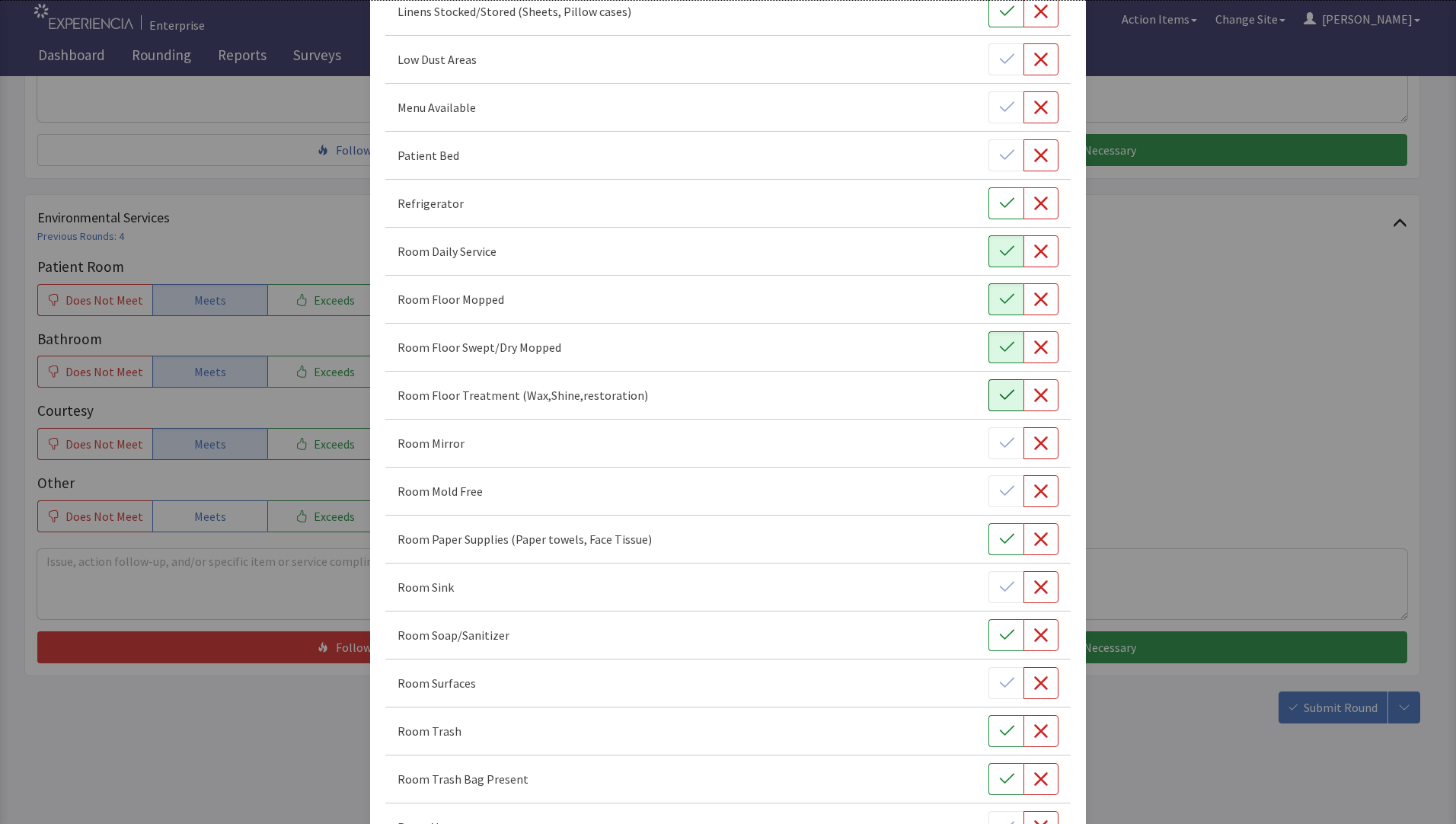
click at [992, 405] on button "button" at bounding box center [1006, 395] width 35 height 32
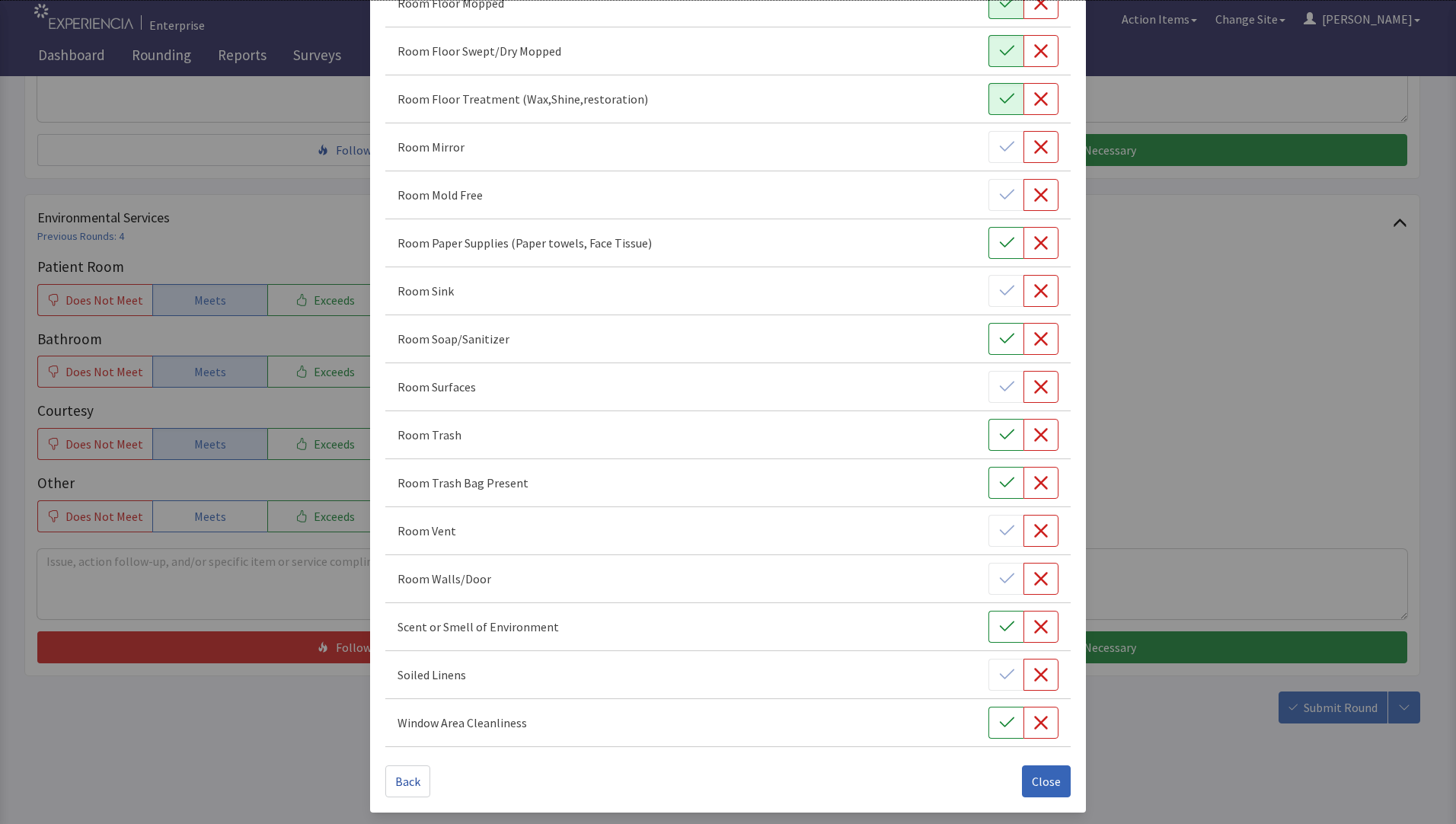
scroll to position [754, 0]
click at [999, 439] on icon "button" at bounding box center [1007, 434] width 16 height 16
click at [1034, 390] on icon "button" at bounding box center [1042, 386] width 16 height 16
click at [1032, 782] on span "Close" at bounding box center [1046, 780] width 29 height 18
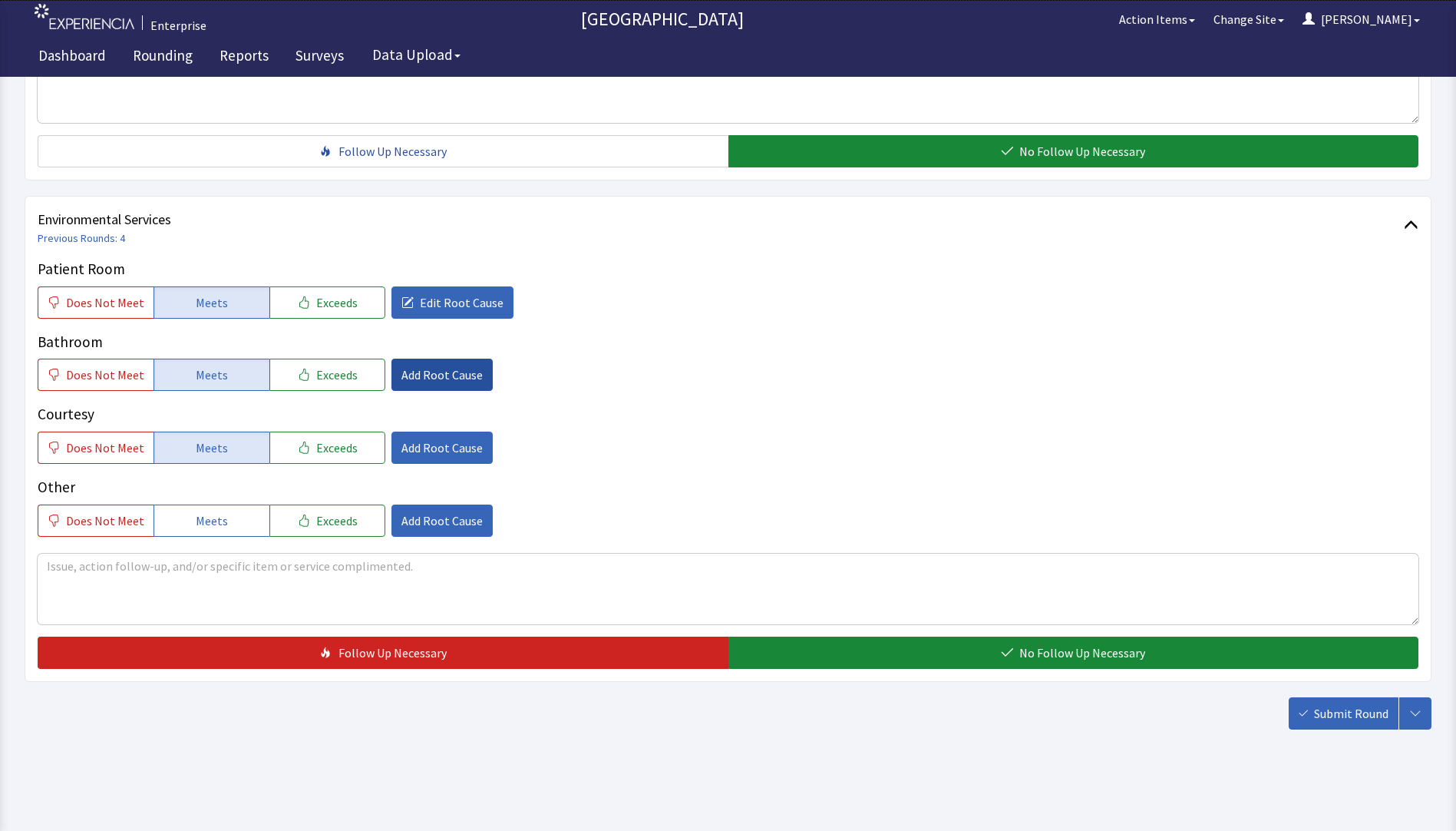
click at [443, 377] on span "Add Root Cause" at bounding box center [442, 374] width 82 height 18
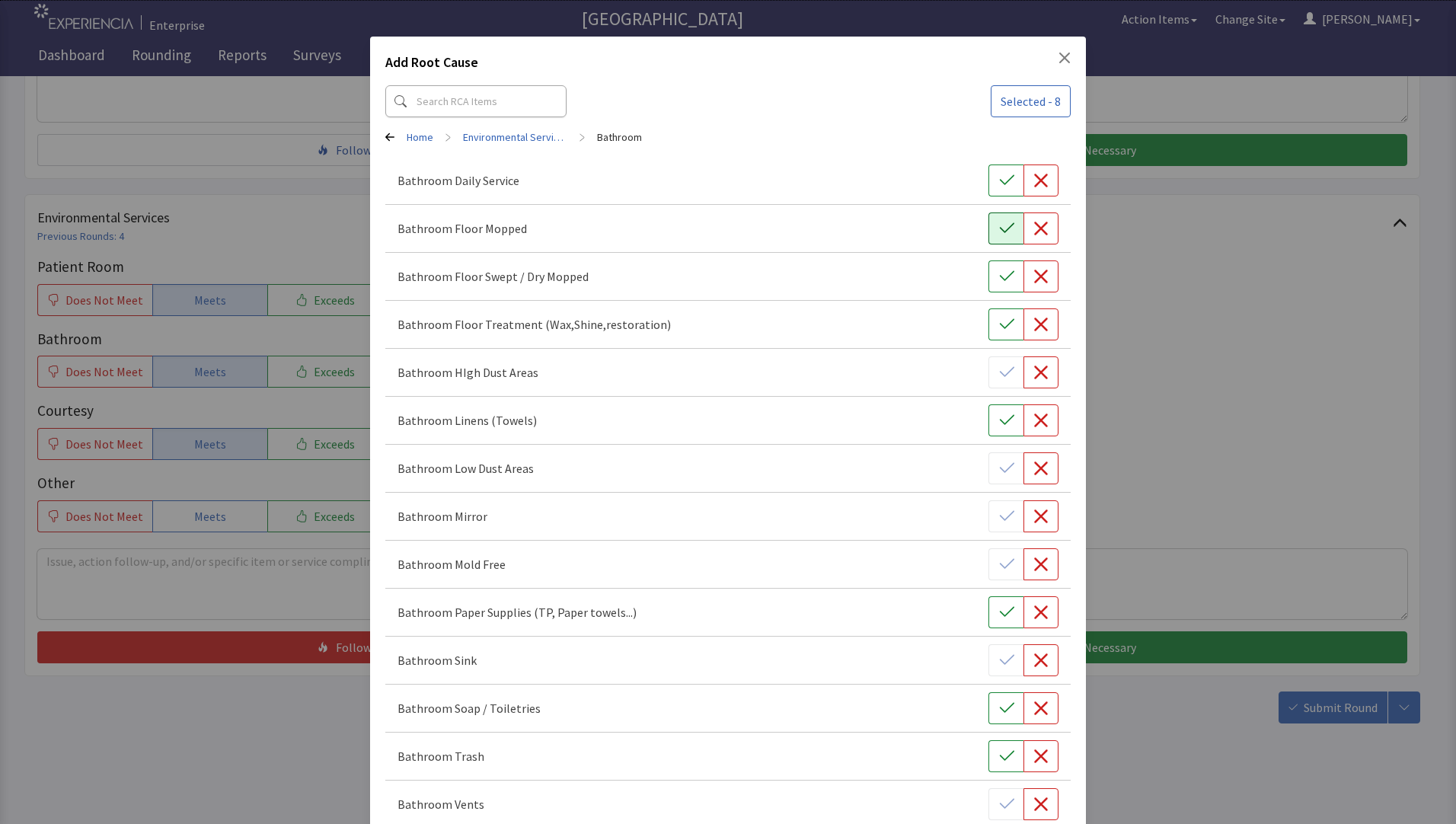
drag, startPoint x: 988, startPoint y: 189, endPoint x: 981, endPoint y: 214, distance: 26.0
click at [989, 195] on button "button" at bounding box center [1006, 180] width 35 height 32
drag, startPoint x: 984, startPoint y: 234, endPoint x: 989, endPoint y: 254, distance: 20.6
click at [989, 235] on button "button" at bounding box center [1006, 228] width 35 height 32
click at [991, 273] on button "button" at bounding box center [1006, 276] width 35 height 32
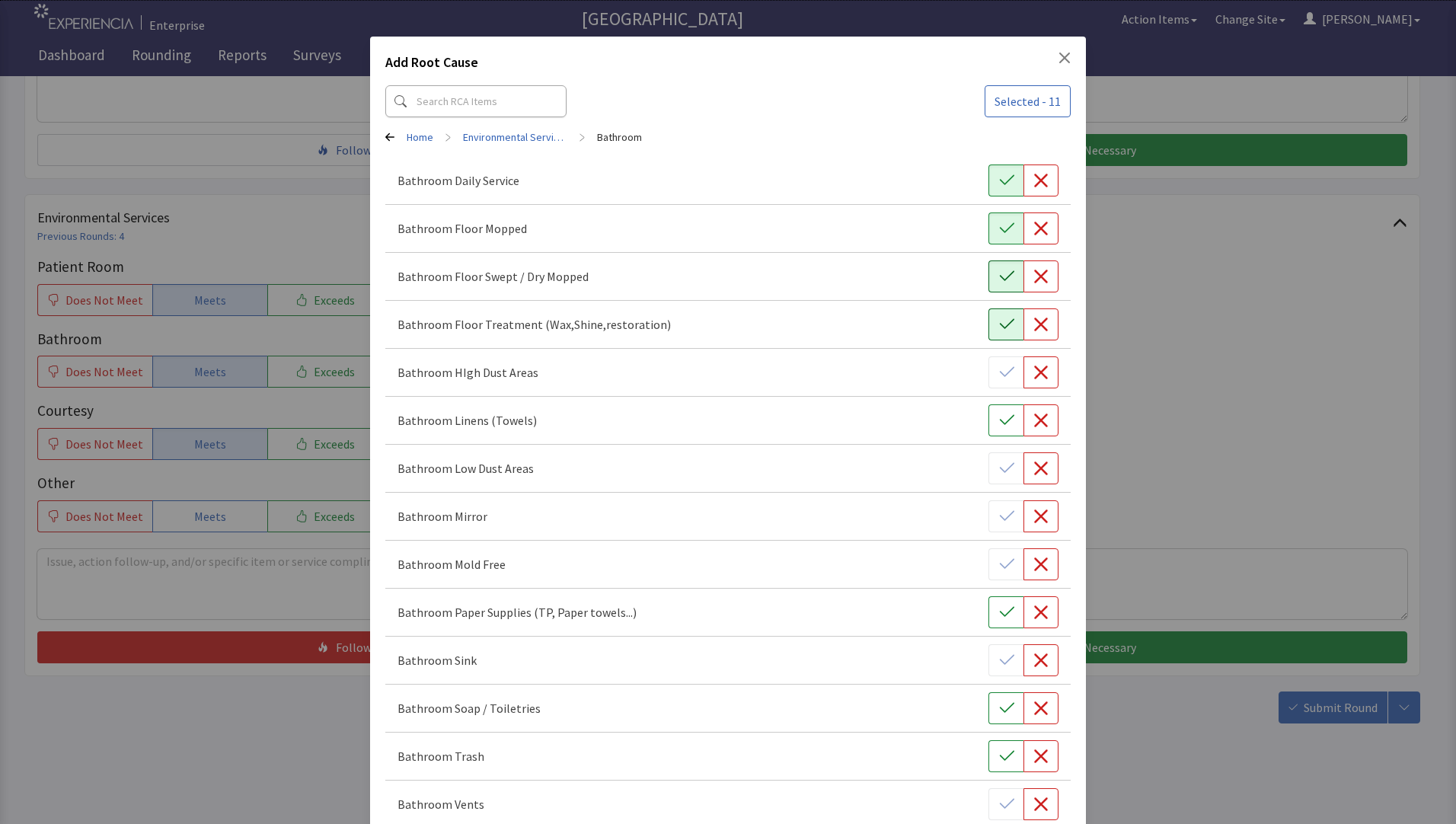
click at [989, 325] on button "button" at bounding box center [1006, 324] width 35 height 32
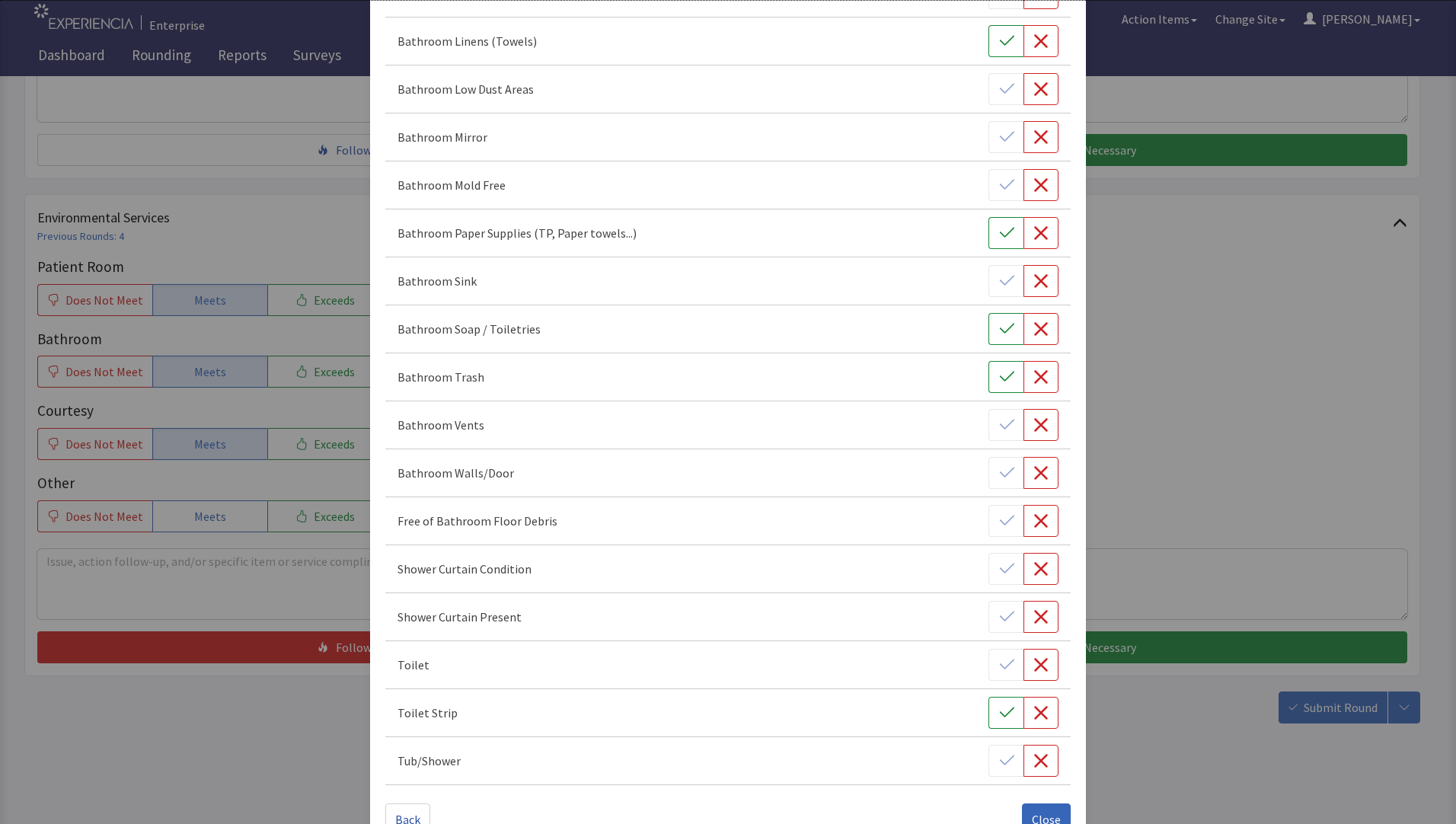
scroll to position [381, 0]
click at [999, 378] on icon "button" at bounding box center [1007, 375] width 16 height 16
click at [999, 332] on icon "button" at bounding box center [1007, 328] width 16 height 16
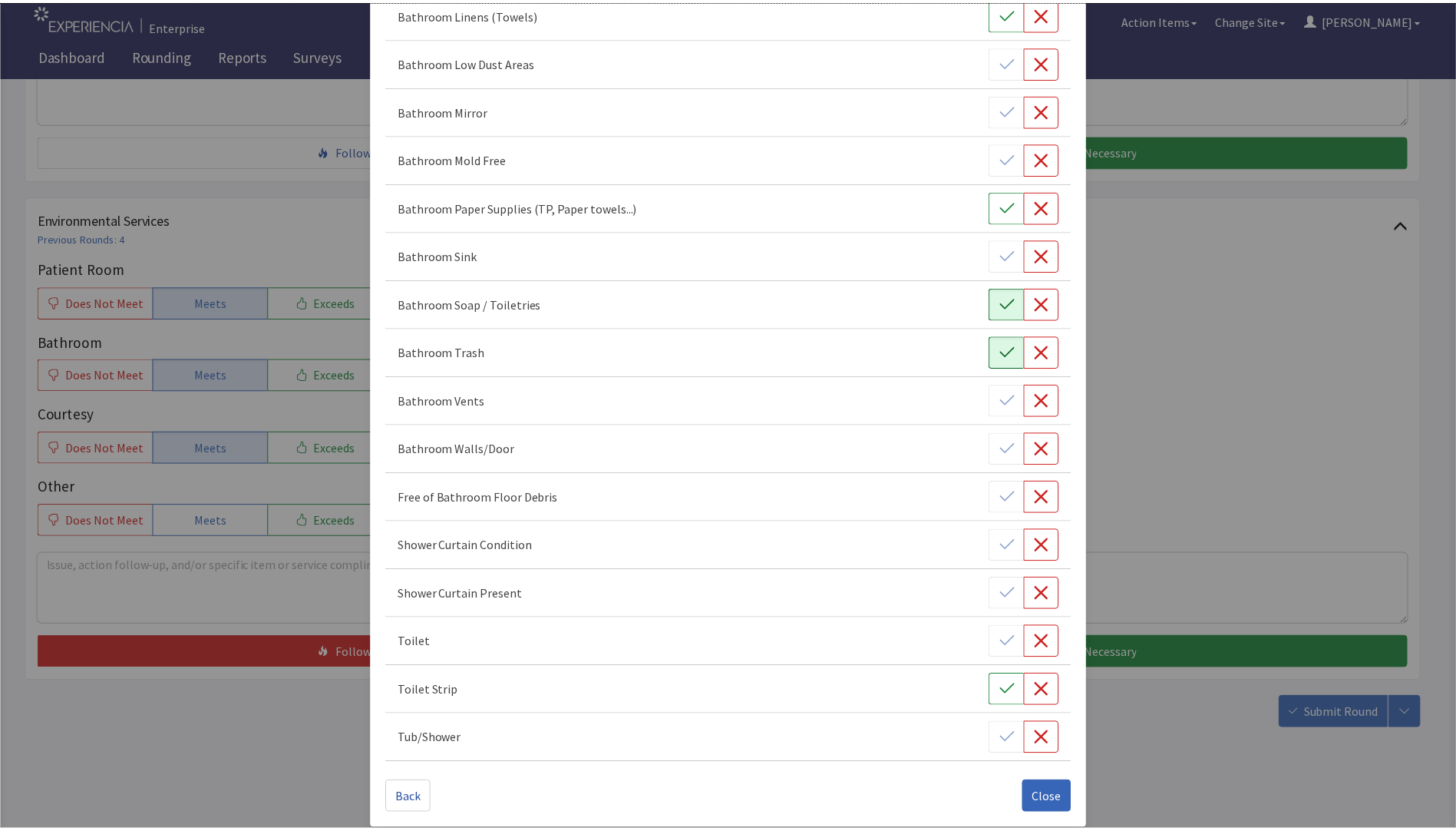
scroll to position [422, 0]
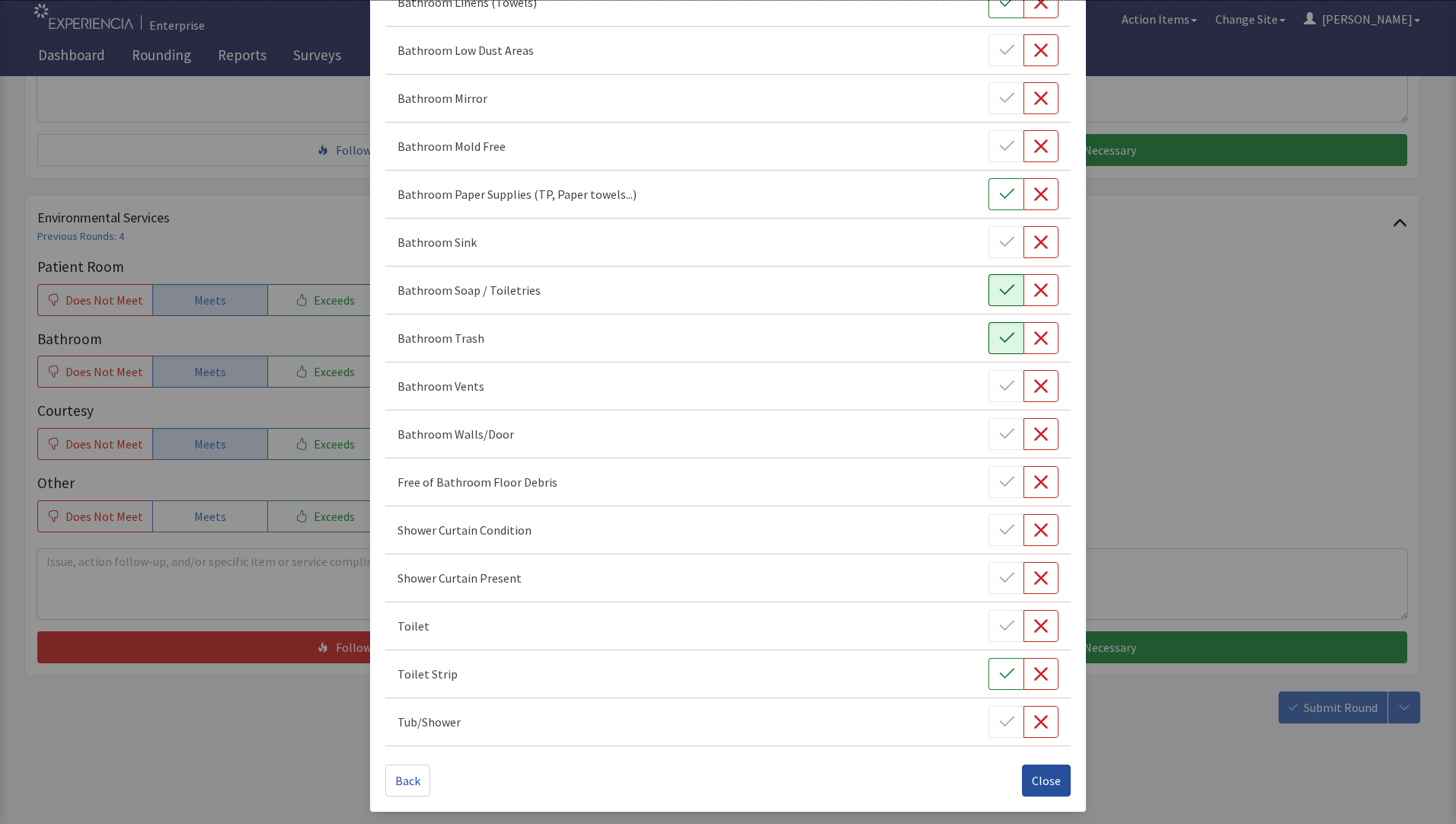
click at [1036, 786] on span "Close" at bounding box center [1046, 780] width 29 height 18
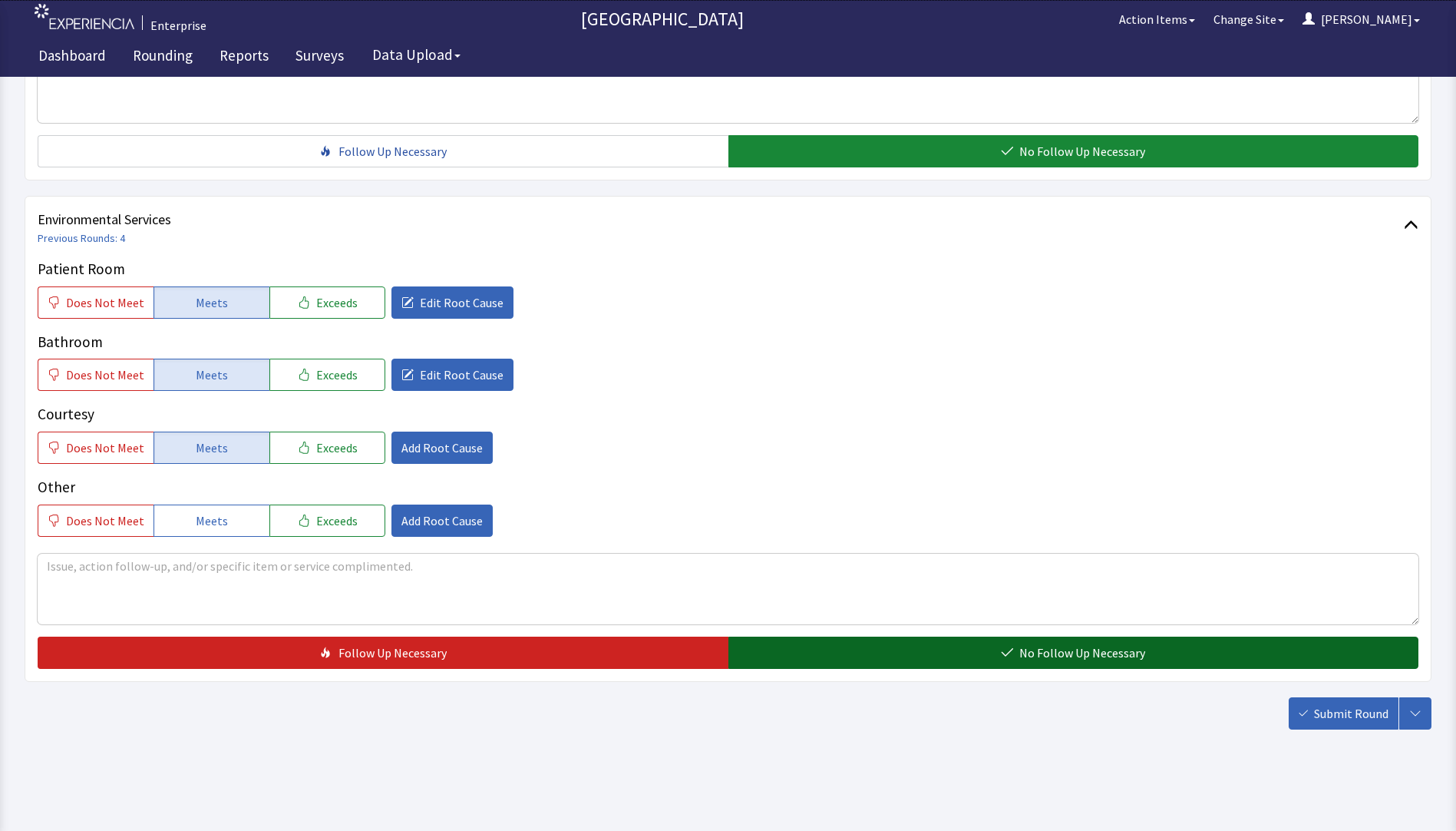
click at [924, 652] on button "No Follow Up Necessary" at bounding box center [1074, 652] width 691 height 32
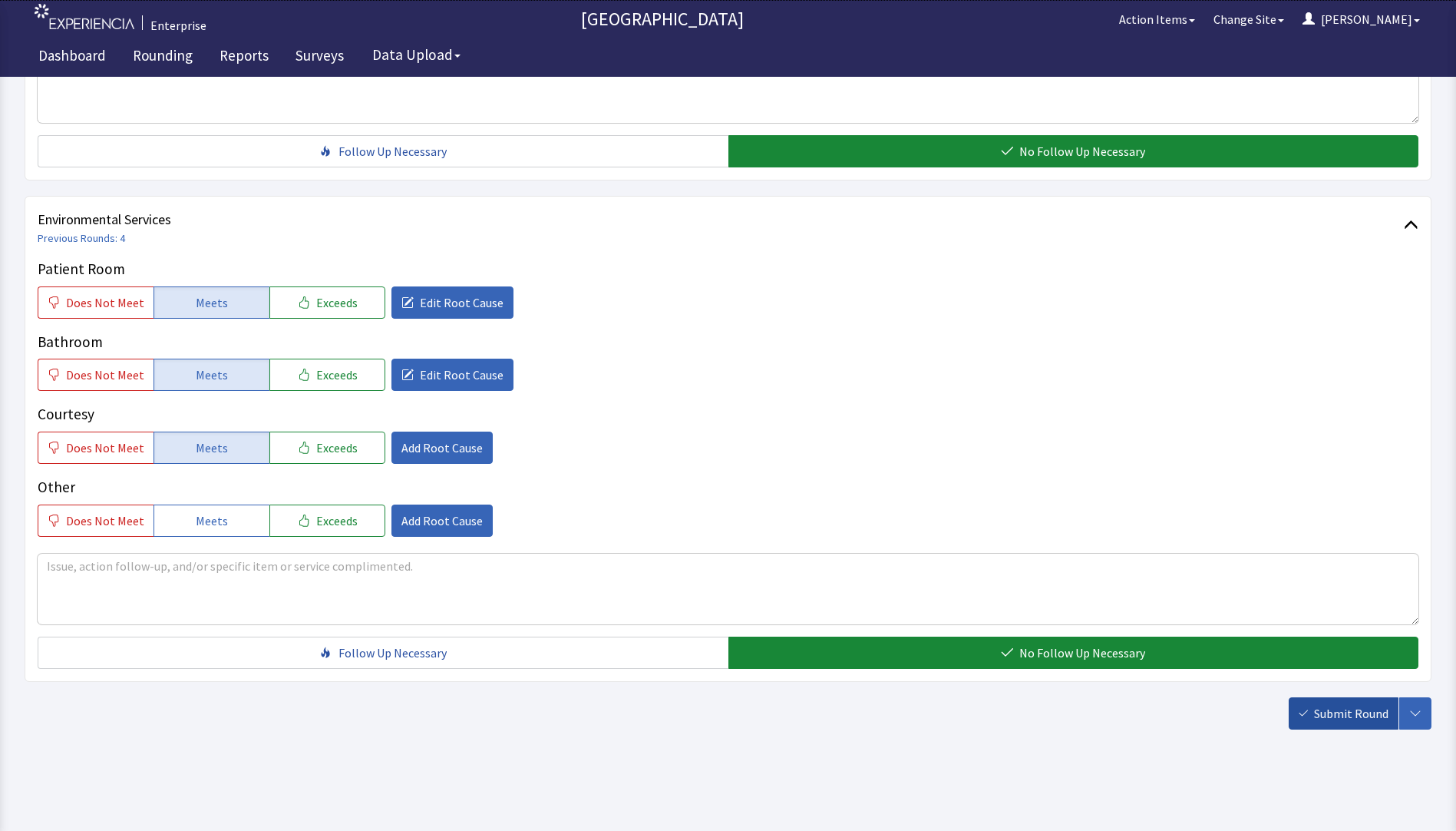
click at [1323, 714] on span "Submit Round" at bounding box center [1352, 712] width 75 height 18
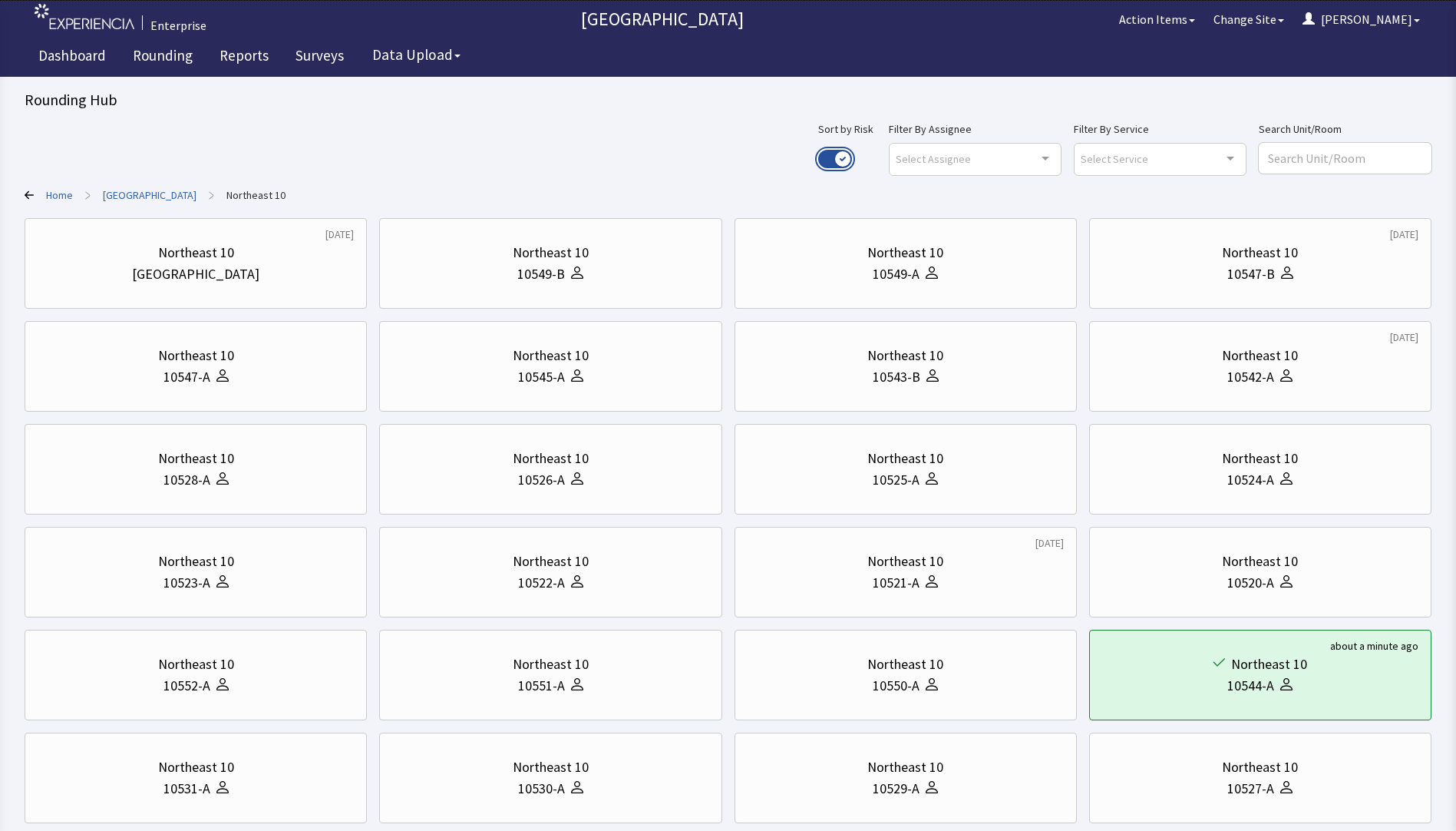
click at [852, 160] on button "Use setting" at bounding box center [835, 159] width 34 height 18
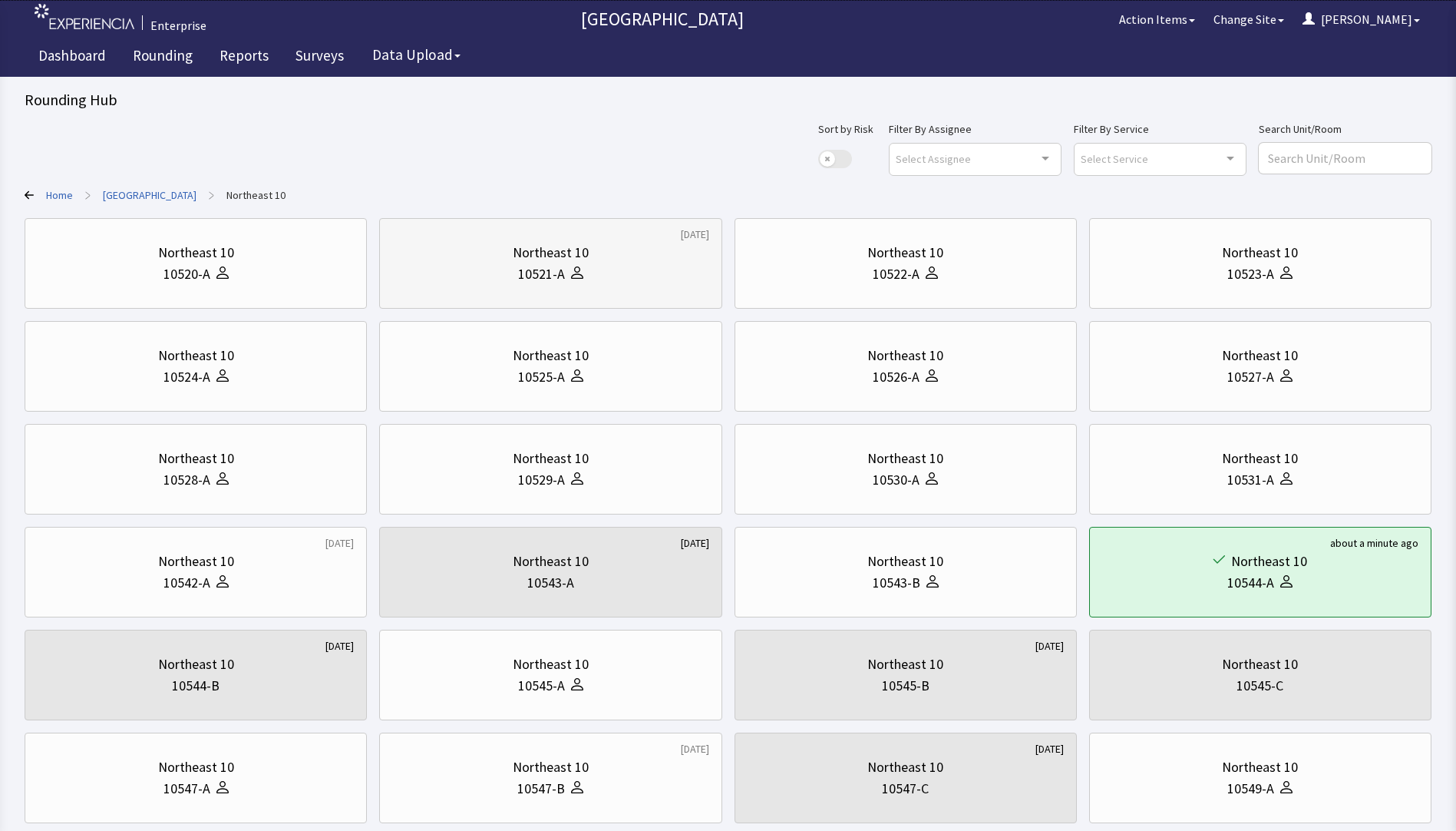
click at [564, 274] on div "10521-A" at bounding box center [542, 273] width 47 height 21
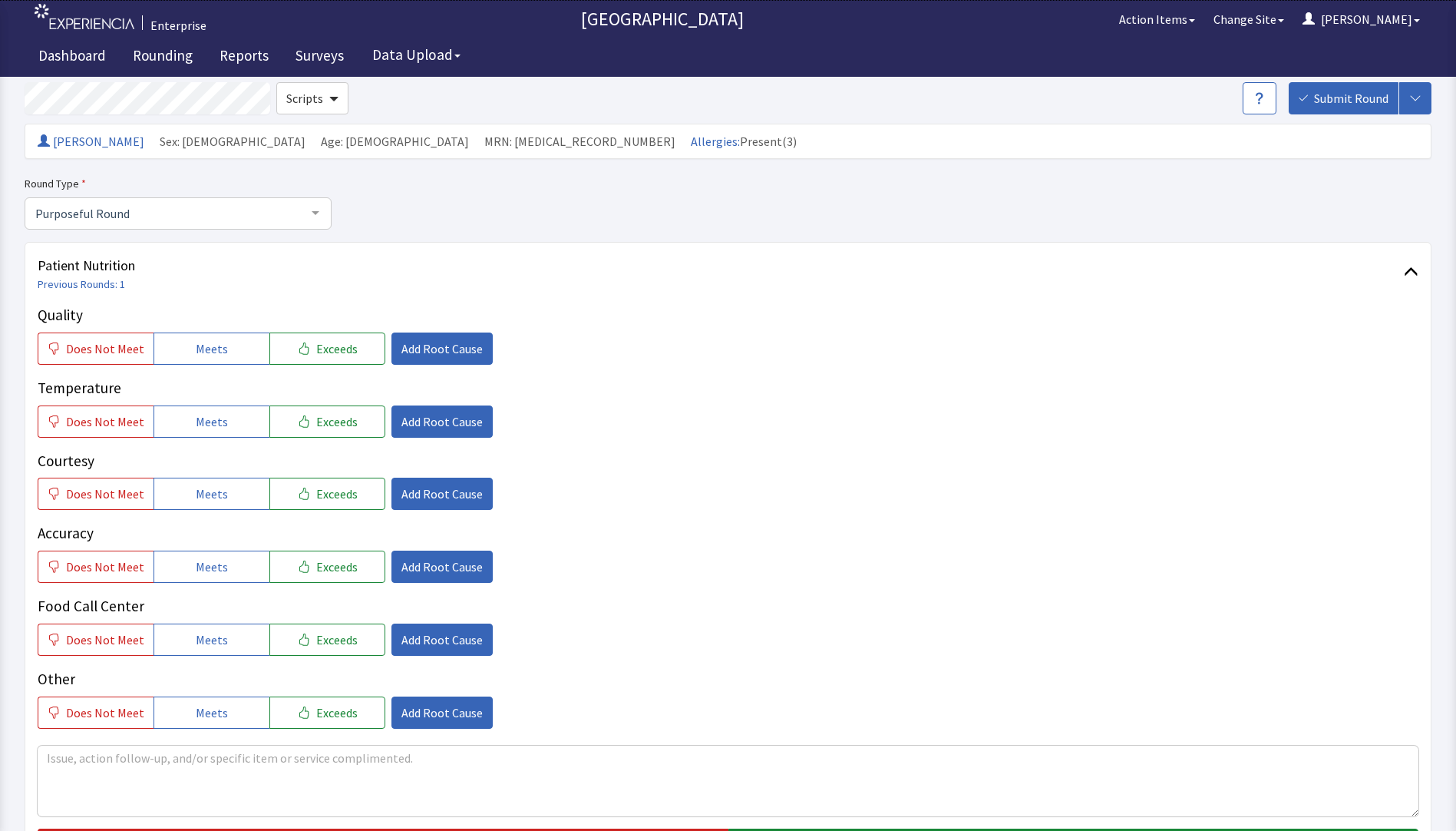
scroll to position [154, 0]
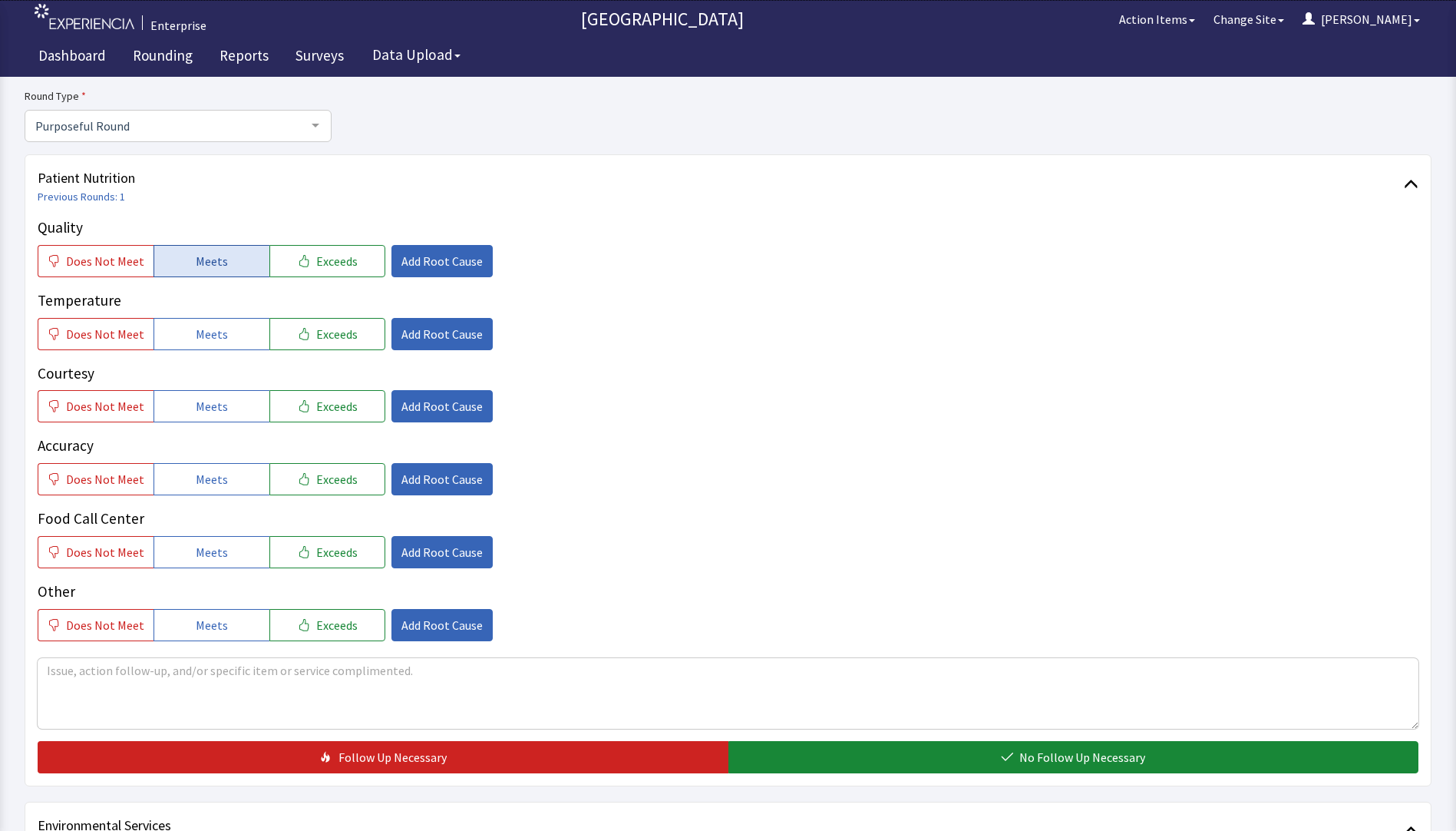
drag, startPoint x: 199, startPoint y: 257, endPoint x: 203, endPoint y: 266, distance: 9.8
click at [200, 261] on span "Meets" at bounding box center [211, 261] width 32 height 18
drag, startPoint x: 216, startPoint y: 330, endPoint x: 223, endPoint y: 387, distance: 57.4
click at [216, 340] on span "Meets" at bounding box center [211, 334] width 32 height 18
click at [221, 417] on button "Meets" at bounding box center [212, 406] width 116 height 32
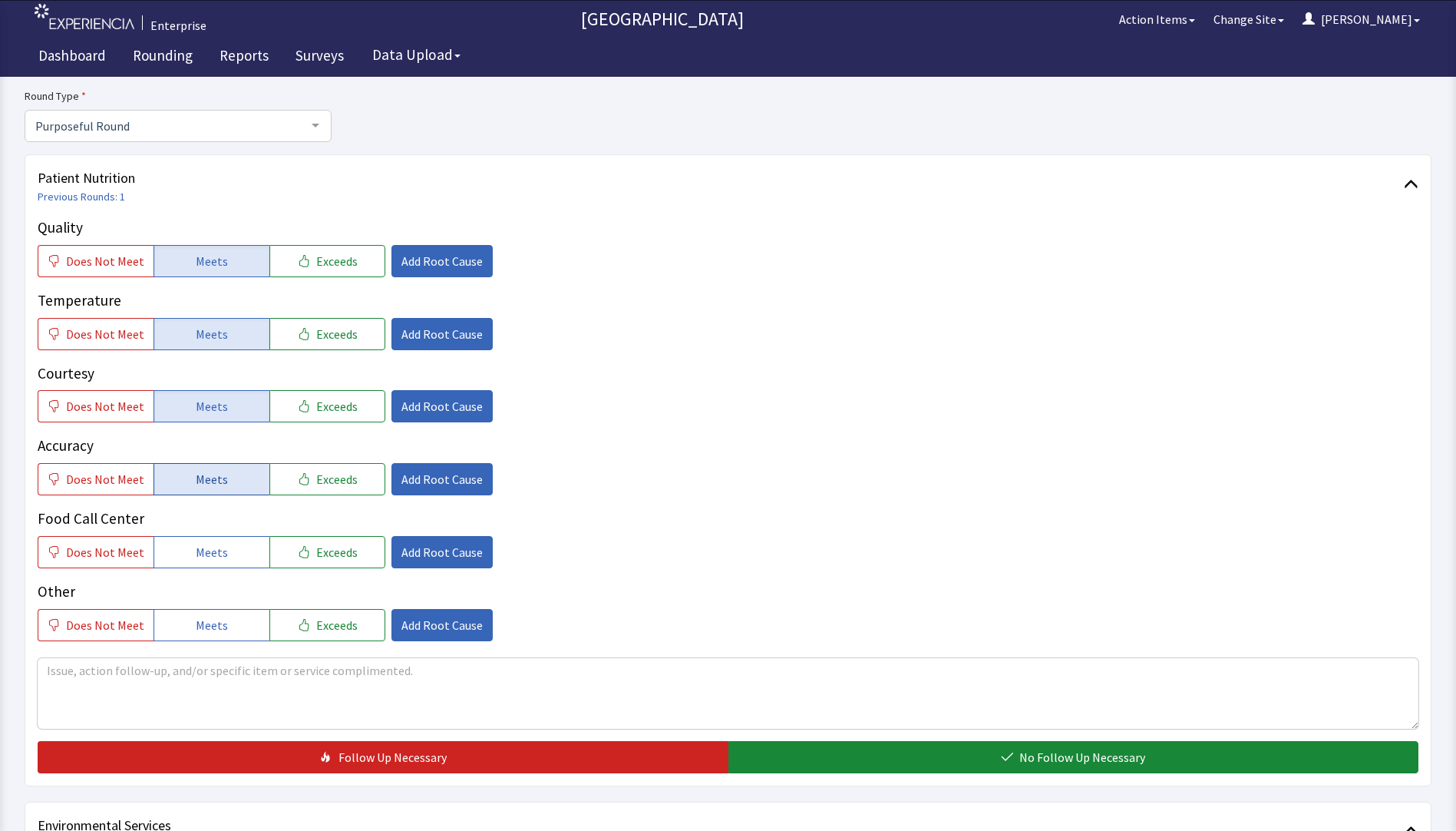
drag, startPoint x: 213, startPoint y: 478, endPoint x: 214, endPoint y: 507, distance: 29.0
click at [213, 484] on span "Meets" at bounding box center [211, 478] width 32 height 18
drag, startPoint x: 213, startPoint y: 540, endPoint x: 229, endPoint y: 544, distance: 16.5
click at [216, 542] on button "Meets" at bounding box center [212, 551] width 116 height 32
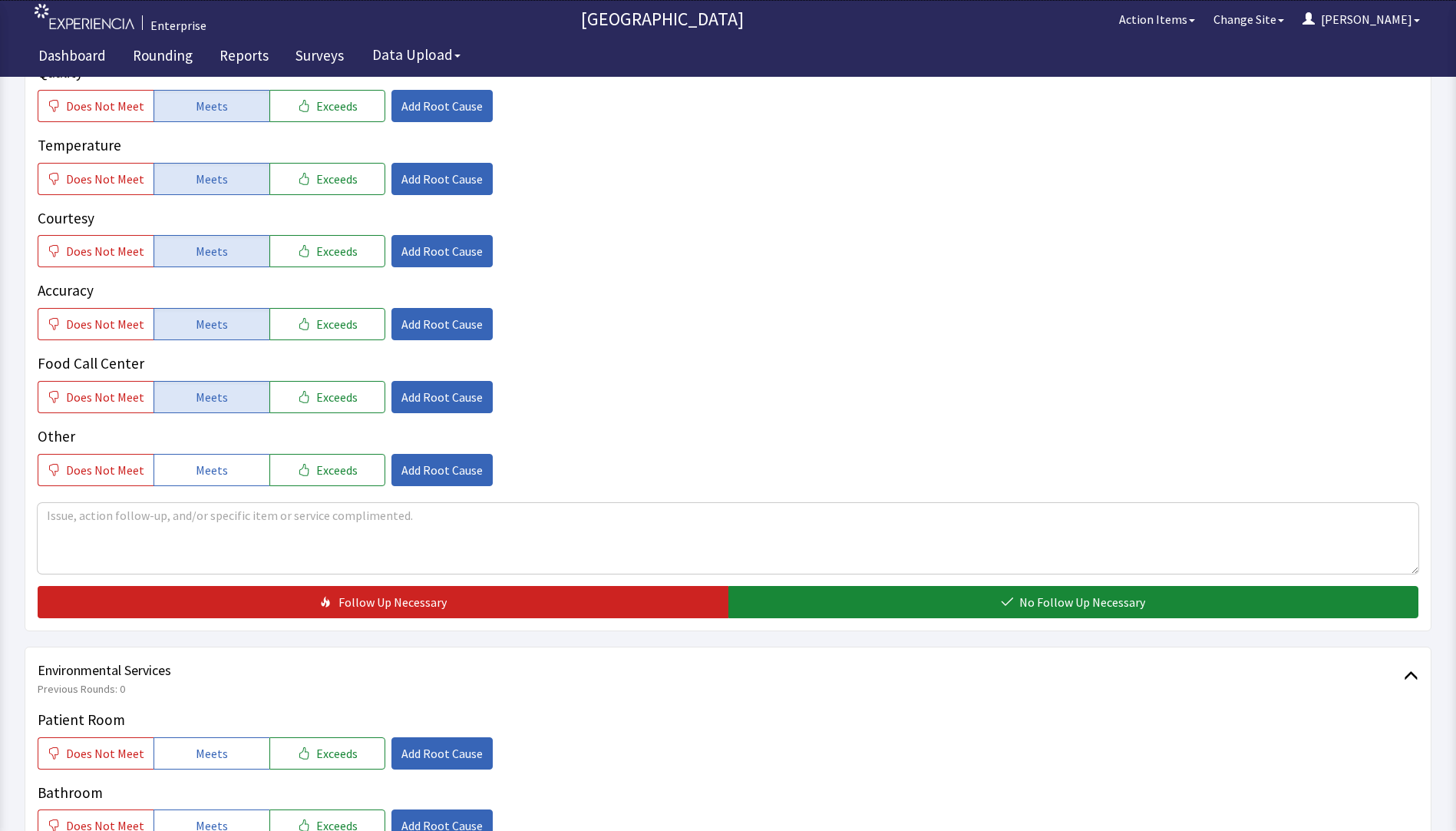
scroll to position [537, 0]
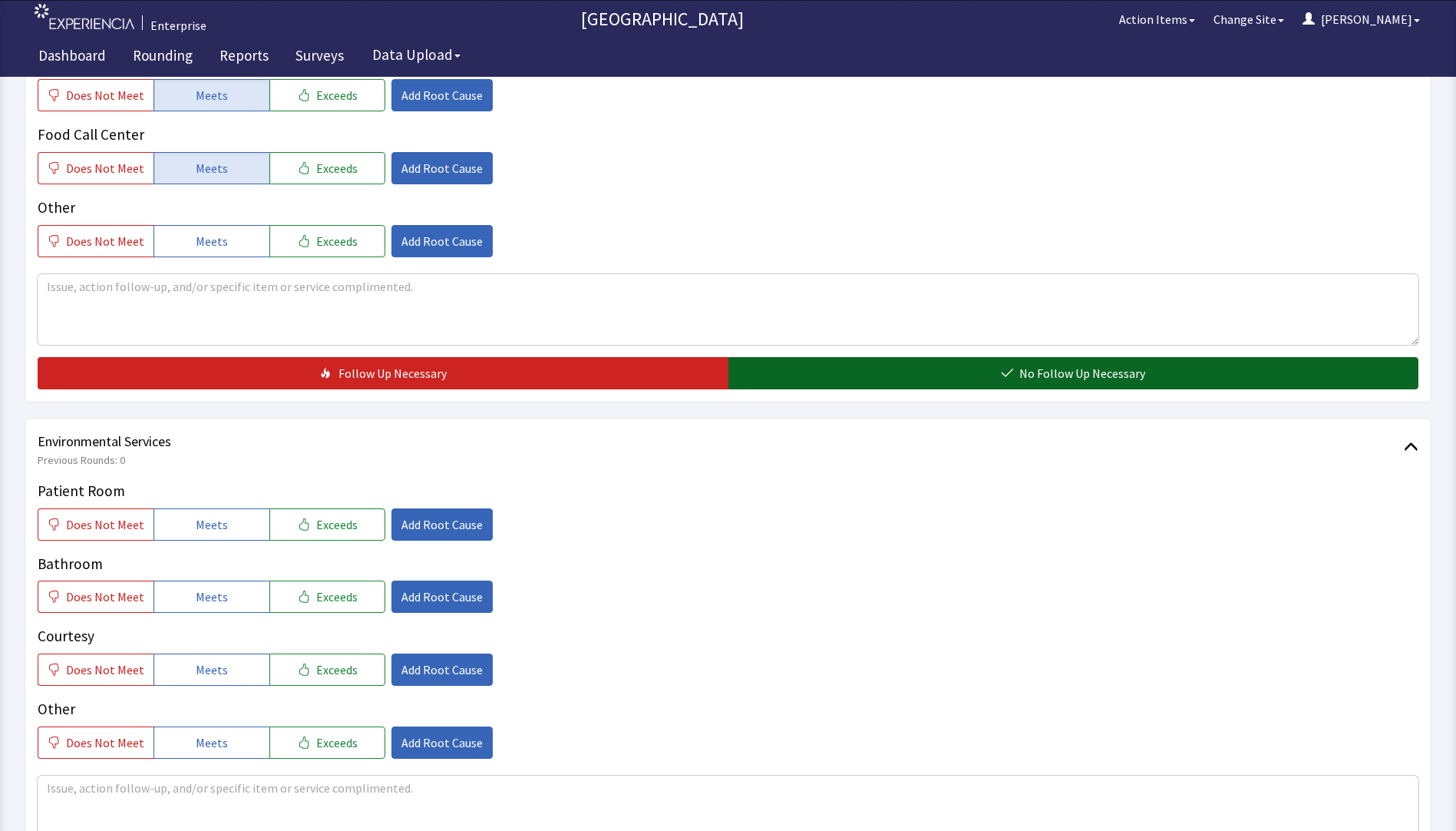
drag, startPoint x: 773, startPoint y: 375, endPoint x: 614, endPoint y: 408, distance: 162.4
click at [772, 375] on button "No Follow Up Necessary" at bounding box center [1074, 373] width 691 height 32
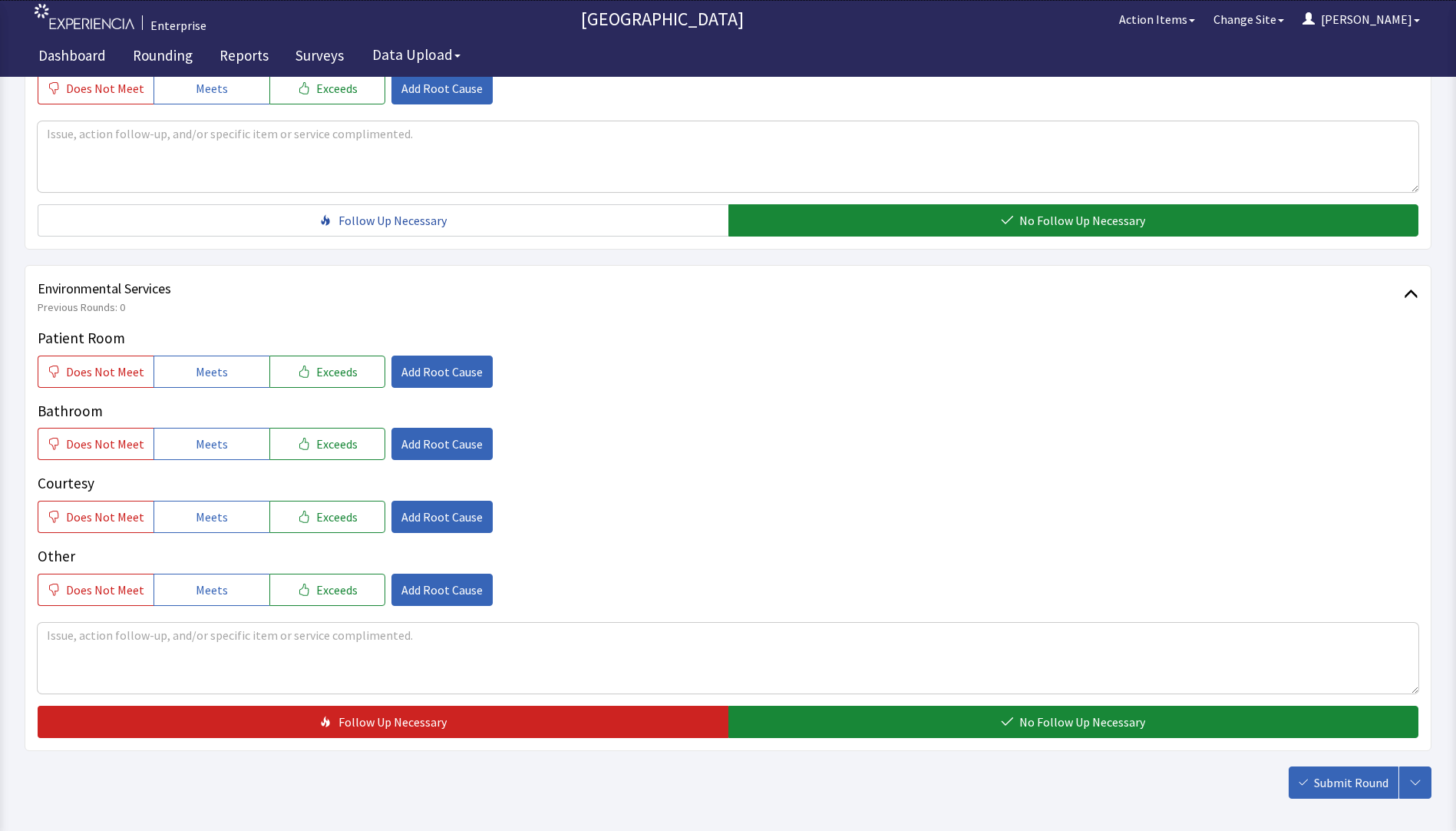
scroll to position [691, 0]
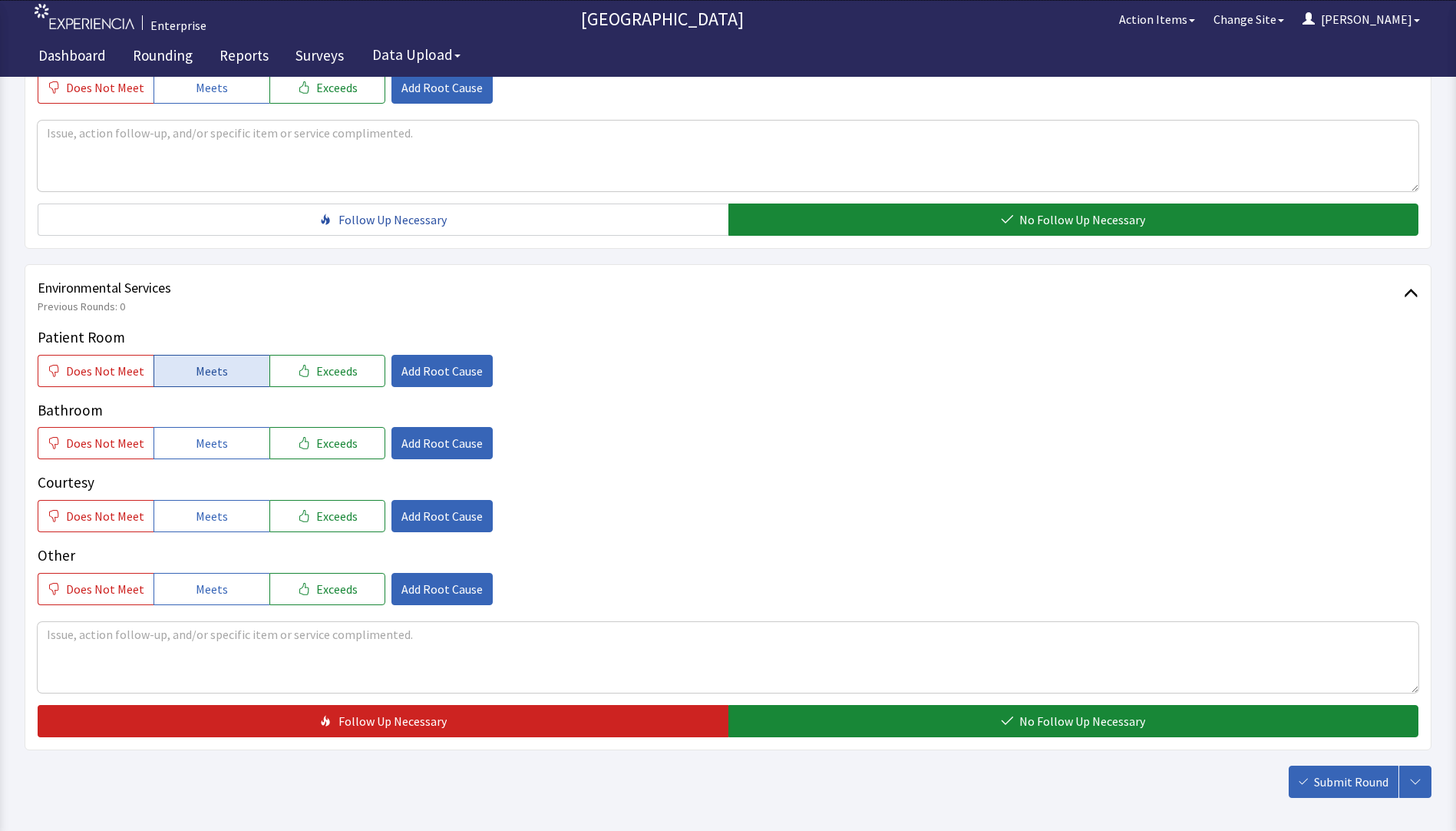
click at [217, 380] on button "Meets" at bounding box center [212, 371] width 116 height 32
drag, startPoint x: 222, startPoint y: 459, endPoint x: 224, endPoint y: 467, distance: 8.2
click at [222, 463] on div "Patient Room Does Not Meet Meets Exceeds Add Root Cause Bathroom Does Not Meet …" at bounding box center [728, 465] width 1381 height 279
click at [218, 509] on span "Meets" at bounding box center [211, 515] width 32 height 18
click at [217, 453] on button "Meets" at bounding box center [212, 443] width 116 height 32
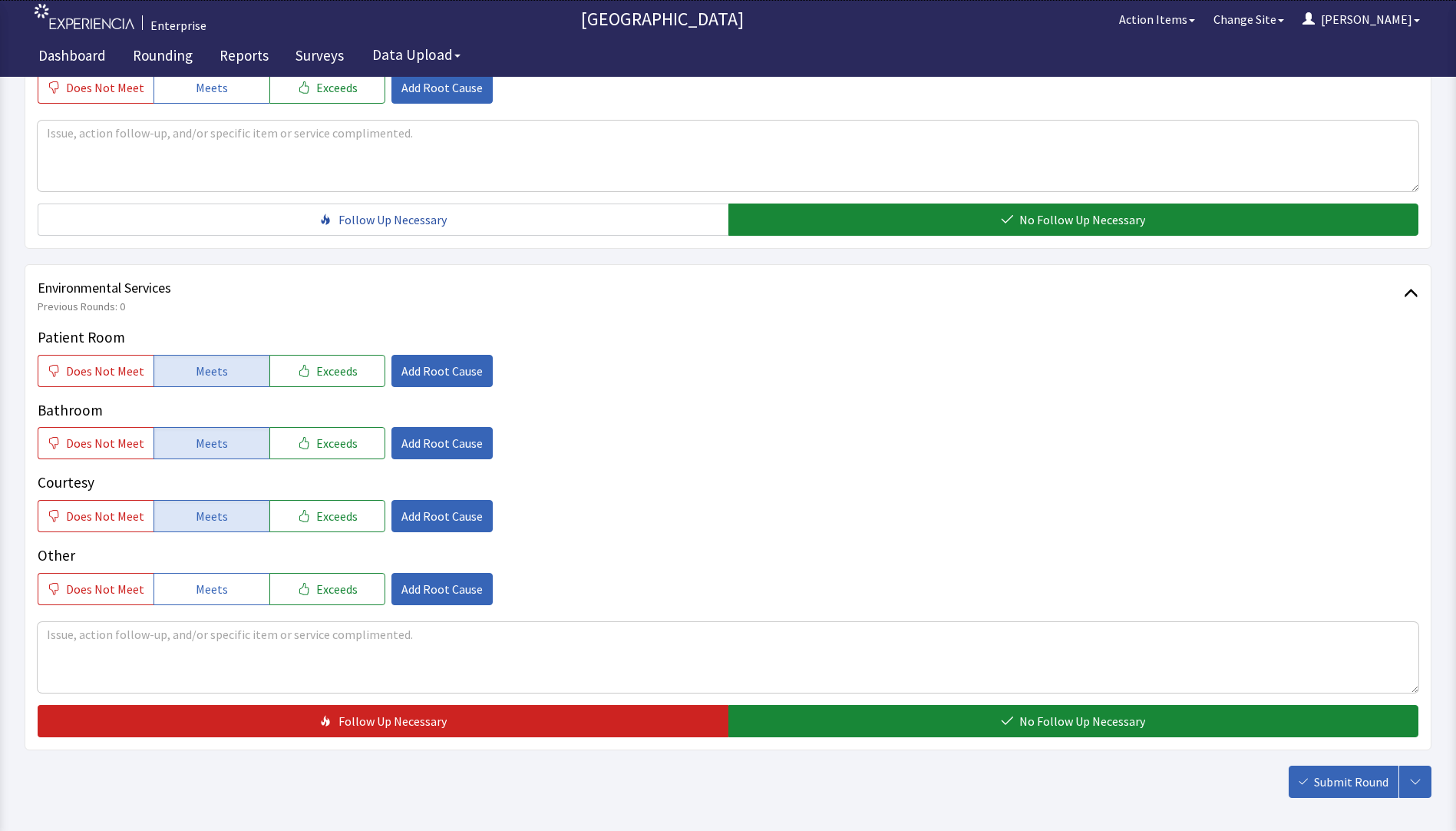
drag, startPoint x: 857, startPoint y: 717, endPoint x: 1043, endPoint y: 744, distance: 187.9
click at [876, 725] on button "No Follow Up Necessary" at bounding box center [1074, 720] width 691 height 32
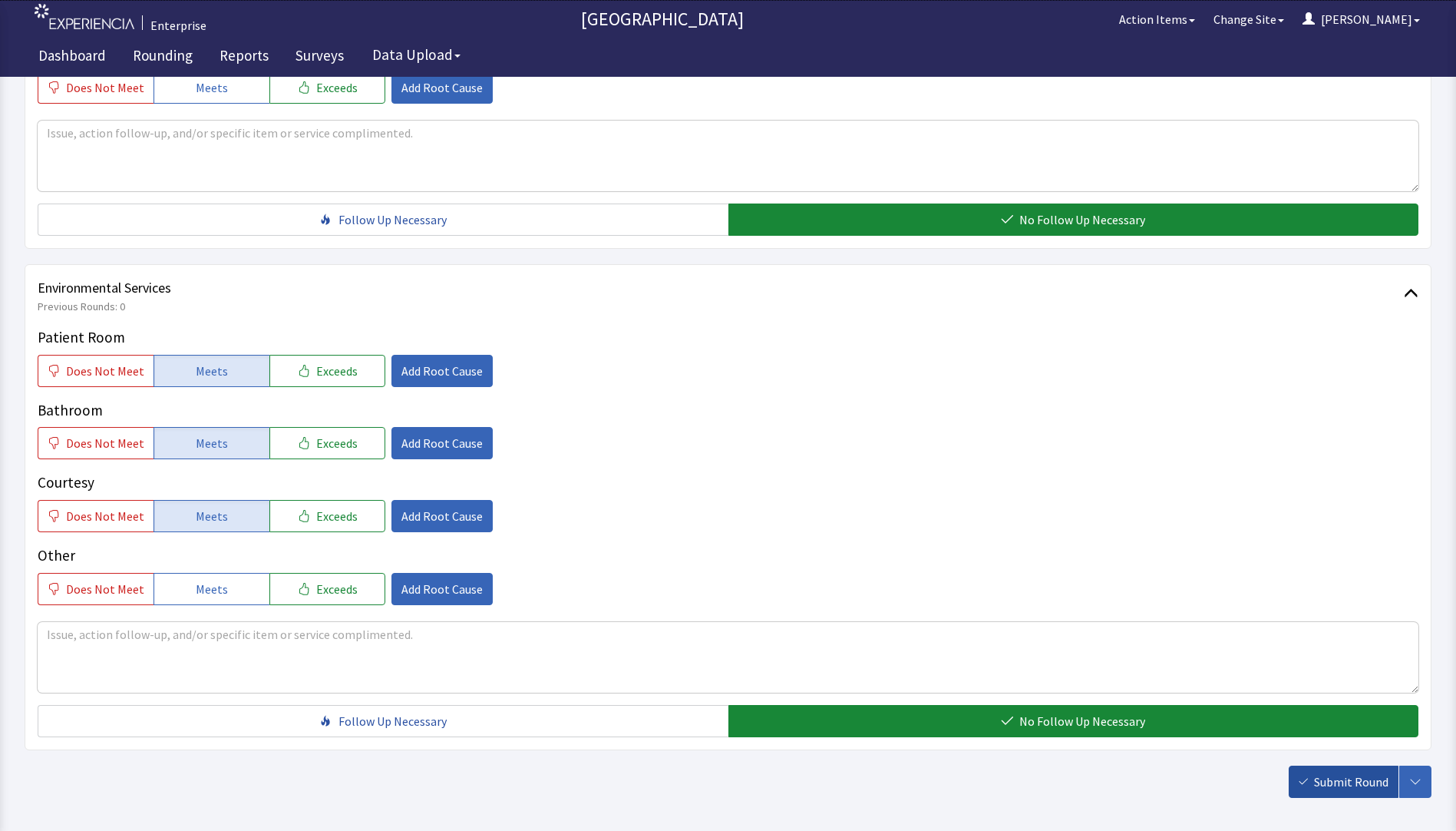
drag, startPoint x: 1352, startPoint y: 786, endPoint x: 1341, endPoint y: 786, distance: 11.0
click at [1350, 786] on span "Submit Round" at bounding box center [1352, 781] width 75 height 18
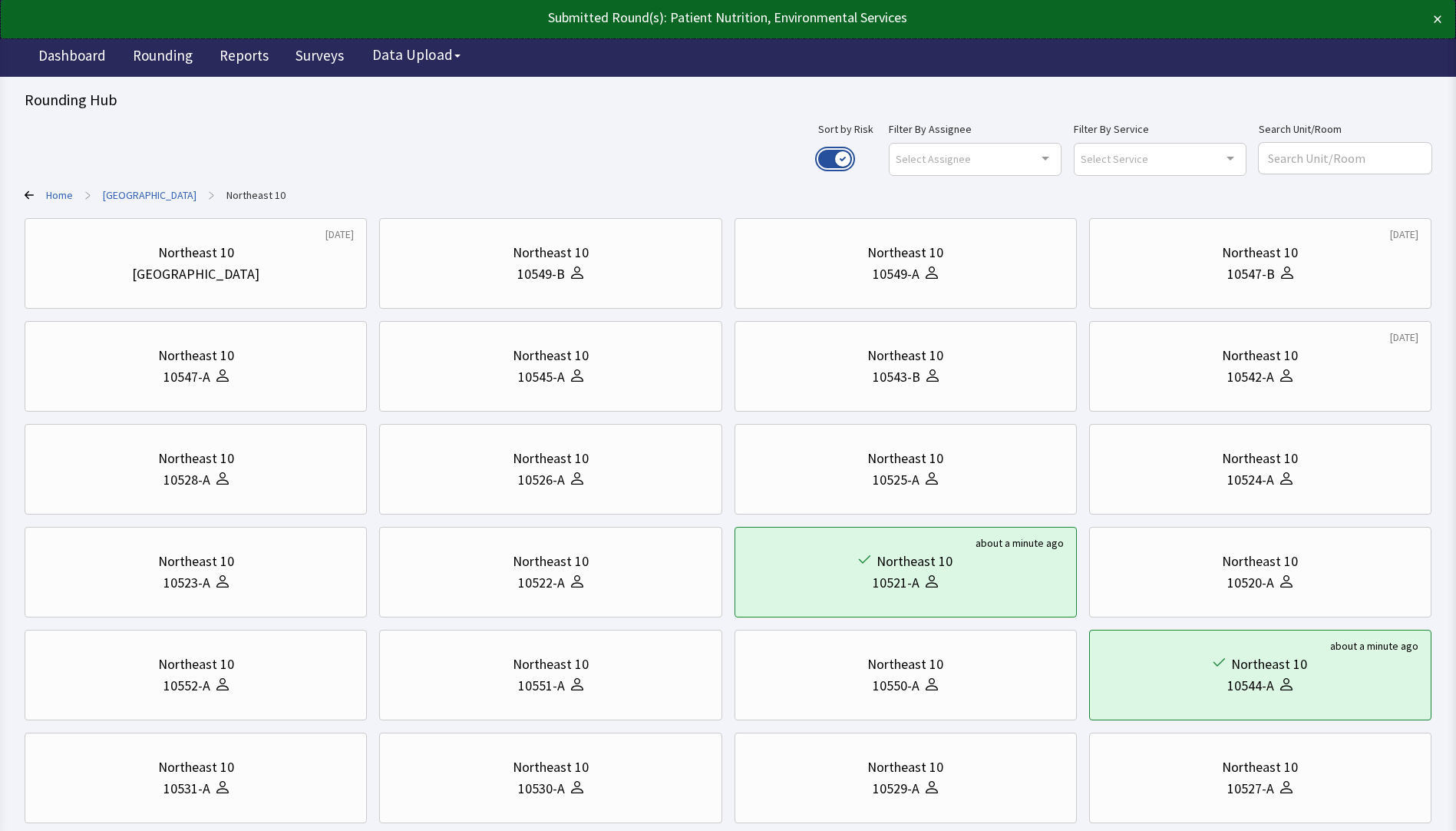
click at [852, 158] on button "Use setting" at bounding box center [835, 159] width 34 height 18
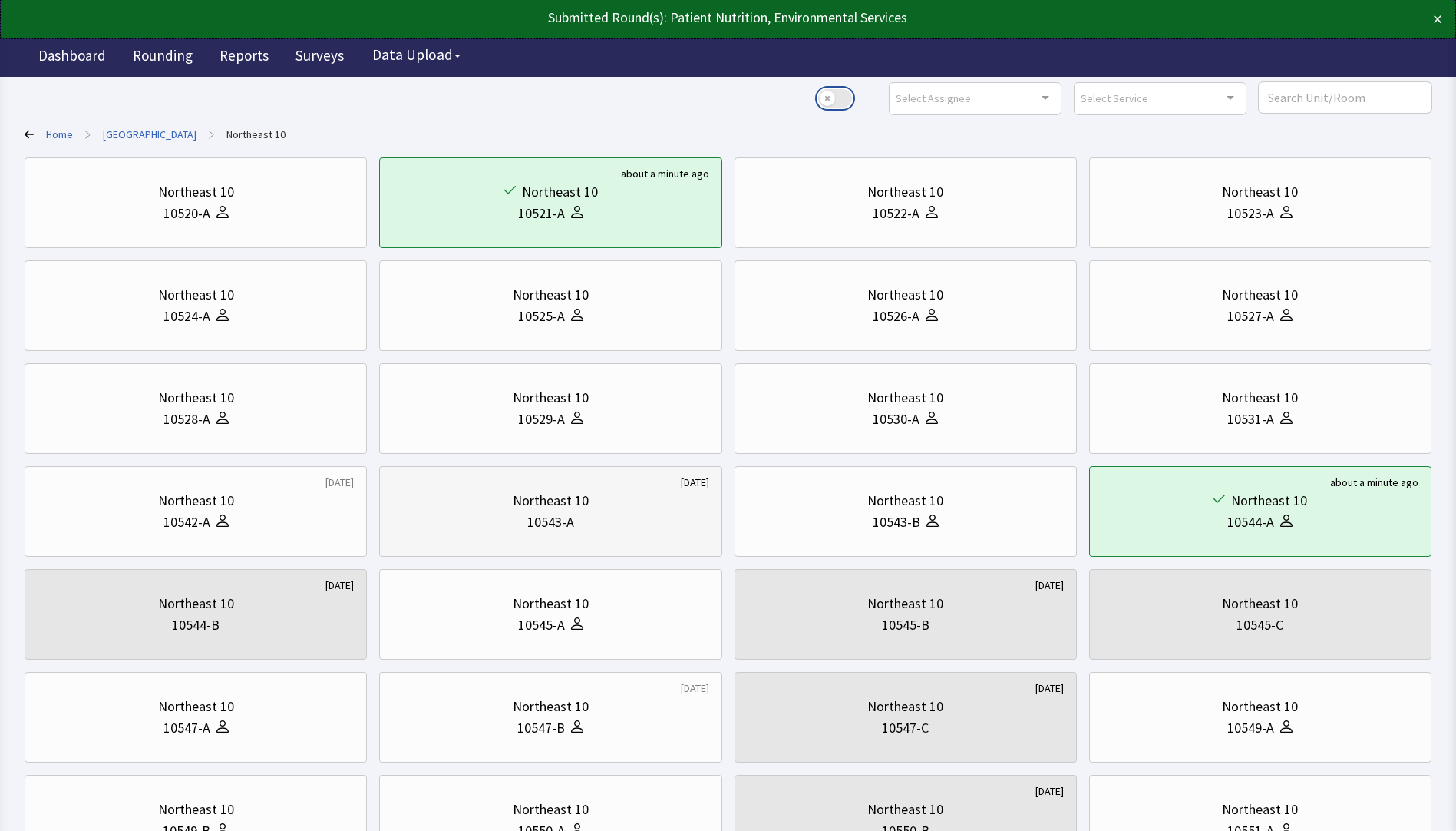
scroll to position [230, 0]
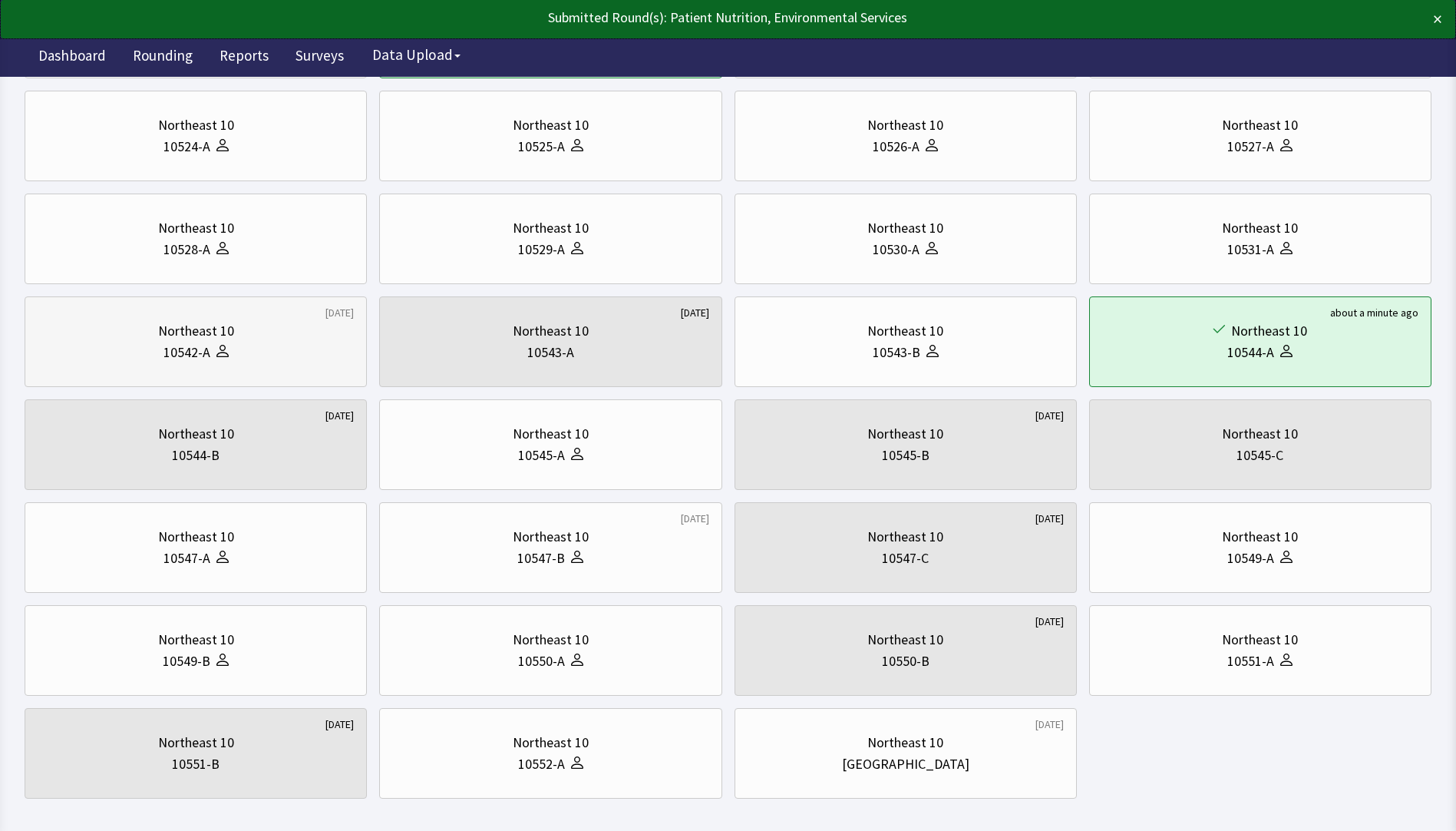
click at [225, 353] on icon at bounding box center [223, 354] width 13 height 5
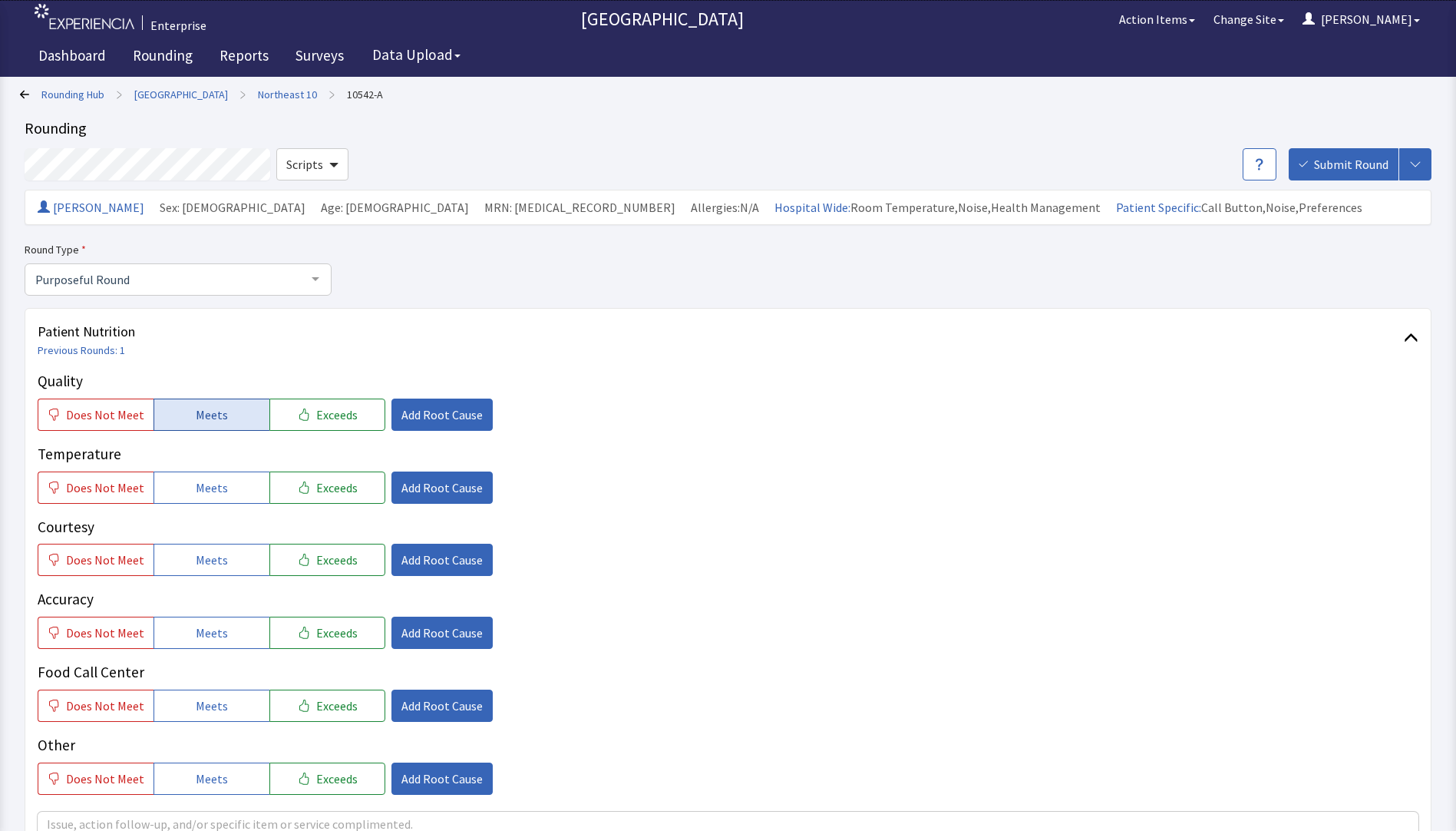
click at [205, 425] on button "Meets" at bounding box center [212, 414] width 116 height 32
drag, startPoint x: 211, startPoint y: 489, endPoint x: 216, endPoint y: 526, distance: 37.3
click at [211, 494] on span "Meets" at bounding box center [211, 487] width 32 height 18
drag, startPoint x: 216, startPoint y: 554, endPoint x: 219, endPoint y: 599, distance: 45.1
click at [216, 565] on span "Meets" at bounding box center [211, 559] width 32 height 18
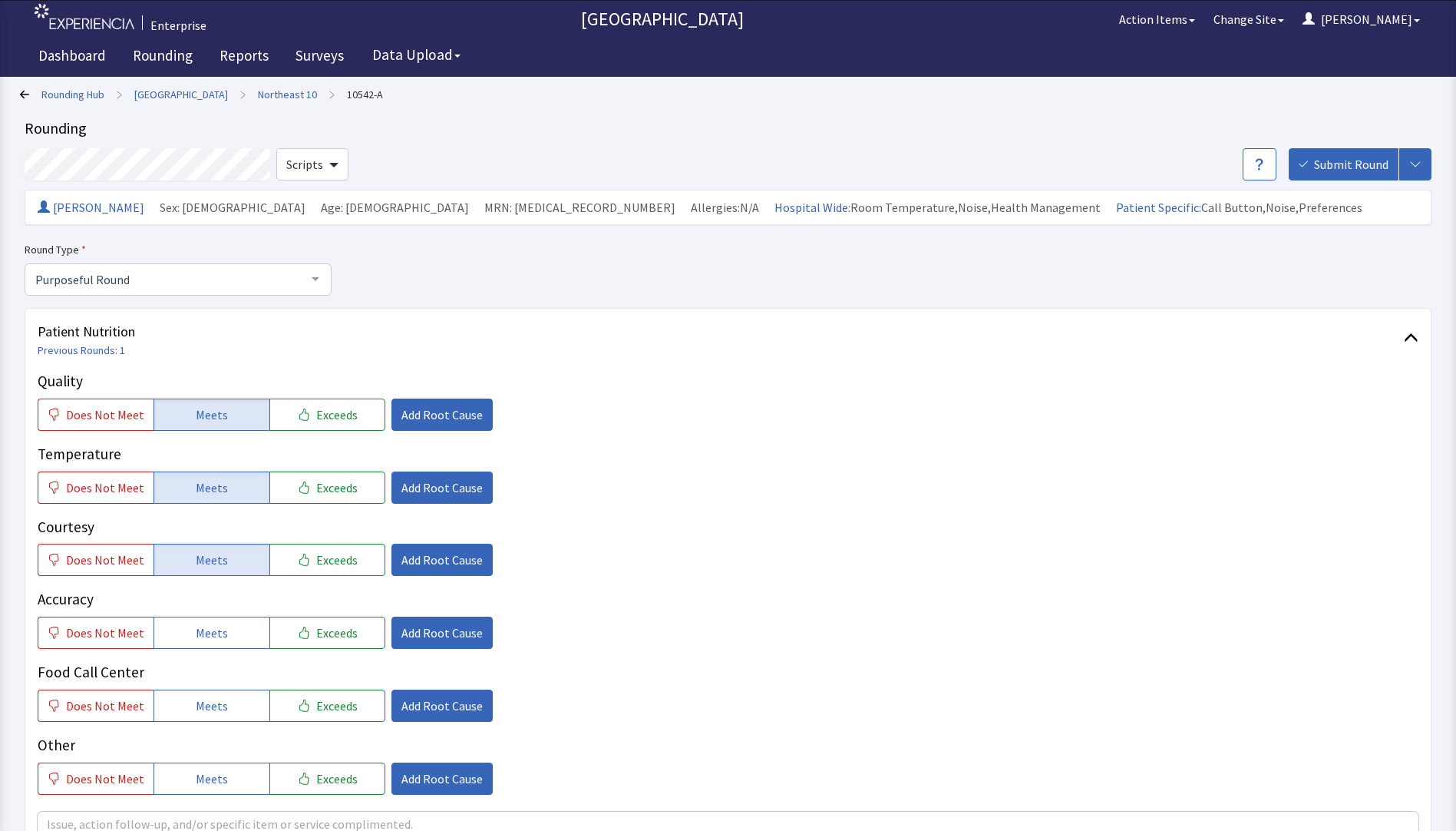
drag, startPoint x: 218, startPoint y: 629, endPoint x: 221, endPoint y: 671, distance: 42.1
click at [218, 640] on span "Meets" at bounding box center [211, 632] width 32 height 18
click at [220, 691] on button "Meets" at bounding box center [212, 705] width 116 height 32
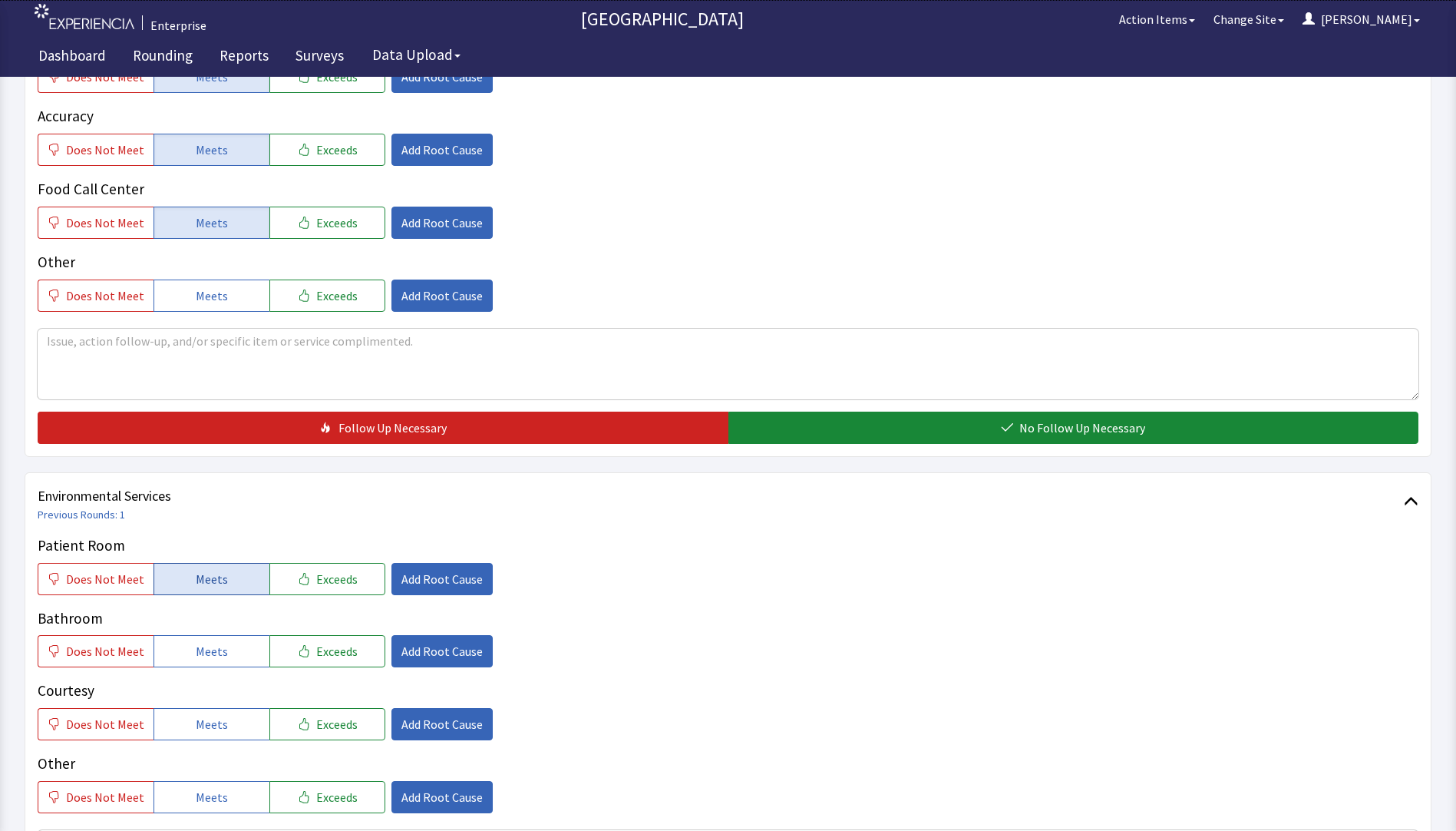
scroll to position [537, 0]
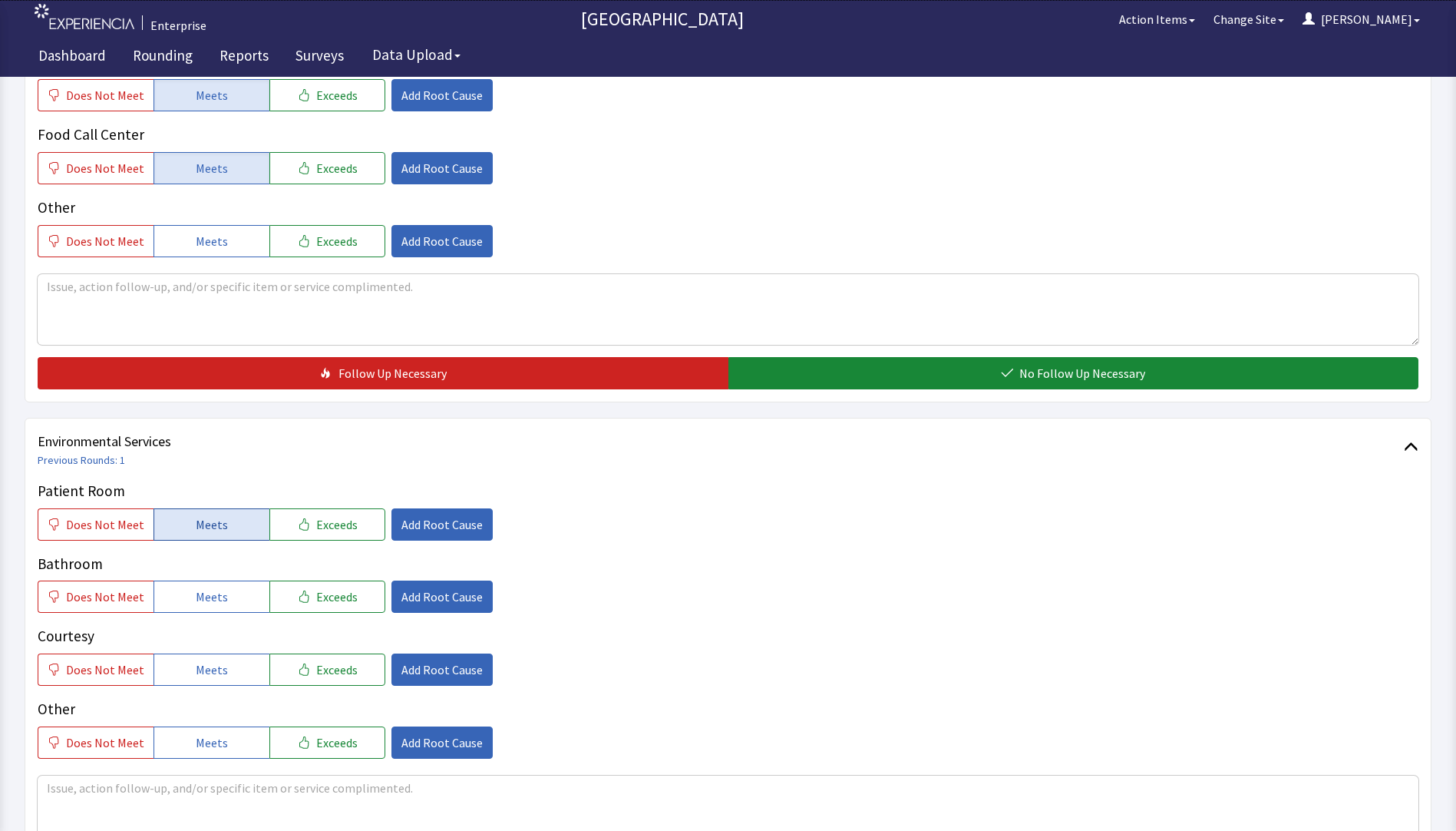
drag, startPoint x: 207, startPoint y: 530, endPoint x: 207, endPoint y: 544, distance: 14.0
click at [207, 531] on span "Meets" at bounding box center [211, 524] width 32 height 18
drag, startPoint x: 208, startPoint y: 590, endPoint x: 210, endPoint y: 613, distance: 23.1
click at [208, 595] on span "Meets" at bounding box center [211, 596] width 32 height 18
drag, startPoint x: 210, startPoint y: 667, endPoint x: 278, endPoint y: 628, distance: 78.4
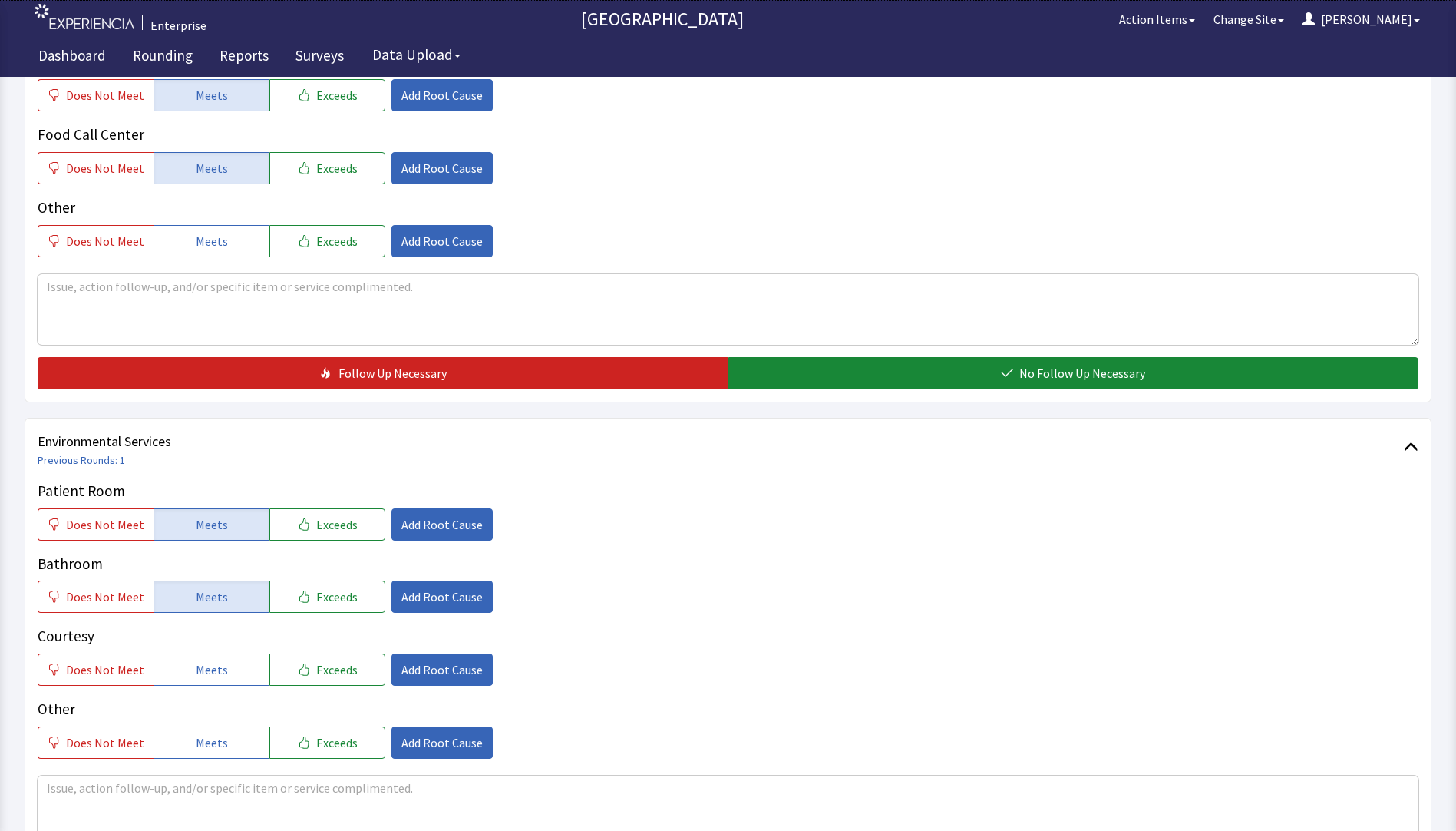
click at [213, 668] on span "Meets" at bounding box center [211, 669] width 32 height 18
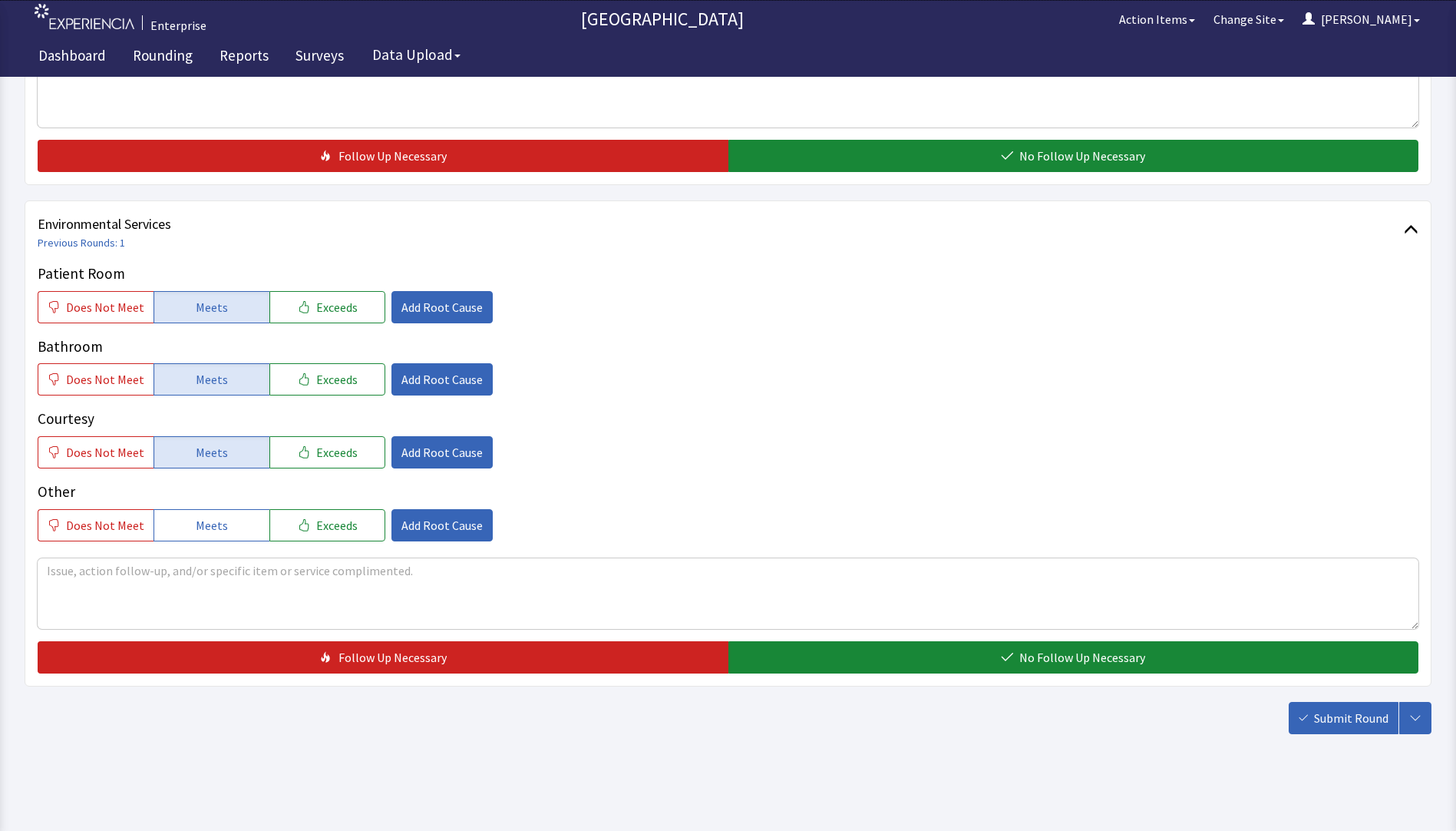
scroll to position [760, 0]
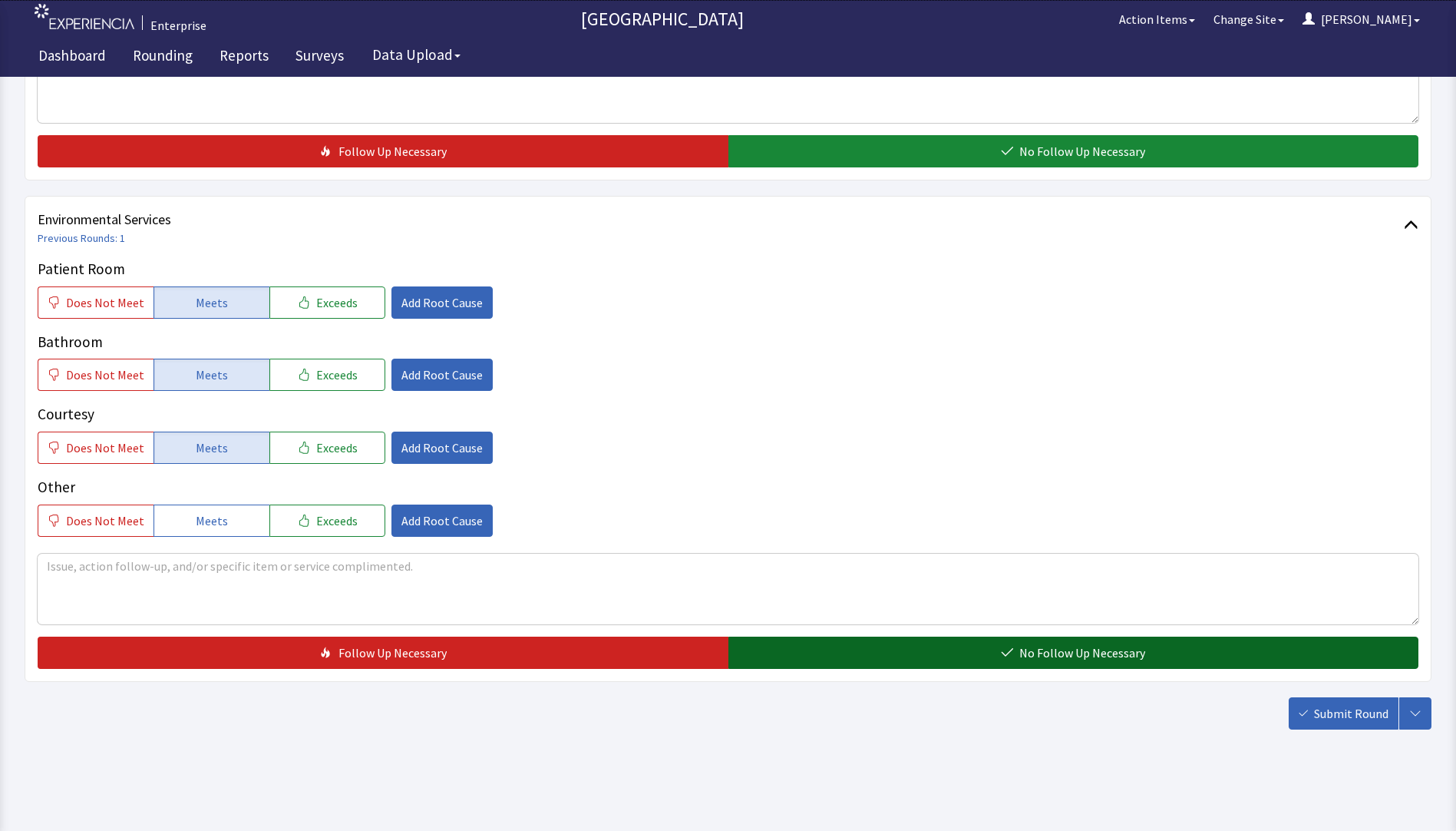
click at [768, 648] on button "No Follow Up Necessary" at bounding box center [1074, 652] width 691 height 32
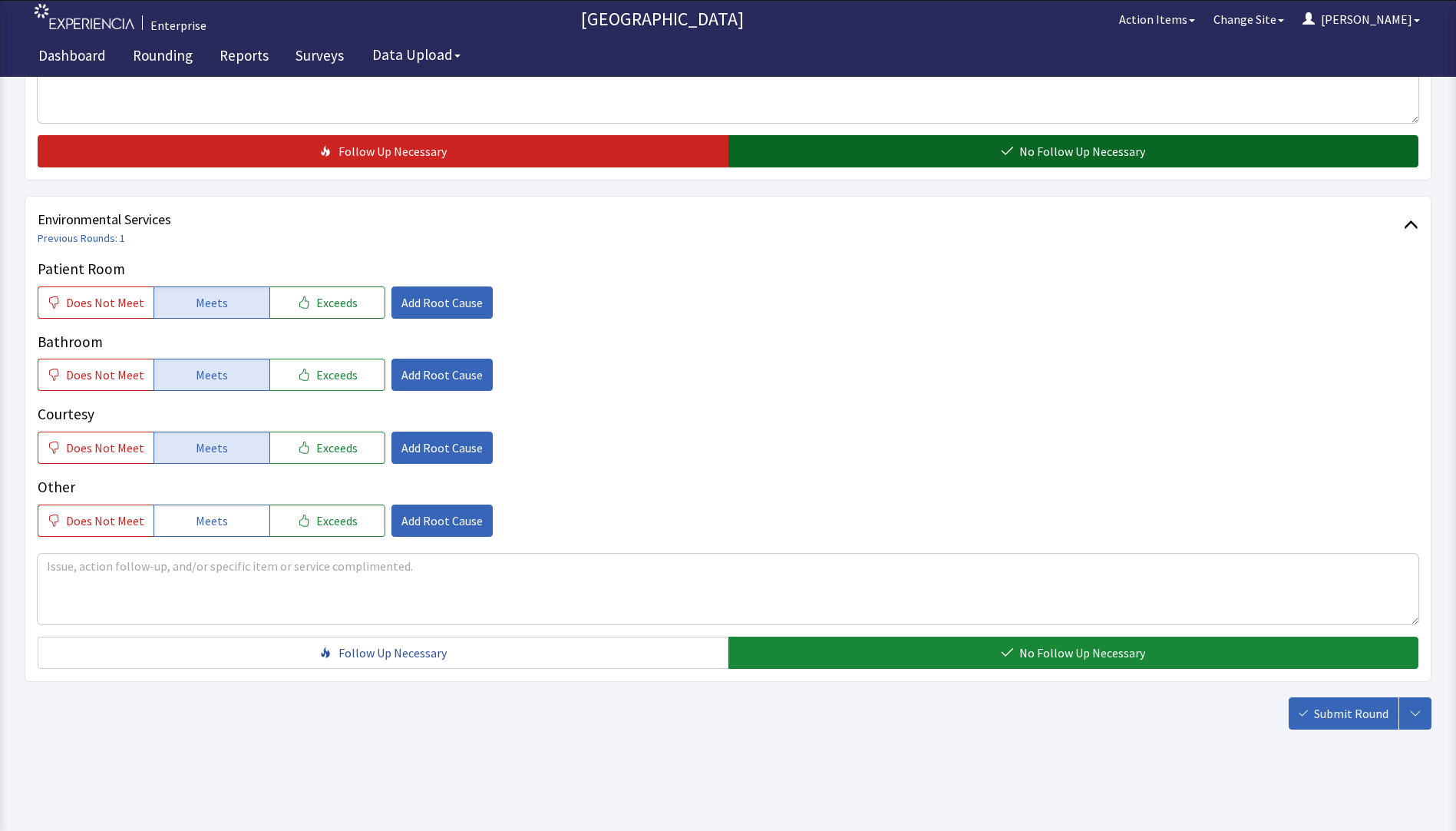
click at [854, 150] on button "No Follow Up Necessary" at bounding box center [1074, 151] width 691 height 32
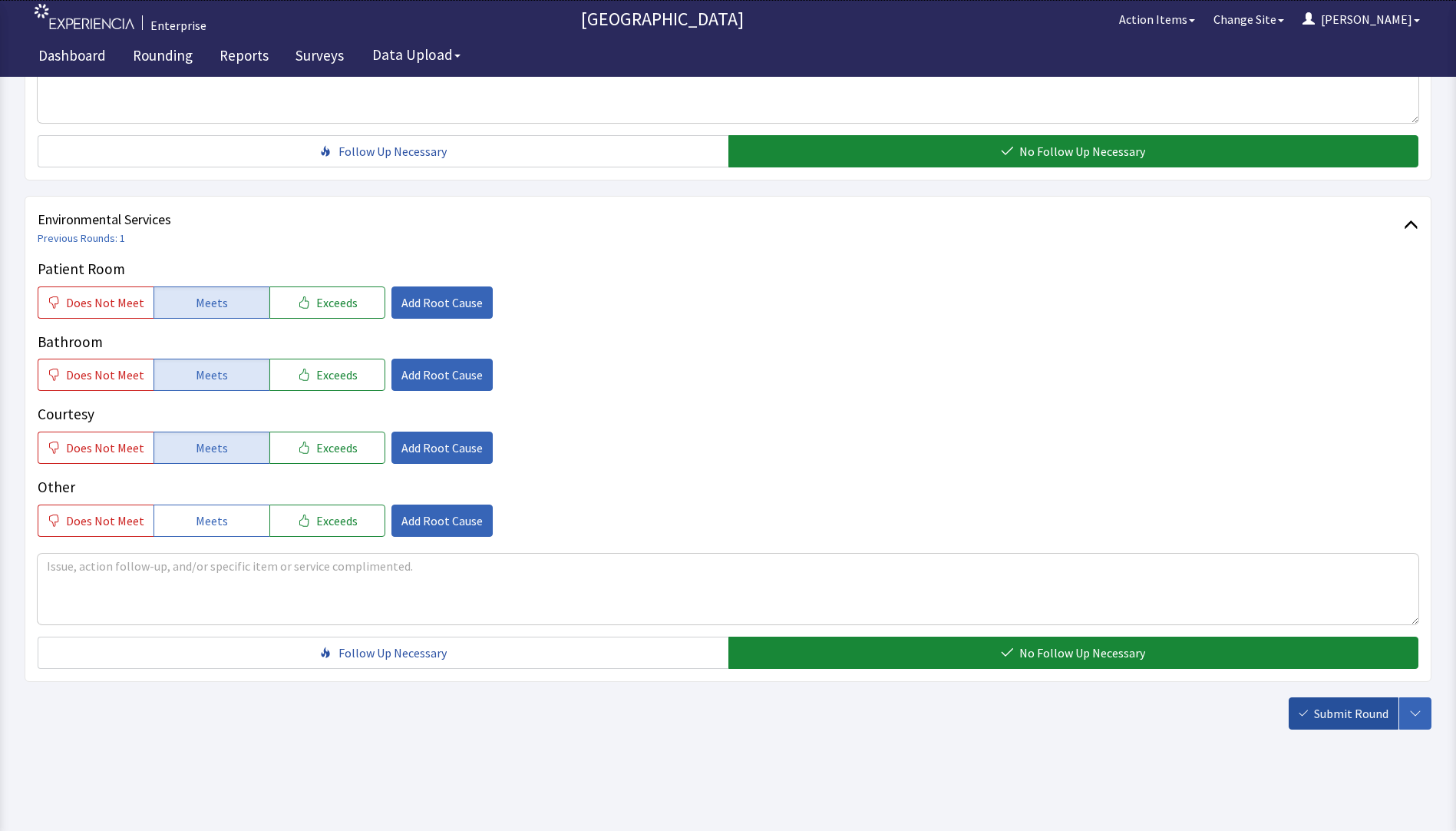
click at [1338, 719] on span "Submit Round" at bounding box center [1352, 712] width 75 height 18
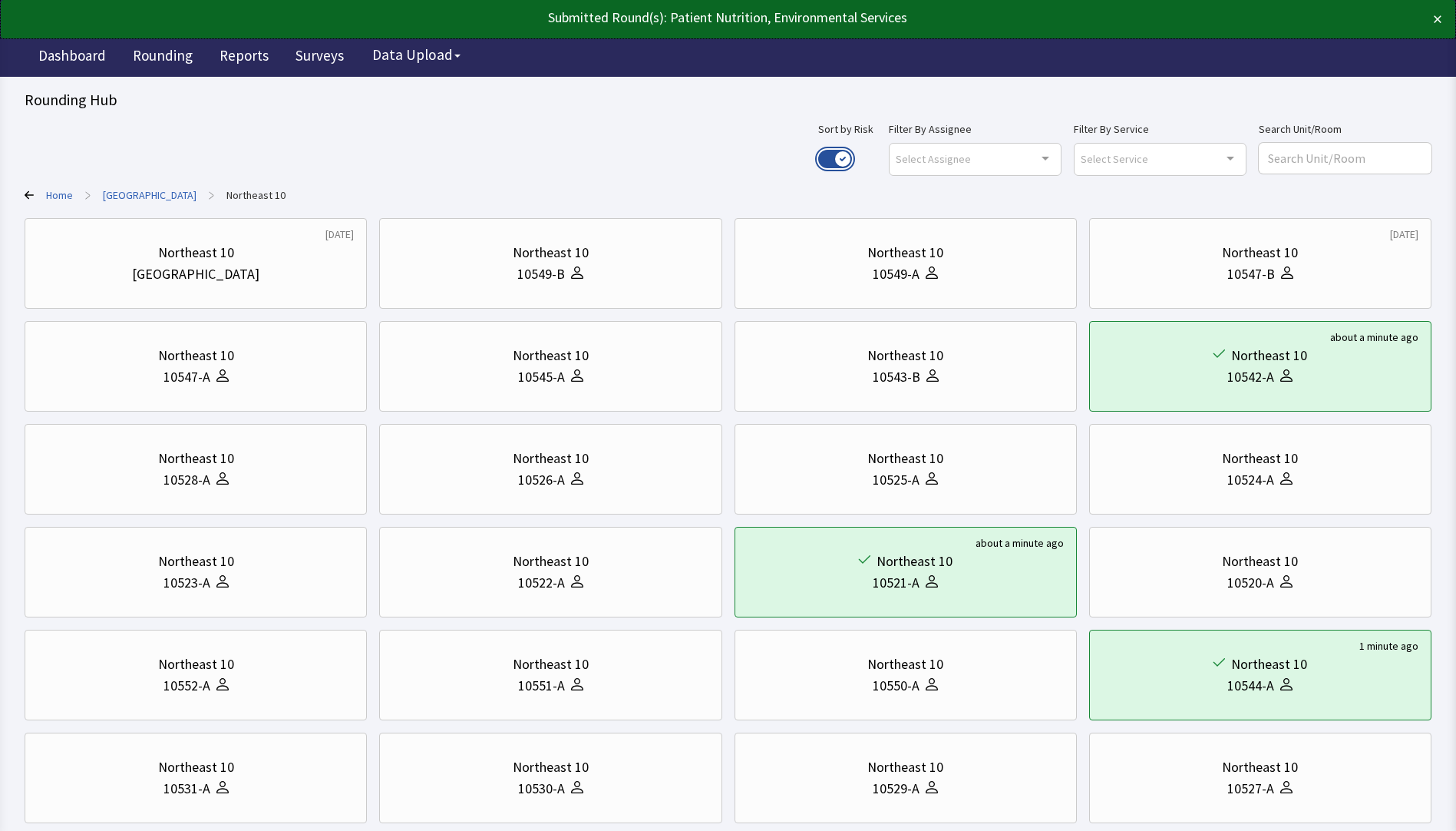
click at [852, 153] on button "Use setting" at bounding box center [835, 159] width 34 height 18
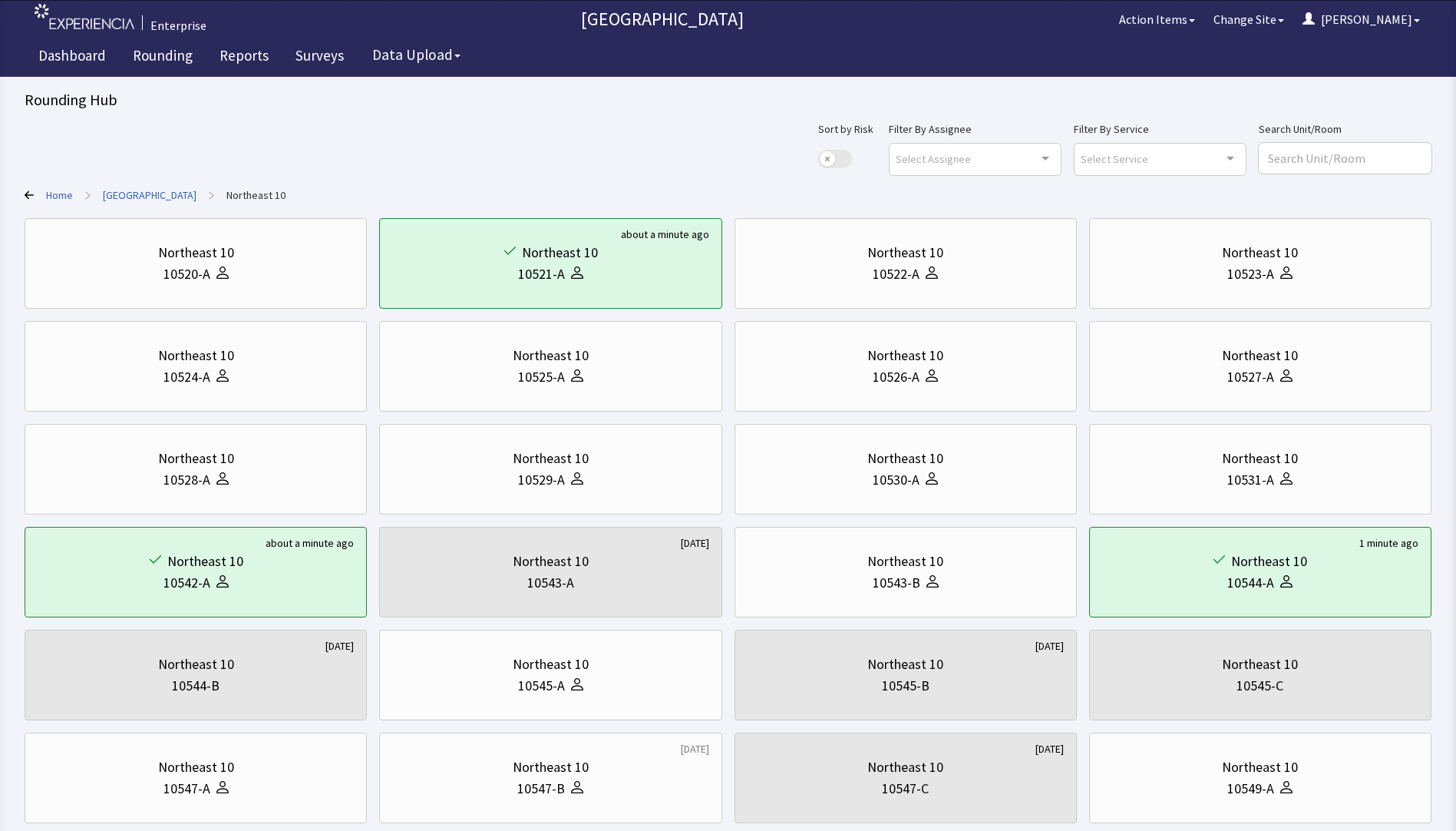
click at [144, 192] on link "[GEOGRAPHIC_DATA]" at bounding box center [149, 196] width 93 height 16
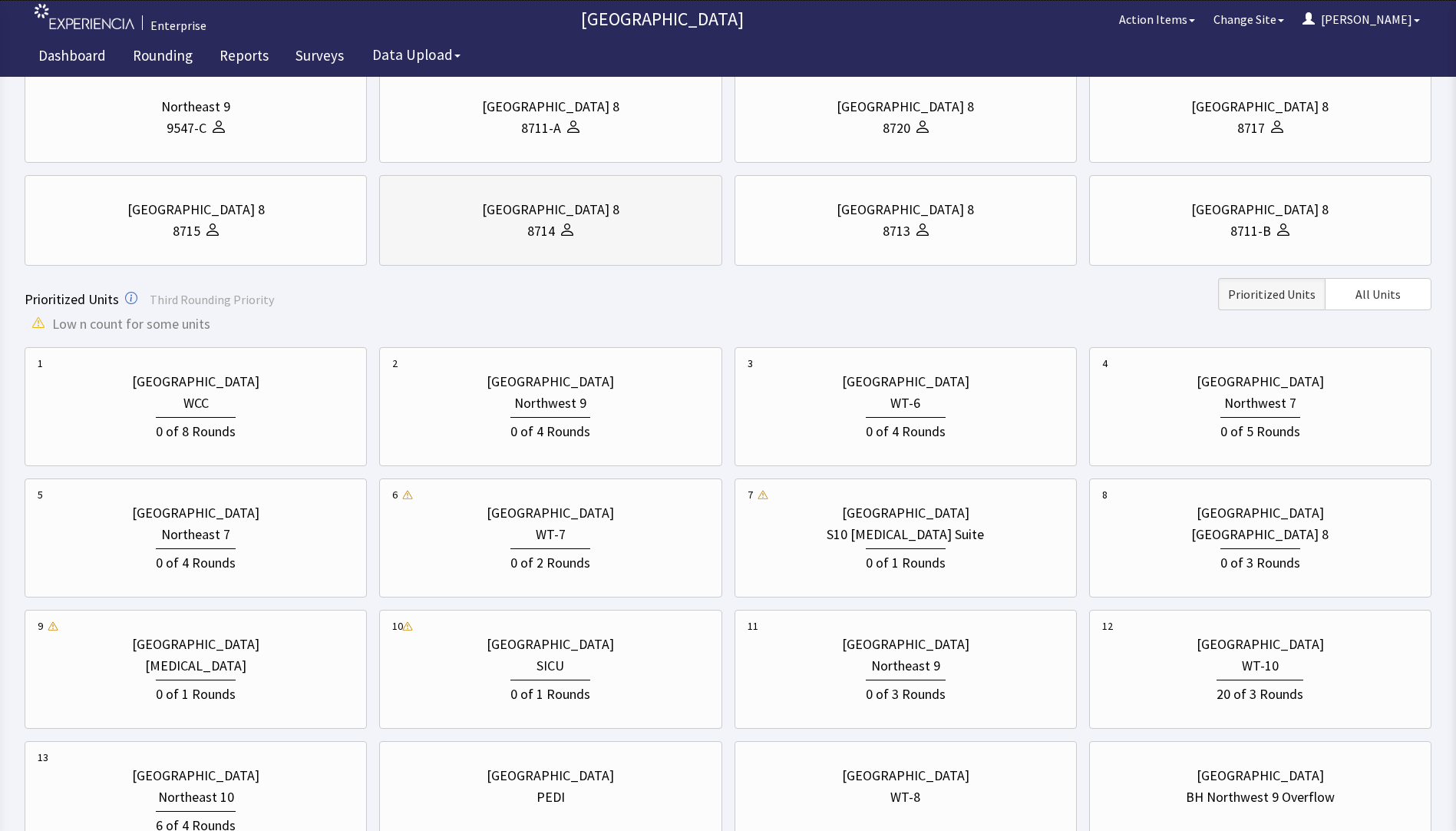
scroll to position [384, 0]
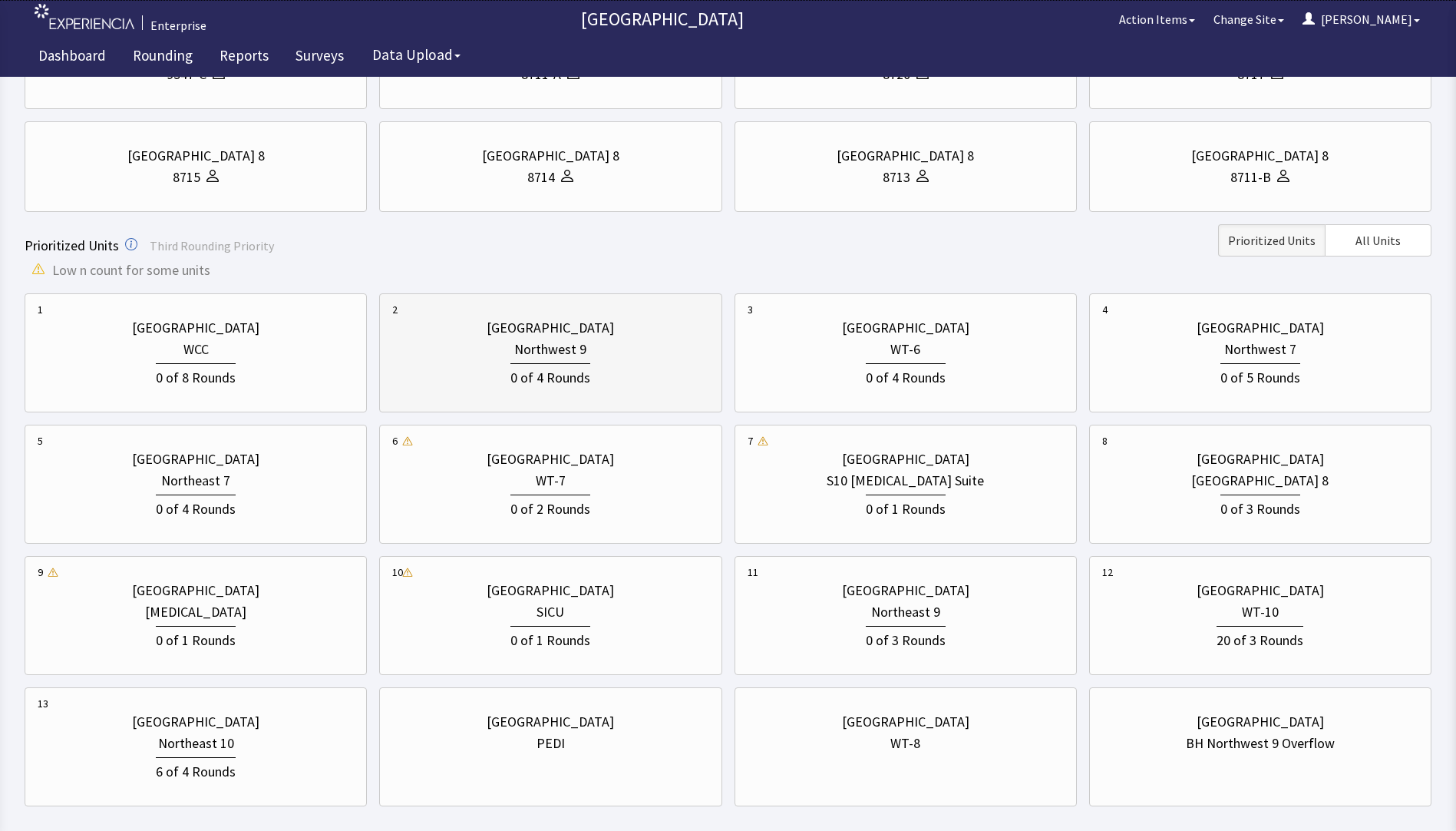
click at [575, 370] on div "0 of 4 Rounds" at bounding box center [551, 375] width 80 height 25
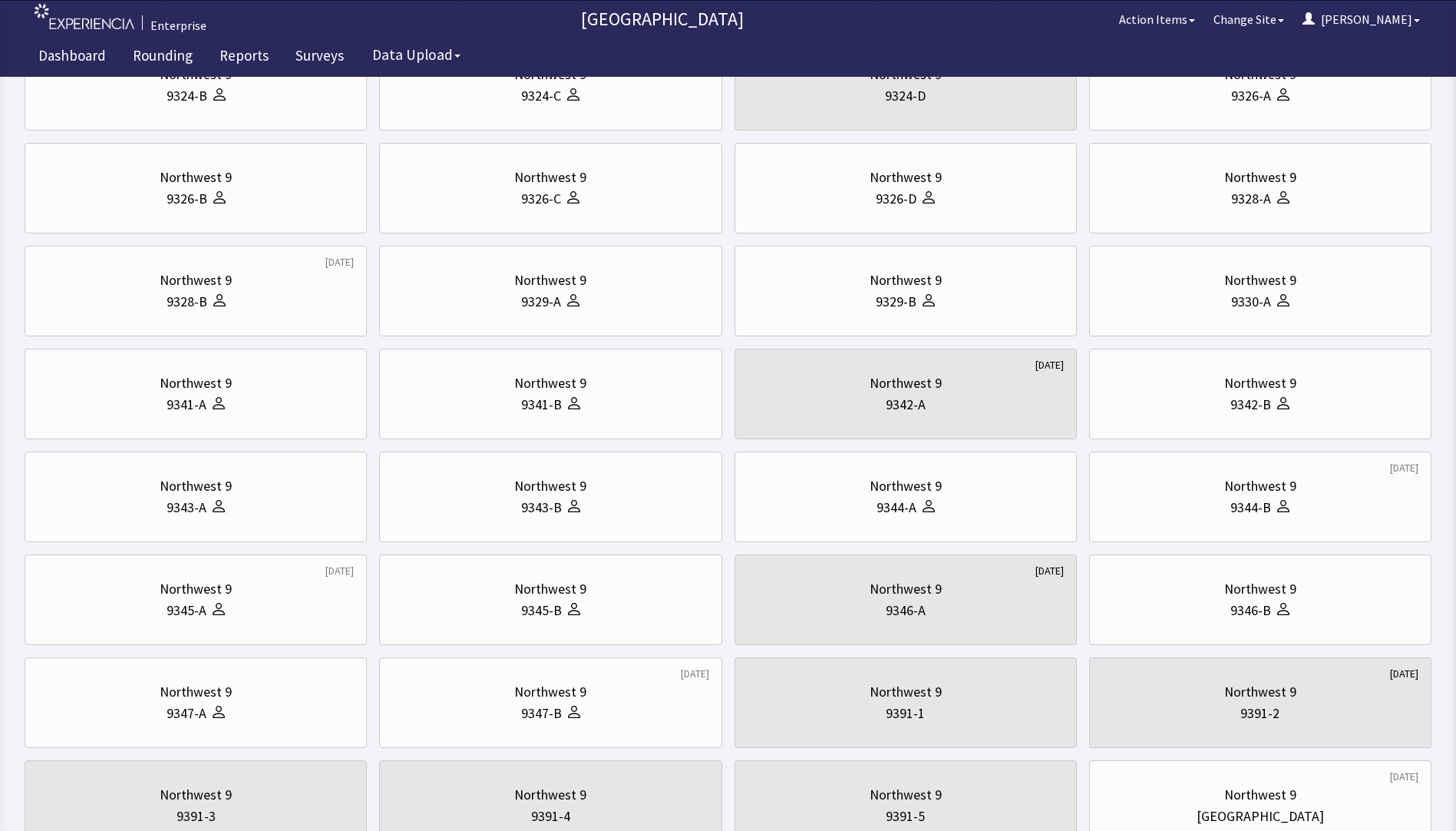
scroll to position [0, 0]
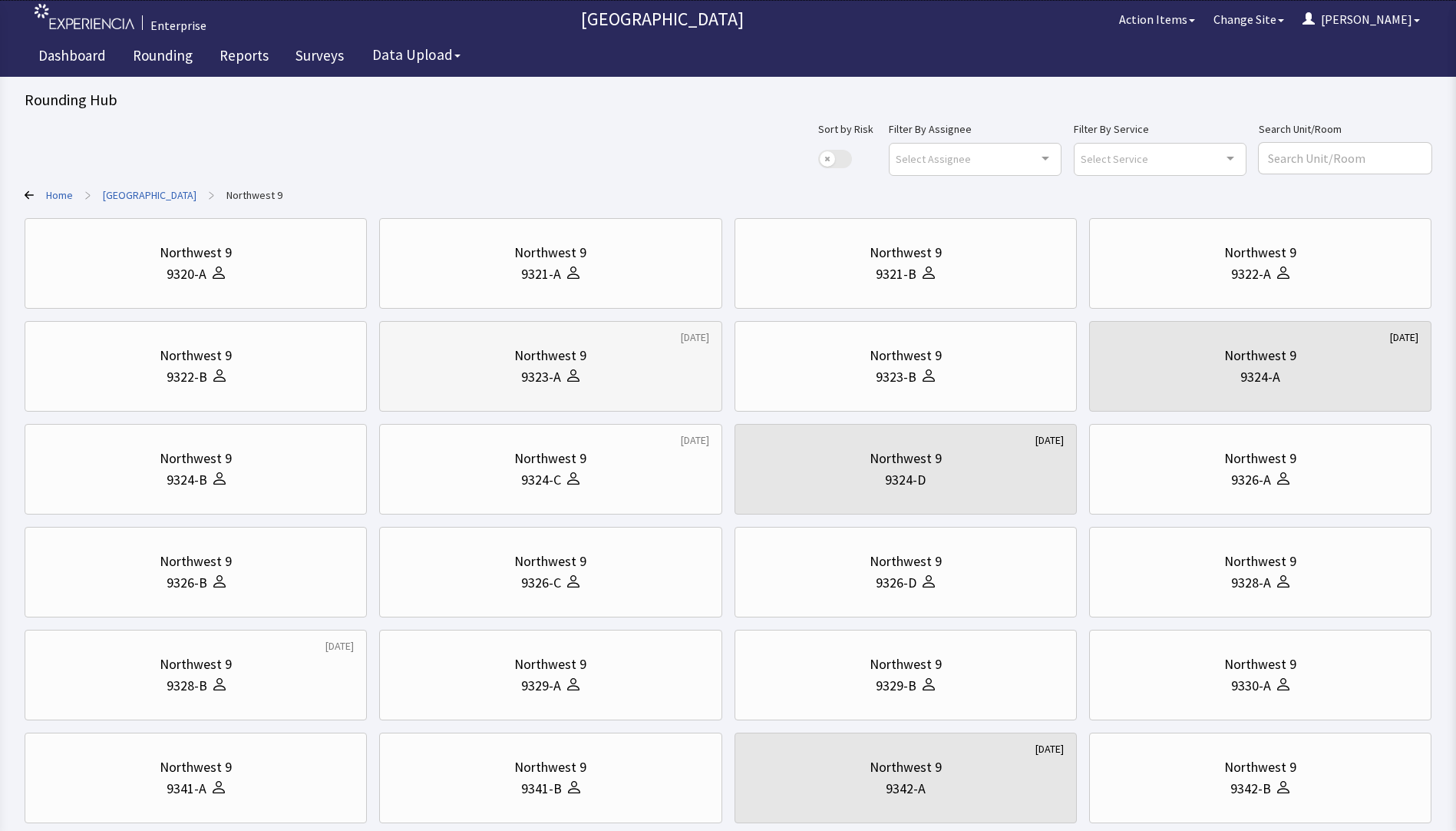
click at [584, 366] on div "9323-A" at bounding box center [551, 376] width 316 height 21
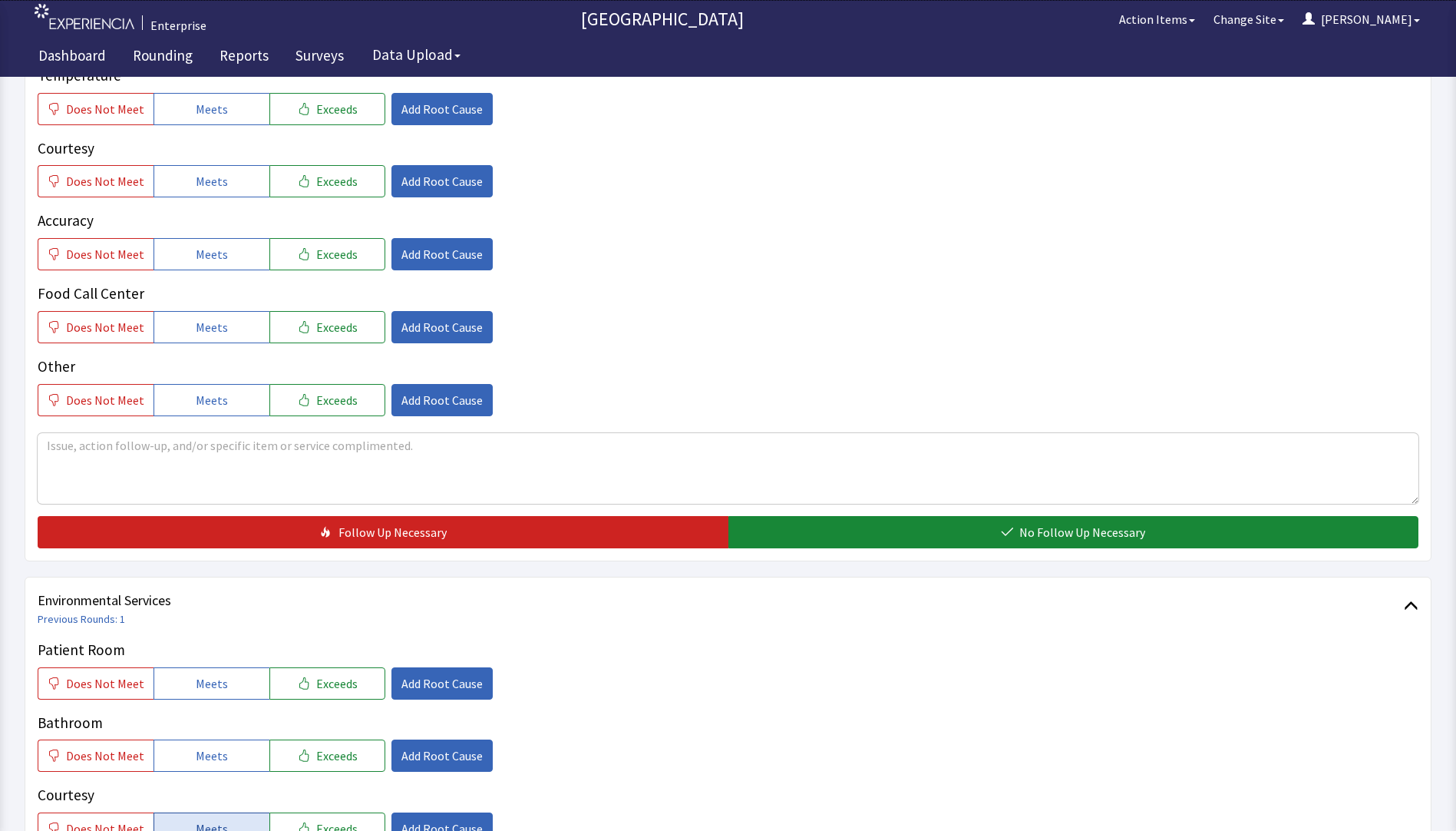
scroll to position [537, 0]
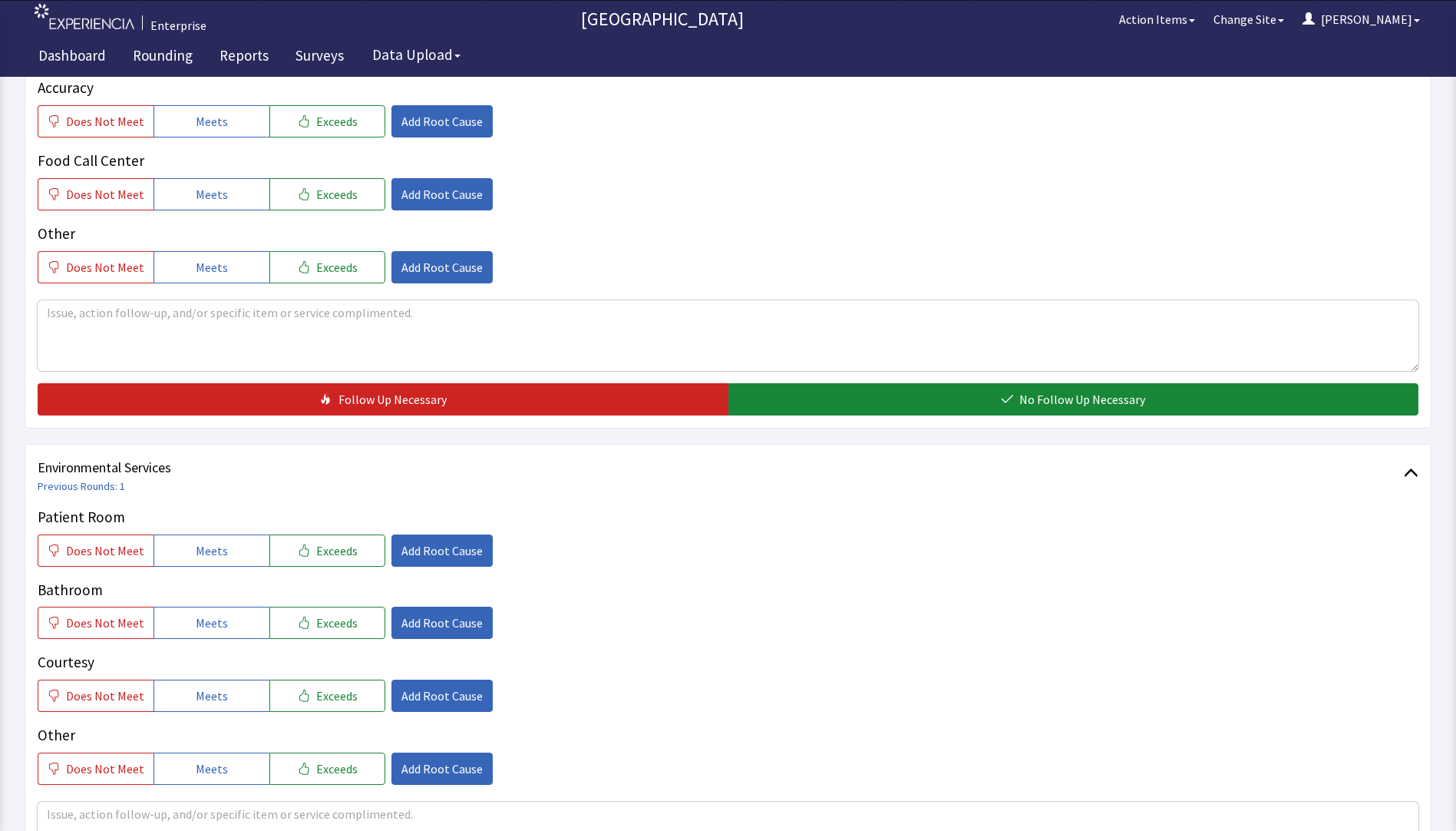
drag, startPoint x: 204, startPoint y: 525, endPoint x: 204, endPoint y: 558, distance: 33.0
click at [204, 541] on span "Meets" at bounding box center [211, 550] width 32 height 18
drag, startPoint x: 199, startPoint y: 599, endPoint x: 199, endPoint y: 624, distance: 25.0
click at [199, 613] on span "Meets" at bounding box center [211, 622] width 32 height 18
click at [196, 686] on span "Meets" at bounding box center [211, 695] width 32 height 18
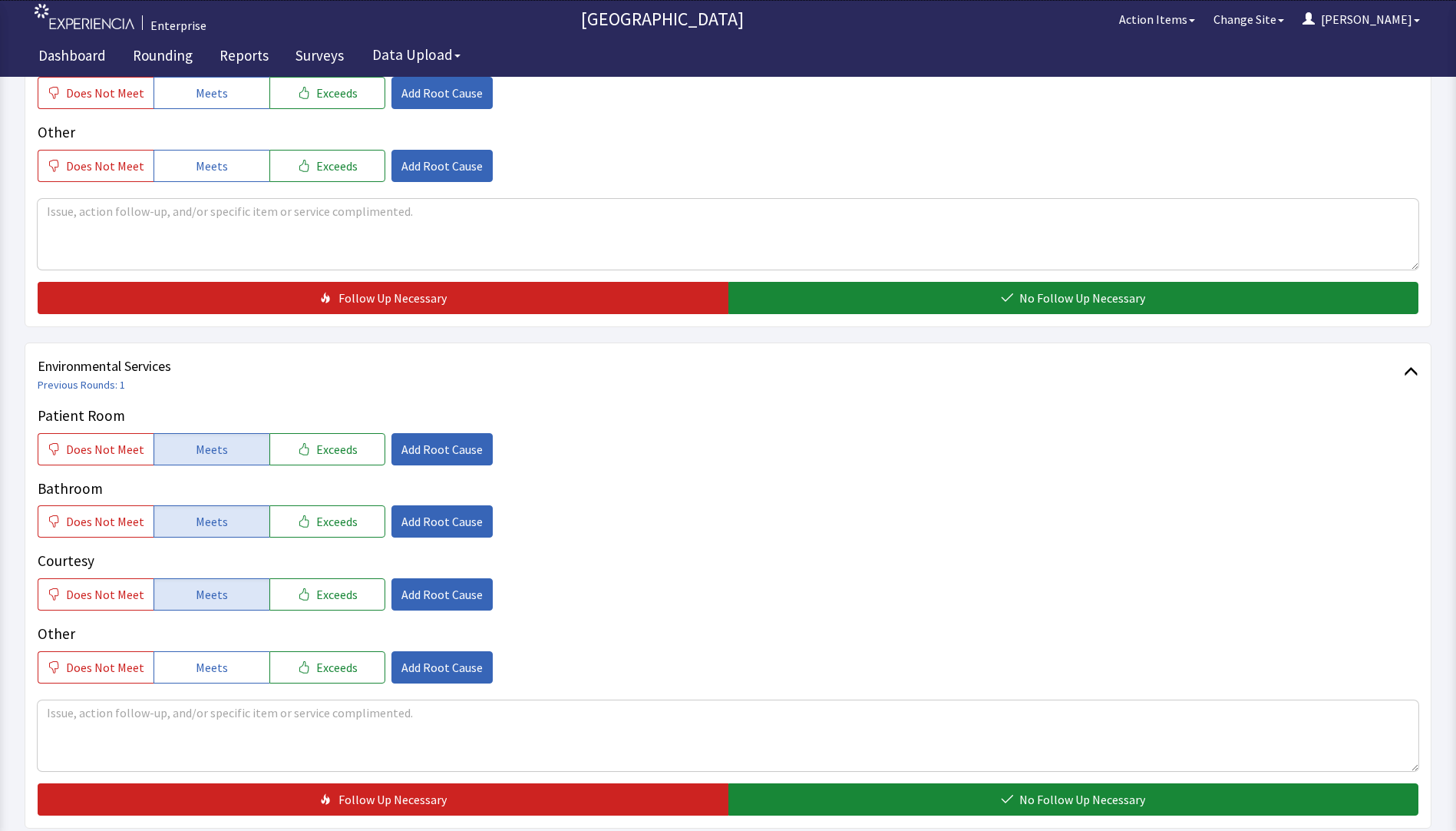
scroll to position [760, 0]
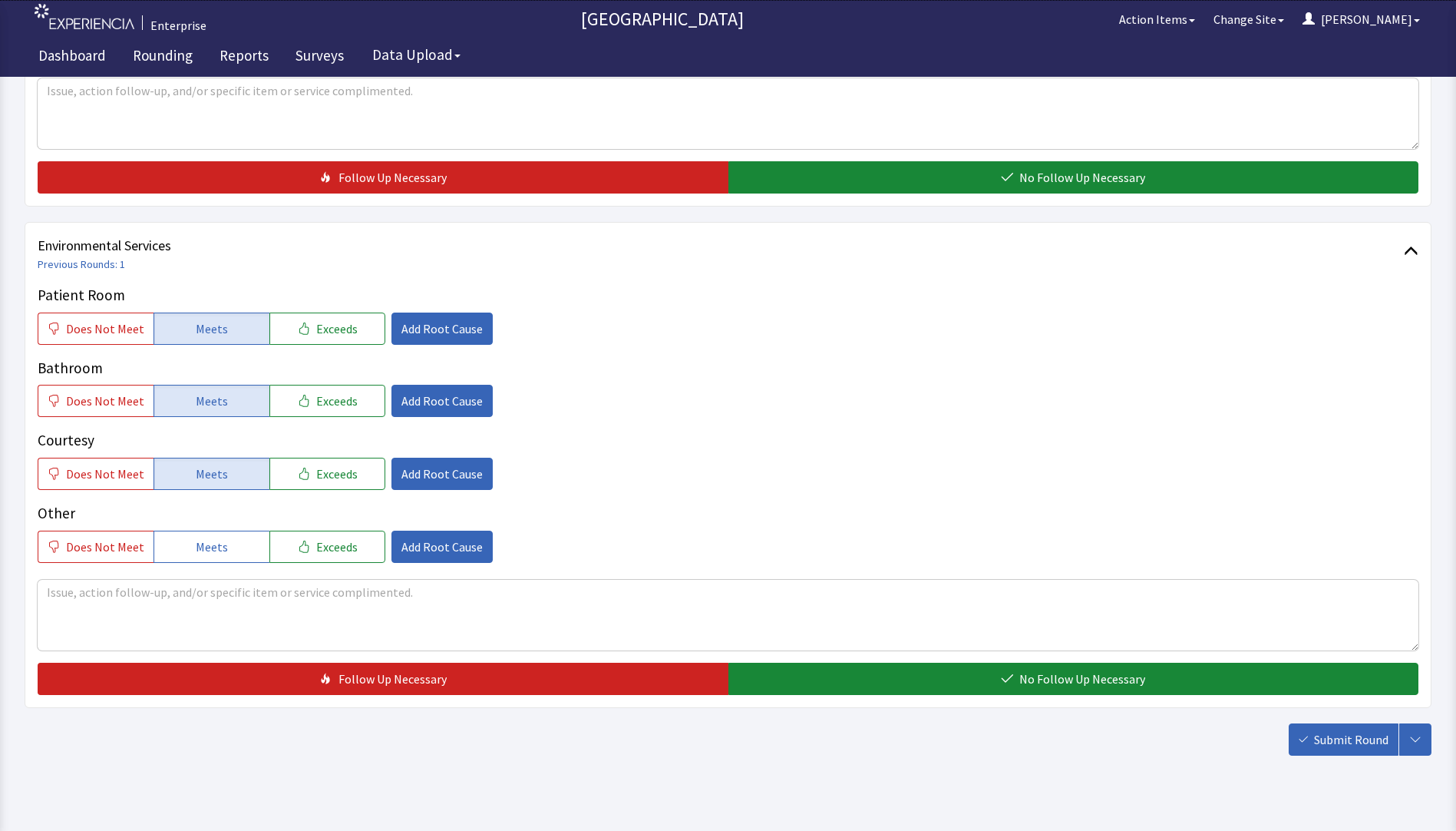
drag, startPoint x: 773, startPoint y: 651, endPoint x: 906, endPoint y: 672, distance: 134.6
click at [779, 663] on button "No Follow Up Necessary" at bounding box center [1074, 679] width 691 height 32
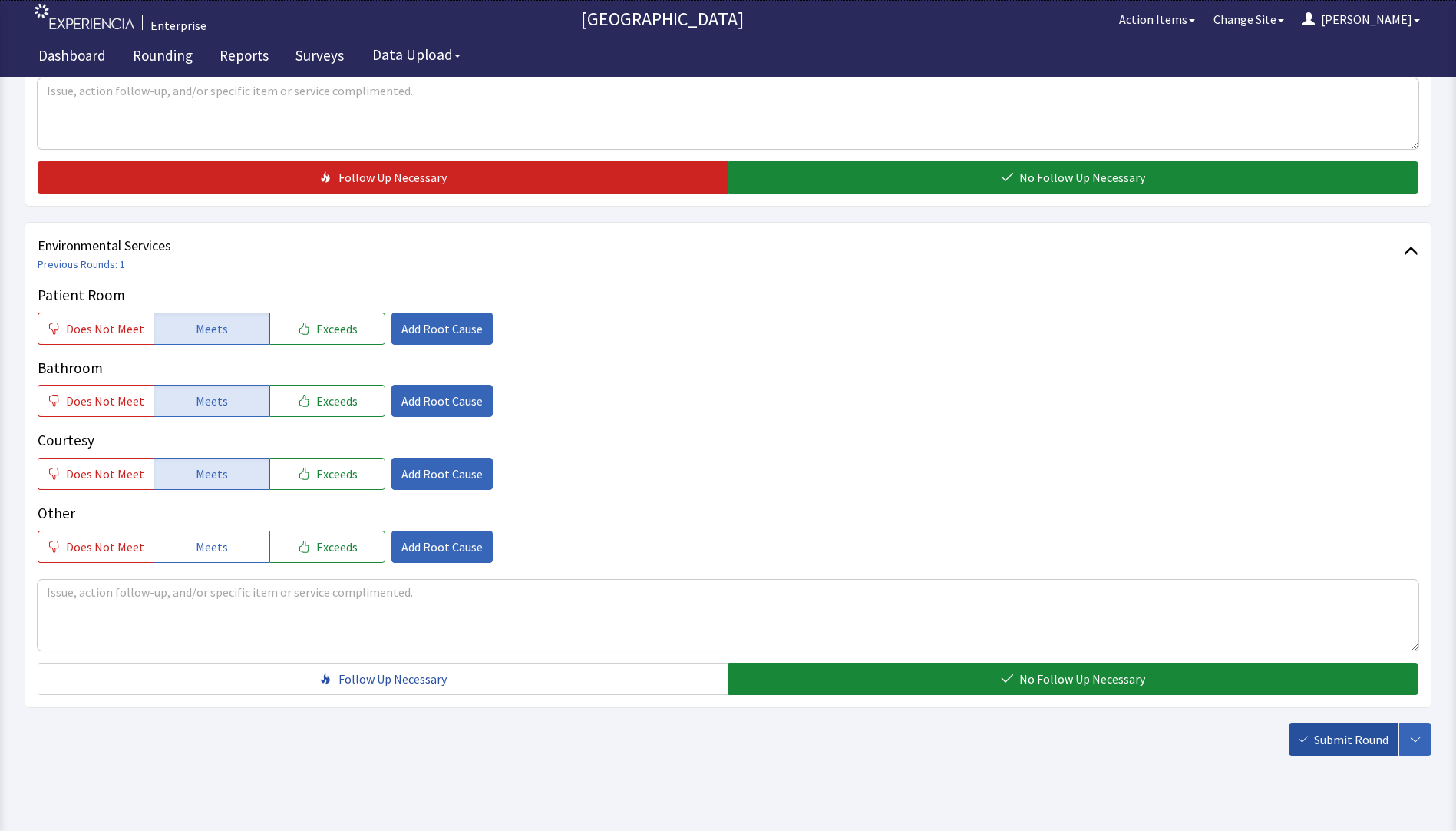
click at [1330, 730] on span "Submit Round" at bounding box center [1352, 739] width 75 height 18
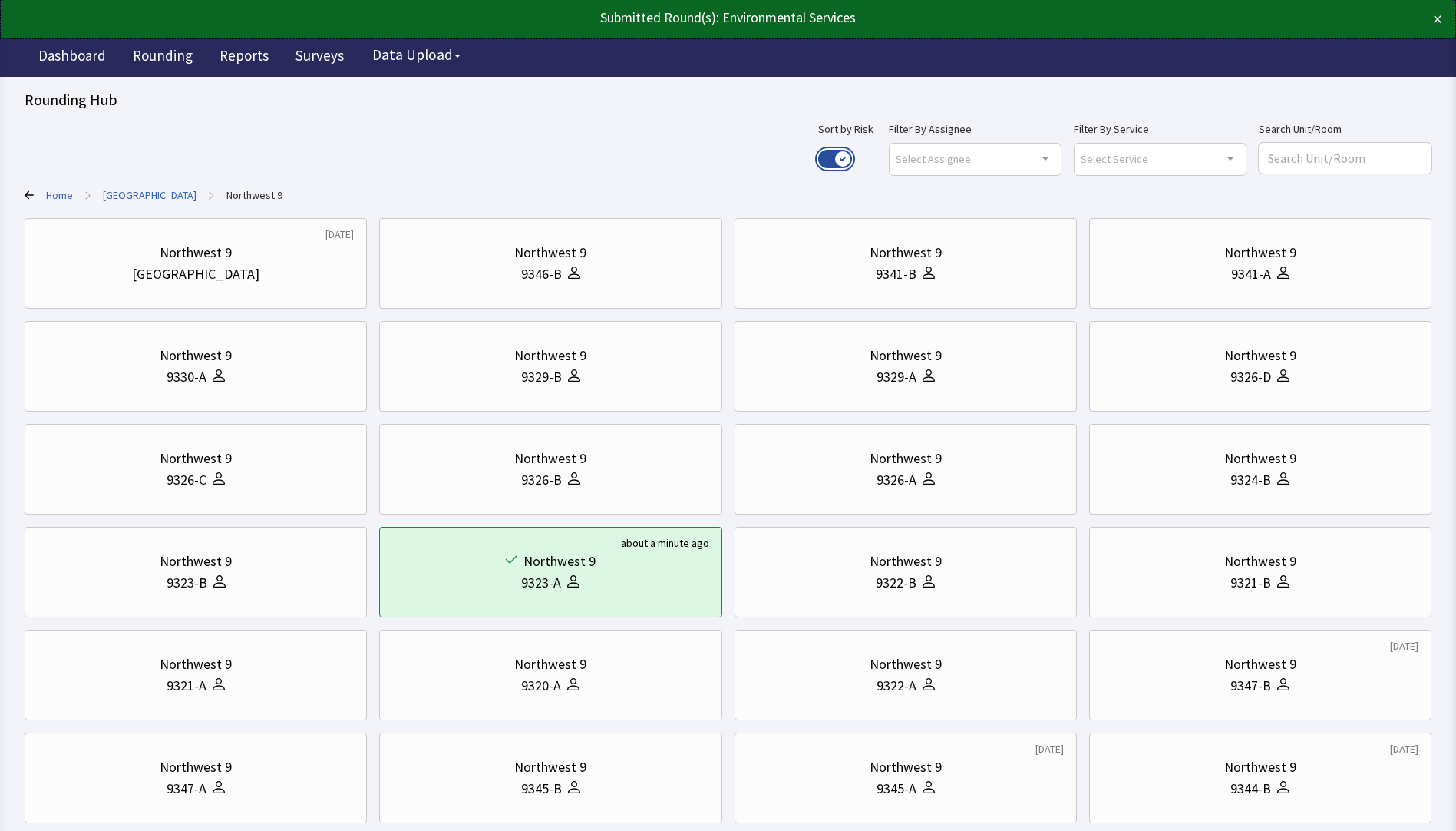
click at [852, 157] on button "Use setting" at bounding box center [835, 159] width 34 height 18
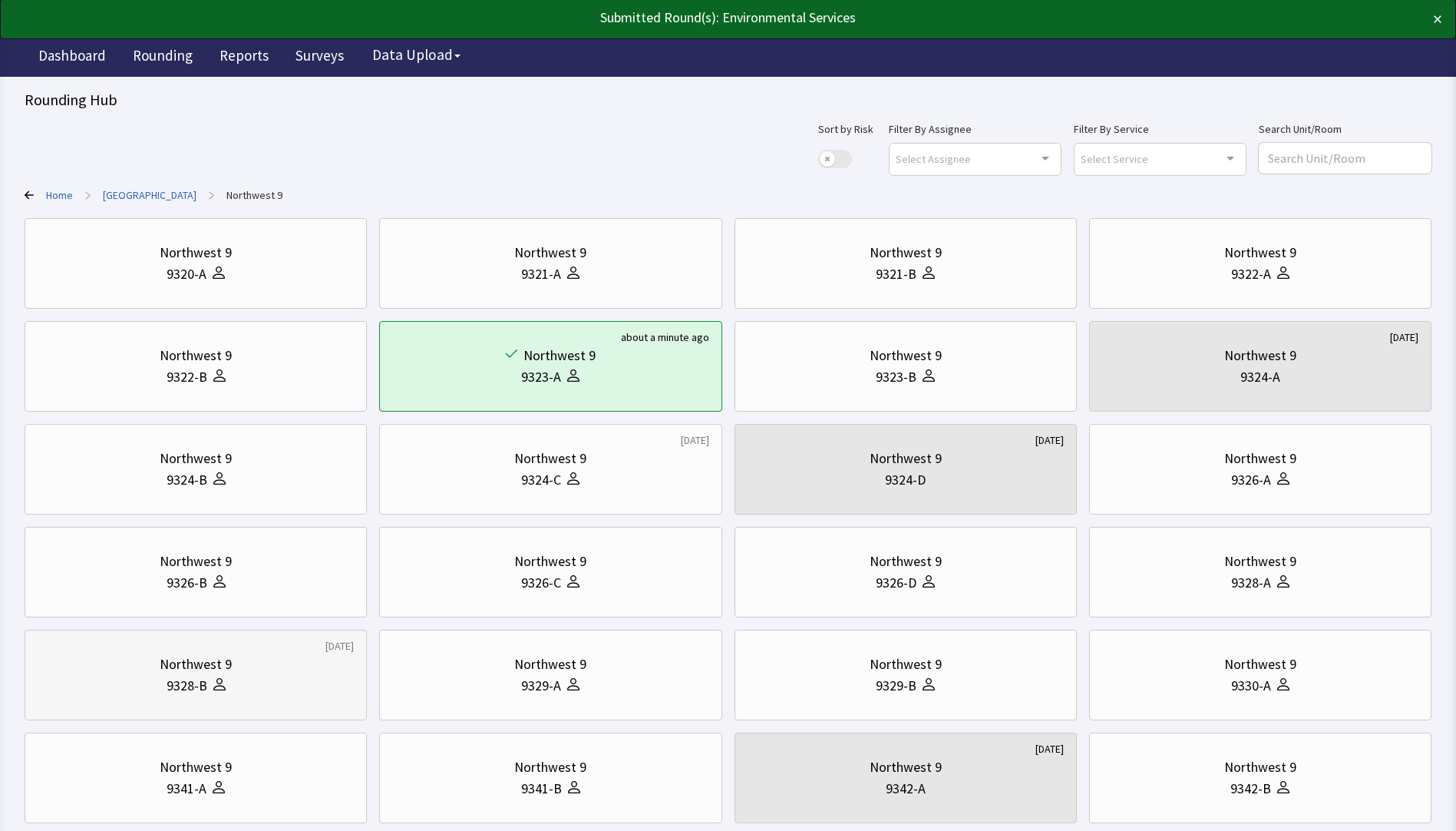
click at [241, 681] on div "9328-B" at bounding box center [196, 685] width 316 height 21
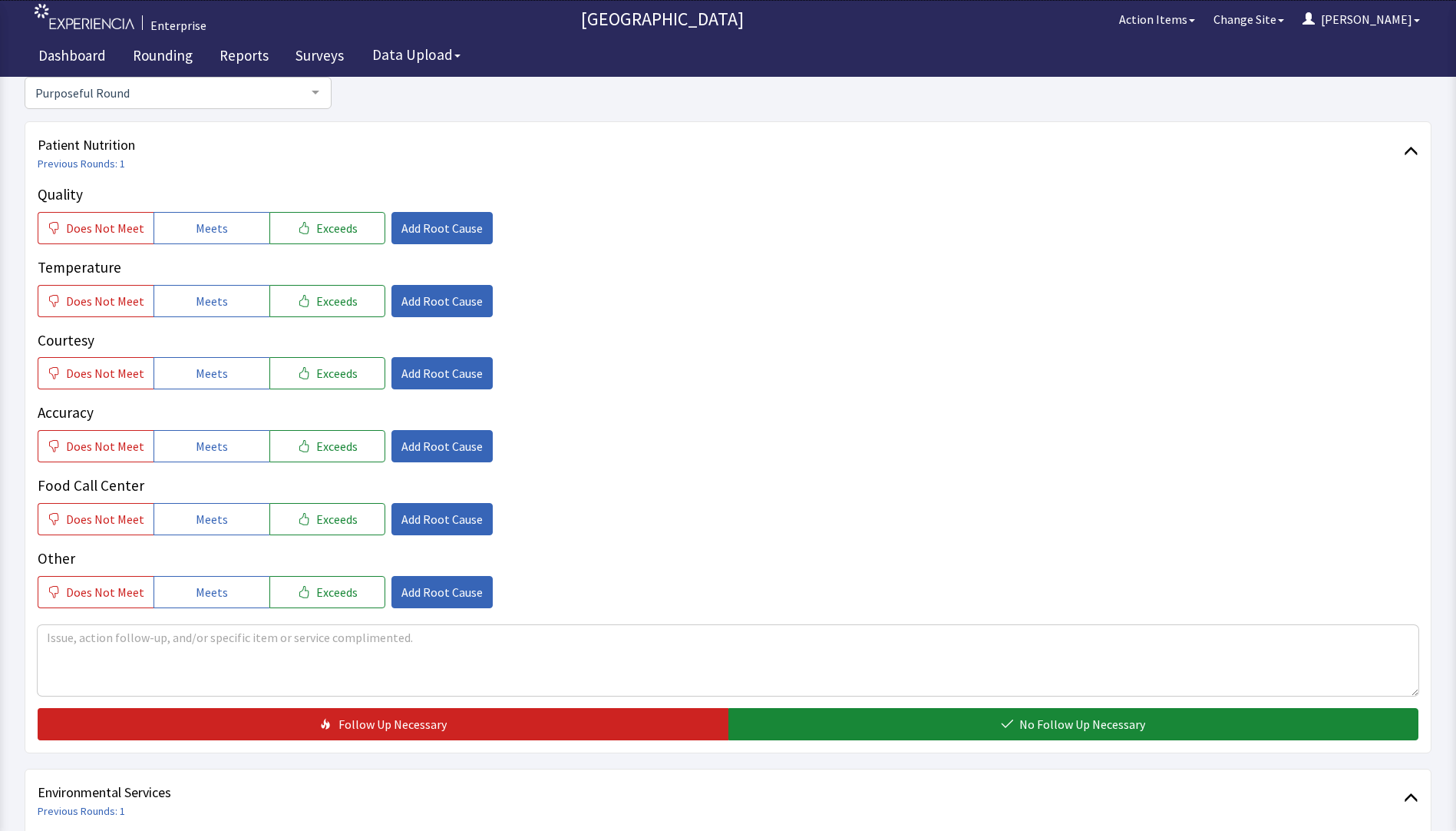
scroll to position [230, 0]
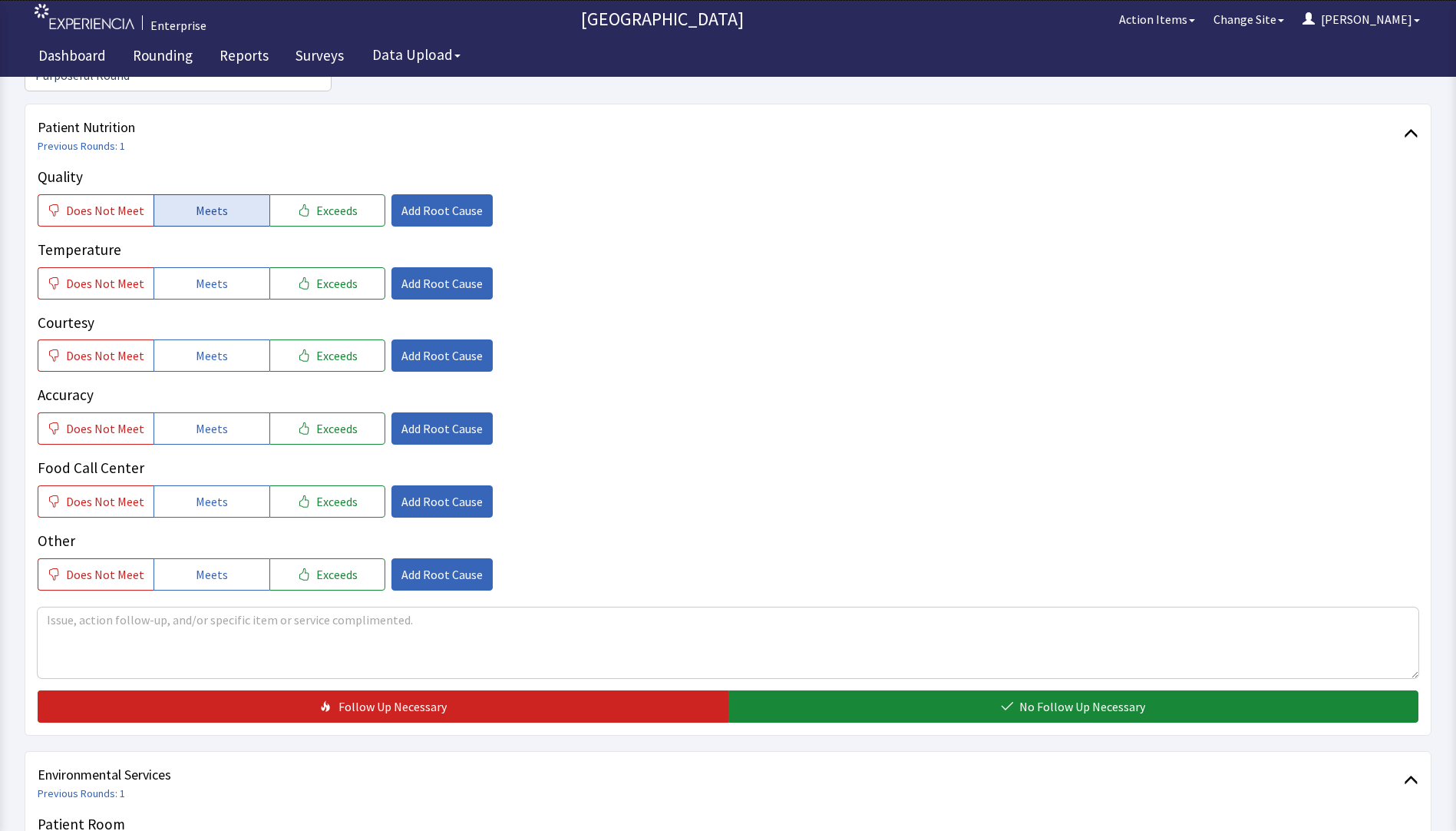
drag, startPoint x: 226, startPoint y: 185, endPoint x: 217, endPoint y: 239, distance: 54.7
click at [225, 194] on button "Meets" at bounding box center [212, 210] width 116 height 32
drag, startPoint x: 209, startPoint y: 259, endPoint x: 196, endPoint y: 317, distance: 59.4
click at [208, 268] on button "Meets" at bounding box center [212, 283] width 116 height 32
drag, startPoint x: 188, startPoint y: 336, endPoint x: 192, endPoint y: 381, distance: 45.2
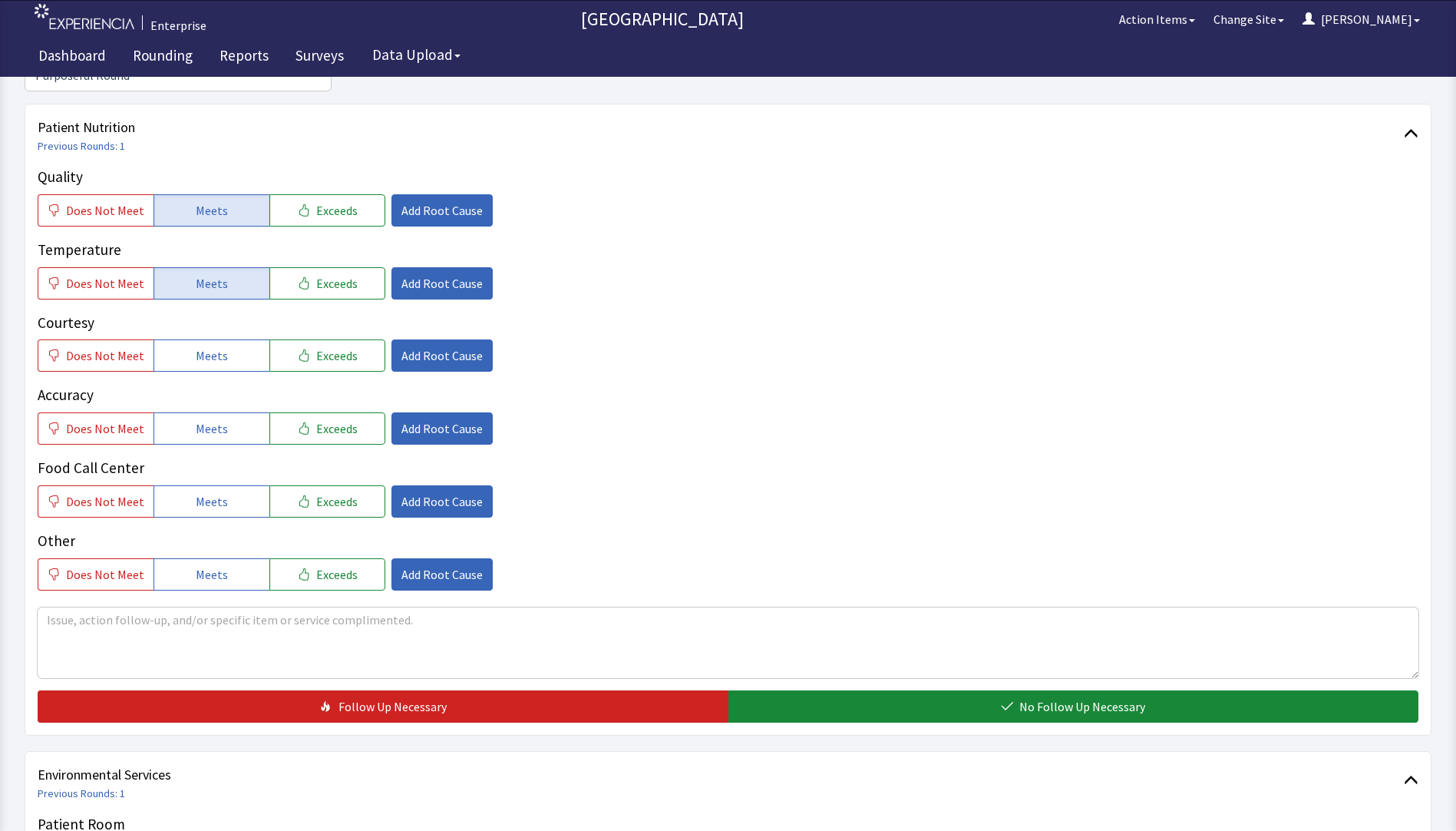
click at [188, 339] on button "Meets" at bounding box center [212, 355] width 116 height 32
drag, startPoint x: 196, startPoint y: 406, endPoint x: 273, endPoint y: 366, distance: 86.8
click at [213, 419] on span "Meets" at bounding box center [211, 428] width 32 height 18
click at [430, 201] on span "Add Root Cause" at bounding box center [442, 210] width 82 height 18
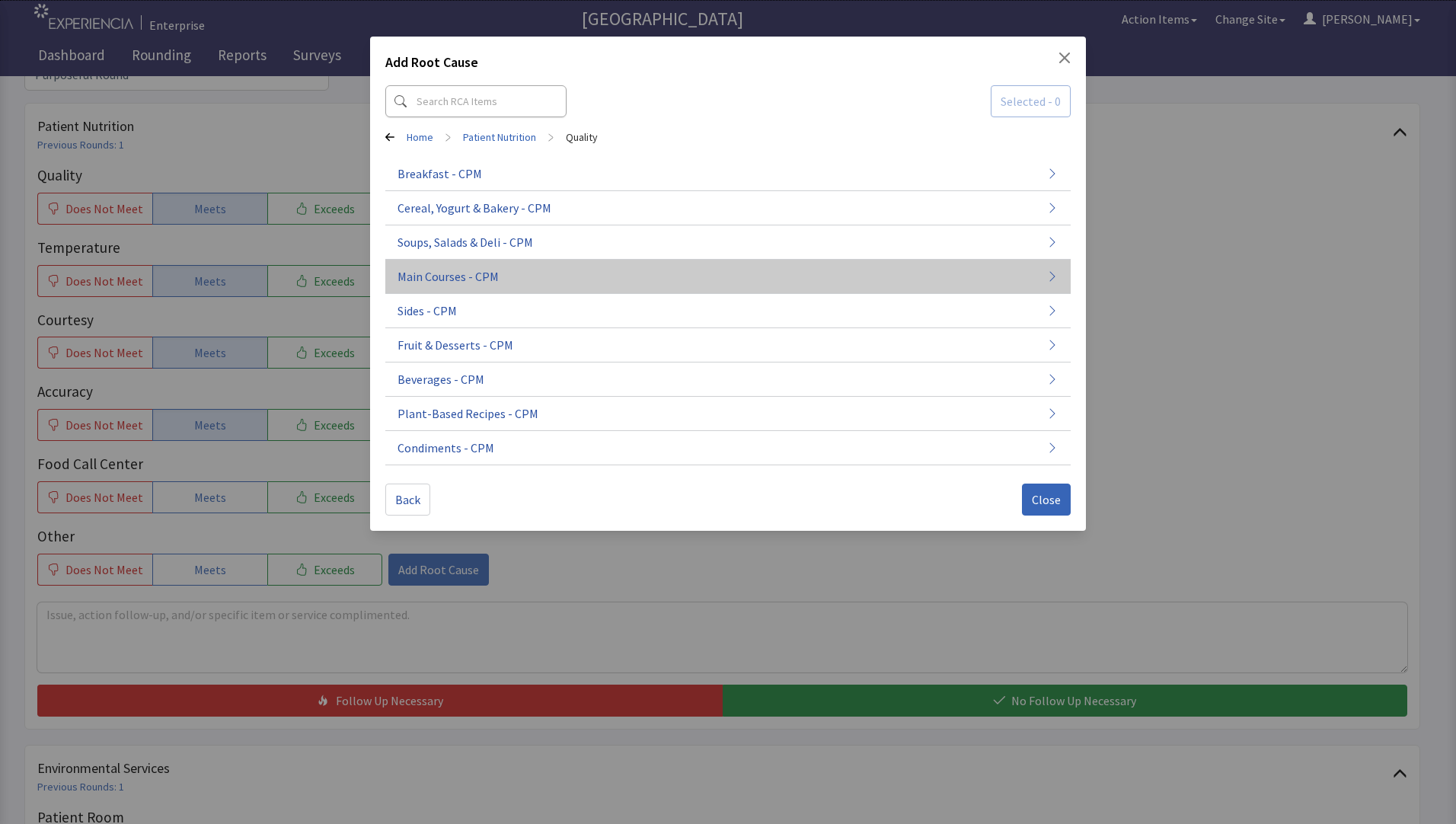
click at [501, 282] on button "Main Courses - CPM" at bounding box center [728, 276] width 686 height 34
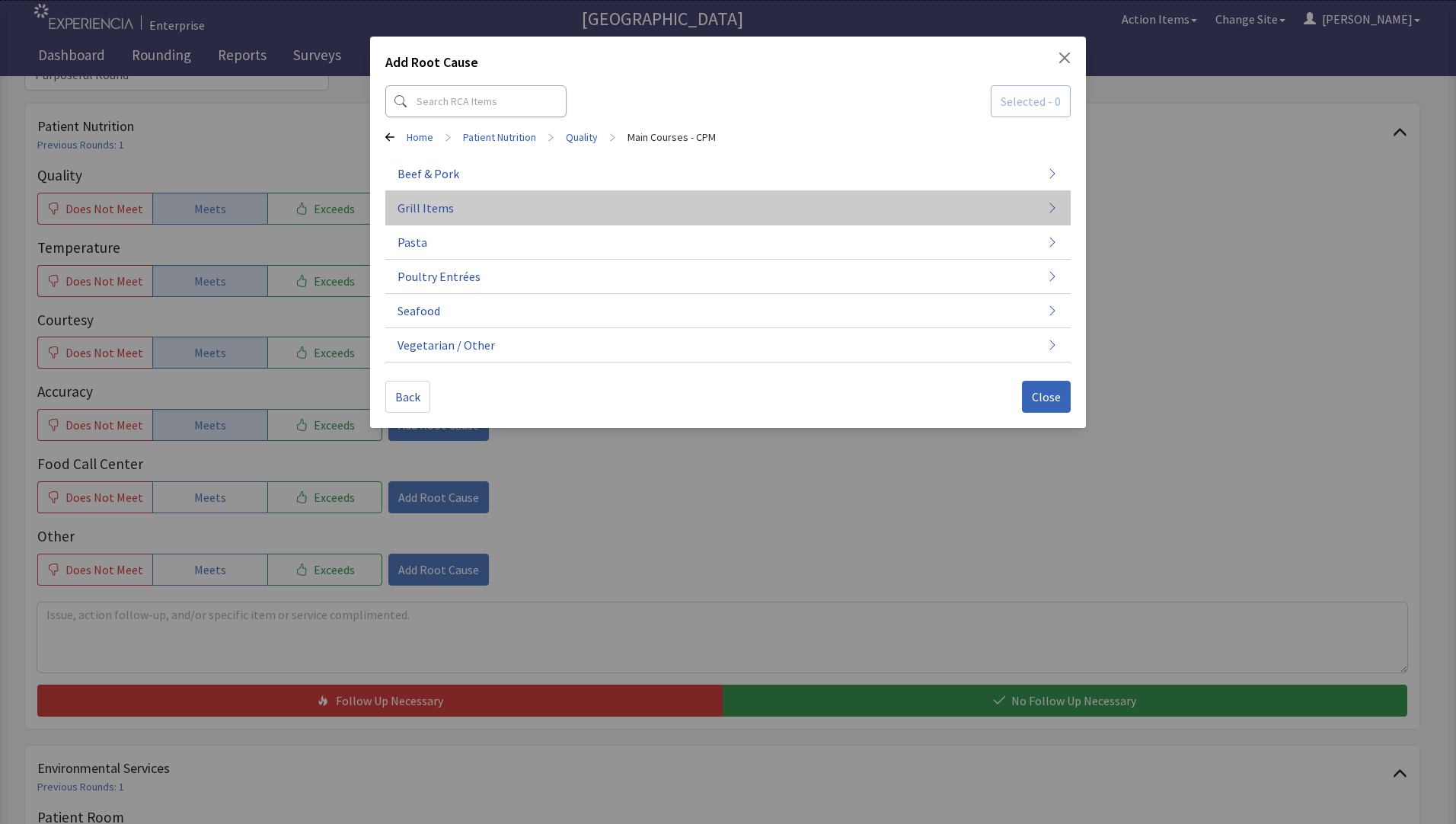
click at [508, 328] on button "Grill Items" at bounding box center [728, 345] width 686 height 34
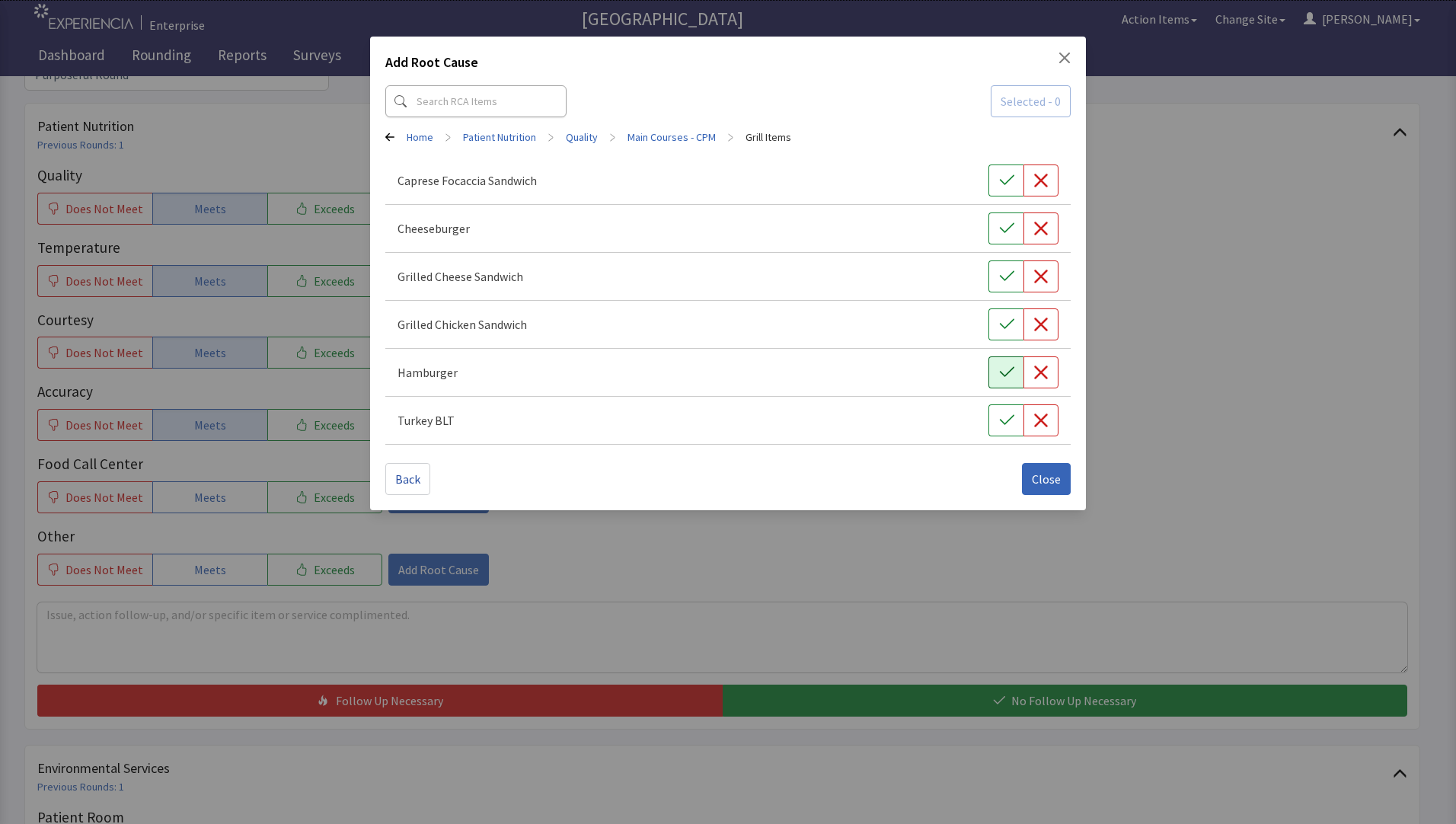
drag, startPoint x: 1000, startPoint y: 376, endPoint x: 990, endPoint y: 403, distance: 28.8
click at [1000, 379] on icon "button" at bounding box center [1007, 372] width 16 height 16
click at [1036, 481] on span "Close" at bounding box center [1046, 478] width 29 height 18
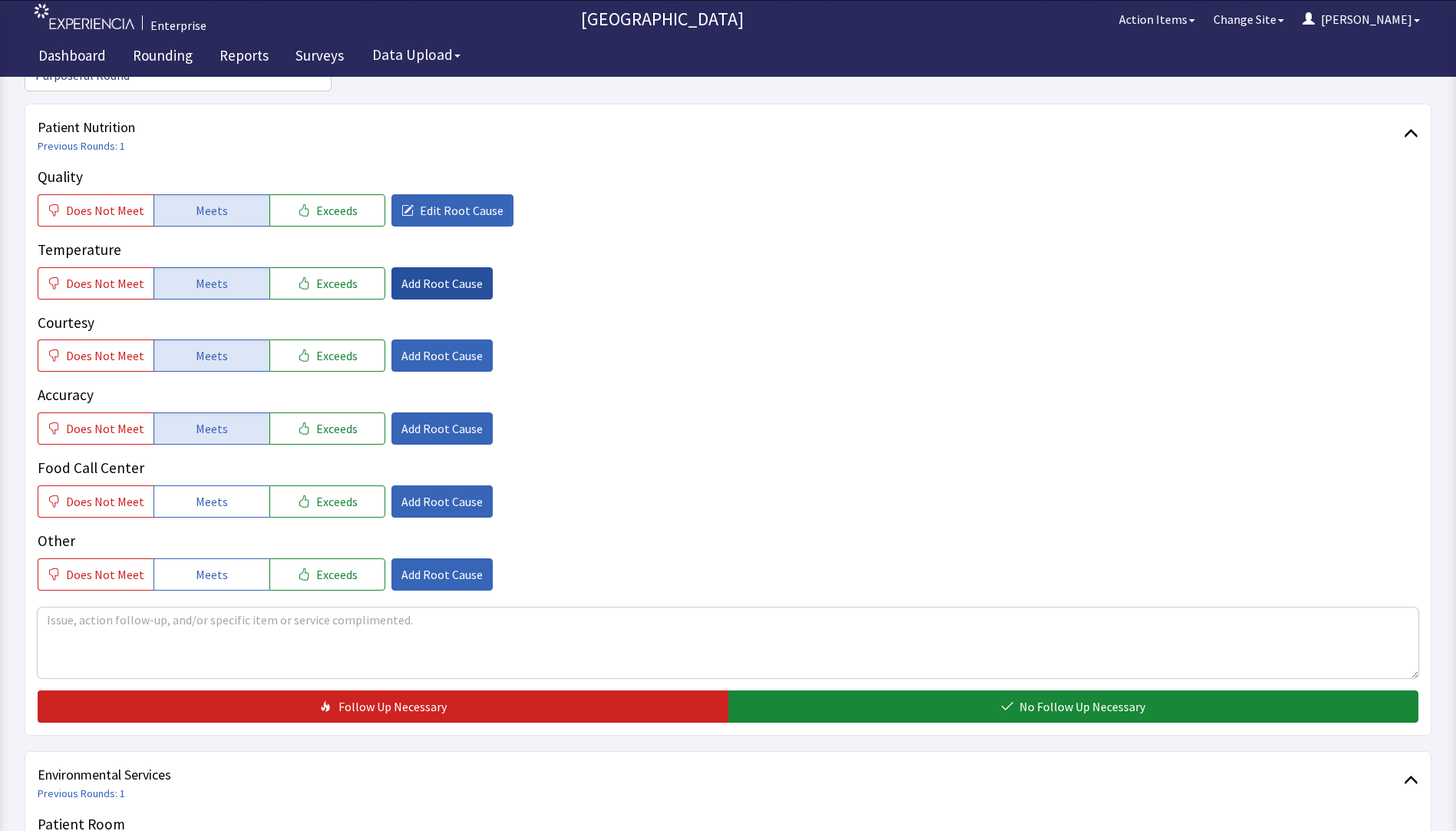
click at [408, 274] on span "Add Root Cause" at bounding box center [442, 283] width 82 height 18
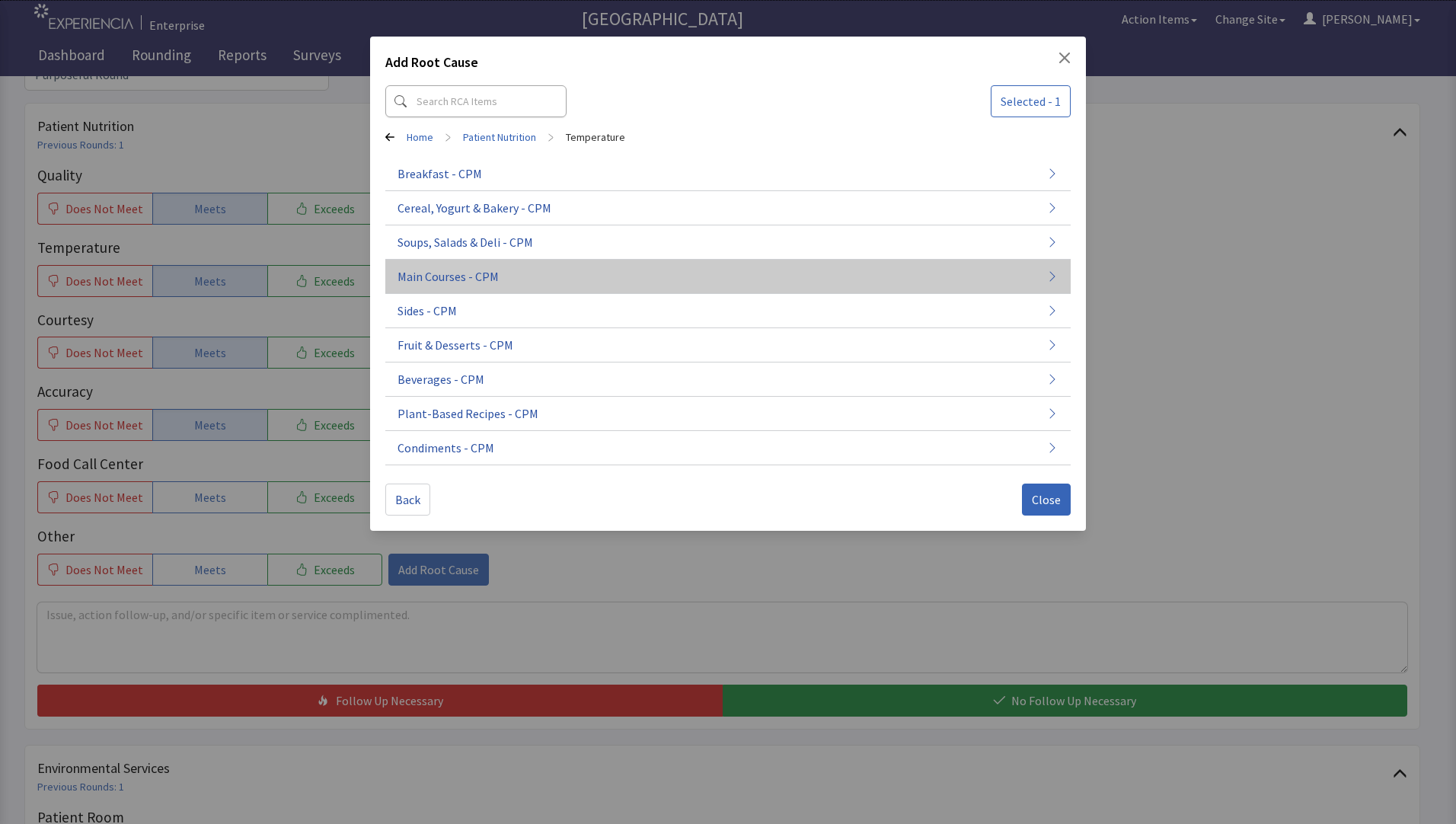
click at [468, 275] on span "Main Courses - CPM" at bounding box center [448, 276] width 101 height 18
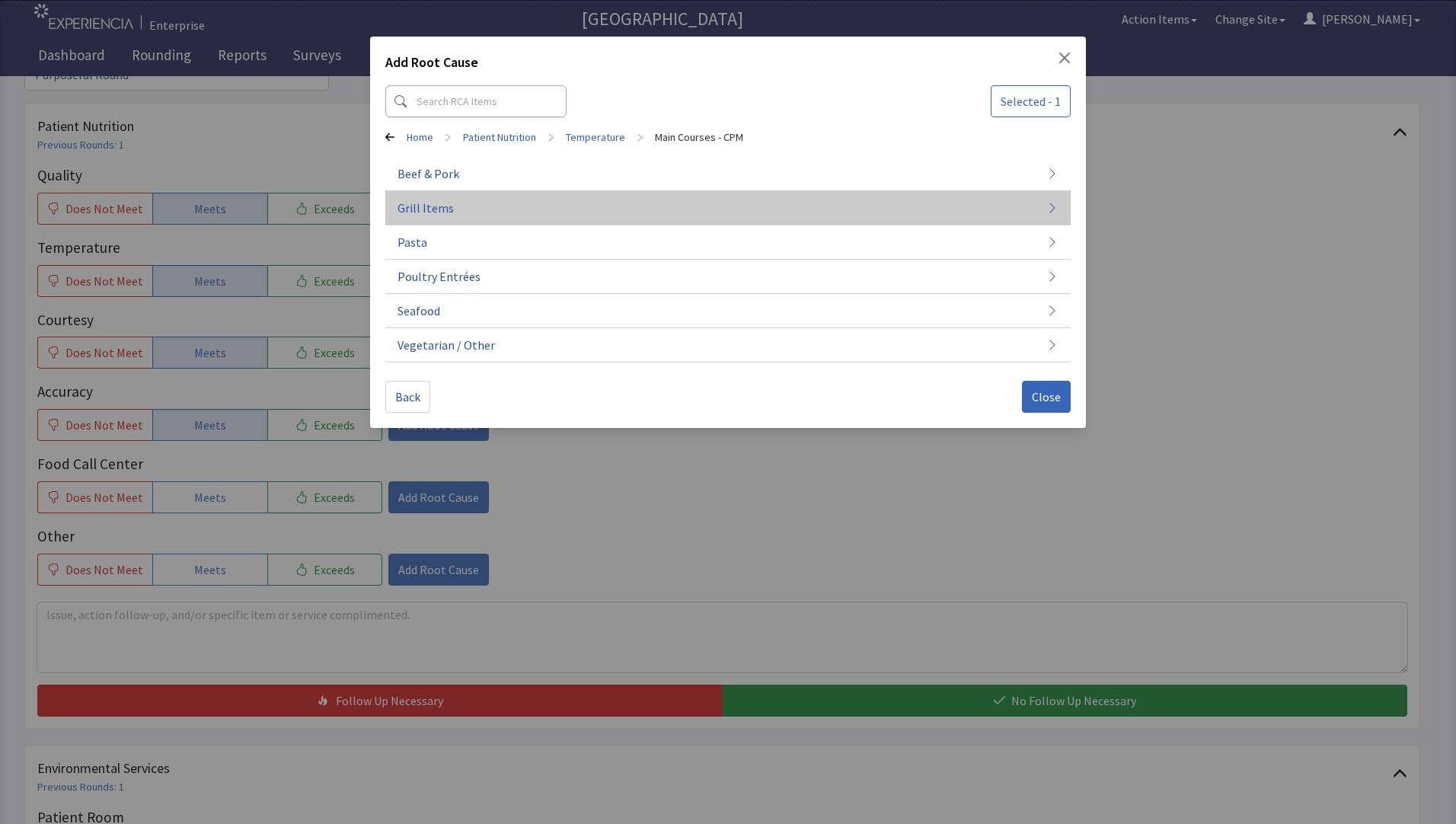
click at [623, 328] on button "Grill Items" at bounding box center [728, 345] width 686 height 34
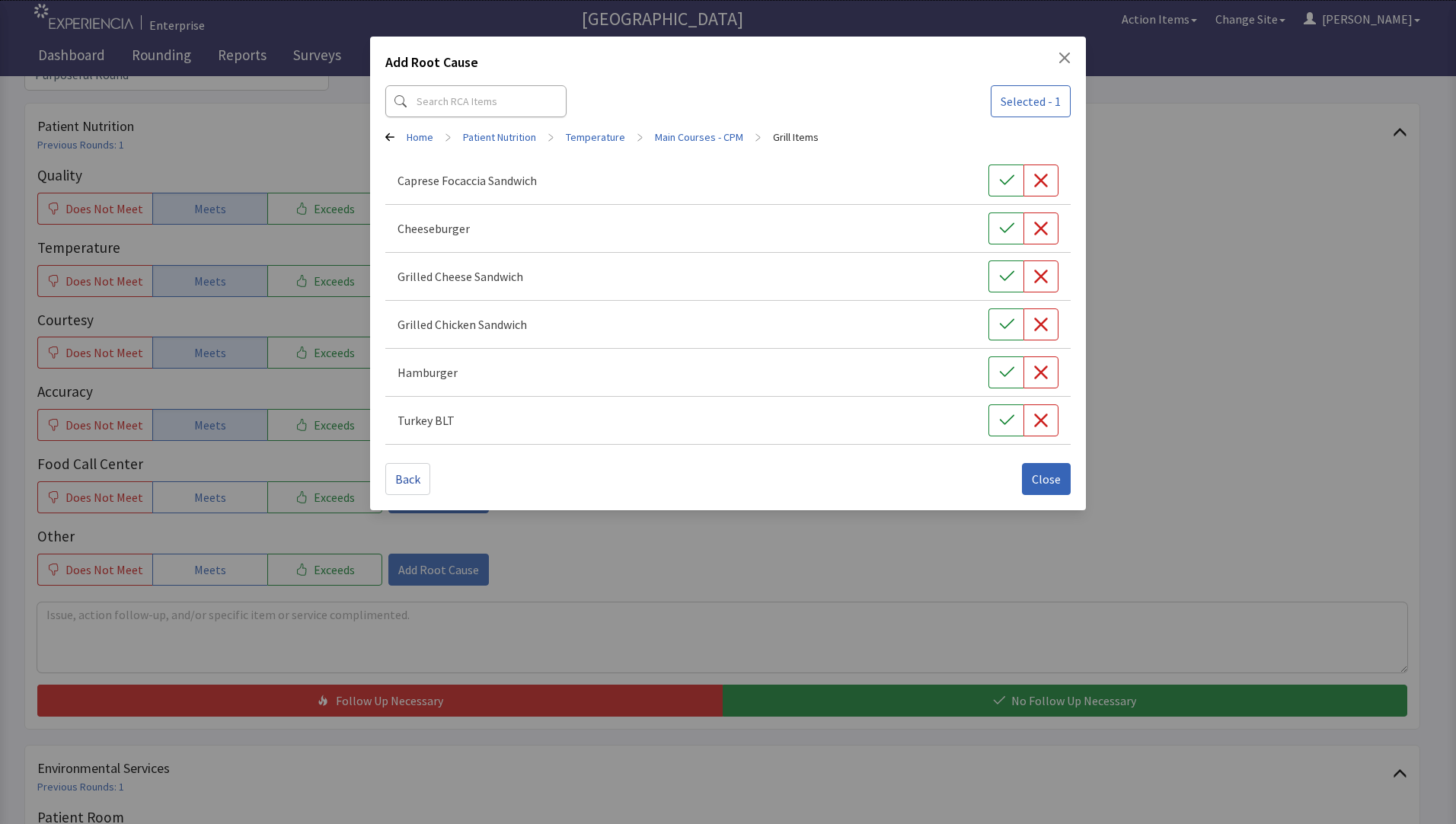
drag, startPoint x: 1003, startPoint y: 377, endPoint x: 1006, endPoint y: 403, distance: 26.2
click at [1006, 381] on button "button" at bounding box center [1006, 372] width 35 height 32
drag, startPoint x: 1047, startPoint y: 487, endPoint x: 1035, endPoint y: 490, distance: 12.4
click at [1048, 488] on button "Close" at bounding box center [1046, 478] width 49 height 32
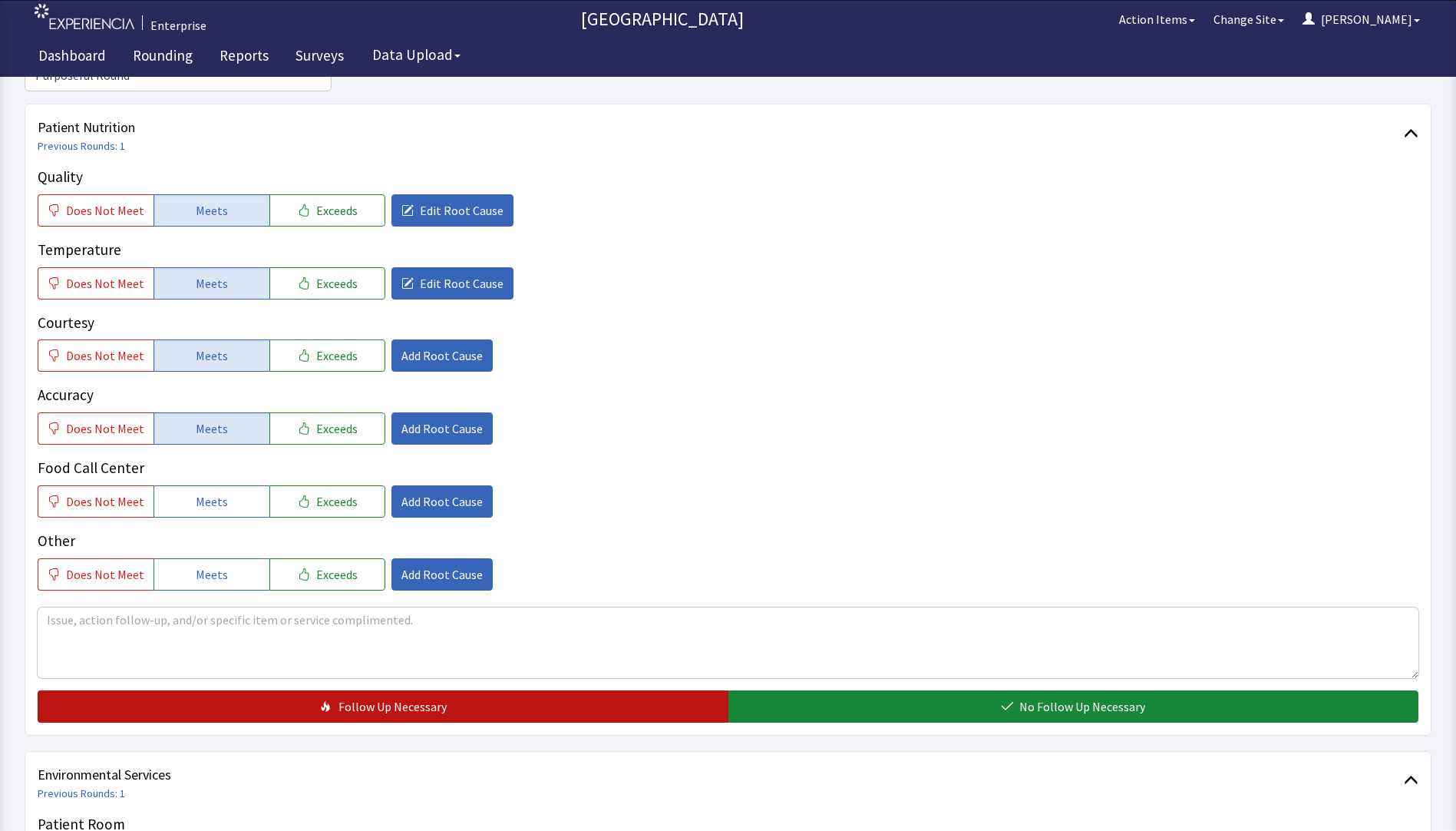
click at [335, 690] on button "Follow Up Necessary" at bounding box center [383, 706] width 691 height 32
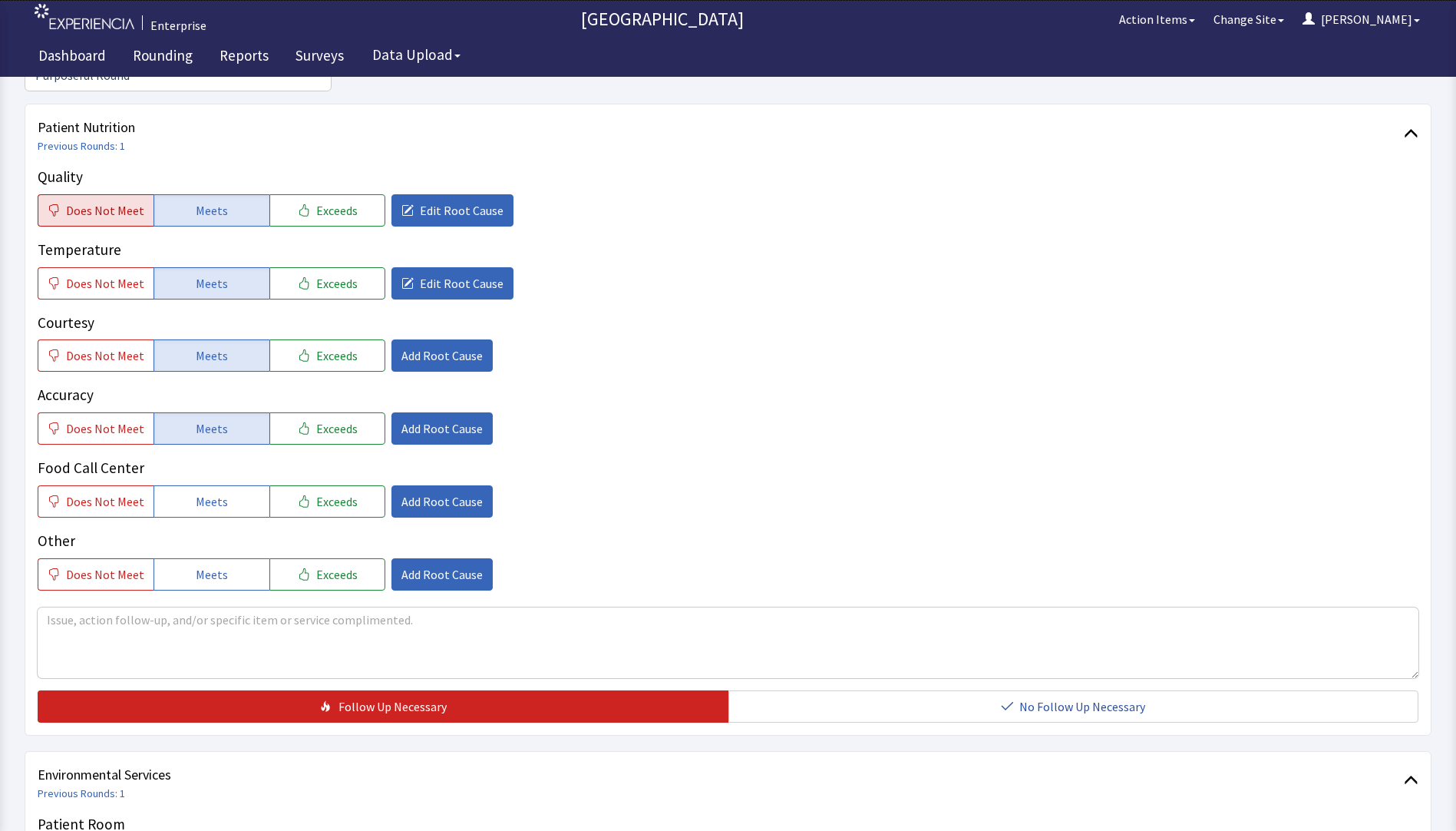
click at [63, 194] on button "Does Not Meet" at bounding box center [96, 210] width 116 height 32
click at [448, 194] on button "Edit Root Cause" at bounding box center [452, 210] width 122 height 32
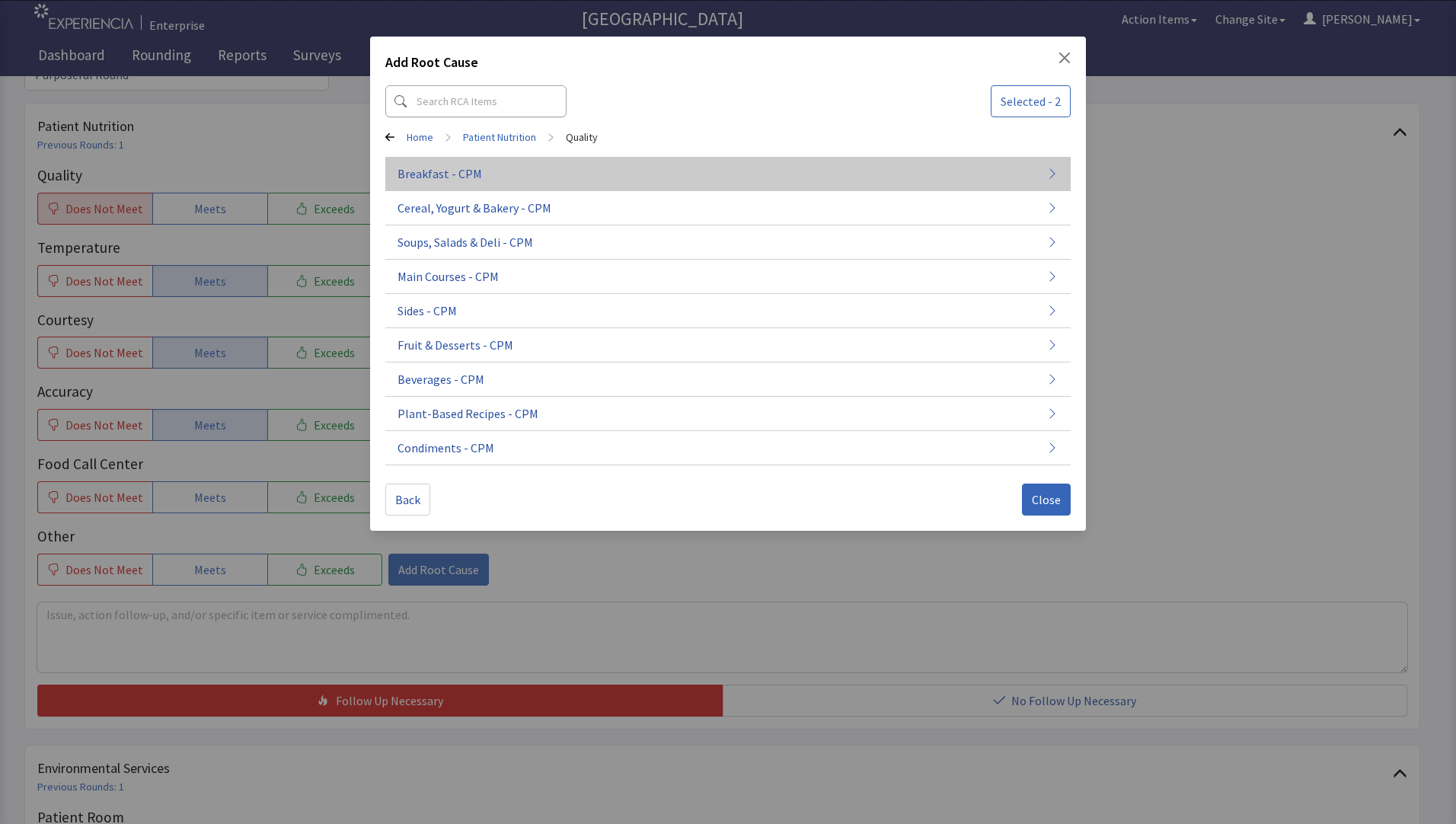
click at [446, 178] on span "Breakfast - CPM" at bounding box center [439, 173] width 85 height 18
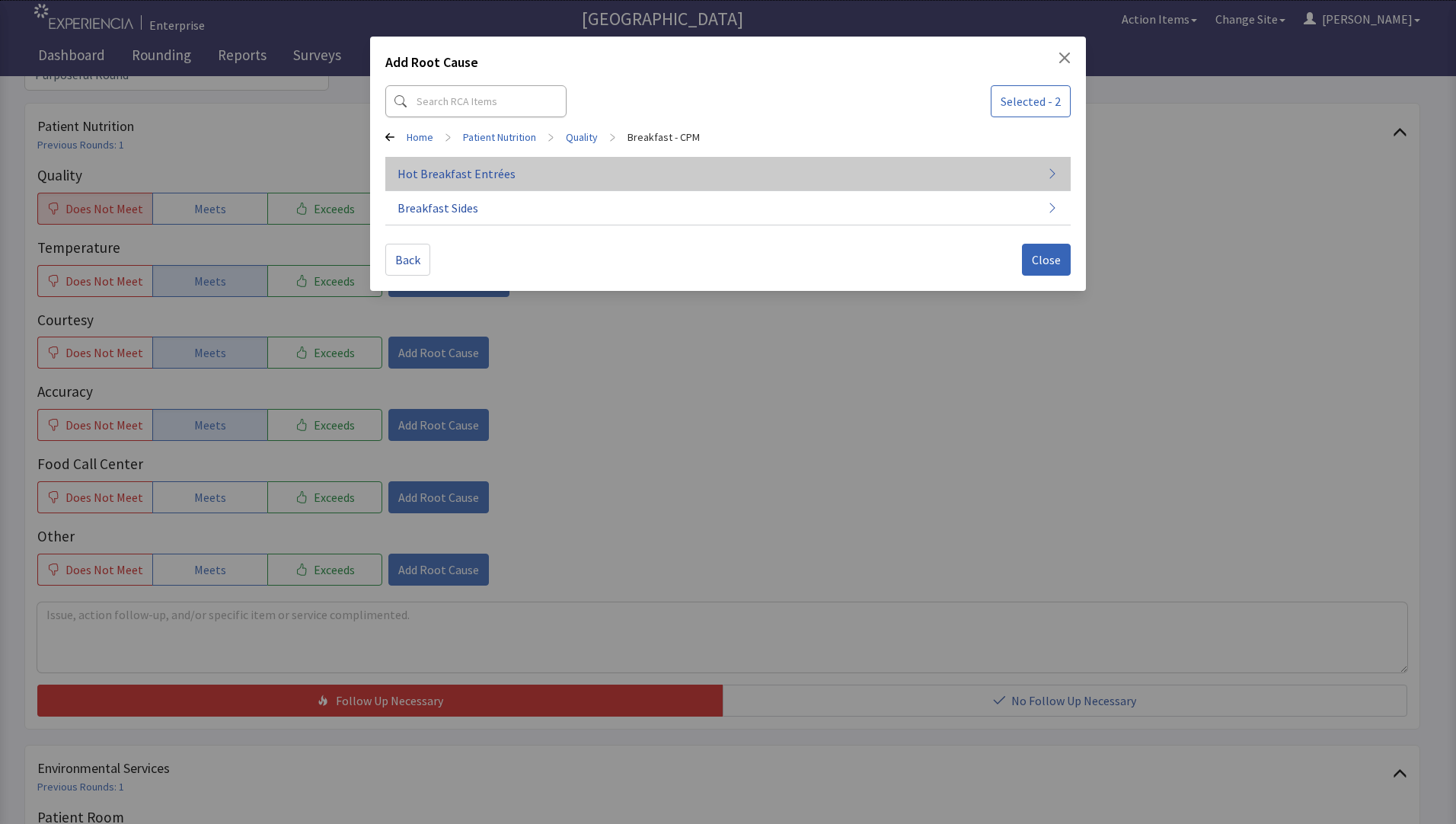
click at [454, 178] on span "Hot Breakfast Entrées" at bounding box center [457, 173] width 118 height 18
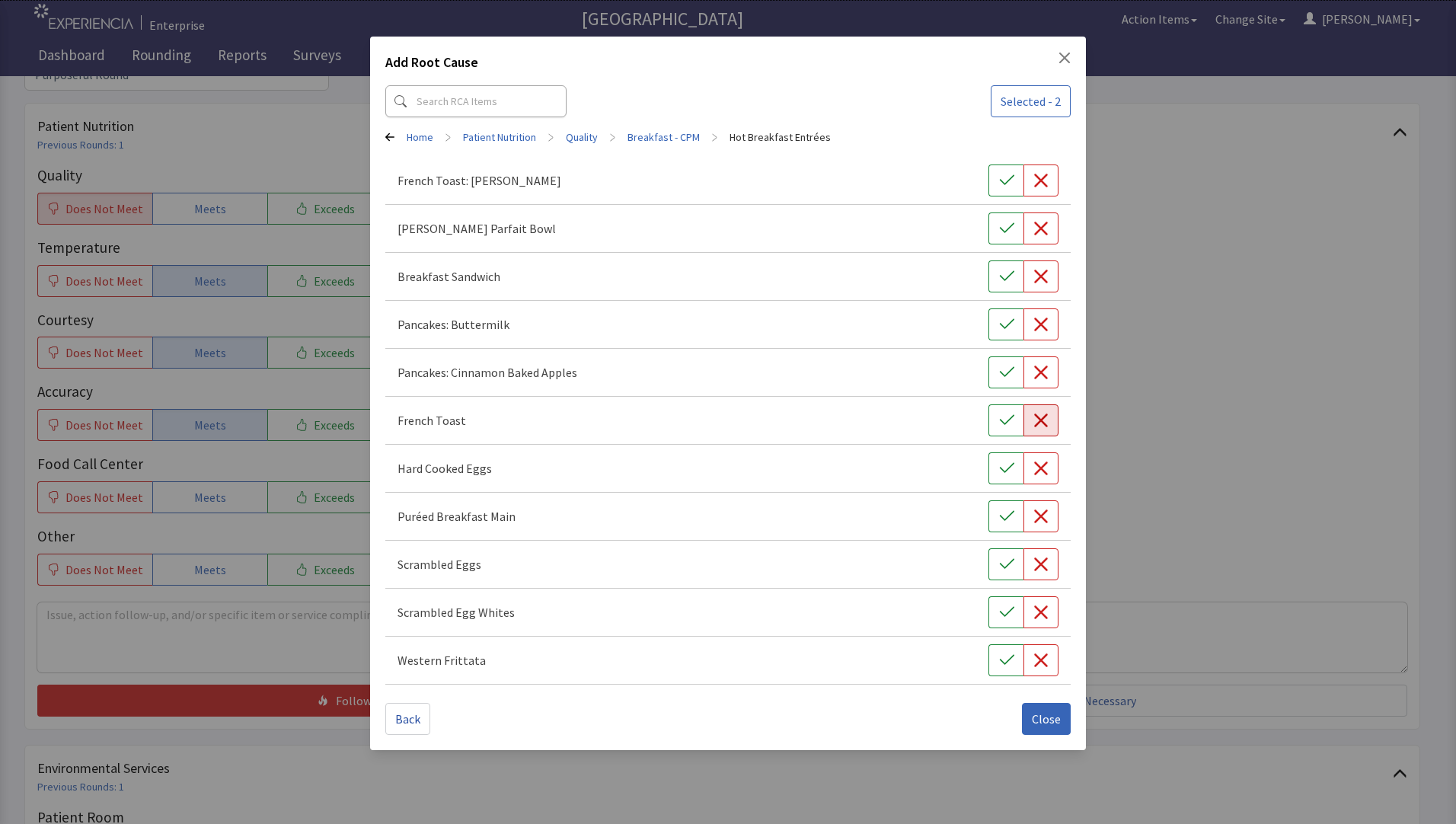
click at [1035, 428] on button "button" at bounding box center [1041, 420] width 35 height 32
drag, startPoint x: 1044, startPoint y: 572, endPoint x: 1051, endPoint y: 579, distance: 9.9
click at [1049, 576] on button "button" at bounding box center [1041, 564] width 35 height 32
click at [1054, 724] on span "Close" at bounding box center [1046, 718] width 29 height 18
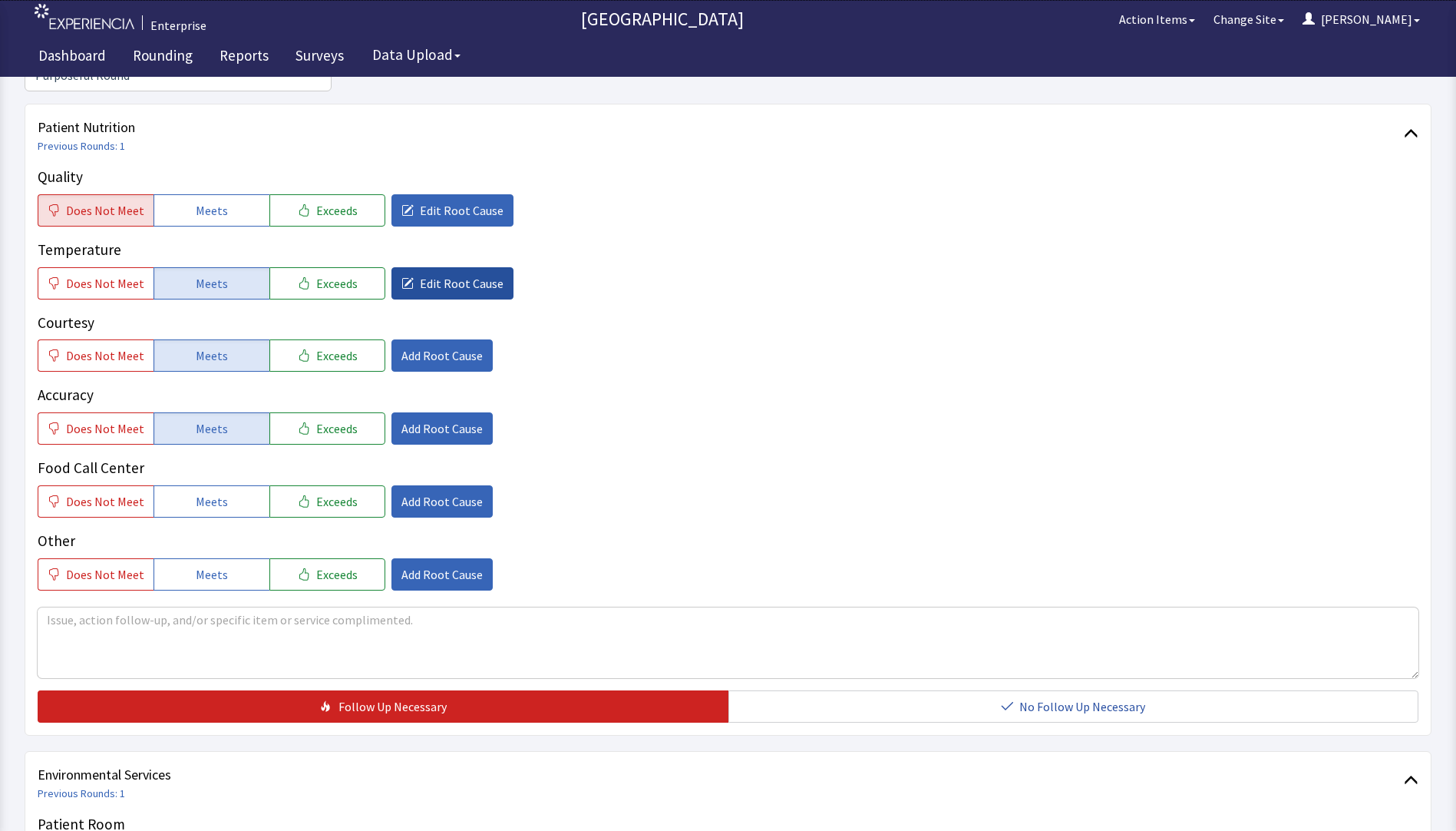
click at [459, 274] on span "Edit Root Cause" at bounding box center [462, 283] width 84 height 18
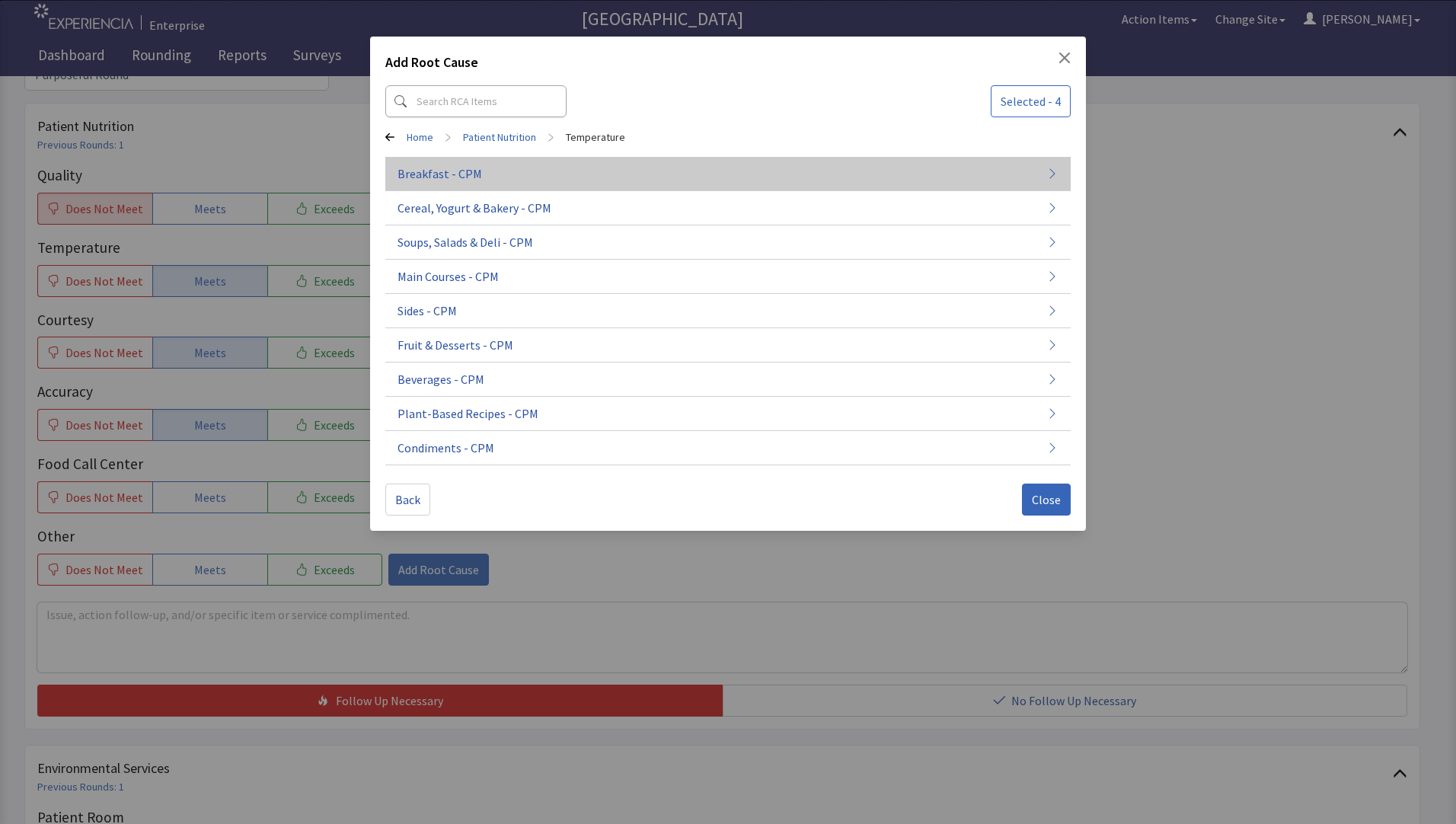
click at [467, 225] on button "Breakfast - CPM" at bounding box center [728, 242] width 686 height 34
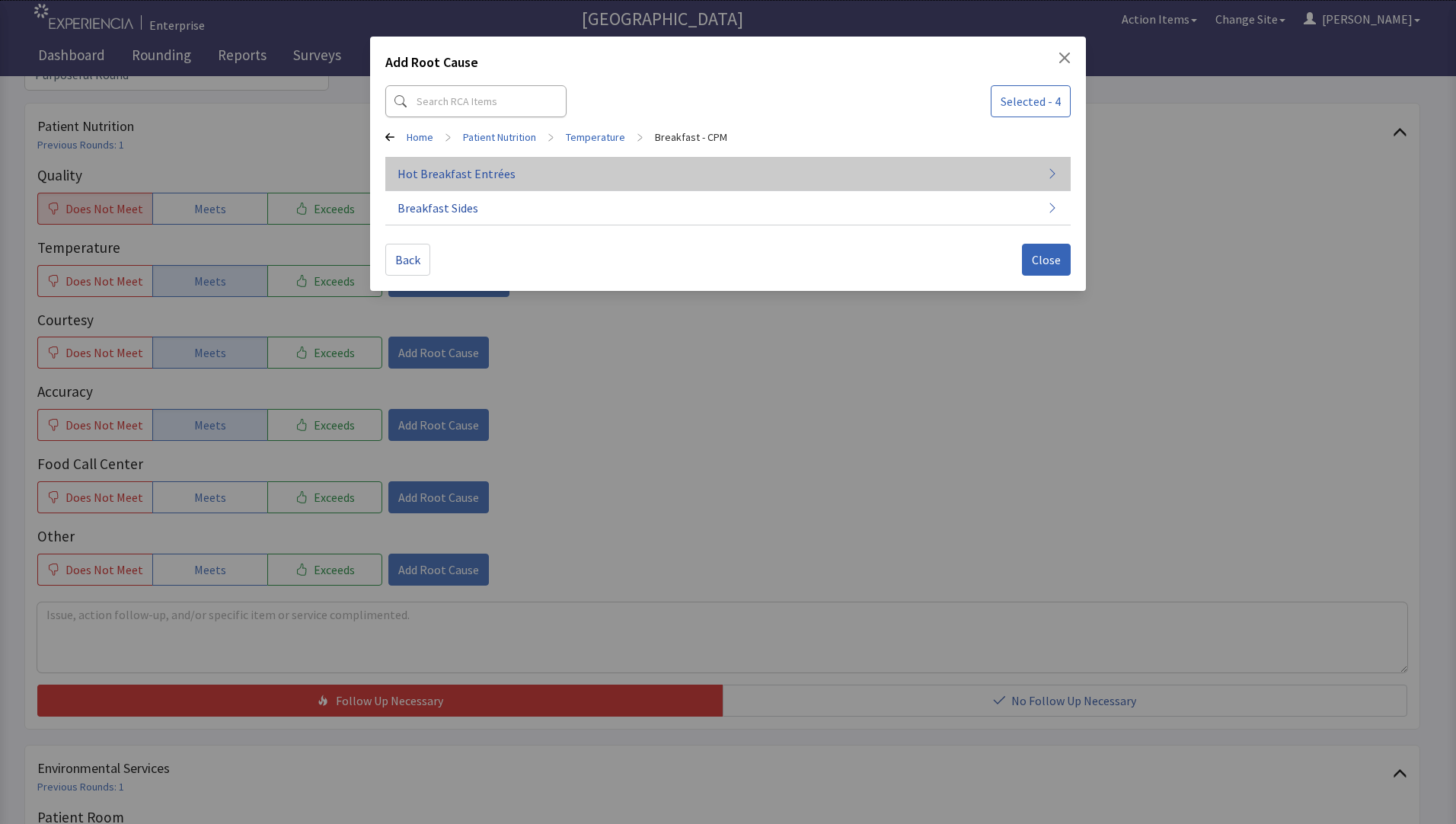
click at [471, 184] on button "Hot Breakfast Entrées" at bounding box center [728, 174] width 686 height 34
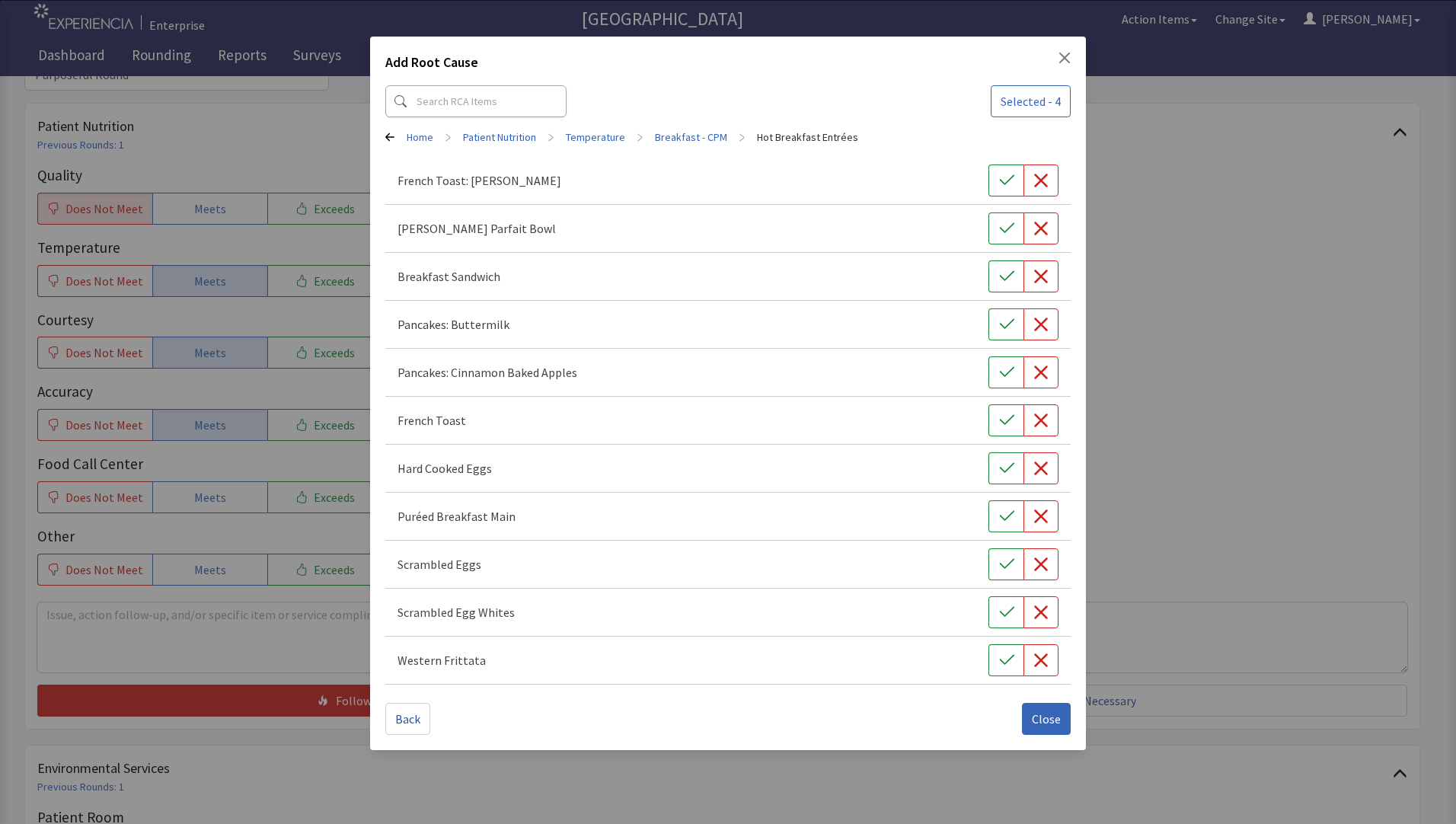
drag, startPoint x: 1049, startPoint y: 424, endPoint x: 1035, endPoint y: 449, distance: 28.7
click at [1047, 427] on button "button" at bounding box center [1041, 420] width 35 height 32
click at [1052, 573] on button "button" at bounding box center [1041, 564] width 35 height 32
click at [1045, 724] on span "Close" at bounding box center [1046, 718] width 29 height 18
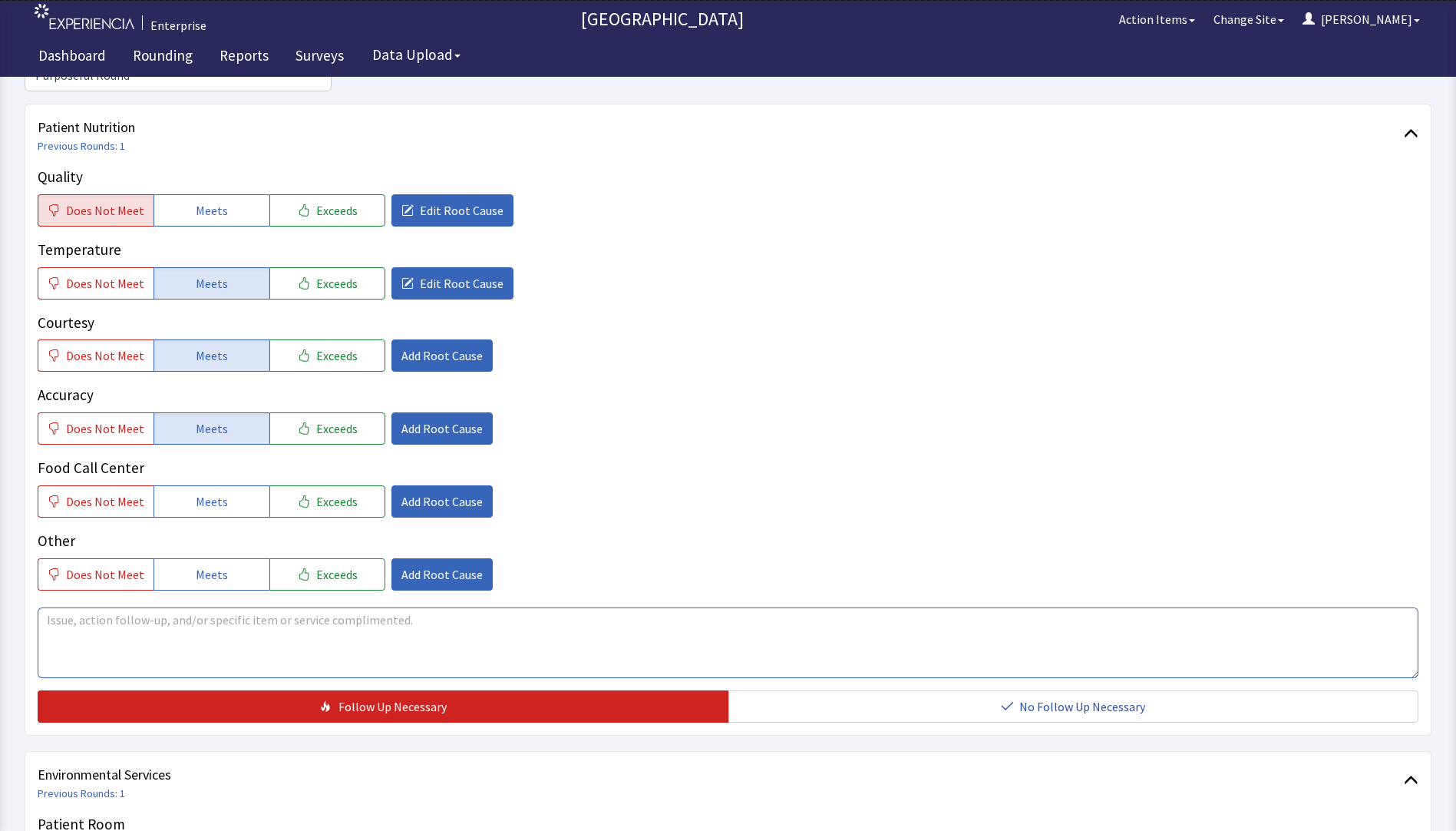
click at [49, 607] on textarea at bounding box center [728, 642] width 1381 height 71
drag, startPoint x: 41, startPoint y: 590, endPoint x: 363, endPoint y: 594, distance: 322.0
click at [365, 607] on textarea "breakfast comes up cold at times" at bounding box center [728, 642] width 1381 height 71
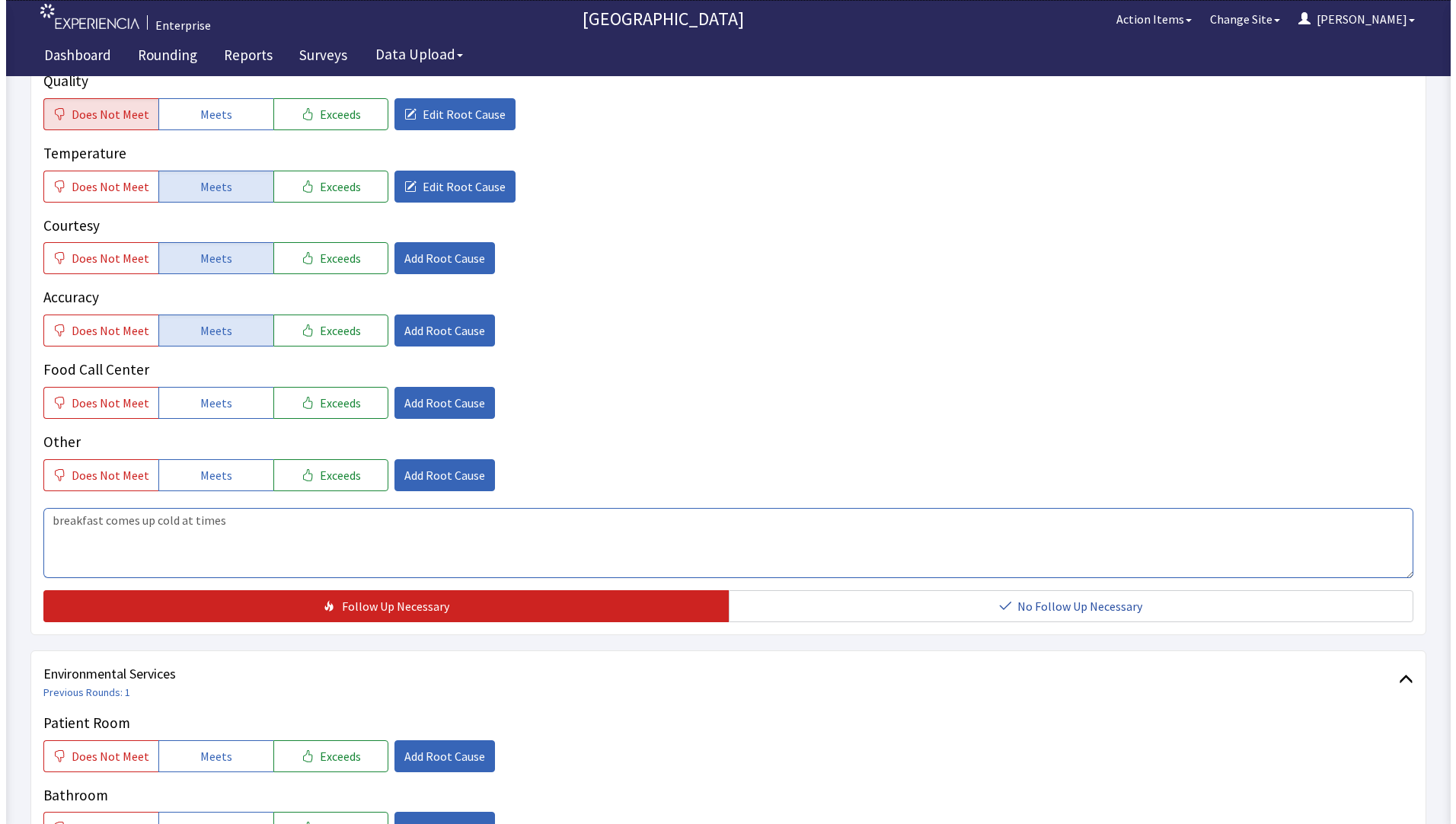
scroll to position [609, 0]
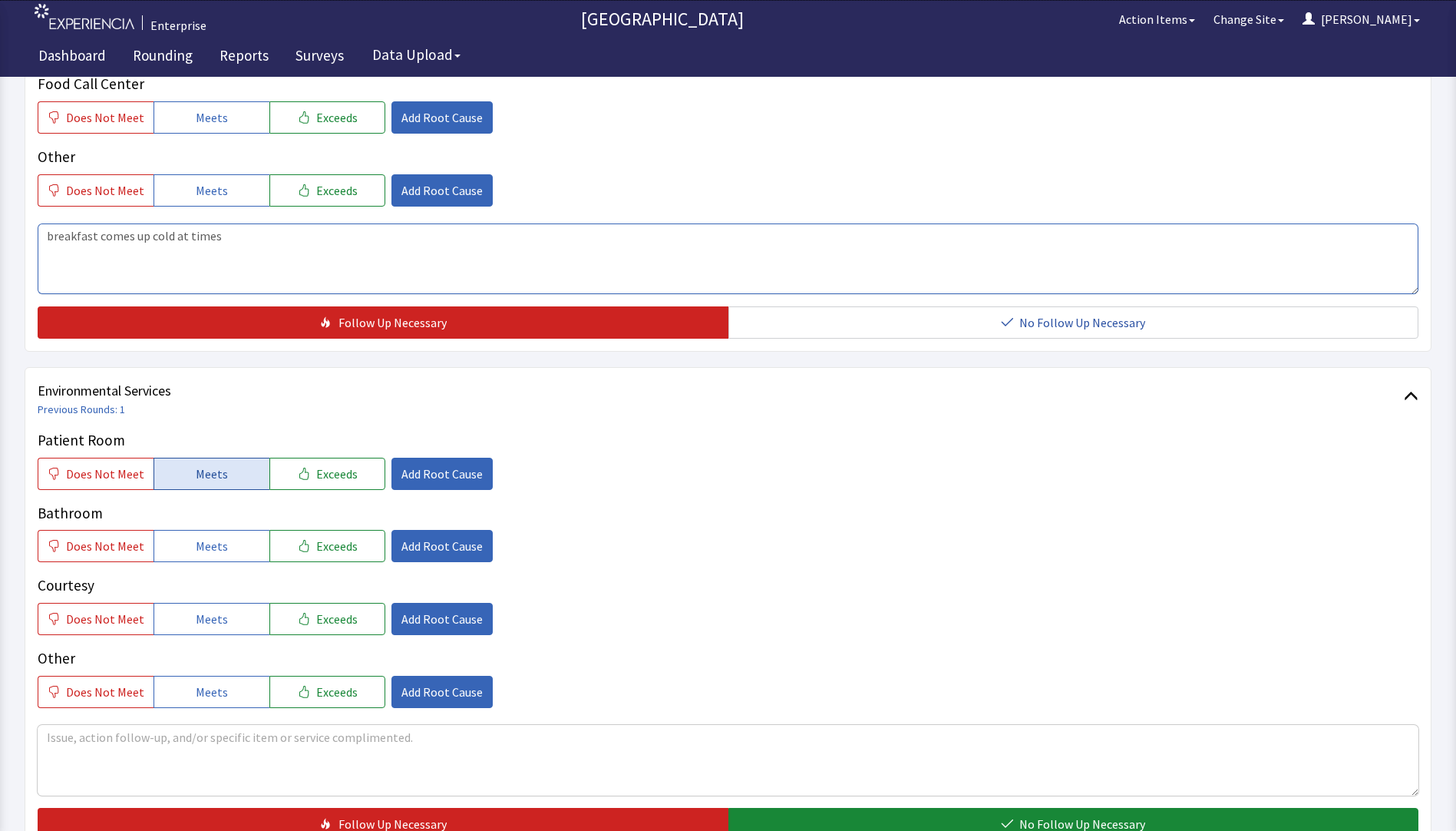
type textarea "breakfast comes up cold at times"
click at [196, 464] on span "Meets" at bounding box center [211, 473] width 32 height 18
drag, startPoint x: 190, startPoint y: 518, endPoint x: 198, endPoint y: 540, distance: 23.4
click at [196, 536] on span "Meets" at bounding box center [211, 545] width 32 height 18
click at [422, 464] on span "Add Root Cause" at bounding box center [442, 473] width 82 height 18
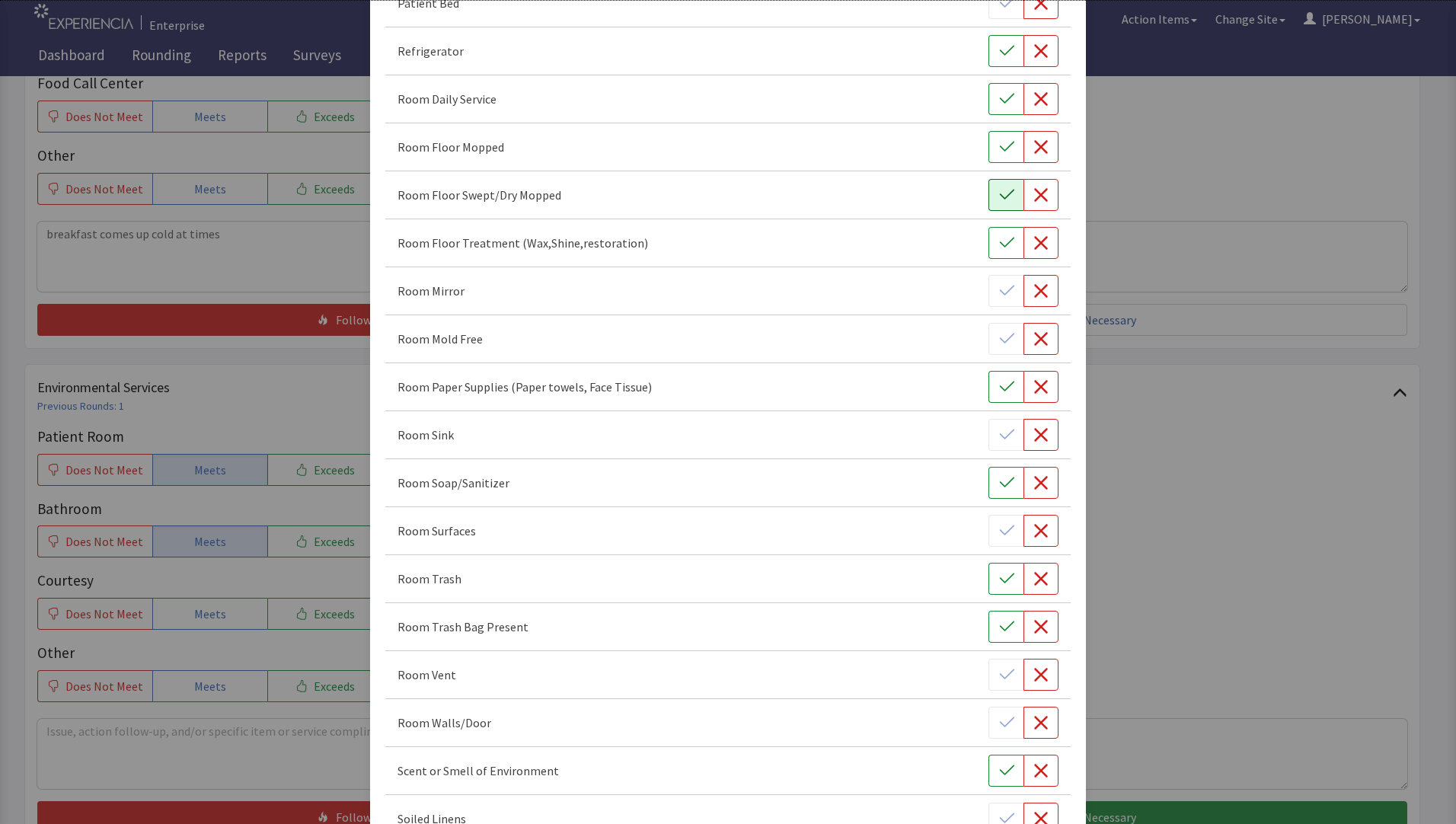
click at [999, 197] on icon "button" at bounding box center [1007, 194] width 15 height 10
click at [999, 150] on icon "button" at bounding box center [1007, 147] width 16 height 16
click at [1038, 247] on icon "button" at bounding box center [1042, 243] width 16 height 16
click at [989, 93] on button "button" at bounding box center [1006, 99] width 35 height 32
click at [1000, 385] on icon "button" at bounding box center [1007, 387] width 16 height 16
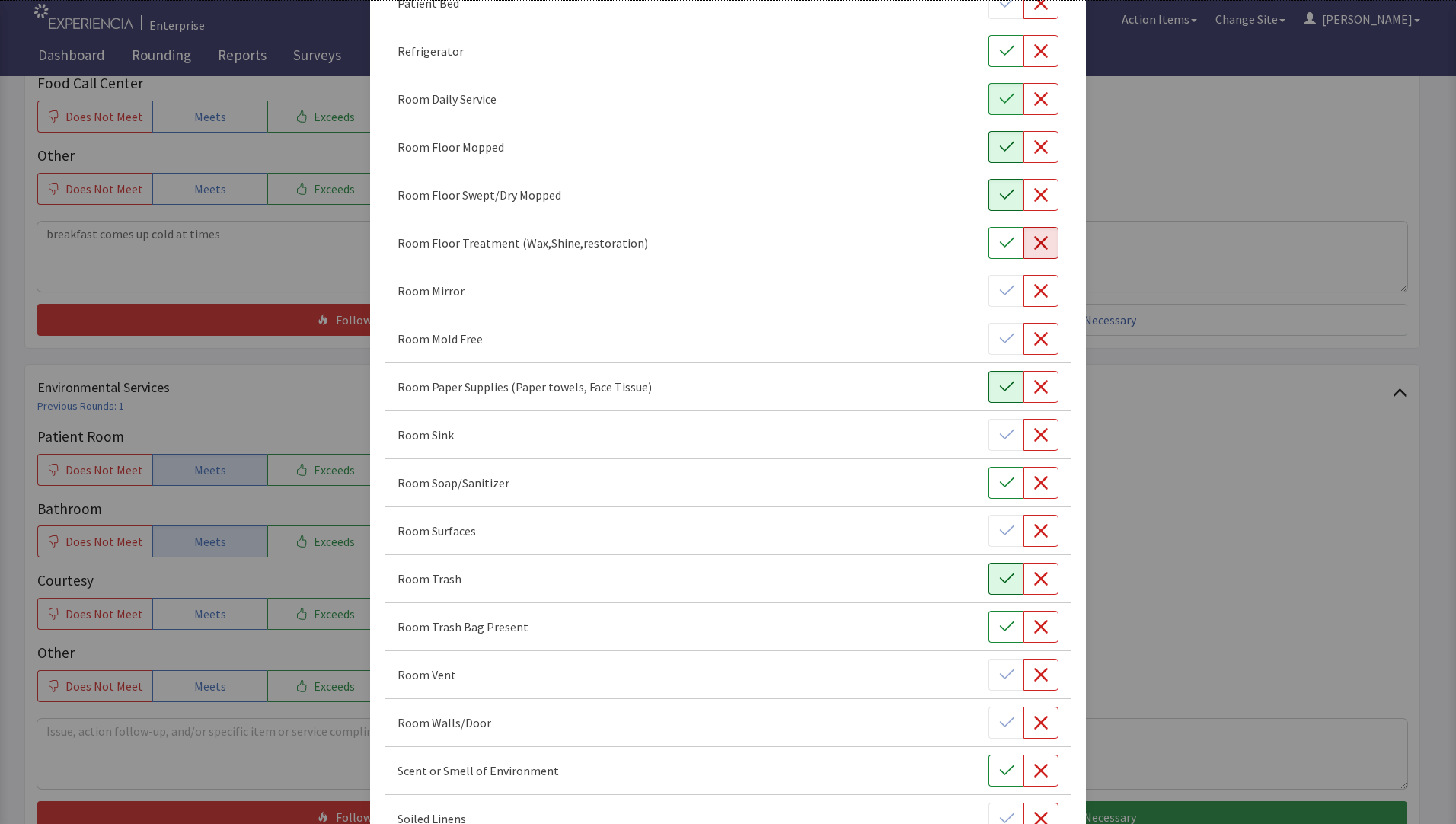
click at [1002, 581] on icon "button" at bounding box center [1007, 579] width 16 height 16
click at [1035, 530] on icon "button" at bounding box center [1042, 531] width 16 height 16
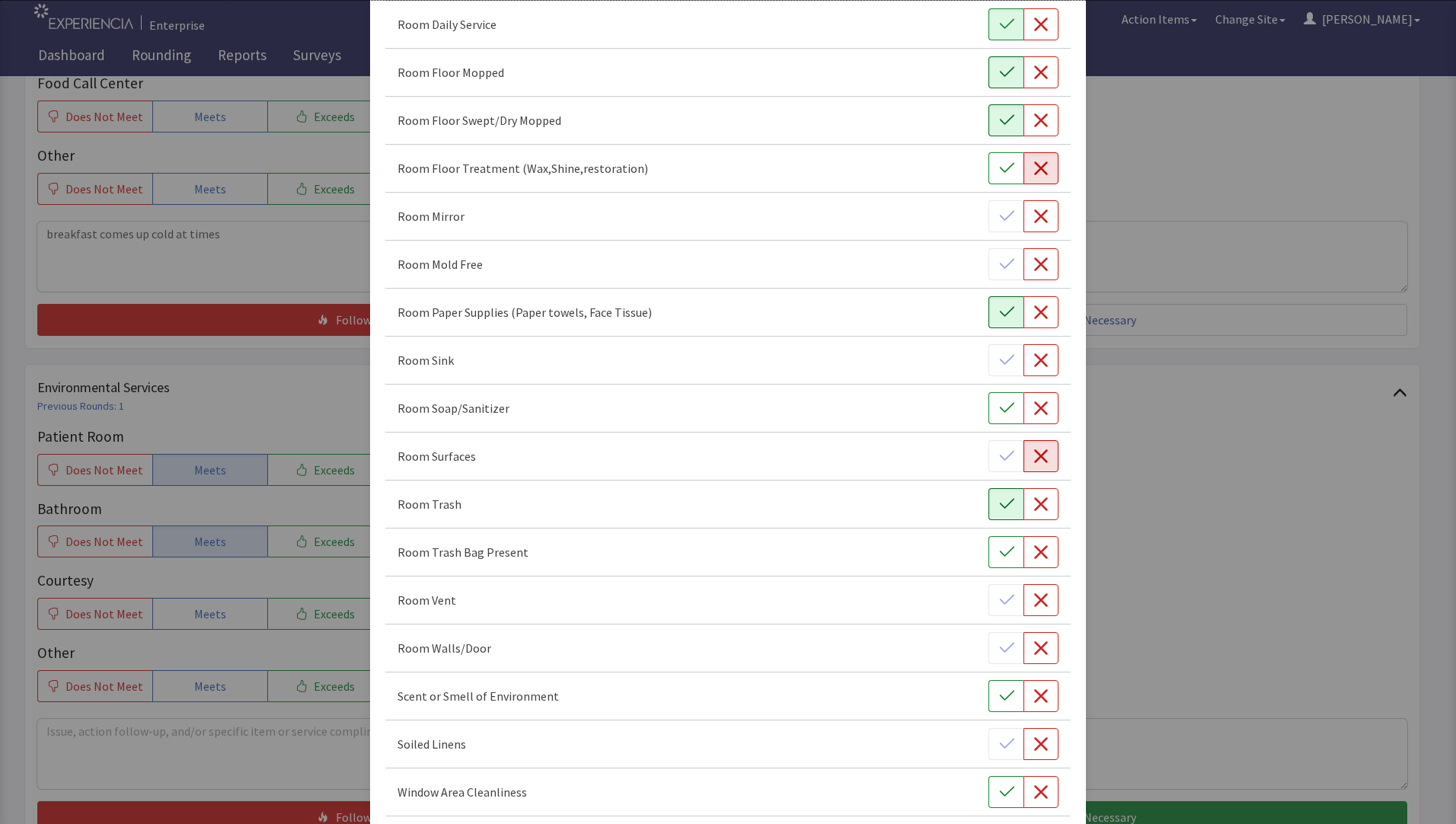
scroll to position [754, 0]
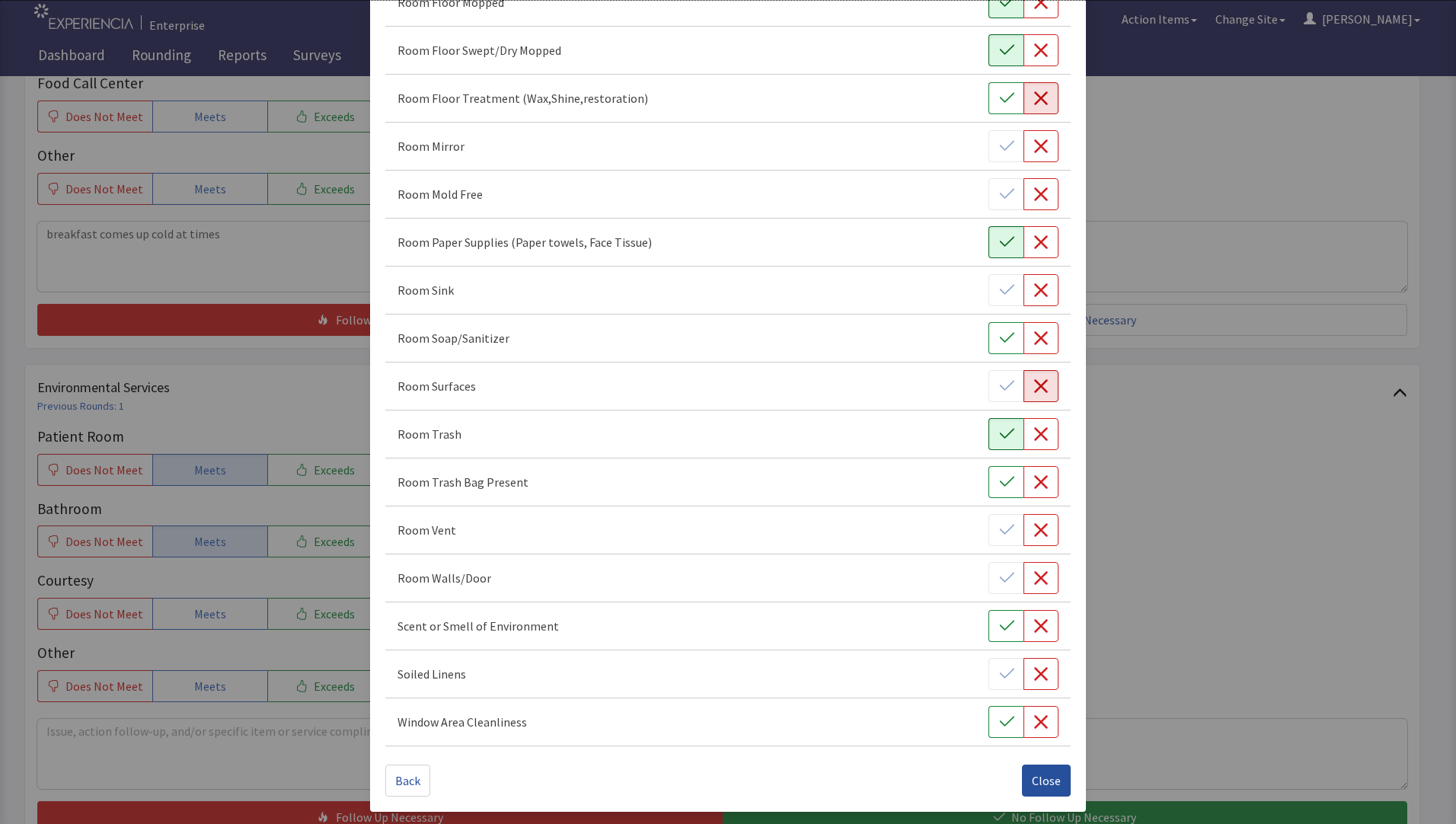
click at [1032, 785] on span "Close" at bounding box center [1046, 780] width 29 height 18
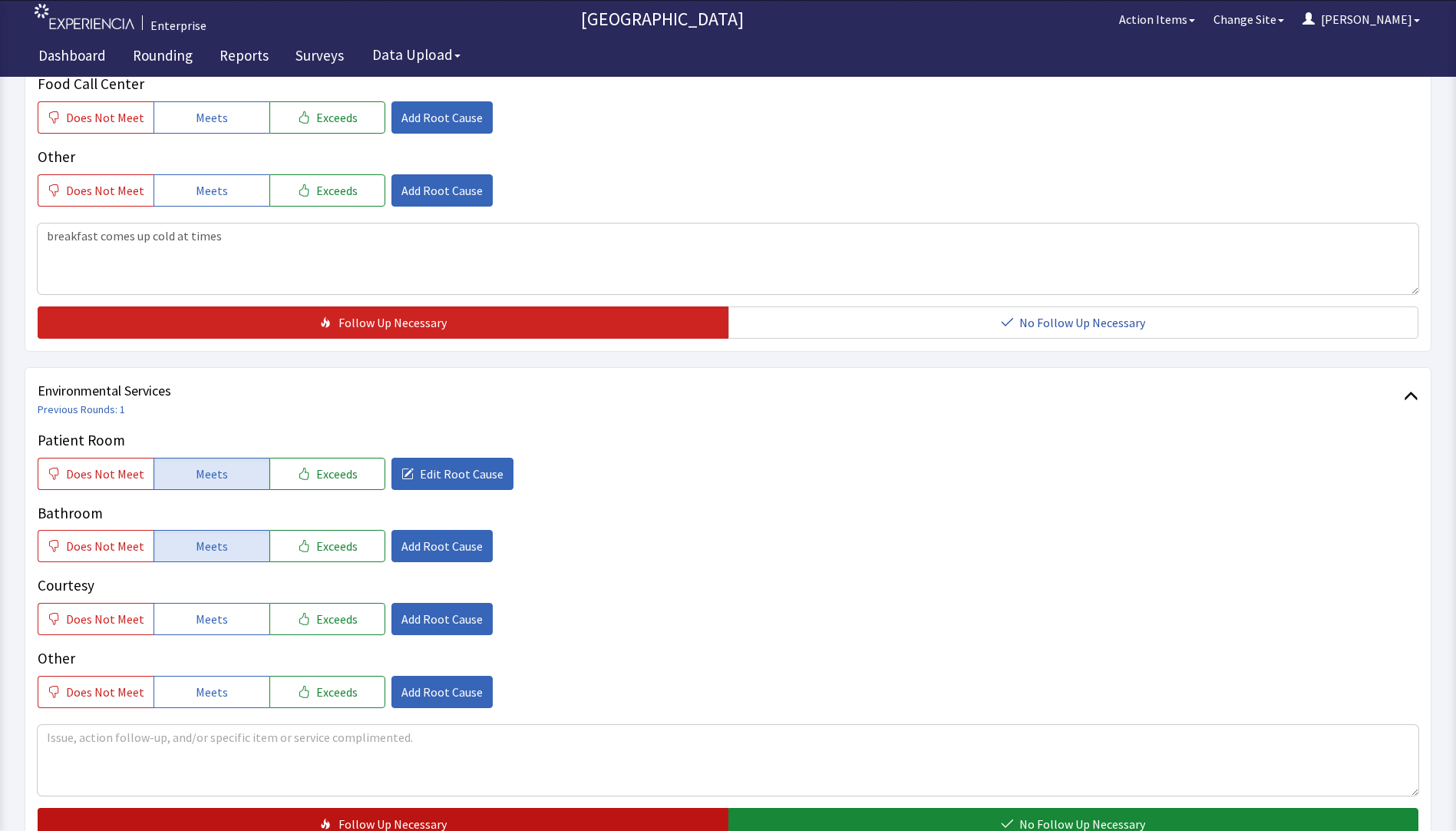
click at [261, 807] on button "Follow Up Necessary" at bounding box center [383, 823] width 691 height 32
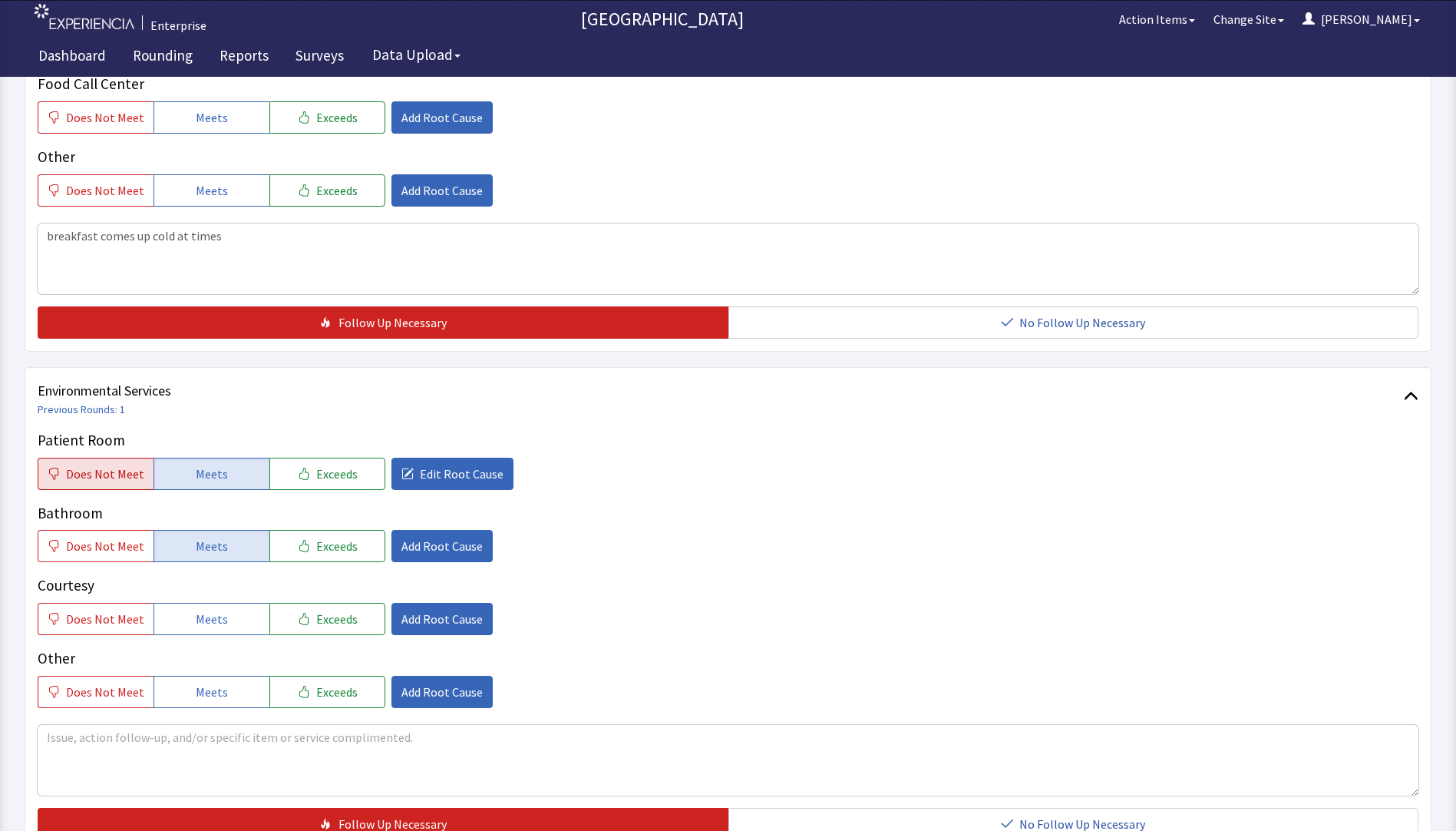
click at [76, 464] on span "Does Not Meet" at bounding box center [105, 473] width 79 height 18
click at [425, 536] on span "Add Root Cause" at bounding box center [442, 545] width 82 height 18
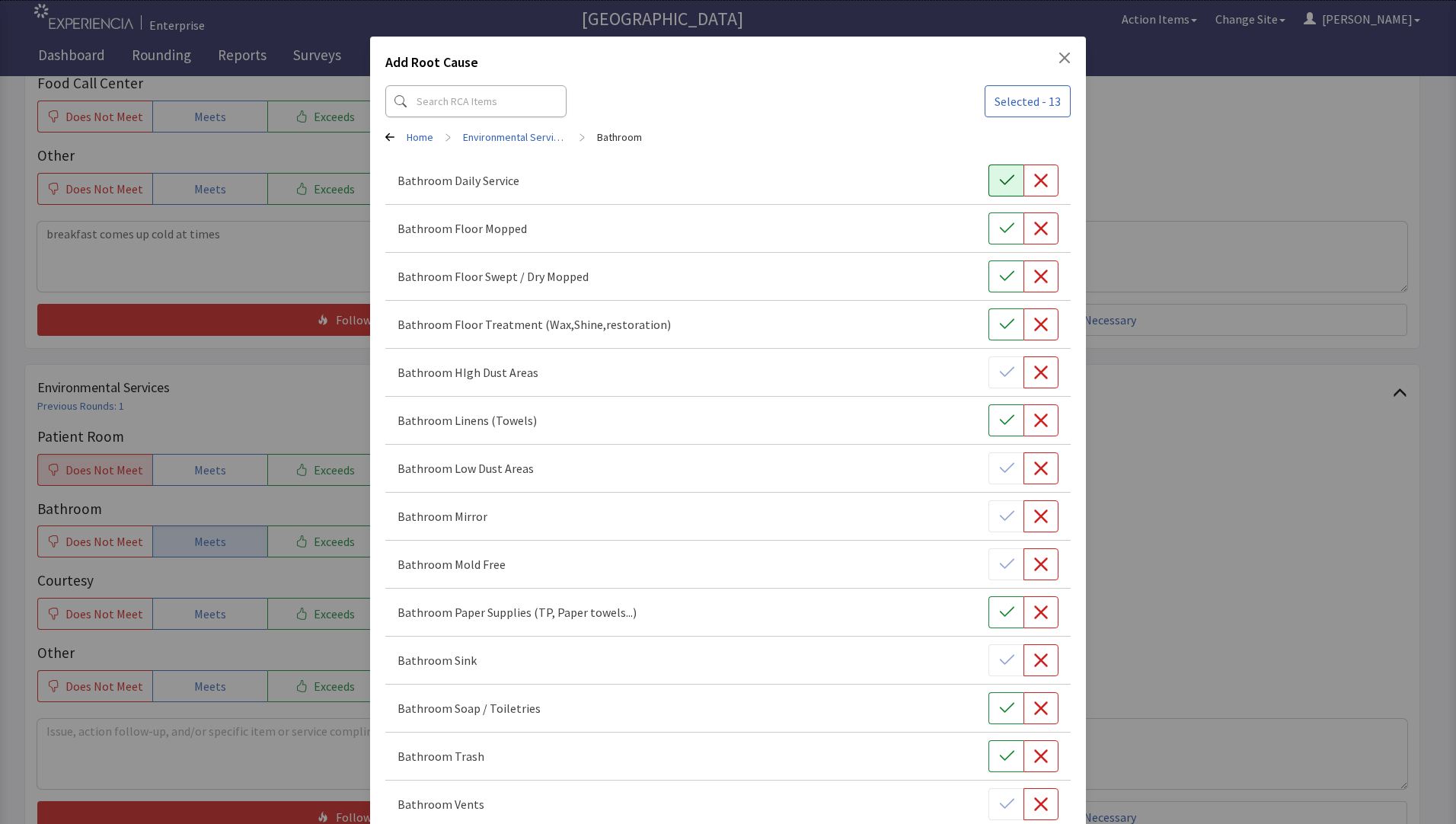
click at [999, 182] on icon "button" at bounding box center [1007, 181] width 16 height 16
click at [1036, 234] on icon "button" at bounding box center [1042, 228] width 14 height 14
click at [1037, 283] on icon "button" at bounding box center [1042, 276] width 14 height 14
click at [1034, 326] on icon "button" at bounding box center [1042, 325] width 16 height 16
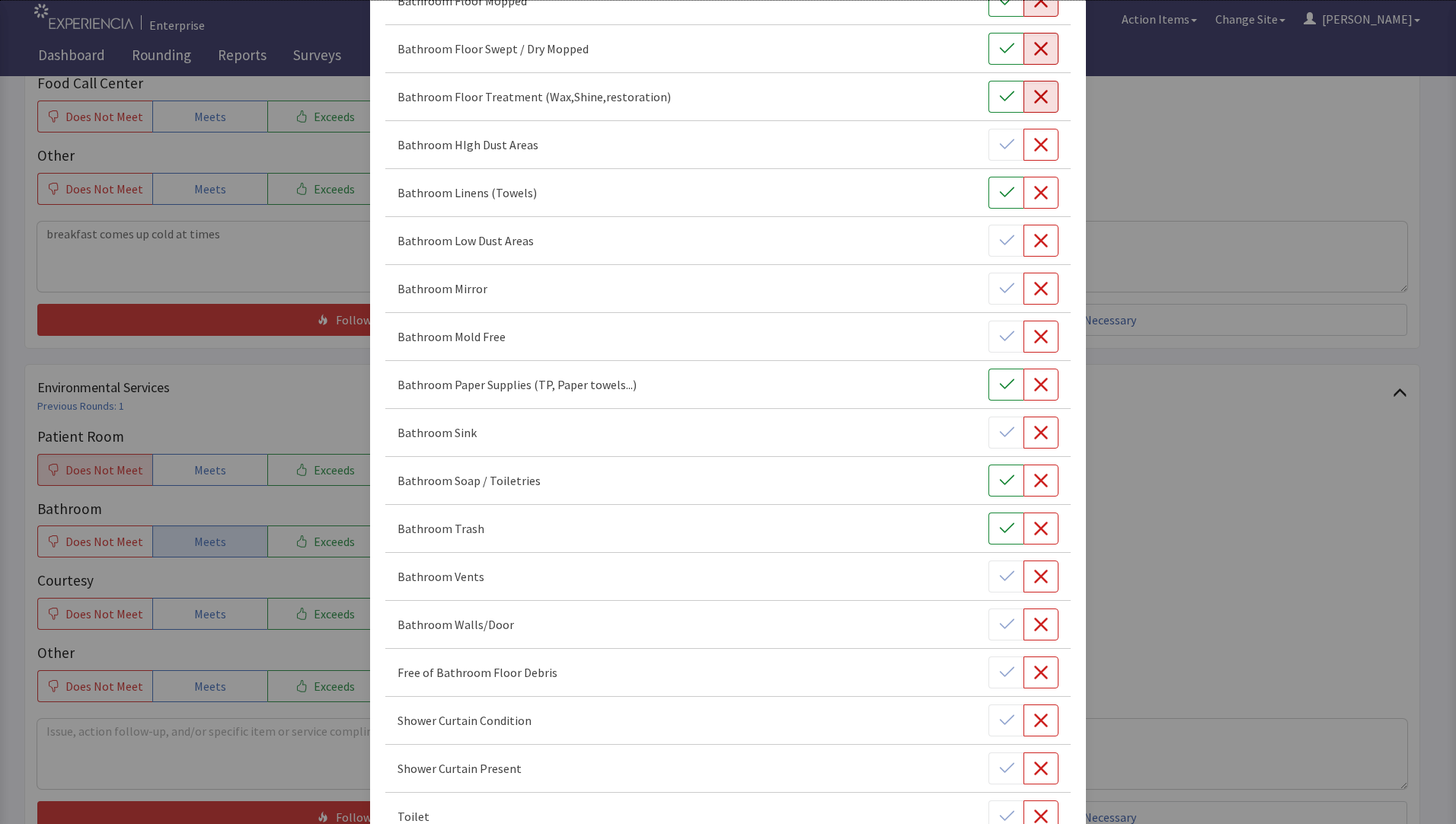
scroll to position [228, 0]
click at [999, 386] on icon "button" at bounding box center [1007, 384] width 16 height 16
click at [999, 528] on icon "button" at bounding box center [1007, 528] width 16 height 16
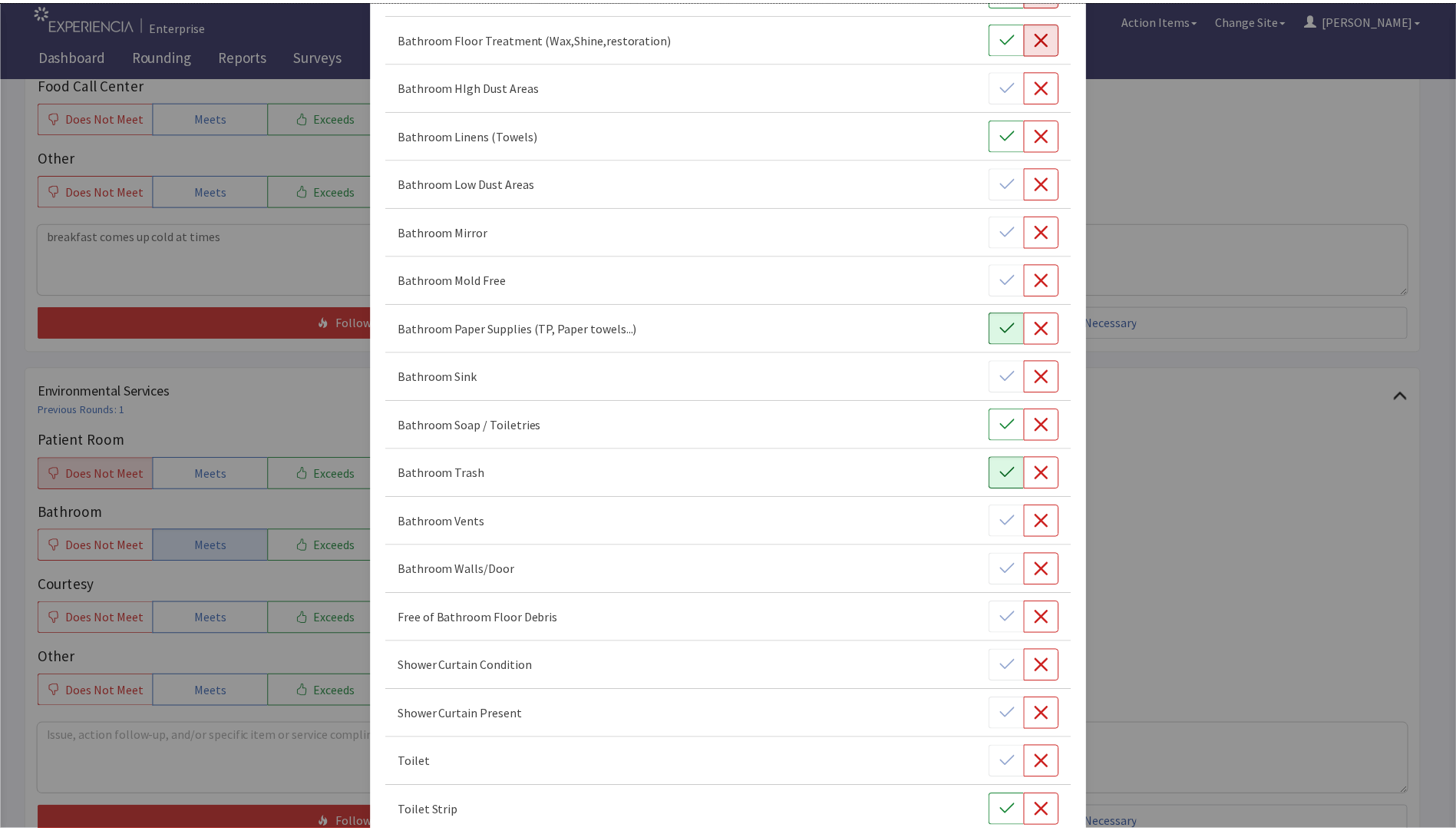
scroll to position [422, 0]
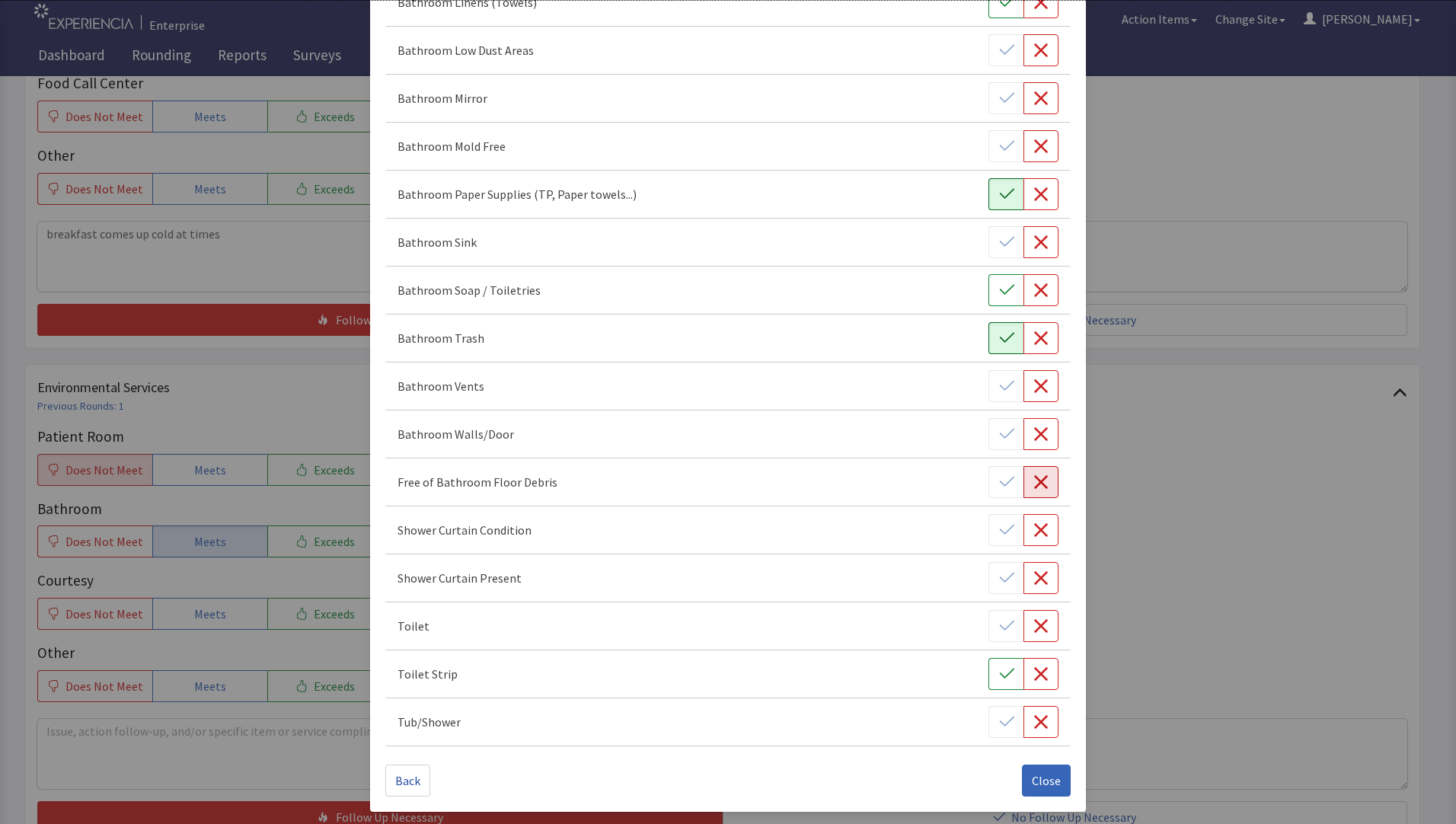
click at [1035, 483] on icon "button" at bounding box center [1042, 482] width 14 height 14
click at [1039, 779] on span "Close" at bounding box center [1046, 780] width 29 height 18
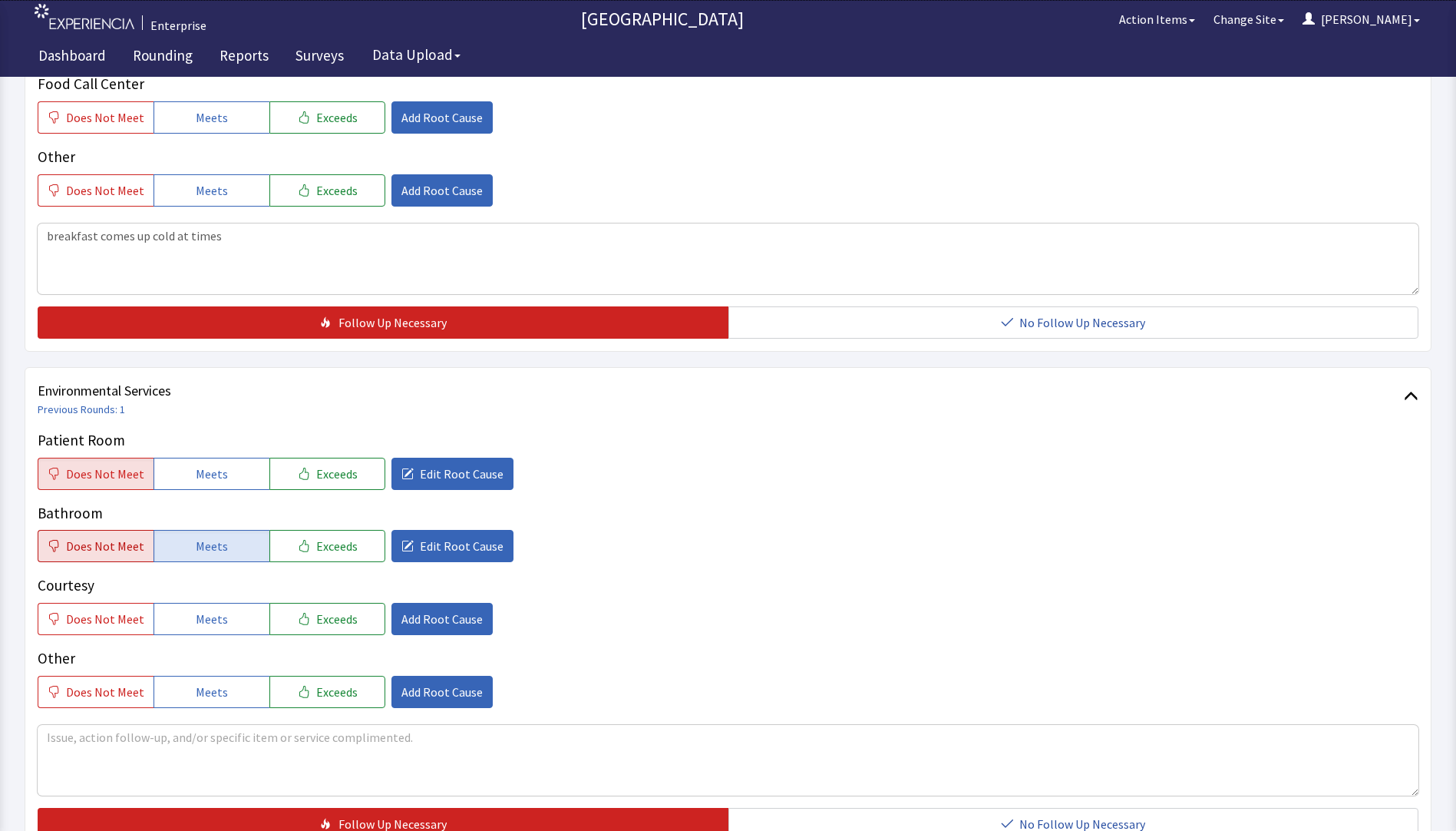
click at [107, 536] on span "Does Not Meet" at bounding box center [105, 545] width 79 height 18
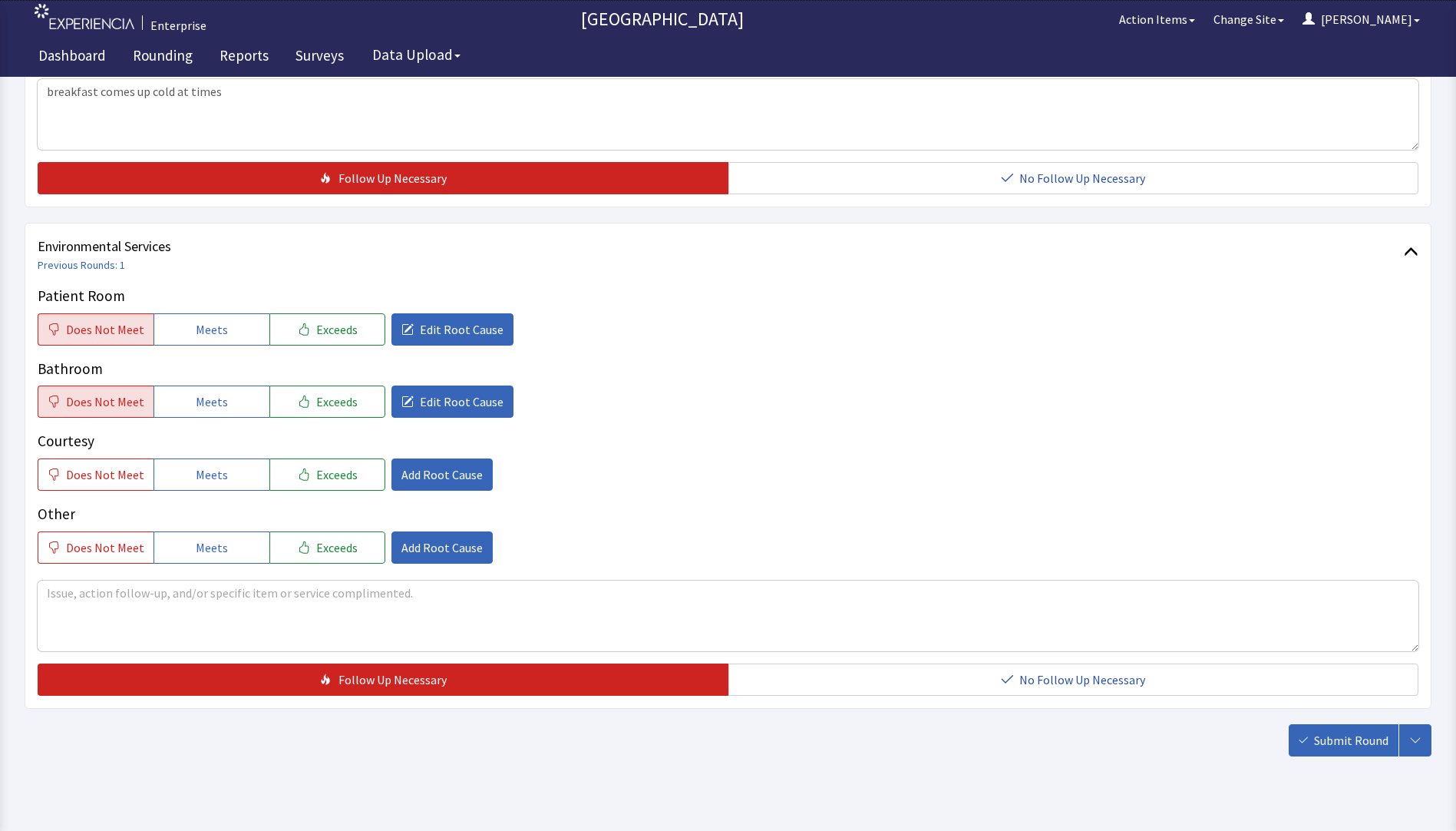
scroll to position [760, 0]
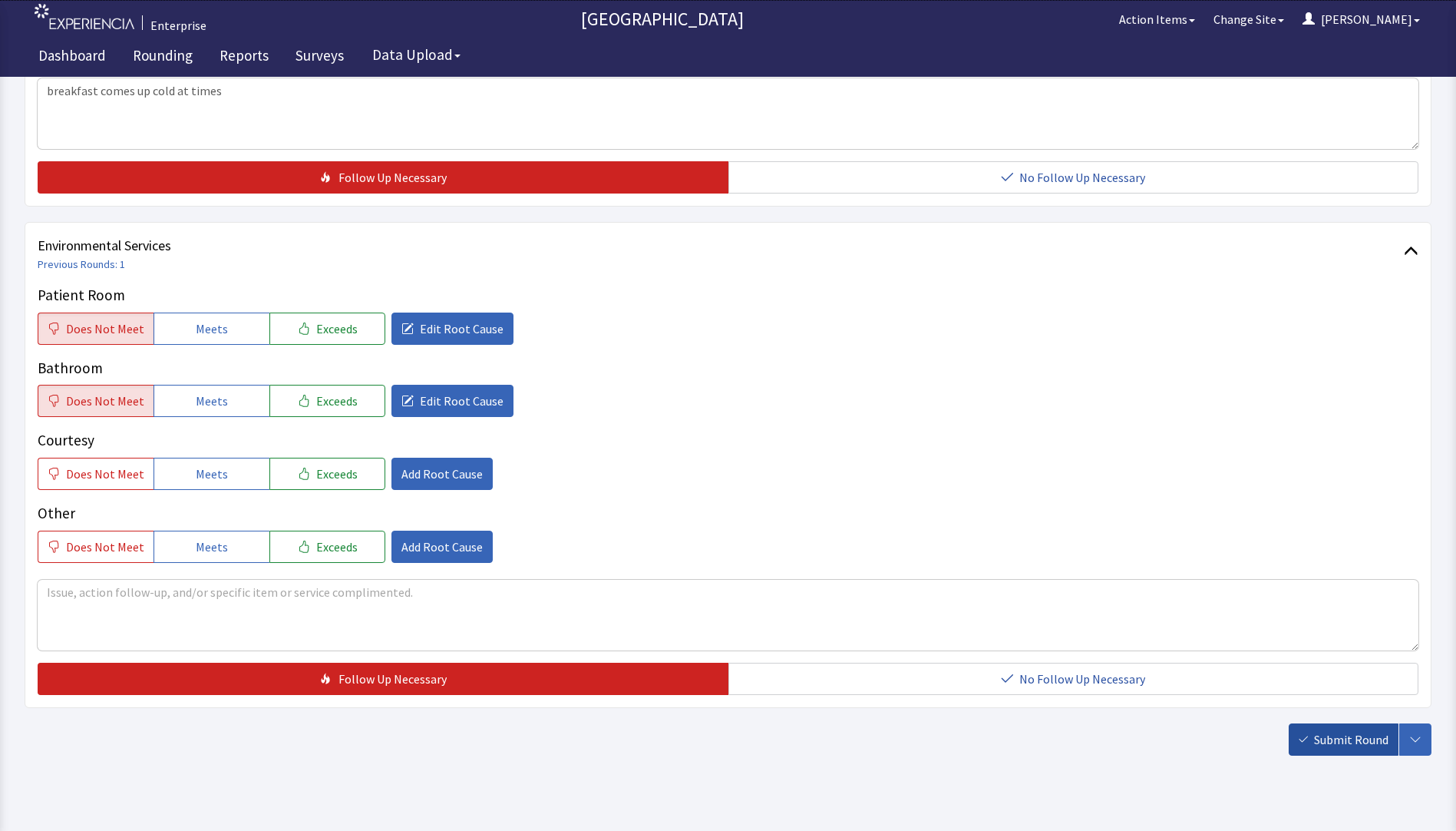
click at [1351, 730] on span "Submit Round" at bounding box center [1352, 739] width 75 height 18
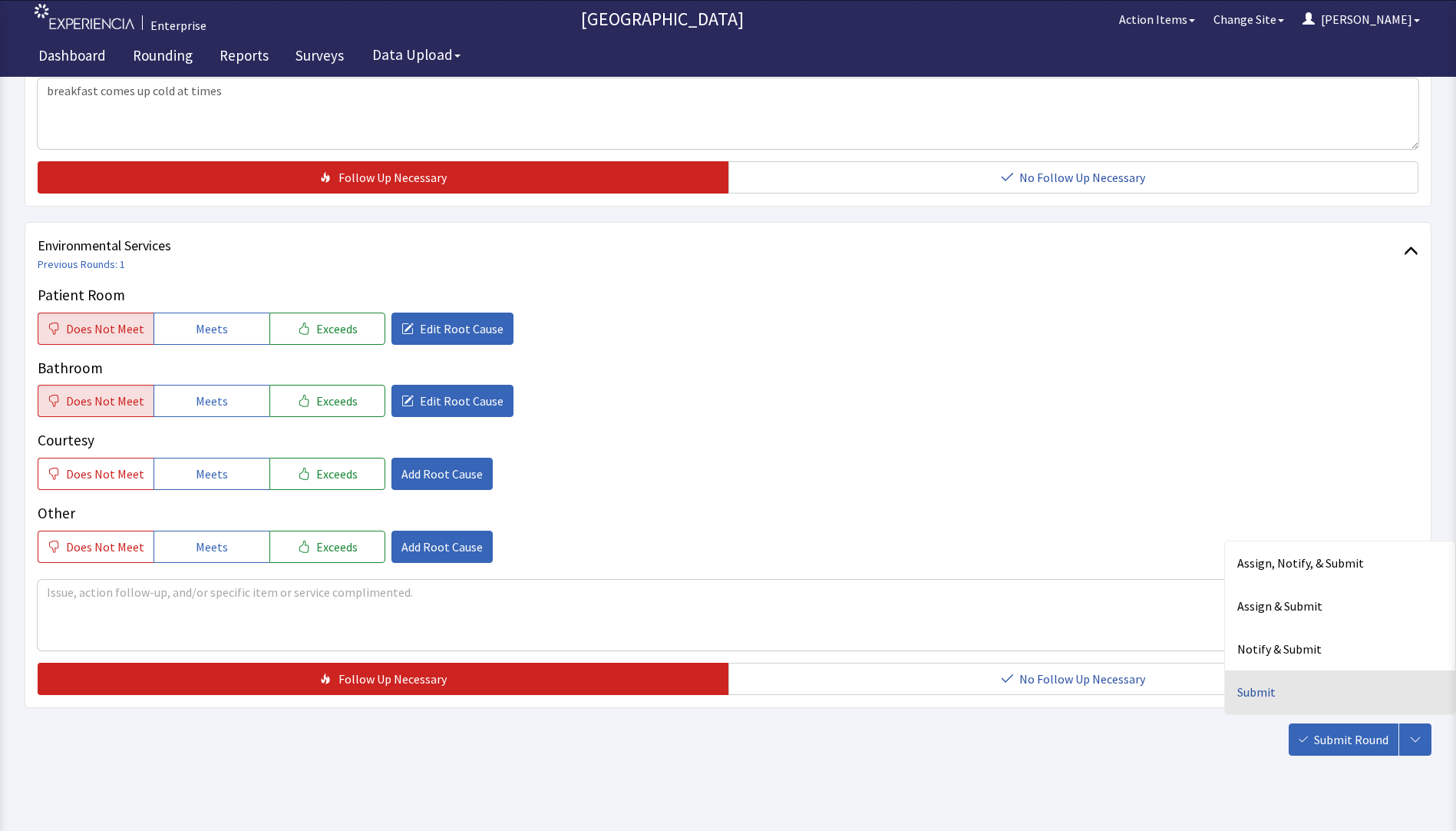
click at [1253, 670] on div "Submit" at bounding box center [1340, 691] width 230 height 43
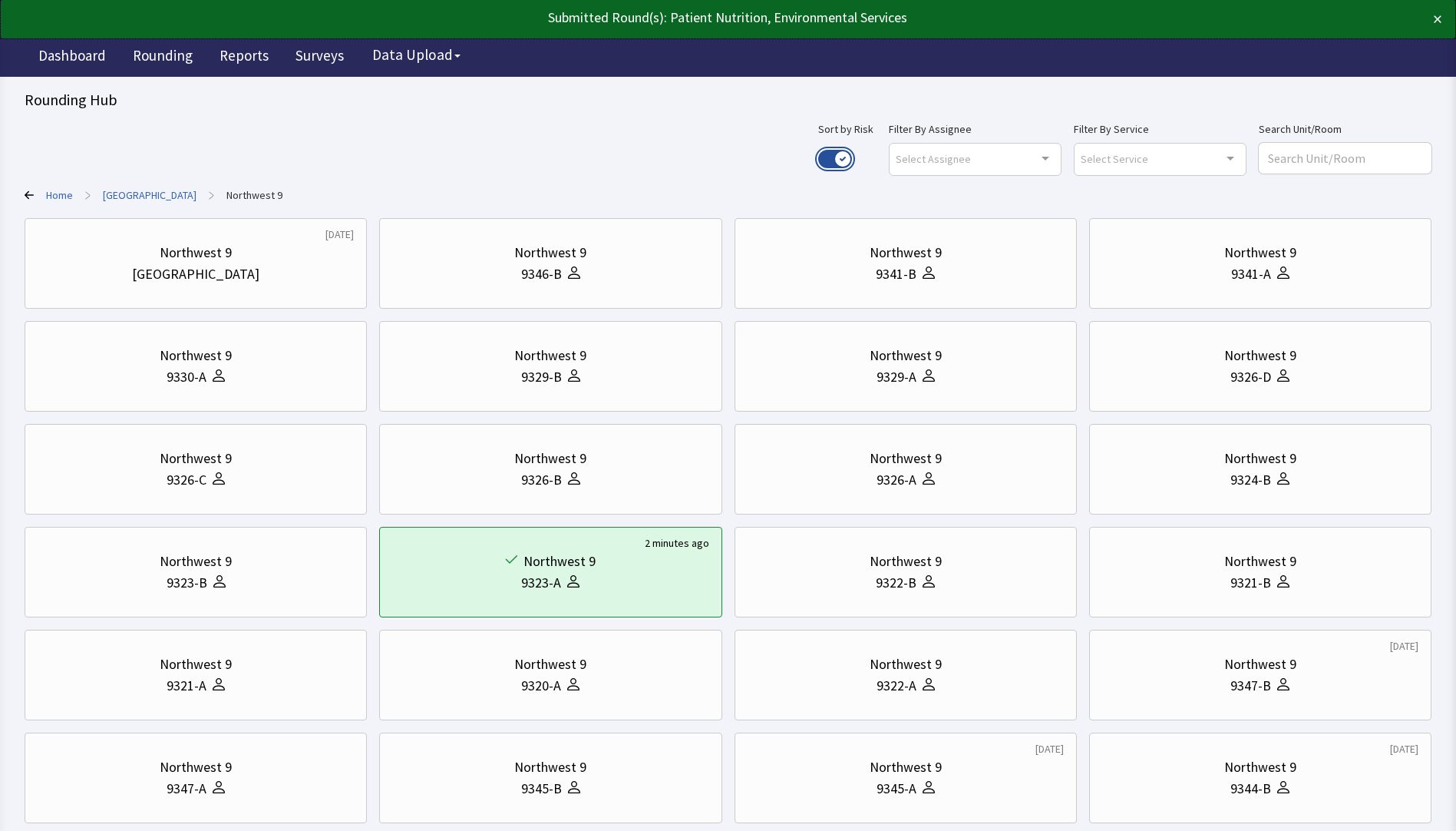
click at [852, 161] on button "Use setting" at bounding box center [835, 159] width 34 height 18
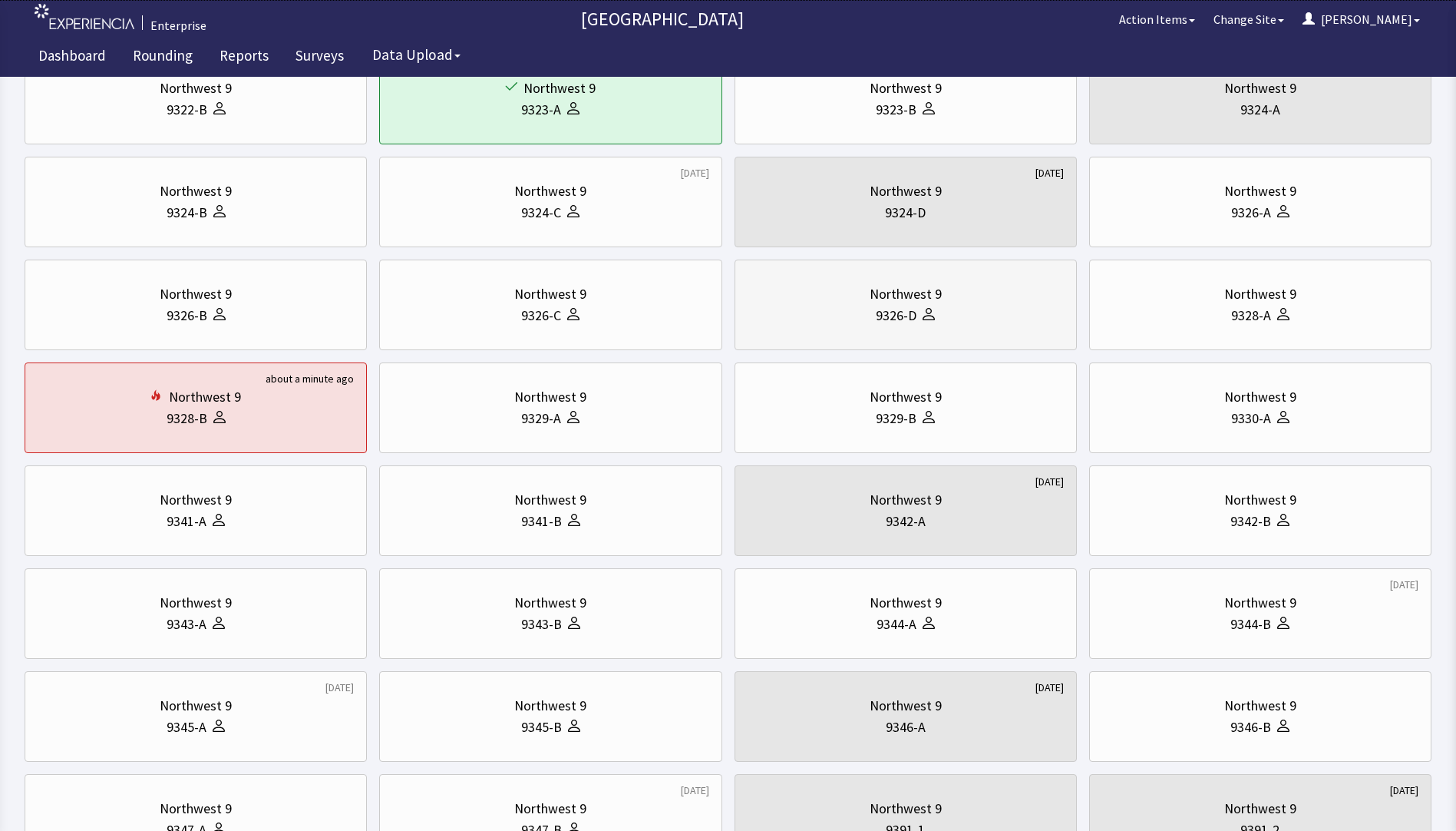
scroll to position [307, 0]
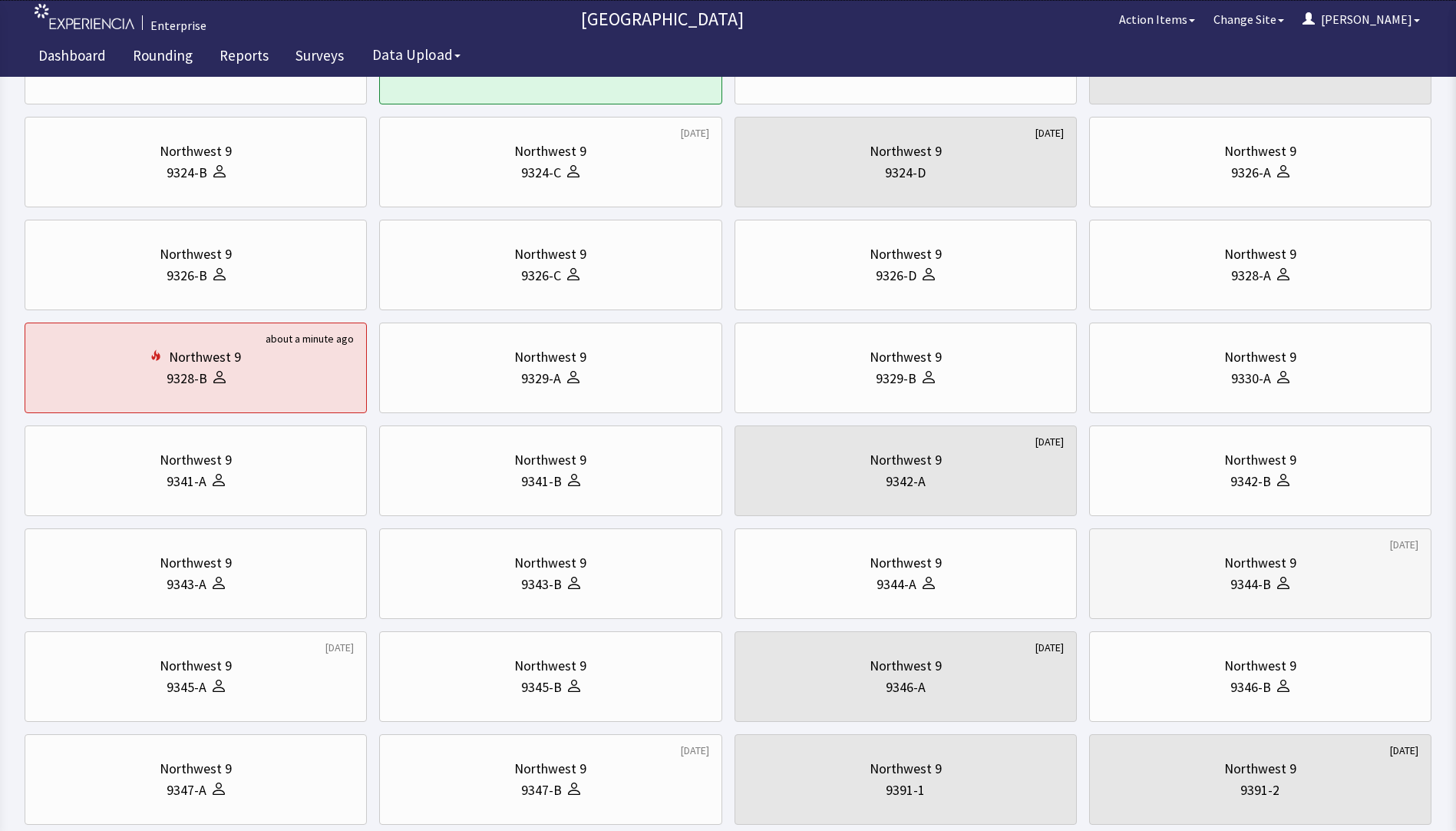
click at [1236, 569] on div "Northwest 9" at bounding box center [1260, 562] width 72 height 21
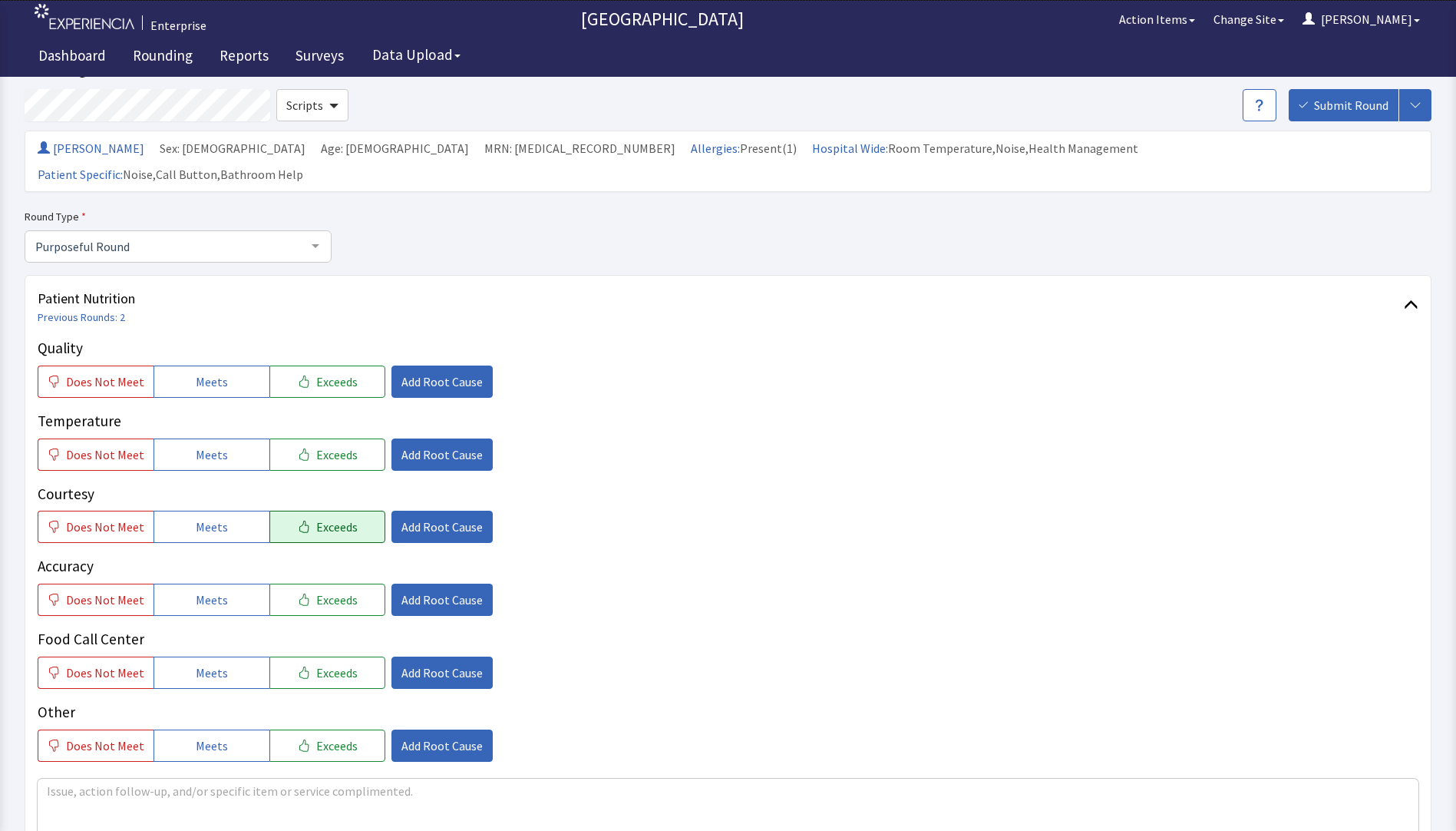
scroll to position [230, 0]
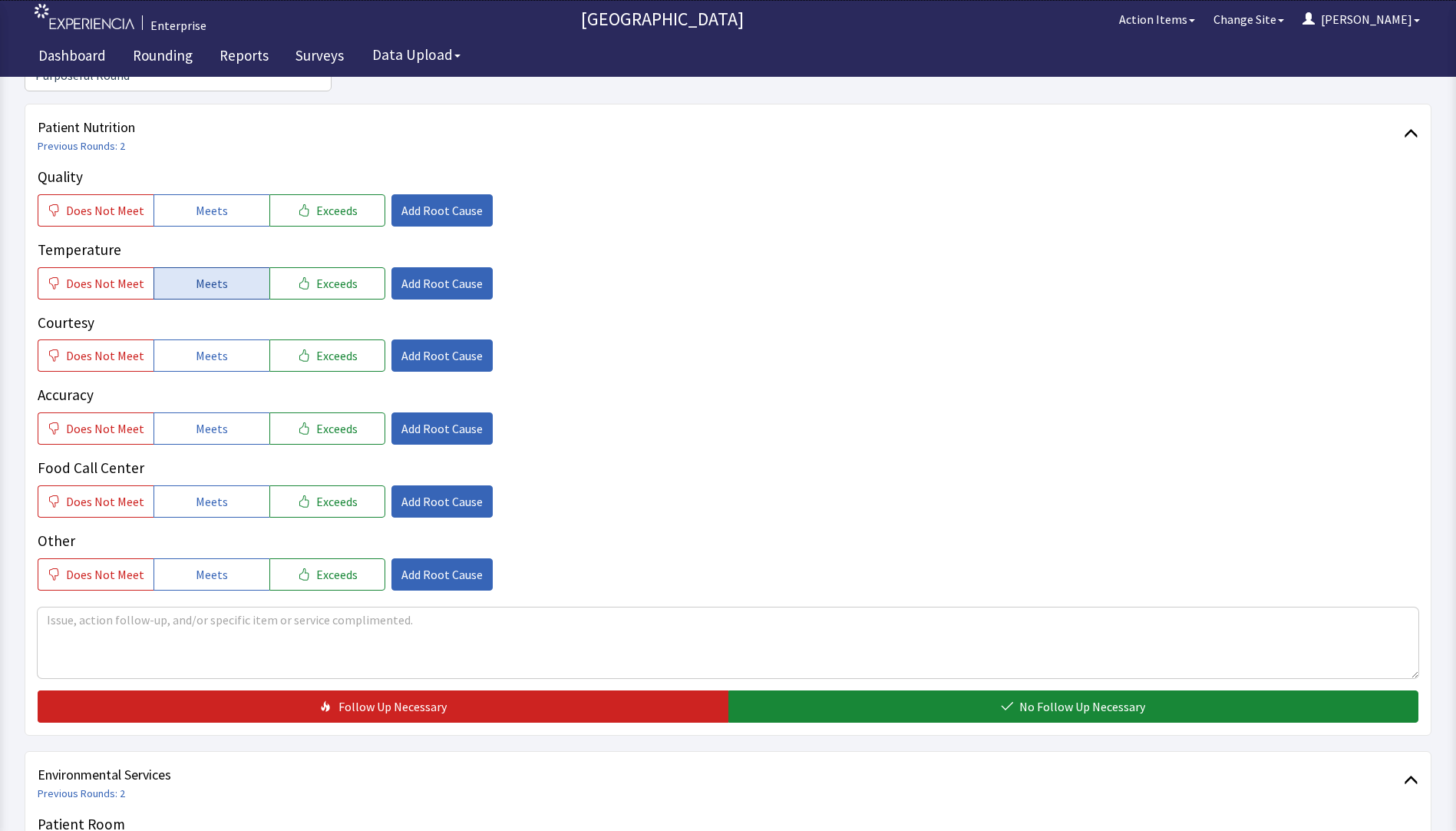
drag, startPoint x: 234, startPoint y: 187, endPoint x: 228, endPoint y: 249, distance: 62.3
click at [234, 194] on button "Meets" at bounding box center [212, 210] width 116 height 32
drag, startPoint x: 226, startPoint y: 265, endPoint x: 211, endPoint y: 316, distance: 53.2
click at [226, 269] on button "Meets" at bounding box center [212, 283] width 116 height 32
click at [184, 353] on div "Quality Does Not Meet Meets Exceeds Add Root Cause Temperature Does Not Meet Me…" at bounding box center [728, 378] width 1381 height 425
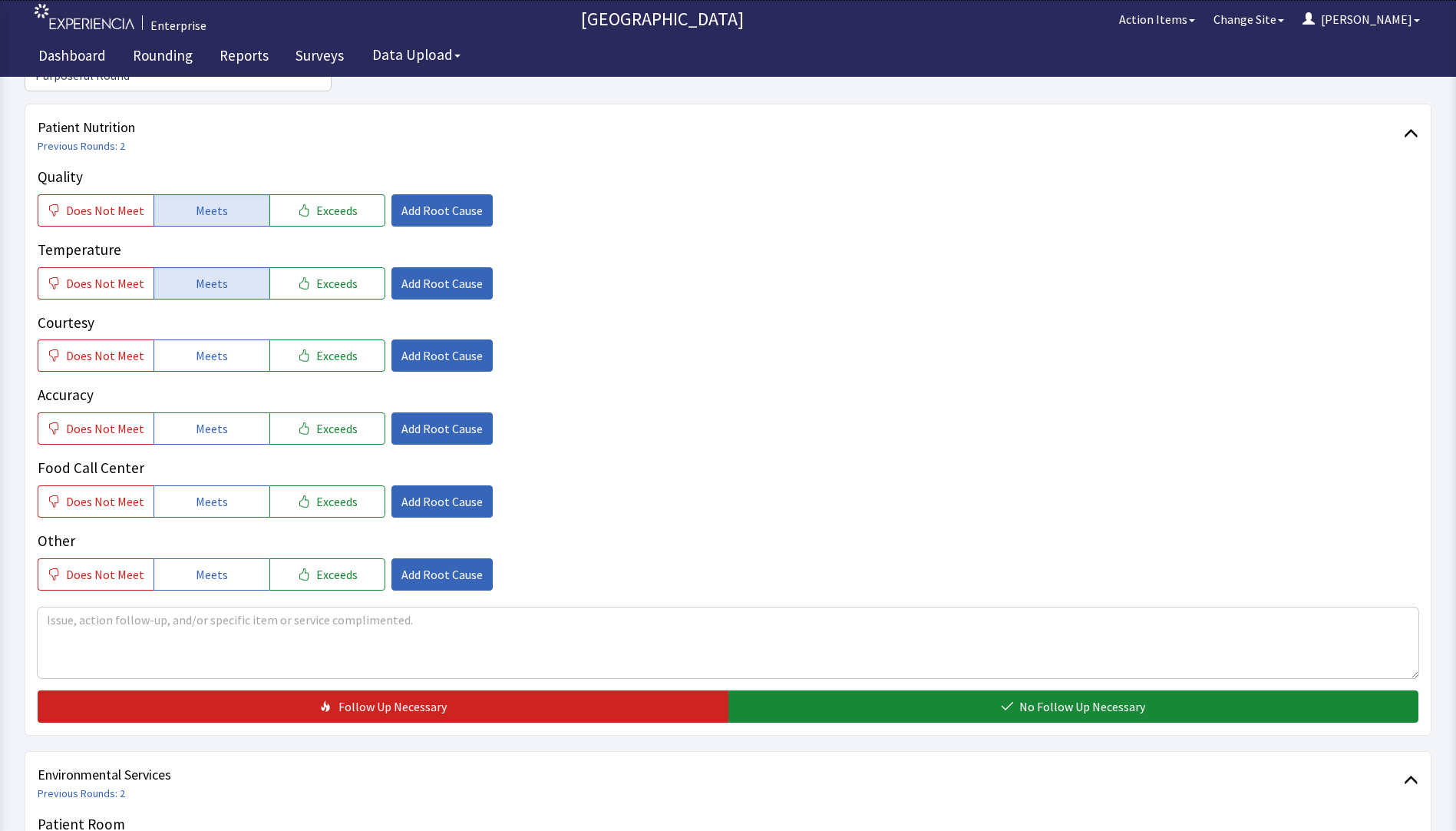
drag, startPoint x: 188, startPoint y: 331, endPoint x: 188, endPoint y: 349, distance: 18.0
click at [188, 339] on button "Meets" at bounding box center [212, 355] width 116 height 32
drag, startPoint x: 180, startPoint y: 404, endPoint x: 183, endPoint y: 416, distance: 12.4
click at [180, 412] on button "Meets" at bounding box center [212, 428] width 116 height 32
drag, startPoint x: 192, startPoint y: 474, endPoint x: 251, endPoint y: 463, distance: 60.0
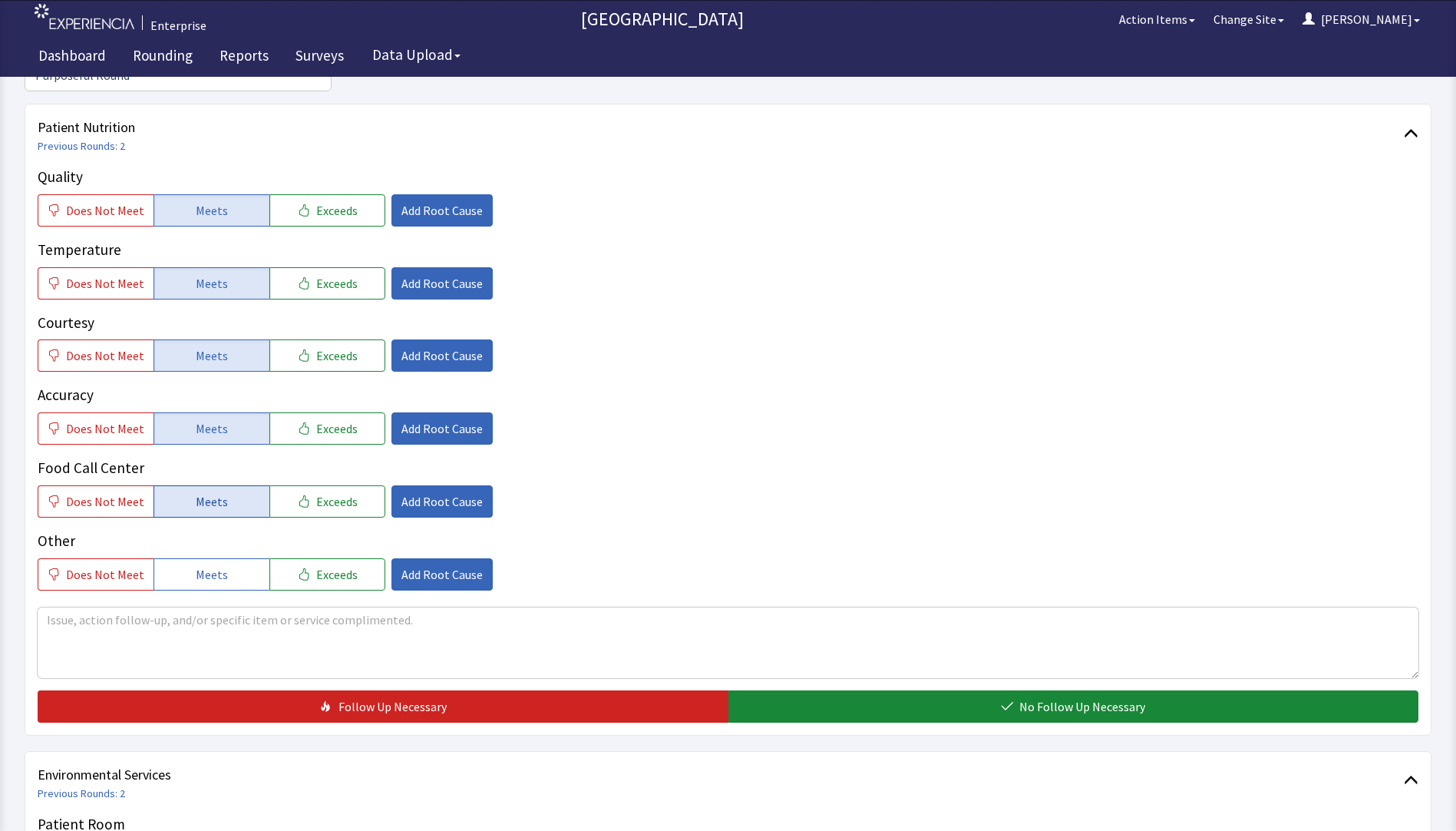
click at [196, 492] on span "Meets" at bounding box center [211, 501] width 32 height 18
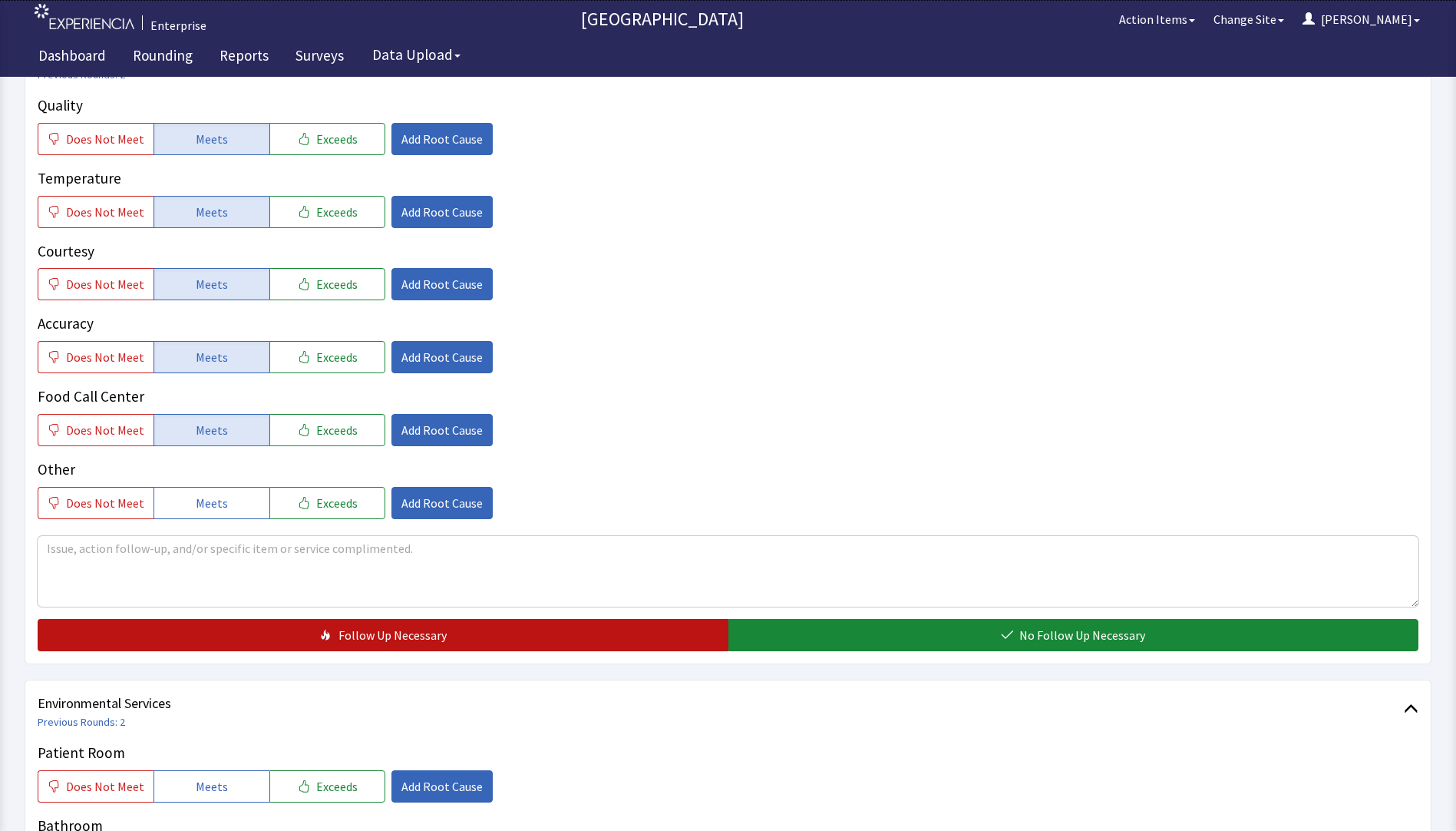
scroll to position [461, 0]
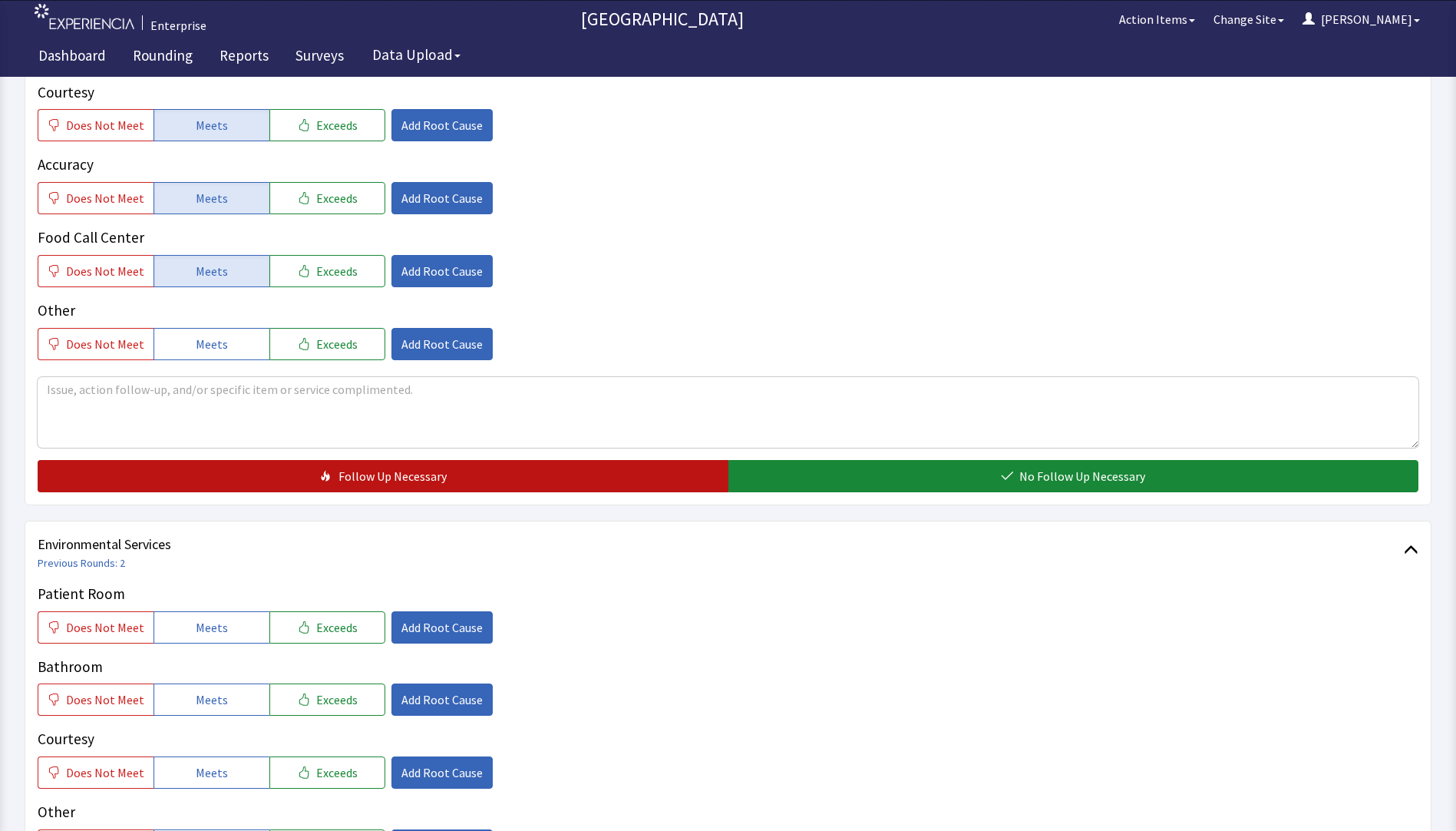
drag, startPoint x: 767, startPoint y: 441, endPoint x: 719, endPoint y: 461, distance: 52.0
click at [770, 460] on button "No Follow Up Necessary" at bounding box center [1074, 476] width 691 height 32
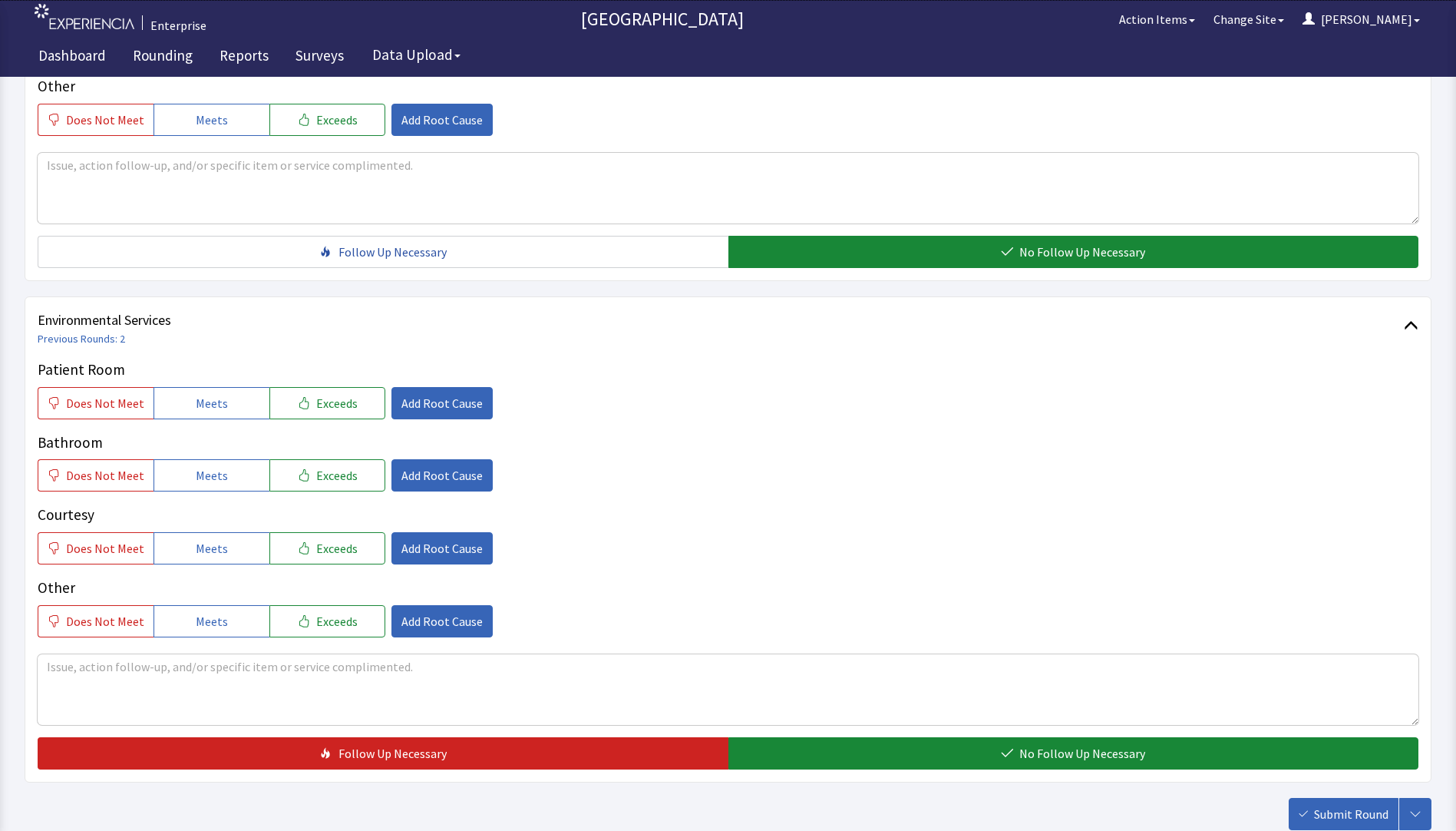
scroll to position [691, 0]
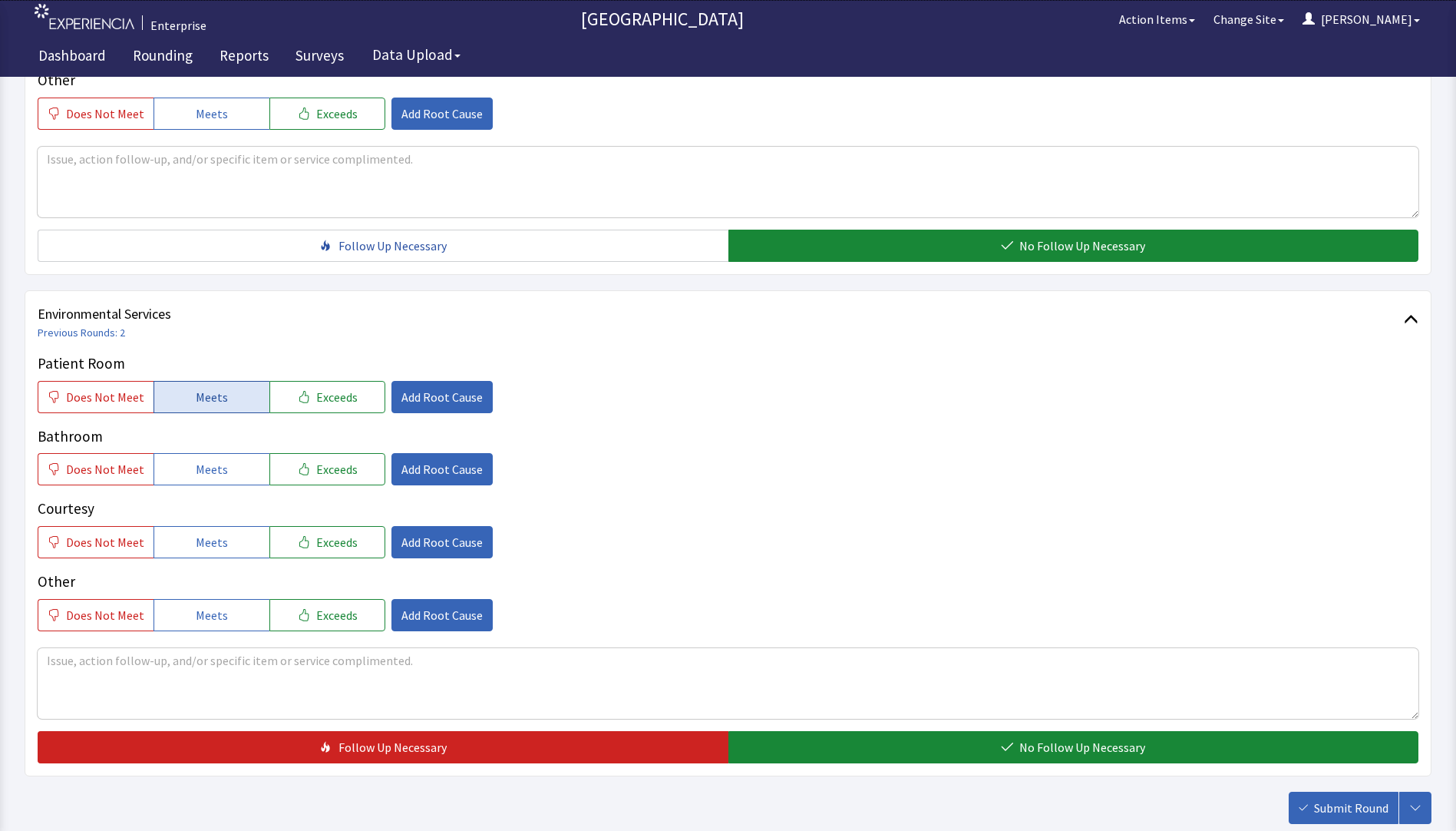
drag, startPoint x: 199, startPoint y: 363, endPoint x: 201, endPoint y: 372, distance: 9.2
click at [200, 388] on span "Meets" at bounding box center [211, 397] width 32 height 18
drag, startPoint x: 206, startPoint y: 440, endPoint x: 214, endPoint y: 470, distance: 31.0
click at [207, 460] on span "Meets" at bounding box center [211, 469] width 32 height 18
drag, startPoint x: 214, startPoint y: 512, endPoint x: 392, endPoint y: 558, distance: 183.8
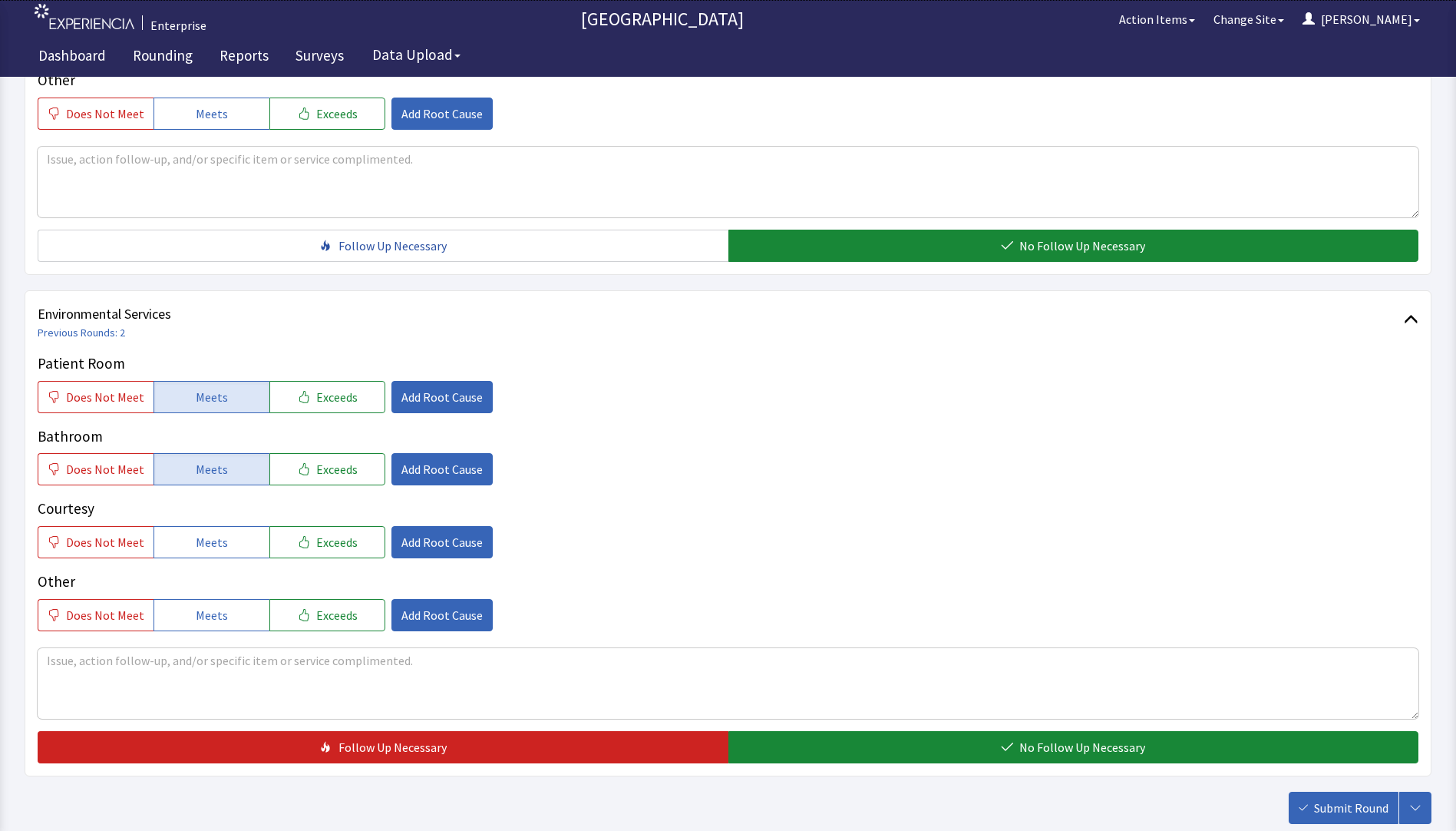
click at [221, 533] on span "Meets" at bounding box center [211, 541] width 32 height 18
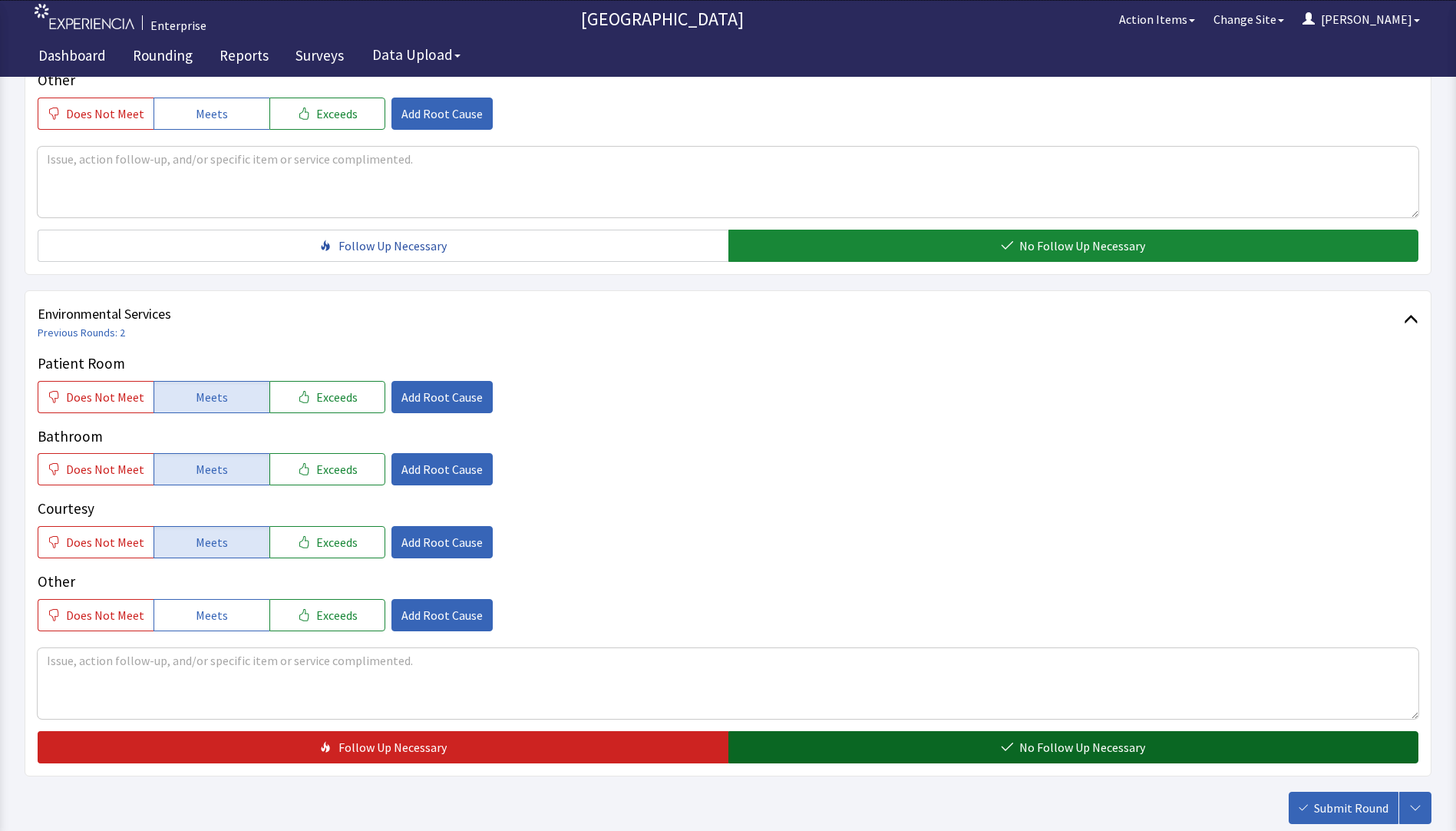
click at [814, 731] on button "No Follow Up Necessary" at bounding box center [1074, 747] width 691 height 32
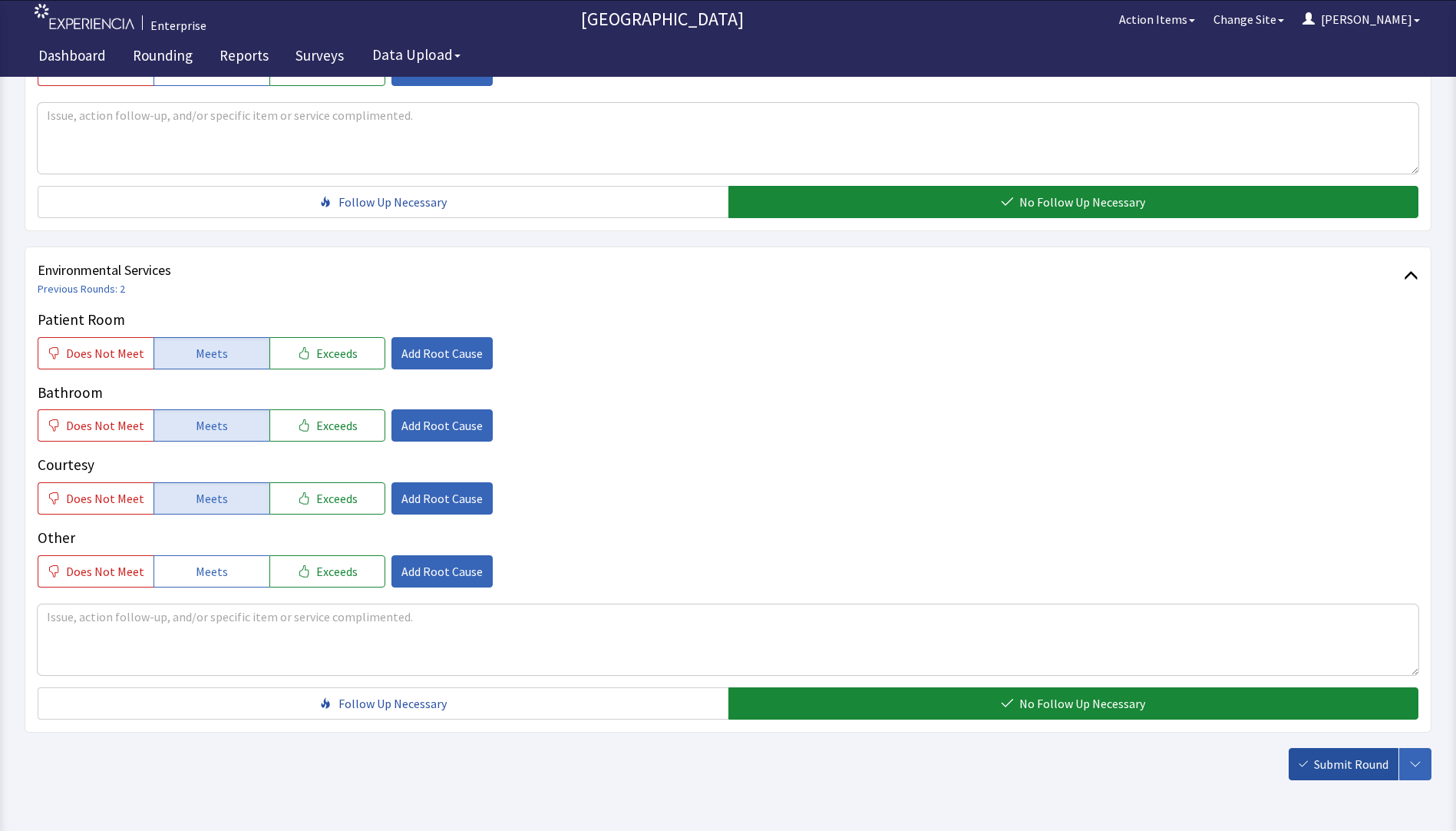
scroll to position [760, 0]
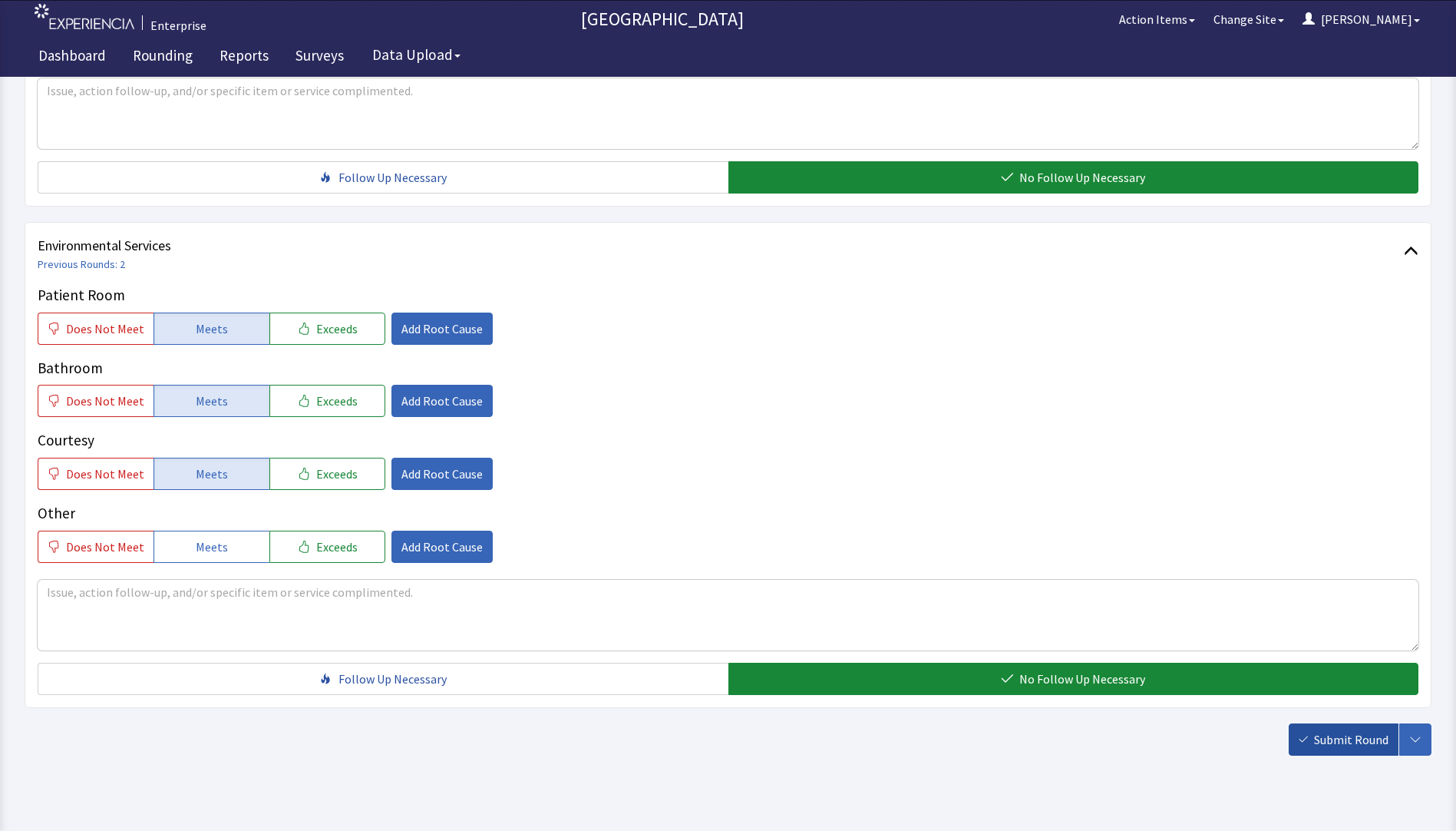
click at [1333, 730] on span "Submit Round" at bounding box center [1352, 739] width 75 height 18
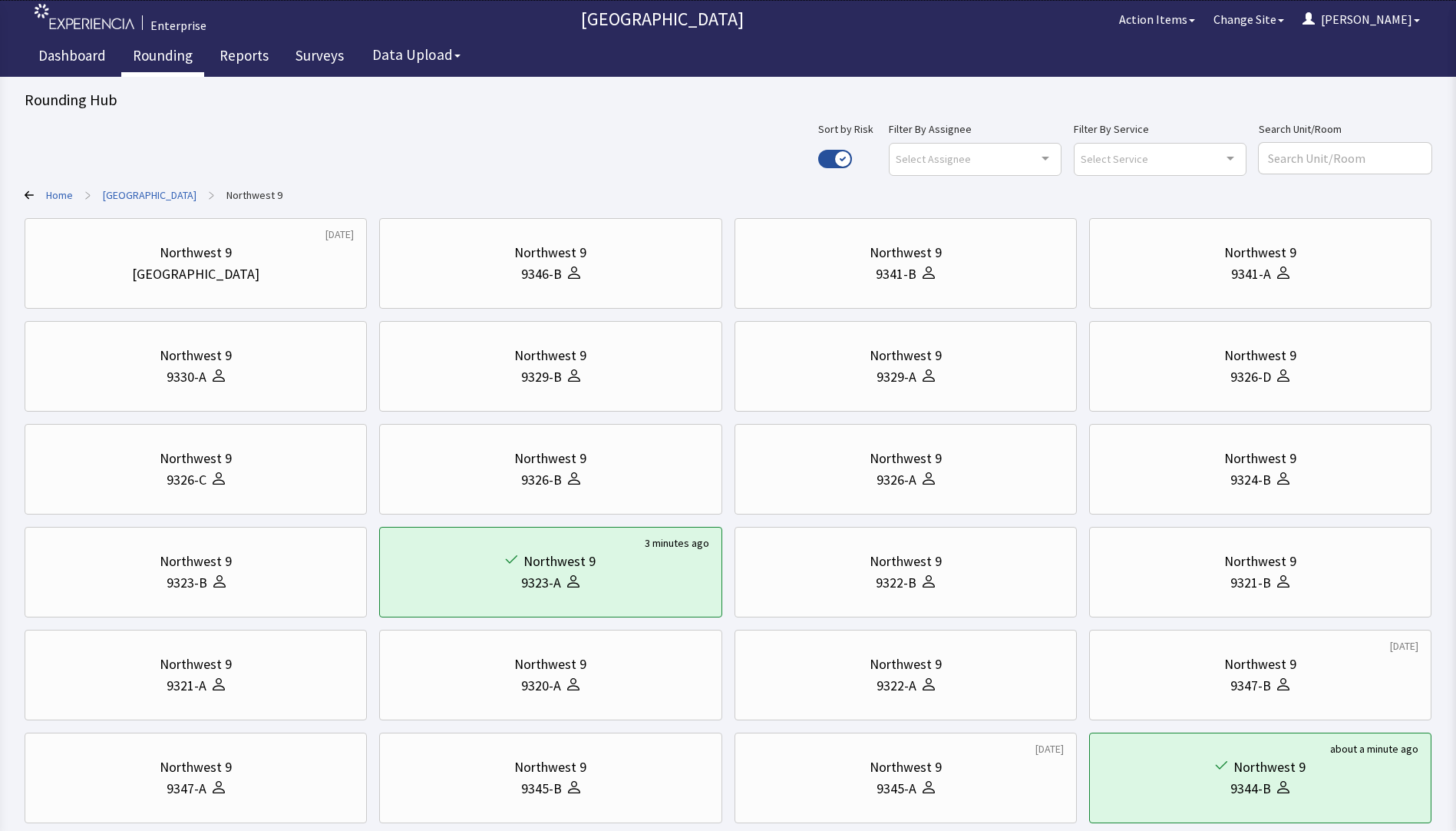
click at [152, 50] on link "Rounding" at bounding box center [163, 57] width 83 height 38
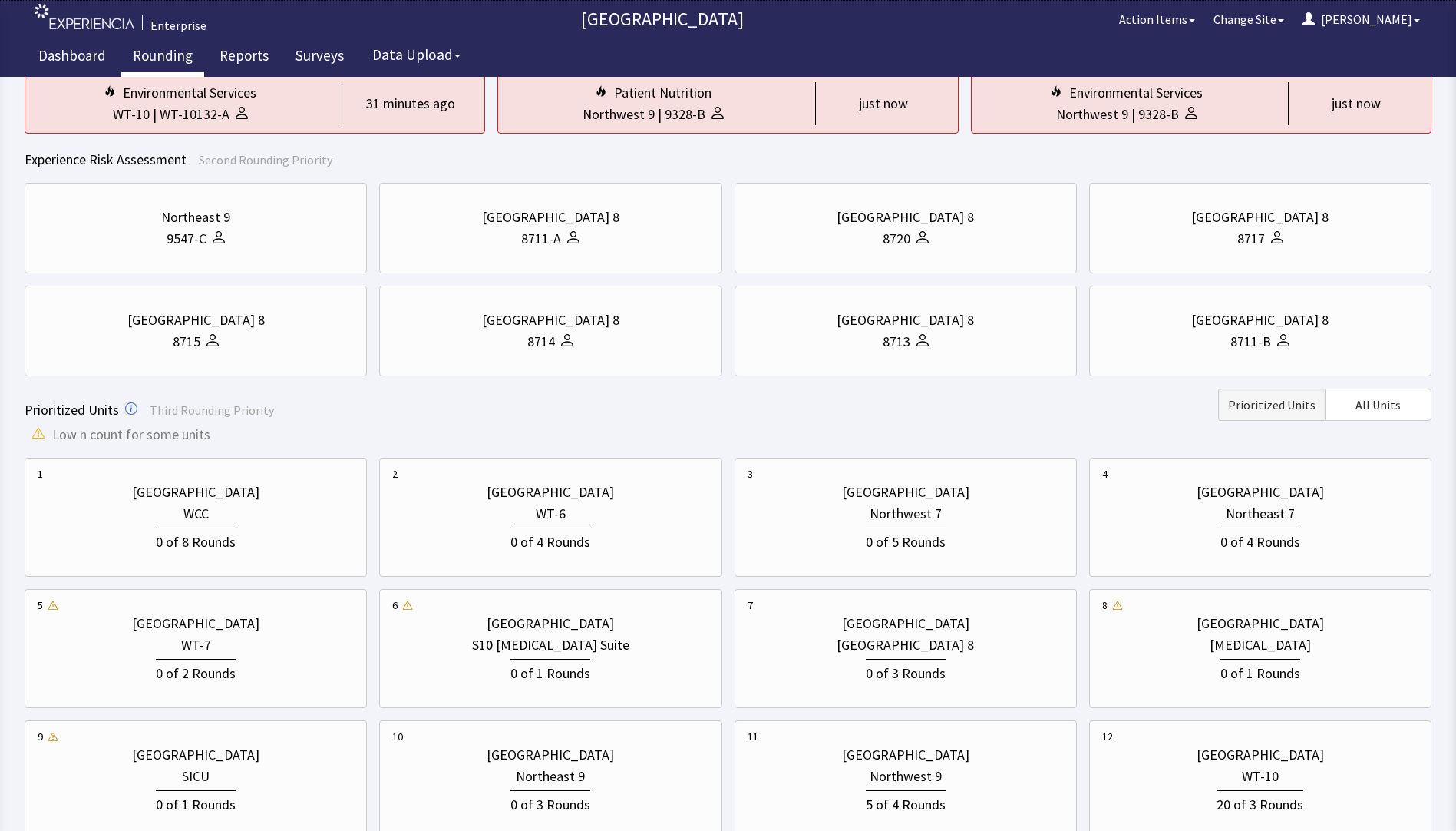
scroll to position [77, 0]
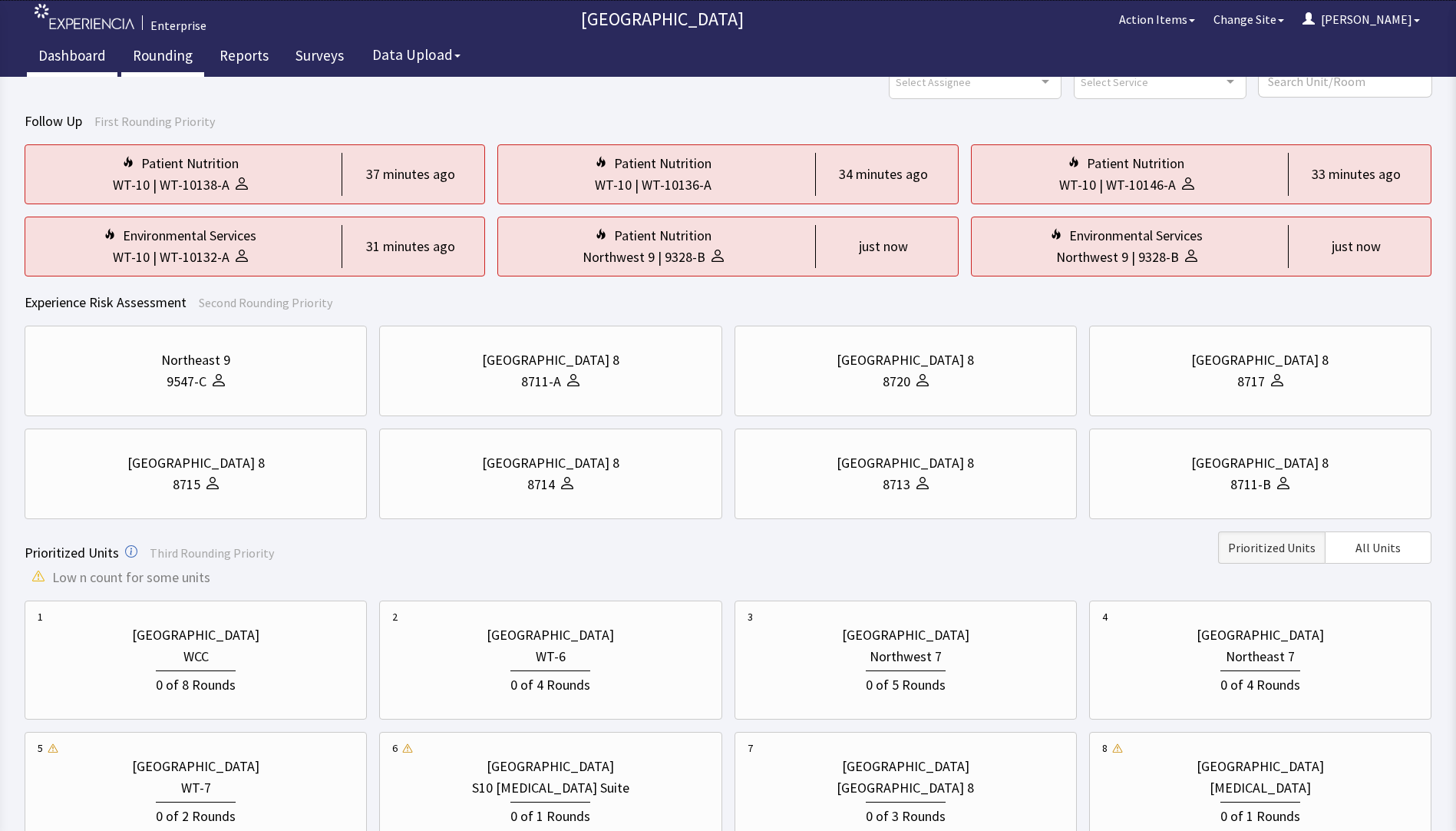
drag, startPoint x: 49, startPoint y: 53, endPoint x: 71, endPoint y: 55, distance: 22.1
click at [50, 53] on link "Dashboard" at bounding box center [71, 57] width 90 height 38
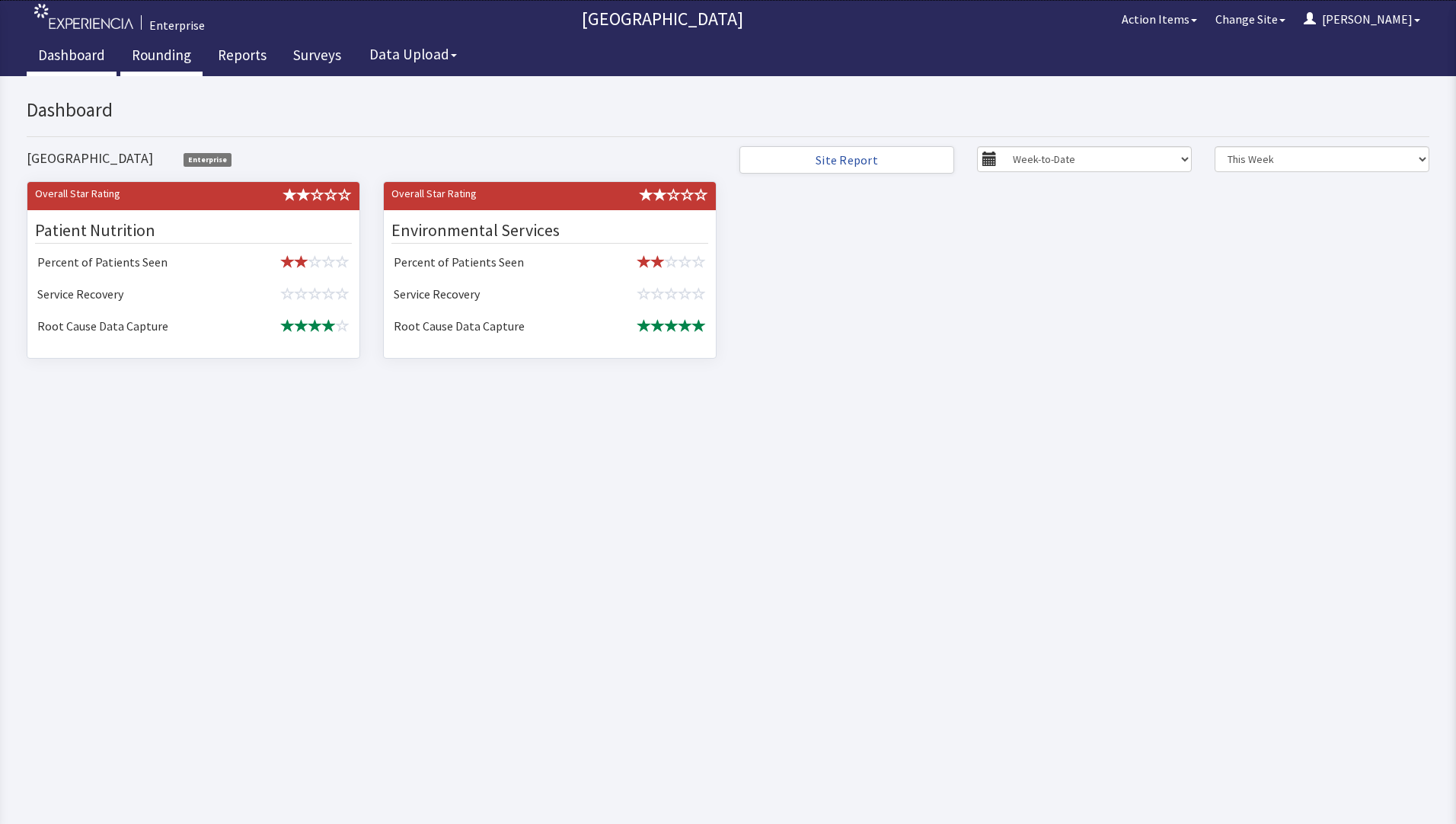
click at [152, 52] on link "Rounding" at bounding box center [161, 57] width 83 height 38
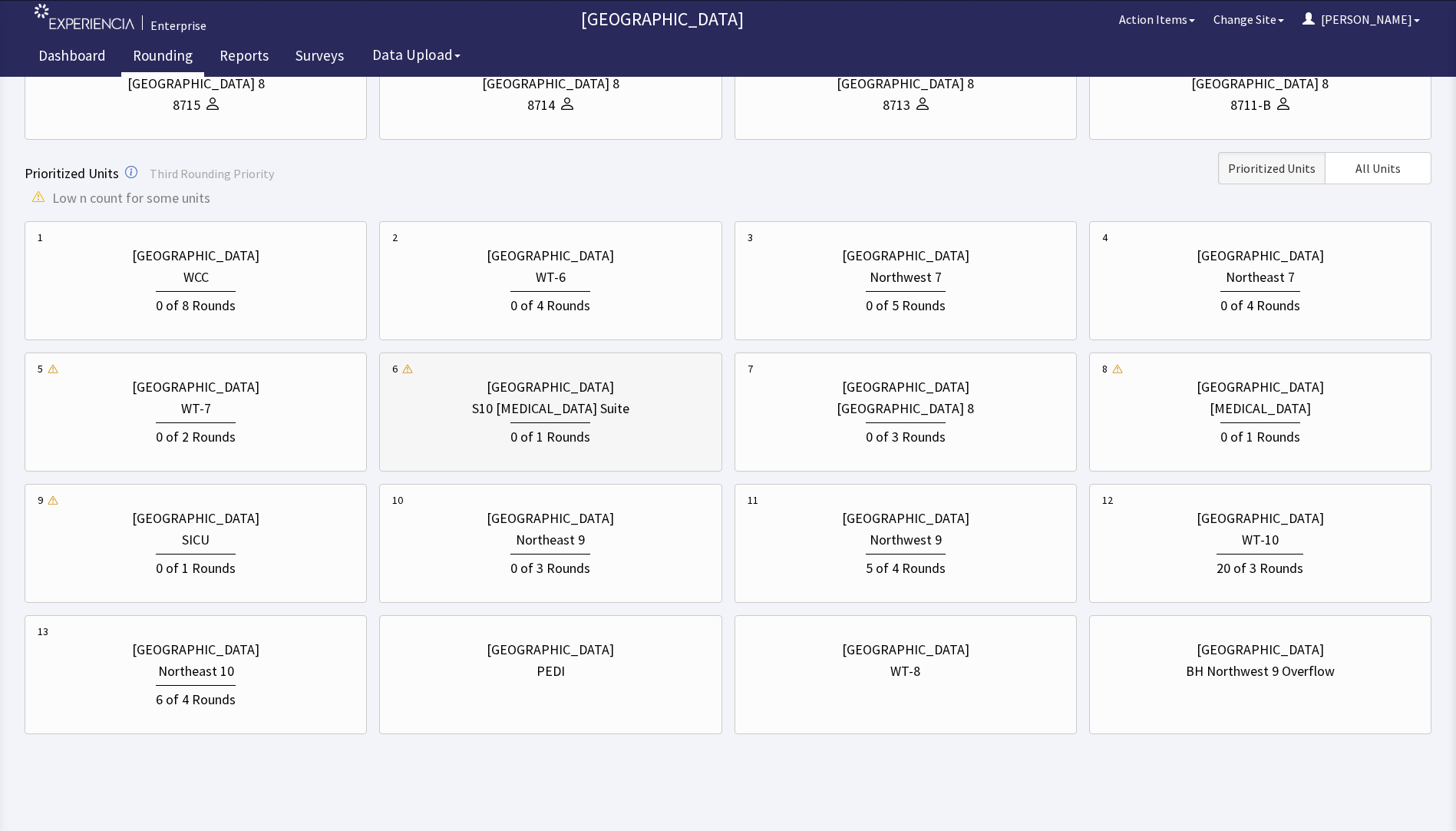
scroll to position [461, 0]
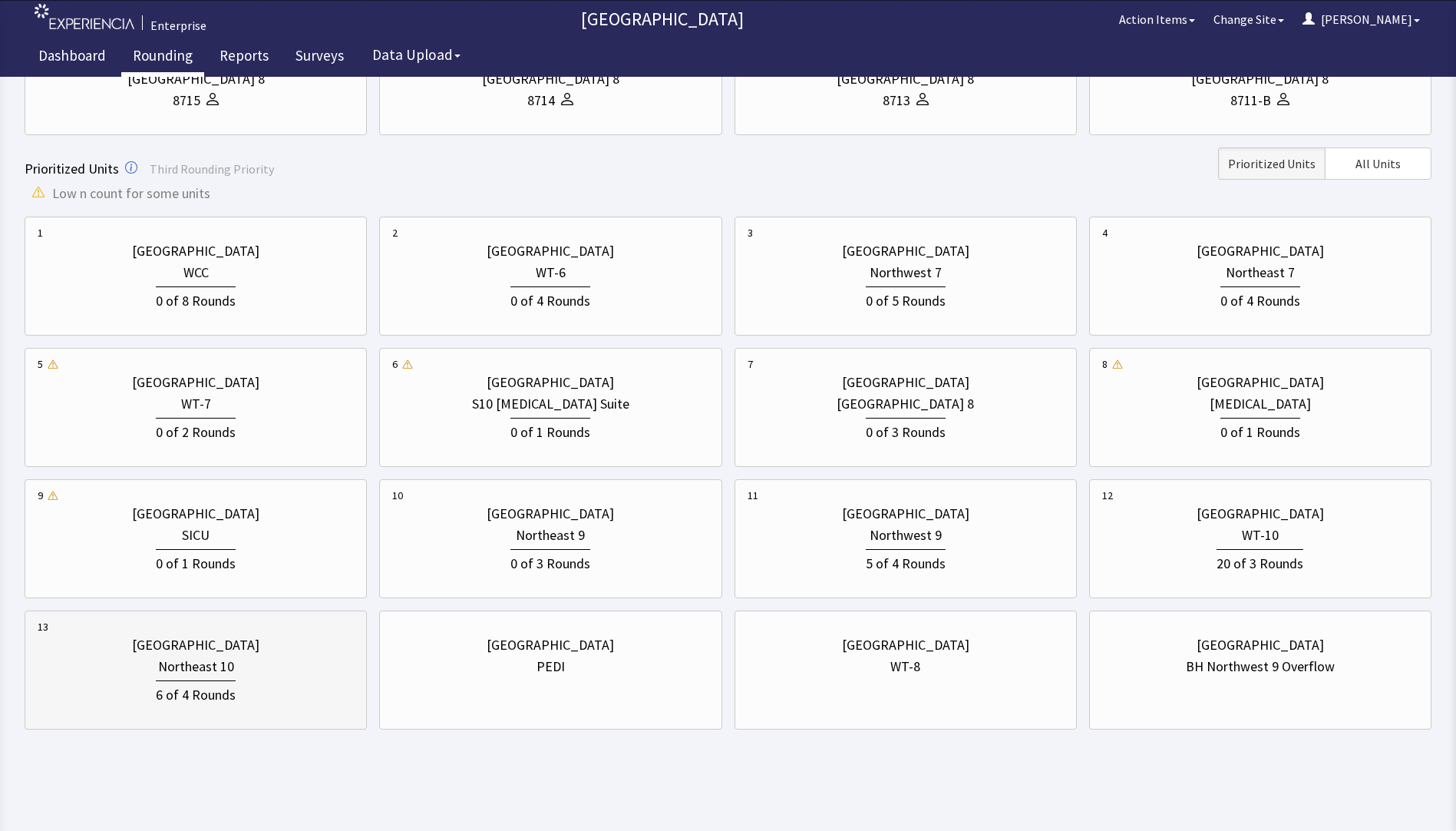
click at [234, 656] on div "Northeast 10" at bounding box center [196, 666] width 316 height 21
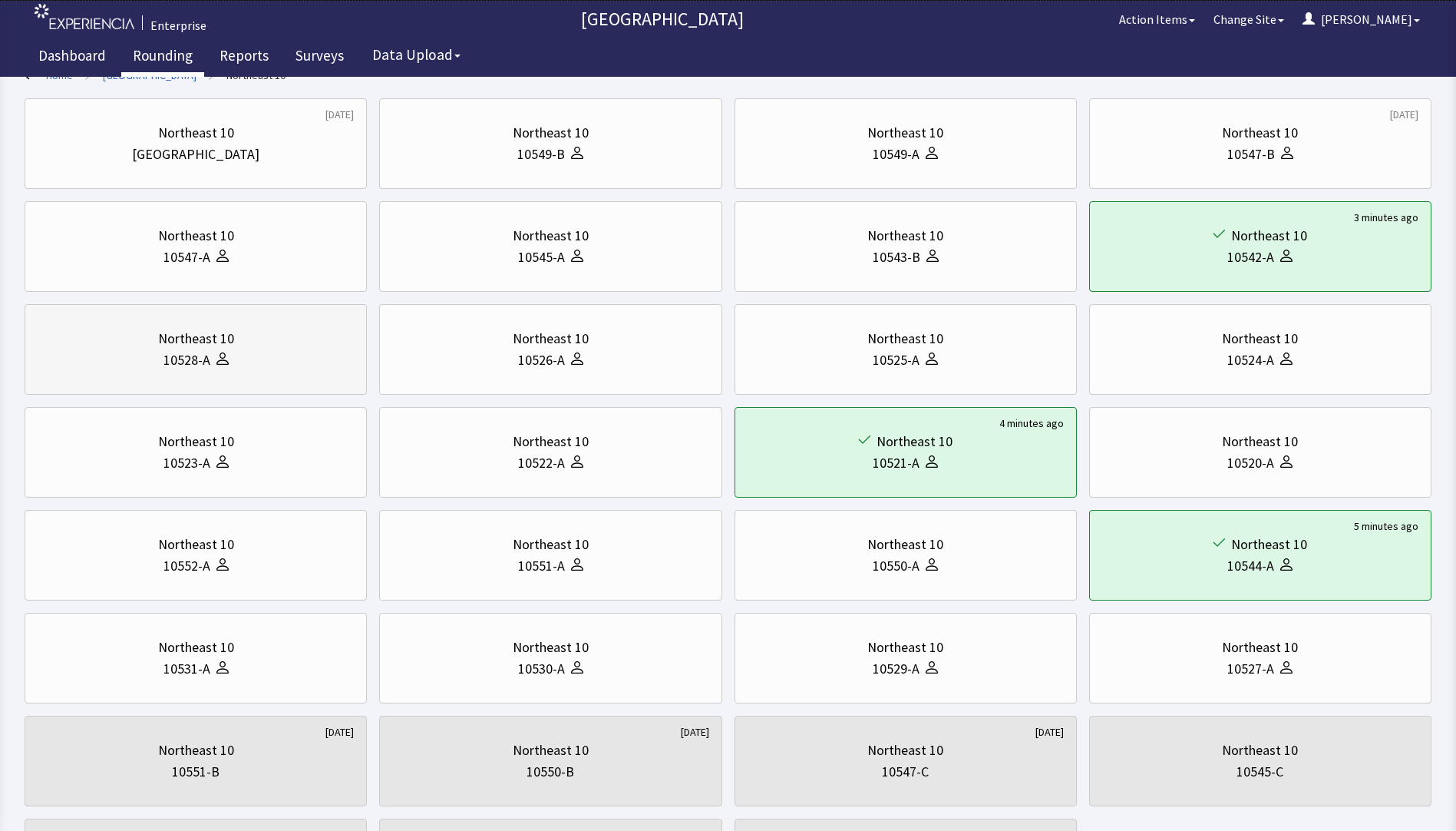
scroll to position [0, 0]
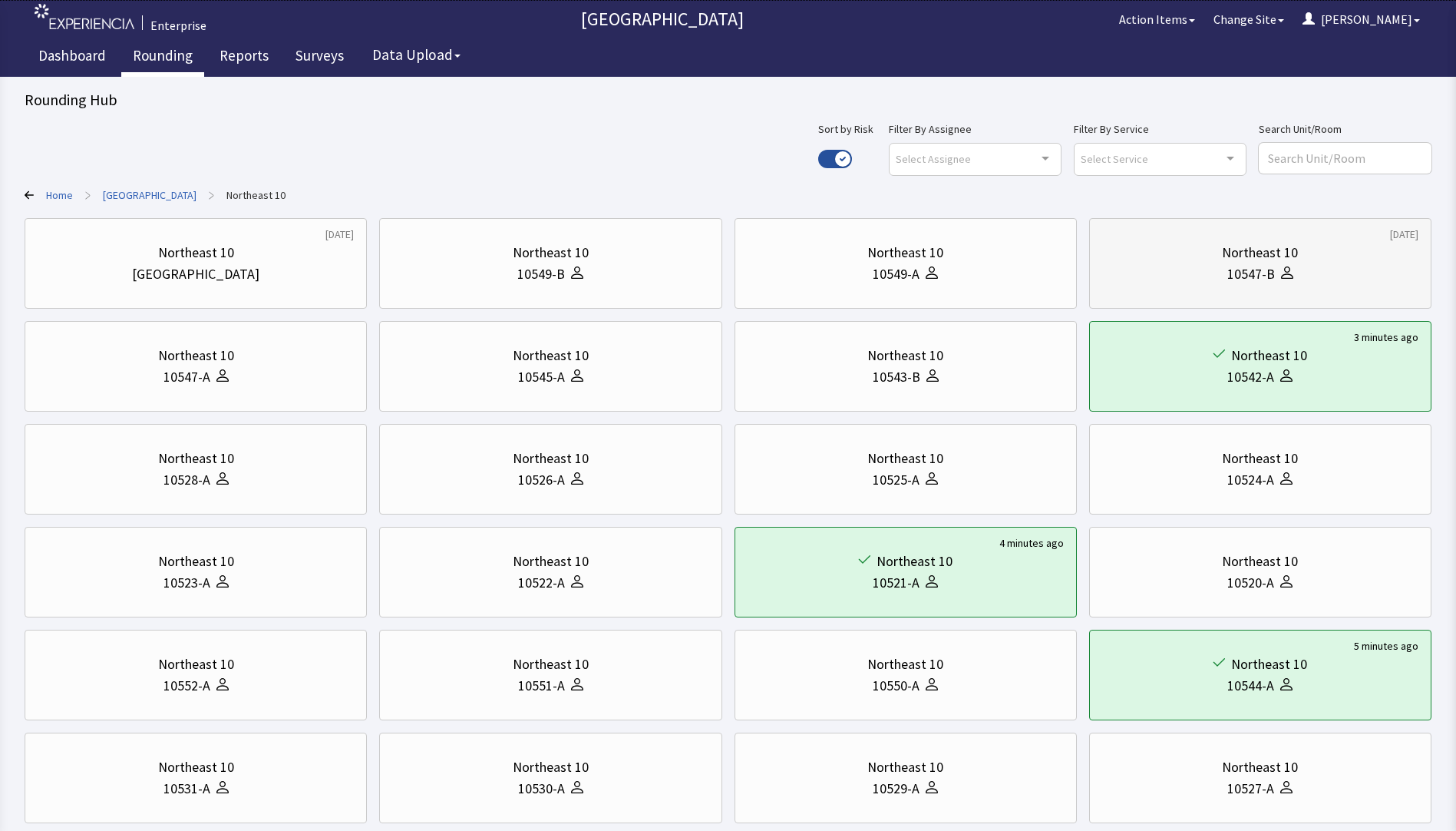
click at [1198, 252] on div "Northeast 10" at bounding box center [1260, 252] width 316 height 21
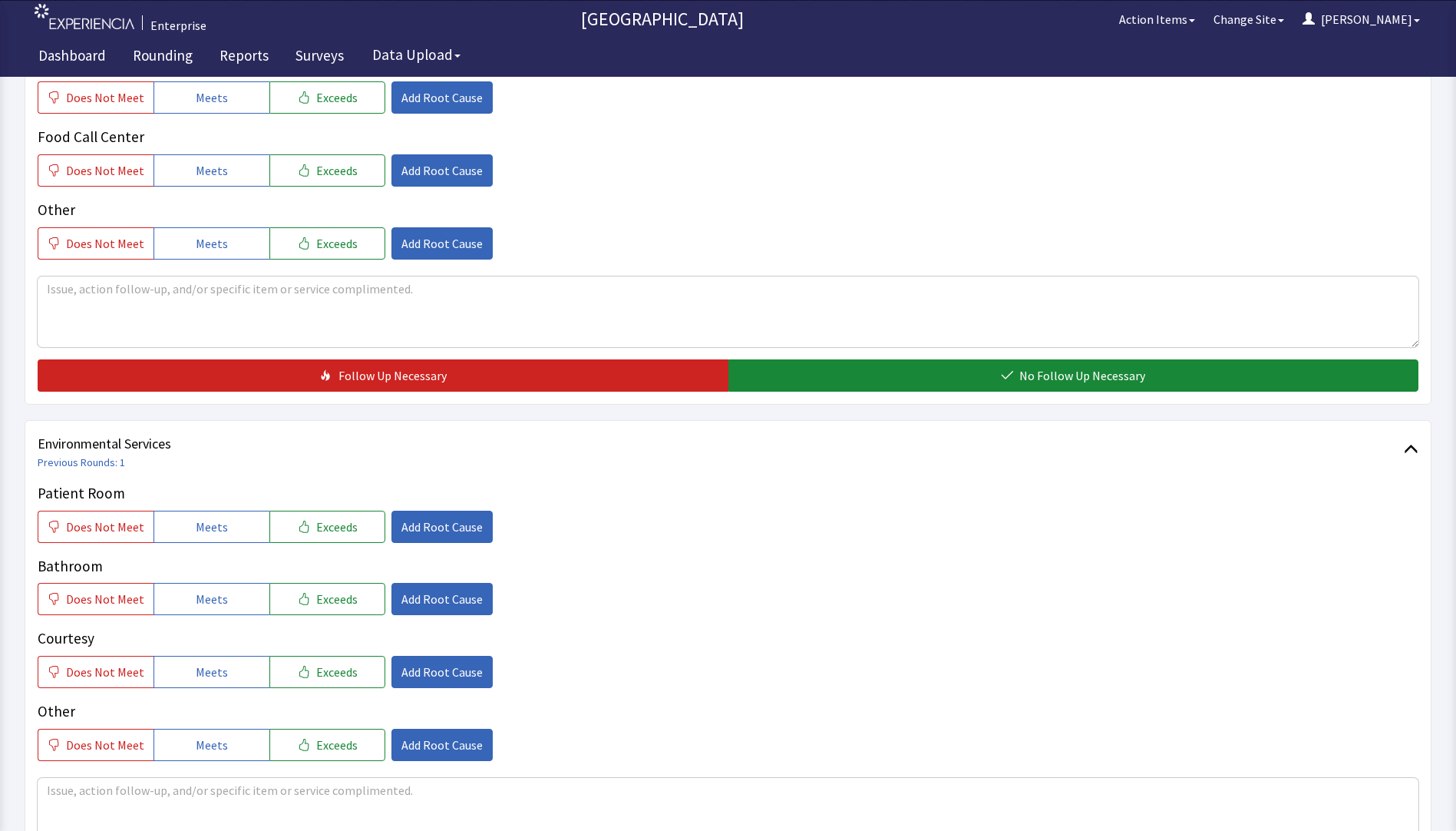
scroll to position [760, 0]
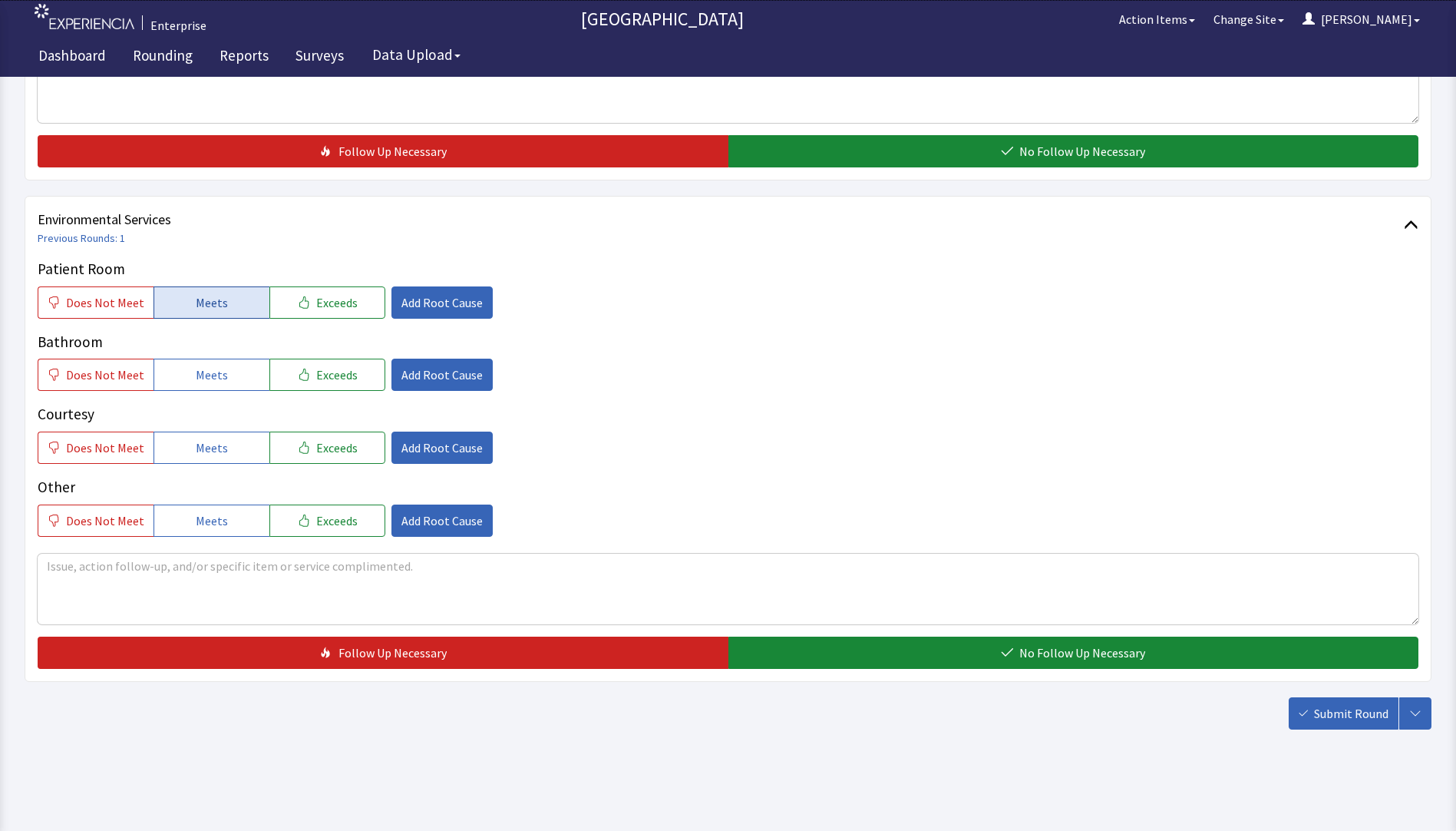
click at [187, 296] on button "Meets" at bounding box center [212, 302] width 116 height 32
drag, startPoint x: 191, startPoint y: 379, endPoint x: 194, endPoint y: 400, distance: 21.2
click at [196, 382] on span "Meets" at bounding box center [211, 374] width 32 height 18
drag, startPoint x: 196, startPoint y: 442, endPoint x: 371, endPoint y: 486, distance: 180.4
click at [199, 445] on span "Meets" at bounding box center [211, 447] width 32 height 18
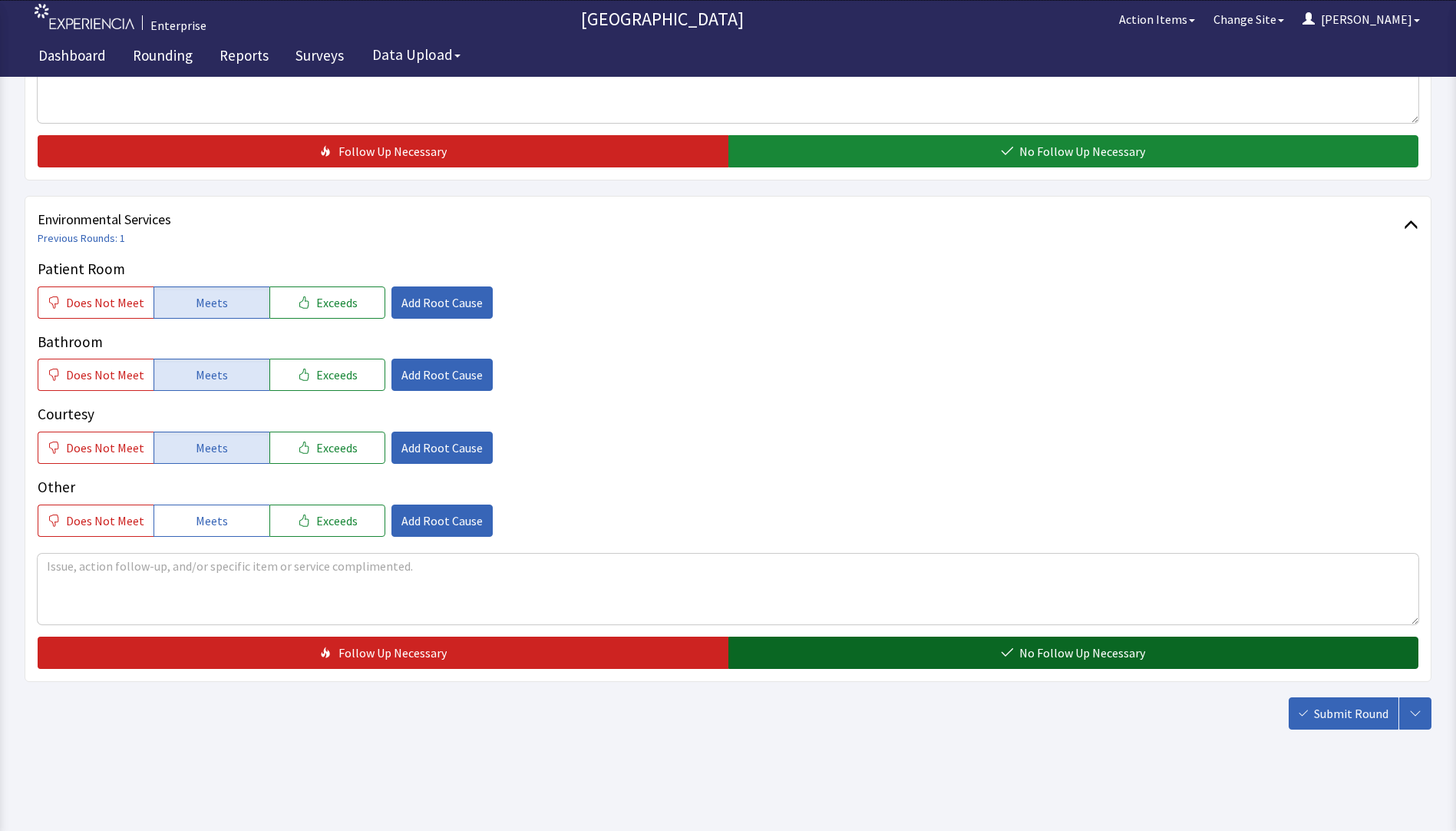
click at [798, 661] on button "No Follow Up Necessary" at bounding box center [1074, 652] width 691 height 32
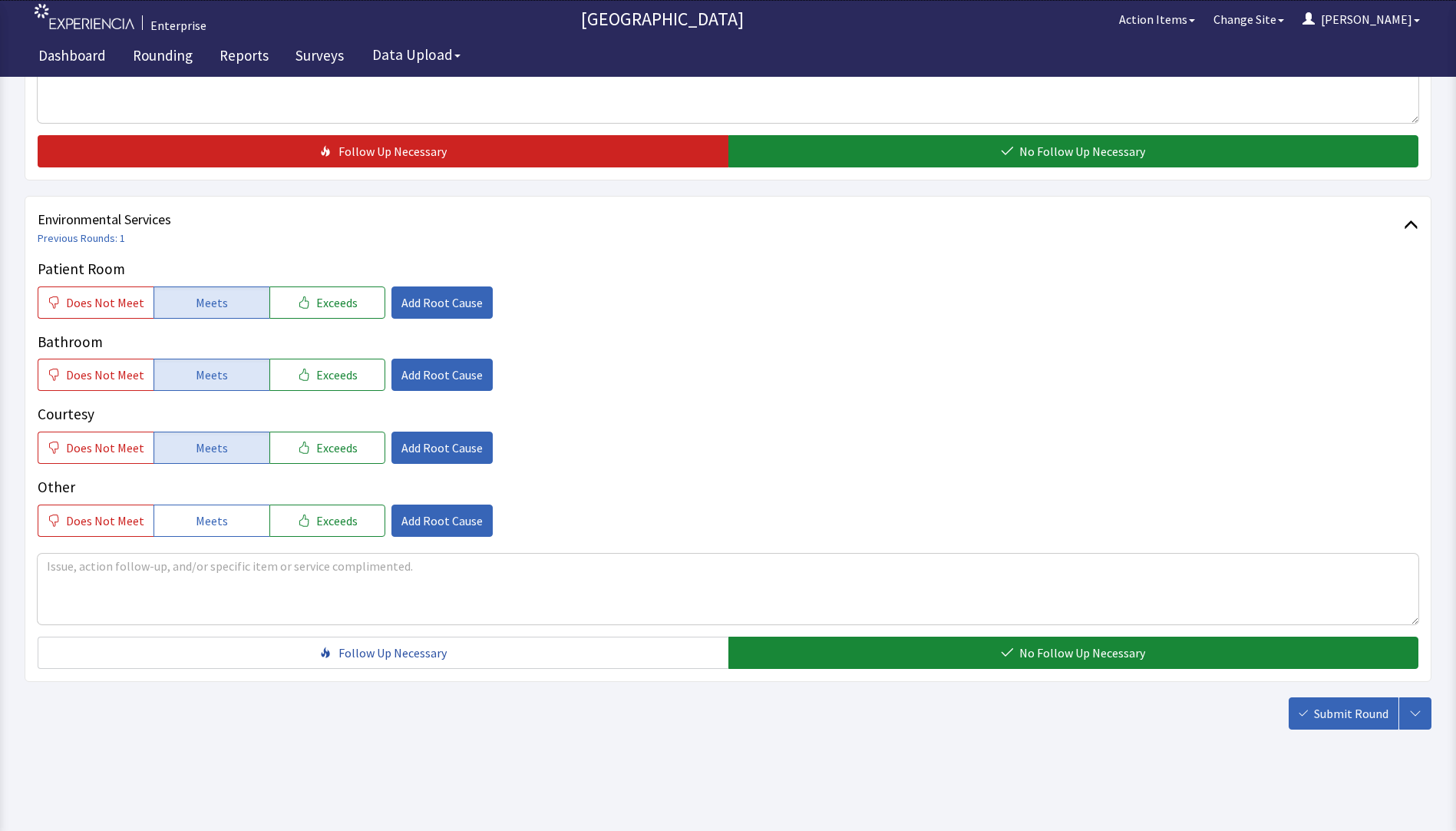
drag, startPoint x: 1302, startPoint y: 716, endPoint x: 1293, endPoint y: 716, distance: 9.0
click at [1300, 717] on icon "button" at bounding box center [1304, 713] width 9 height 9
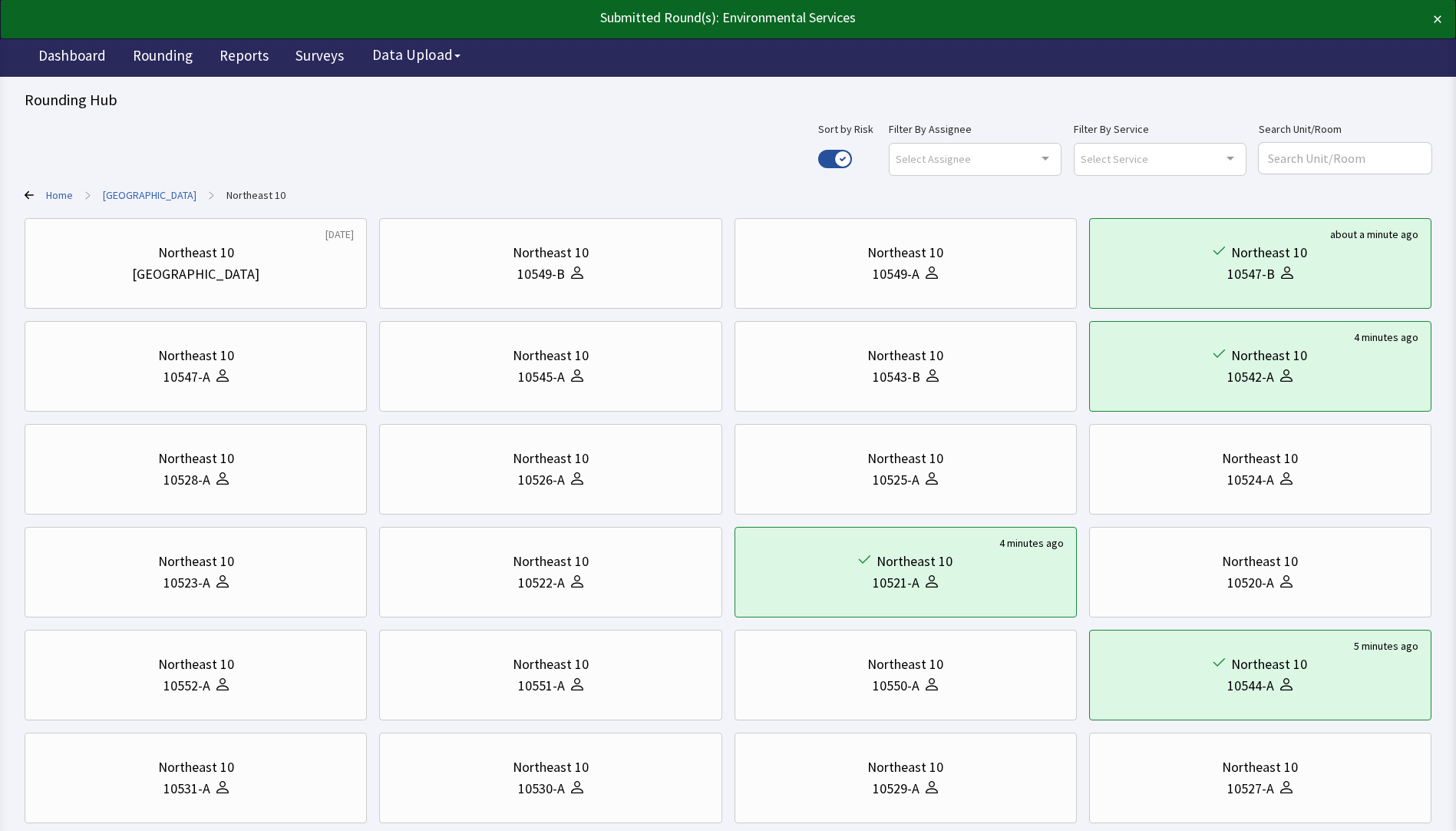
click at [137, 192] on link "[GEOGRAPHIC_DATA]" at bounding box center [149, 196] width 93 height 16
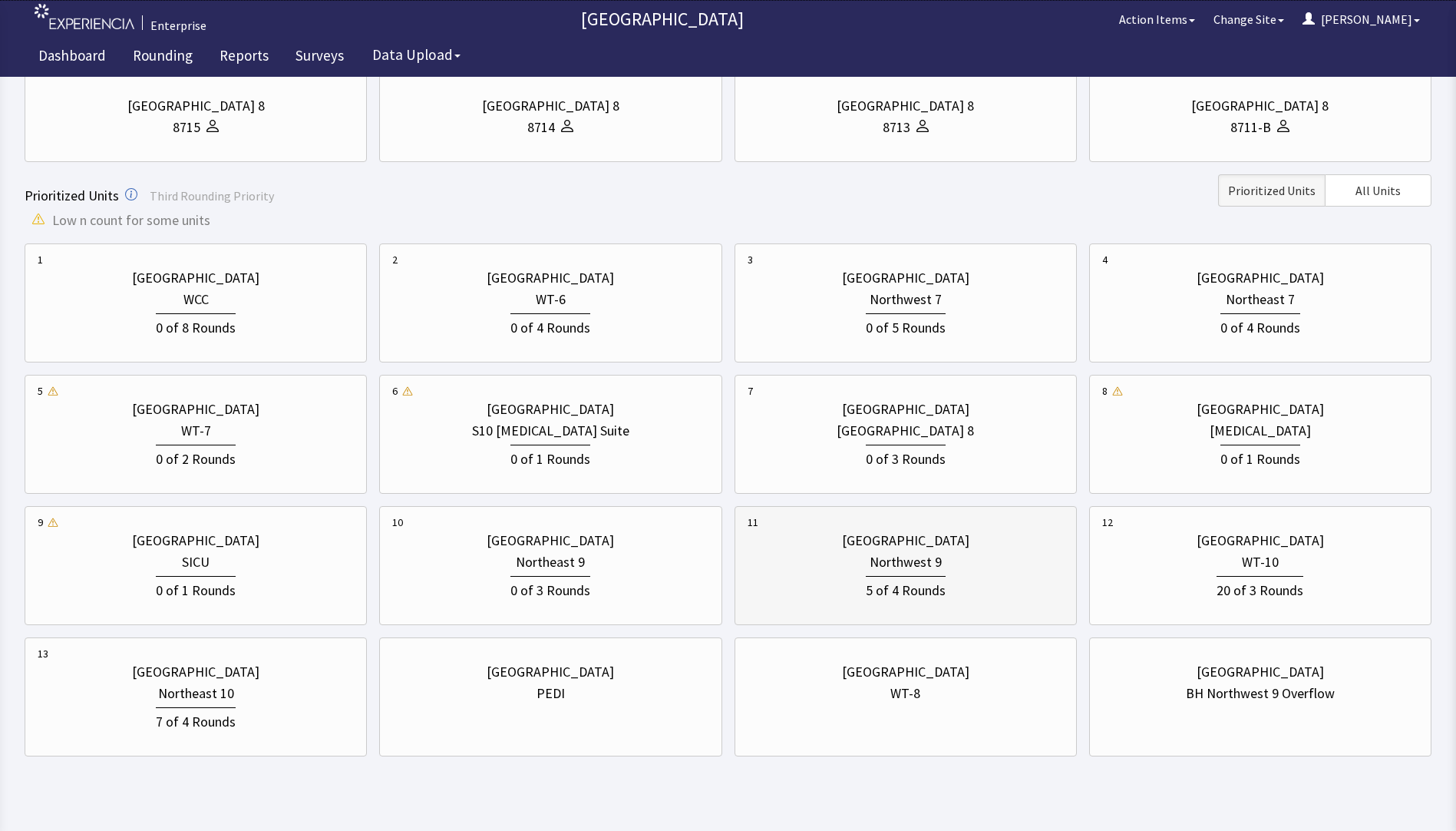
scroll to position [461, 0]
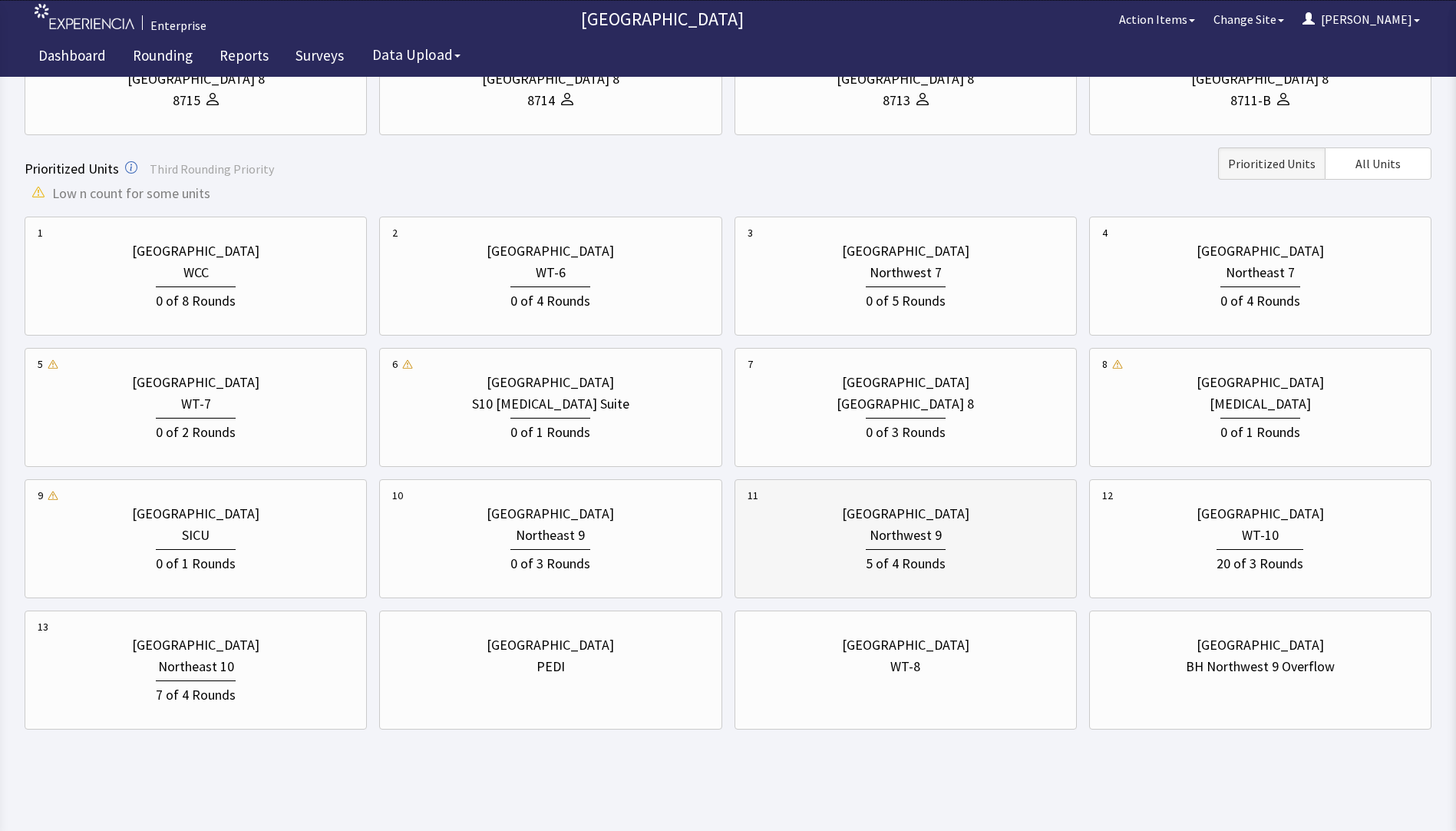
click at [917, 533] on div "Northwest 9" at bounding box center [906, 535] width 72 height 21
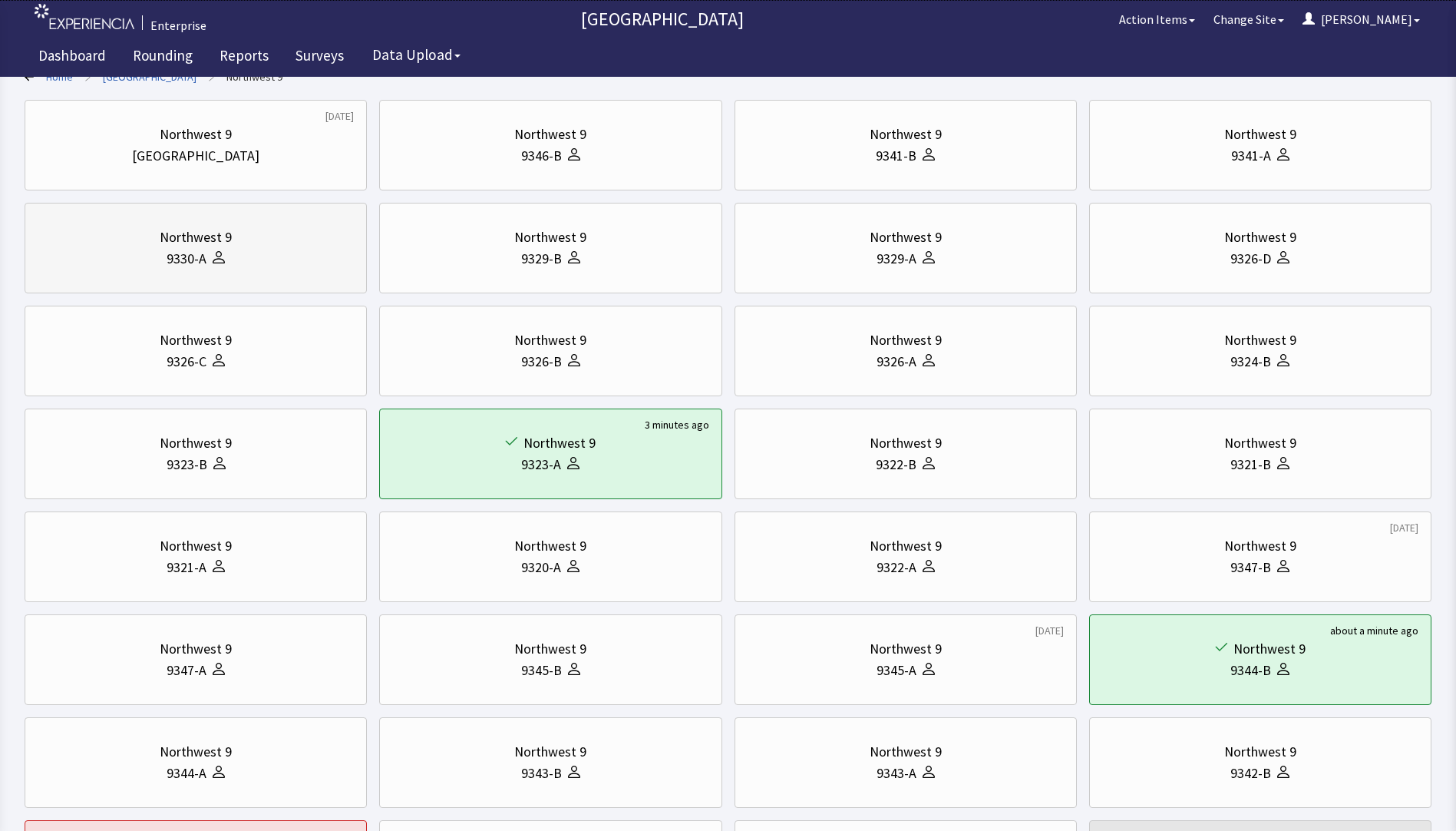
scroll to position [45, 0]
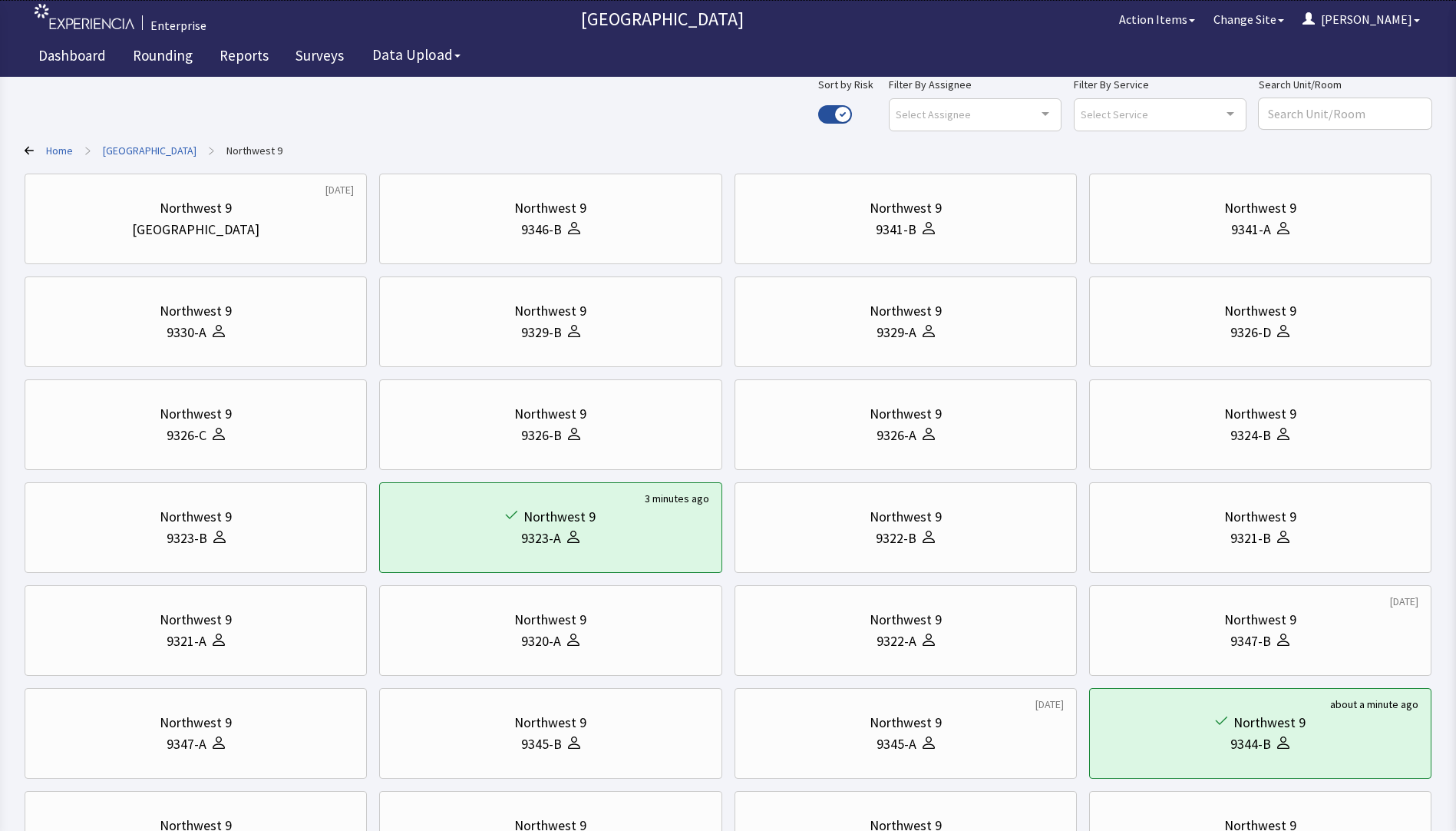
click at [154, 148] on link "[GEOGRAPHIC_DATA]" at bounding box center [149, 151] width 93 height 16
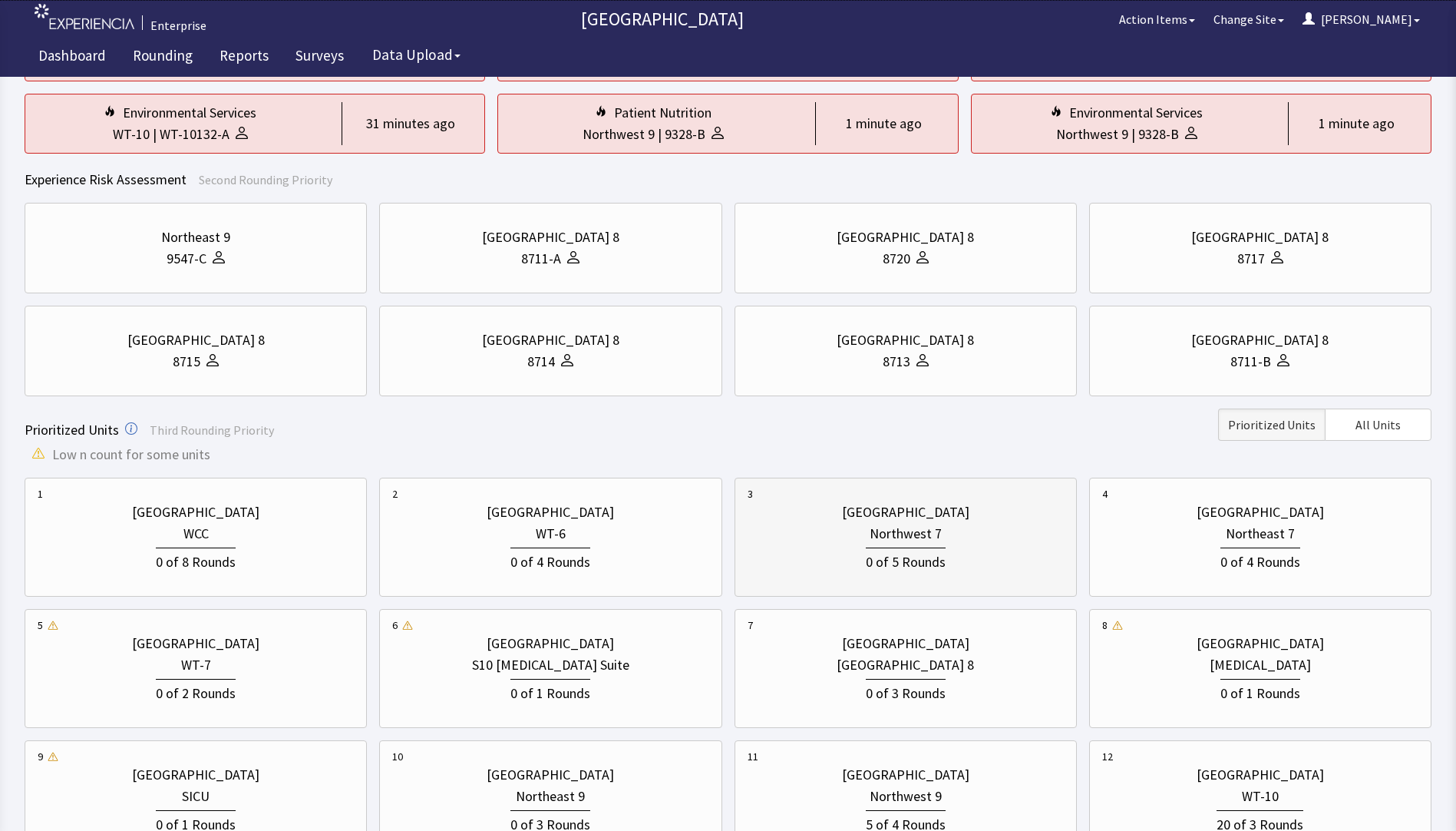
scroll to position [428, 0]
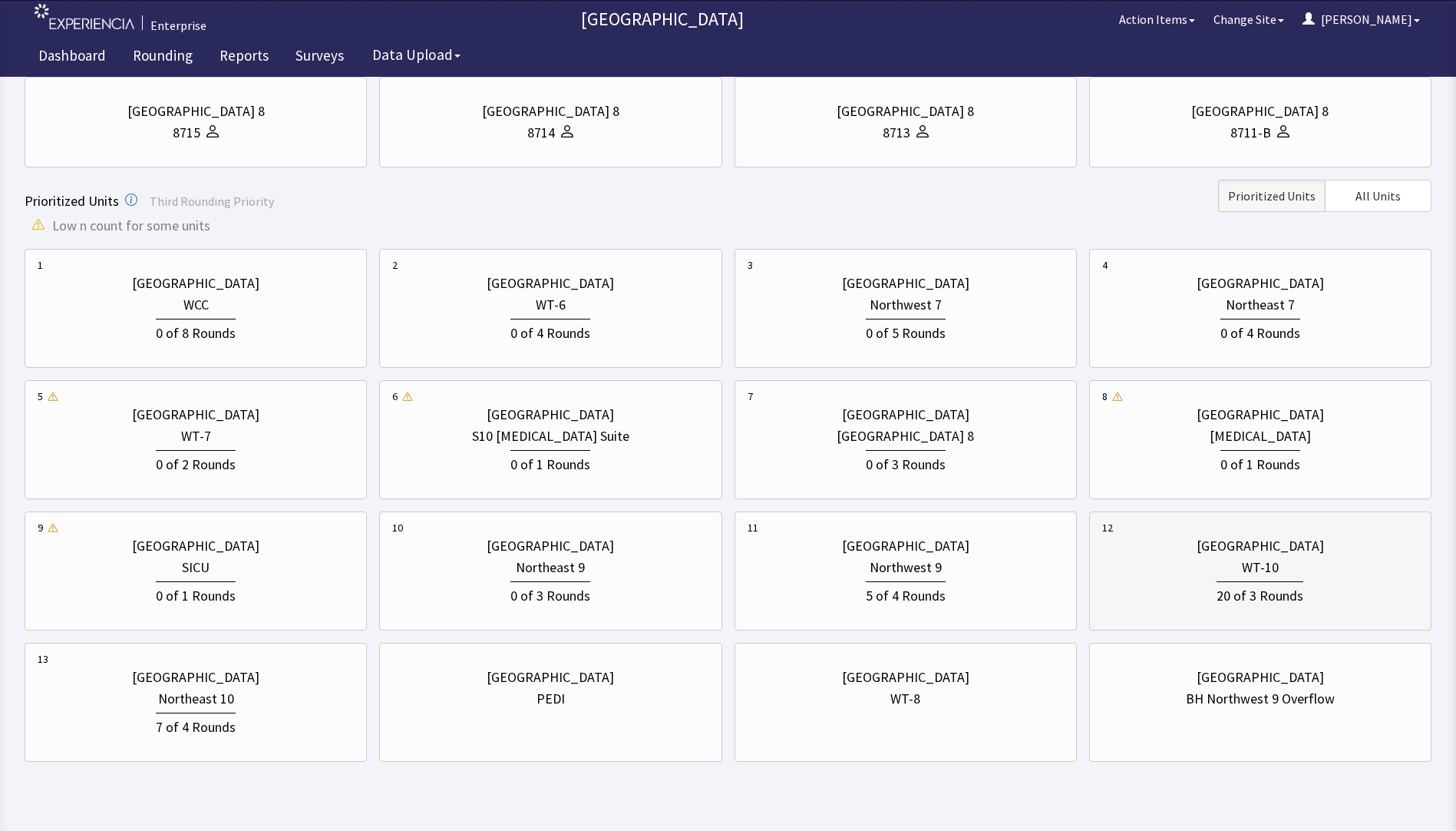
click at [1184, 588] on div "20 of 3 Rounds" at bounding box center [1260, 592] width 316 height 28
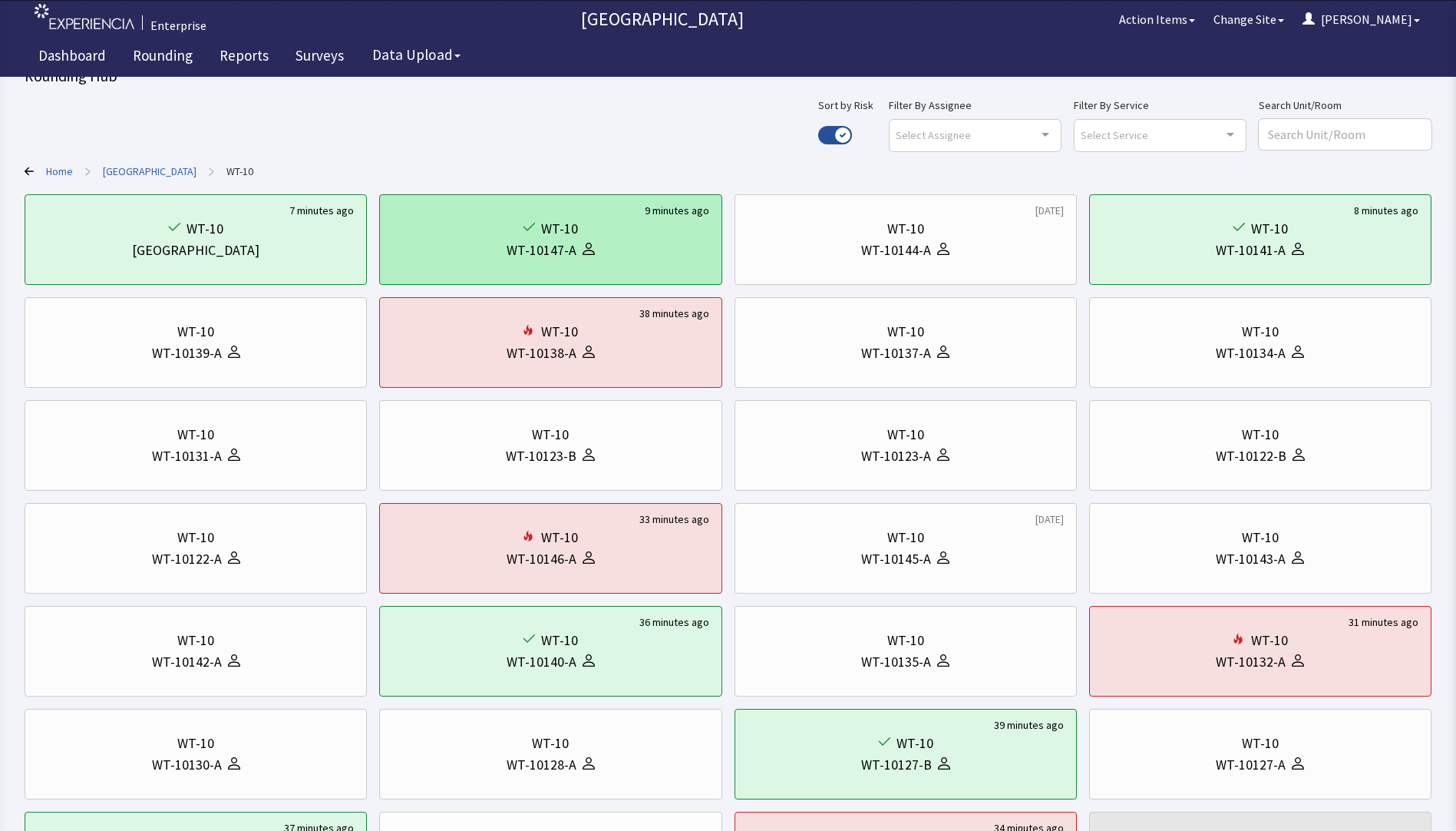
scroll to position [0, 0]
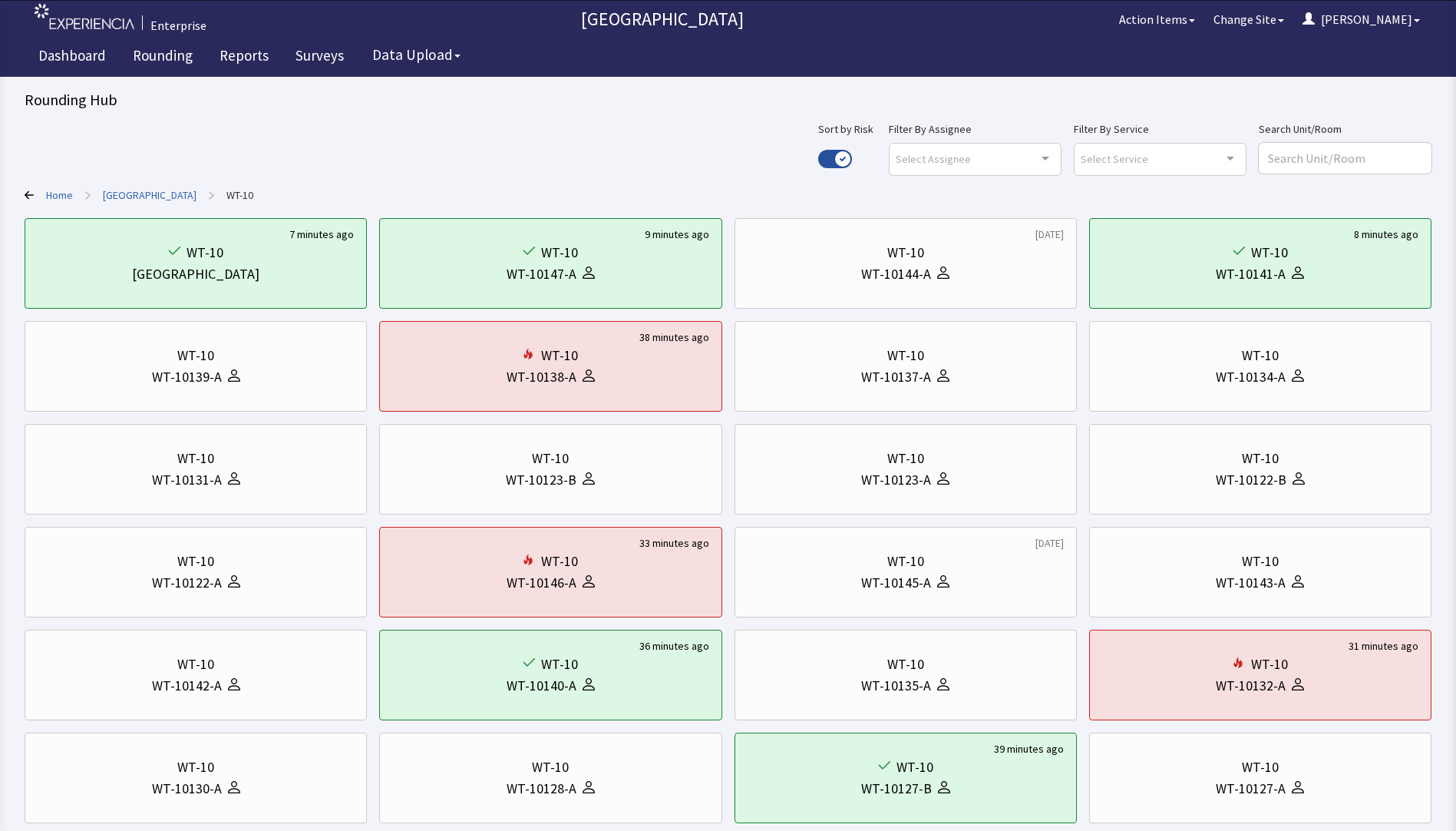
click at [126, 189] on link "[GEOGRAPHIC_DATA]" at bounding box center [149, 196] width 93 height 16
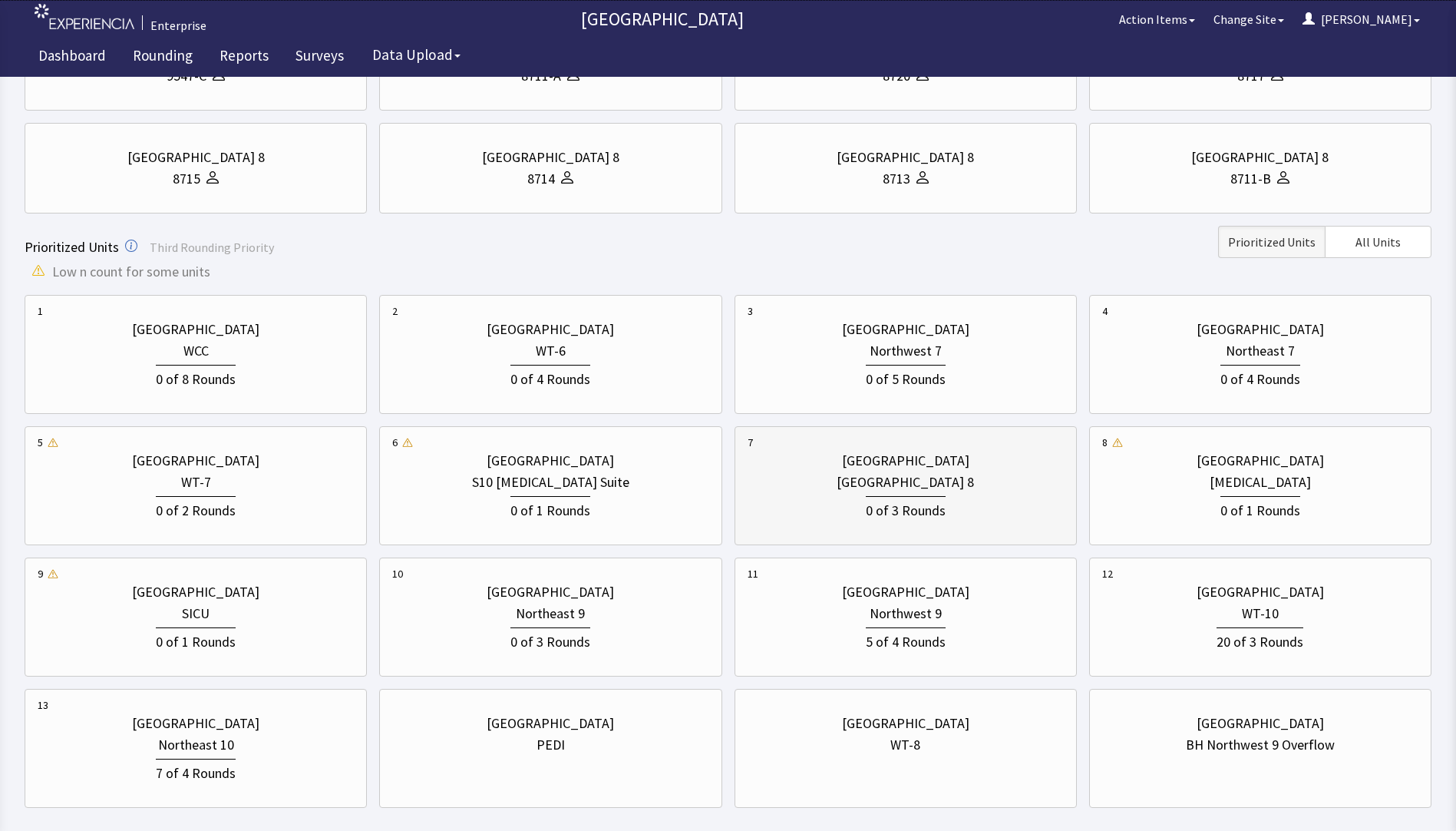
scroll to position [384, 0]
click at [484, 628] on div "0 of 3 Rounds" at bounding box center [551, 637] width 316 height 28
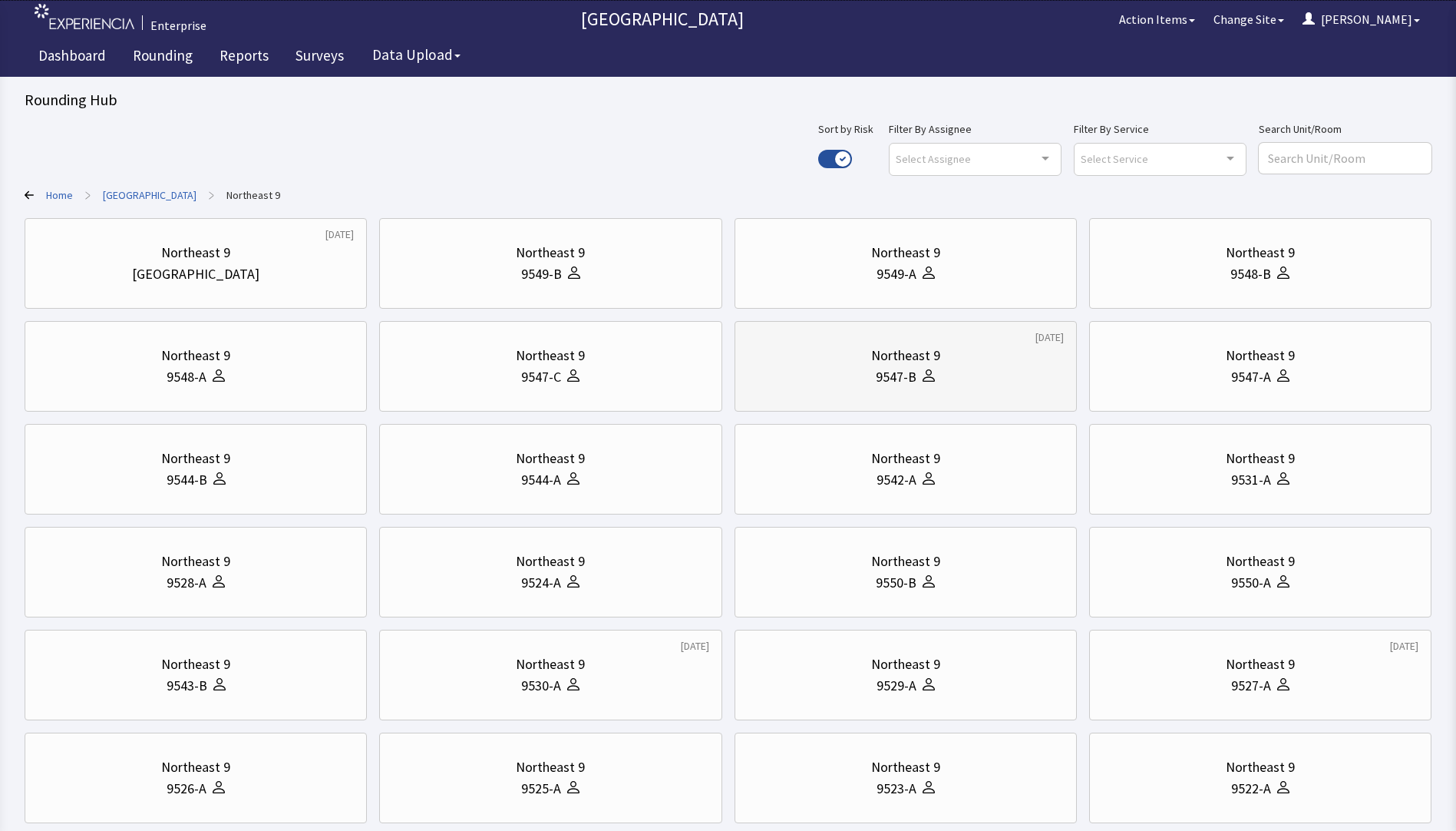
click at [929, 368] on div at bounding box center [925, 376] width 18 height 21
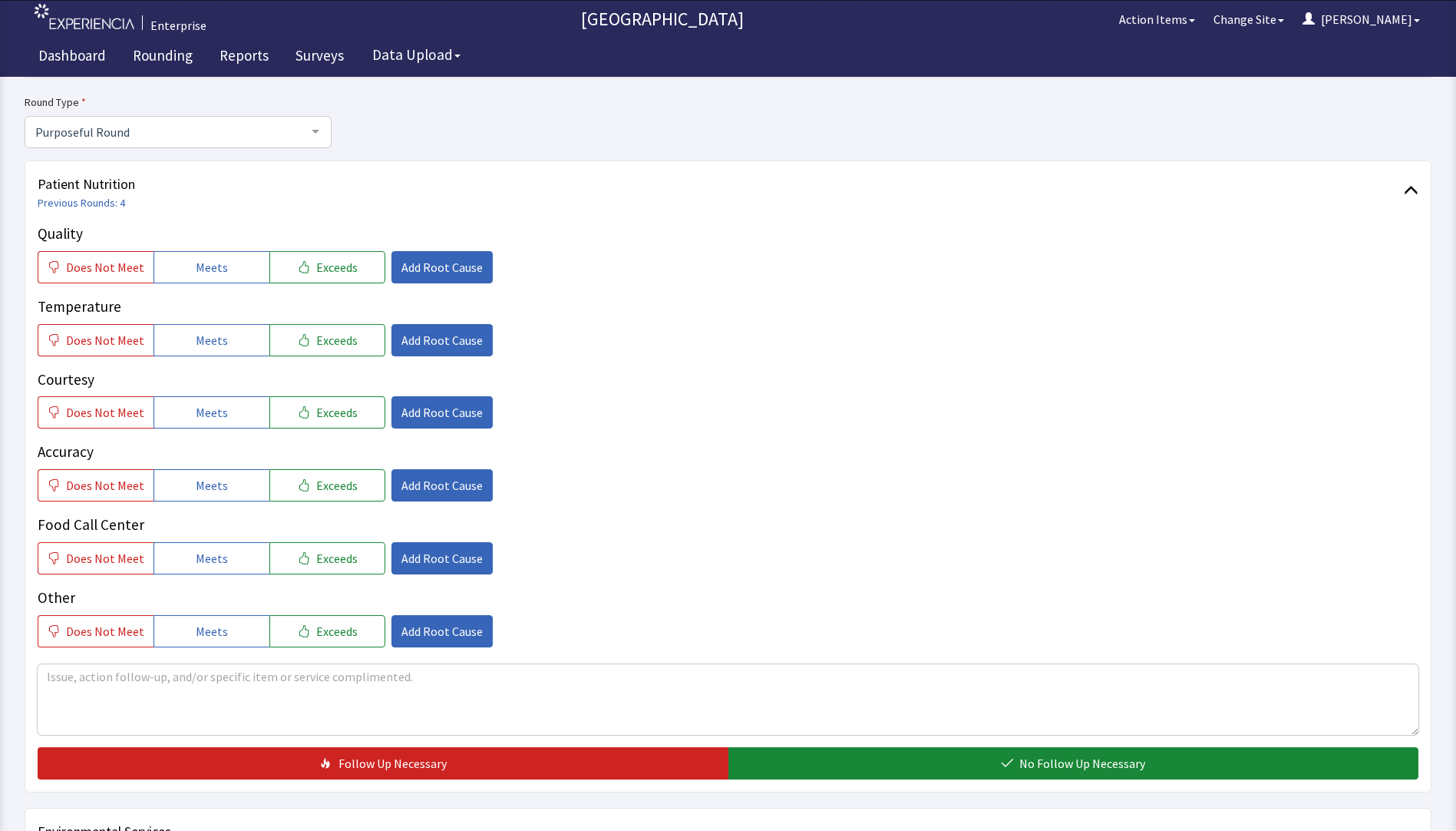
scroll to position [154, 0]
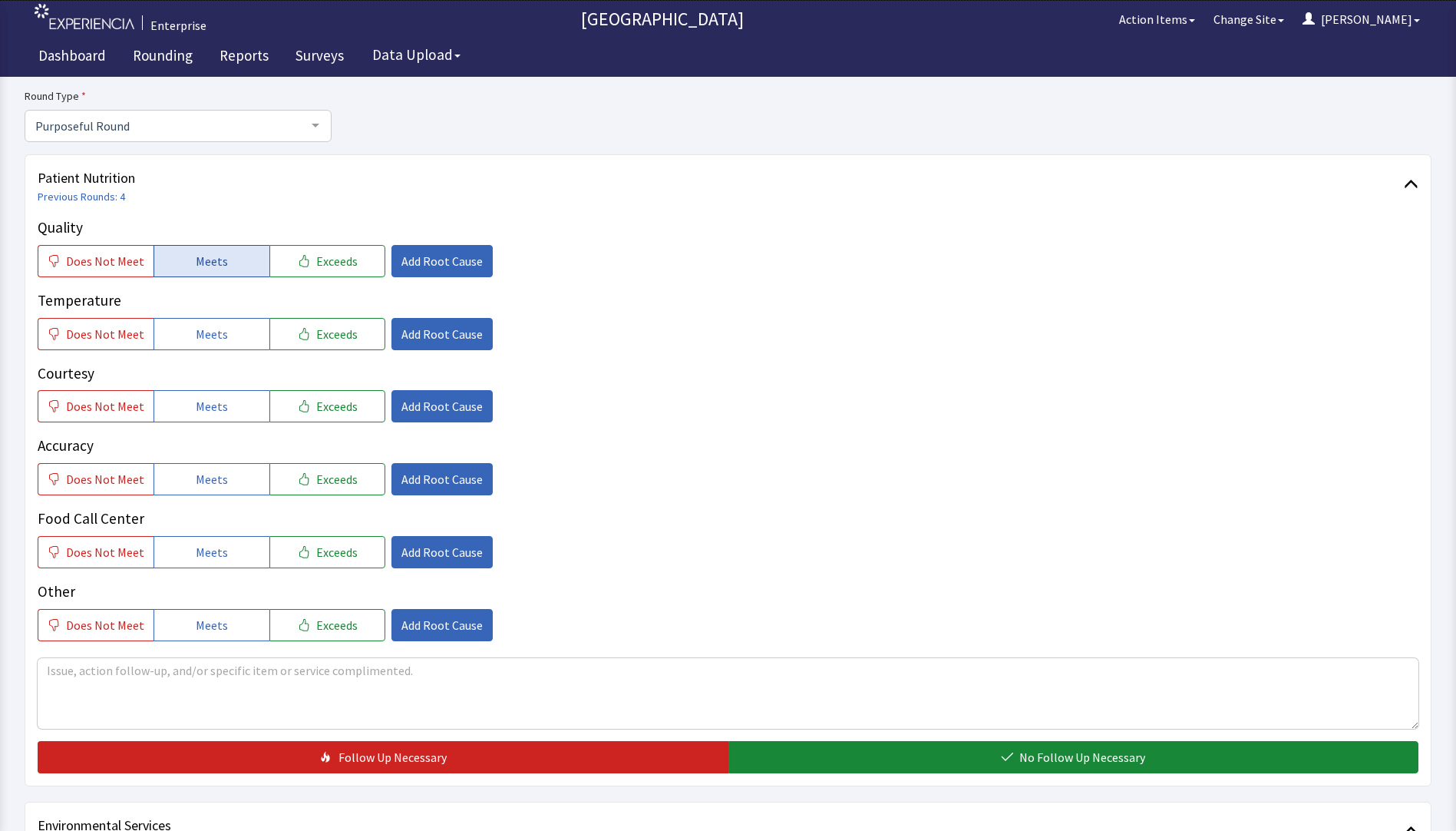
click at [221, 265] on button "Meets" at bounding box center [212, 261] width 116 height 32
drag, startPoint x: 222, startPoint y: 331, endPoint x: 224, endPoint y: 350, distance: 19.1
click at [222, 335] on button "Meets" at bounding box center [212, 334] width 116 height 32
drag, startPoint x: 221, startPoint y: 409, endPoint x: 226, endPoint y: 449, distance: 40.3
click at [225, 421] on button "Meets" at bounding box center [212, 406] width 116 height 32
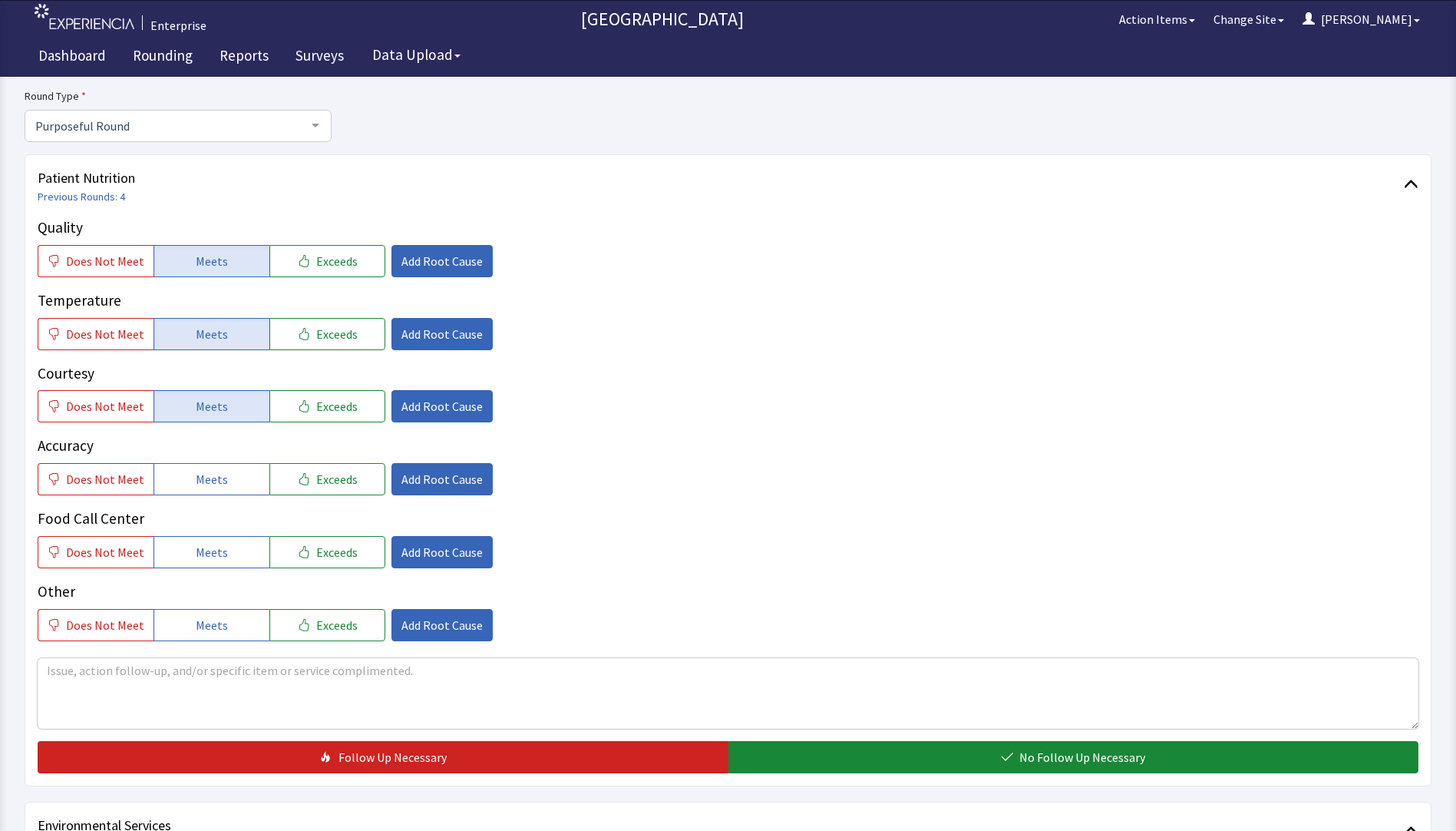
drag, startPoint x: 214, startPoint y: 479, endPoint x: 220, endPoint y: 530, distance: 51.4
click at [219, 503] on div "Quality Does Not Meet Meets Exceeds Add Root Cause Temperature Does Not Meet Me…" at bounding box center [728, 429] width 1381 height 425
click at [218, 552] on span "Meets" at bounding box center [211, 551] width 32 height 18
click at [216, 475] on span "Meets" at bounding box center [211, 478] width 32 height 18
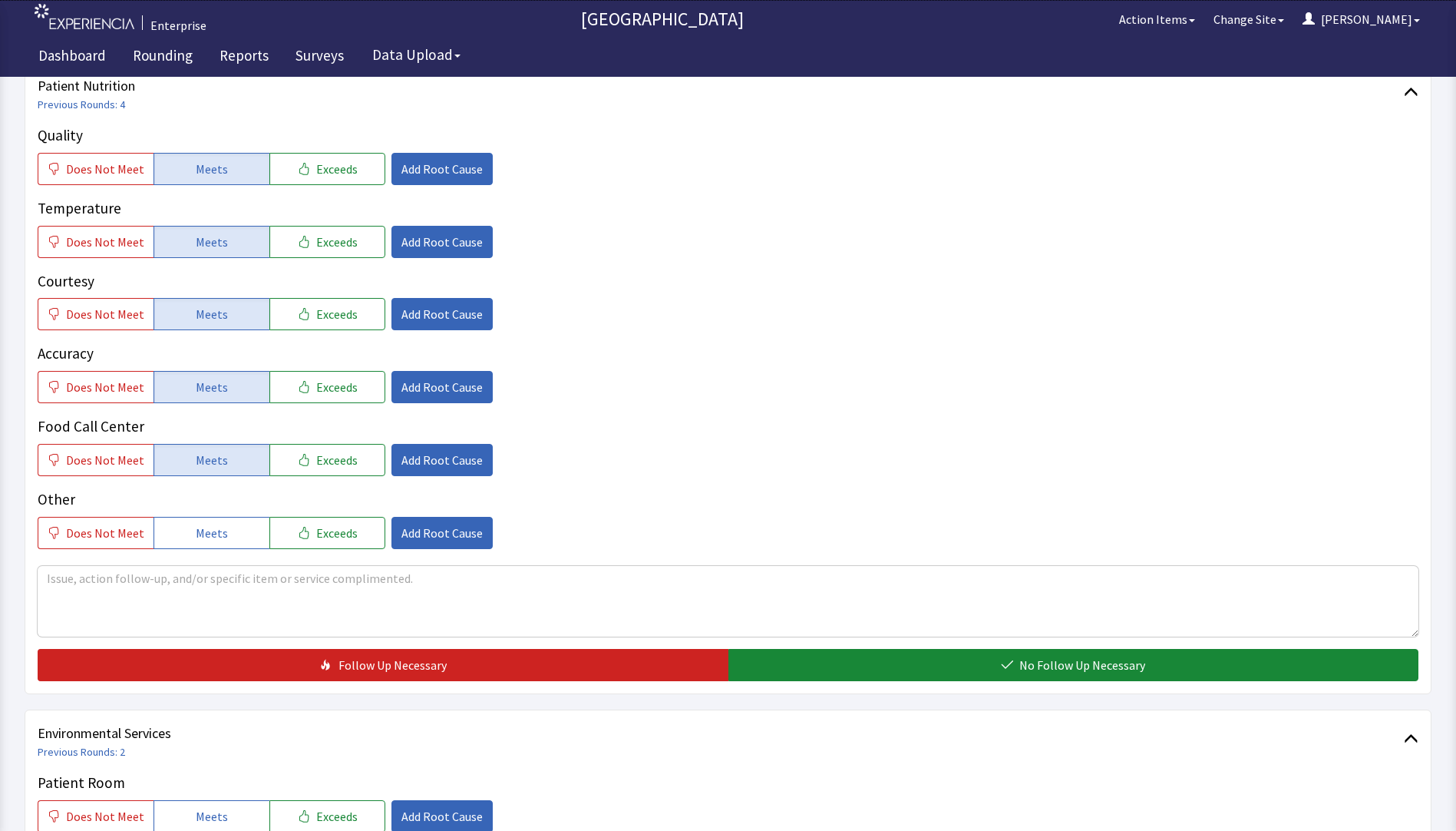
scroll to position [537, 0]
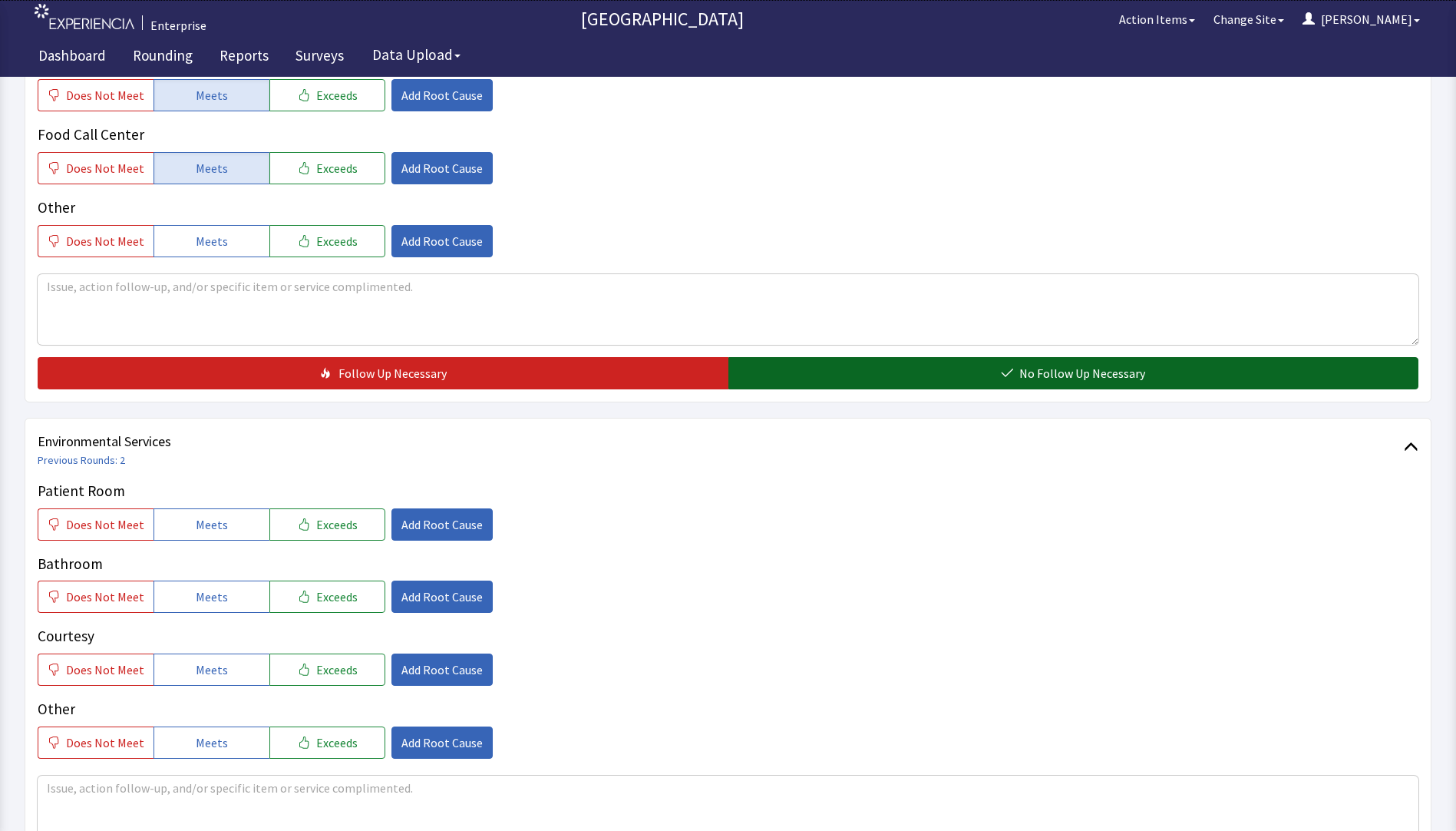
drag, startPoint x: 790, startPoint y: 380, endPoint x: 746, endPoint y: 408, distance: 52.2
click at [791, 379] on button "No Follow Up Necessary" at bounding box center [1074, 373] width 691 height 32
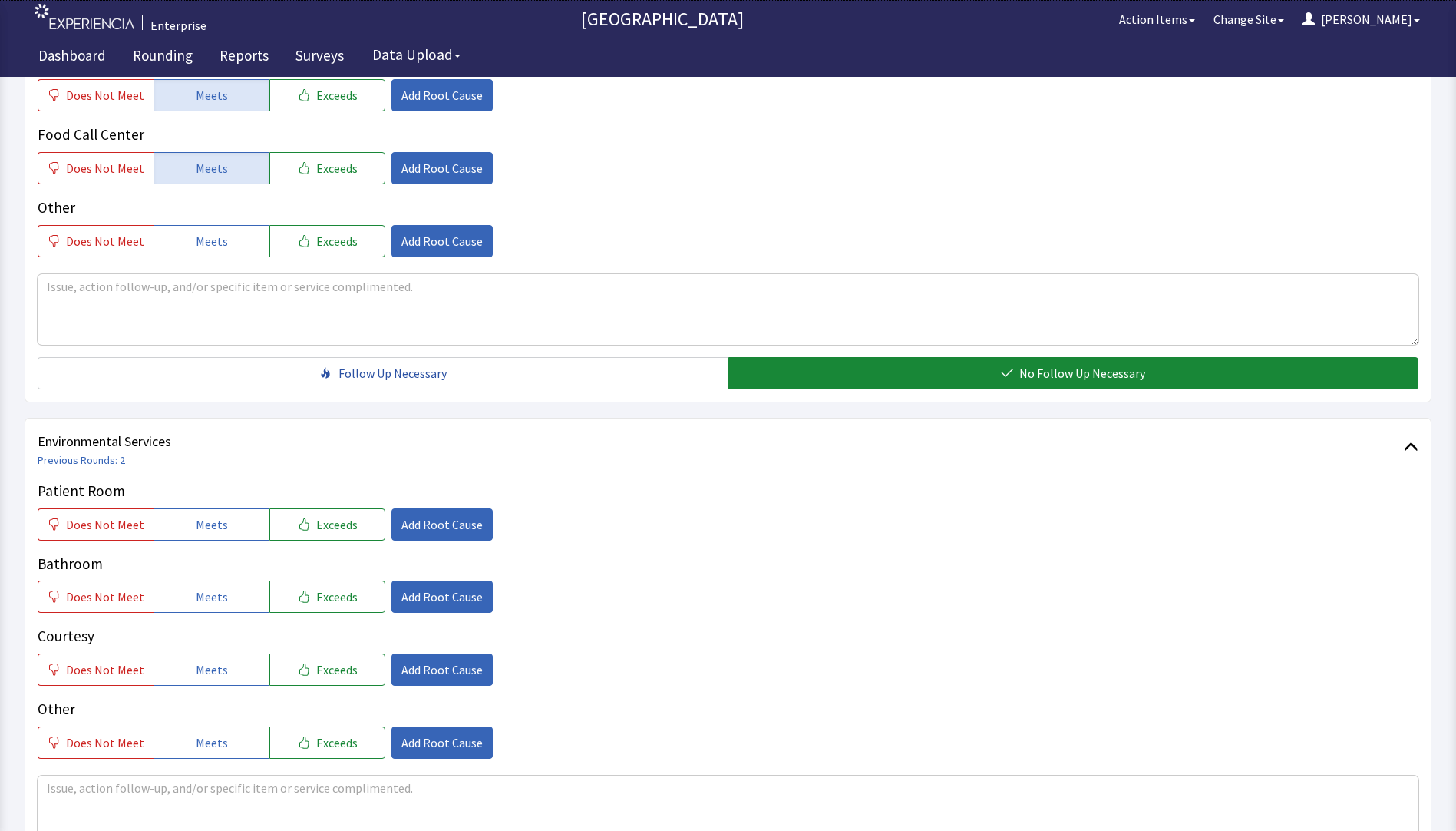
drag, startPoint x: 187, startPoint y: 514, endPoint x: 196, endPoint y: 556, distance: 43.0
click at [191, 525] on button "Meets" at bounding box center [212, 524] width 116 height 32
drag, startPoint x: 195, startPoint y: 599, endPoint x: 200, endPoint y: 618, distance: 19.6
click at [197, 600] on span "Meets" at bounding box center [211, 596] width 32 height 18
click at [204, 670] on span "Meets" at bounding box center [211, 669] width 32 height 18
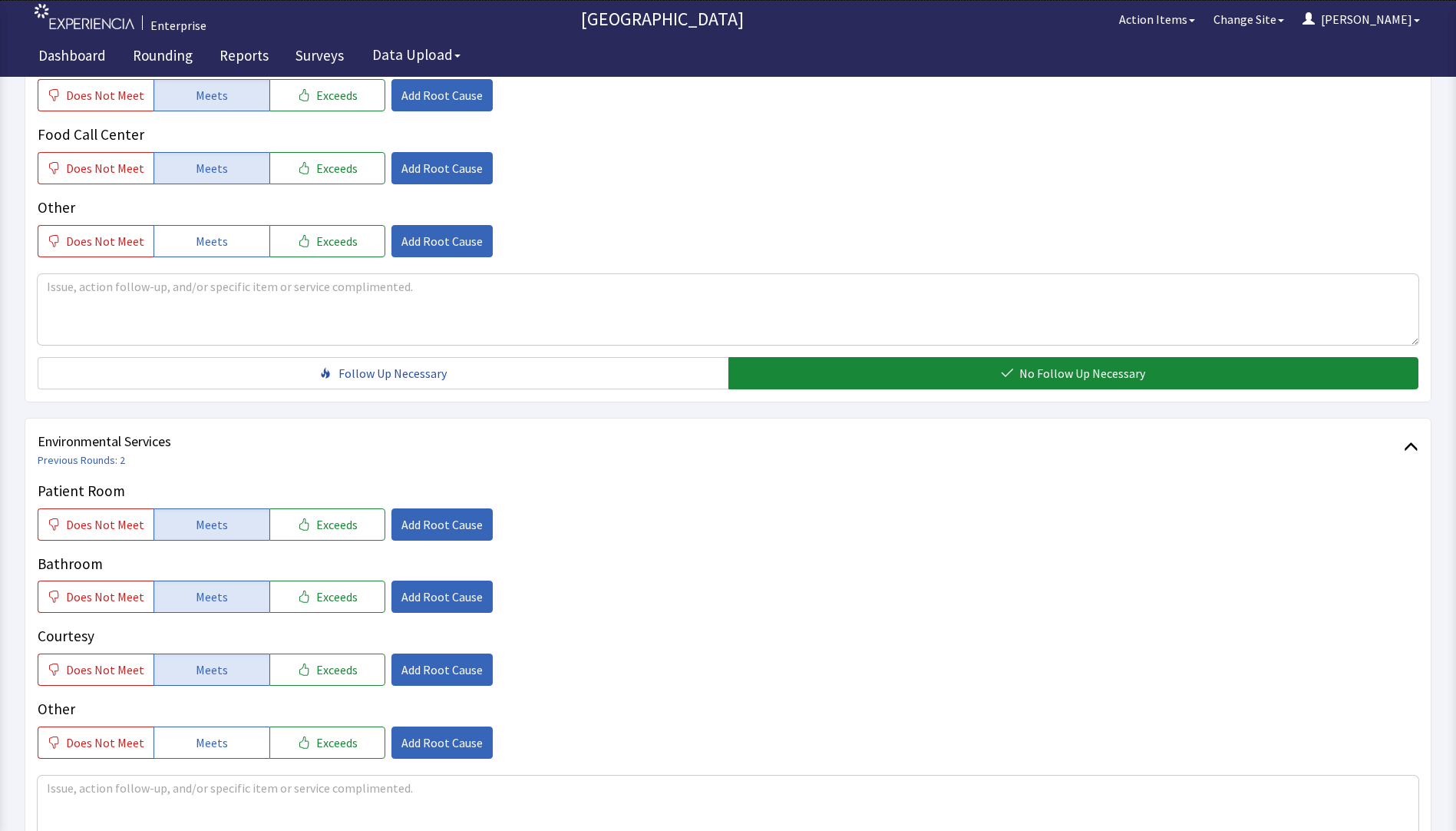
drag, startPoint x: 203, startPoint y: 735, endPoint x: 275, endPoint y: 692, distance: 83.9
click at [204, 736] on span "Meets" at bounding box center [211, 742] width 32 height 18
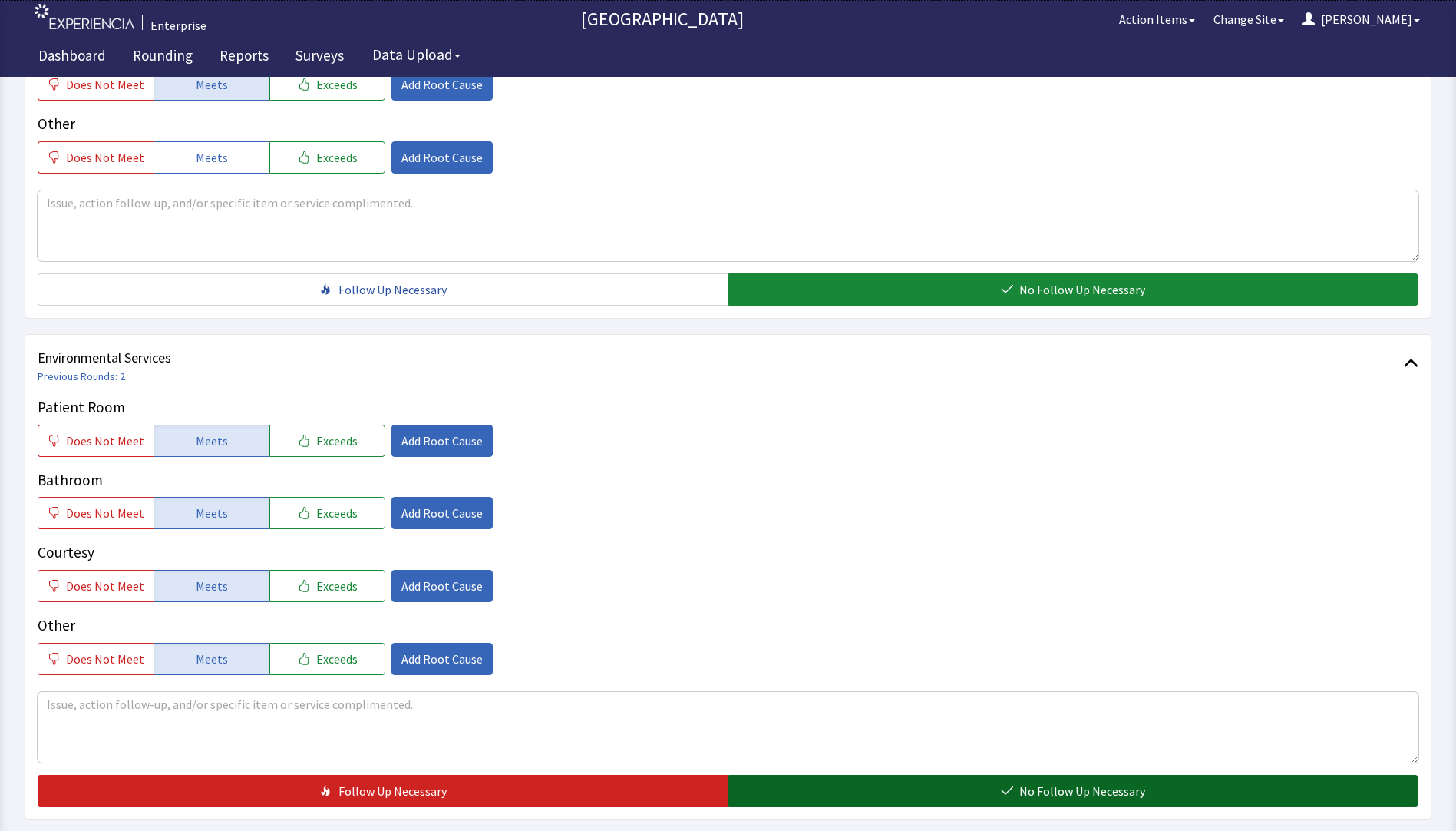
scroll to position [760, 0]
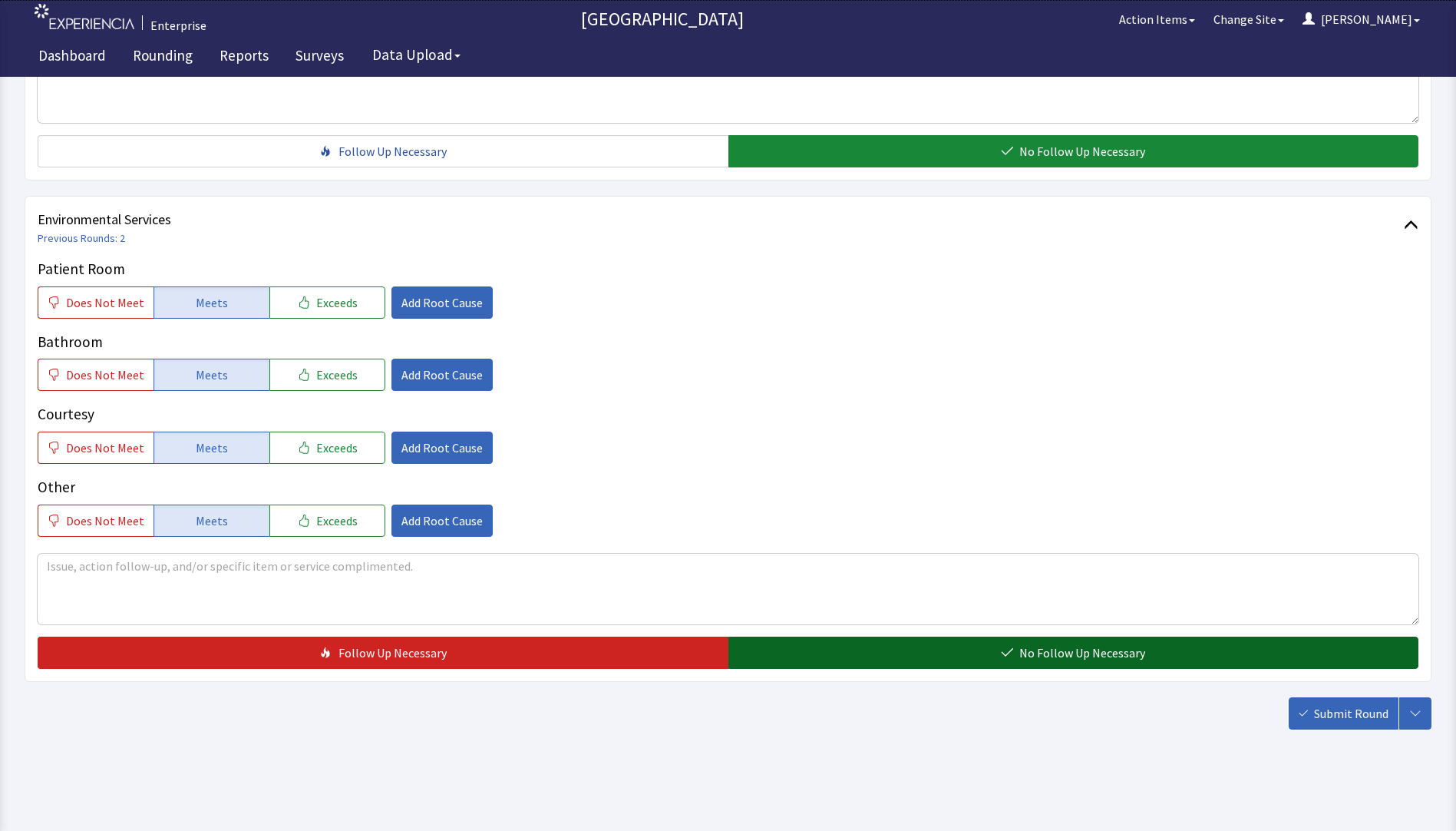
click at [944, 663] on button "No Follow Up Necessary" at bounding box center [1074, 652] width 691 height 32
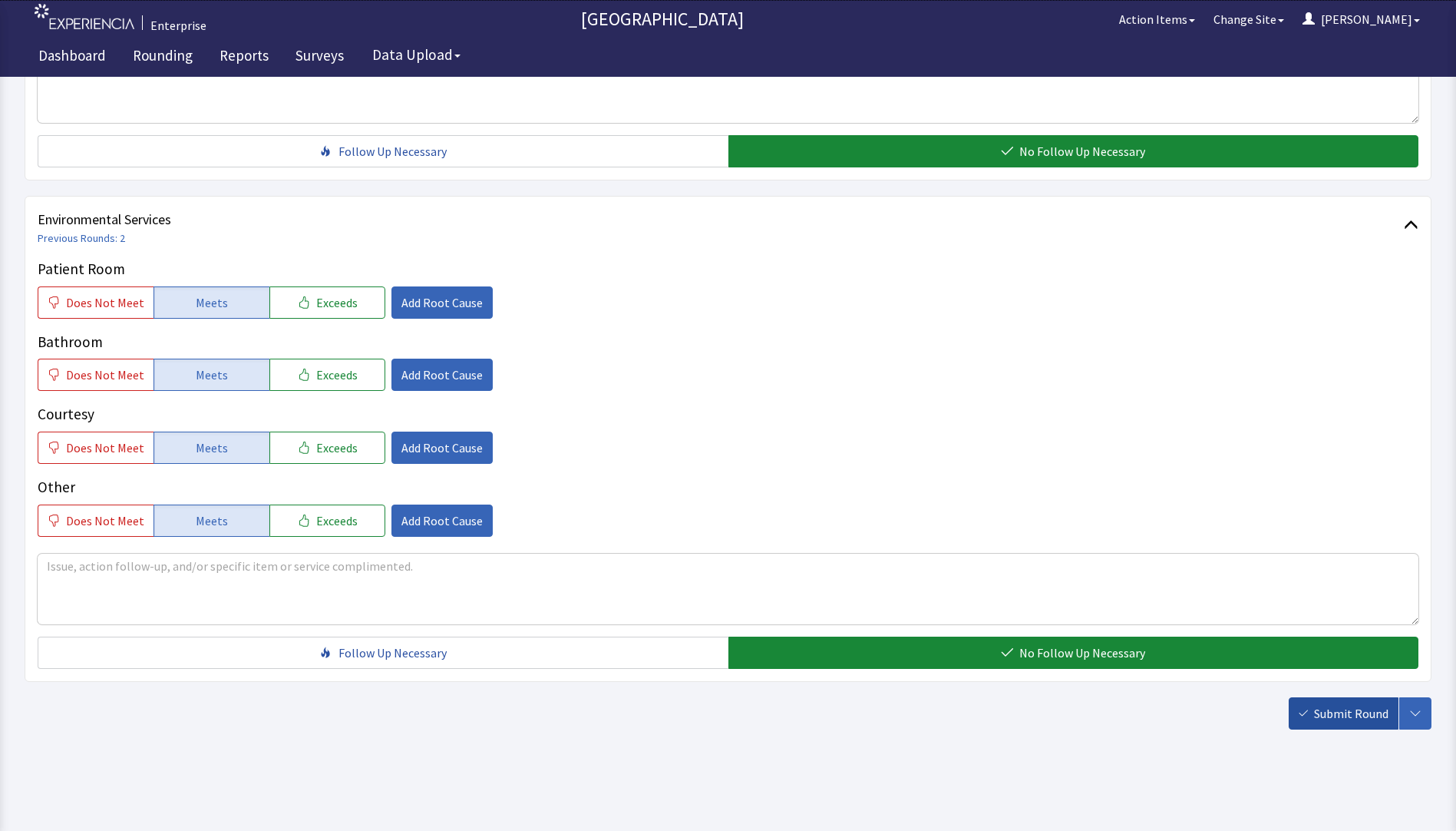
click at [1335, 708] on span "Submit Round" at bounding box center [1352, 712] width 75 height 18
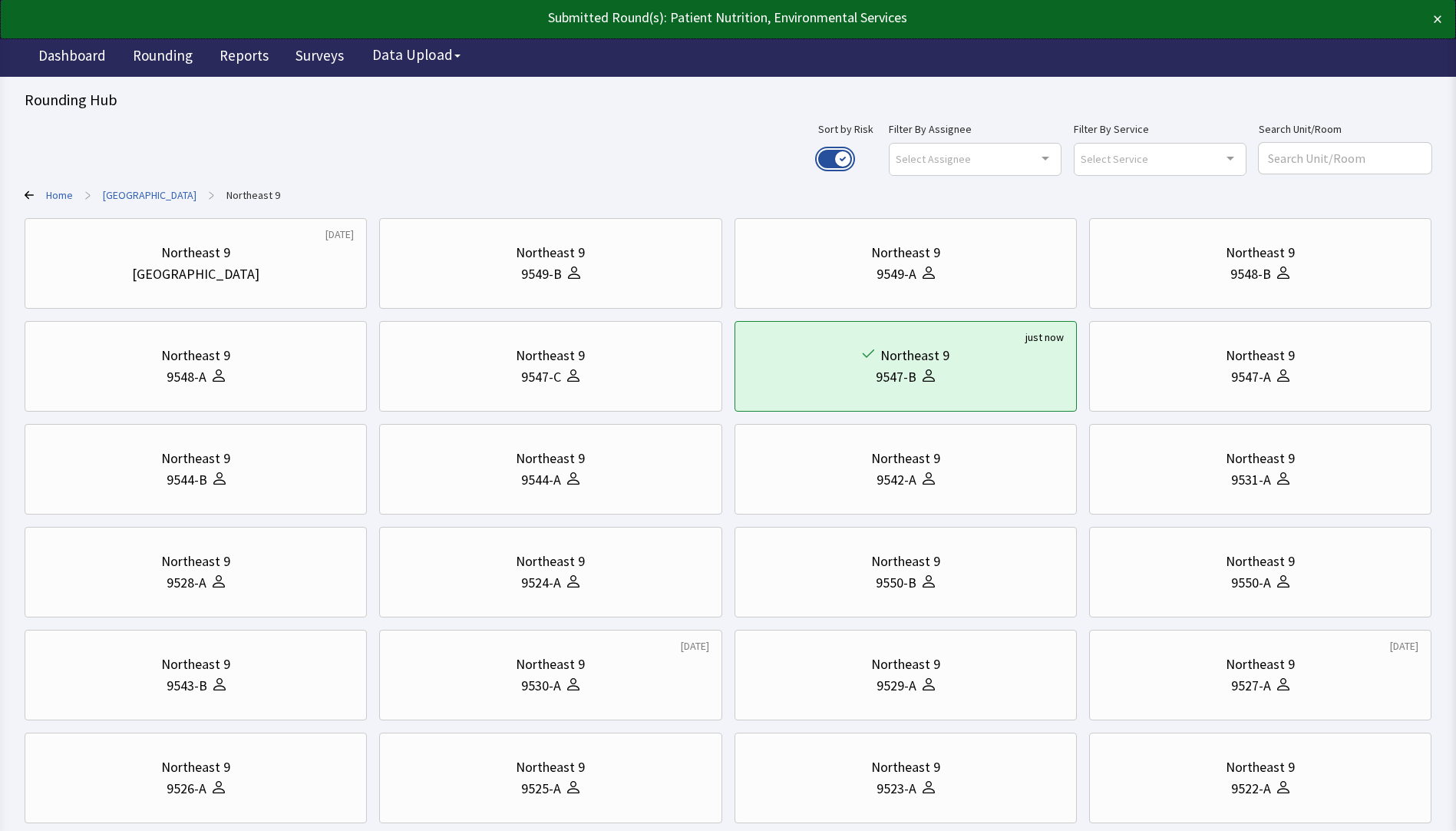
click at [852, 154] on button "Use setting" at bounding box center [835, 159] width 34 height 18
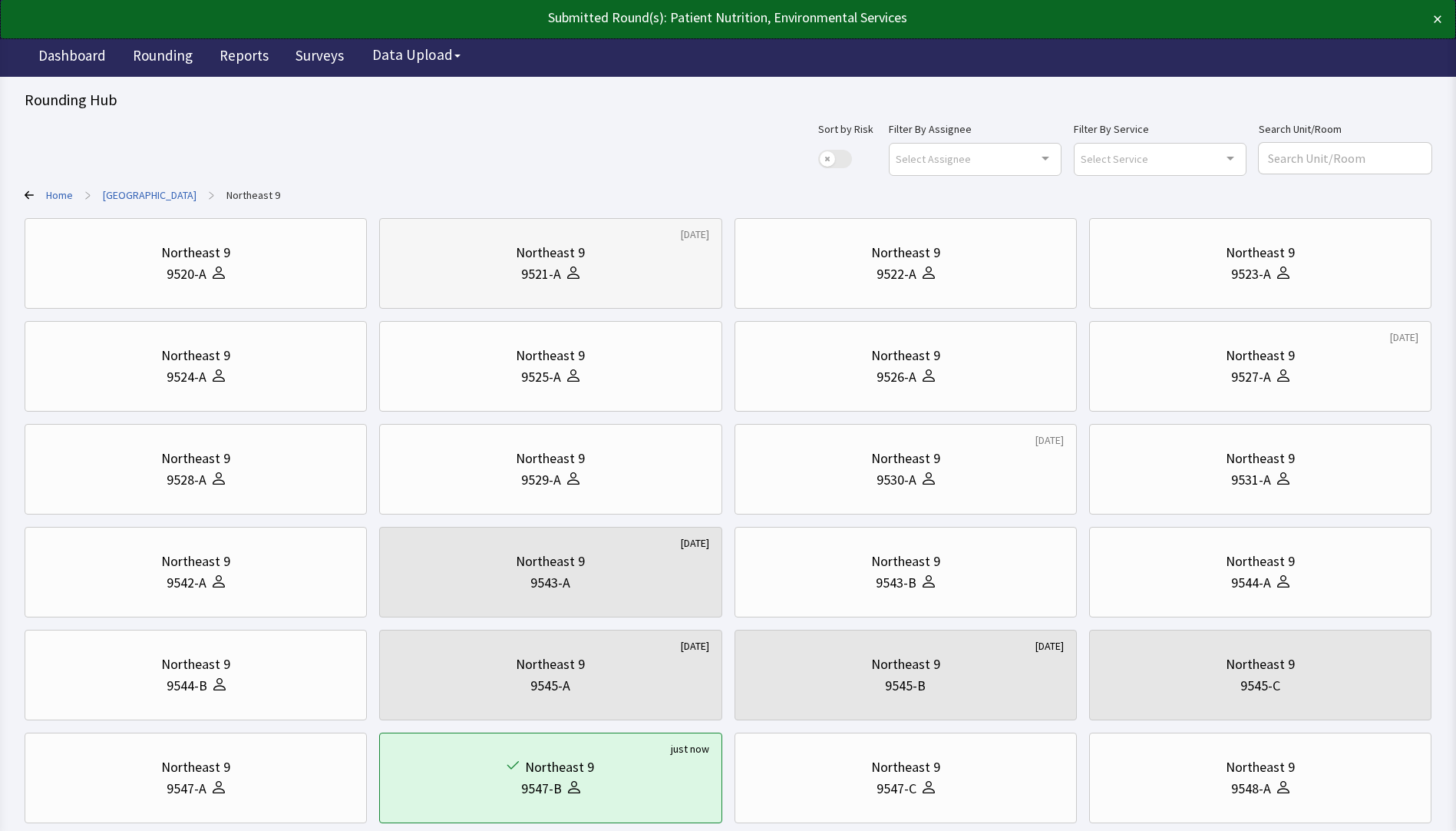
click at [572, 279] on div at bounding box center [570, 273] width 18 height 21
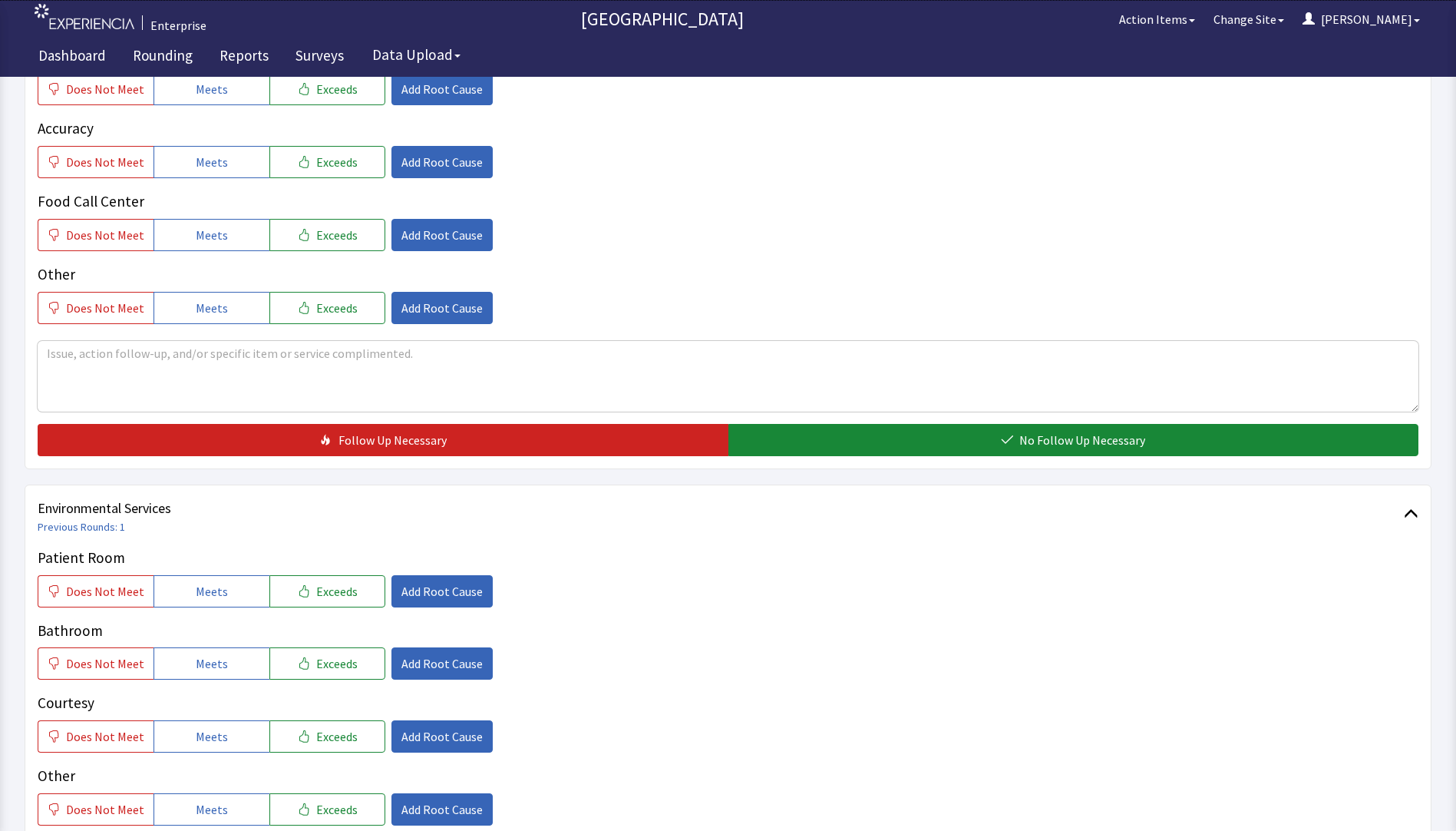
scroll to position [691, 0]
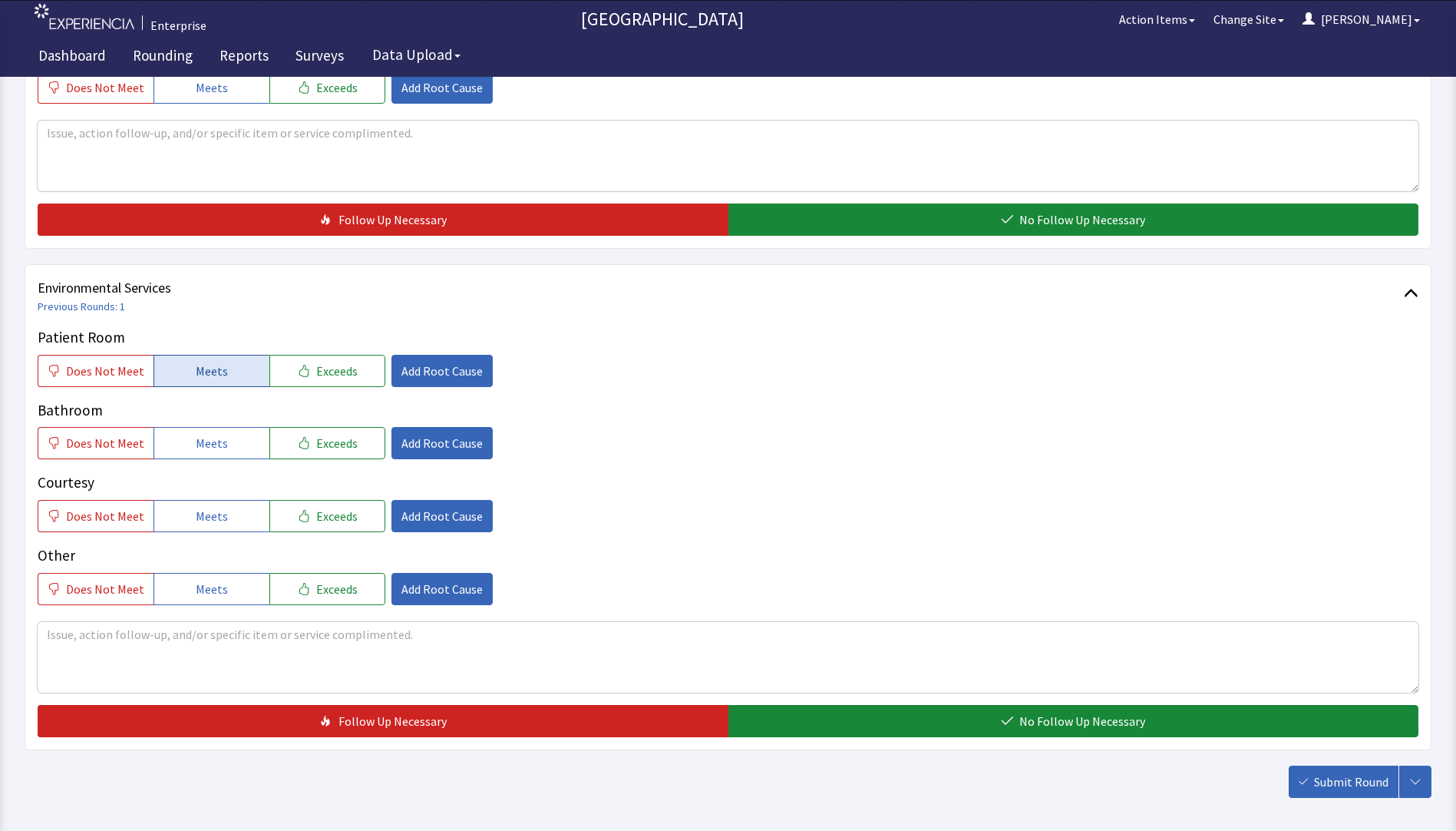
drag, startPoint x: 212, startPoint y: 372, endPoint x: 217, endPoint y: 383, distance: 12.1
click at [214, 376] on span "Meets" at bounding box center [211, 370] width 32 height 18
drag, startPoint x: 221, startPoint y: 439, endPoint x: 220, endPoint y: 465, distance: 26.0
click at [221, 449] on span "Meets" at bounding box center [211, 442] width 32 height 18
drag, startPoint x: 205, startPoint y: 516, endPoint x: 472, endPoint y: 577, distance: 273.9
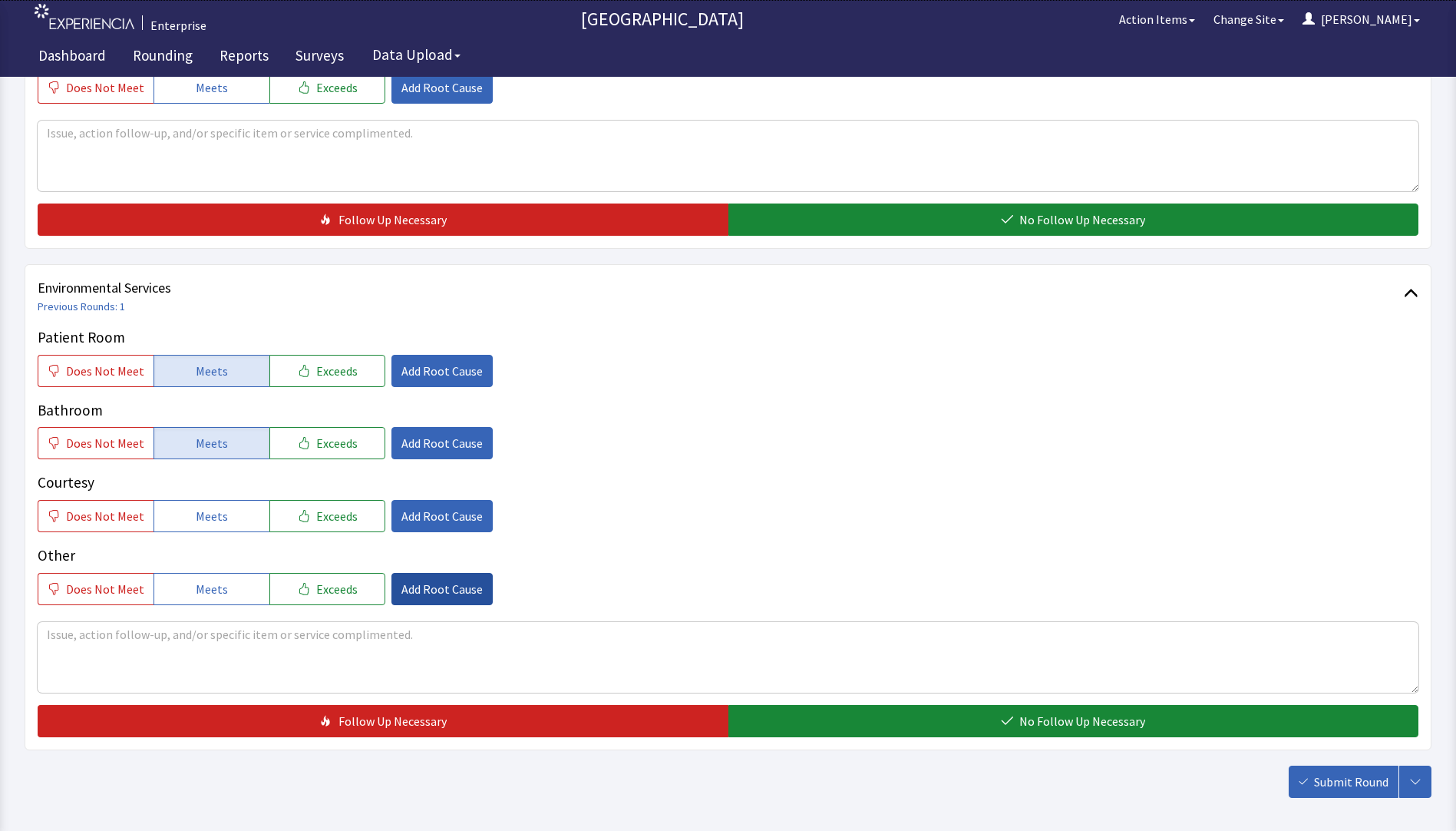
click at [210, 523] on span "Meets" at bounding box center [211, 515] width 32 height 18
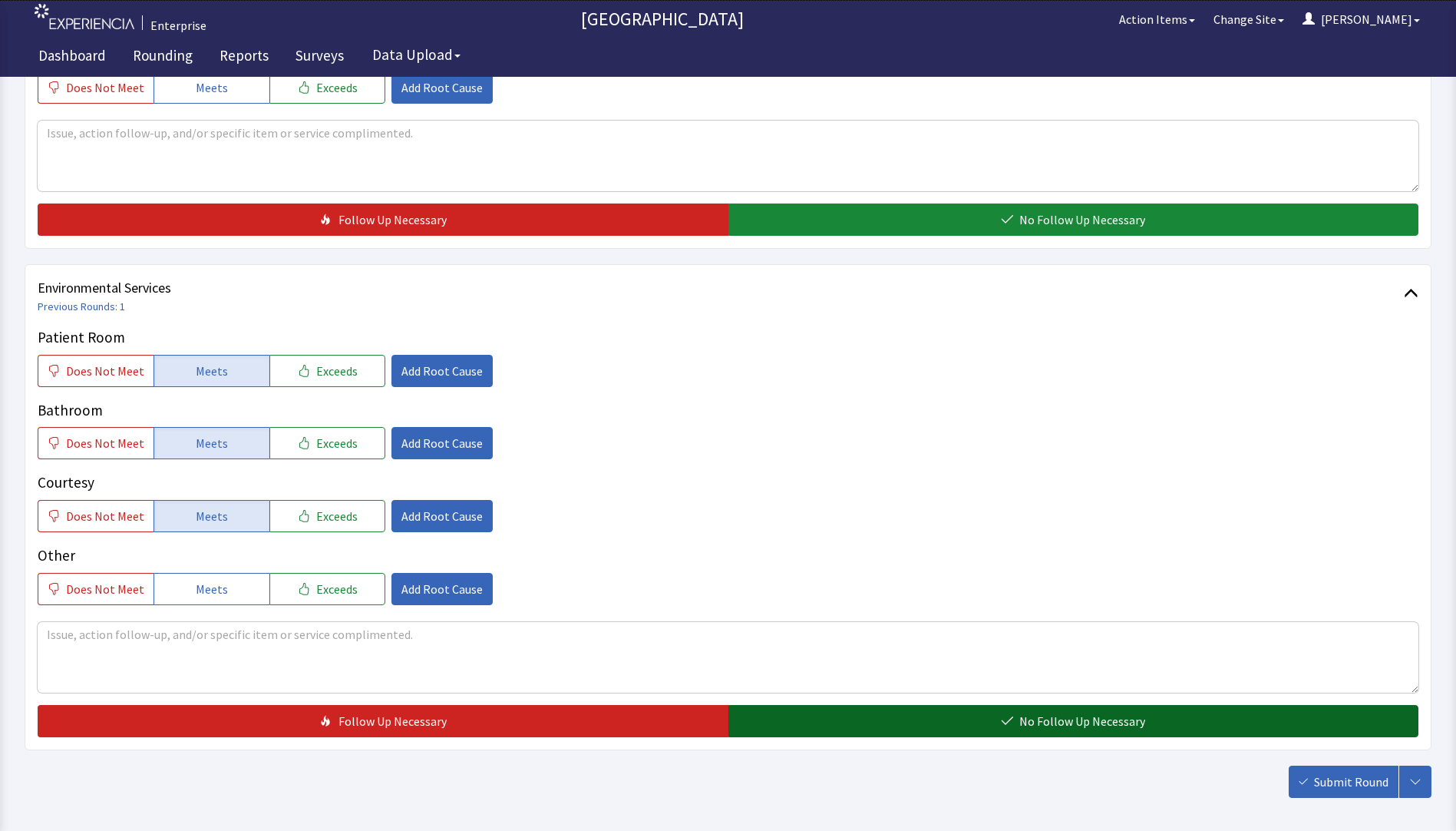
drag, startPoint x: 796, startPoint y: 732, endPoint x: 928, endPoint y: 738, distance: 132.1
click at [796, 733] on button "No Follow Up Necessary" at bounding box center [1074, 720] width 691 height 32
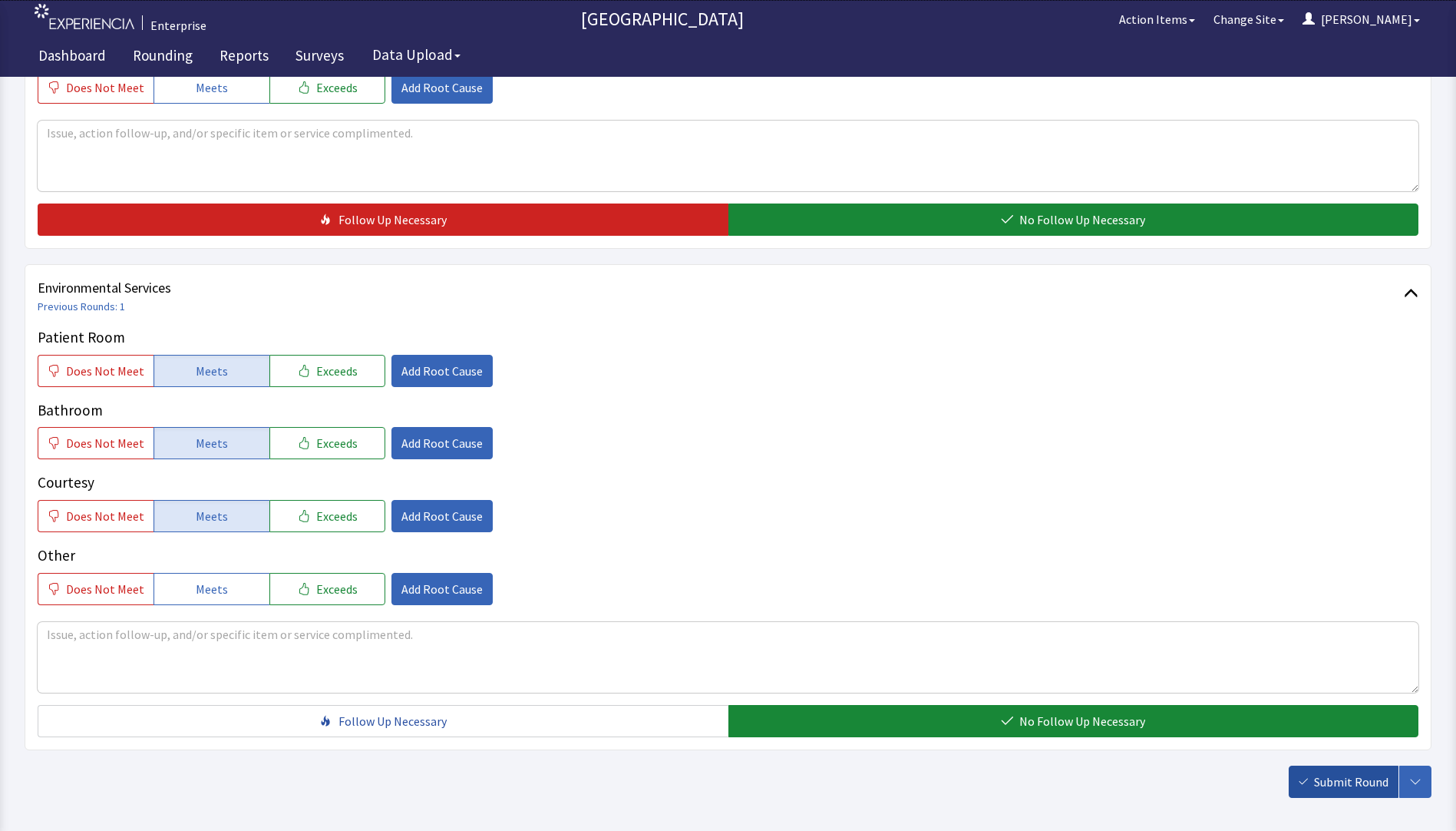
click at [1348, 786] on span "Submit Round" at bounding box center [1352, 781] width 75 height 18
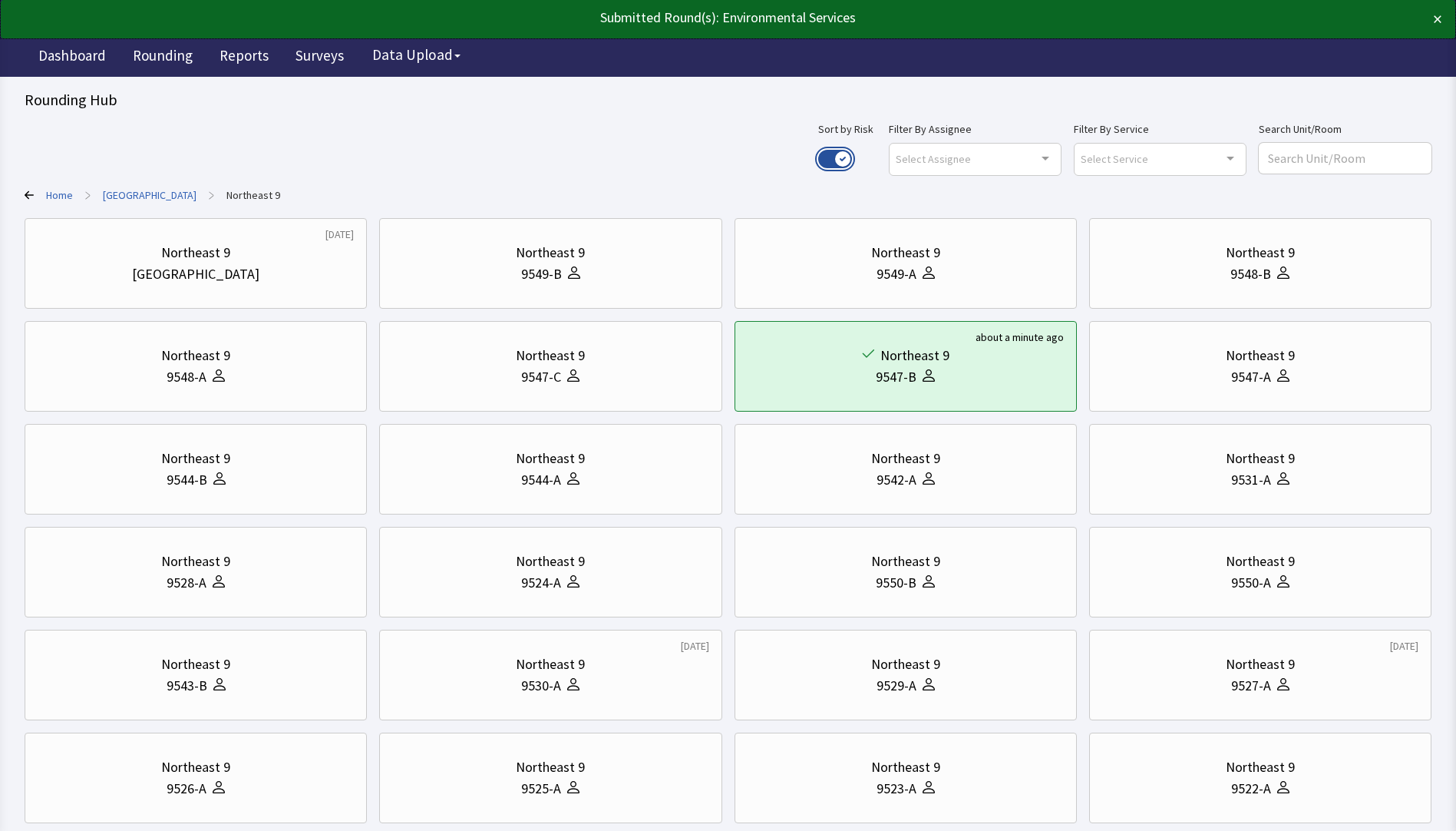
click at [852, 156] on button "Use setting" at bounding box center [835, 159] width 34 height 18
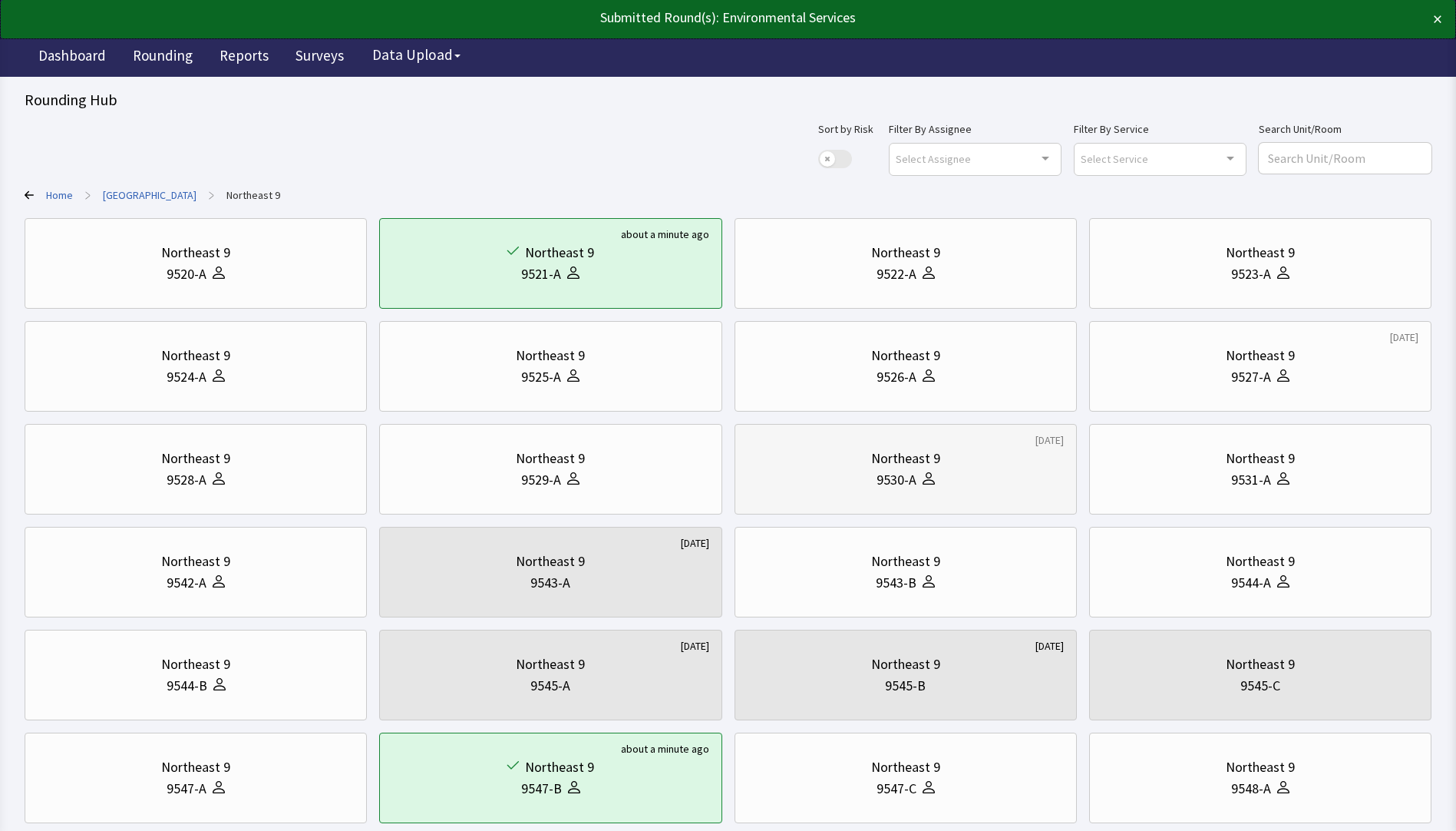
click at [979, 481] on div "9530-A" at bounding box center [905, 479] width 316 height 21
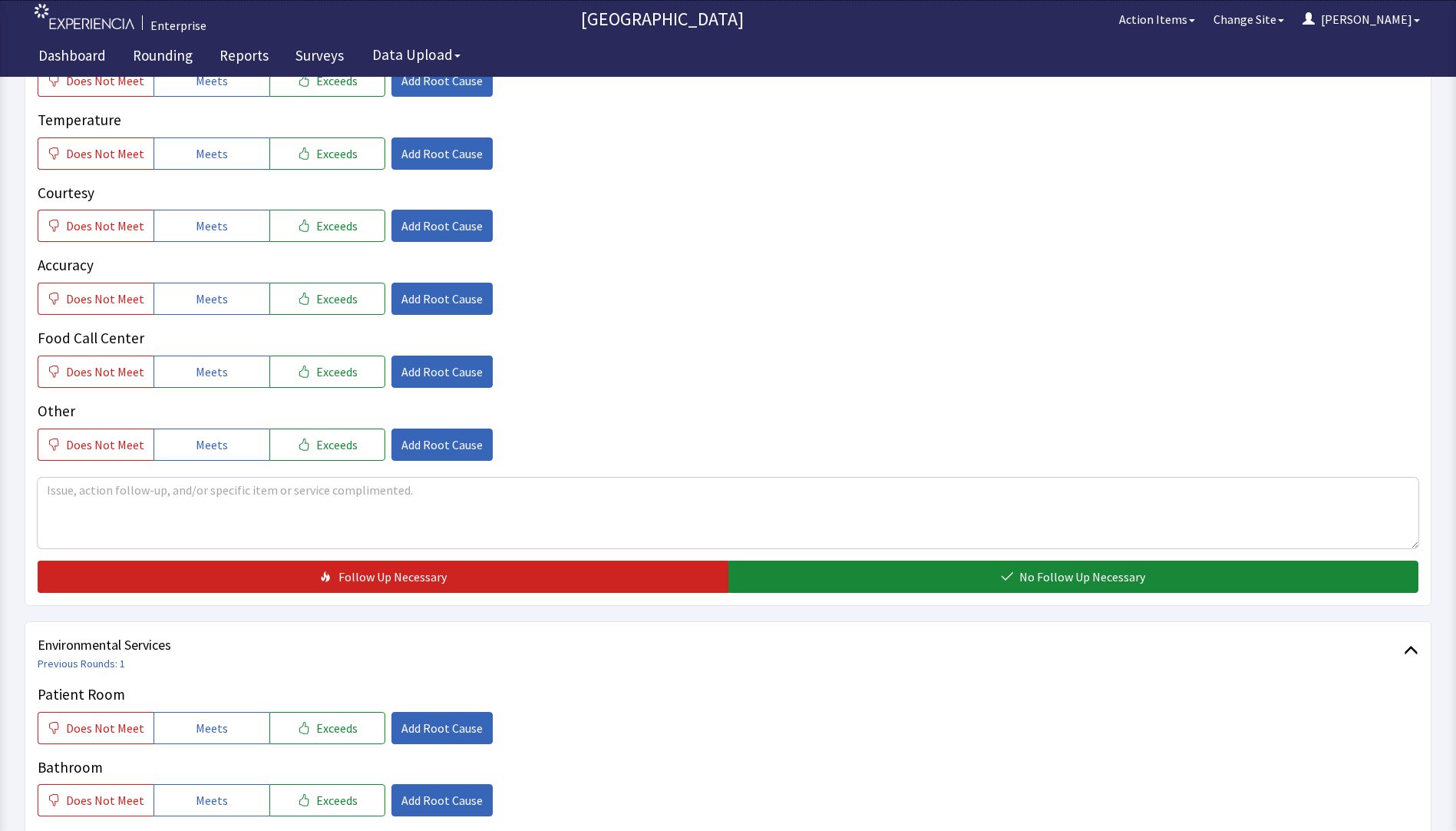
scroll to position [307, 0]
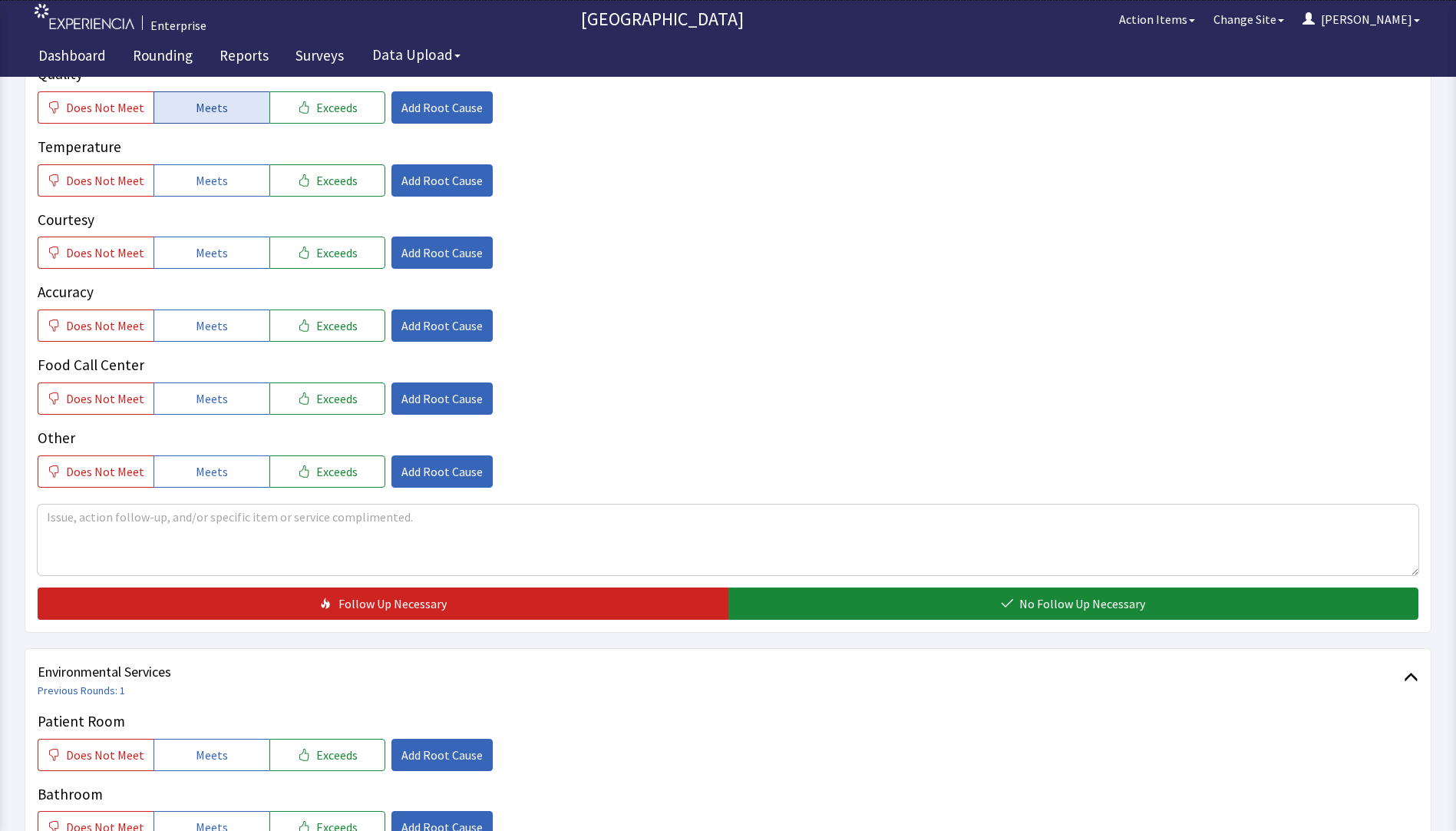
click at [228, 108] on button "Meets" at bounding box center [212, 107] width 116 height 32
drag, startPoint x: 234, startPoint y: 170, endPoint x: 235, endPoint y: 185, distance: 15.0
click at [235, 174] on button "Meets" at bounding box center [212, 180] width 116 height 32
drag, startPoint x: 226, startPoint y: 247, endPoint x: 226, endPoint y: 261, distance: 14.0
click at [226, 249] on button "Meets" at bounding box center [212, 252] width 116 height 32
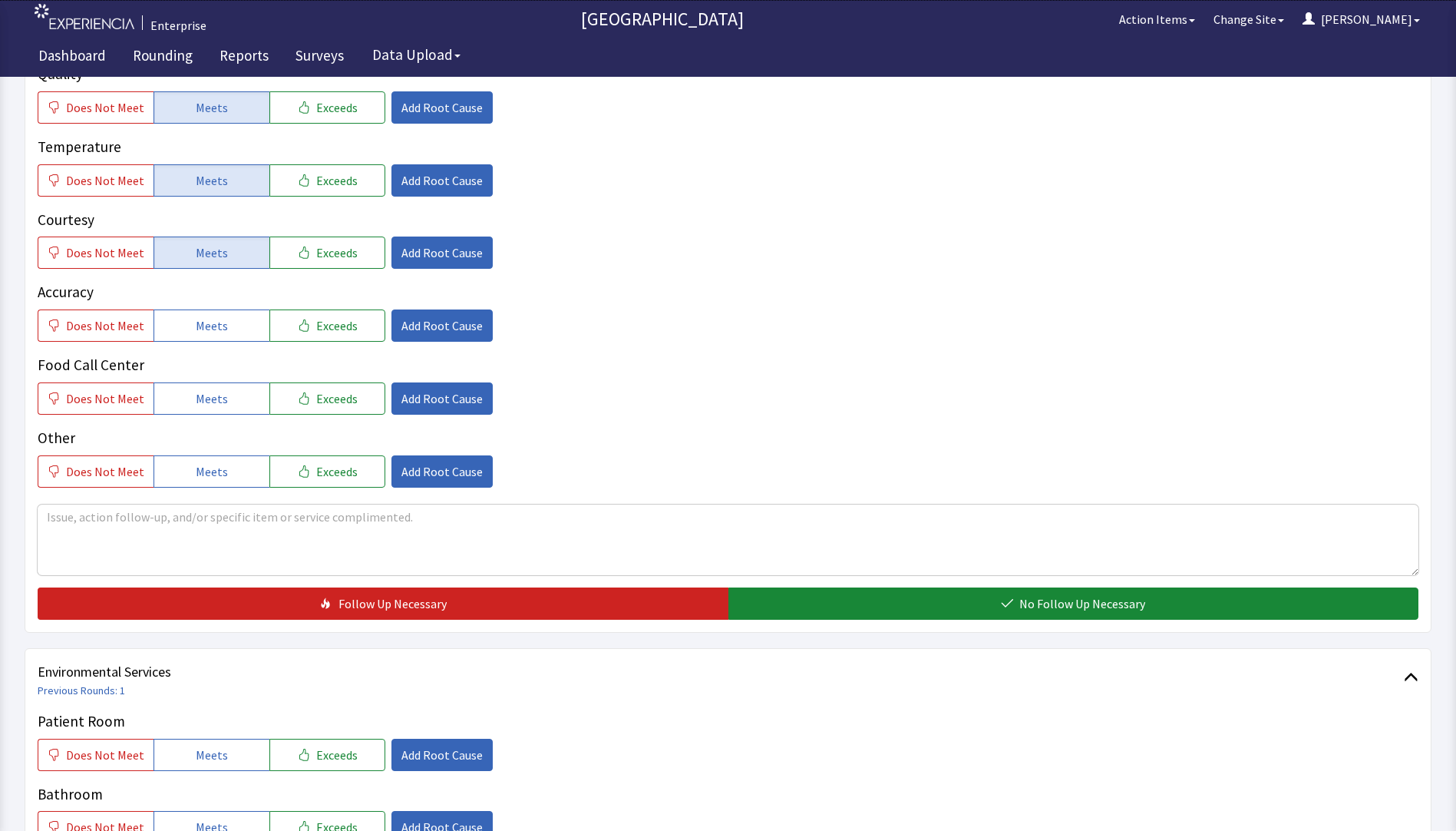
drag, startPoint x: 222, startPoint y: 317, endPoint x: 222, endPoint y: 350, distance: 33.0
click at [222, 322] on button "Meets" at bounding box center [212, 325] width 116 height 32
drag, startPoint x: 207, startPoint y: 408, endPoint x: 375, endPoint y: 480, distance: 182.8
click at [209, 412] on button "Meets" at bounding box center [212, 398] width 116 height 32
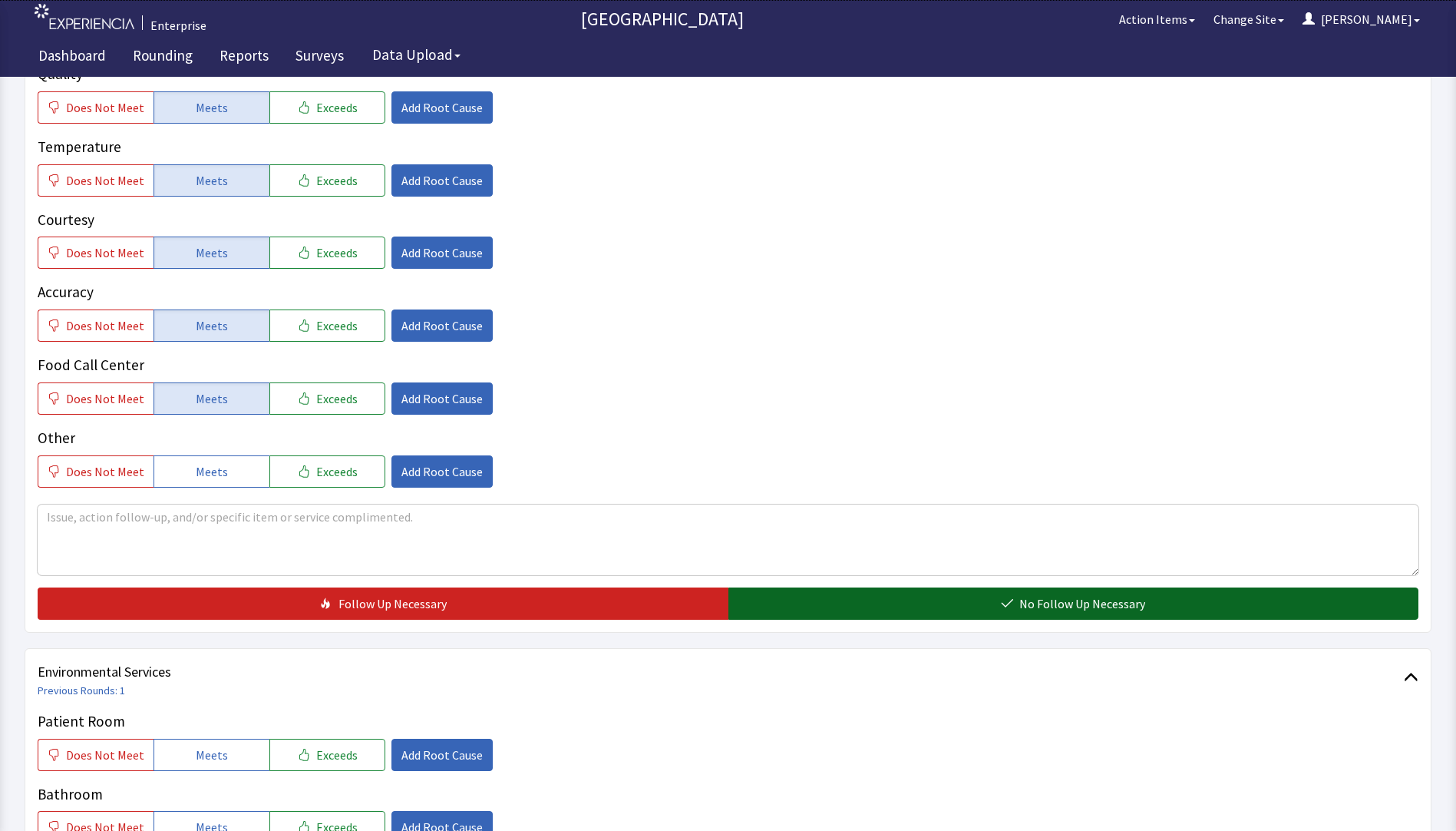
drag, startPoint x: 707, startPoint y: 624, endPoint x: 755, endPoint y: 617, distance: 48.5
click at [709, 624] on div "Patient Nutrition Previous Rounds: 1 Quality Does Not Meet Meets Exceeds Add Ro…" at bounding box center [728, 317] width 1407 height 632
click at [757, 616] on button "No Follow Up Necessary" at bounding box center [1074, 603] width 691 height 32
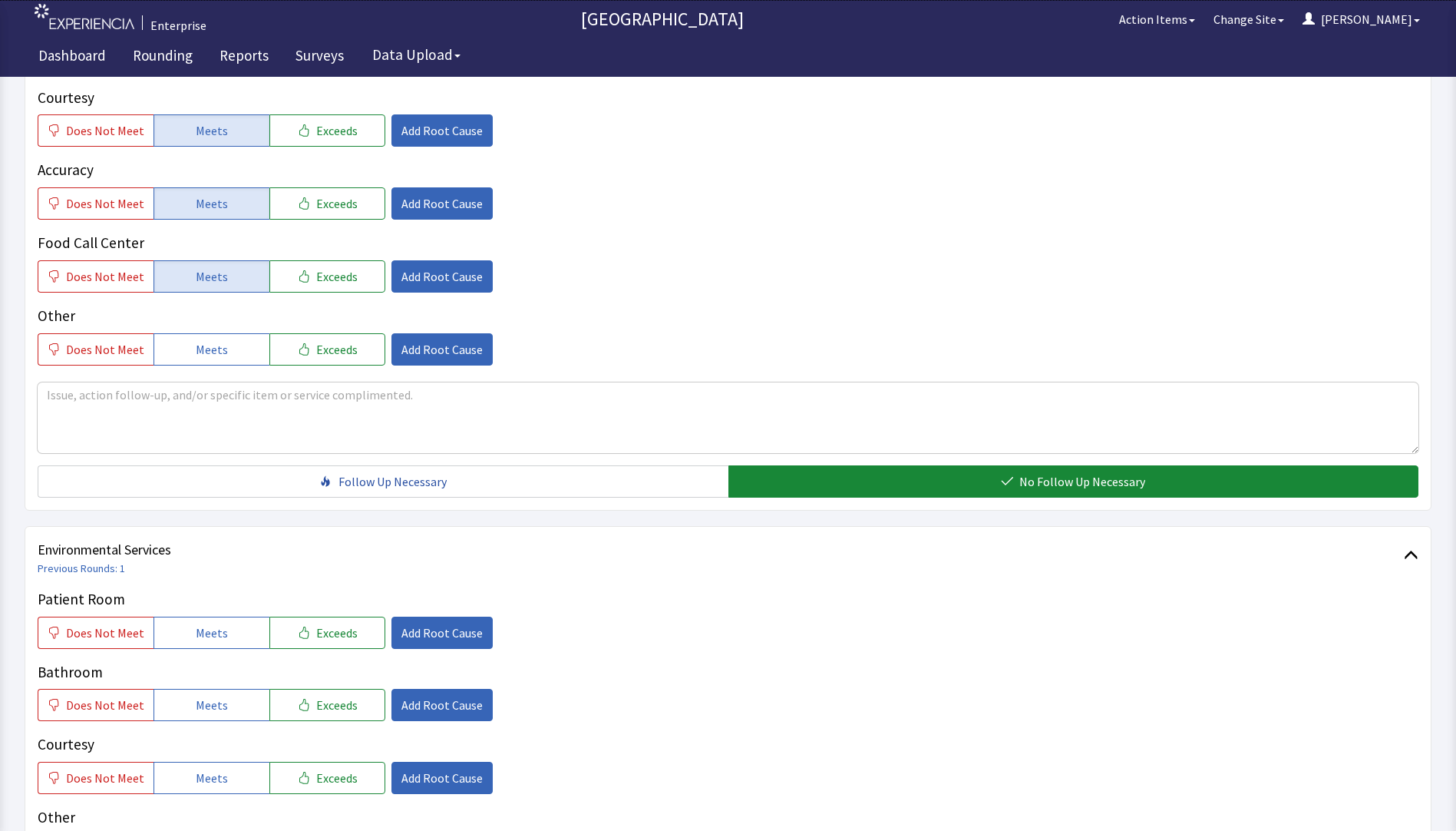
scroll to position [537, 0]
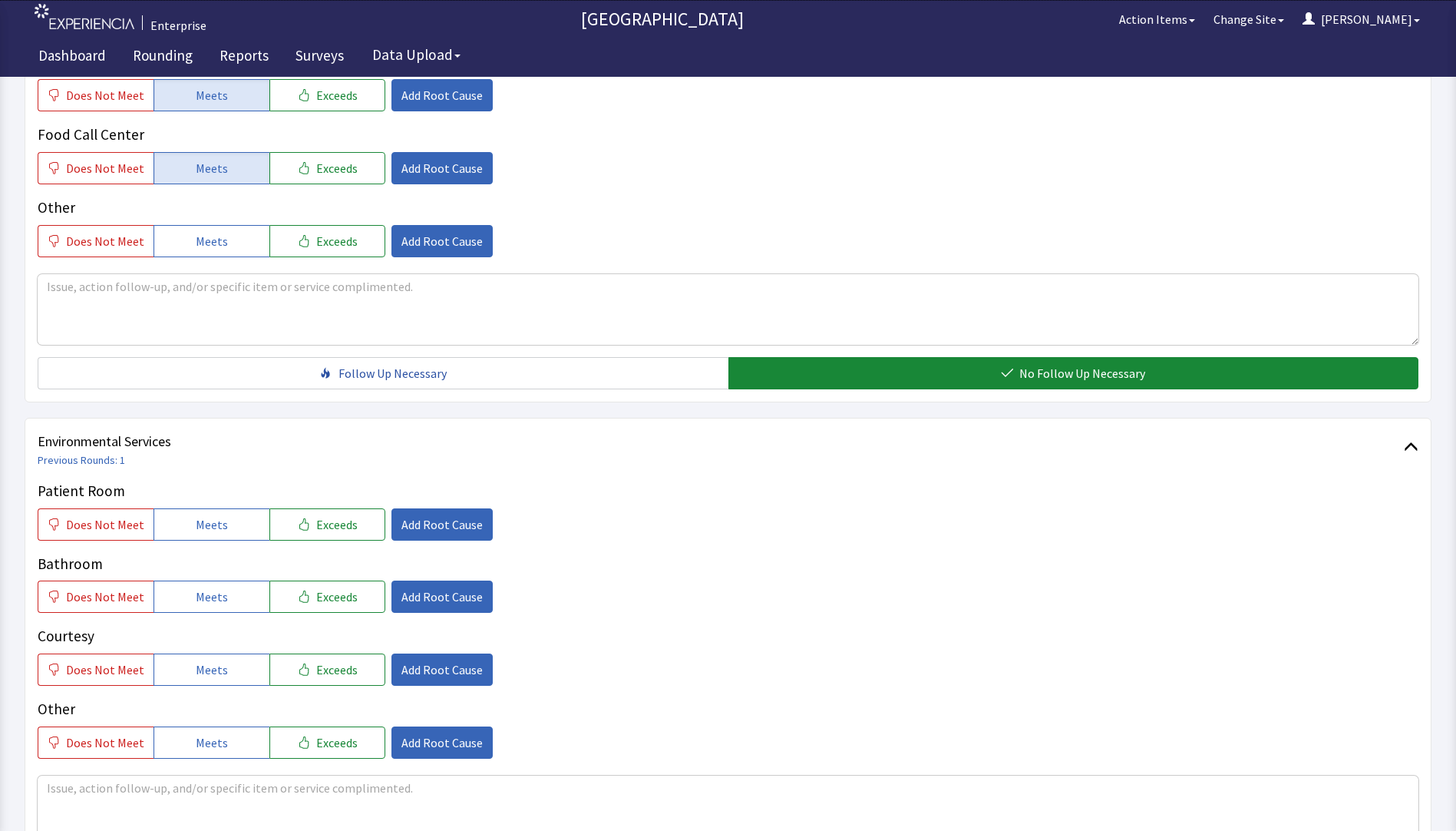
drag, startPoint x: 222, startPoint y: 529, endPoint x: 222, endPoint y: 576, distance: 47.0
click at [222, 534] on button "Meets" at bounding box center [212, 524] width 116 height 32
drag, startPoint x: 217, startPoint y: 612, endPoint x: 213, endPoint y: 628, distance: 16.5
click at [217, 613] on div "Patient Room Does Not Meet Meets Exceeds Add Root Cause Bathroom Does Not Meet …" at bounding box center [728, 619] width 1381 height 279
drag, startPoint x: 204, startPoint y: 672, endPoint x: 213, endPoint y: 610, distance: 62.6
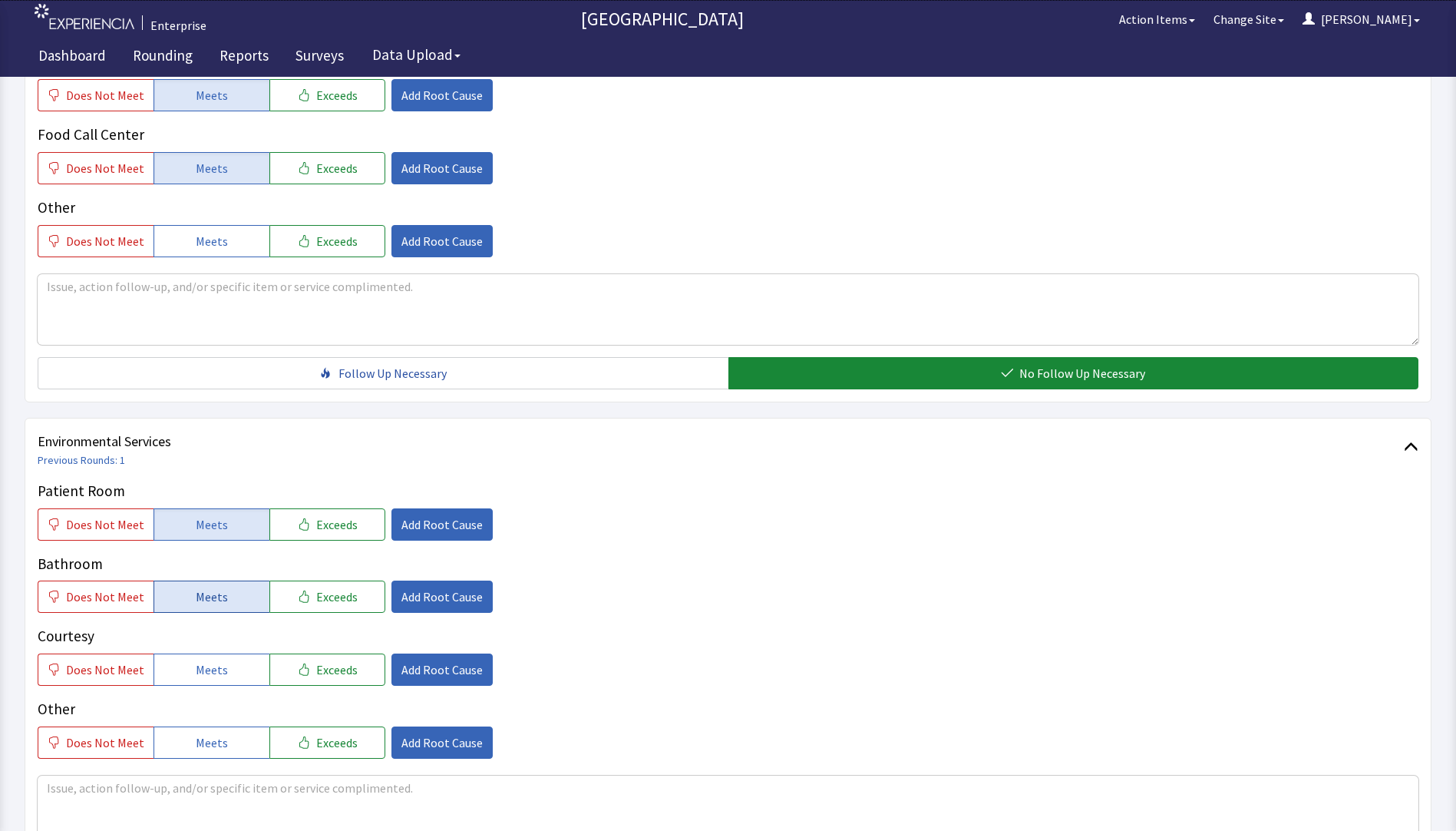
click at [207, 668] on span "Meets" at bounding box center [211, 669] width 32 height 18
click at [214, 606] on button "Meets" at bounding box center [212, 596] width 116 height 32
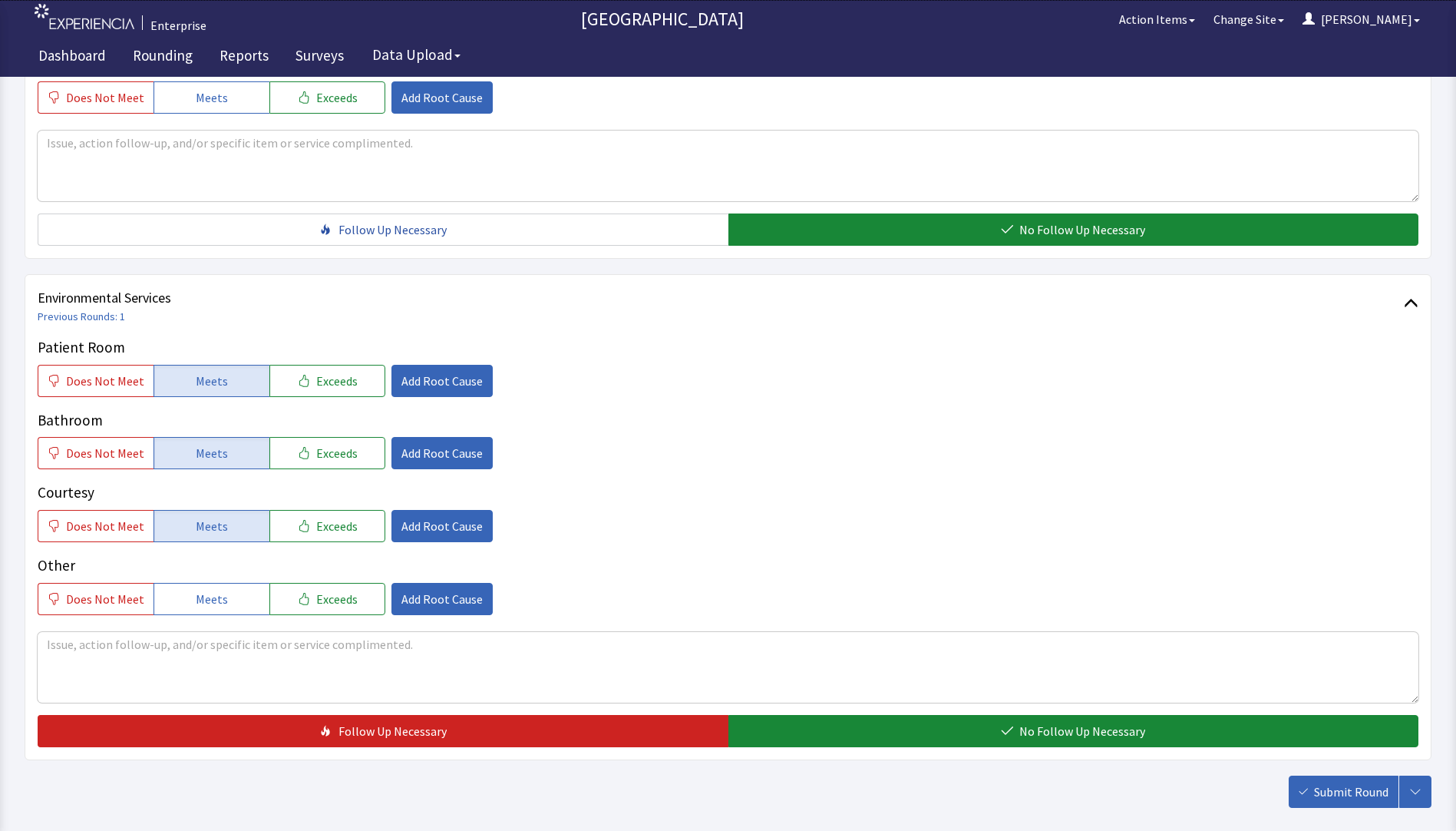
scroll to position [760, 0]
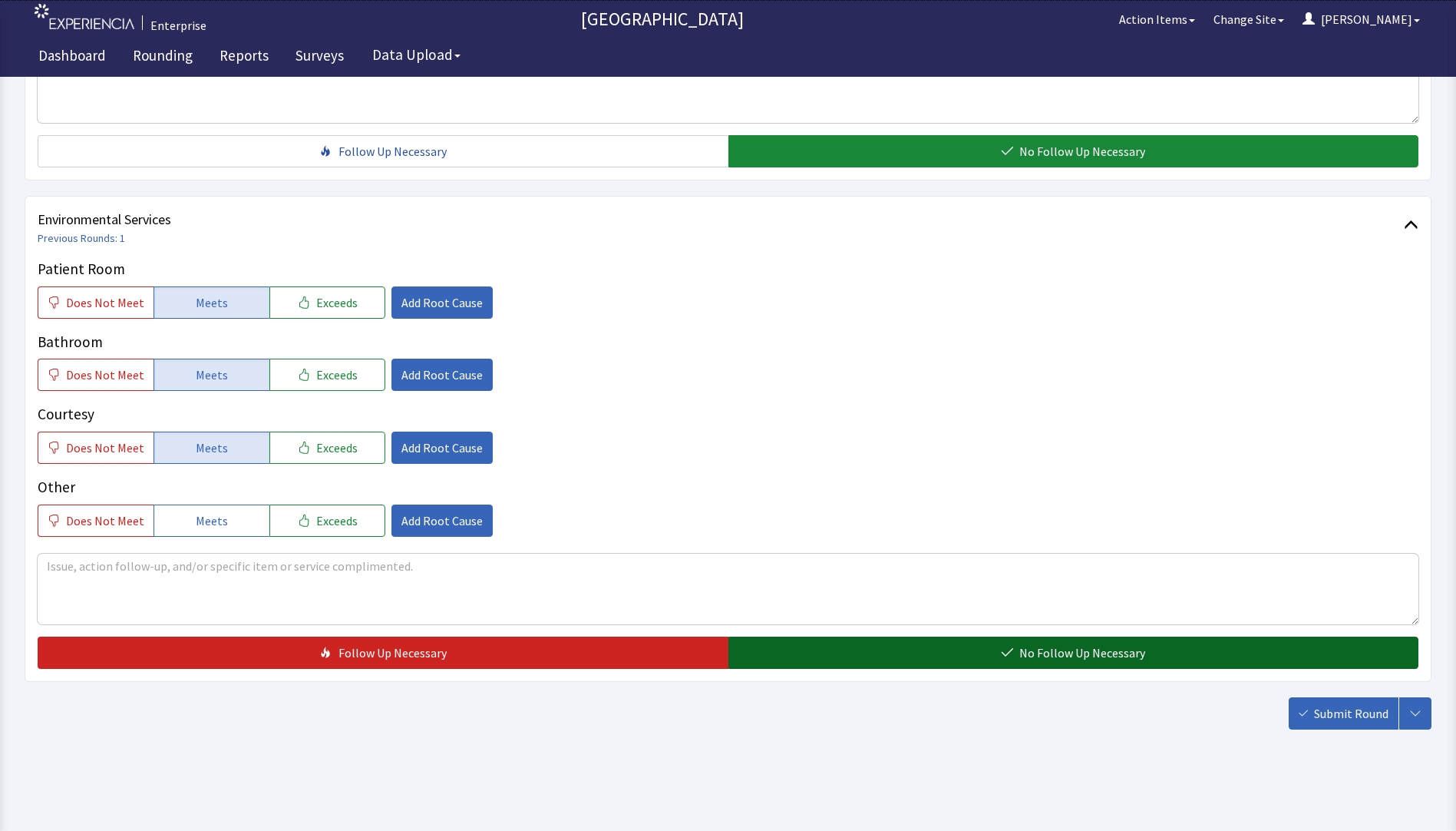
drag, startPoint x: 851, startPoint y: 657, endPoint x: 883, endPoint y: 666, distance: 33.2
click at [856, 660] on button "No Follow Up Necessary" at bounding box center [1074, 652] width 691 height 32
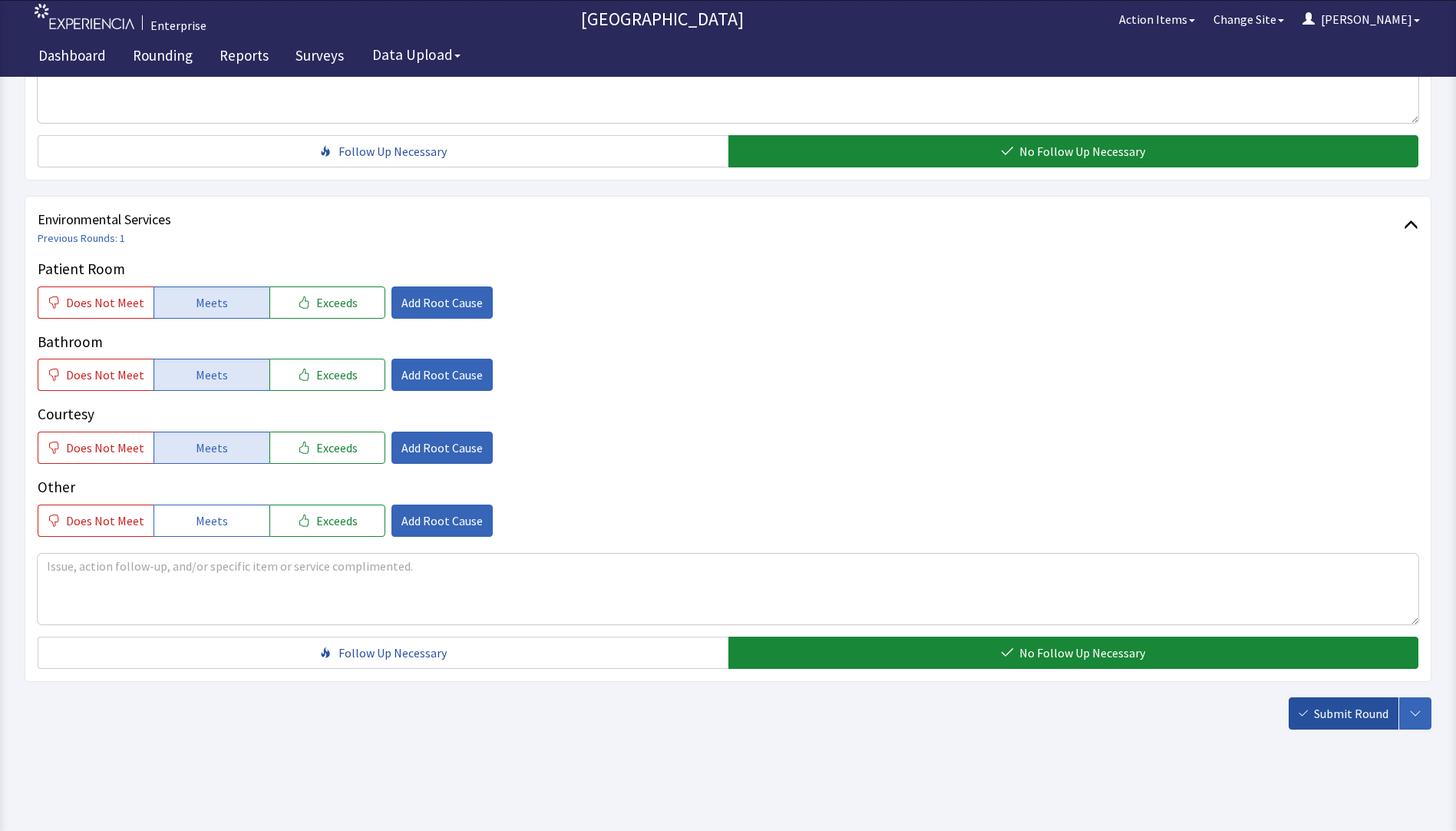
click at [1363, 723] on button "Submit Round" at bounding box center [1344, 713] width 110 height 32
